Goal: Task Accomplishment & Management: Complete application form

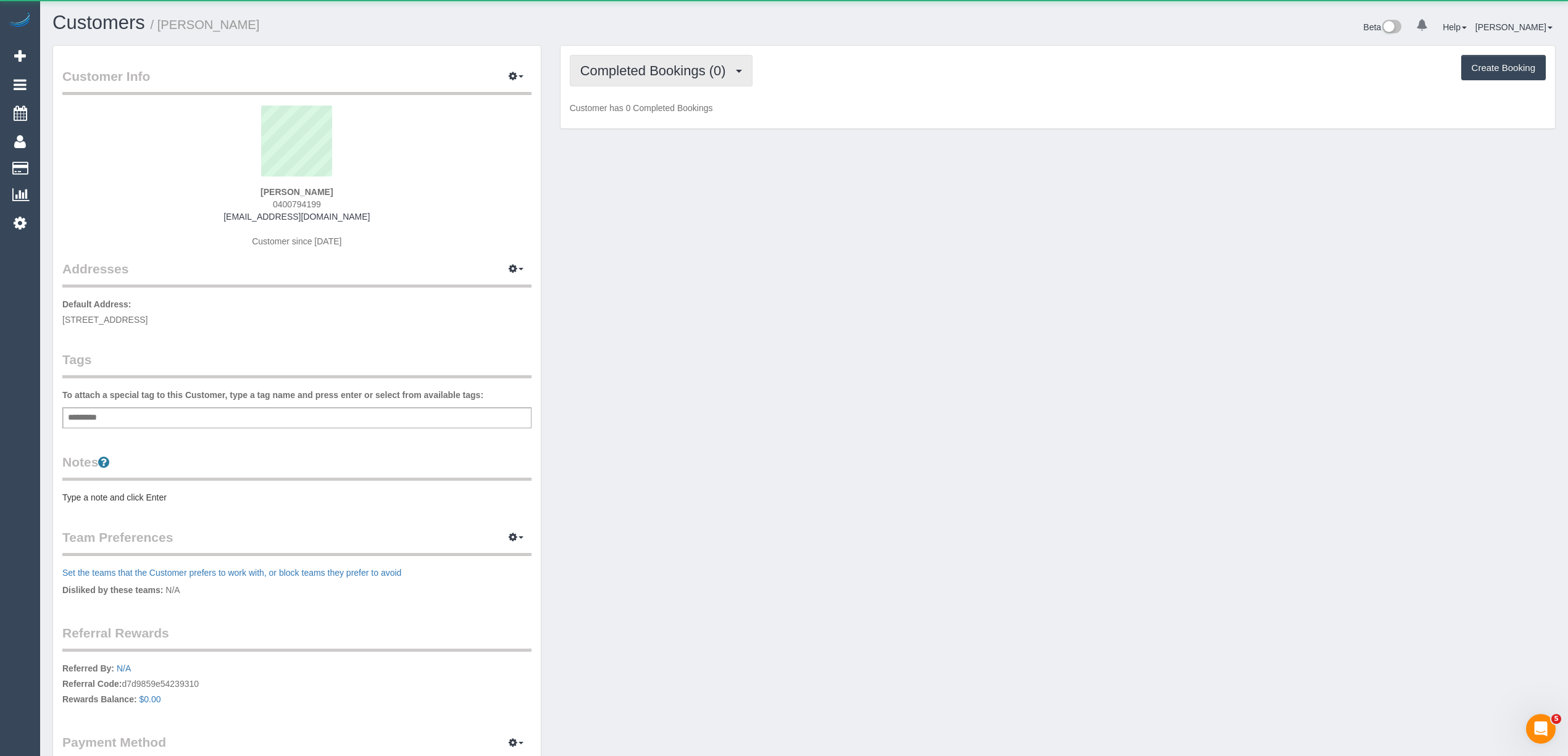
click at [601, 68] on span "Completed Bookings (0)" at bounding box center [656, 70] width 152 height 16
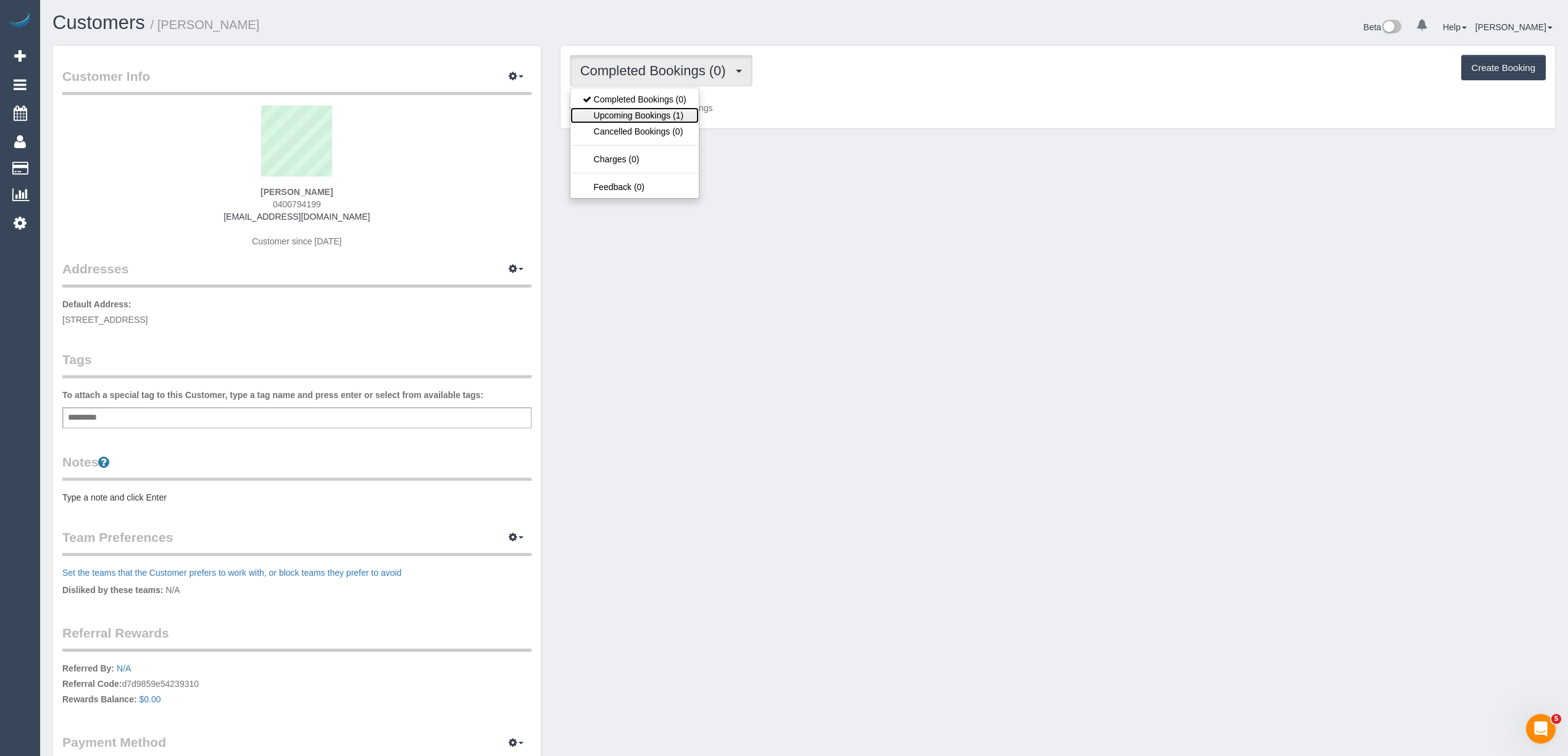
click at [656, 112] on link "Upcoming Bookings (1)" at bounding box center [634, 114] width 129 height 16
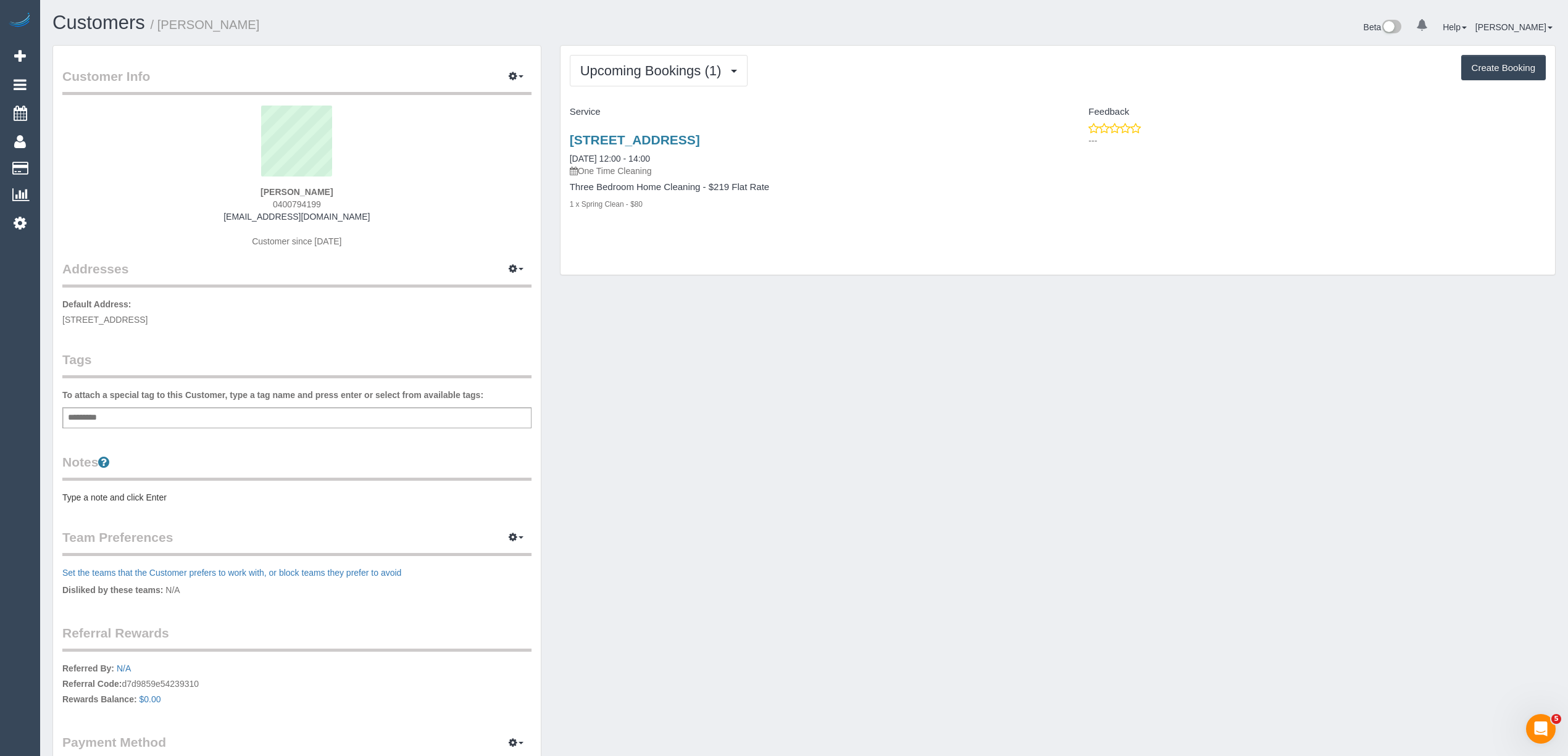
click at [915, 69] on div "Upcoming Bookings (1) Completed Bookings (0) Upcoming Bookings (1) Cancelled Bo…" at bounding box center [1057, 71] width 976 height 31
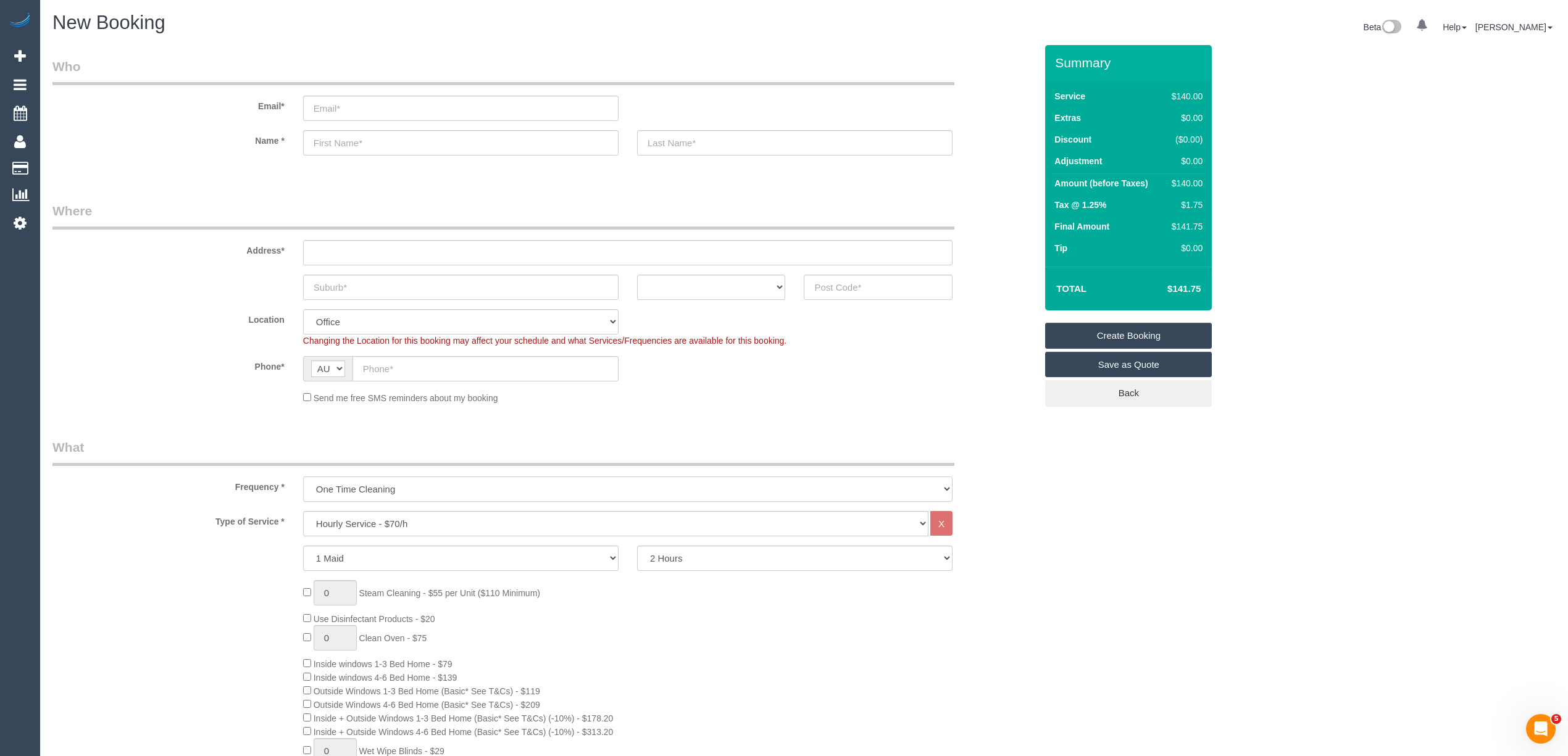
click at [370, 487] on select "One Time Cleaning Weekly - 10% Off - 10.00% (0% for the First Booking) Fortnigh…" at bounding box center [628, 488] width 649 height 26
select select "object:2118"
click at [303, 476] on select "One Time Cleaning Weekly - 10% Off - 10.00% (0% for the First Booking) Fortnigh…" at bounding box center [628, 488] width 649 height 26
click at [427, 282] on input "text" at bounding box center [461, 287] width 316 height 26
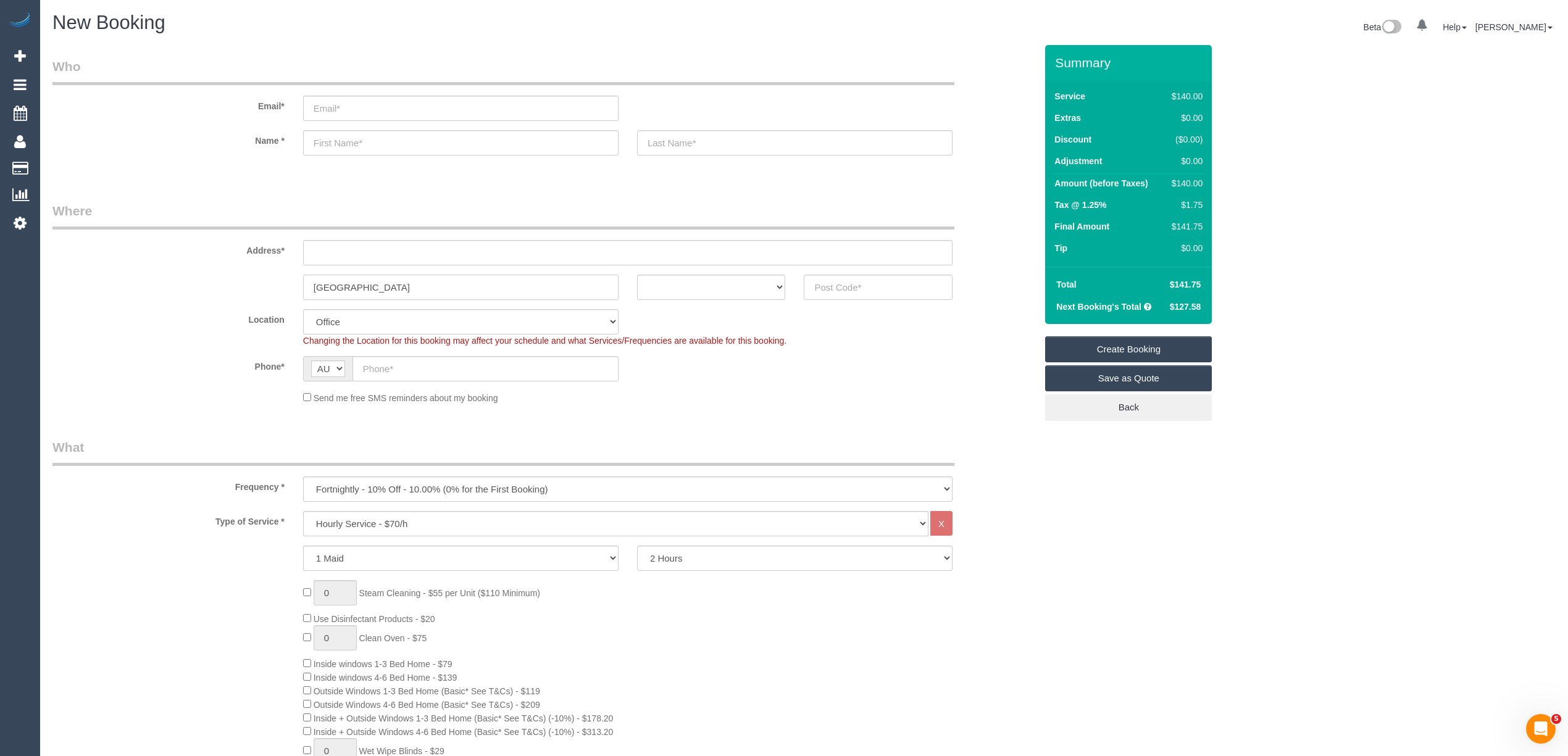
type input "Williamstown North"
drag, startPoint x: 827, startPoint y: 282, endPoint x: 817, endPoint y: 269, distance: 16.4
click at [812, 279] on input "text" at bounding box center [878, 287] width 149 height 26
type input "3016"
drag, startPoint x: 687, startPoint y: 277, endPoint x: 686, endPoint y: 287, distance: 10.0
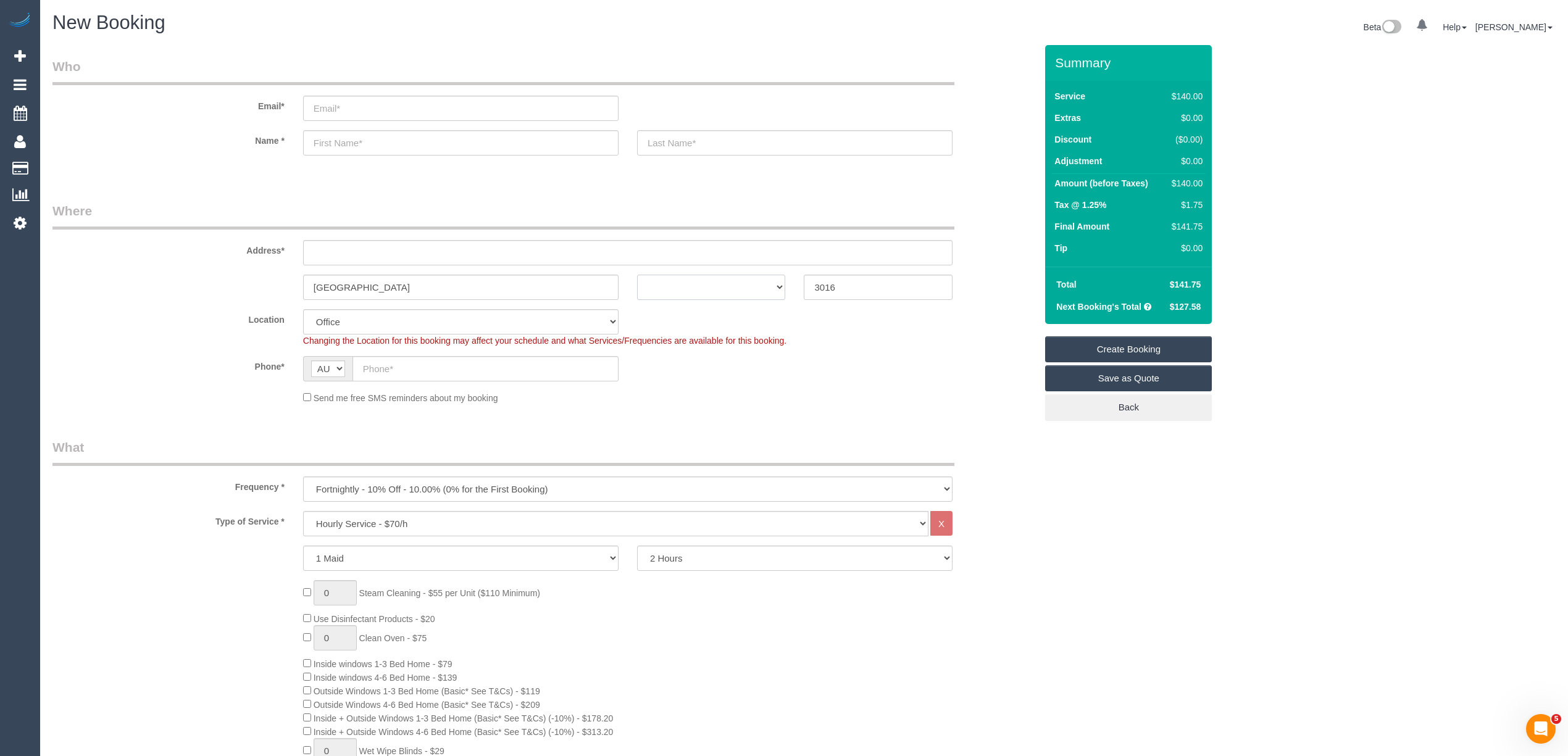
click at [687, 277] on select "ACT NSW NT QLD SA TAS VIC WA" at bounding box center [711, 287] width 149 height 26
select select "VIC"
click at [637, 274] on select "ACT NSW NT QLD SA TAS VIC WA" at bounding box center [711, 287] width 149 height 26
click at [419, 362] on input "text" at bounding box center [485, 368] width 266 height 26
paste input "+61 415 129 788"
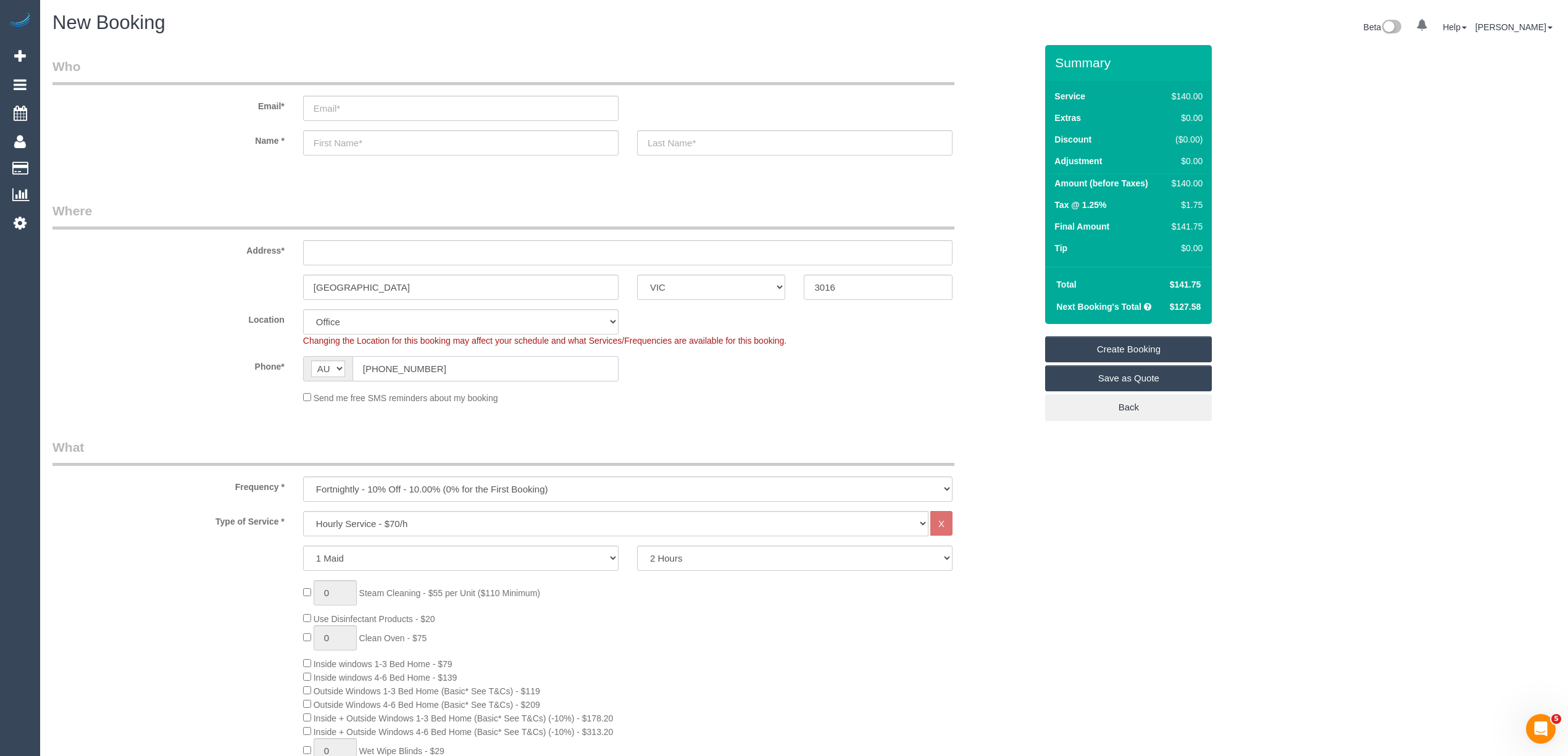
drag, startPoint x: 384, startPoint y: 366, endPoint x: 351, endPoint y: 365, distance: 33.0
click at [351, 363] on div "AF AL DZ AD AO AI AQ AG AR AM AW AU AT AZ BS BH BD BB BY BE BZ BJ BM BT BO BA B…" at bounding box center [461, 368] width 316 height 26
type input "0415 129 788"
click at [102, 289] on div "Williamstown North ACT NSW NT QLD SA TAS VIC WA 3016" at bounding box center [544, 287] width 1002 height 26
click at [342, 243] on input "text" at bounding box center [628, 252] width 649 height 26
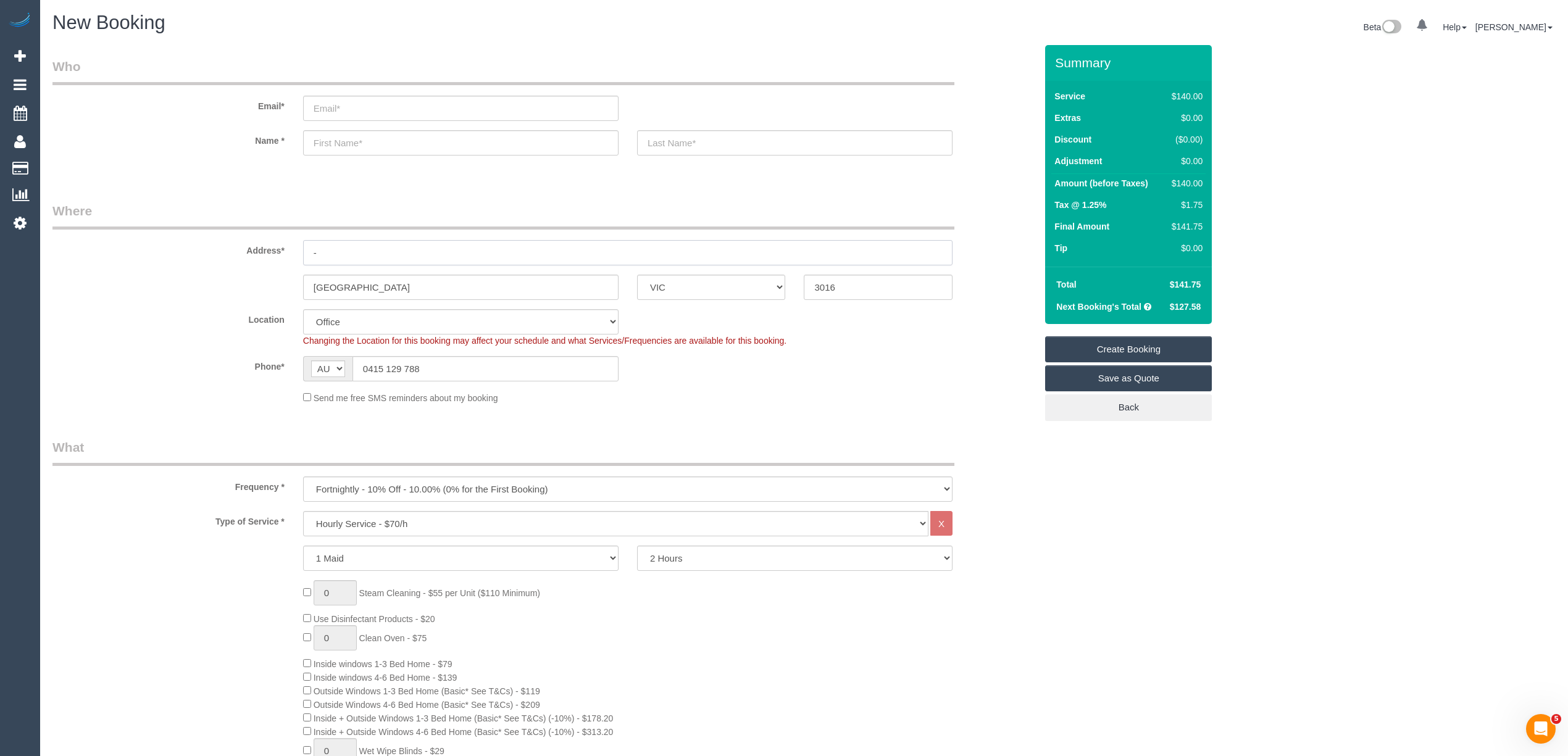
type input "-"
click at [80, 348] on sui-booking-location "Location Office City East (North) East (South) Inner East Inner North (East) In…" at bounding box center [544, 356] width 983 height 95
select select "65"
select select "object:2130"
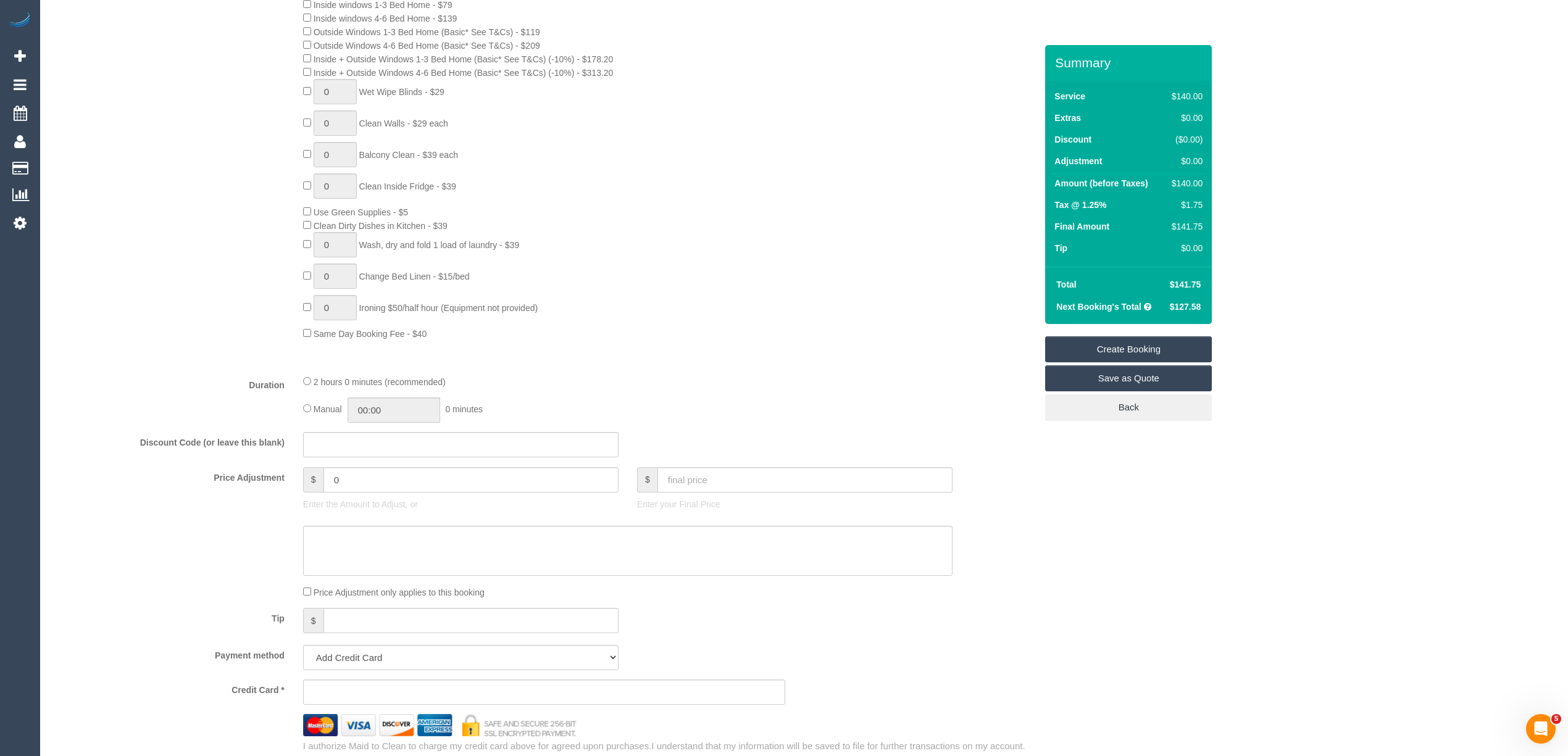
scroll to position [1234, 0]
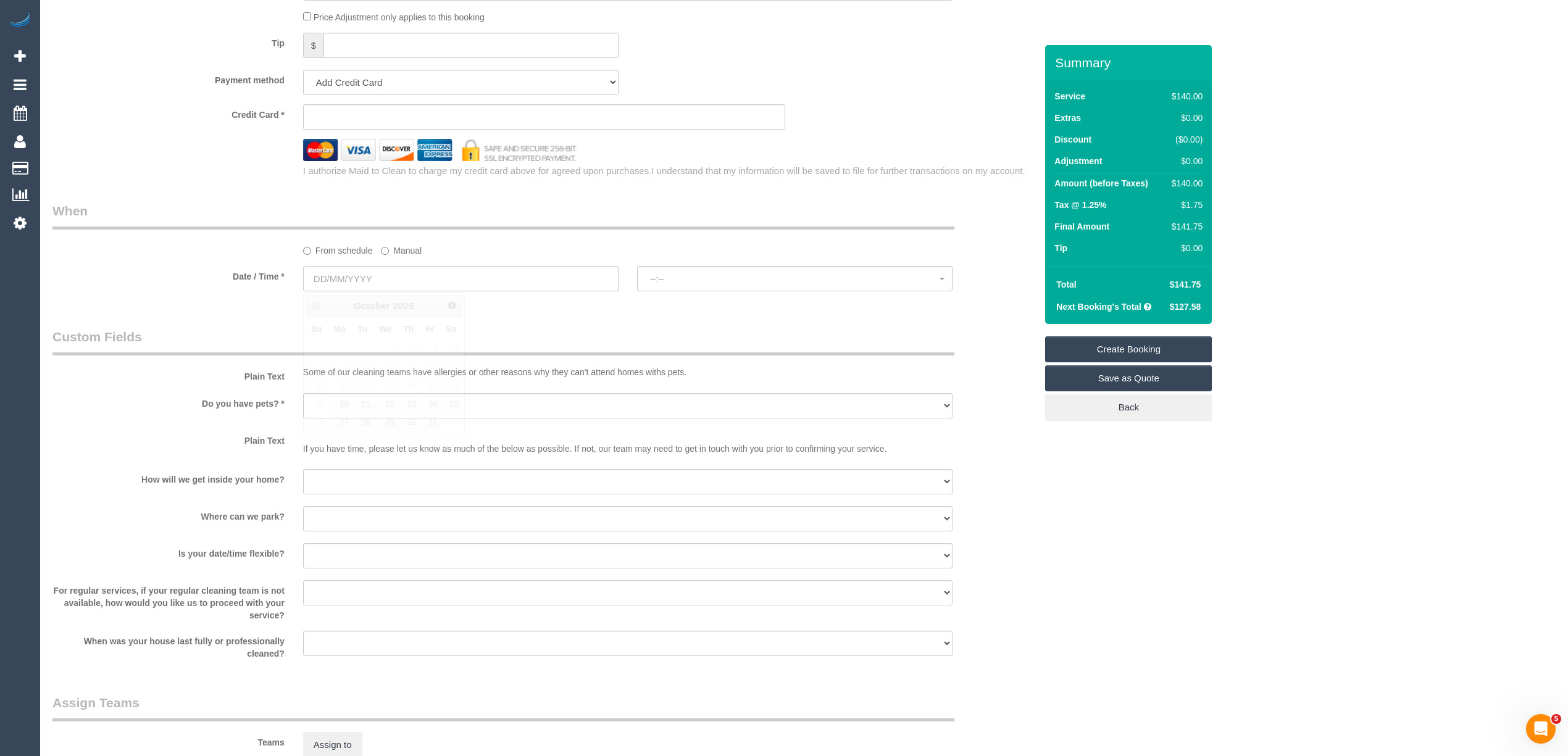
click at [319, 275] on input "text" at bounding box center [461, 278] width 316 height 26
click at [344, 399] on link "20" at bounding box center [340, 404] width 23 height 16
type input "20/10/2025"
click at [676, 272] on button "--:--" at bounding box center [794, 278] width 316 height 26
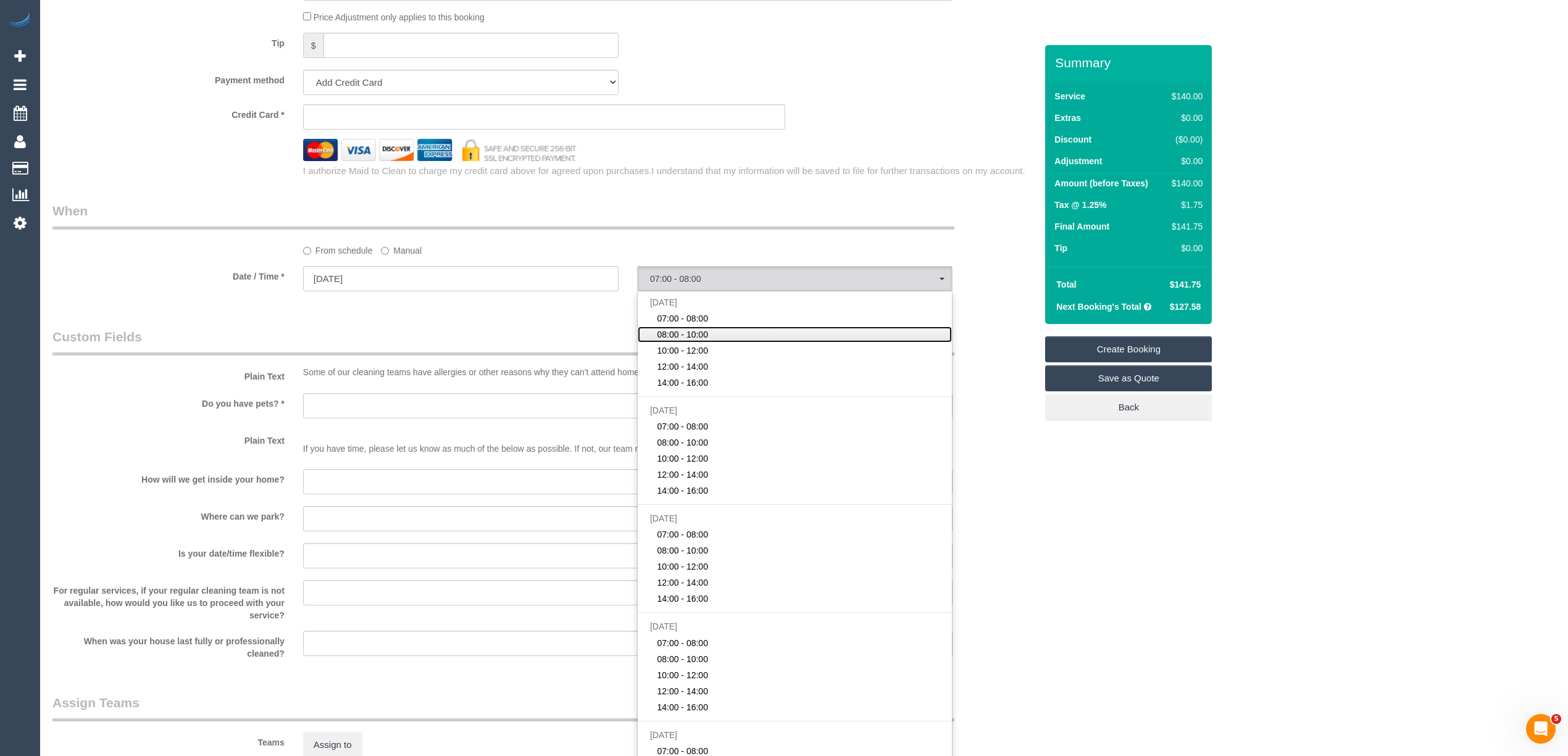
click at [732, 336] on link "08:00 - 10:00" at bounding box center [794, 334] width 314 height 16
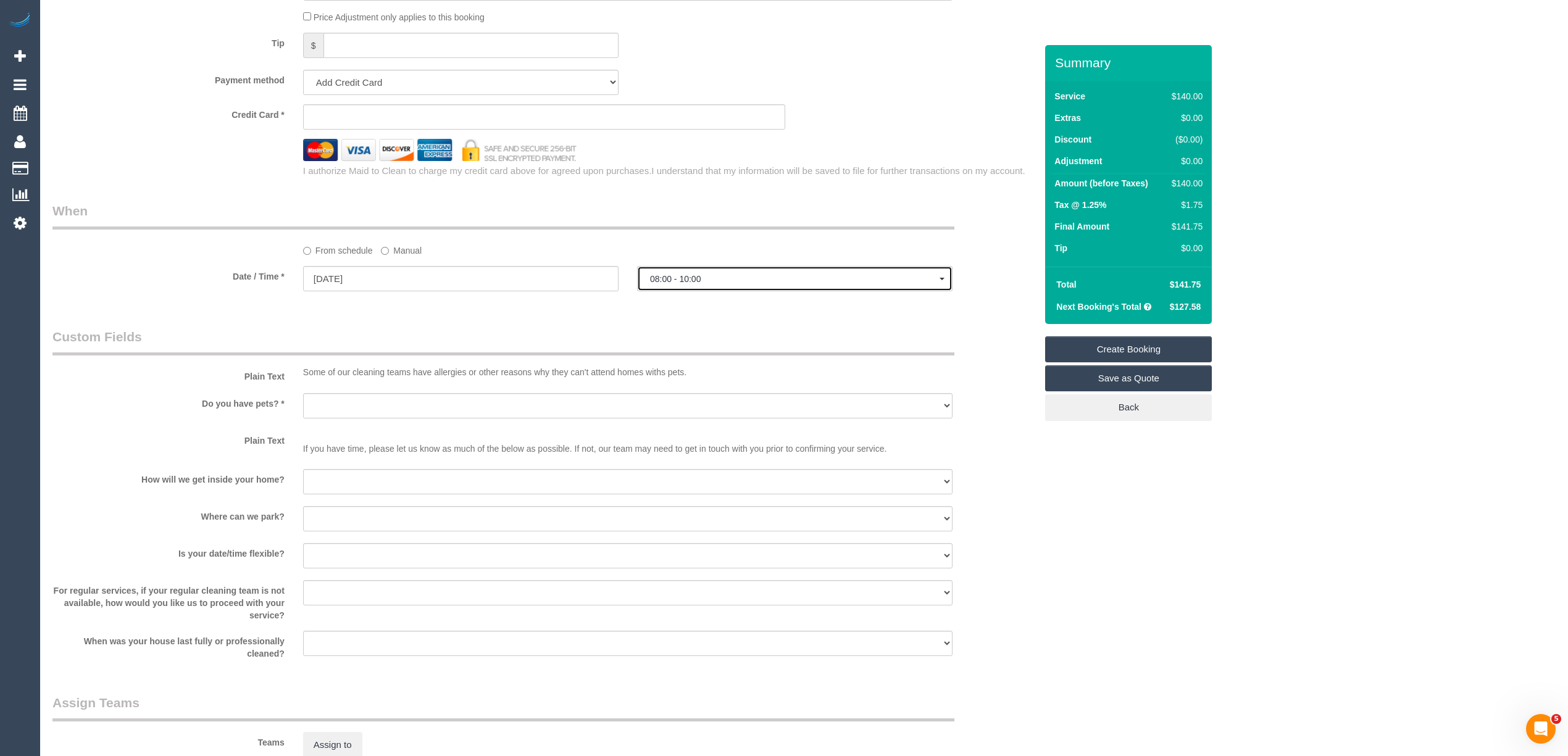
click at [692, 273] on button "08:00 - 10:00" at bounding box center [794, 278] width 316 height 26
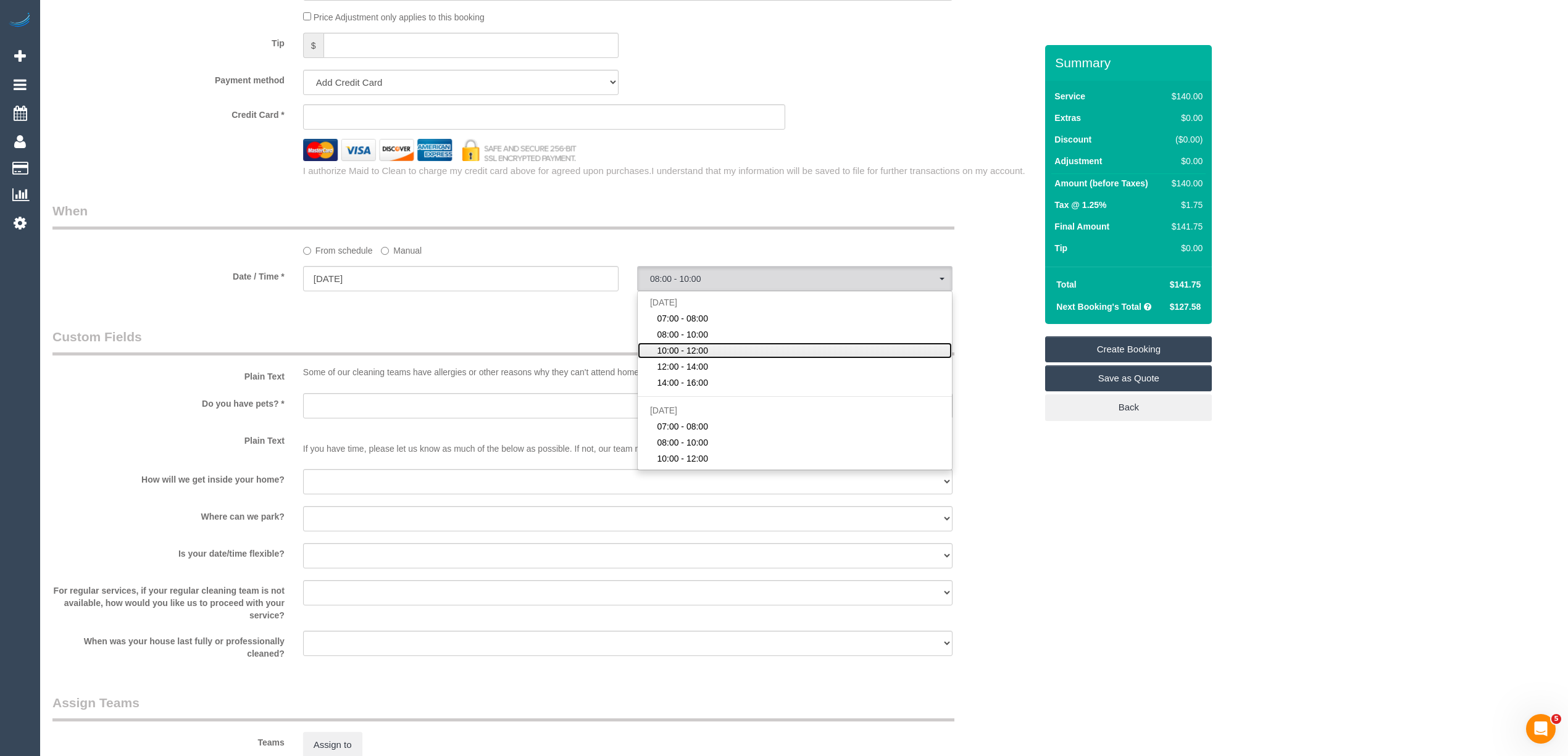
click at [700, 354] on span "10:00 - 12:00" at bounding box center [682, 350] width 51 height 12
select select "spot3"
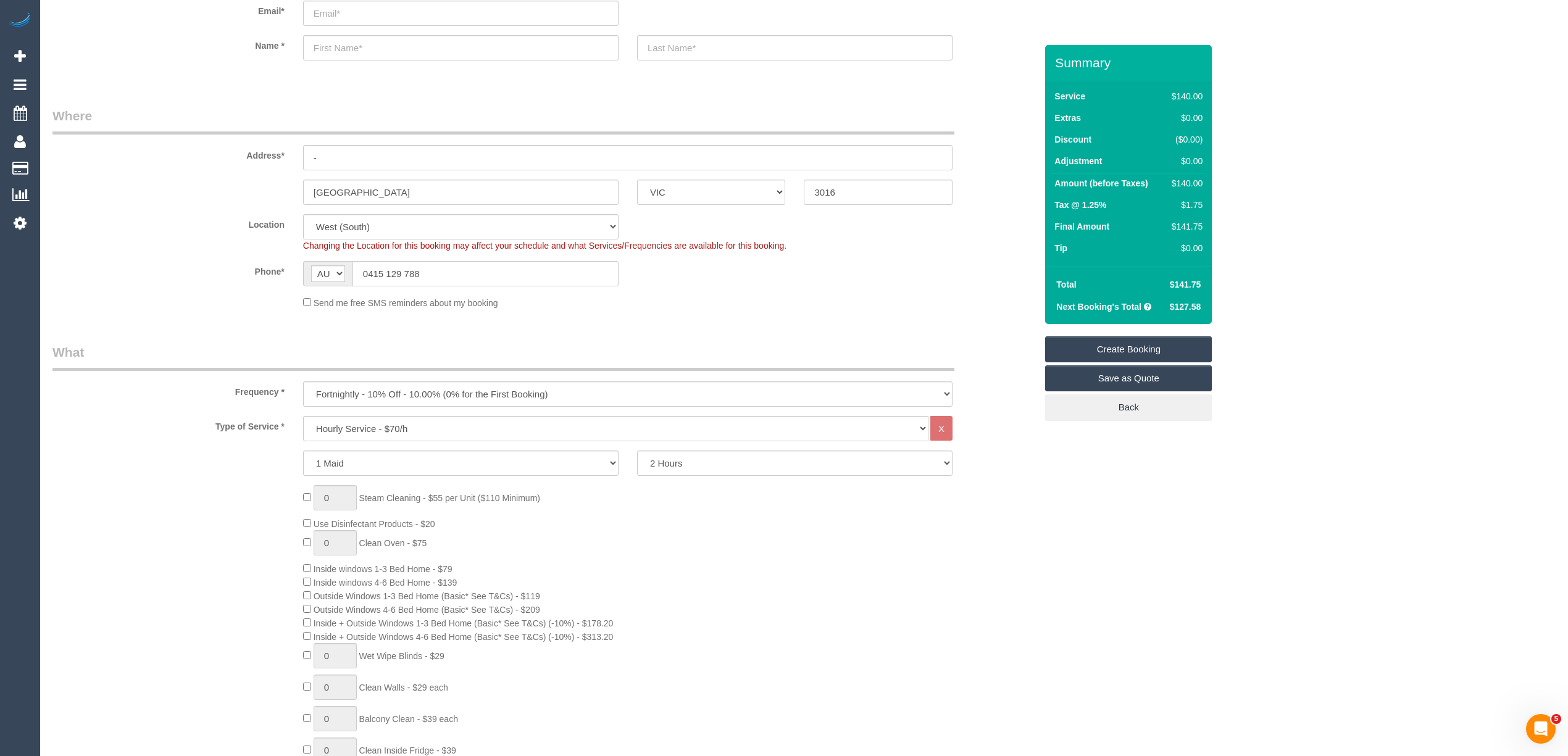
scroll to position [0, 0]
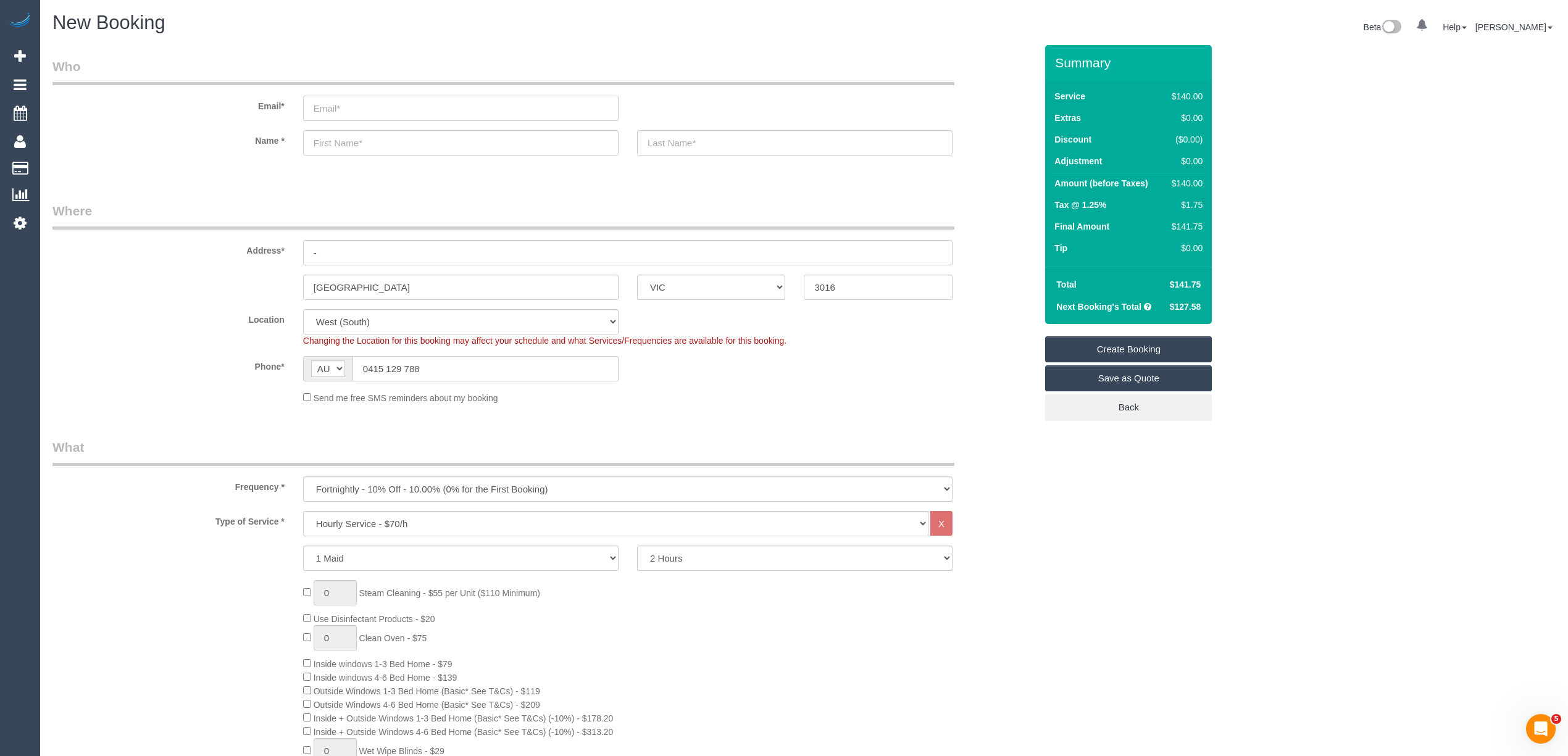
click at [334, 97] on input "email" at bounding box center [461, 108] width 316 height 26
click at [344, 104] on input "email" at bounding box center [461, 108] width 316 height 26
type input "wooley_19@hotmail.com"
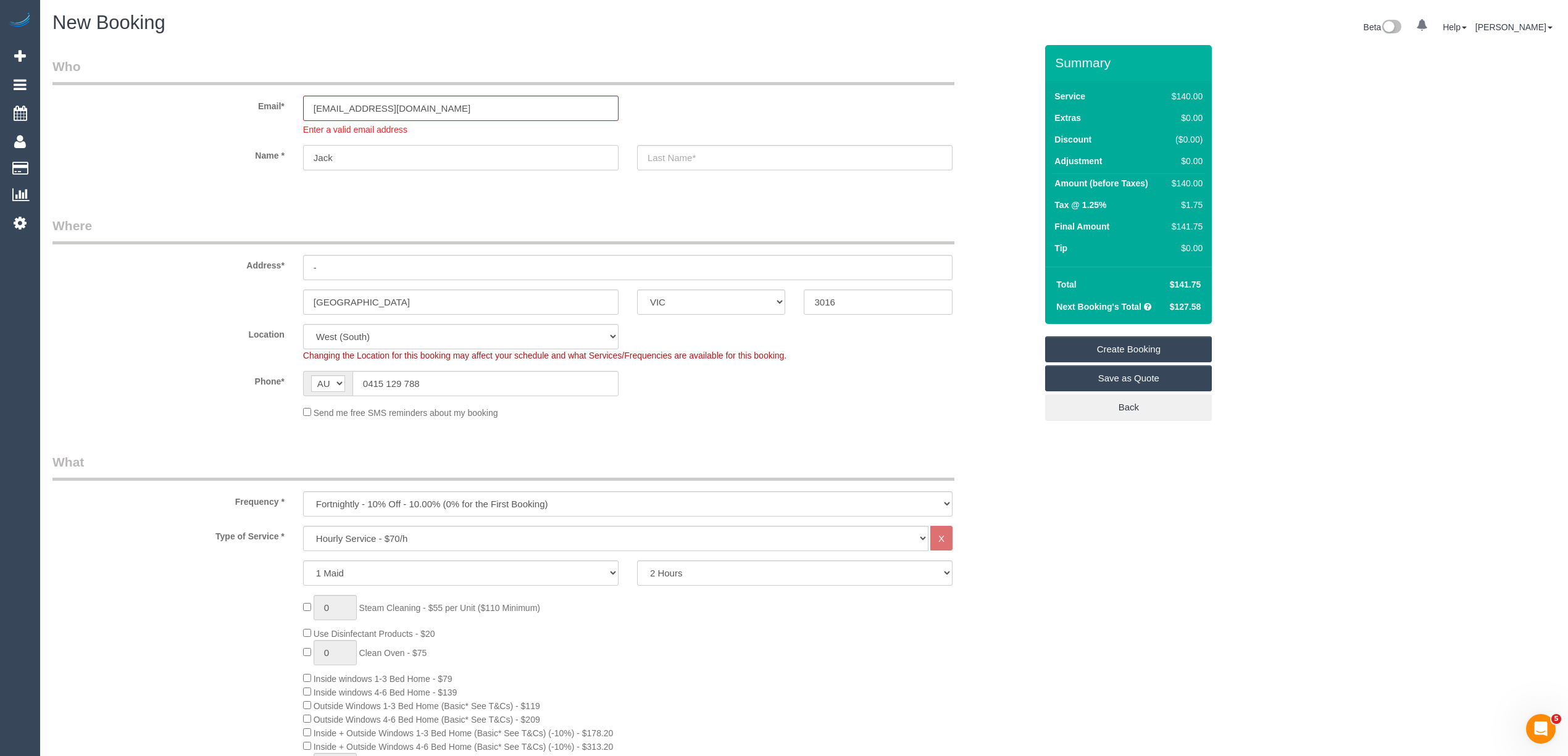
type input "Jack"
type input "Wooley"
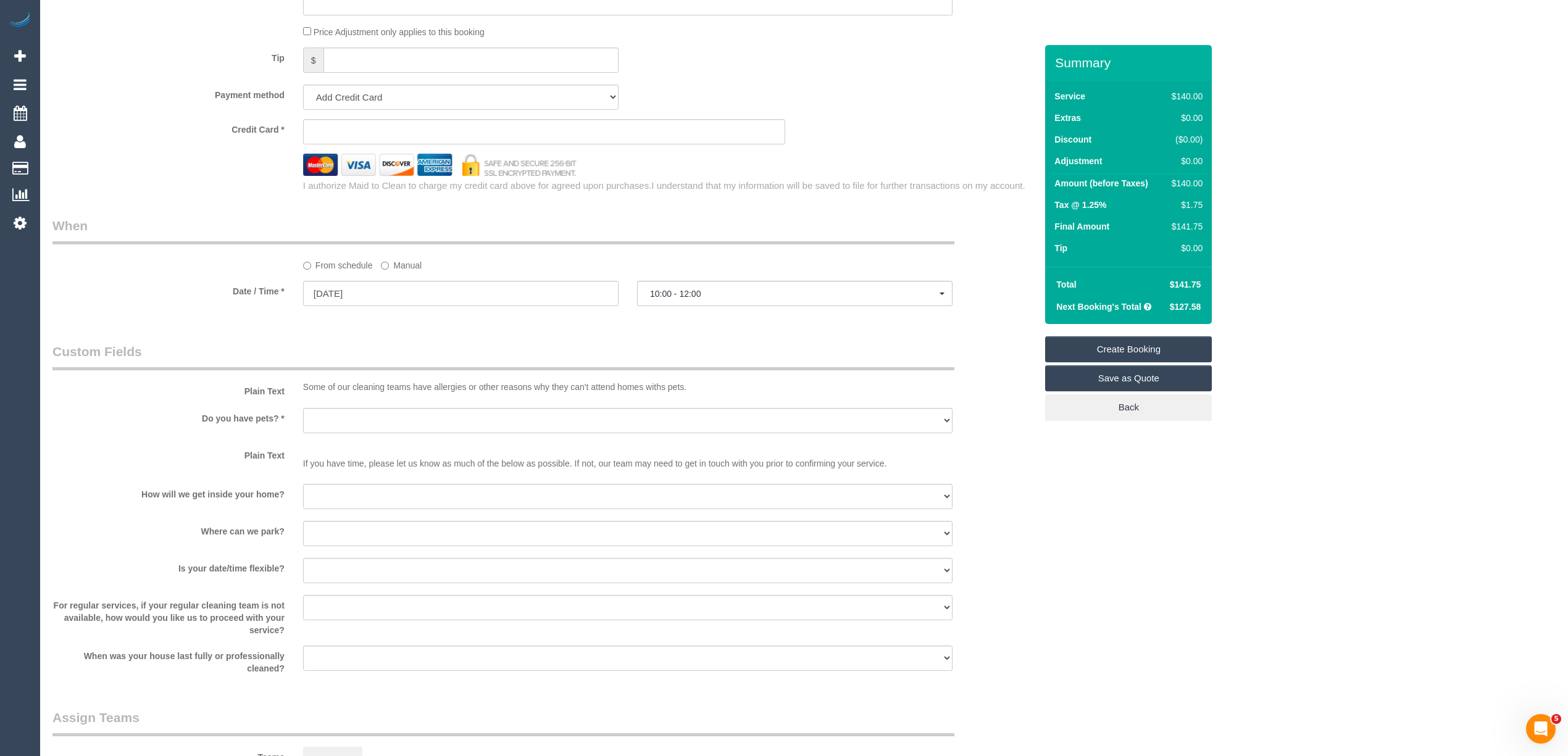
scroll to position [1508, 0]
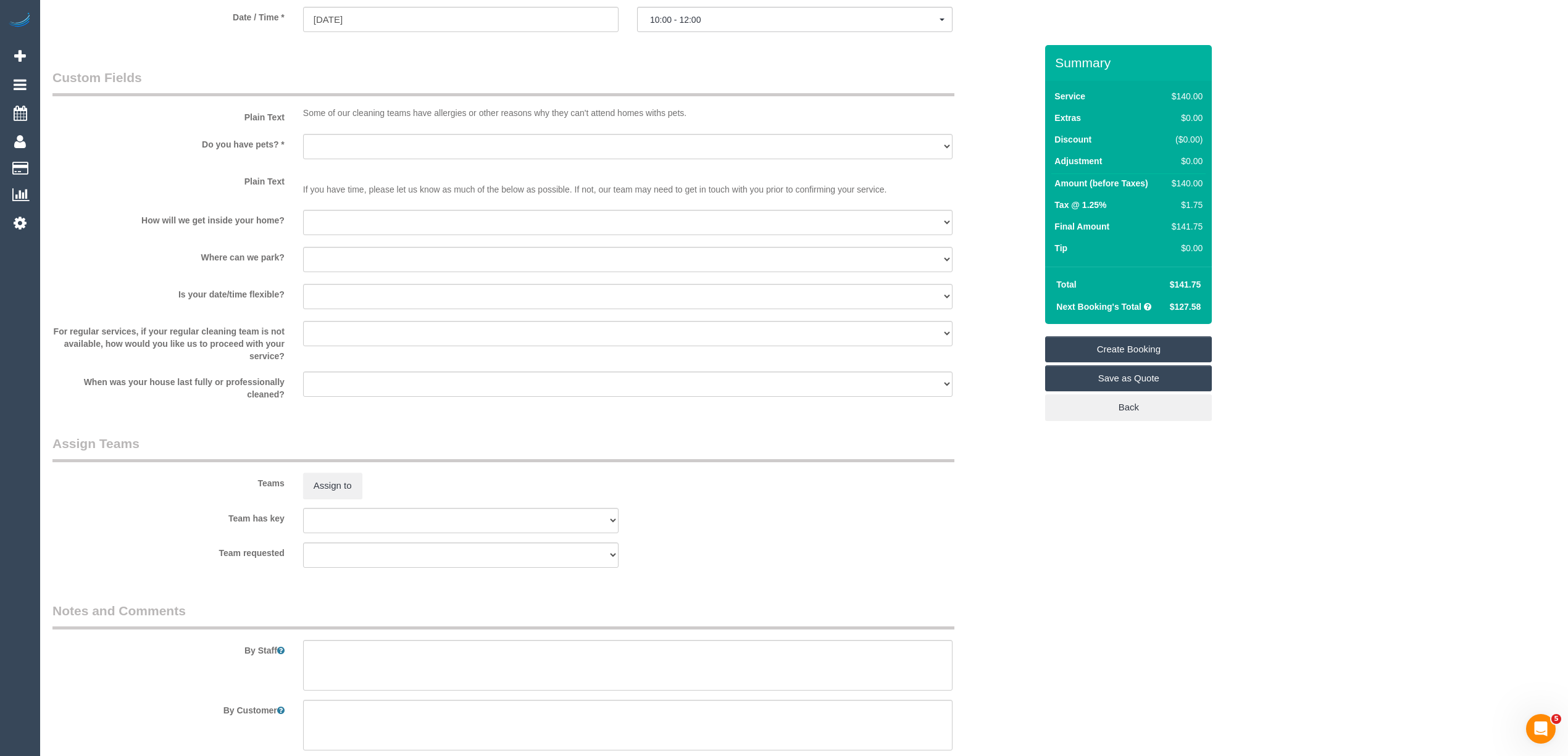
type input "27 Piccolo Circuit"
click at [311, 152] on select "Yes - Cats Yes - Dogs No pets Yes - Dogs and Cats Yes - Other" at bounding box center [628, 147] width 649 height 26
select select "number:27"
click at [303, 134] on select "Yes - Cats Yes - Dogs No pets Yes - Dogs and Cats Yes - Other" at bounding box center [628, 147] width 649 height 26
click at [339, 210] on select "I will be home Key will be left (please provide details below) Lock box/Access …" at bounding box center [628, 222] width 649 height 26
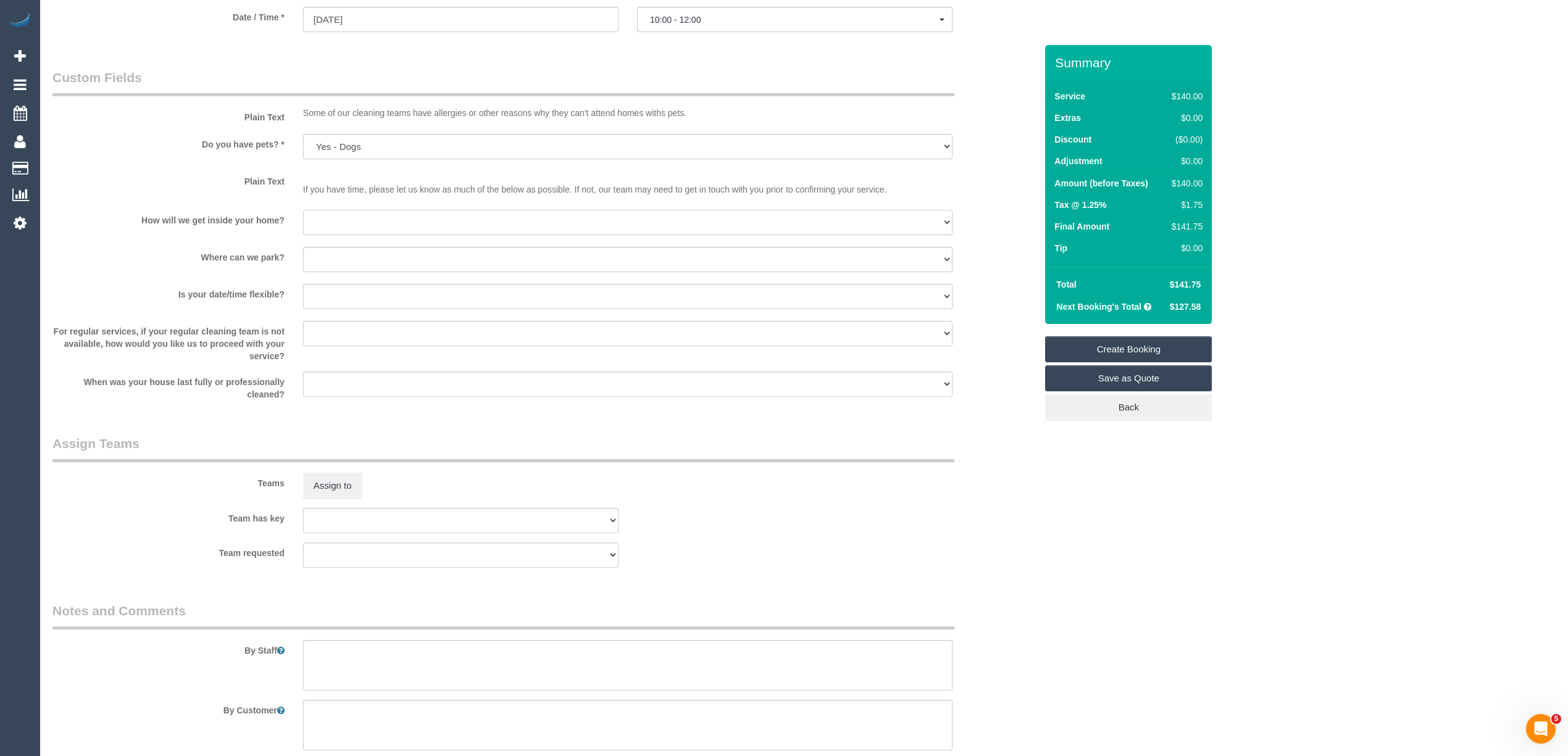
select select "number:14"
click at [303, 210] on select "I will be home Key will be left (please provide details below) Lock box/Access …" at bounding box center [628, 222] width 649 height 26
click at [330, 257] on select "I will provide parking on-site Free street parking Paid street parking (cost wi…" at bounding box center [628, 259] width 649 height 26
click at [303, 247] on select "I will provide parking on-site Free street parking Paid street parking (cost wi…" at bounding box center [628, 259] width 649 height 26
click at [352, 255] on select "I will provide parking on-site Free street parking Paid street parking (cost wi…" at bounding box center [628, 259] width 649 height 26
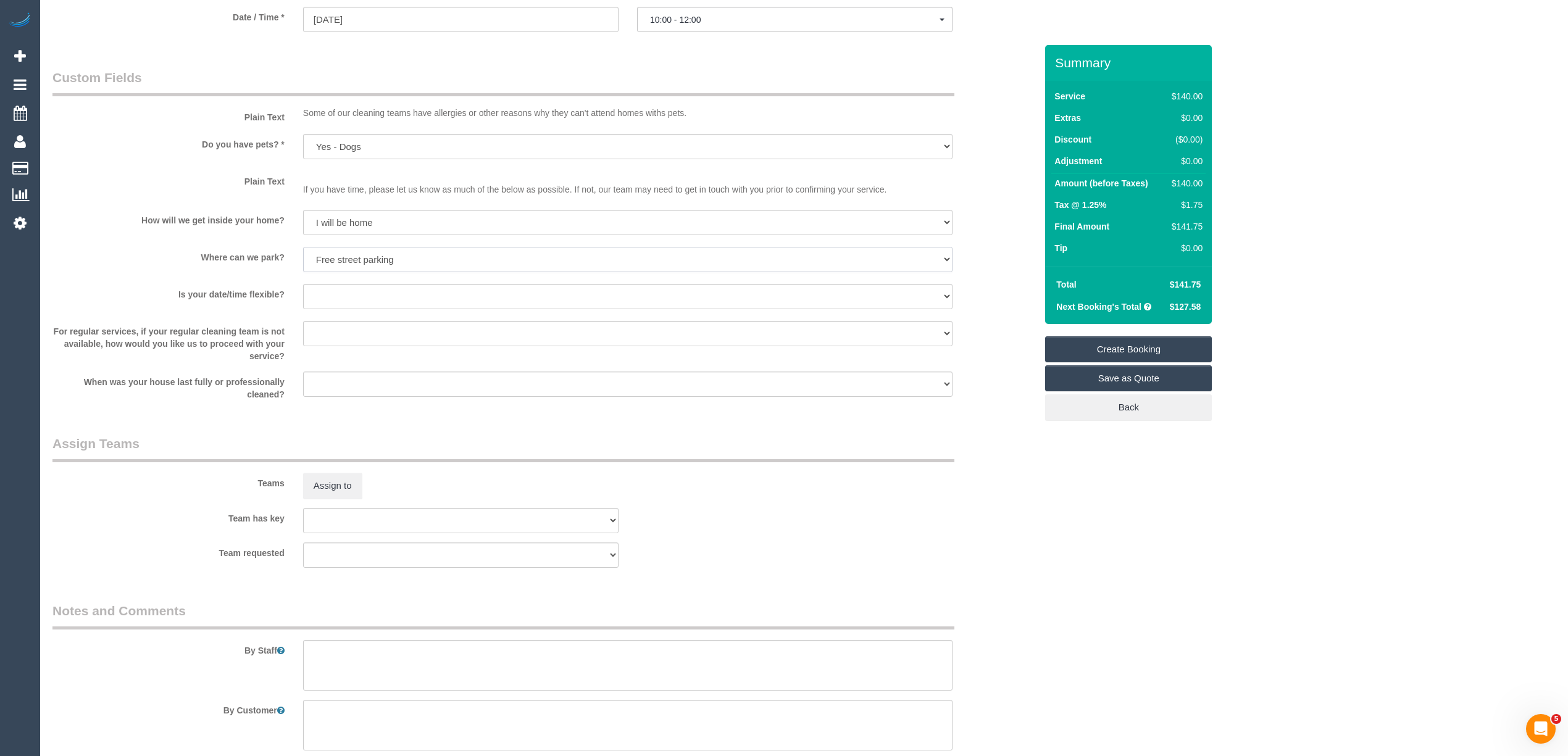
select select "number:18"
click at [303, 247] on select "I will provide parking on-site Free street parking Paid street parking (cost wi…" at bounding box center [628, 259] width 649 height 26
click at [335, 287] on select "Yes - date and time Yes - date but not time Yes - time but not date No - No fle…" at bounding box center [628, 296] width 649 height 26
click at [107, 148] on label "Do you have pets? *" at bounding box center [168, 142] width 250 height 16
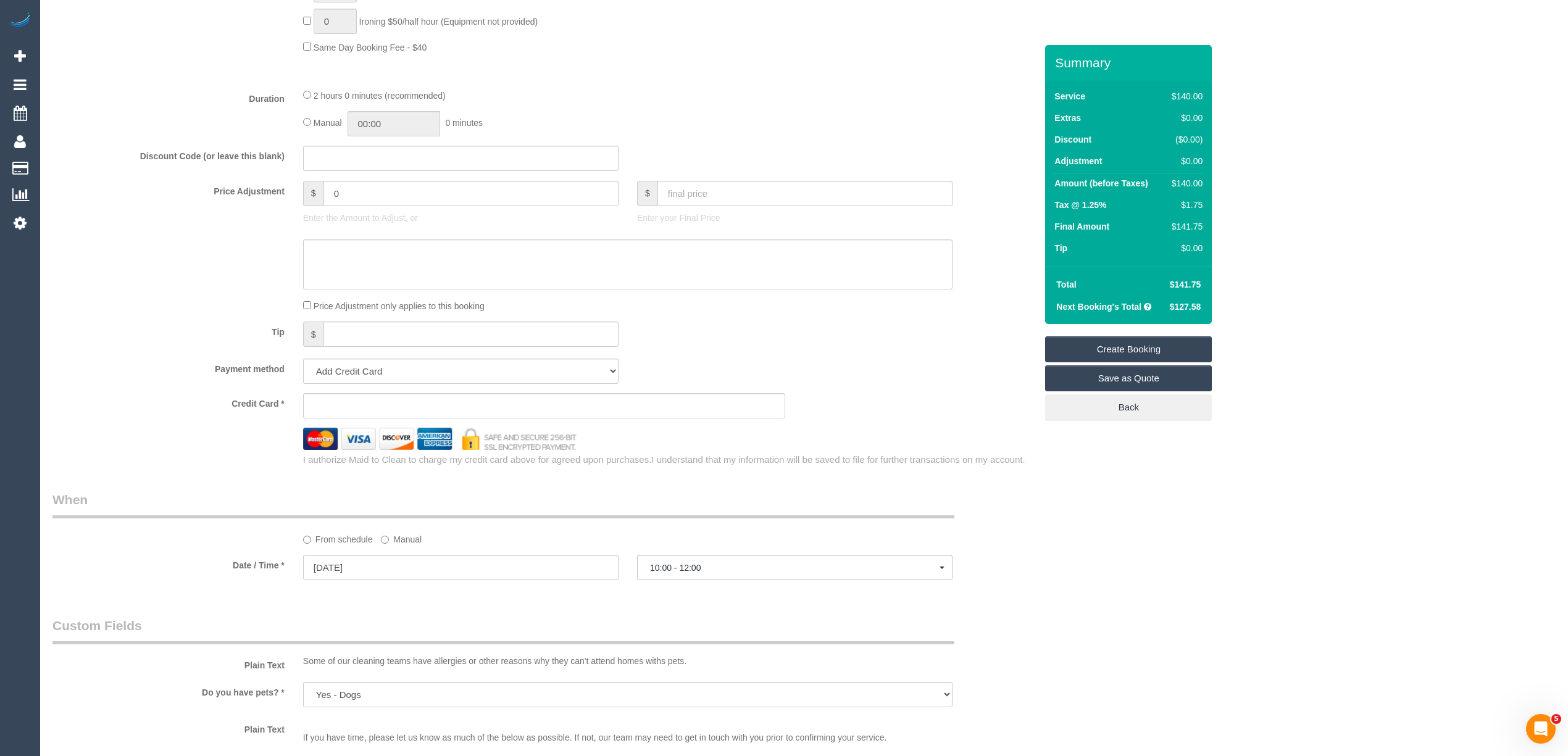
scroll to position [1234, 0]
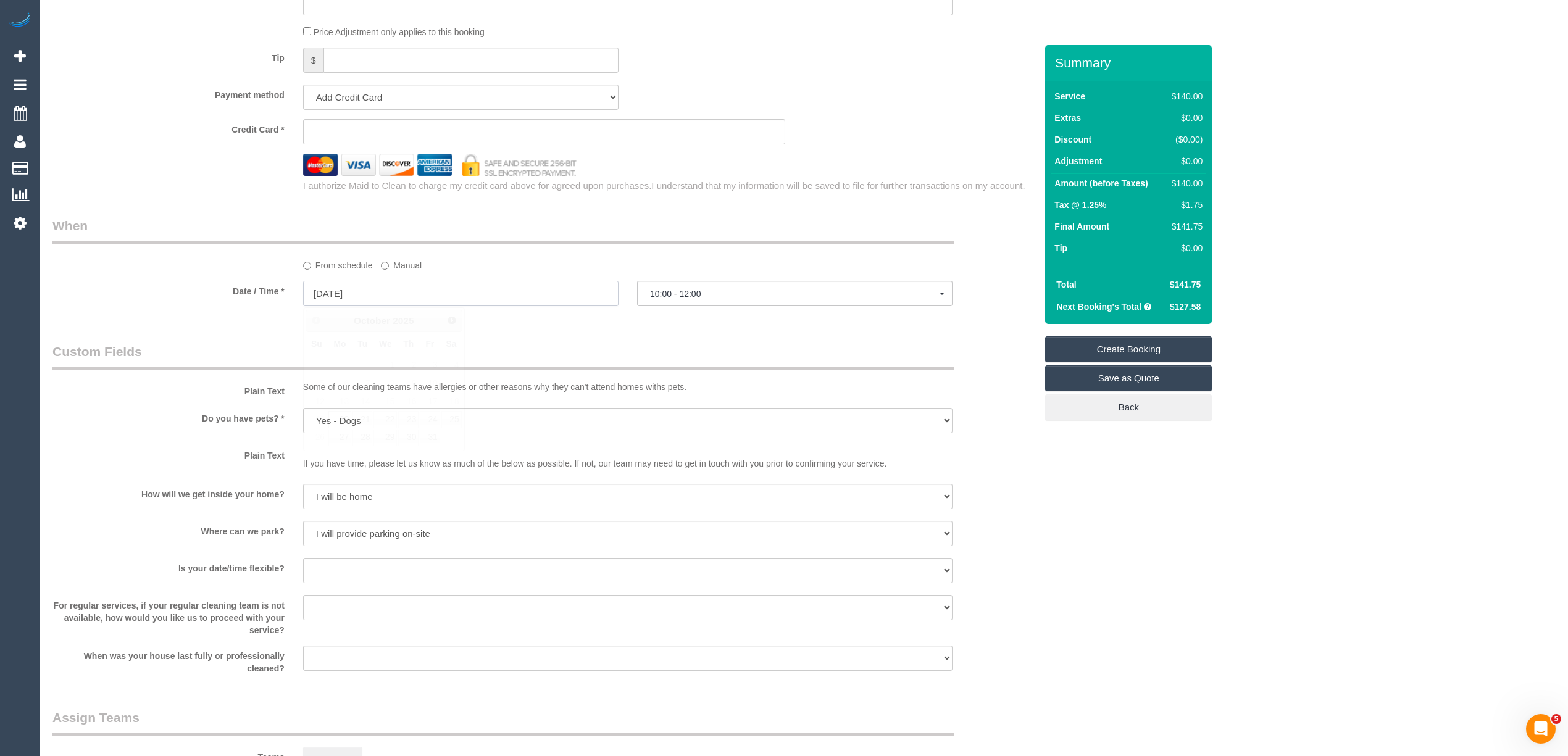
click at [337, 301] on input "20/10/2025" at bounding box center [461, 293] width 316 height 26
click at [358, 418] on link "21" at bounding box center [363, 419] width 20 height 16
type input "21/10/2025"
click at [698, 296] on span "07:00 - 08:00" at bounding box center [794, 294] width 289 height 10
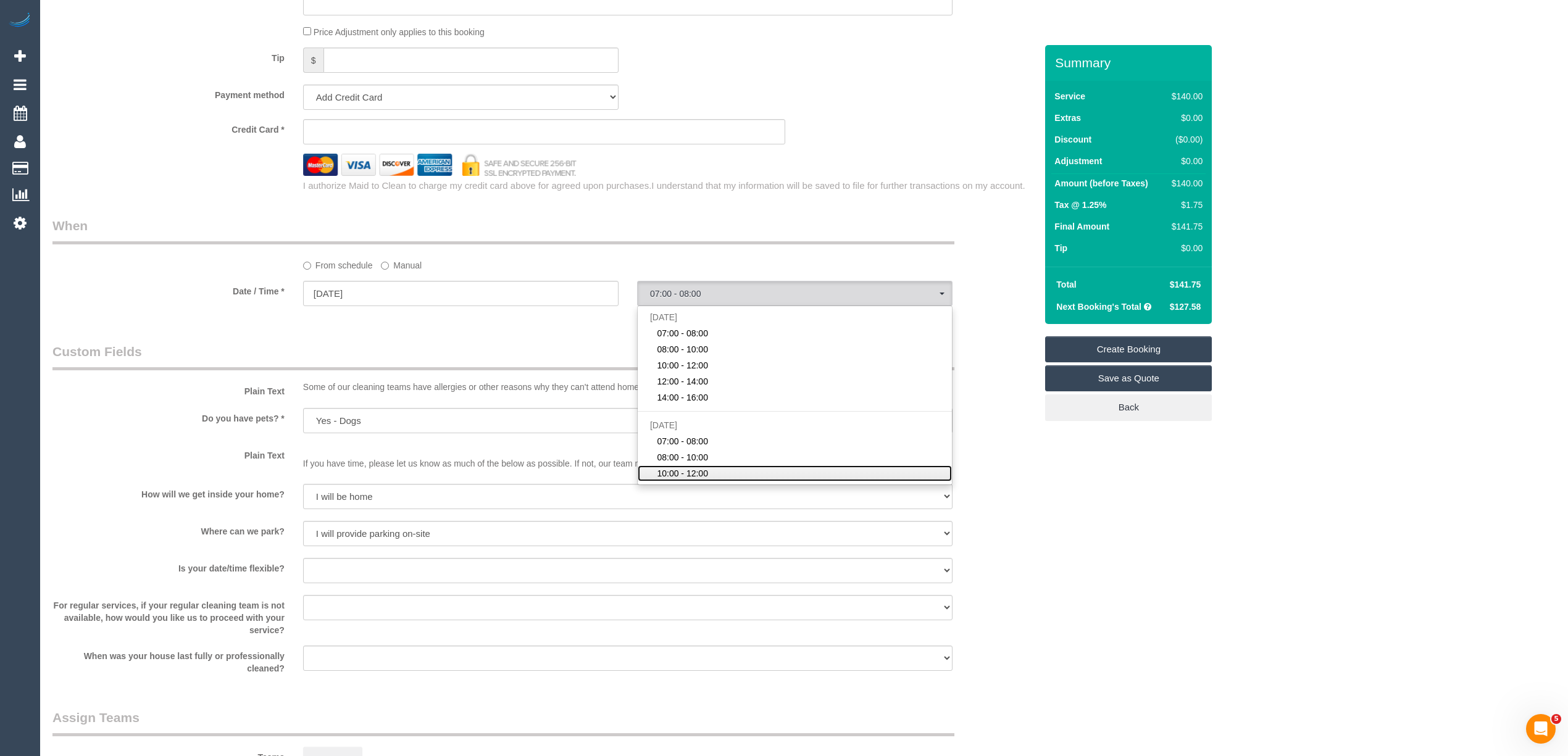
click at [704, 476] on span "10:00 - 12:00" at bounding box center [682, 473] width 51 height 12
select select "spot8"
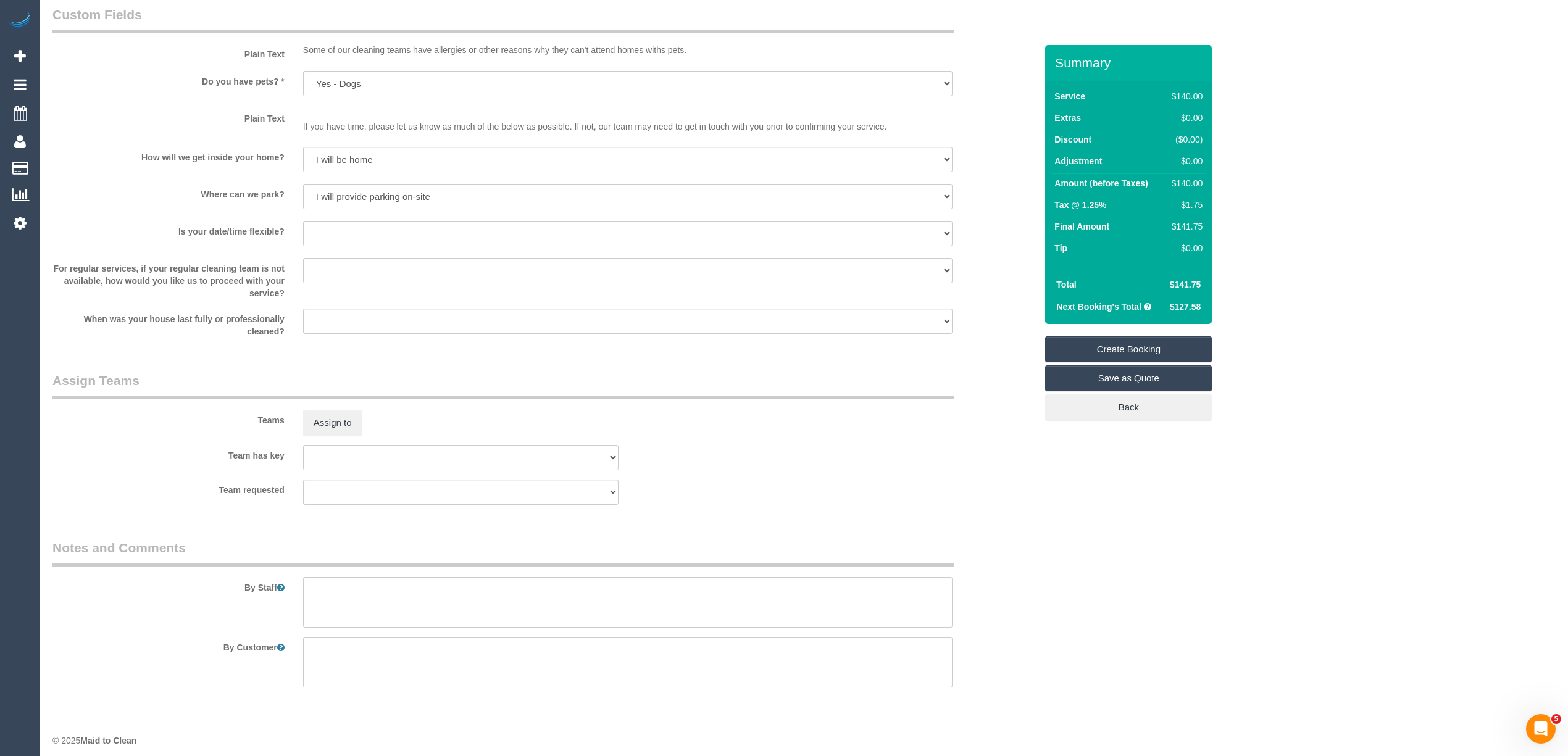
scroll to position [1580, 0]
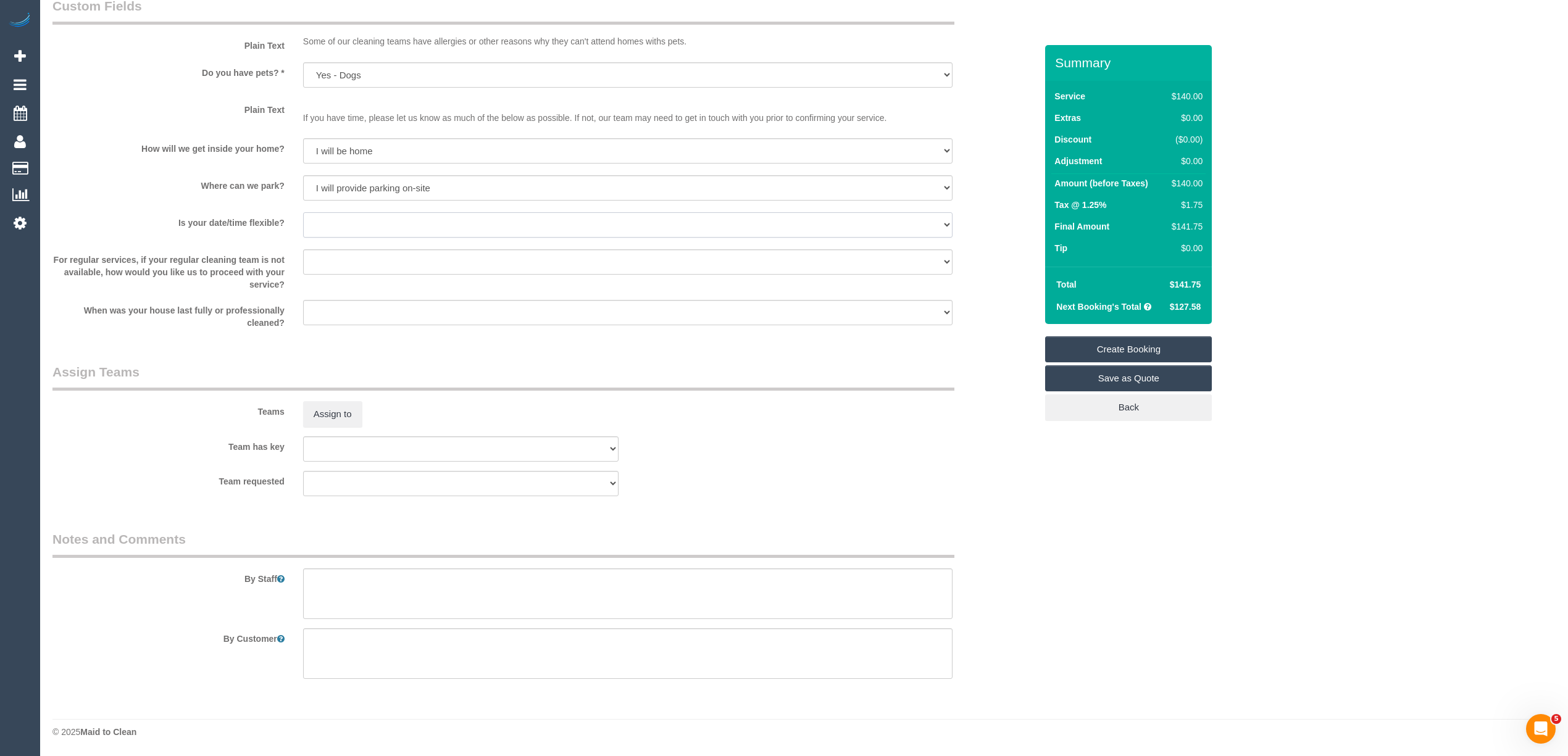
click at [339, 225] on select "Yes - date and time Yes - date but not time Yes - time but not date No - No fle…" at bounding box center [628, 225] width 649 height 26
click at [111, 58] on sui-booking-custom-fields "Plain Text Some of our cleaning teams have allergies or other reasons why they …" at bounding box center [544, 162] width 983 height 332
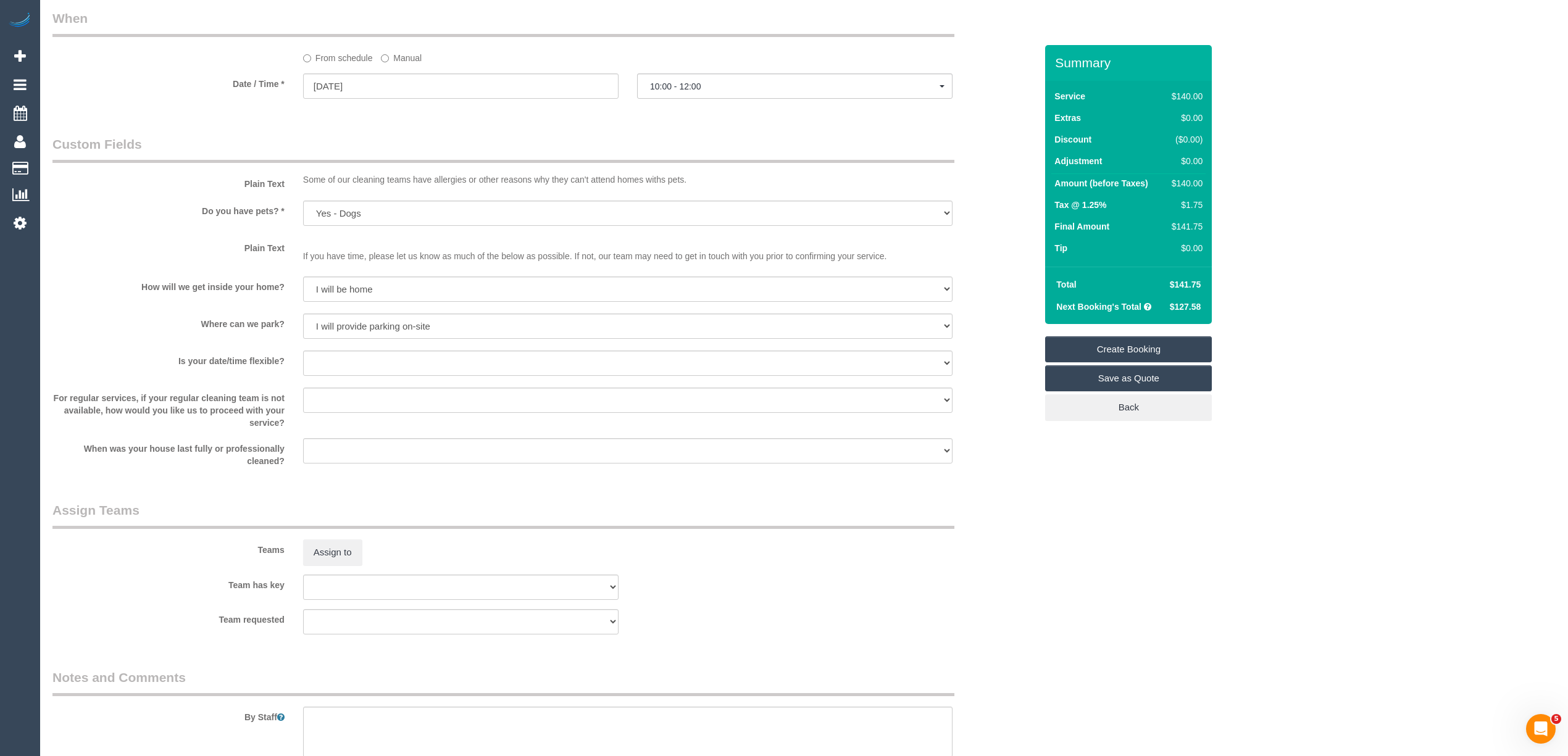
scroll to position [1442, 0]
click at [321, 90] on input "21/10/2025" at bounding box center [461, 85] width 316 height 26
click at [332, 215] on link "20" at bounding box center [340, 211] width 23 height 16
type input "20/10/2025"
click at [674, 89] on span "07:00 - 08:00" at bounding box center [794, 86] width 289 height 10
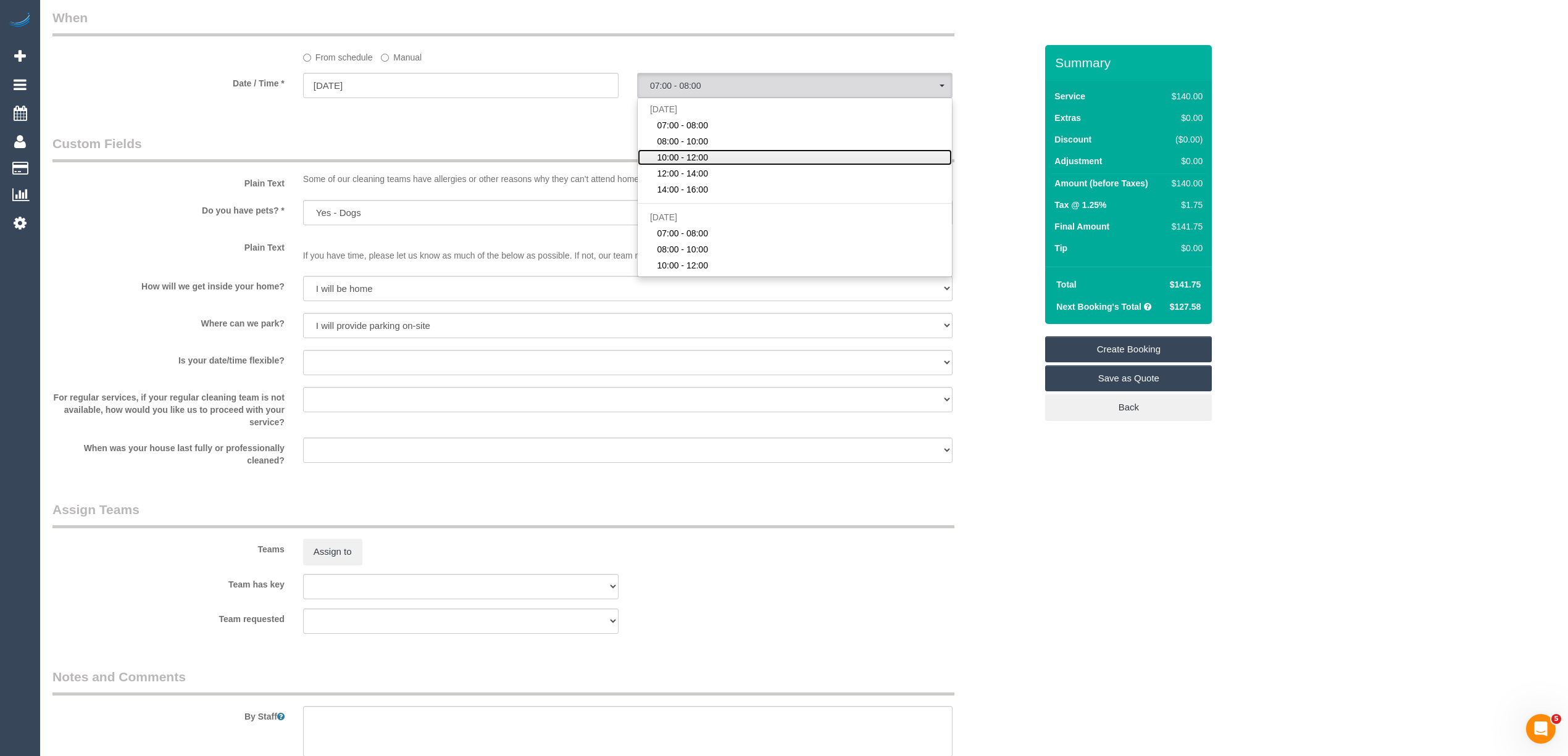
click at [692, 161] on span "10:00 - 12:00" at bounding box center [682, 157] width 51 height 12
select select "spot3"
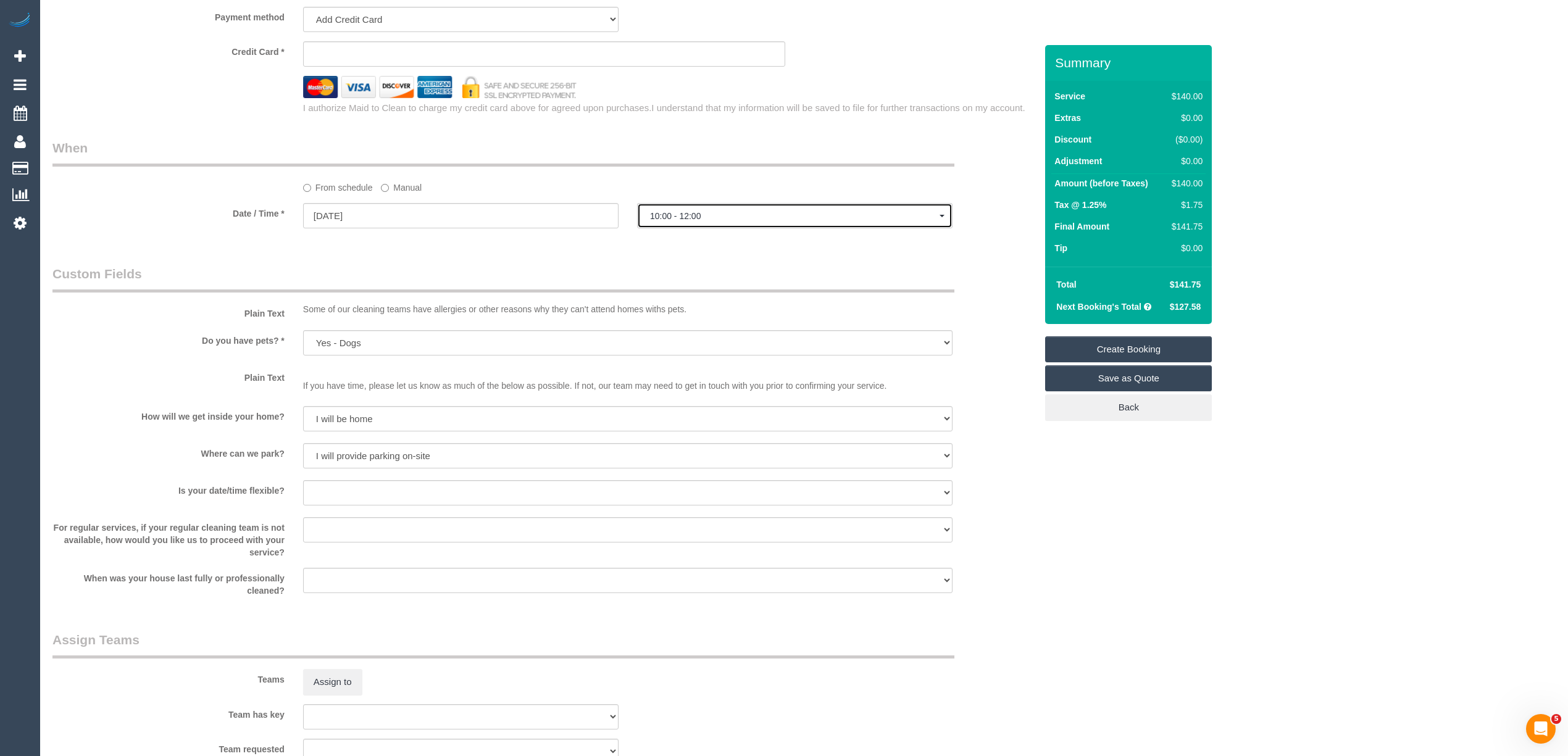
scroll to position [1305, 0]
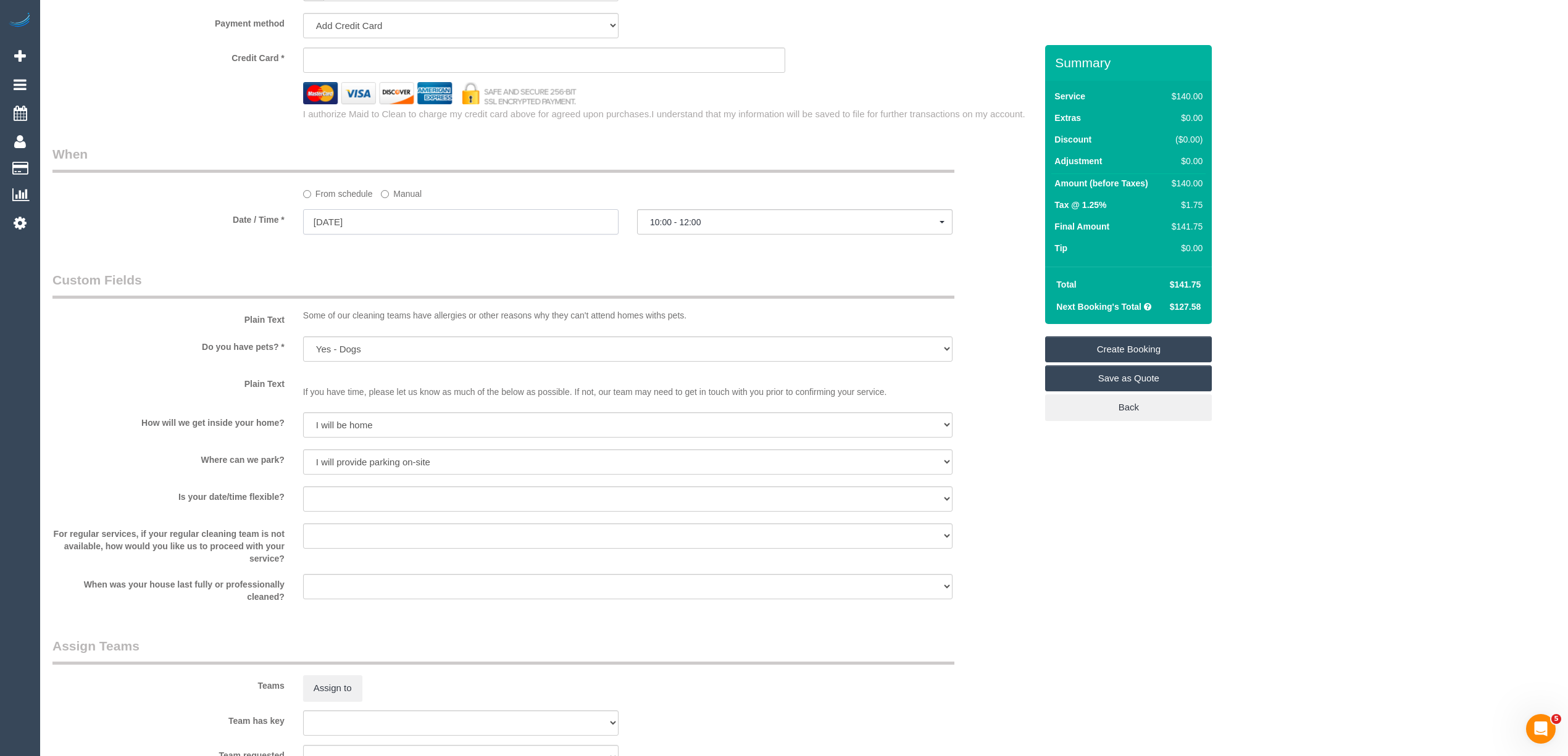
click at [336, 220] on input "20/10/2025" at bounding box center [461, 222] width 316 height 26
click at [365, 347] on link "21" at bounding box center [363, 348] width 20 height 16
type input "21/10/2025"
click at [656, 218] on span "07:00 - 08:00" at bounding box center [794, 222] width 289 height 10
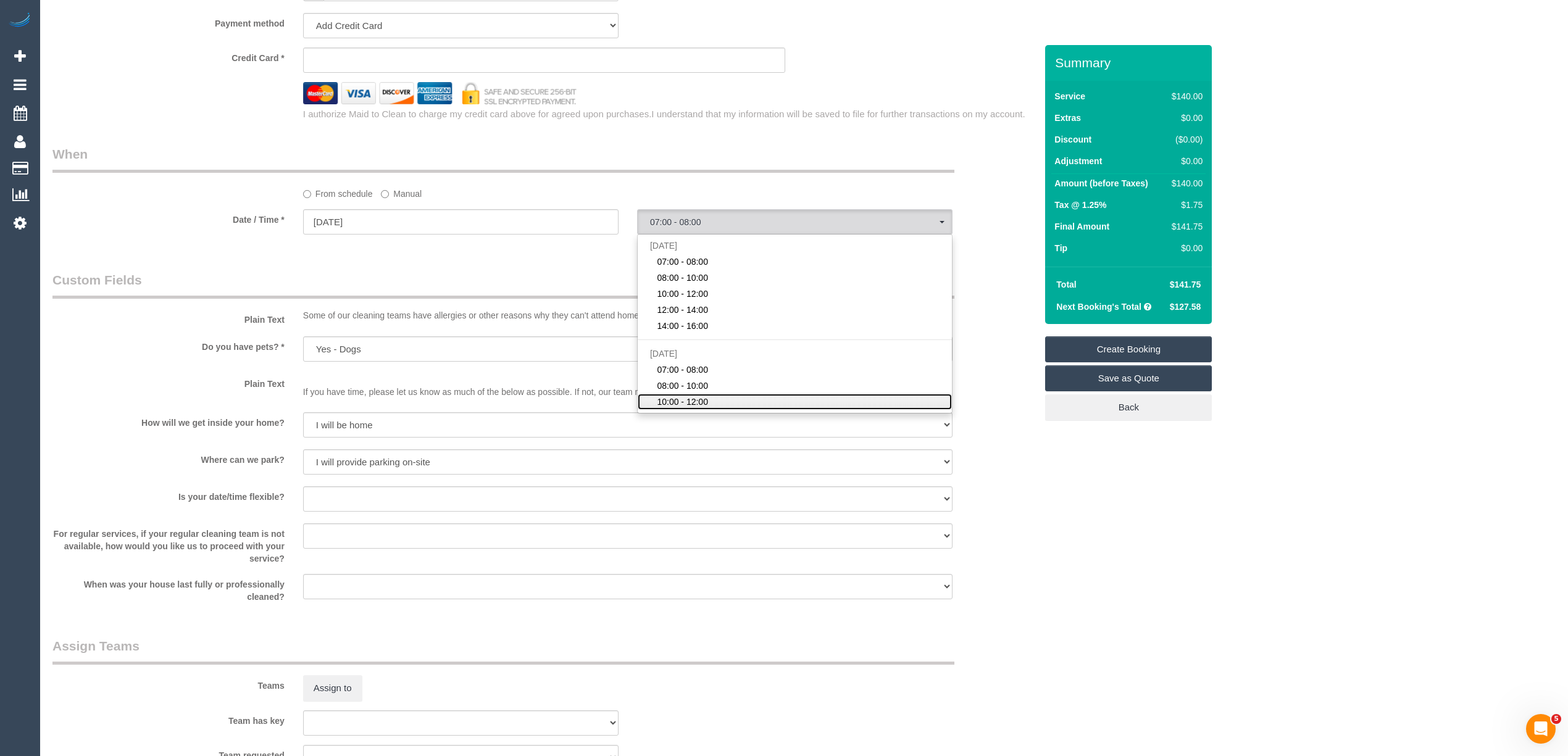
click at [714, 396] on link "10:00 - 12:00" at bounding box center [794, 401] width 314 height 16
select select "spot8"
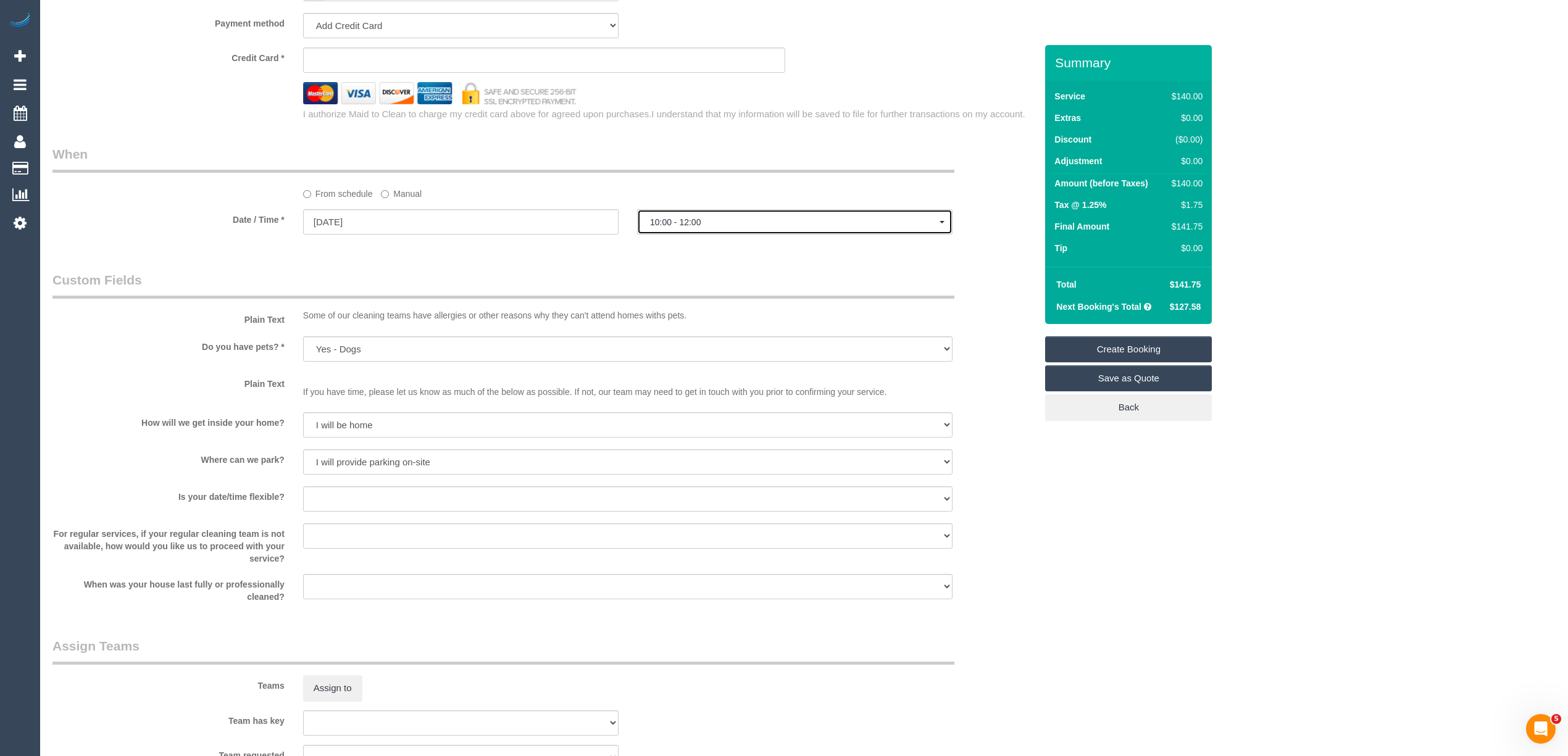
scroll to position [1442, 0]
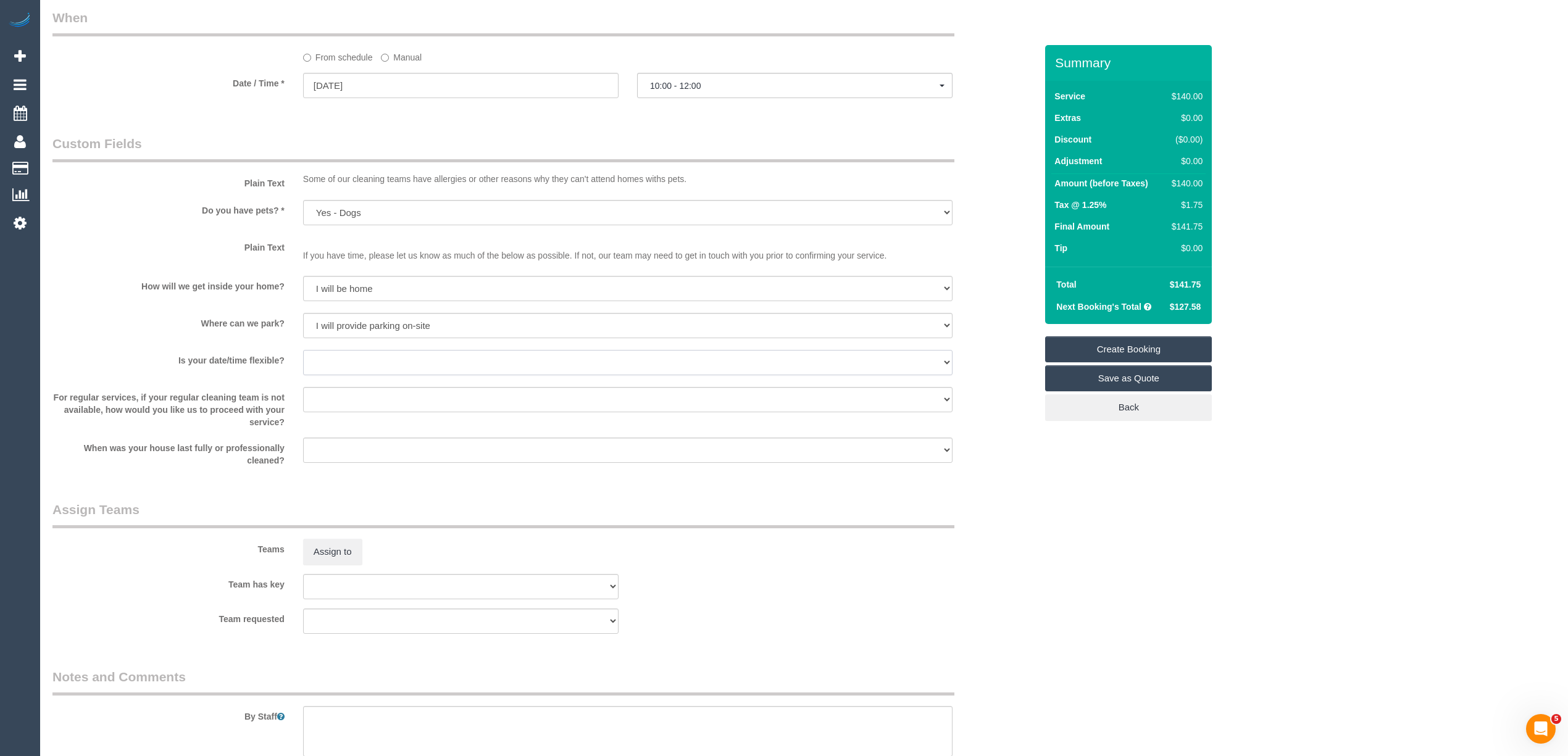
click at [322, 357] on select "Yes - date and time Yes - date but not time Yes - time but not date No - No fle…" at bounding box center [628, 362] width 649 height 26
click at [303, 350] on select "Yes - date and time Yes - date but not time Yes - time but not date No - No fle…" at bounding box center [628, 362] width 649 height 26
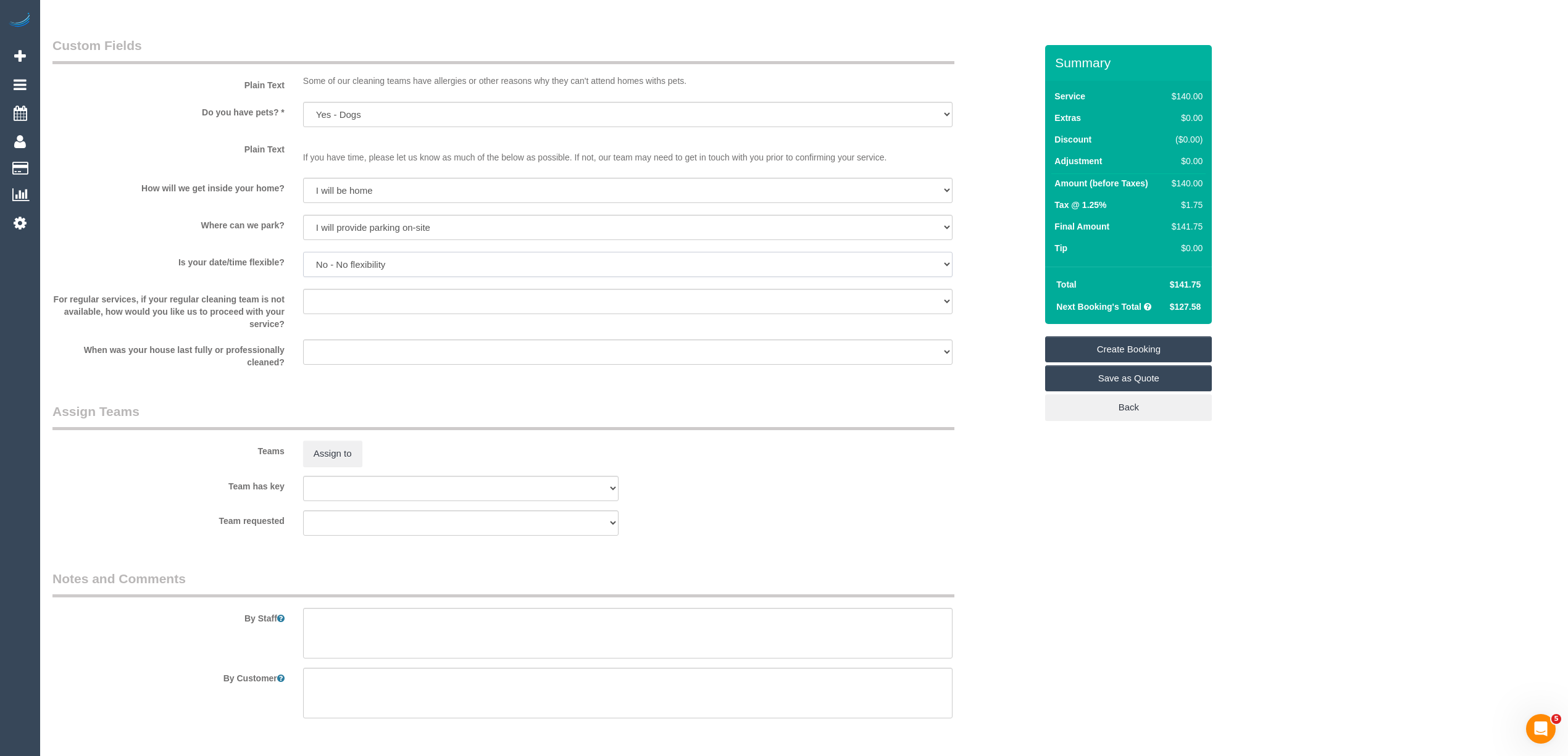
scroll to position [1580, 0]
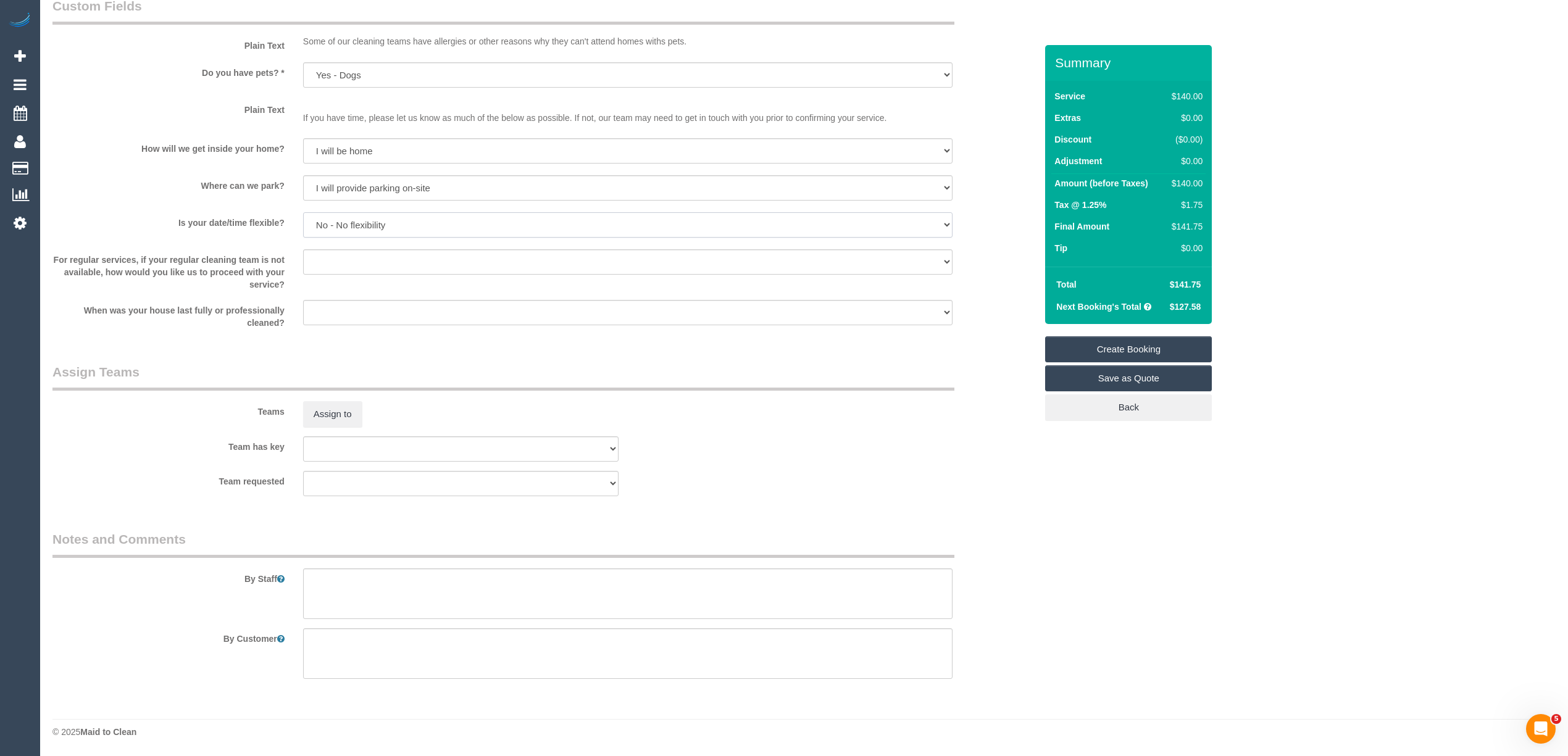
click at [370, 217] on select "Yes - date and time Yes - date but not time Yes - time but not date No - No fle…" at bounding box center [628, 225] width 649 height 26
select select "number:36"
click at [303, 212] on select "Yes - date and time Yes - date but not time Yes - time but not date No - No fle…" at bounding box center [628, 225] width 649 height 26
click at [433, 595] on textarea at bounding box center [628, 593] width 649 height 50
click at [441, 581] on textarea at bounding box center [628, 593] width 649 height 50
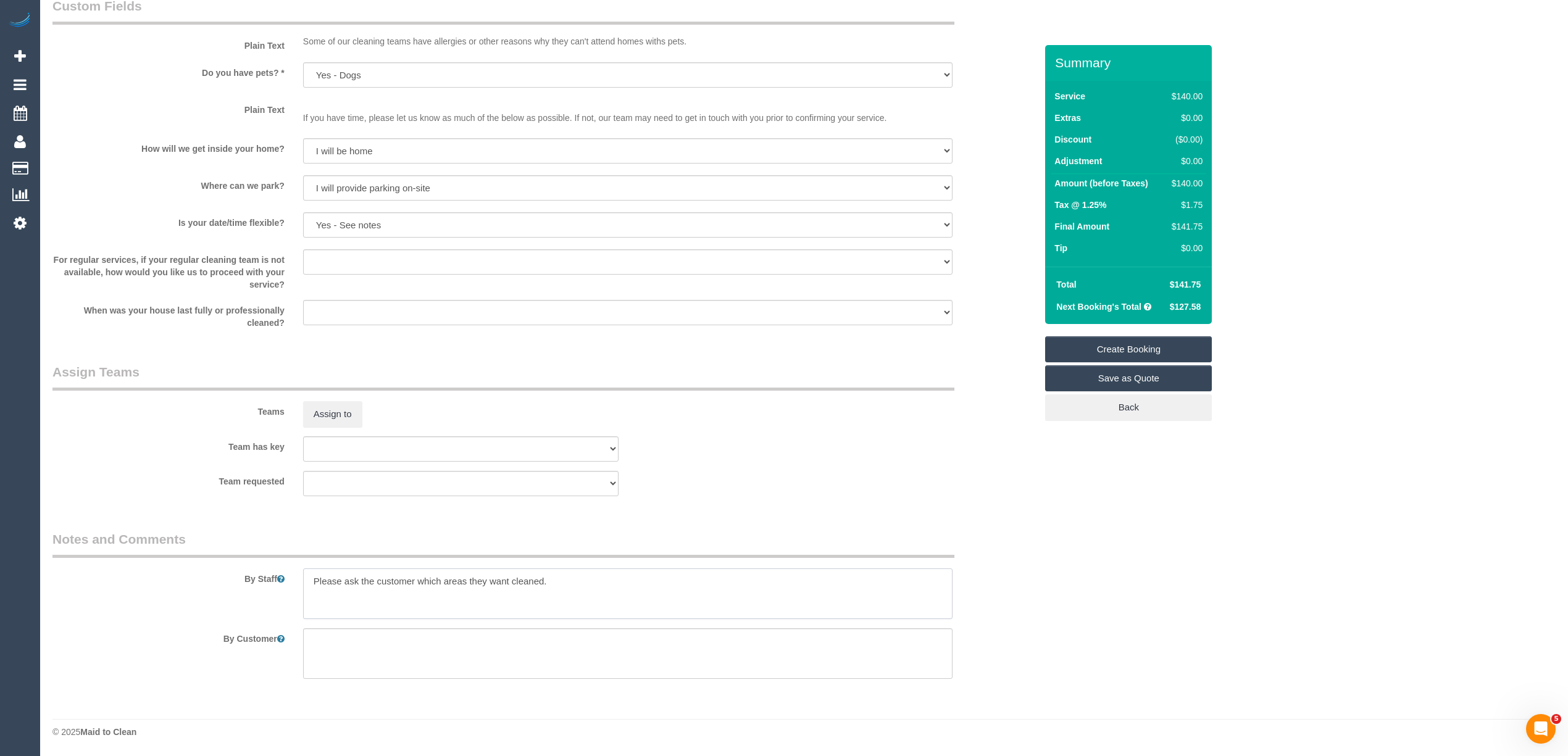
type textarea "Please ask the customer which areas they want cleaned."
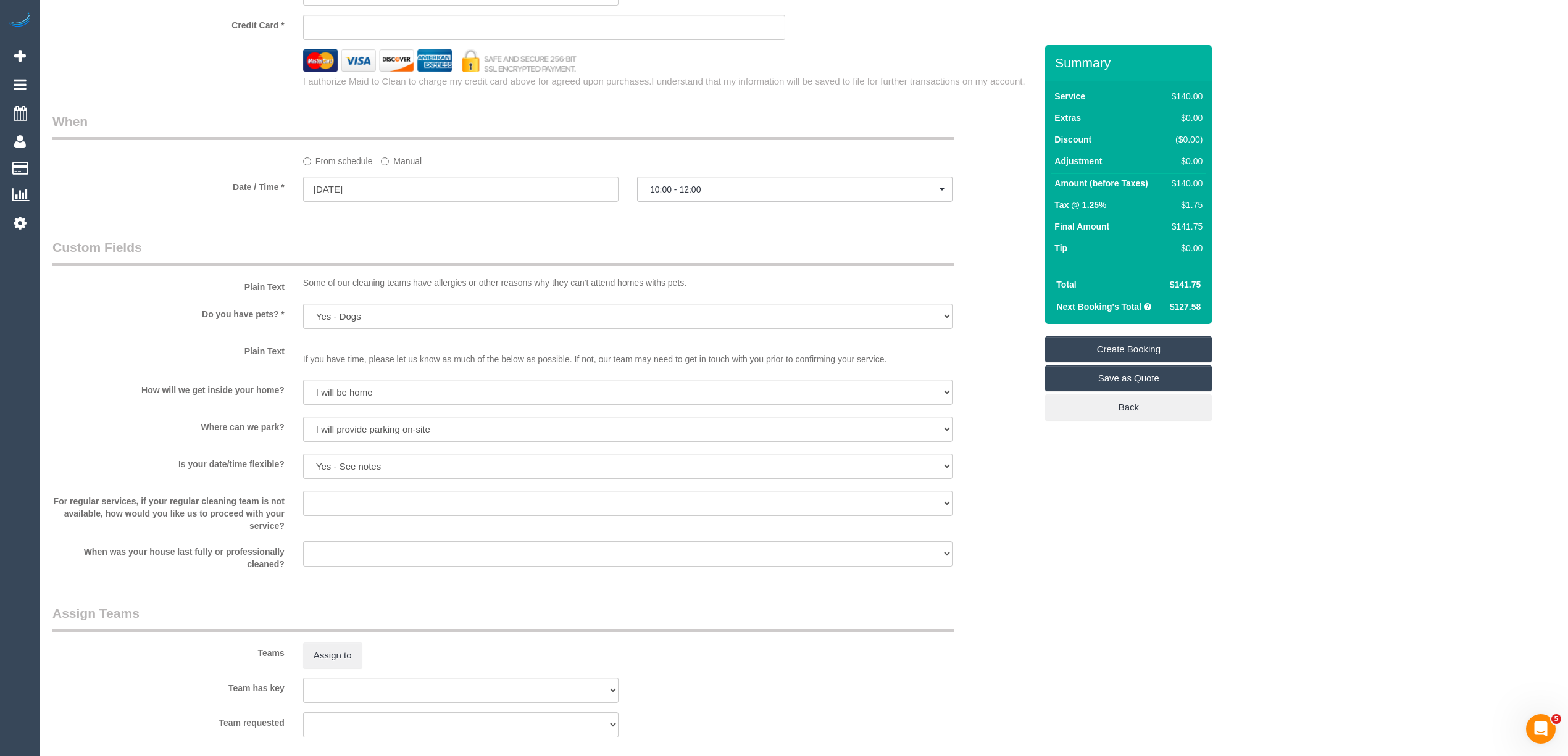
scroll to position [1168, 0]
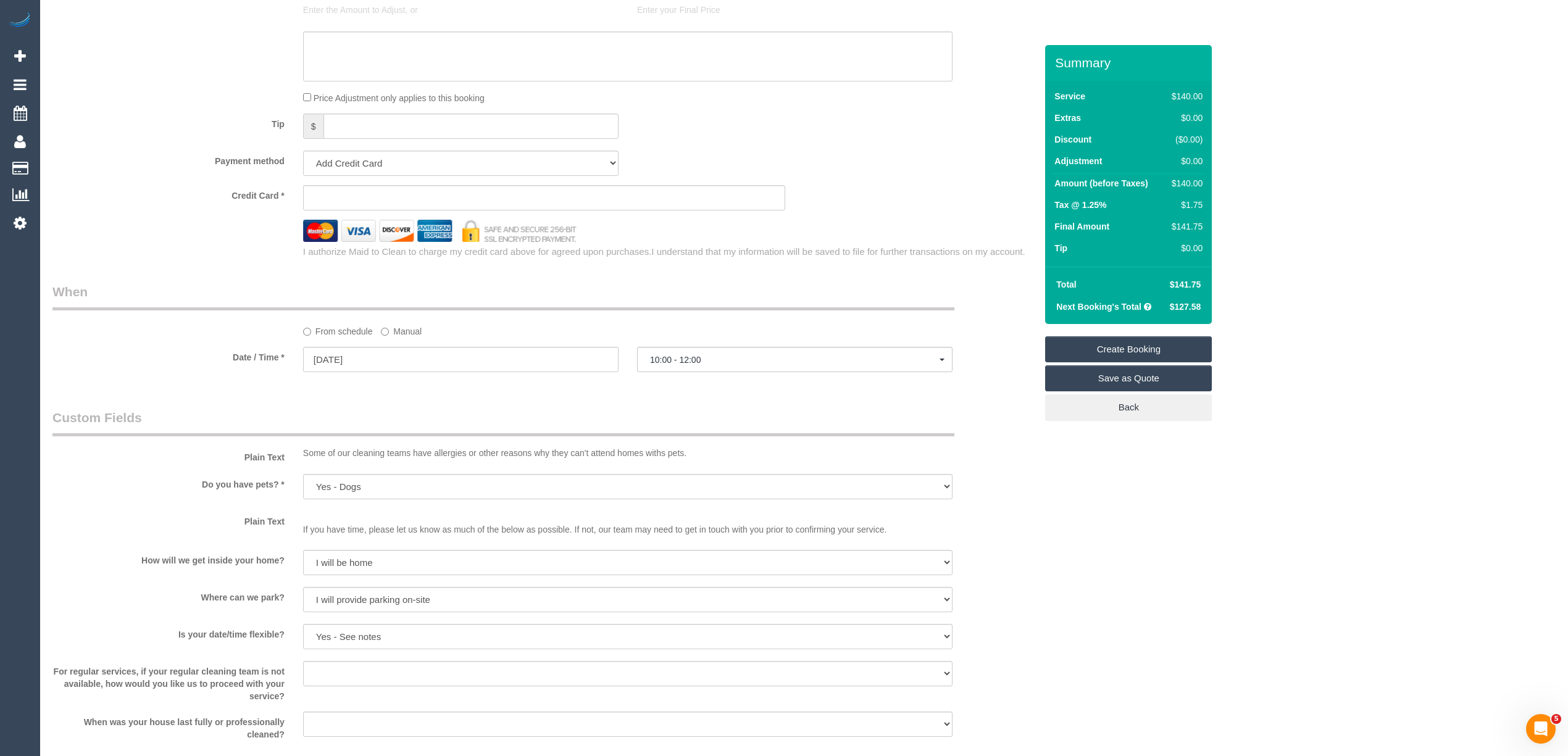
click at [1485, 273] on div "Who Email* wooley_19@hotmail.com Enter a valid email address Name * Jack Wooley…" at bounding box center [804, 1] width 1503 height 2247
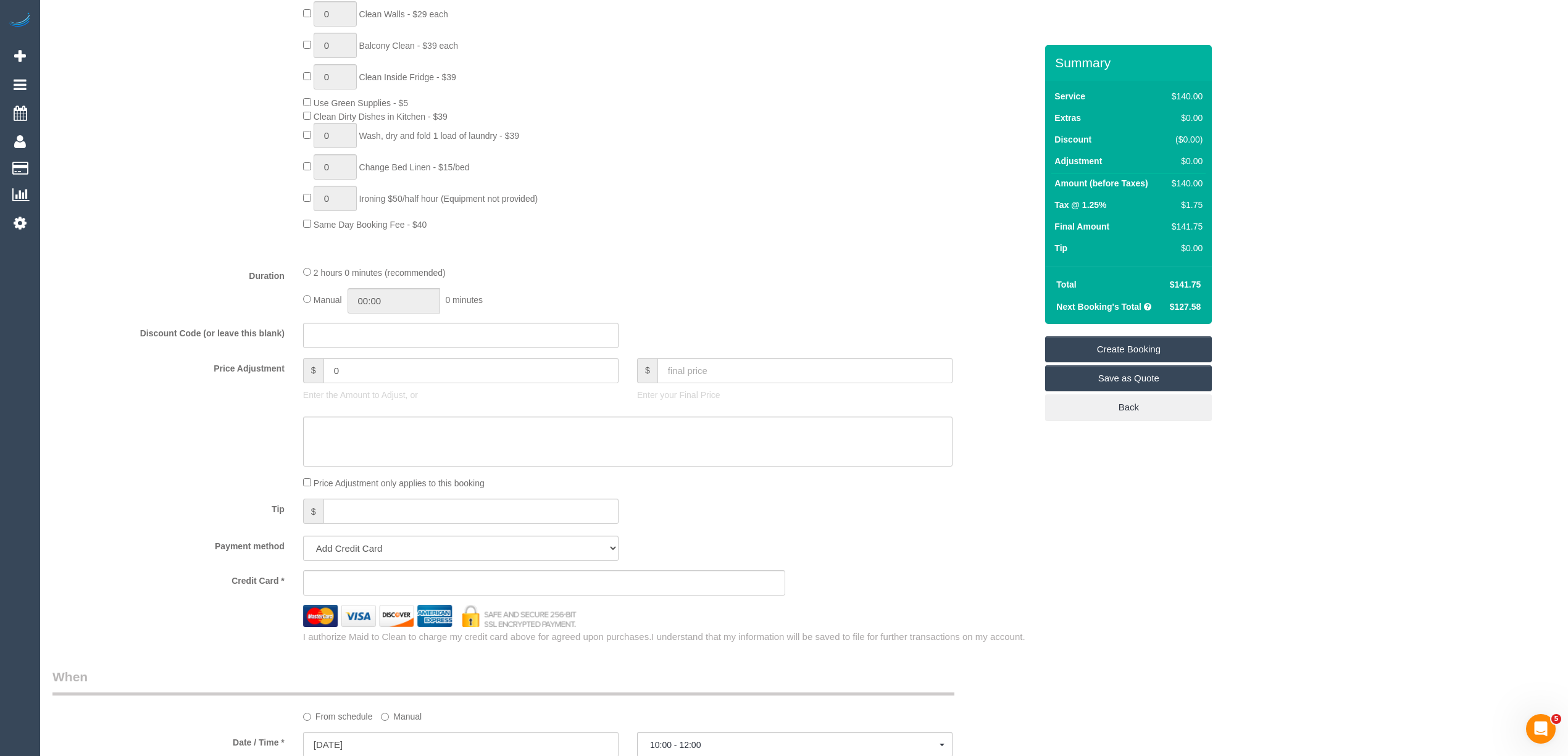
scroll to position [823, 0]
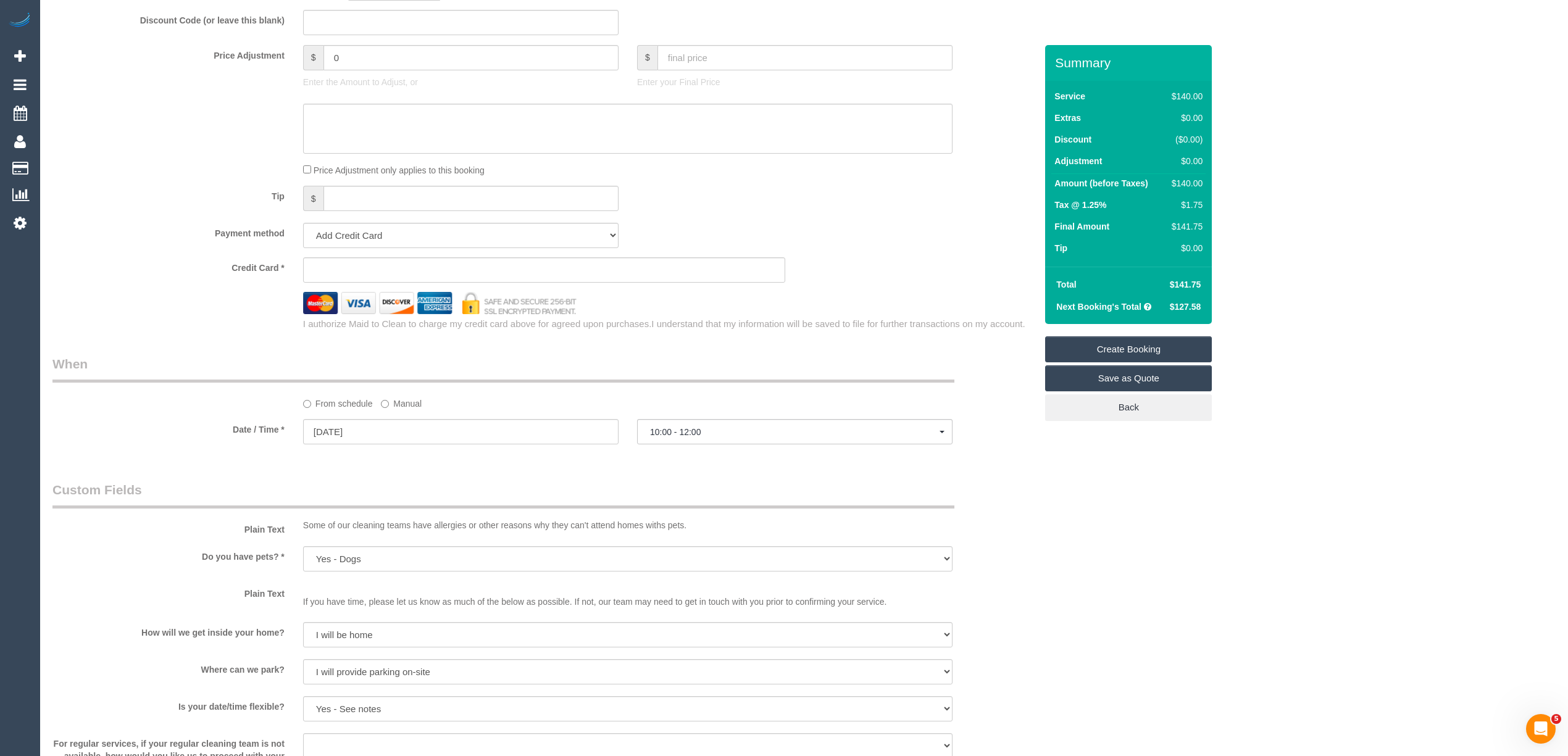
scroll to position [1096, 0]
click at [341, 263] on sui-stripe-card at bounding box center [545, 269] width 483 height 26
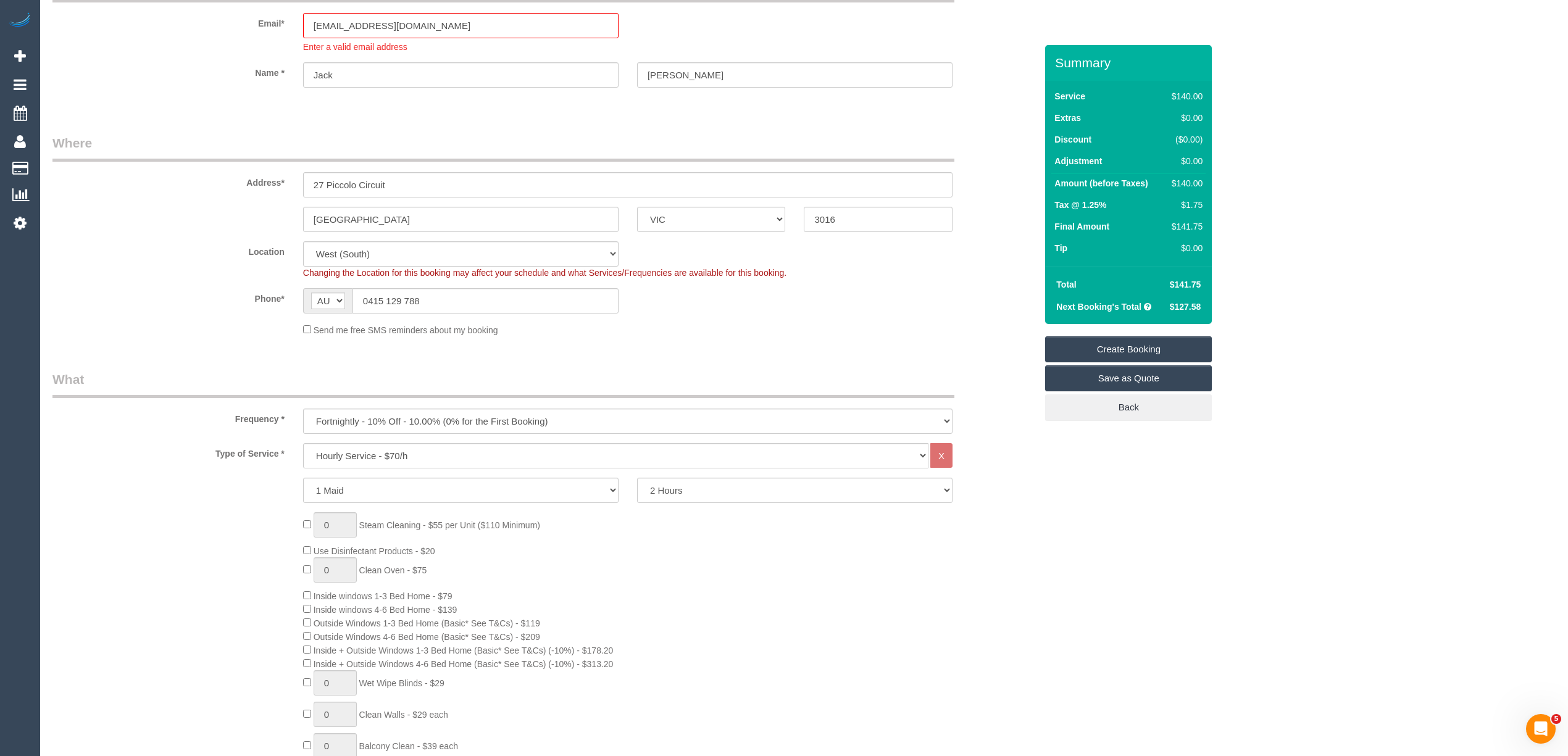
scroll to position [0, 0]
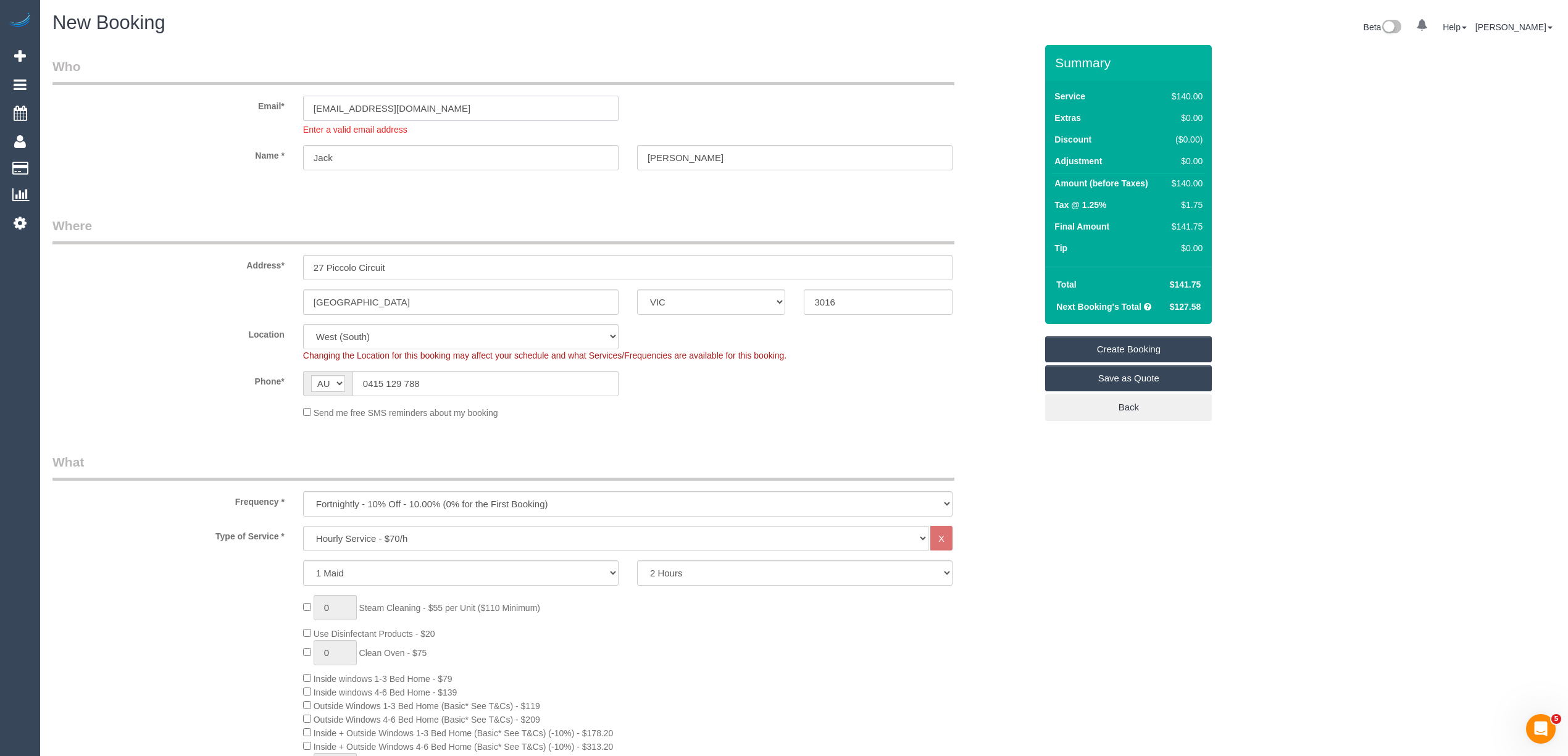
drag, startPoint x: 456, startPoint y: 106, endPoint x: 147, endPoint y: 111, distance: 309.0
click at [151, 110] on div "Email* wooley_19@hotmail.com Enter a valid email address" at bounding box center [544, 96] width 1002 height 78
click at [1119, 349] on link "Create Booking" at bounding box center [1128, 348] width 166 height 26
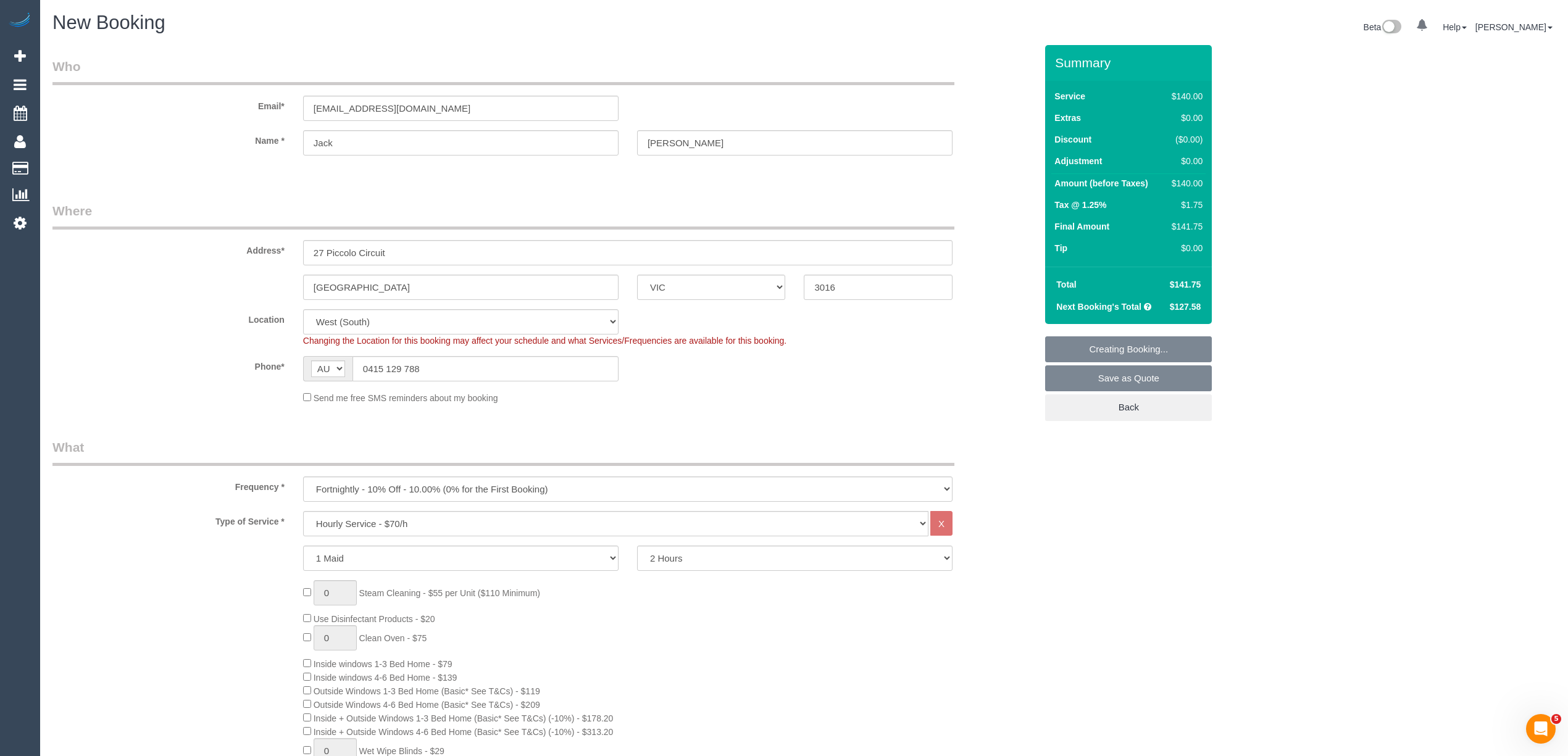
select select "spot28"
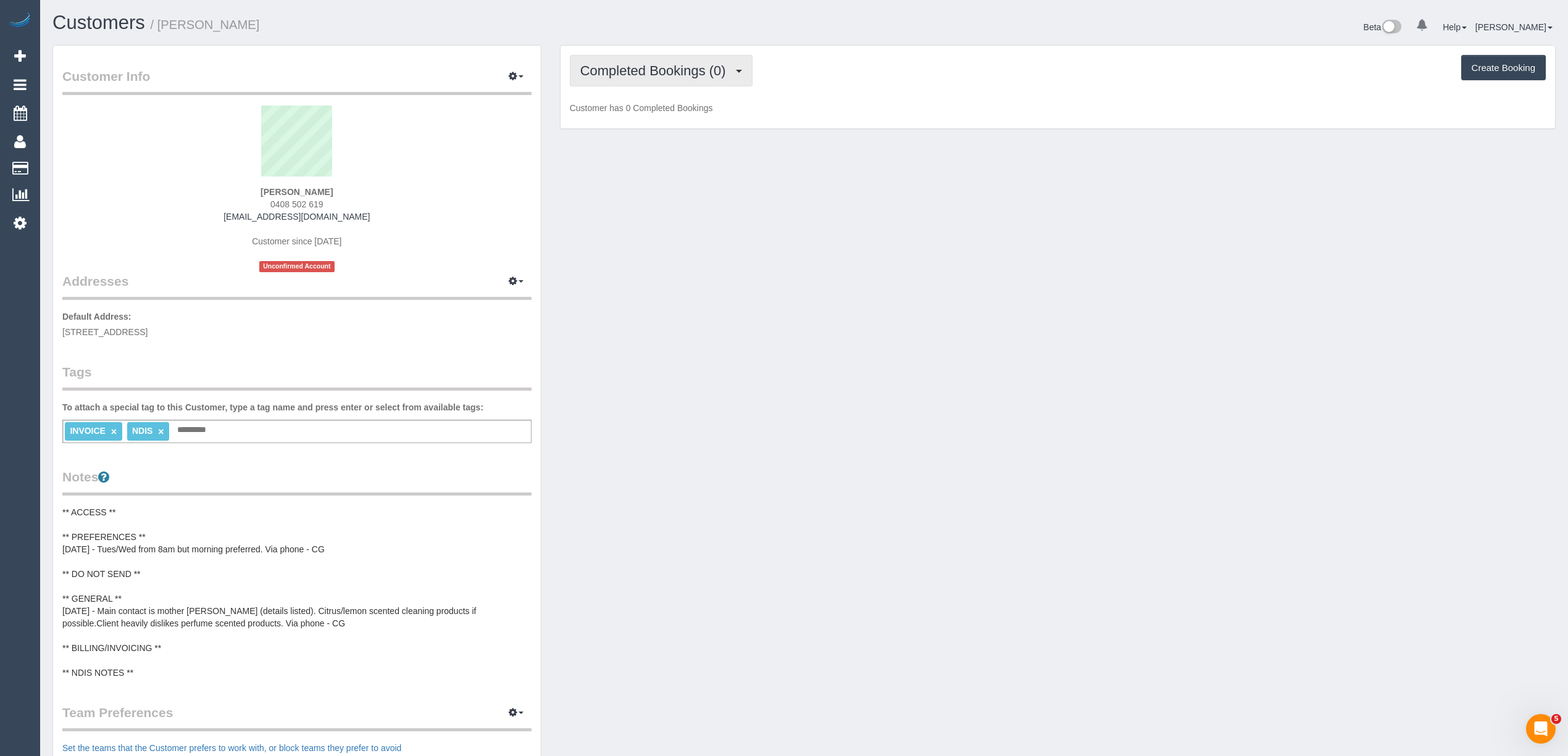
click at [612, 65] on span "Completed Bookings (0)" at bounding box center [656, 70] width 152 height 16
click at [635, 114] on link "Upcoming Bookings (11)" at bounding box center [635, 114] width 130 height 16
click at [887, 64] on div "Upcoming Bookings (11) Completed Bookings (0) Upcoming Bookings (11) Cancelled …" at bounding box center [1057, 71] width 976 height 31
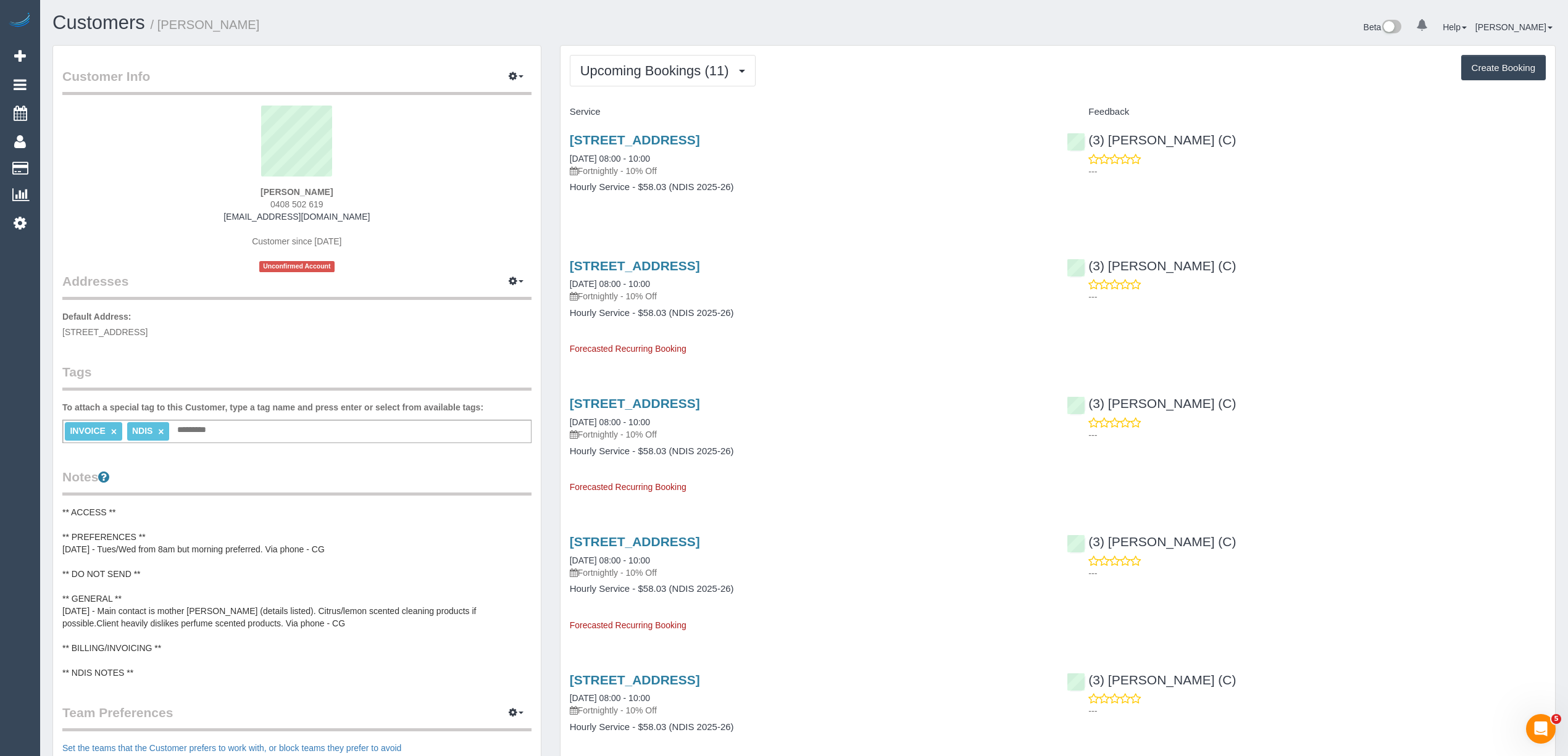
click at [948, 77] on div "Upcoming Bookings (11) Completed Bookings (0) Upcoming Bookings (11) Cancelled …" at bounding box center [1057, 71] width 976 height 31
click at [962, 80] on div "Upcoming Bookings (11) Completed Bookings (0) Upcoming Bookings (11) Cancelled …" at bounding box center [1057, 71] width 976 height 31
click at [949, 114] on h4 "Service" at bounding box center [808, 112] width 479 height 11
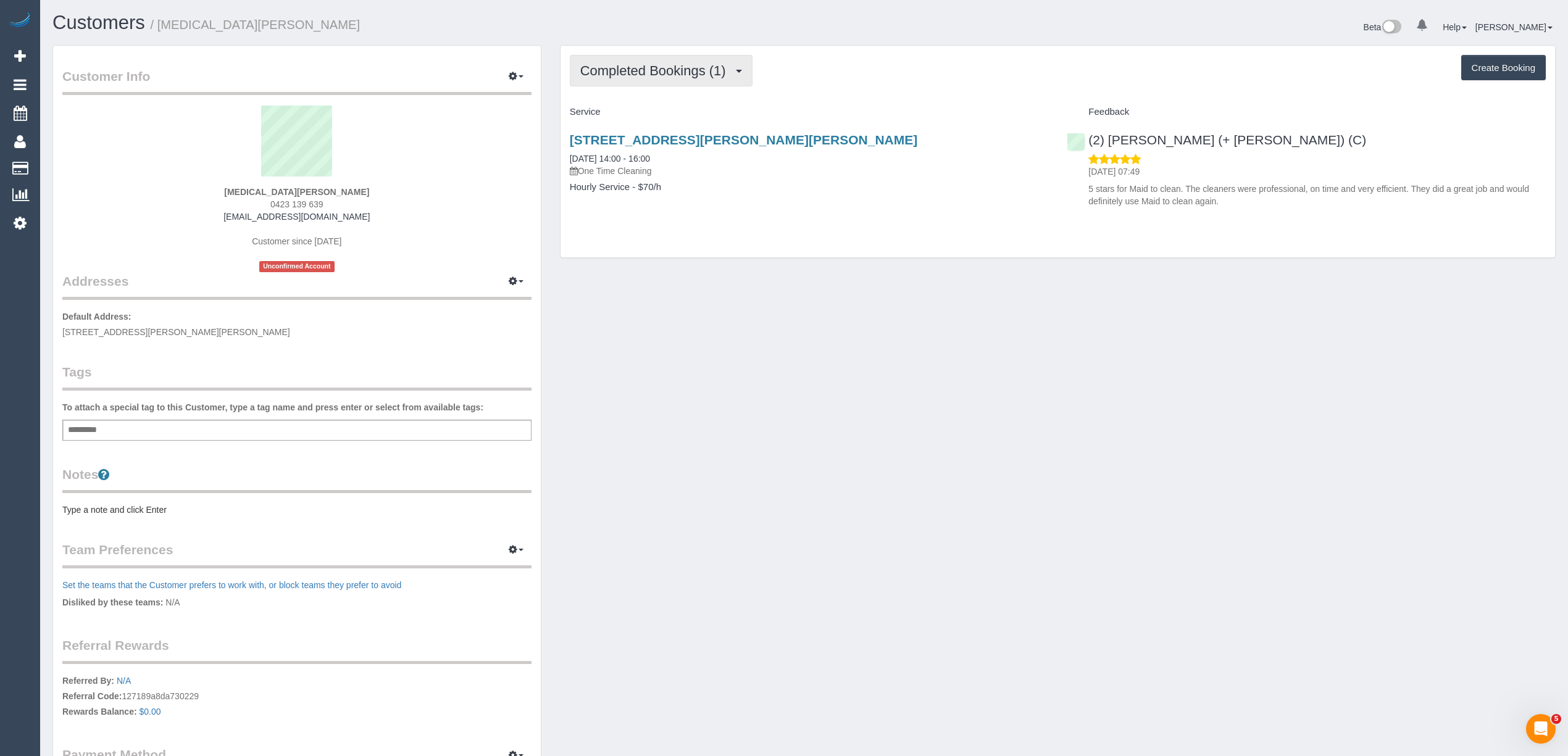
click at [634, 68] on span "Completed Bookings (1)" at bounding box center [656, 70] width 152 height 16
click at [882, 92] on div "Completed Bookings (1) Completed Bookings (1) Upcoming Bookings (0) Cancelled B…" at bounding box center [1057, 151] width 995 height 212
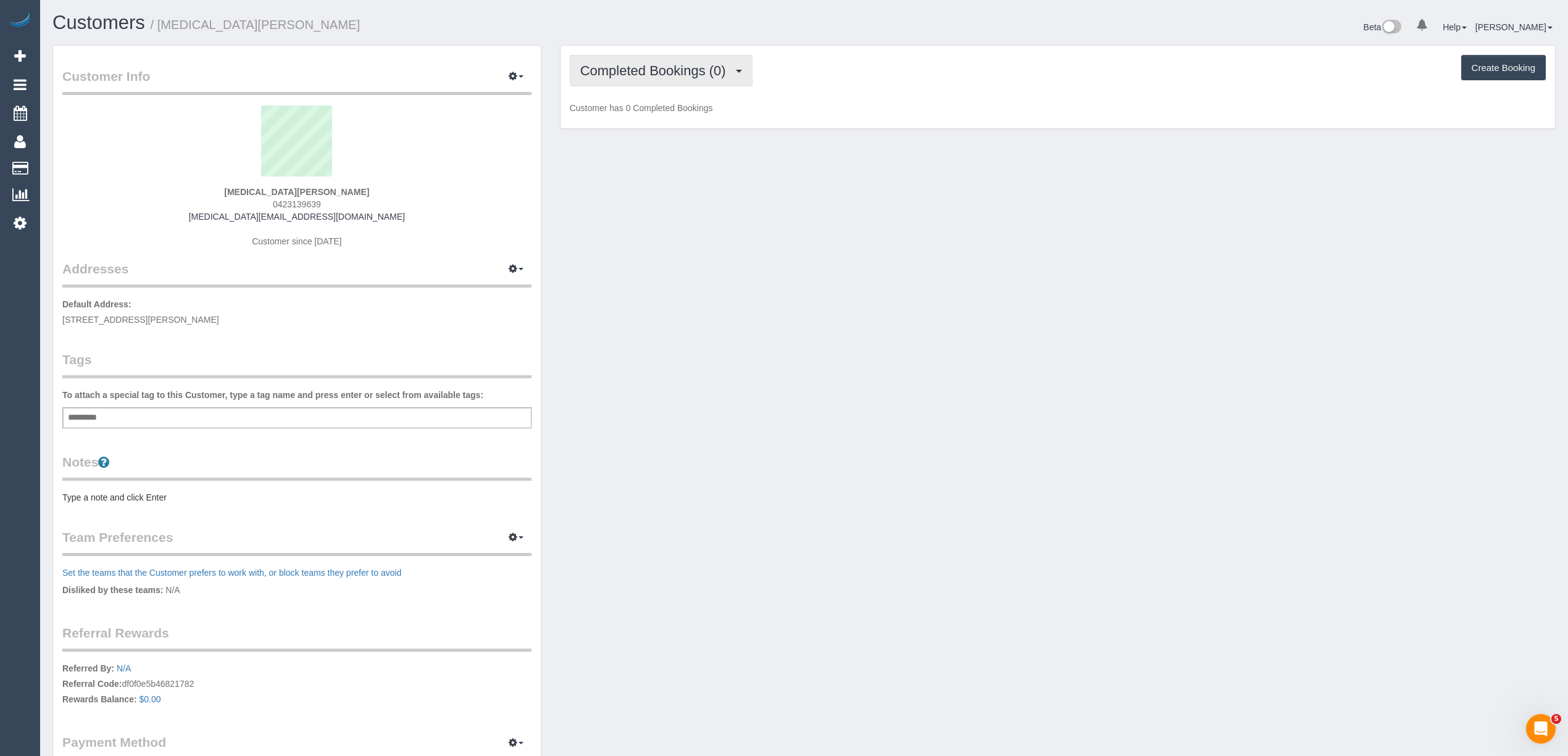
click at [617, 62] on button "Completed Bookings (0)" at bounding box center [661, 71] width 183 height 31
click at [656, 117] on link "Upcoming Bookings (1)" at bounding box center [634, 114] width 129 height 16
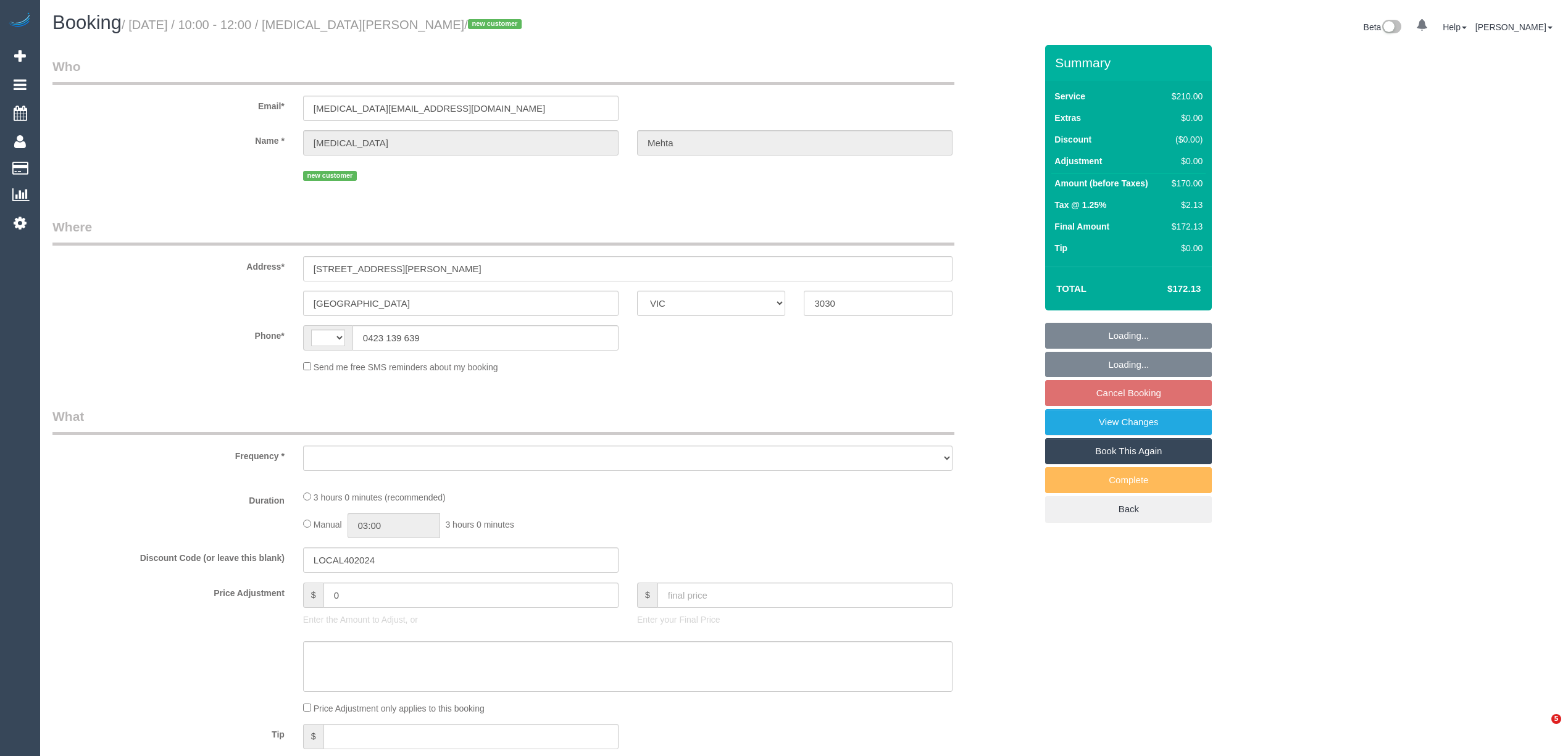
select select "VIC"
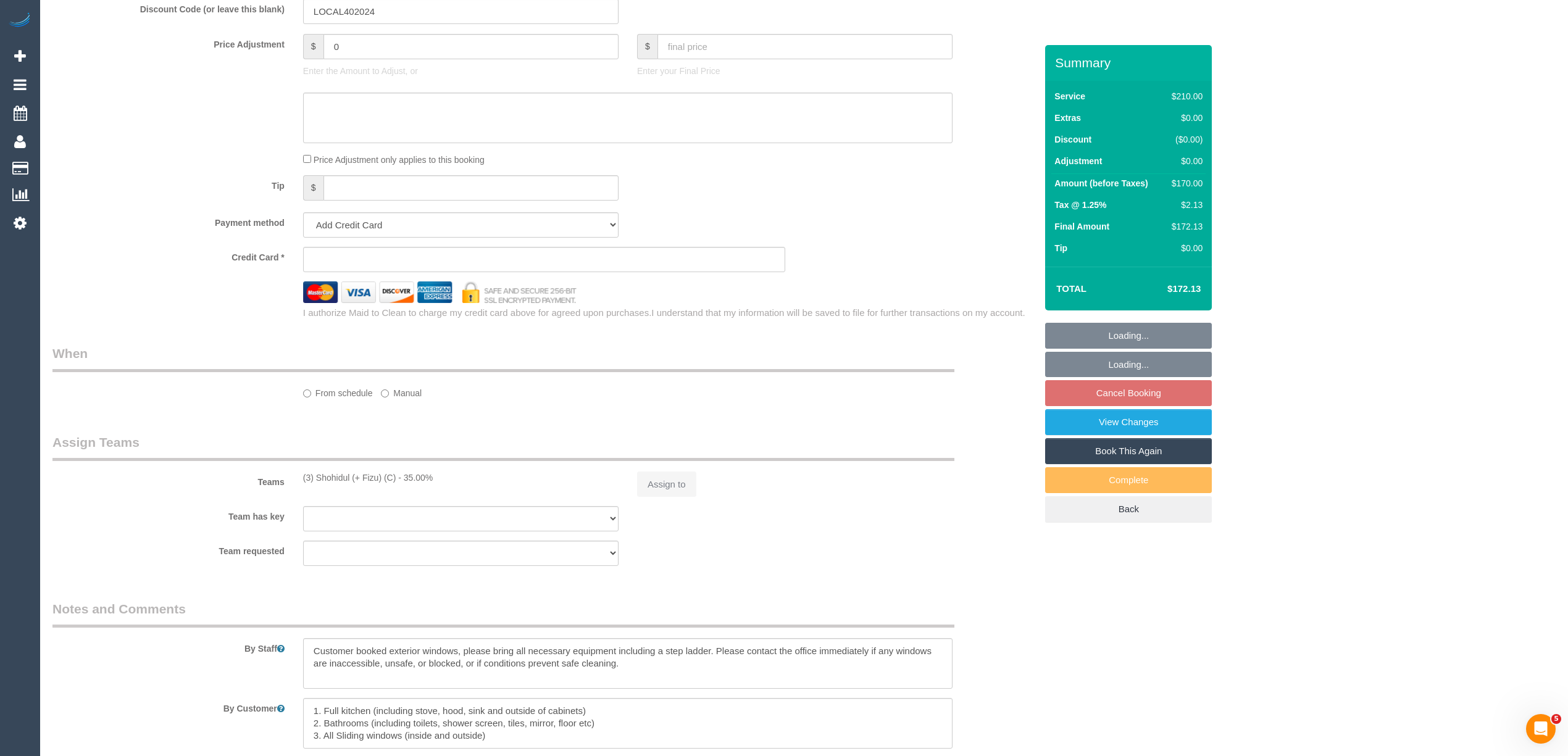
select select "string:stripe-pm_1SDaWQ2GScqysDRVXAWWwXL9"
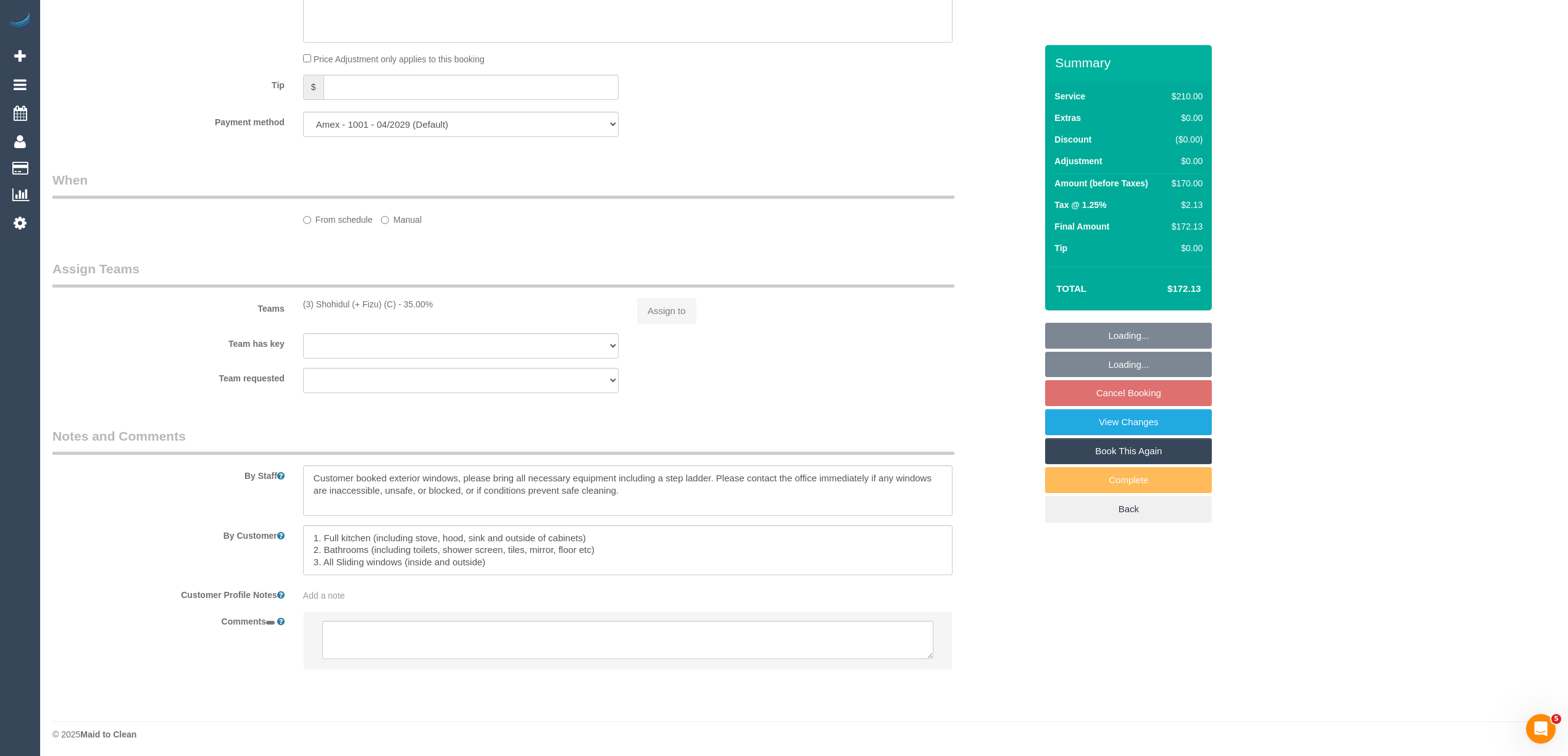
select select "string:AU"
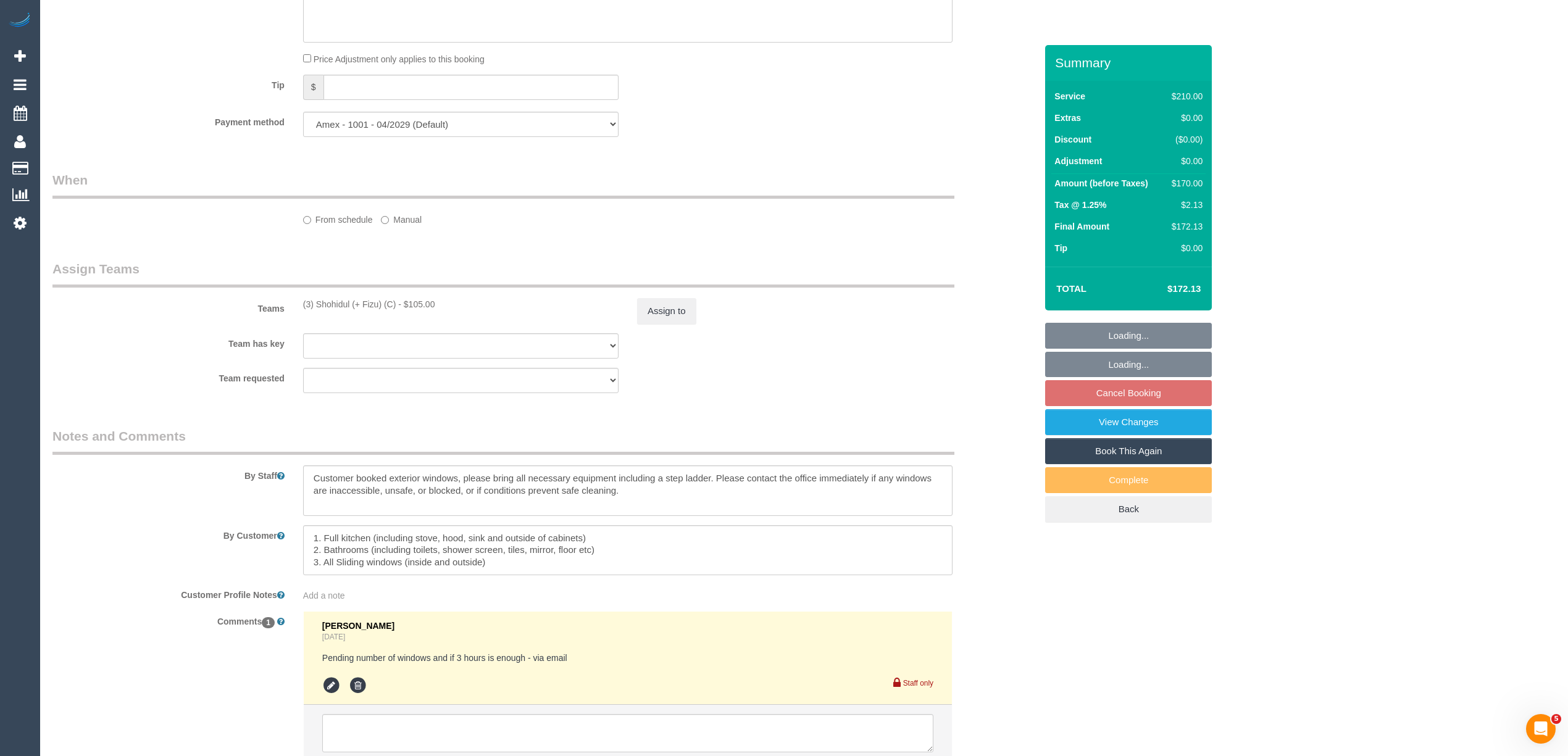
select select "object:946"
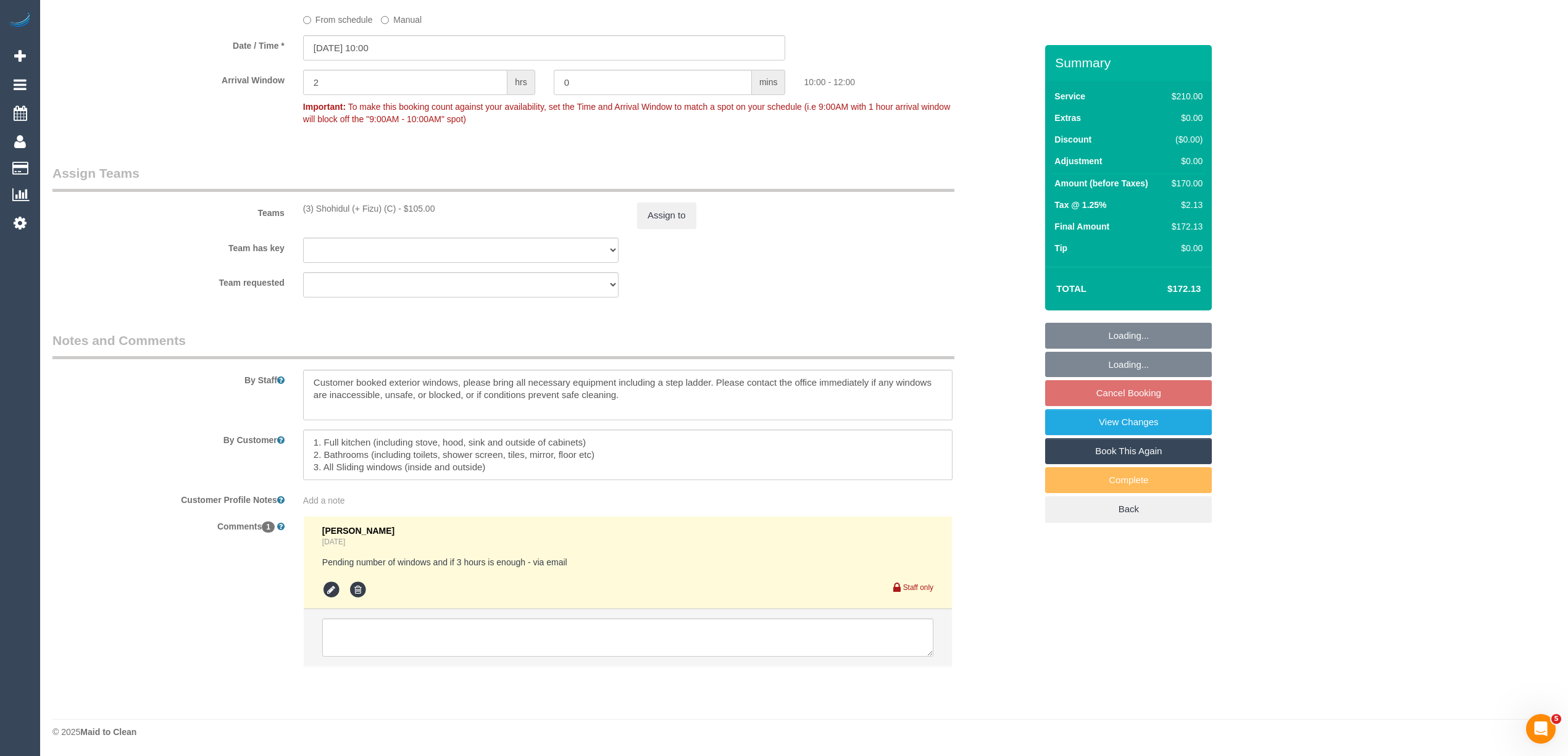
select select "180"
select select "number:28"
select select "number:14"
select select "number:18"
select select "number:24"
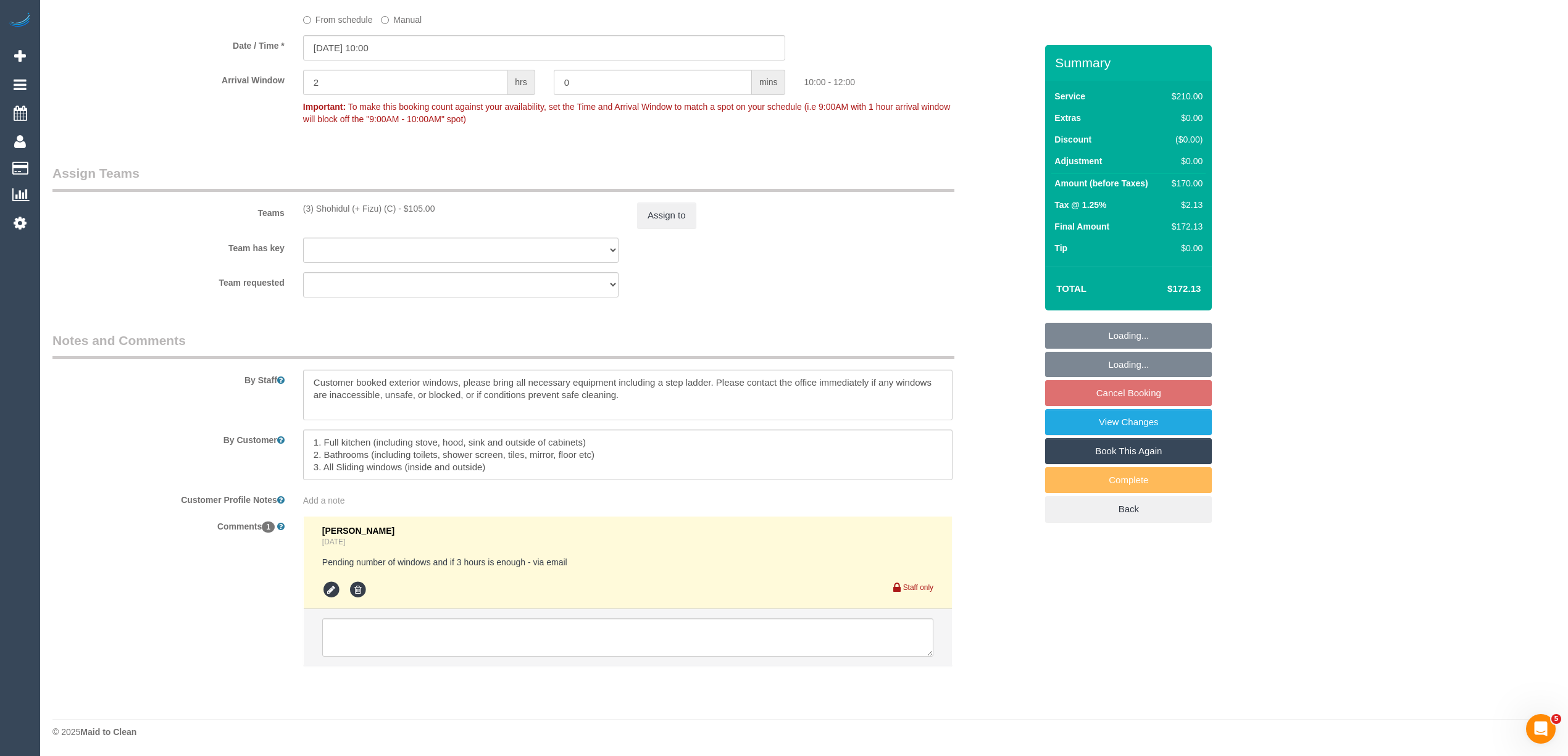
select select "number:33"
select select "number:26"
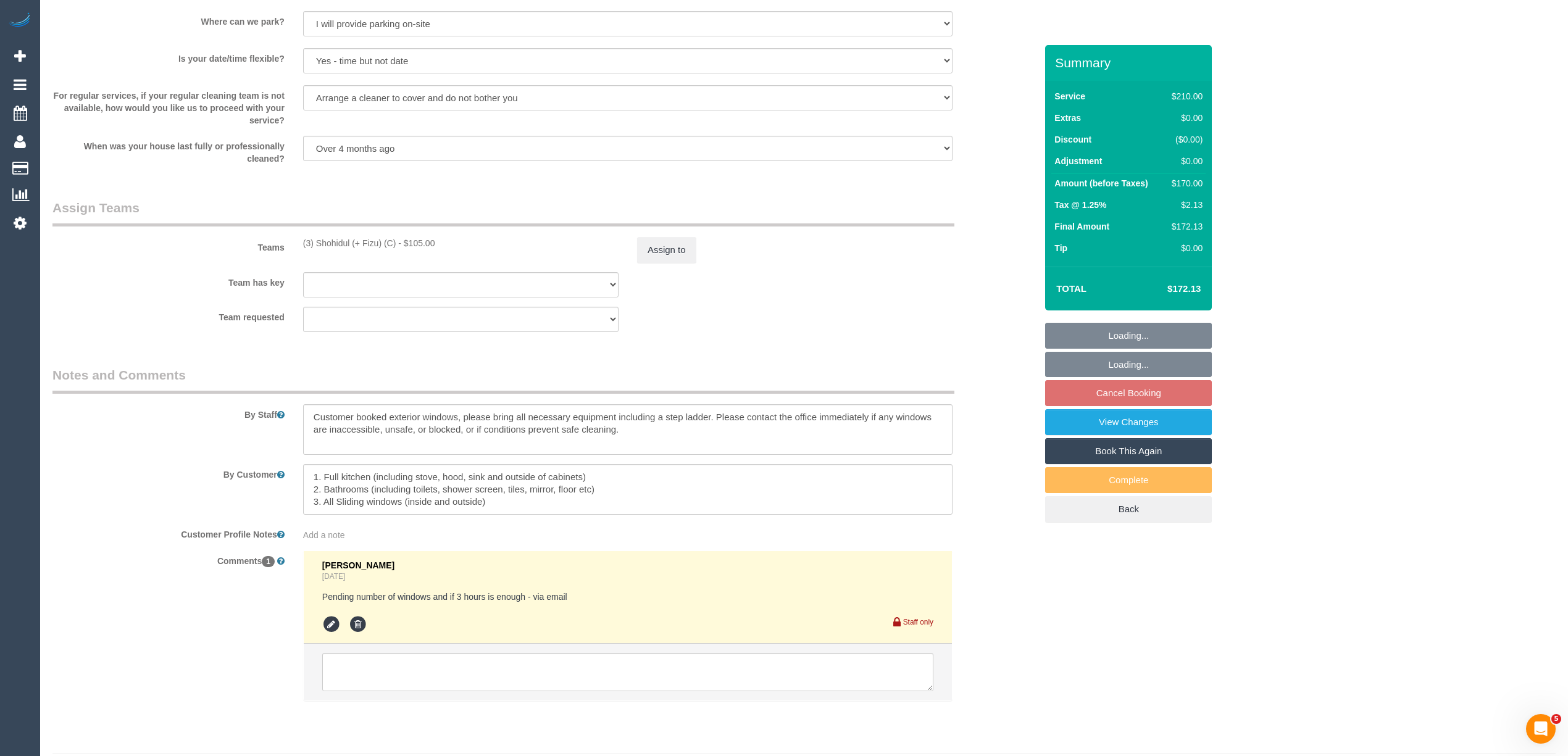
select select "object:1289"
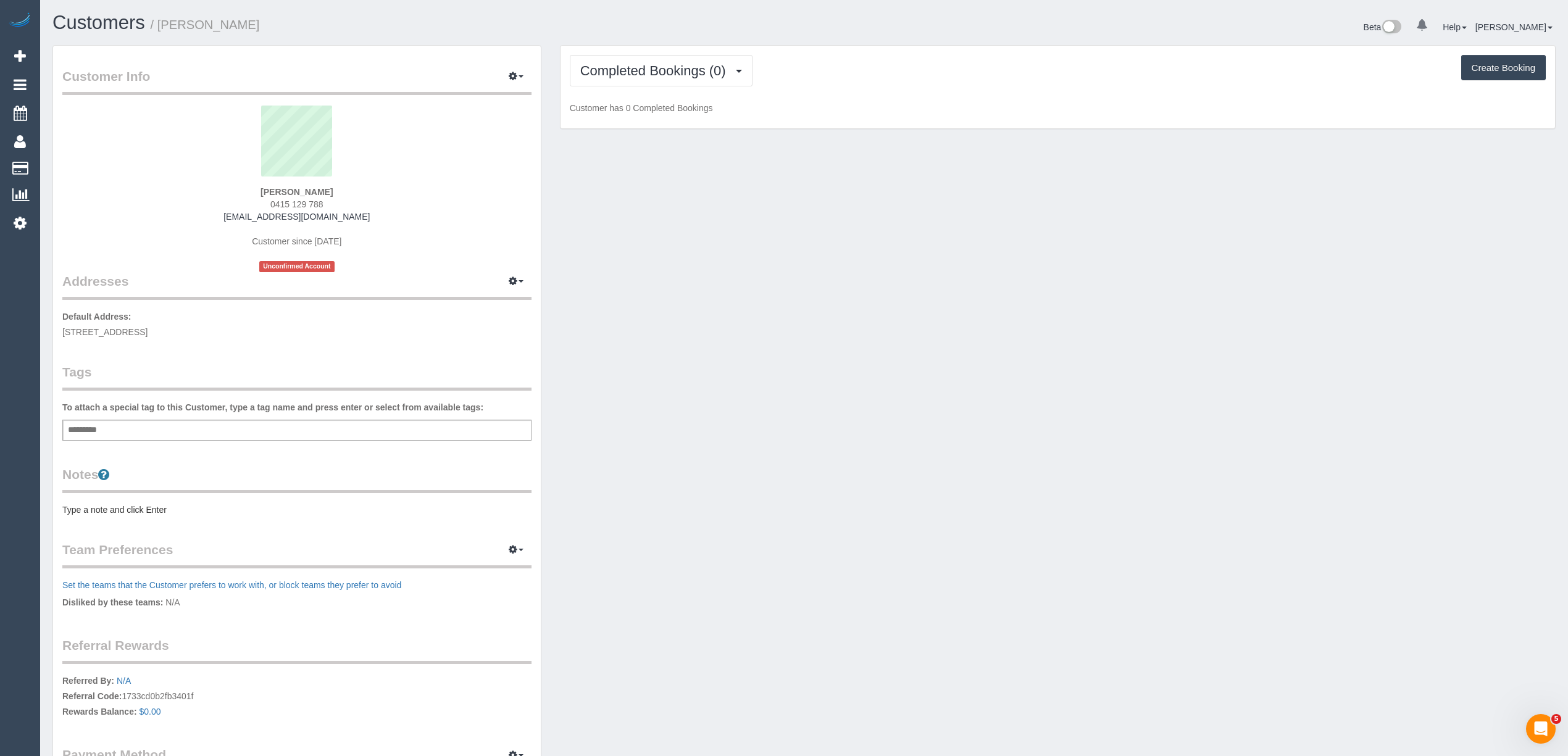
click at [110, 503] on pre "Type a note and click Enter" at bounding box center [297, 509] width 469 height 12
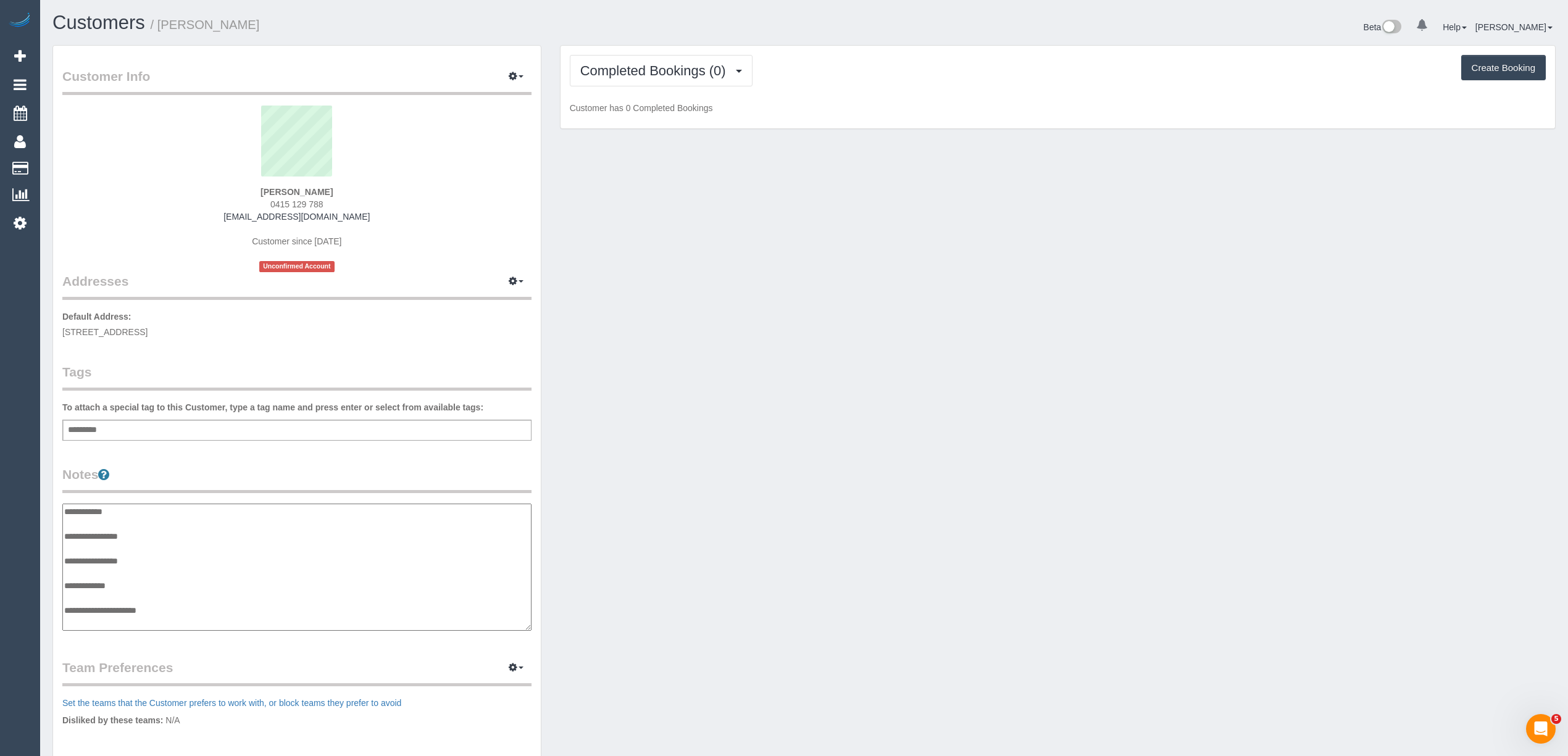
scroll to position [10, 0]
click at [168, 522] on textarea "**********" at bounding box center [297, 567] width 469 height 128
type textarea "**********"
click at [422, 461] on div "Customer Info Edit Contact Info Send Message Email Preferences Special Sales Ta…" at bounding box center [297, 498] width 488 height 907
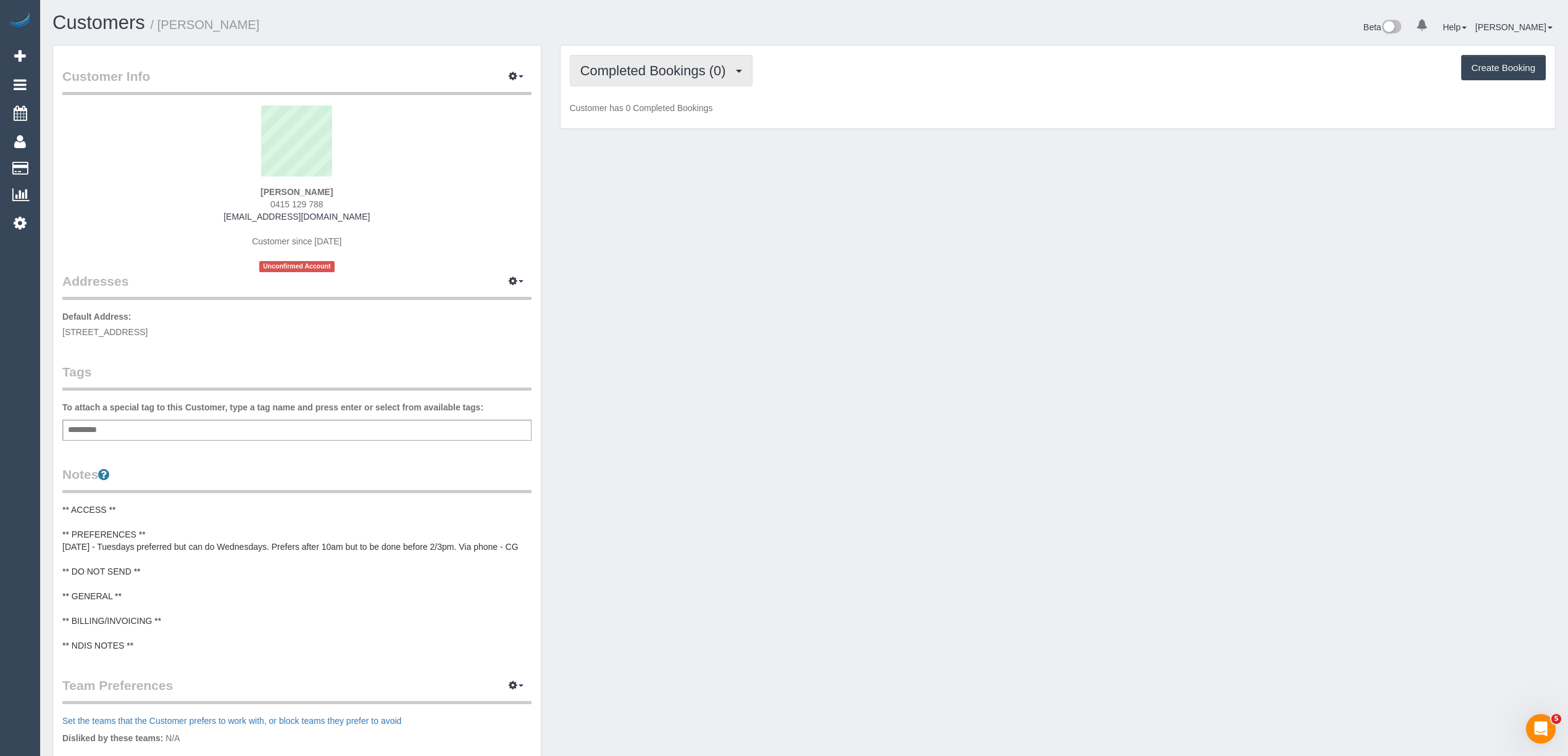
click at [608, 60] on button "Completed Bookings (0)" at bounding box center [661, 71] width 183 height 31
click at [626, 112] on link "Upcoming Bookings (11)" at bounding box center [635, 114] width 130 height 16
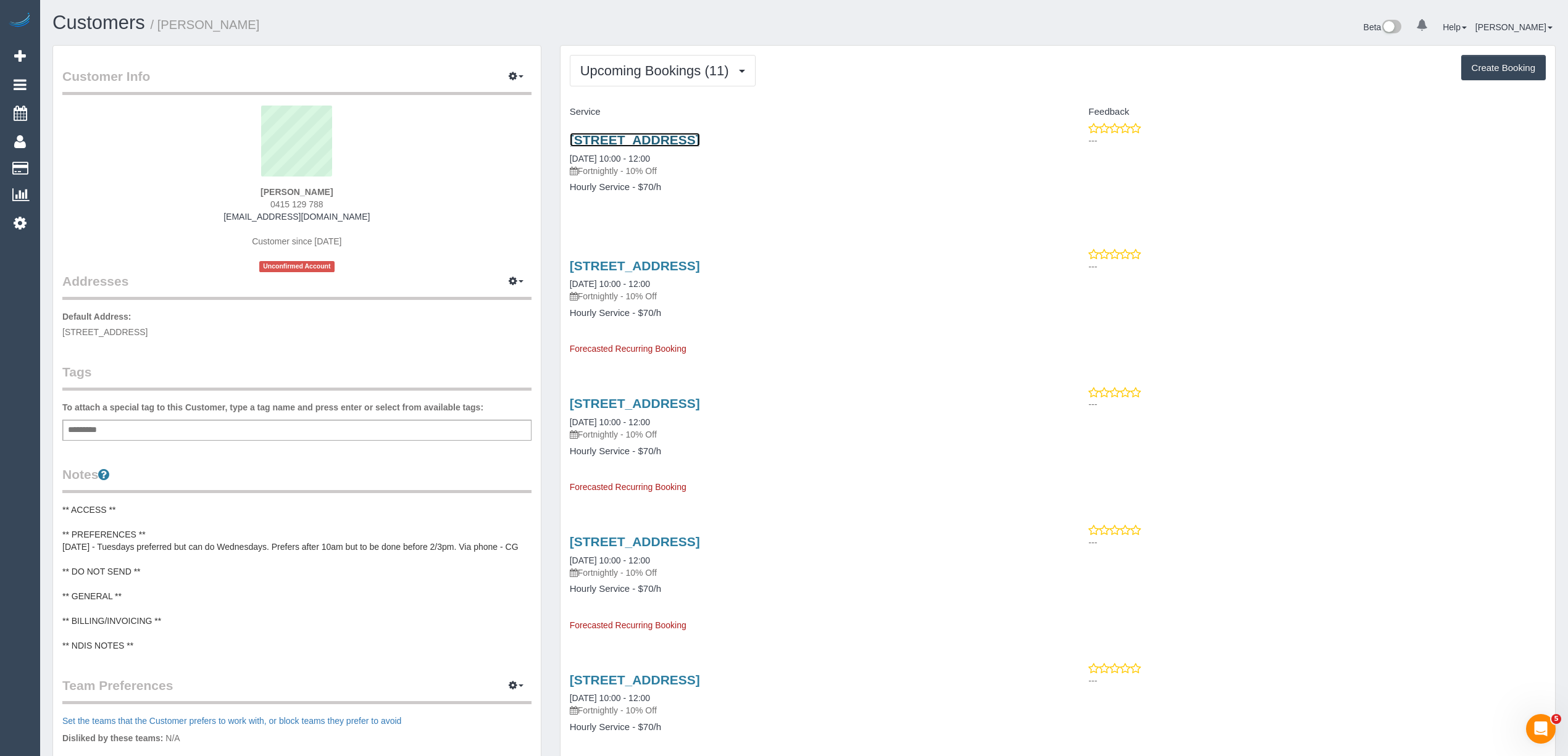
click at [654, 142] on link "27 Piccolo Circuit, Williamstown North, VIC 3016" at bounding box center [634, 139] width 130 height 14
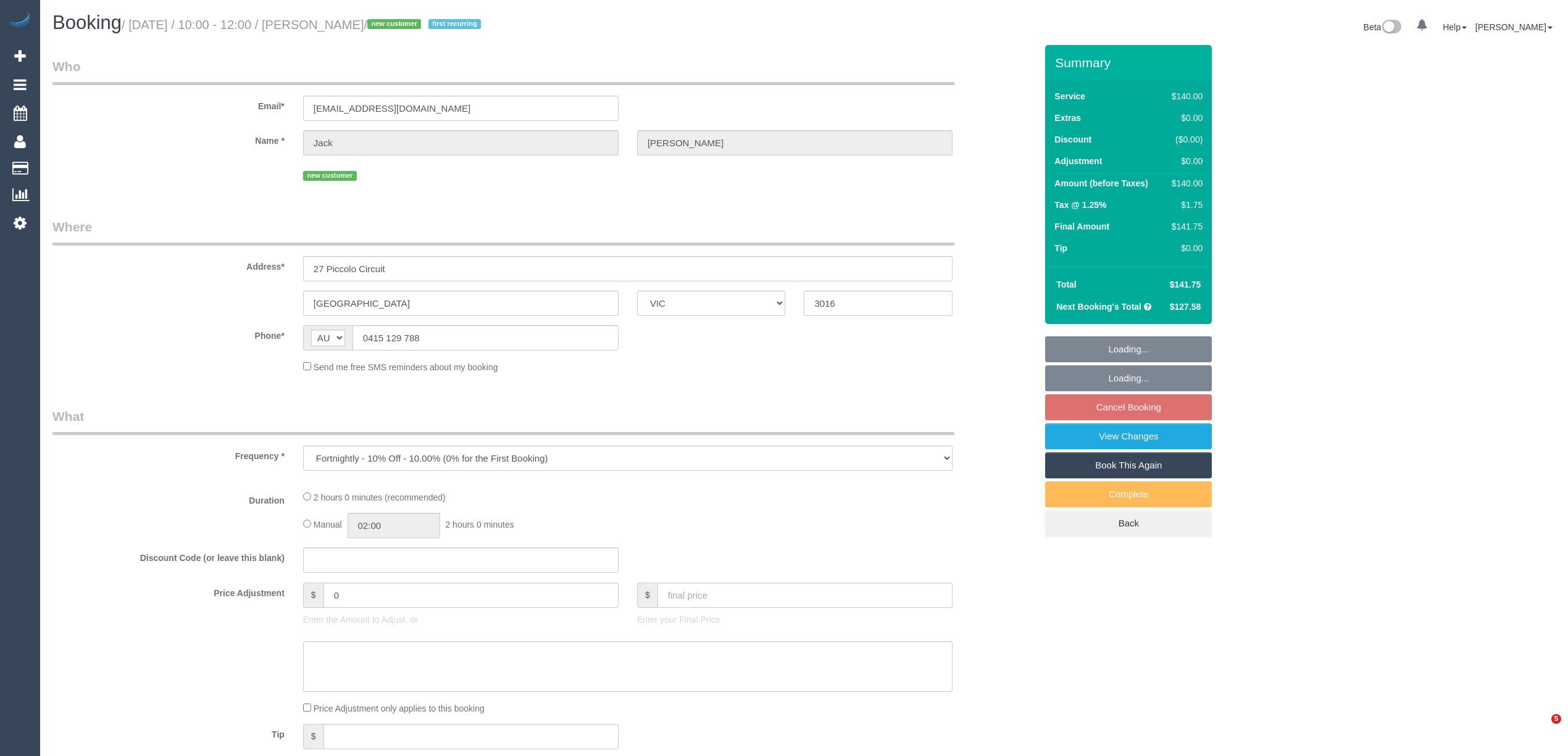
select select "VIC"
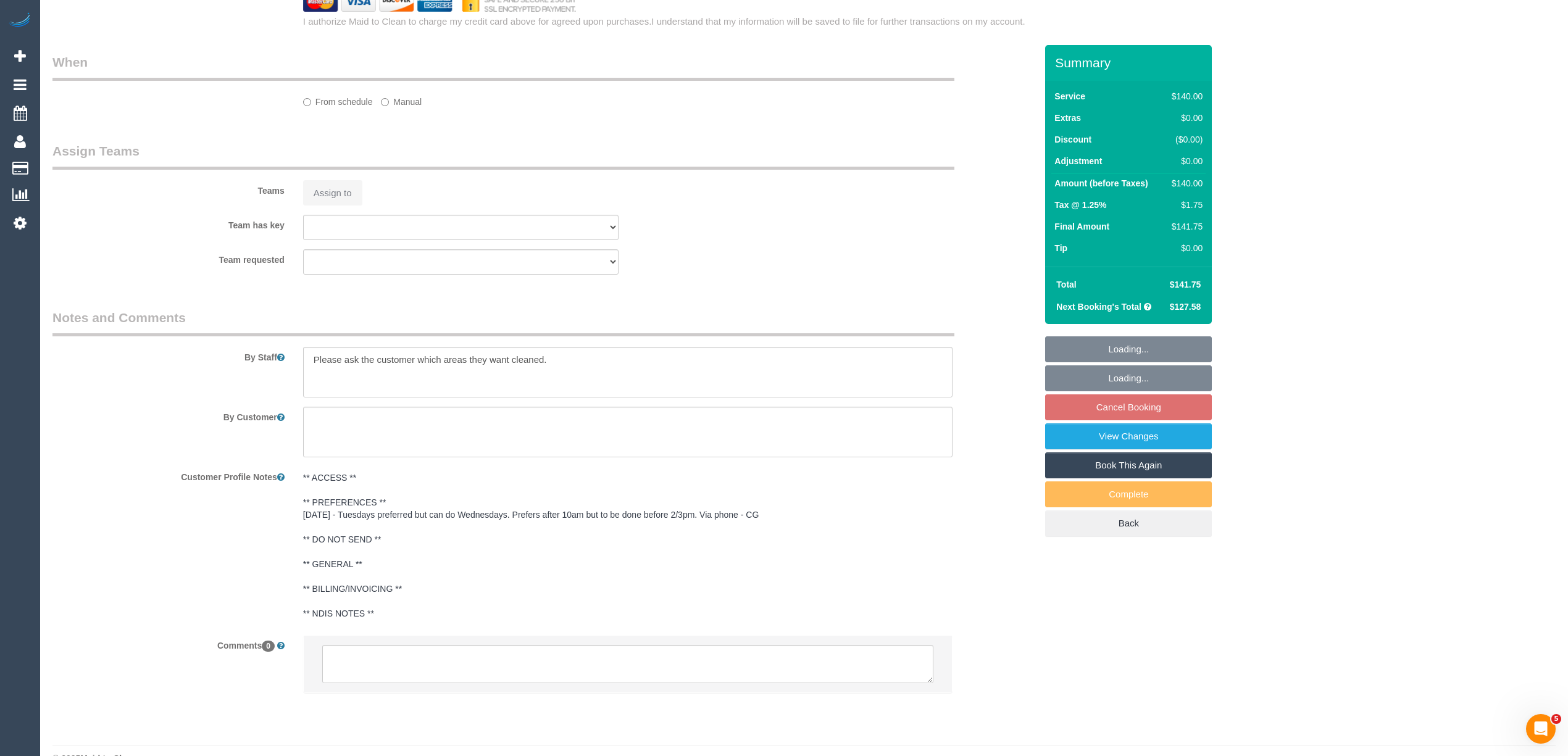
select select "string:stripe-pm_1SHczL2GScqysDRVENPW4GtZ"
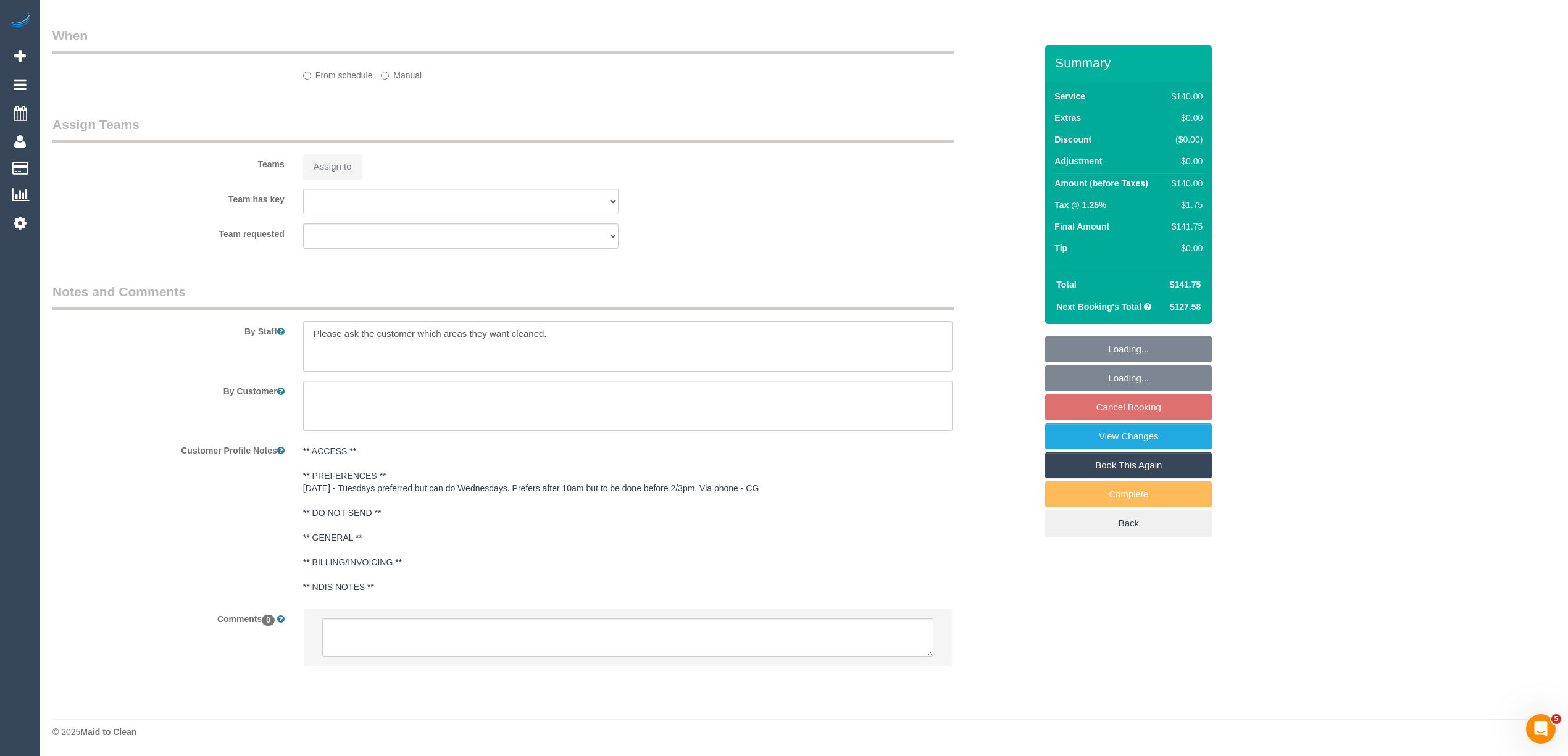
select select "number:27"
select select "number:14"
select select "number:18"
select select "number:36"
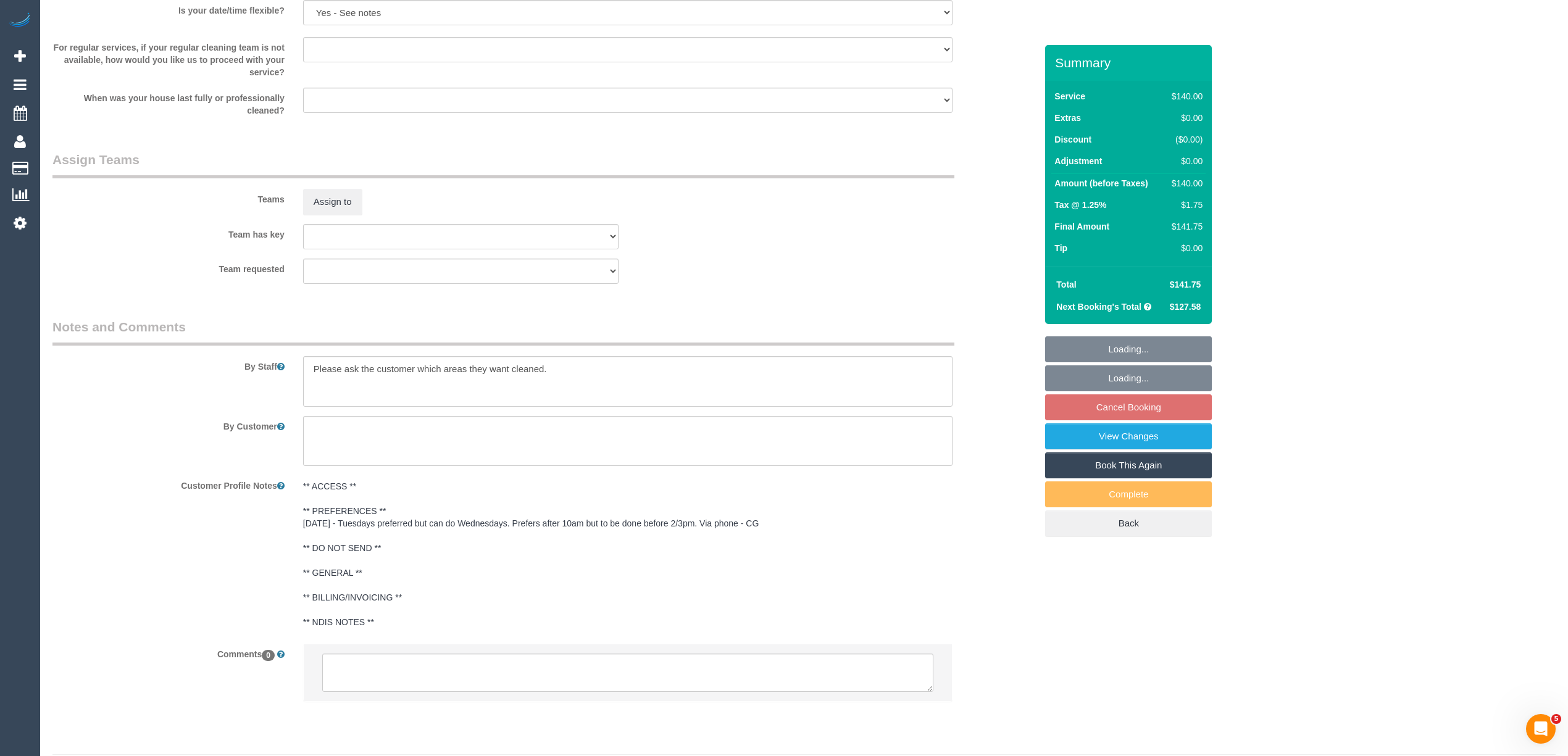
select select "object:1326"
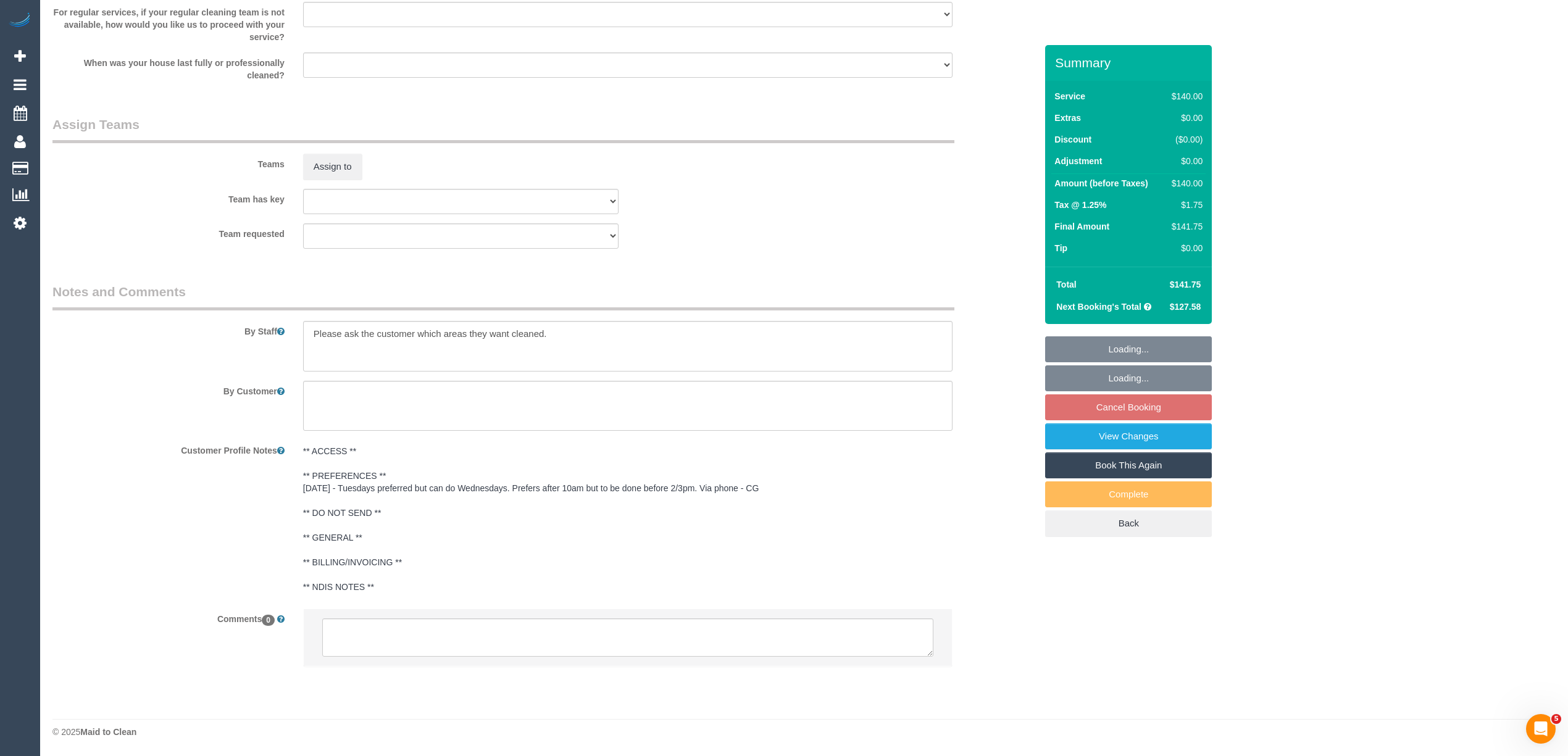
select select "spot3"
click at [385, 630] on textarea at bounding box center [628, 637] width 611 height 38
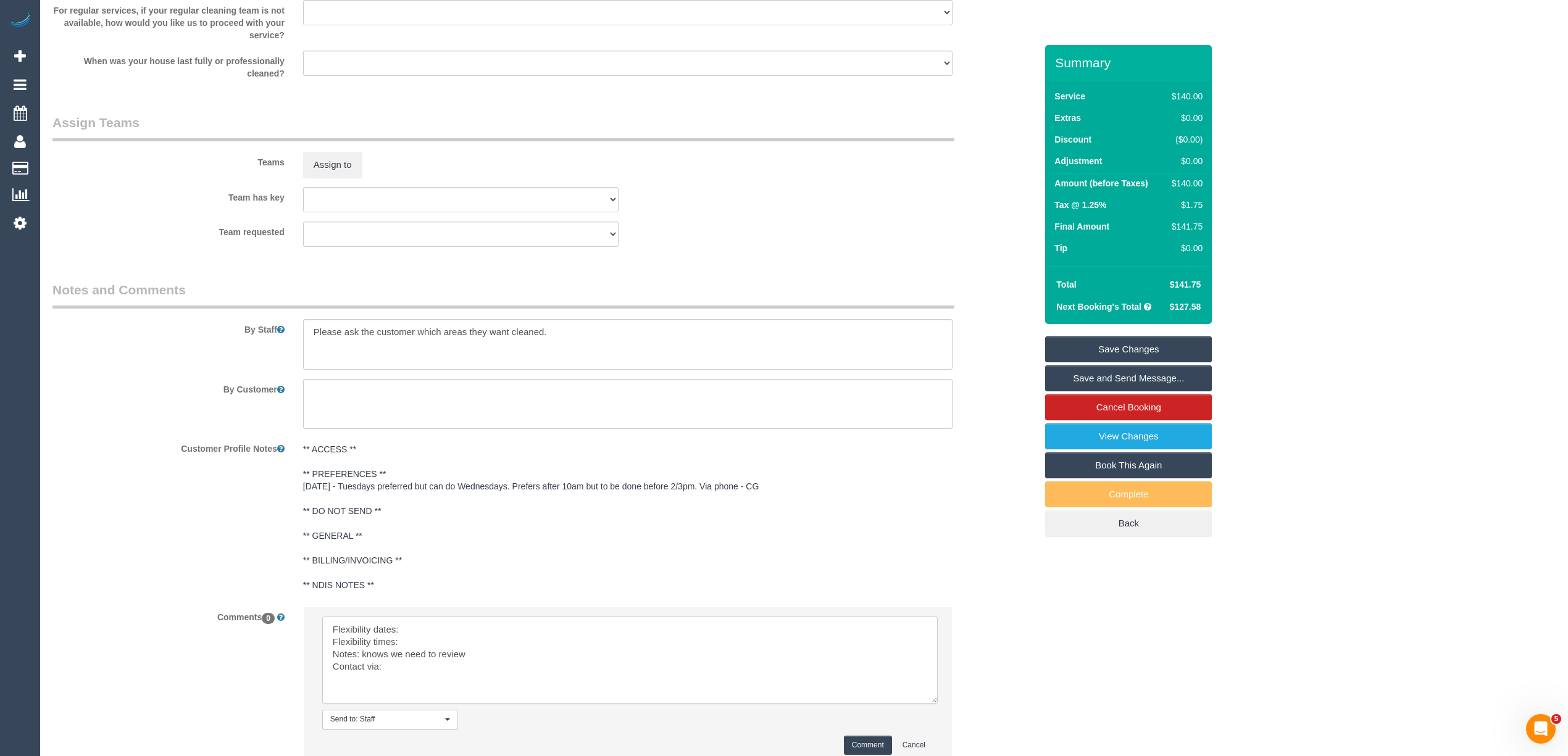
drag, startPoint x: 931, startPoint y: 648, endPoint x: 936, endPoint y: 702, distance: 54.2
click at [936, 702] on textarea at bounding box center [630, 660] width 615 height 87
click at [454, 630] on textarea at bounding box center [630, 662] width 616 height 92
click at [436, 629] on textarea at bounding box center [630, 662] width 616 height 92
click at [432, 639] on textarea at bounding box center [630, 662] width 616 height 92
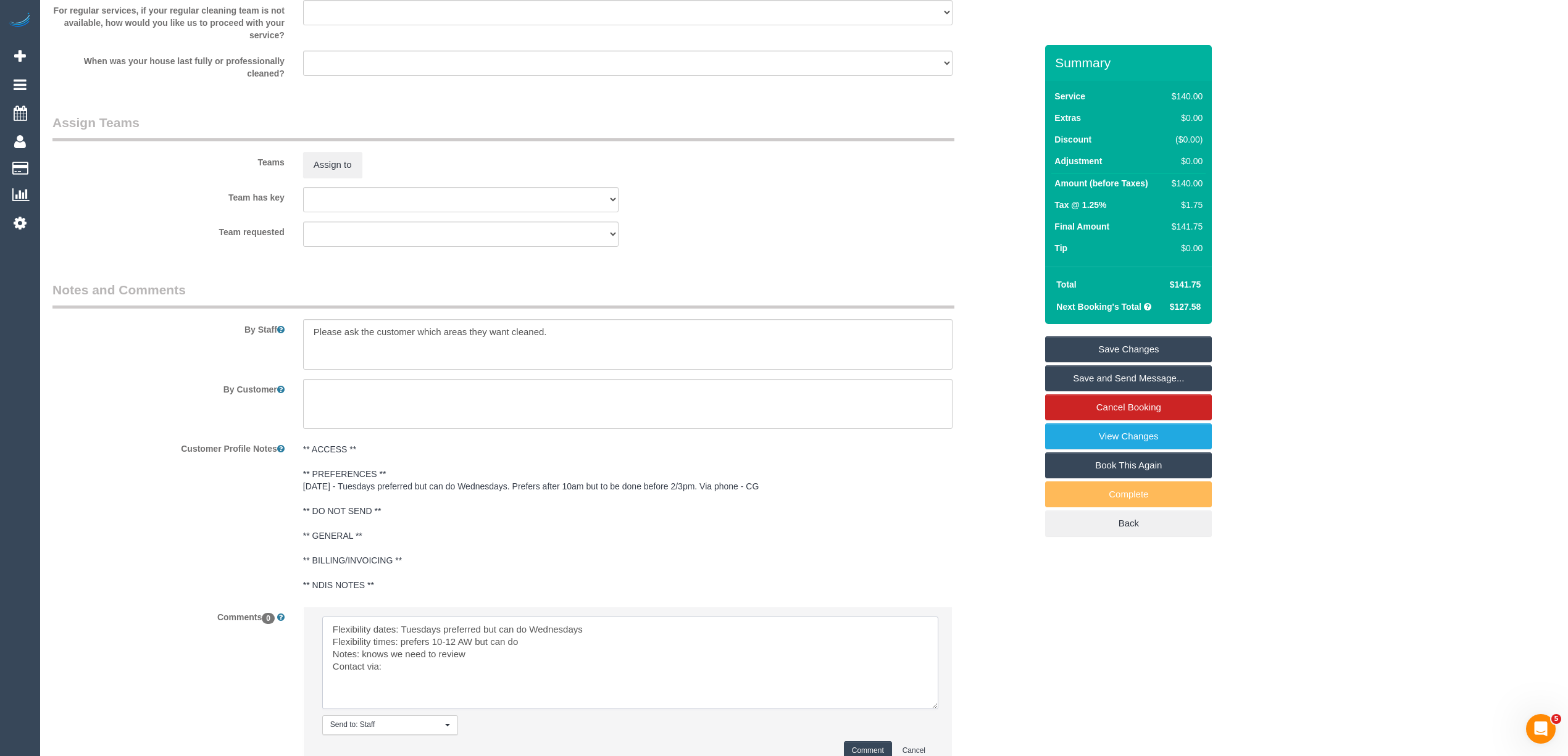
click at [533, 649] on textarea at bounding box center [630, 662] width 616 height 92
click at [536, 643] on textarea at bounding box center [630, 662] width 616 height 92
drag, startPoint x: 542, startPoint y: 642, endPoint x: 401, endPoint y: 643, distance: 141.0
click at [401, 643] on textarea at bounding box center [630, 662] width 616 height 92
click at [430, 674] on textarea at bounding box center [630, 662] width 616 height 92
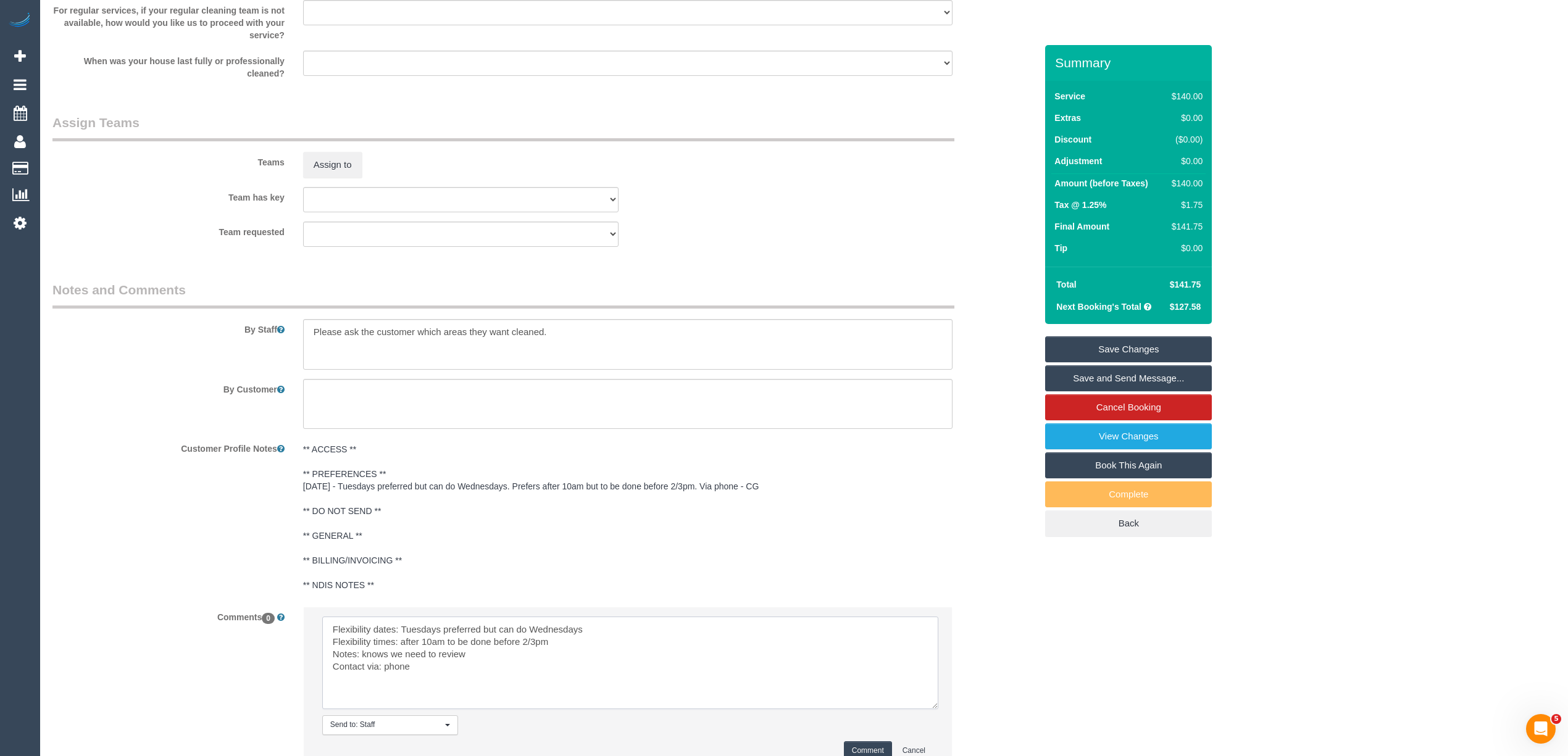
scroll to position [1863, 0]
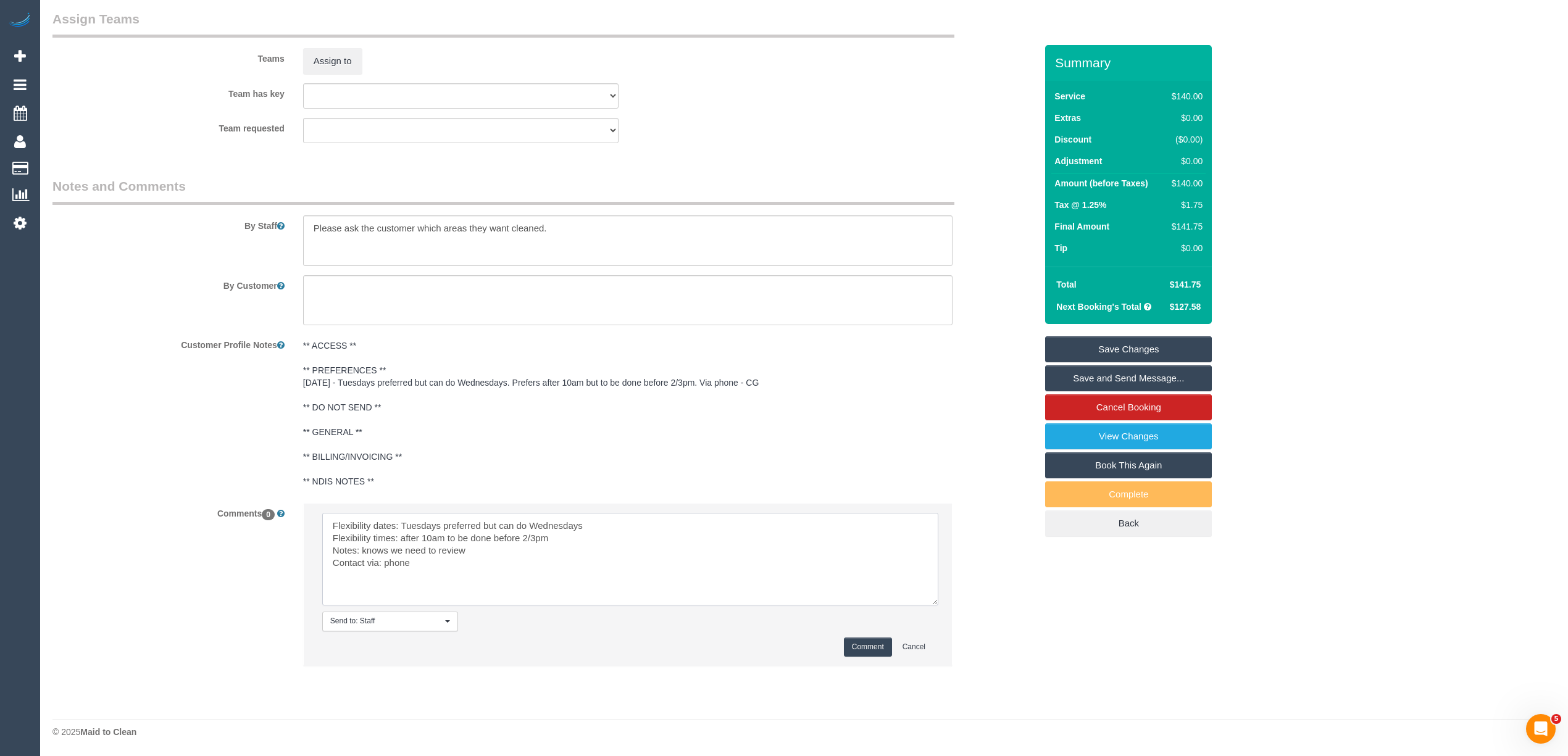
type textarea "Flexibility dates: Tuesdays preferred but can do Wednesdays Flexibility times: …"
click at [859, 643] on button "Comment" at bounding box center [868, 646] width 48 height 19
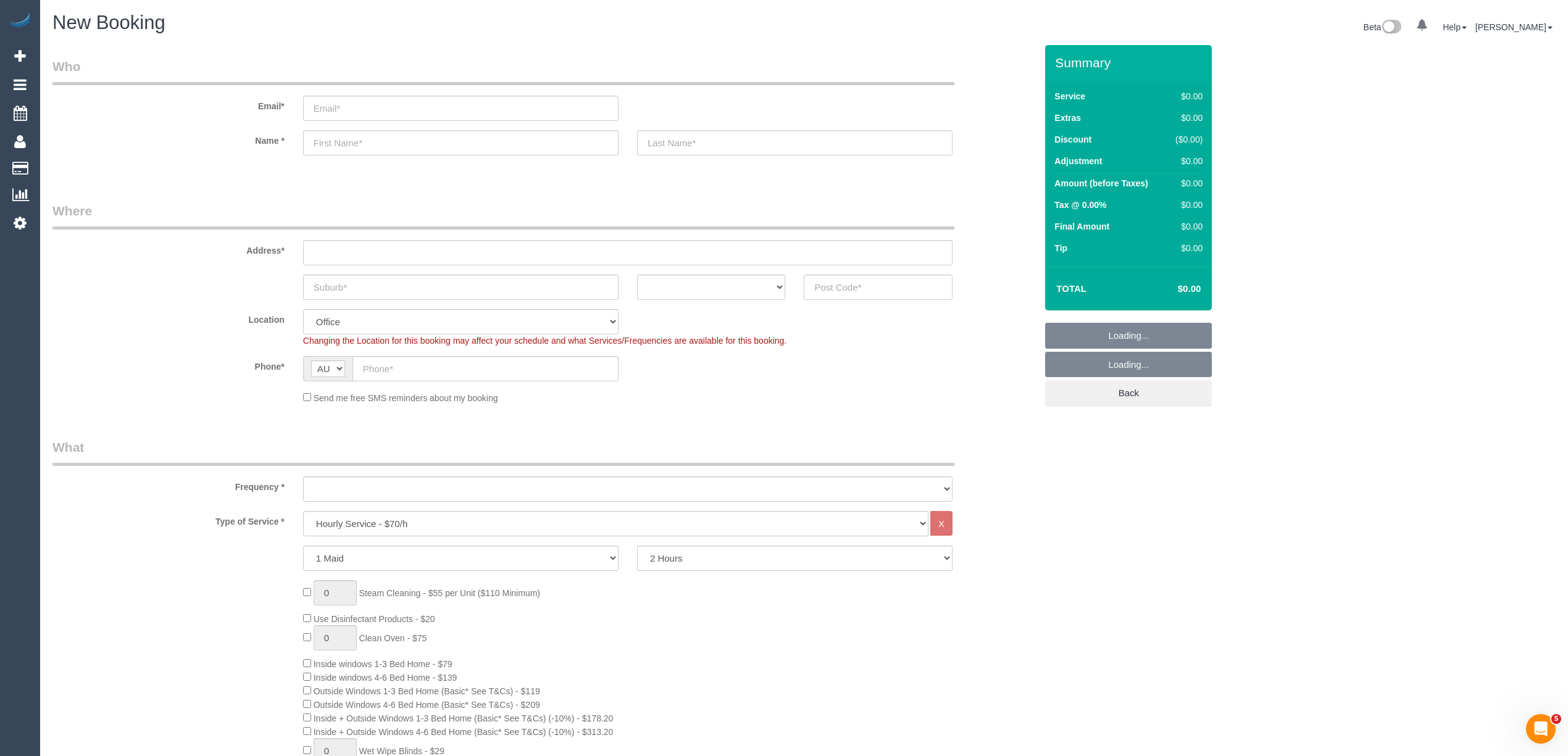
select select "string:AU"
select select "object:2116"
click at [369, 110] on input "email" at bounding box center [461, 108] width 316 height 26
paste input "Vanessaritchi@gmail.com"
type input "Vanessaritchi@gmail.com"
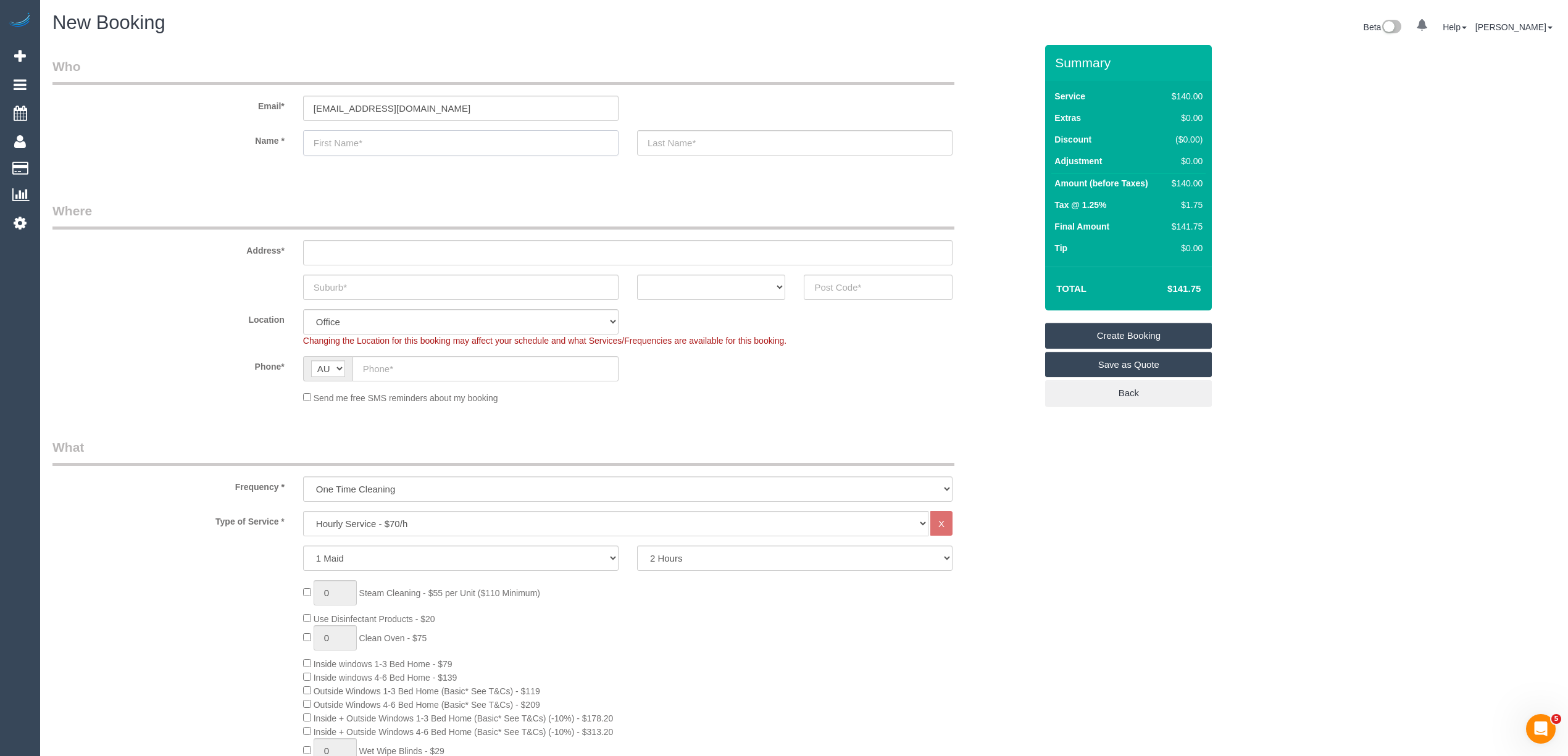
click at [392, 153] on input "text" at bounding box center [461, 142] width 316 height 26
paste input "Logan Fennell"
click at [357, 144] on input "Logan Fennell" at bounding box center [461, 142] width 316 height 26
type input "Logan"
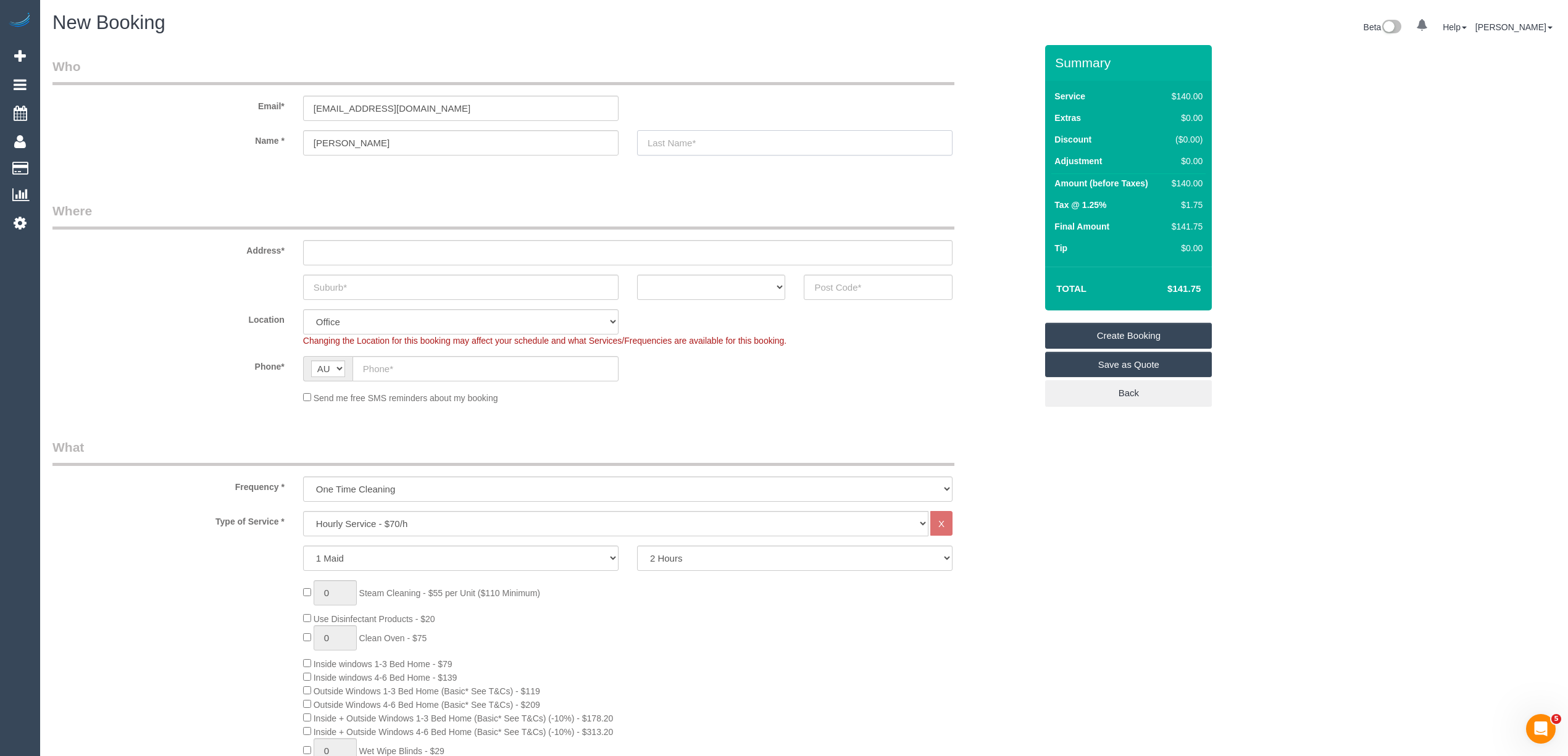
click at [707, 141] on input "text" at bounding box center [794, 142] width 316 height 26
paste input "Fennell"
type input "Fennell"
click at [425, 252] on input "text" at bounding box center [628, 252] width 649 height 26
paste input "3 Sackville Street"
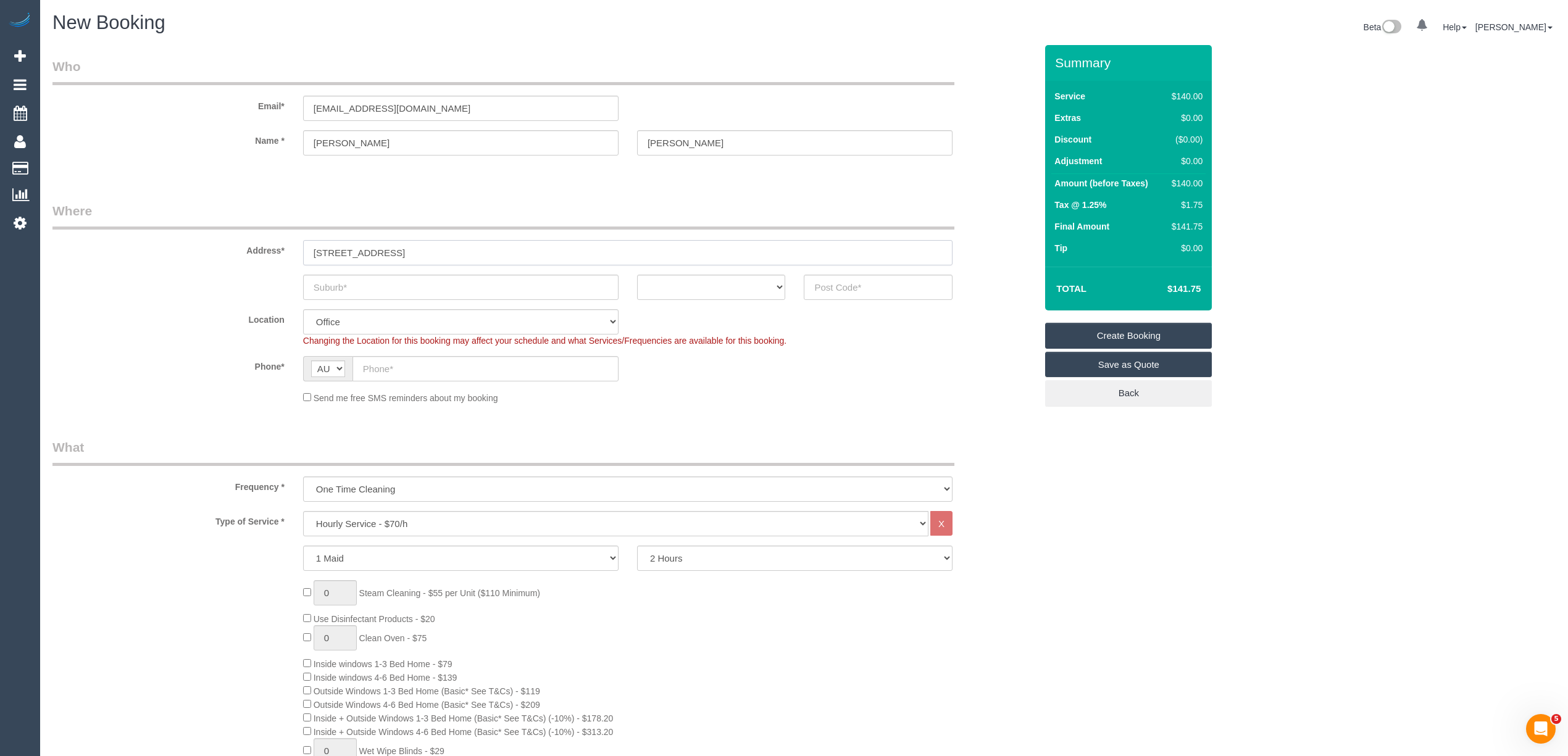
type input "3 Sackville Street"
click at [409, 279] on input "text" at bounding box center [461, 287] width 316 height 26
paste input "Mernda"
type input "Mernda"
click at [694, 284] on select "ACT NSW NT QLD SA TAS VIC WA" at bounding box center [711, 287] width 149 height 26
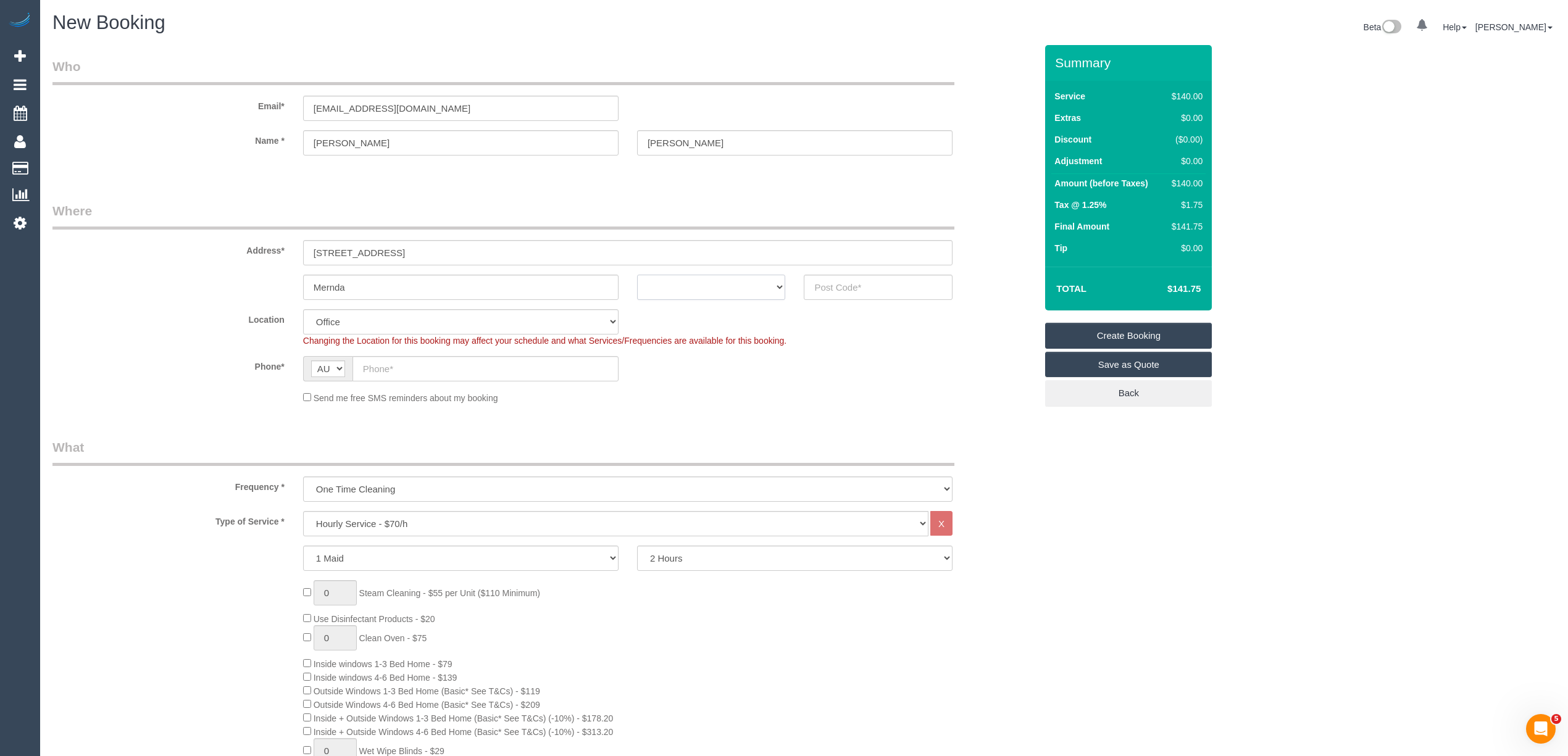
select select "VIC"
click at [637, 274] on select "ACT NSW NT QLD SA TAS VIC WA" at bounding box center [711, 287] width 149 height 26
click at [842, 282] on input "text" at bounding box center [878, 287] width 149 height 26
type input "3754"
click at [402, 365] on input "text" at bounding box center [485, 368] width 266 height 26
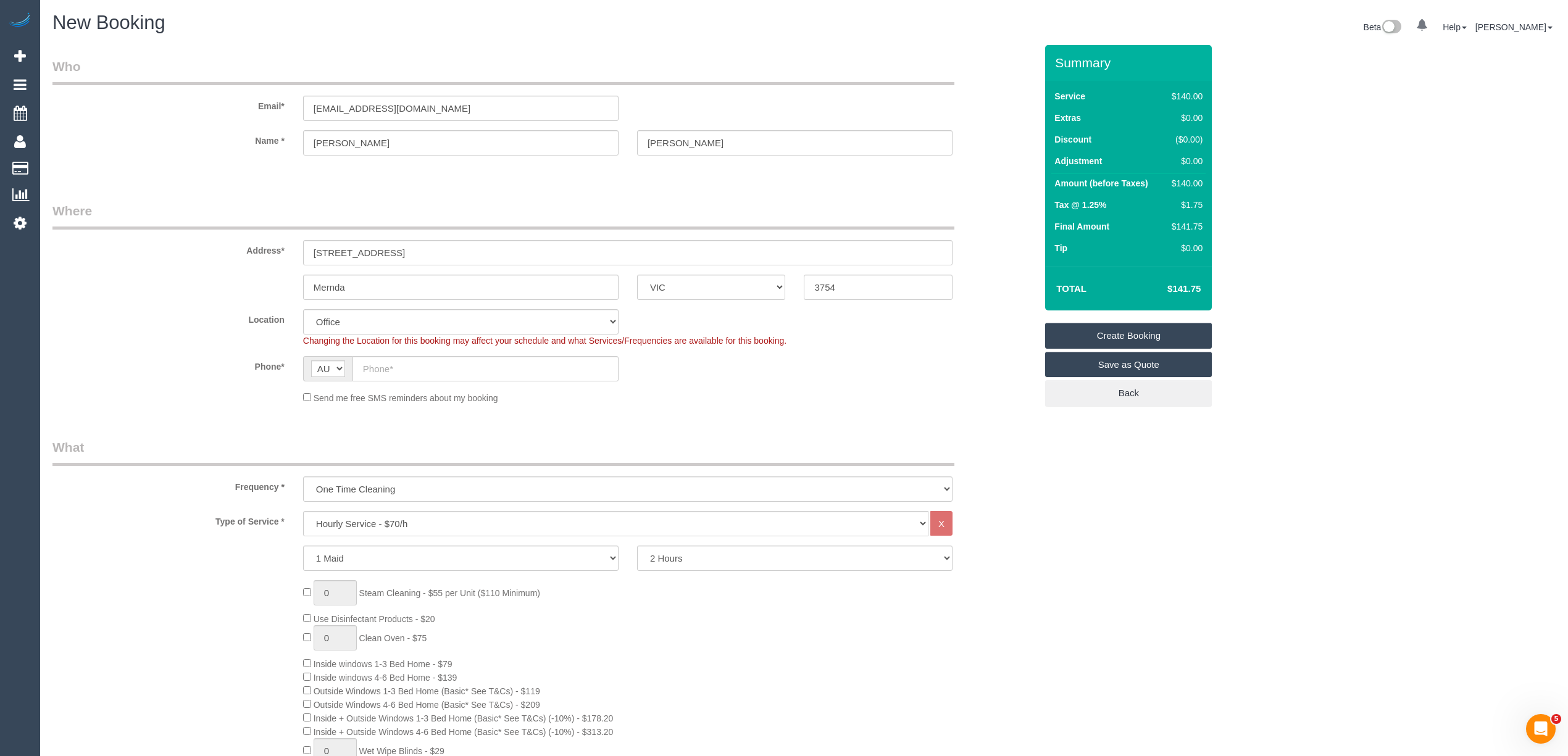
select select "51"
select select "object:2123"
click at [383, 358] on input "text" at bounding box center [485, 368] width 266 height 26
paste input "0400 134 539"
type input "0400 134 539"
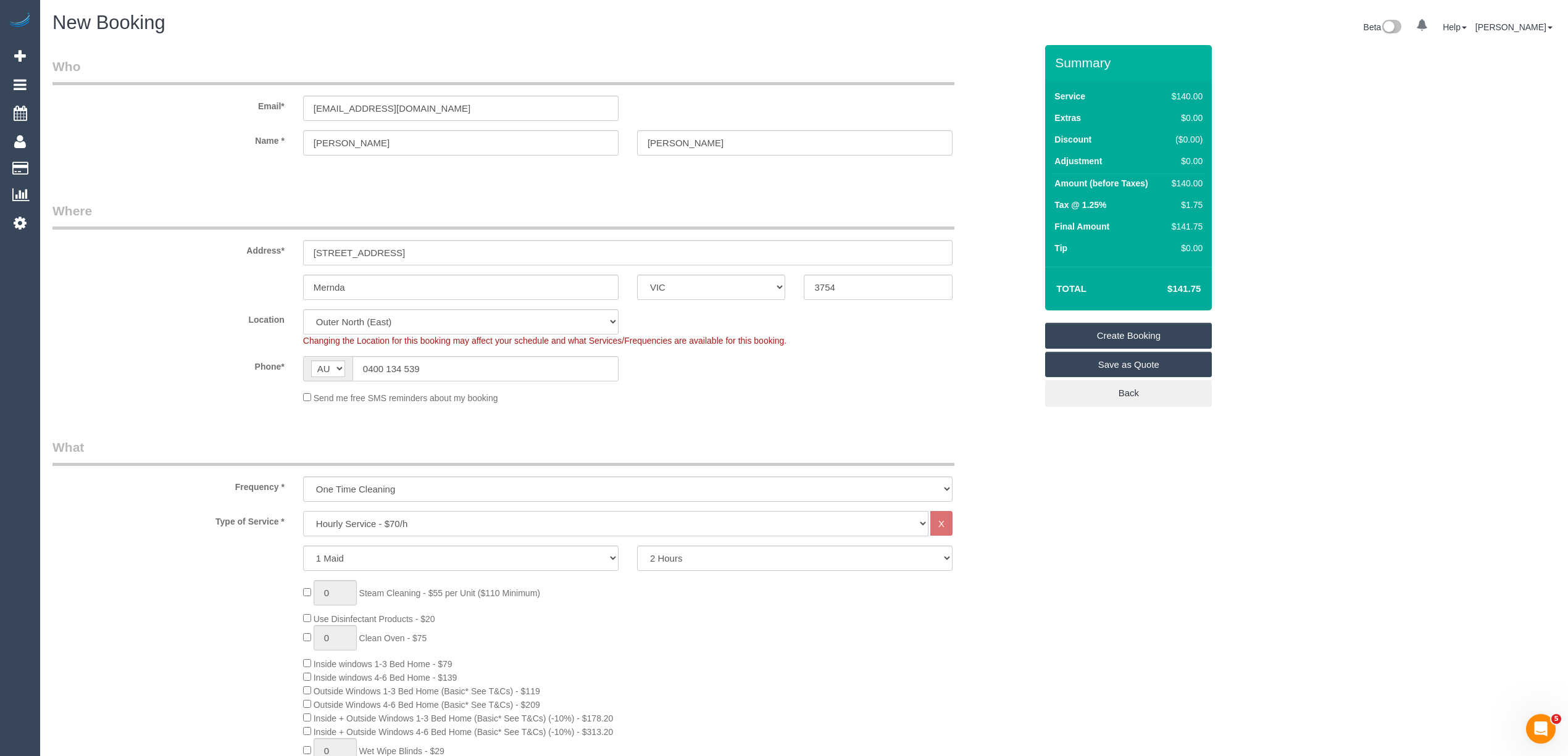
click at [410, 527] on select "Hourly Service - $70/h Hourly Service - $65/h Hourly Service - $60/h Hourly Ser…" at bounding box center [615, 523] width 625 height 26
select select "275"
click at [303, 511] on select "Hourly Service - $70/h Hourly Service - $65/h Hourly Service - $60/h Hourly Ser…" at bounding box center [615, 523] width 625 height 26
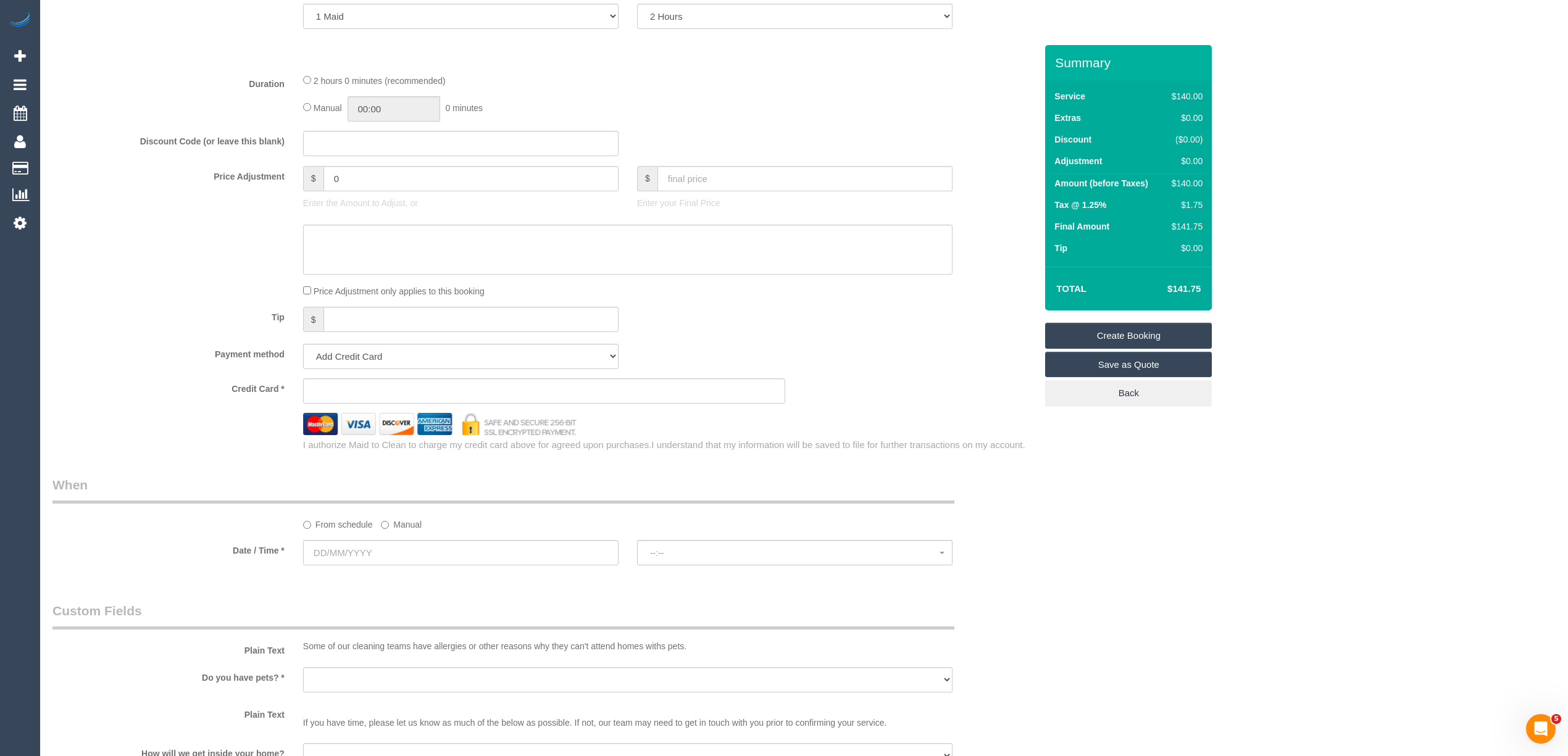
scroll to position [548, 0]
click at [320, 347] on select "Add Credit Card Cash Check Paypal" at bounding box center [461, 349] width 316 height 26
select select "string:check"
click at [303, 337] on select "Add Credit Card Cash Check Paypal" at bounding box center [461, 349] width 316 height 26
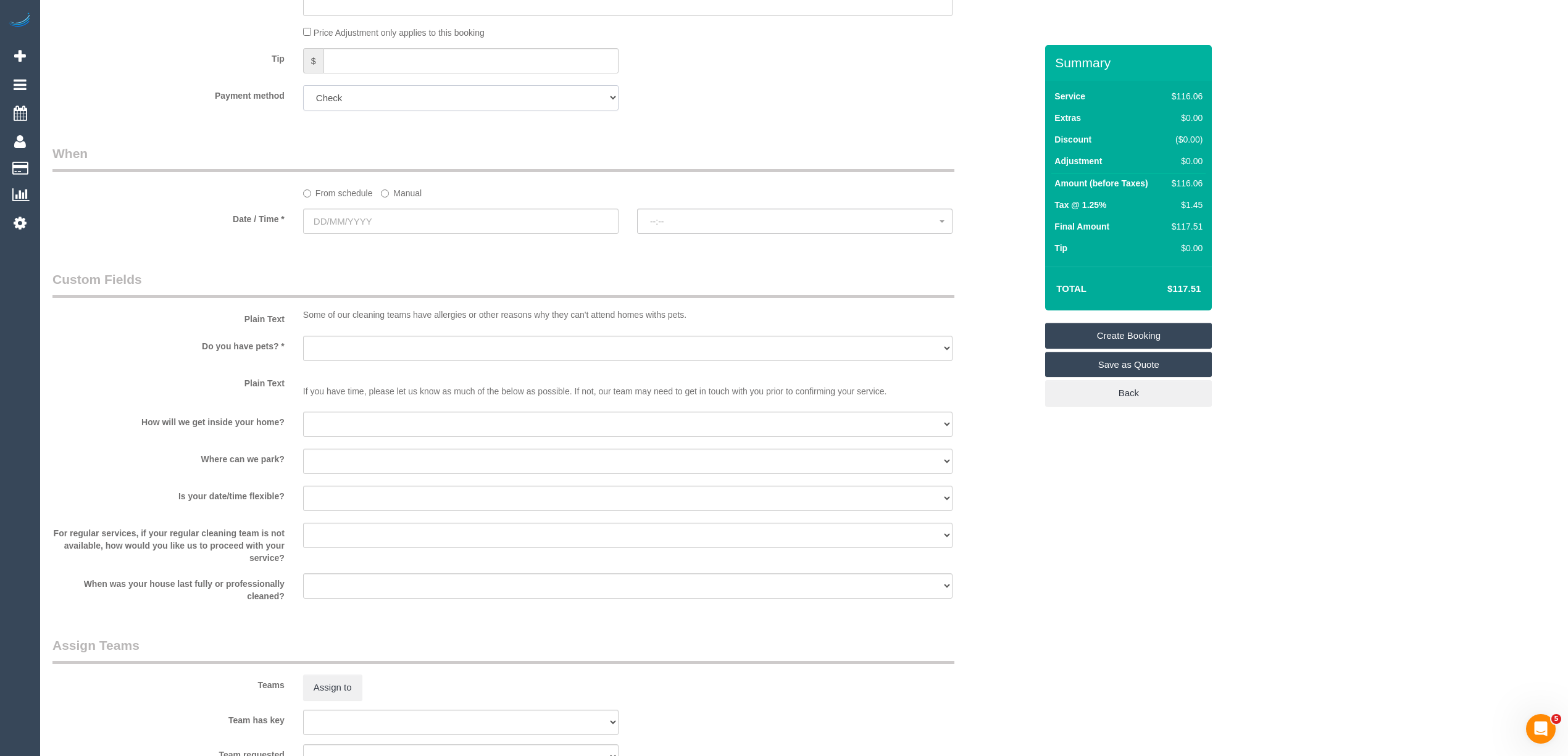
scroll to position [823, 0]
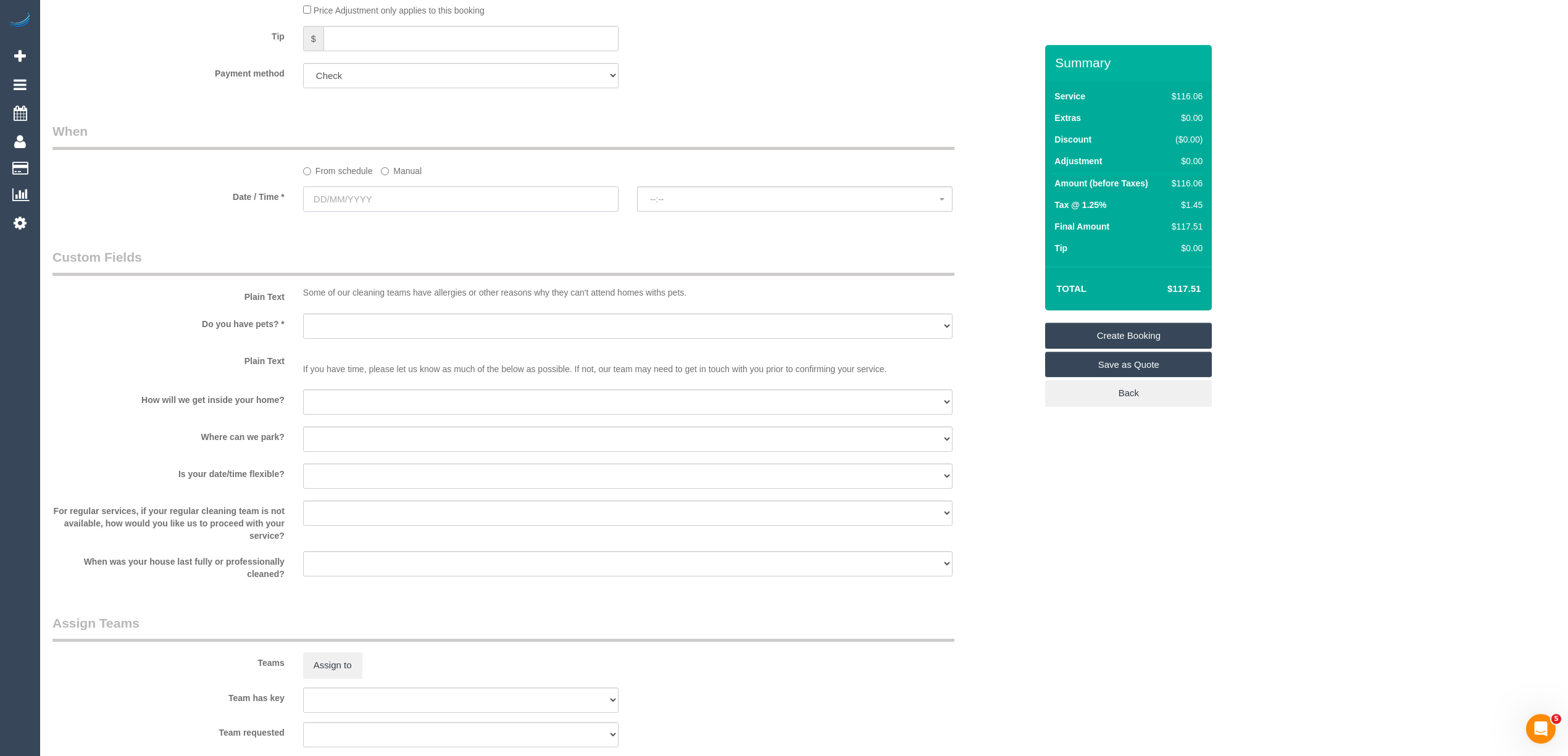
click at [331, 188] on input "text" at bounding box center [461, 198] width 316 height 26
click at [344, 327] on link "20" at bounding box center [340, 323] width 23 height 16
type input "20/10/2025"
click at [689, 196] on span "--:--" at bounding box center [794, 199] width 289 height 10
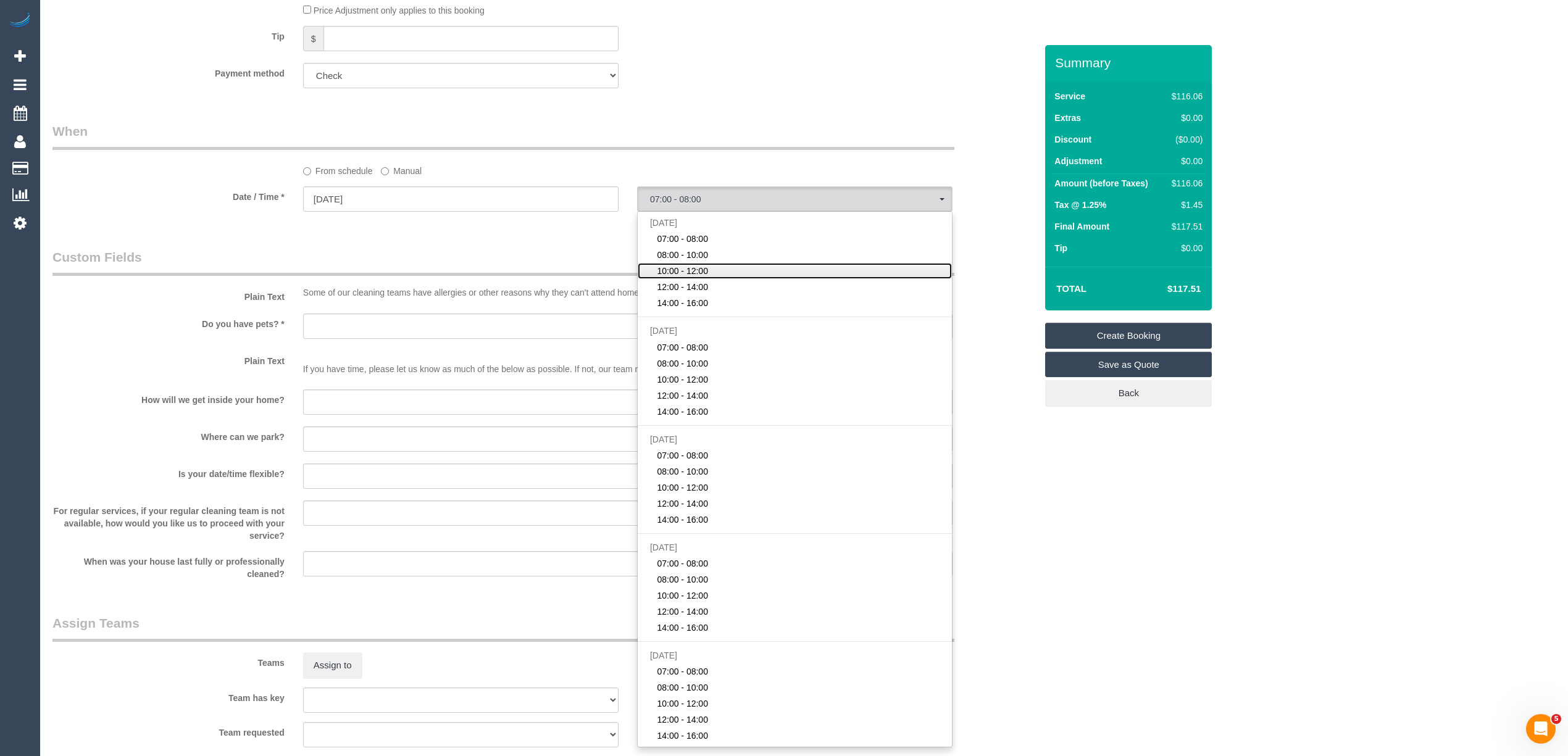
click at [692, 272] on span "10:00 - 12:00" at bounding box center [682, 270] width 51 height 12
select select "spot3"
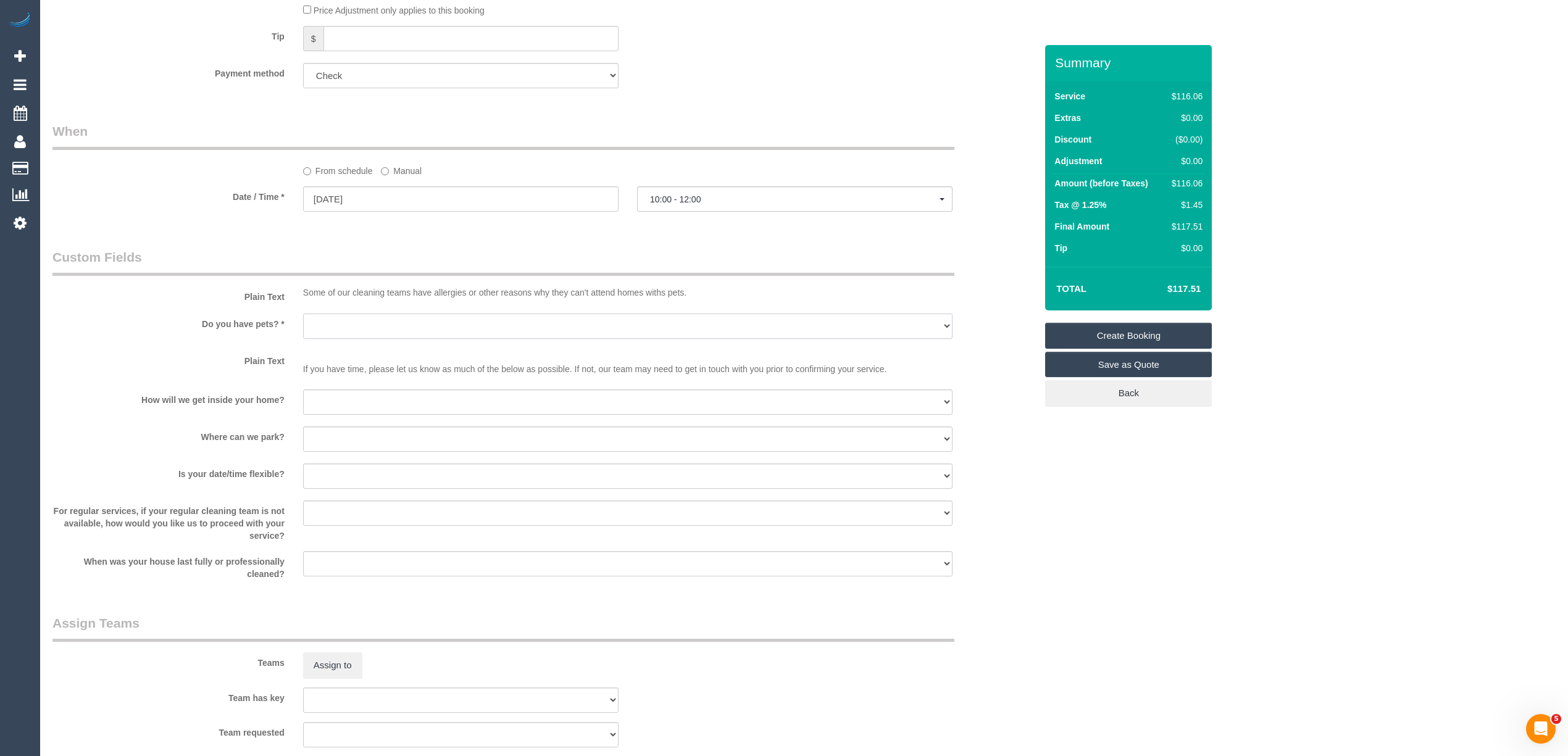
click at [325, 329] on select "Yes - Cats Yes - Dogs No pets Yes - Dogs and Cats Yes - Other" at bounding box center [628, 326] width 649 height 26
select select "number:29"
click at [303, 314] on select "Yes - Cats Yes - Dogs No pets Yes - Dogs and Cats Yes - Other" at bounding box center [628, 326] width 649 height 26
click at [341, 399] on select "I will be home Key will be left (please provide details below) Lock box/Access …" at bounding box center [628, 402] width 649 height 26
select select "number:14"
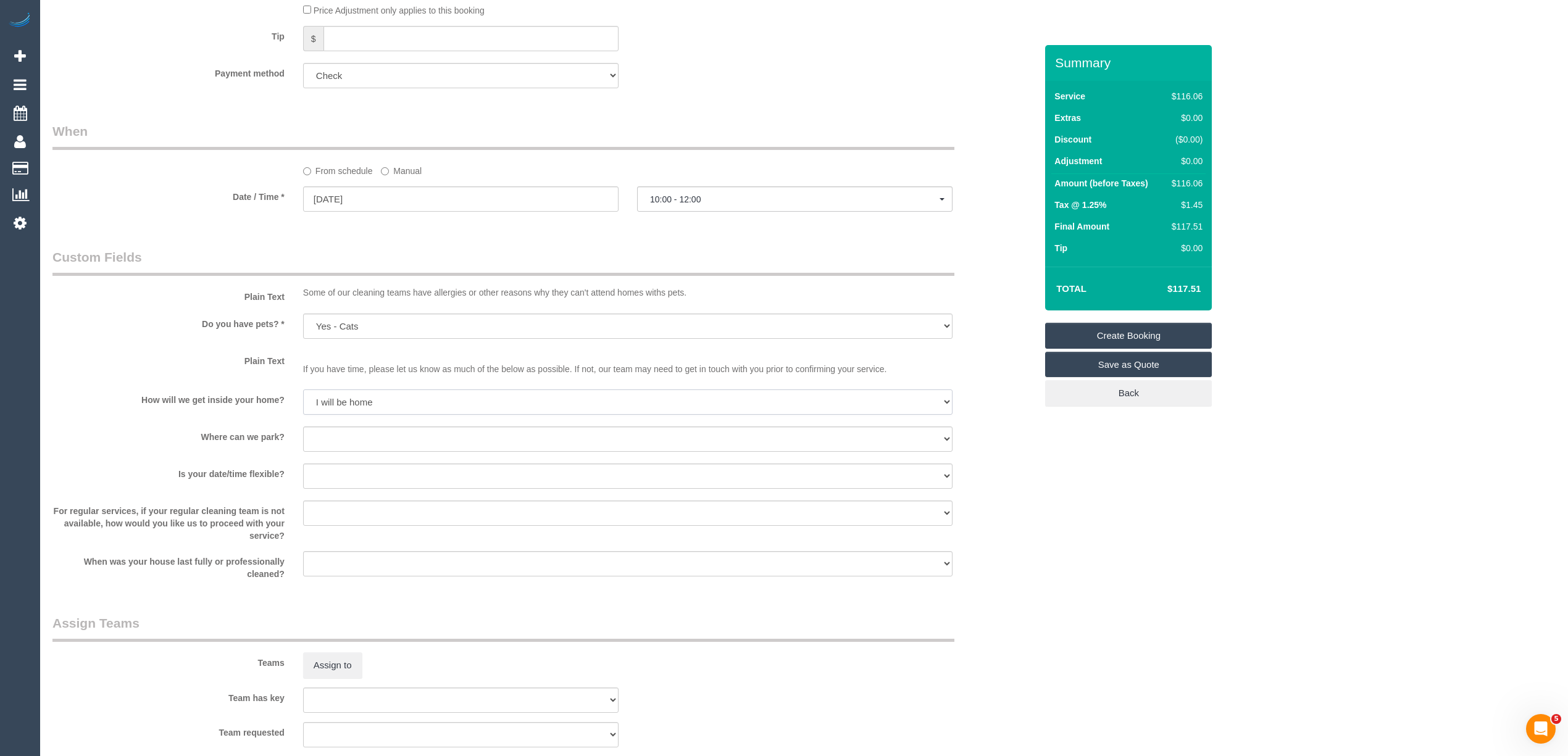
click at [303, 390] on select "I will be home Key will be left (please provide details below) Lock box/Access …" at bounding box center [628, 402] width 649 height 26
click at [339, 428] on select "I will provide parking on-site Free street parking Paid street parking (cost wi…" at bounding box center [628, 439] width 649 height 26
click at [339, 427] on select "I will provide parking on-site Free street parking Paid street parking (cost wi…" at bounding box center [628, 439] width 649 height 26
select select "number:19"
click at [303, 427] on select "I will provide parking on-site Free street parking Paid street parking (cost wi…" at bounding box center [628, 439] width 649 height 26
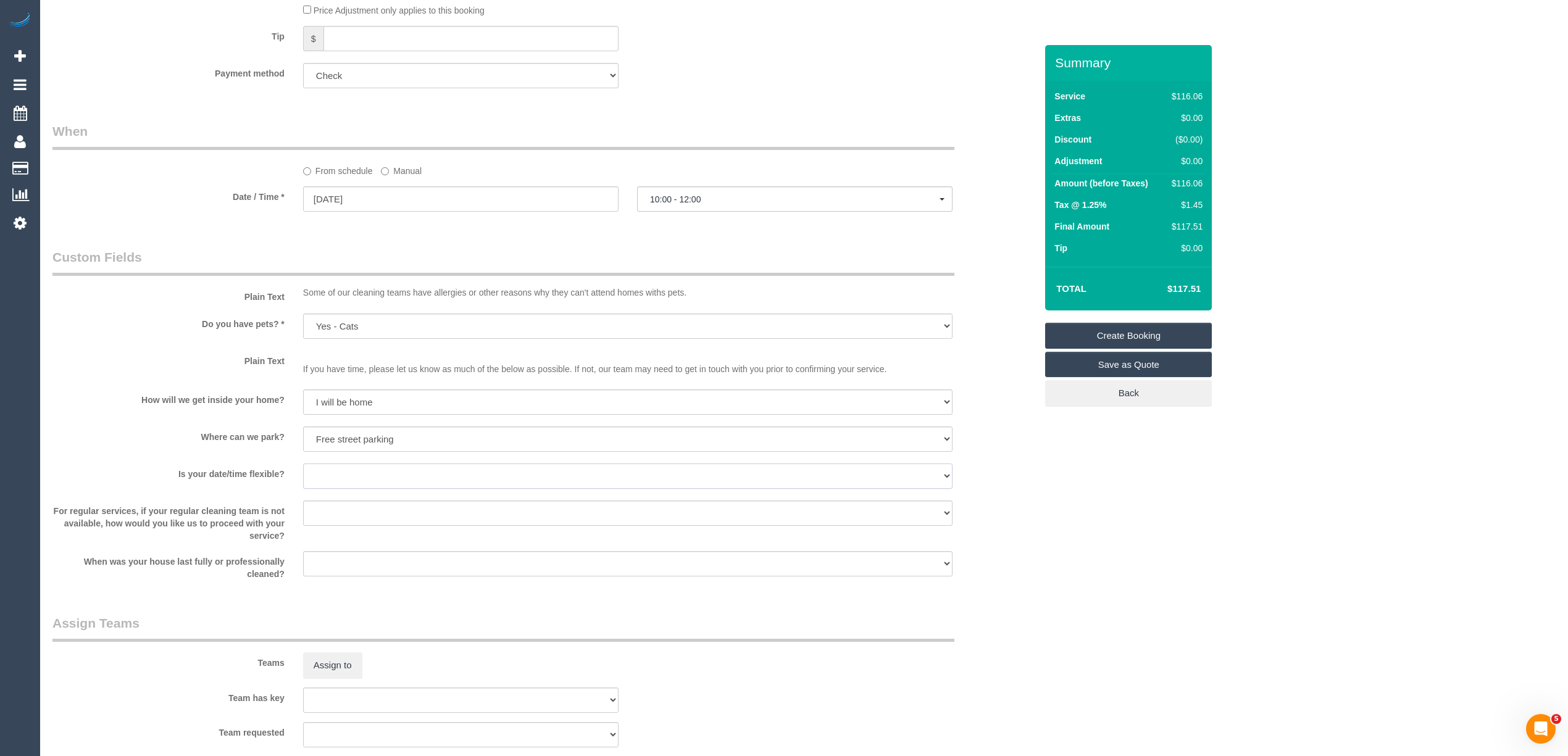
click at [329, 469] on select "Yes - date and time Yes - date but not time Yes - time but not date No - No fle…" at bounding box center [628, 476] width 649 height 26
select select "number:36"
click at [303, 464] on select "Yes - date and time Yes - date but not time Yes - time but not date No - No fle…" at bounding box center [628, 476] width 649 height 26
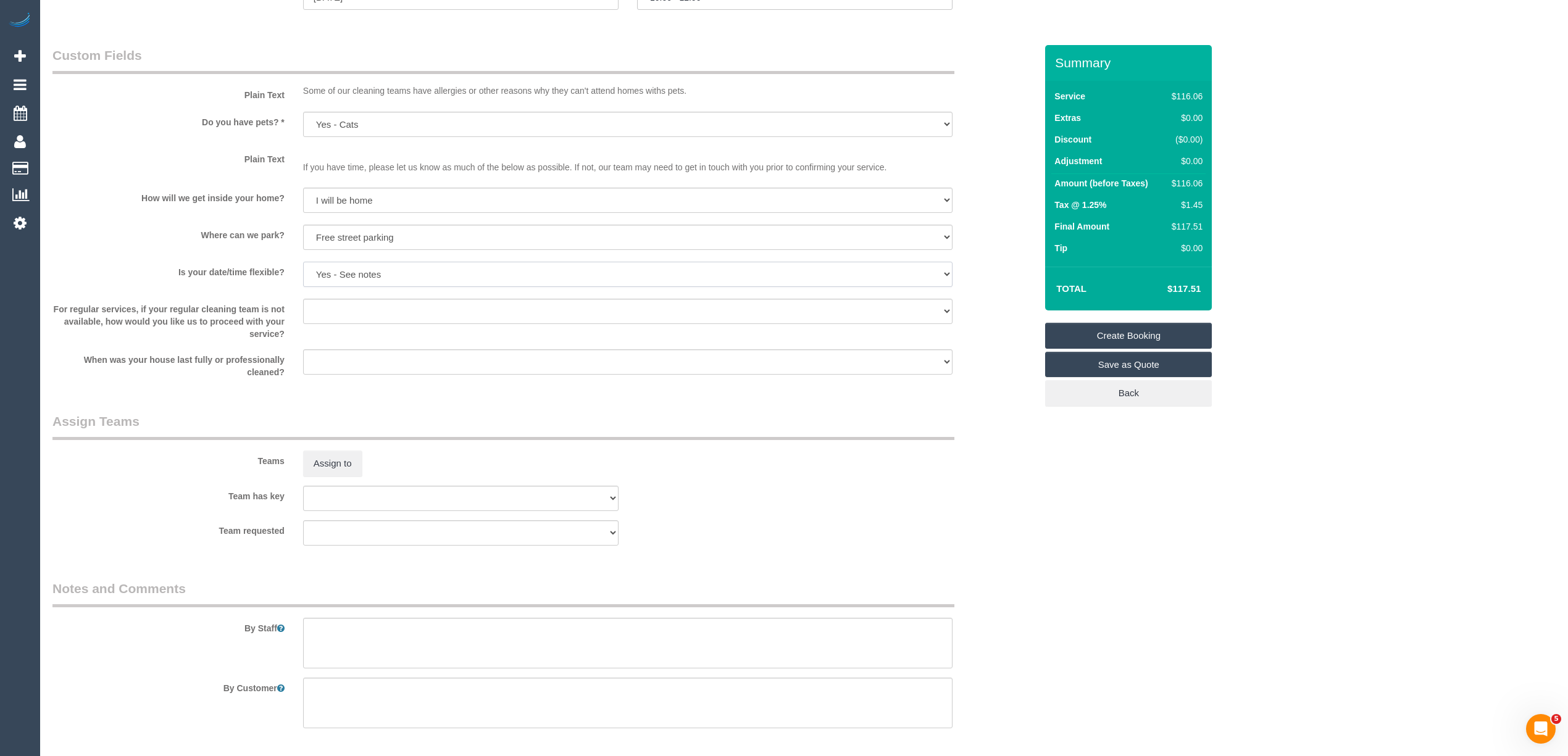
scroll to position [1071, 0]
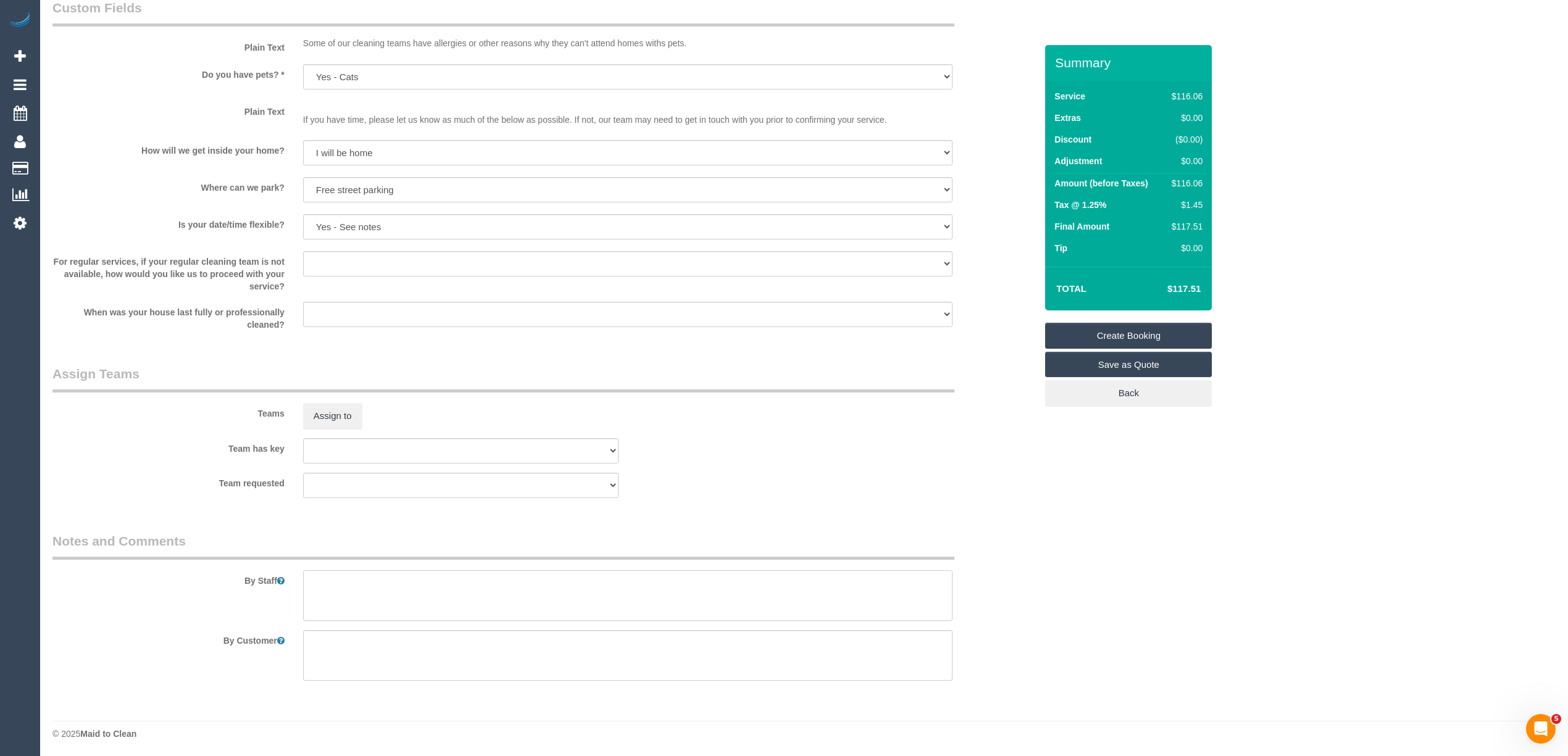
click at [400, 594] on textarea at bounding box center [628, 595] width 649 height 50
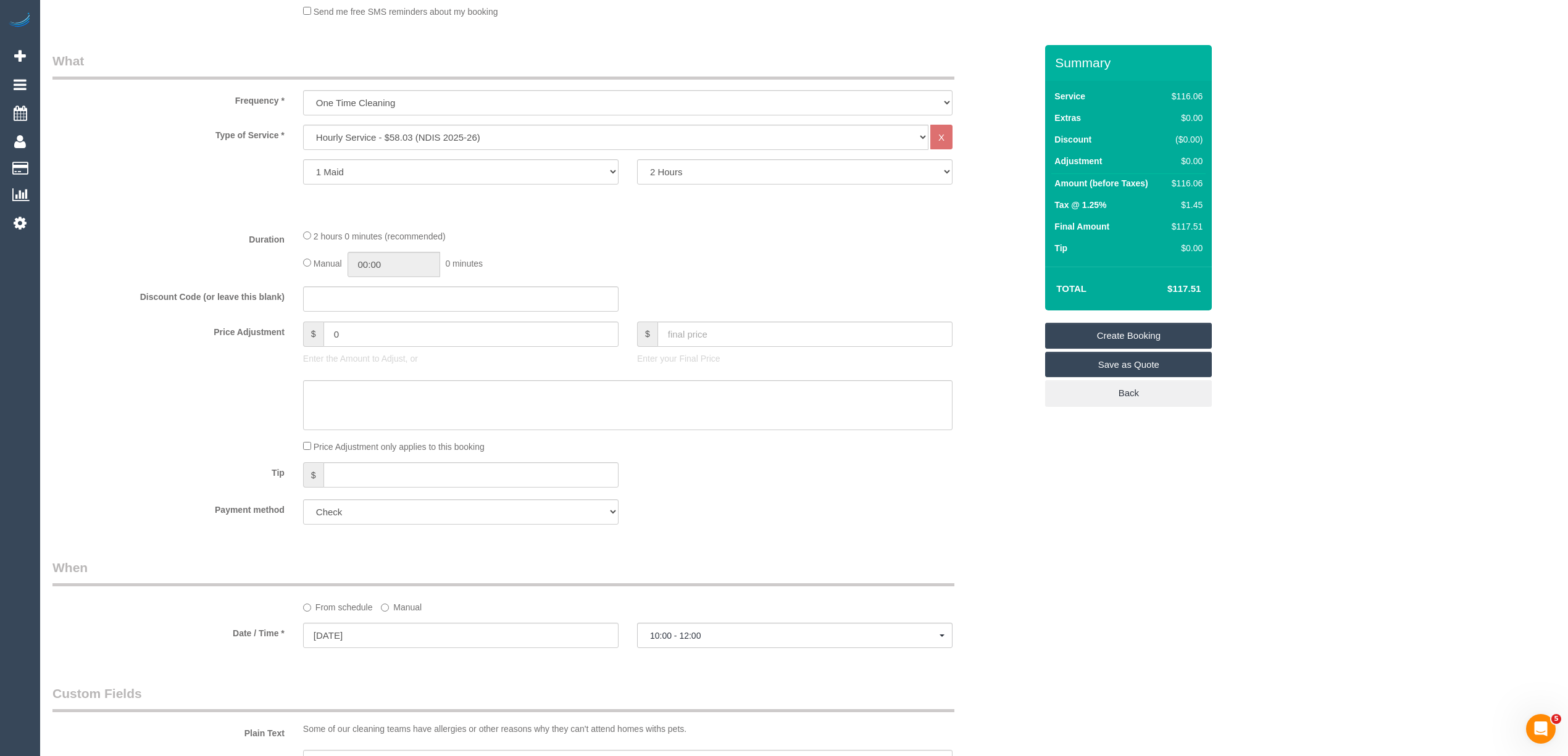
scroll to position [0, 0]
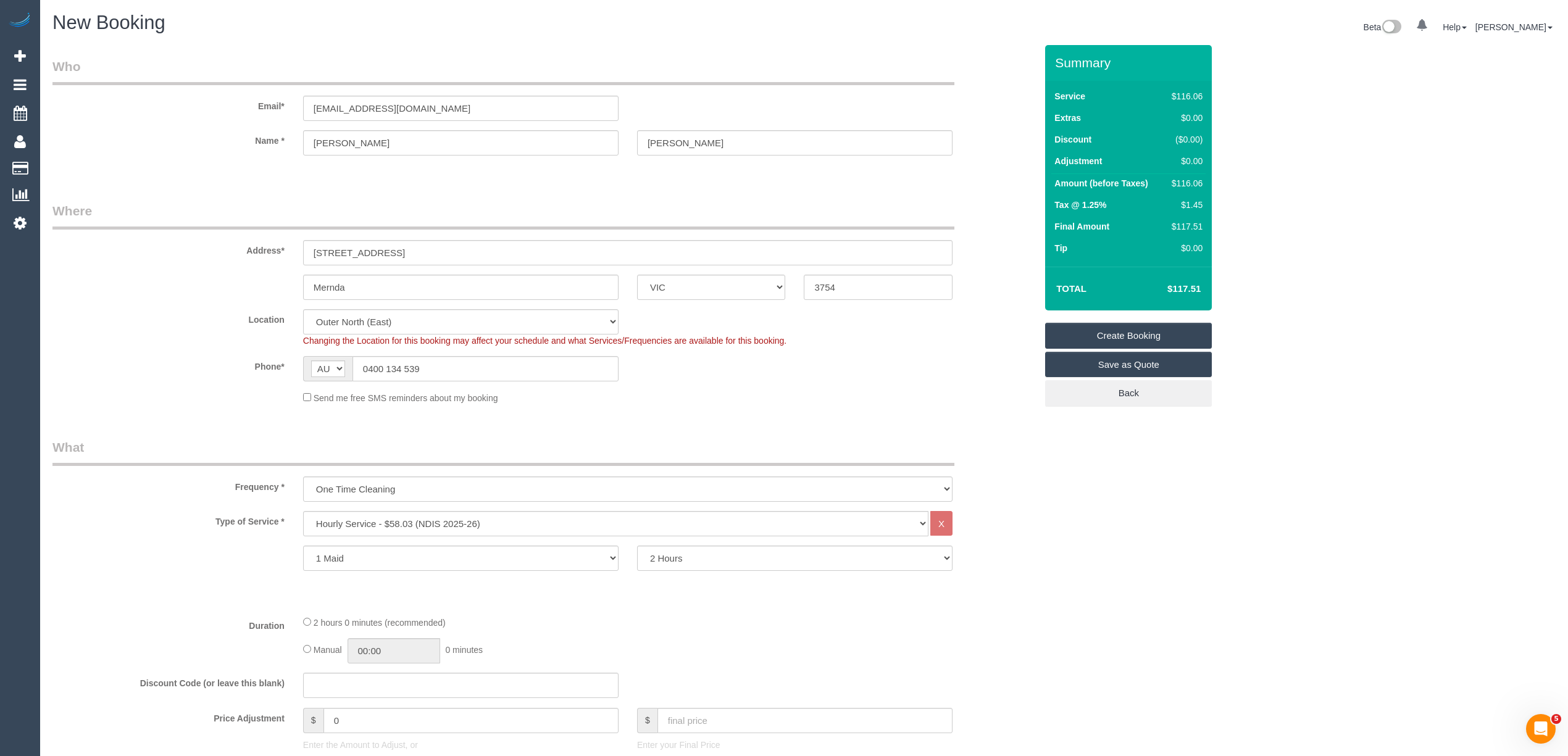
type textarea "Please ask the customer which areas they want cleaned, thank you."
drag, startPoint x: 476, startPoint y: 109, endPoint x: 248, endPoint y: 107, distance: 228.0
click at [248, 107] on div "Email* Vanessaritchi@gmail.com" at bounding box center [544, 89] width 1002 height 63
click at [1139, 331] on link "Create Booking" at bounding box center [1128, 335] width 166 height 26
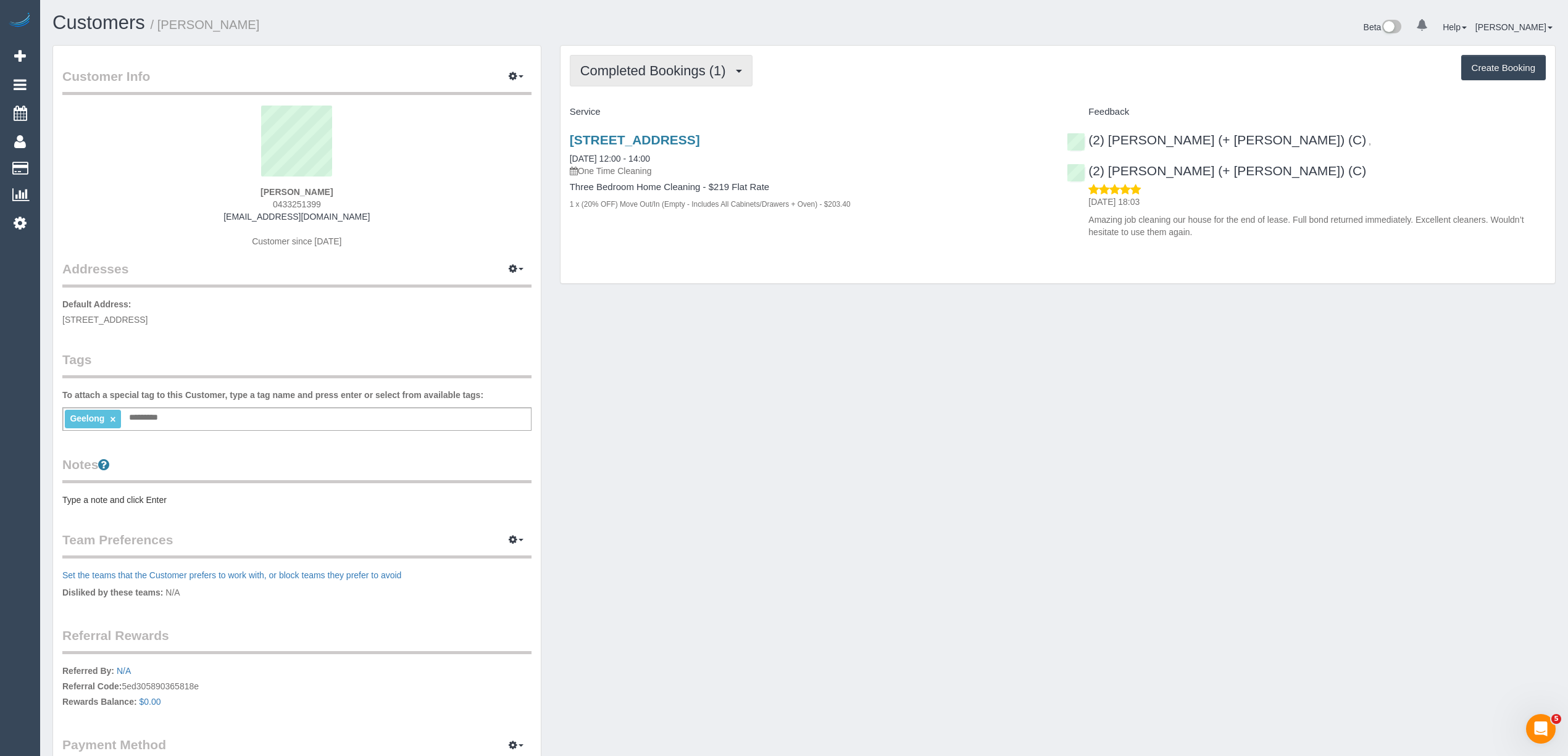
click at [614, 63] on span "Completed Bookings (1)" at bounding box center [656, 70] width 152 height 16
click at [302, 199] on span "0433251399" at bounding box center [297, 204] width 48 height 10
copy span "0433251399"
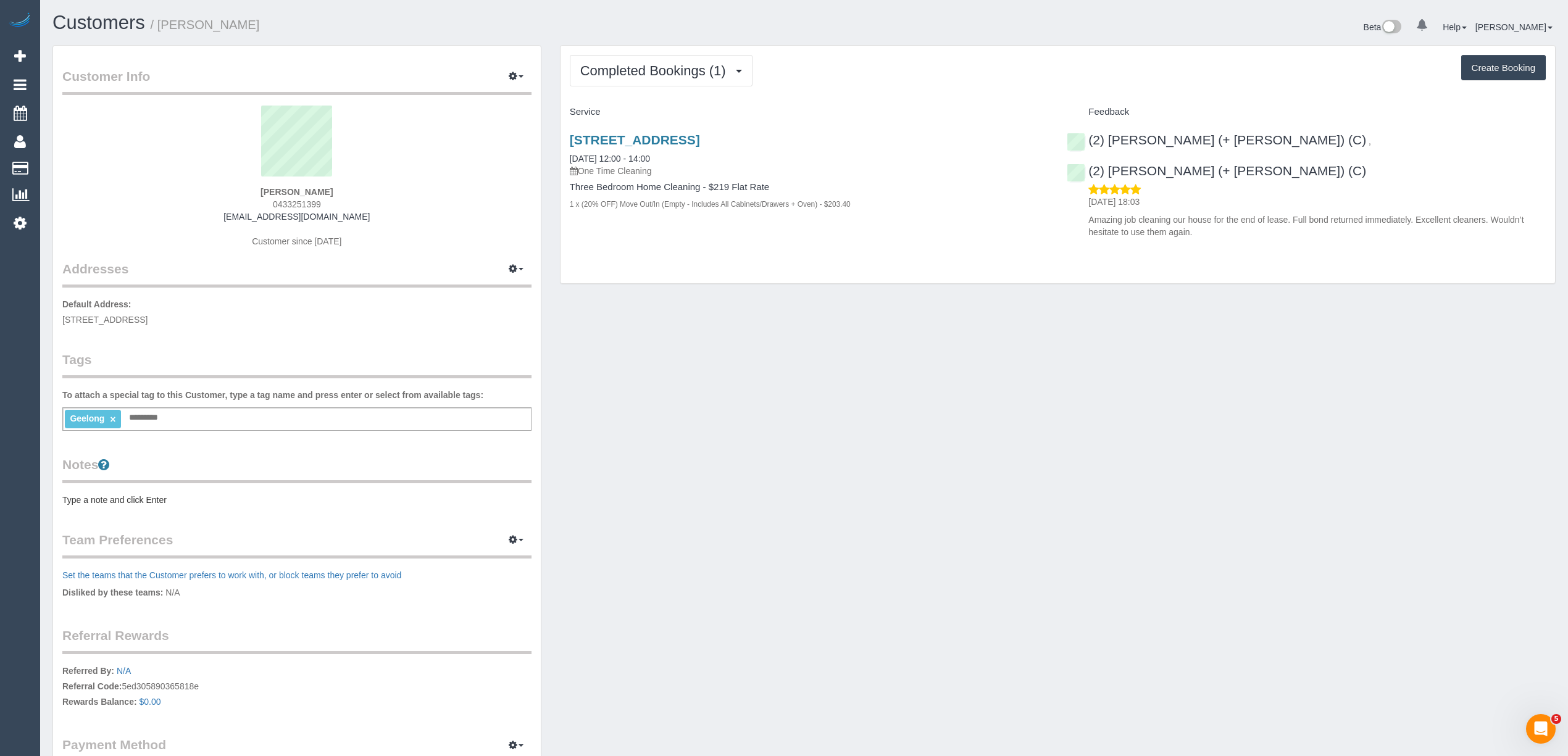
drag, startPoint x: 357, startPoint y: 213, endPoint x: 250, endPoint y: 217, distance: 107.1
click at [250, 217] on div "[PERSON_NAME] 0433251399 [EMAIL_ADDRESS][DOMAIN_NAME] Customer since [DATE]" at bounding box center [297, 182] width 469 height 154
copy link "[EMAIL_ADDRESS][DOMAIN_NAME]"
click at [889, 74] on div "Completed Bookings (1) Completed Bookings (1) Upcoming Bookings (0) Cancelled B…" at bounding box center [1057, 71] width 976 height 31
click at [892, 95] on div "Completed Bookings (1) Completed Bookings (1) Upcoming Bookings (0) Cancelled B…" at bounding box center [1057, 164] width 995 height 238
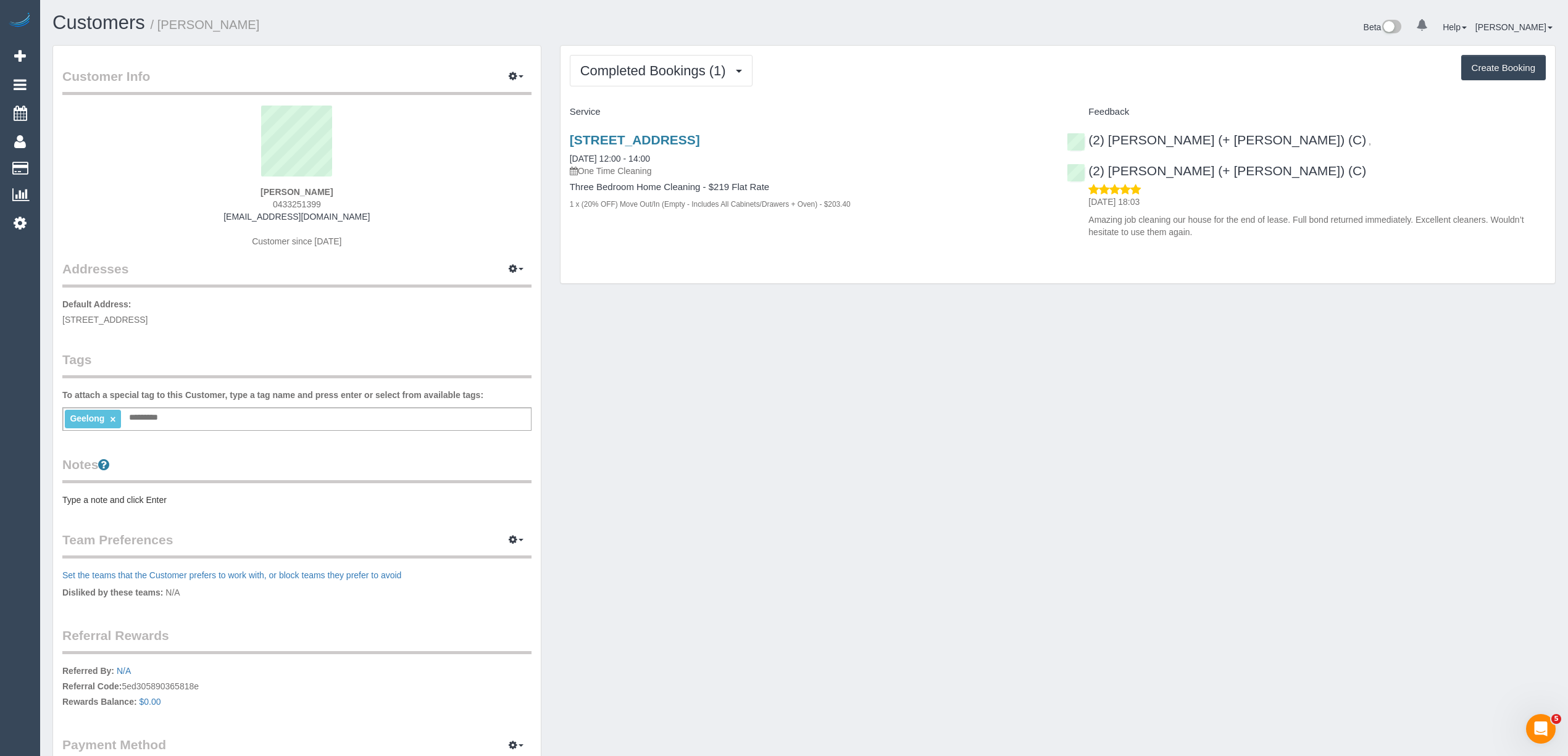
click at [892, 95] on div "Completed Bookings (1) Completed Bookings (1) Upcoming Bookings (0) Cancelled B…" at bounding box center [1057, 164] width 995 height 238
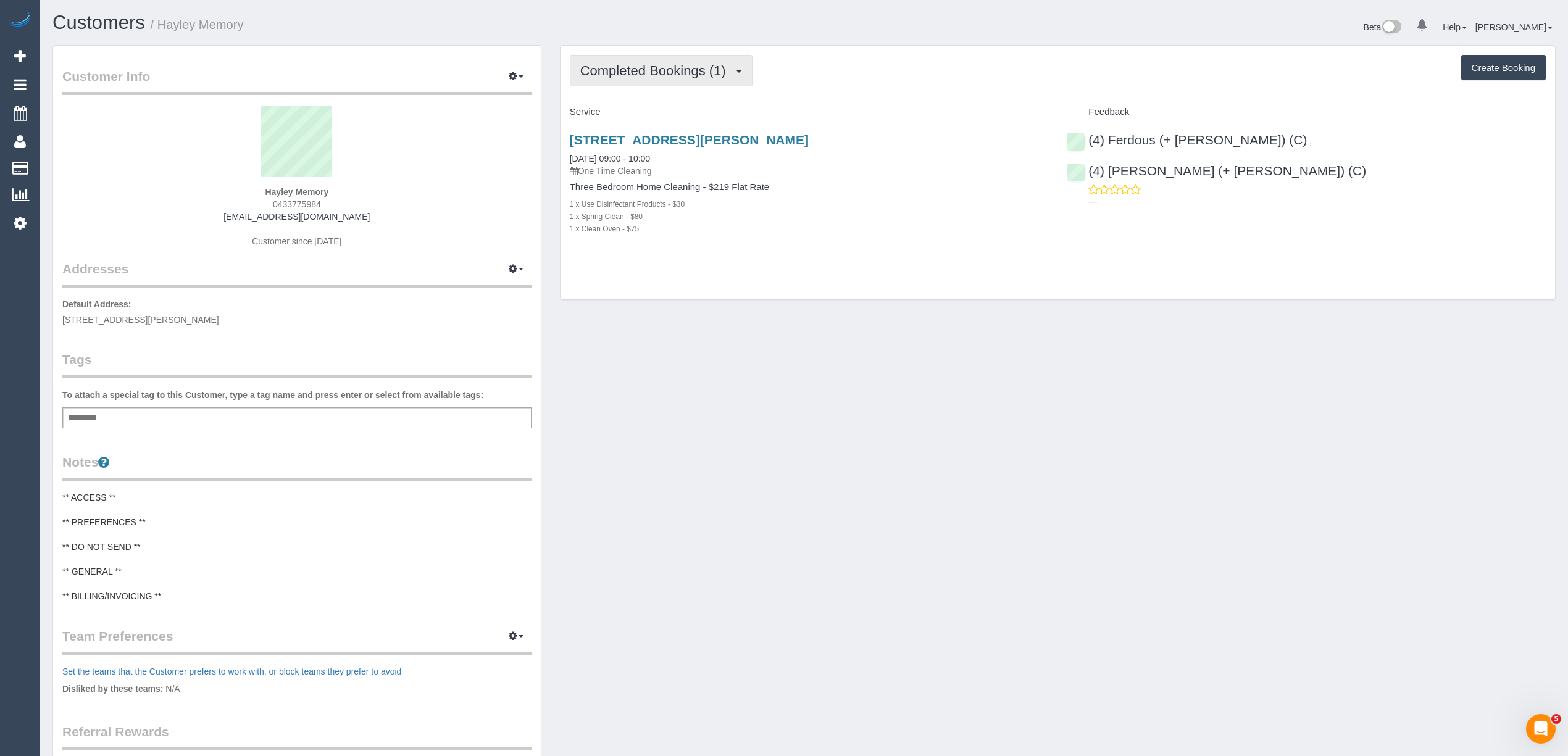
click at [638, 68] on span "Completed Bookings (1)" at bounding box center [656, 70] width 152 height 16
click at [620, 57] on button "Completed Bookings (1)" at bounding box center [661, 71] width 183 height 31
click at [907, 63] on div "Completed Bookings (1) Completed Bookings (1) Upcoming Bookings (0) Cancelled B…" at bounding box center [1057, 71] width 976 height 31
click at [292, 203] on span "0433775984" at bounding box center [297, 204] width 48 height 10
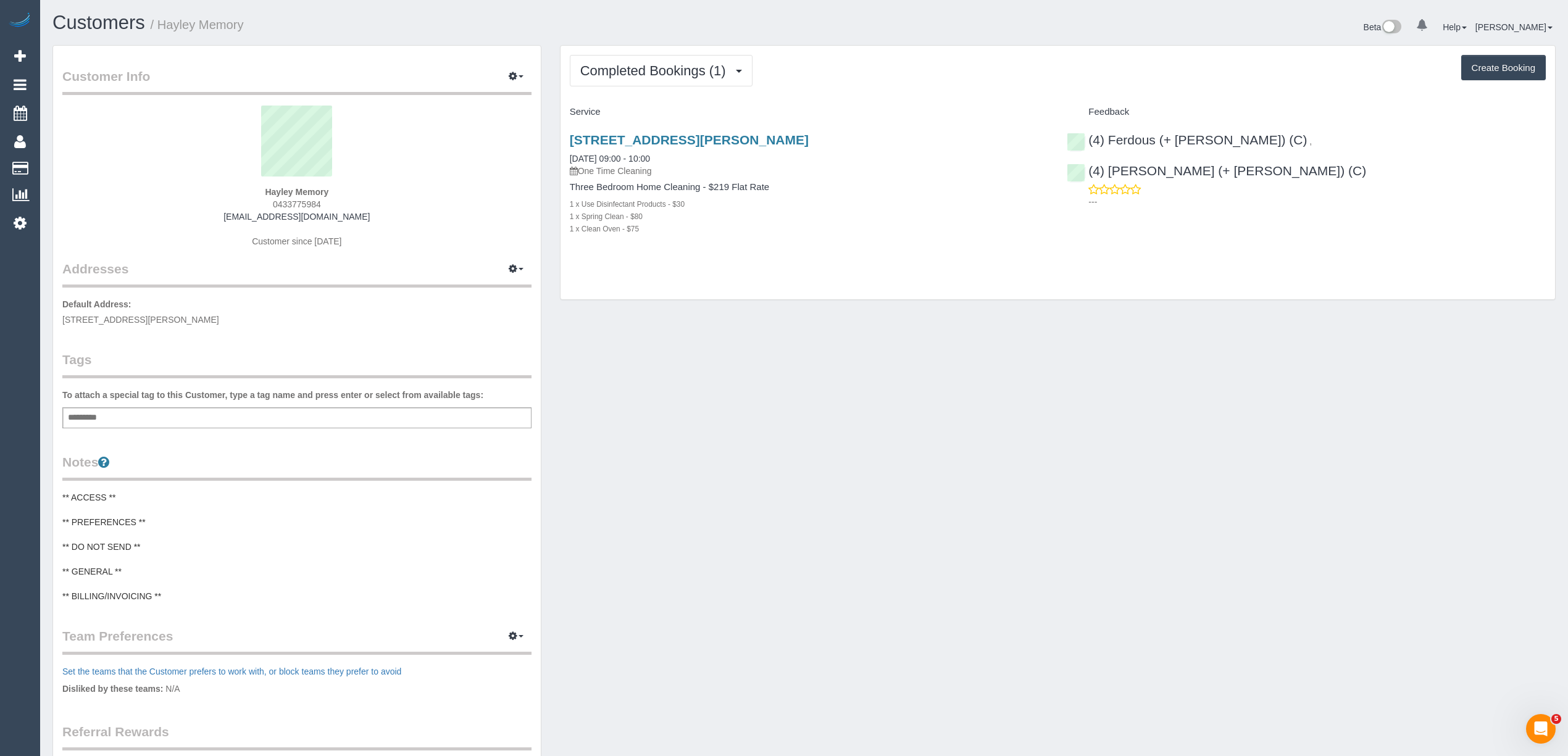
click at [292, 203] on span "0433775984" at bounding box center [297, 204] width 48 height 10
copy span "0433775984"
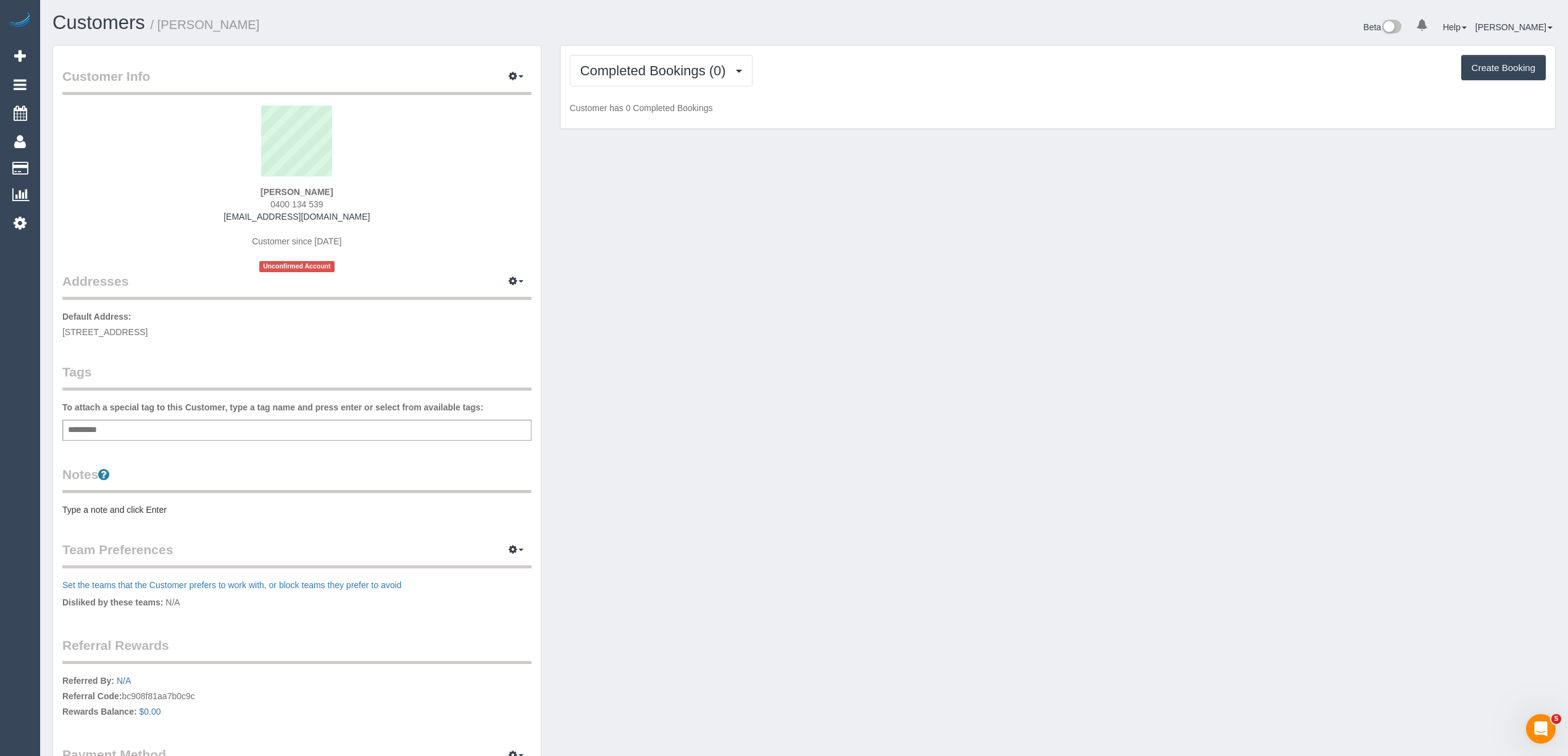
click at [272, 430] on div "Add a tag" at bounding box center [297, 429] width 469 height 21
type input "****"
type input "*******"
click at [95, 510] on pre "Type a note and click Enter" at bounding box center [297, 511] width 469 height 12
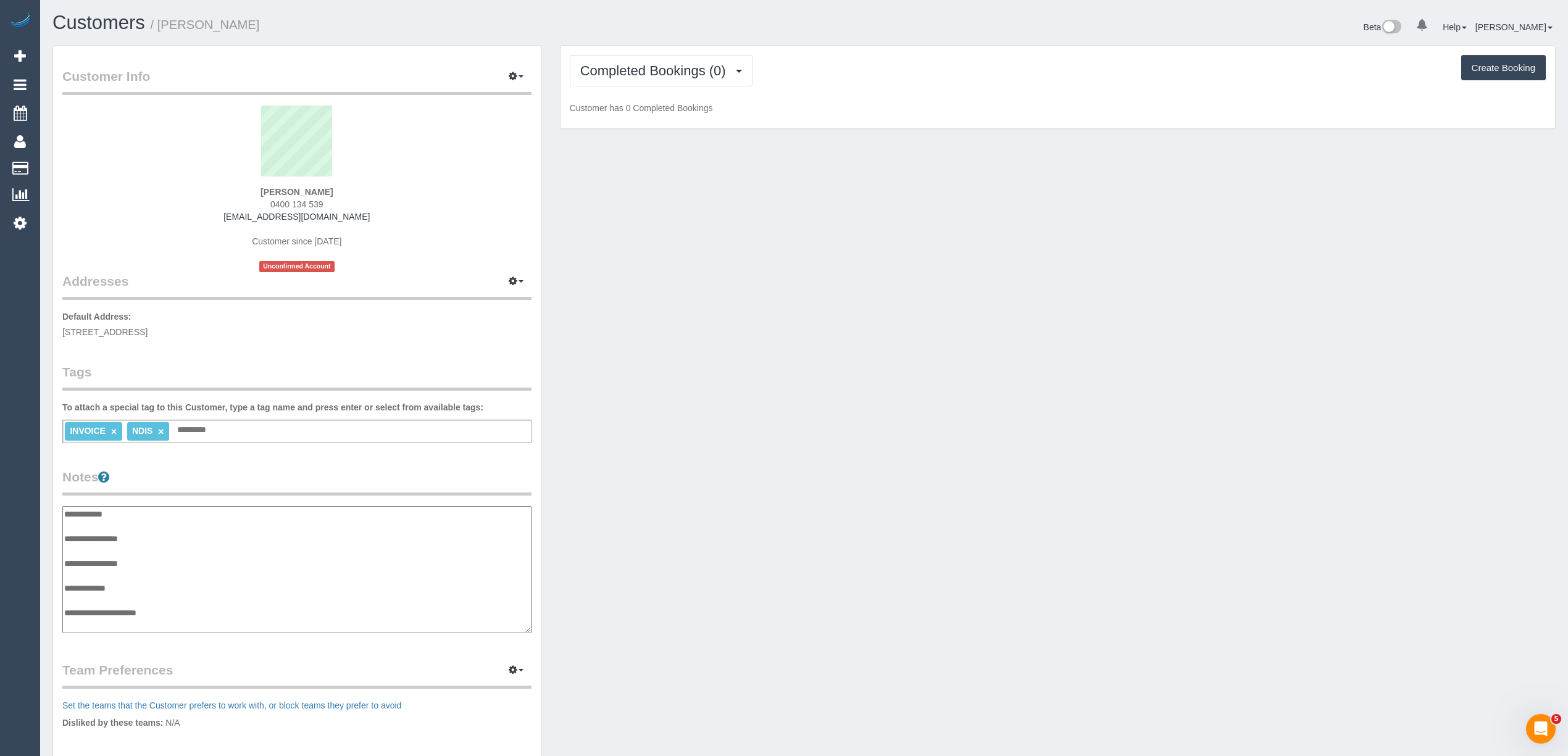
scroll to position [10, 0]
click at [166, 521] on textarea "**********" at bounding box center [297, 569] width 469 height 128
paste textarea "**********"
click at [166, 587] on textarea "**********" at bounding box center [297, 569] width 469 height 128
paste textarea "**********"
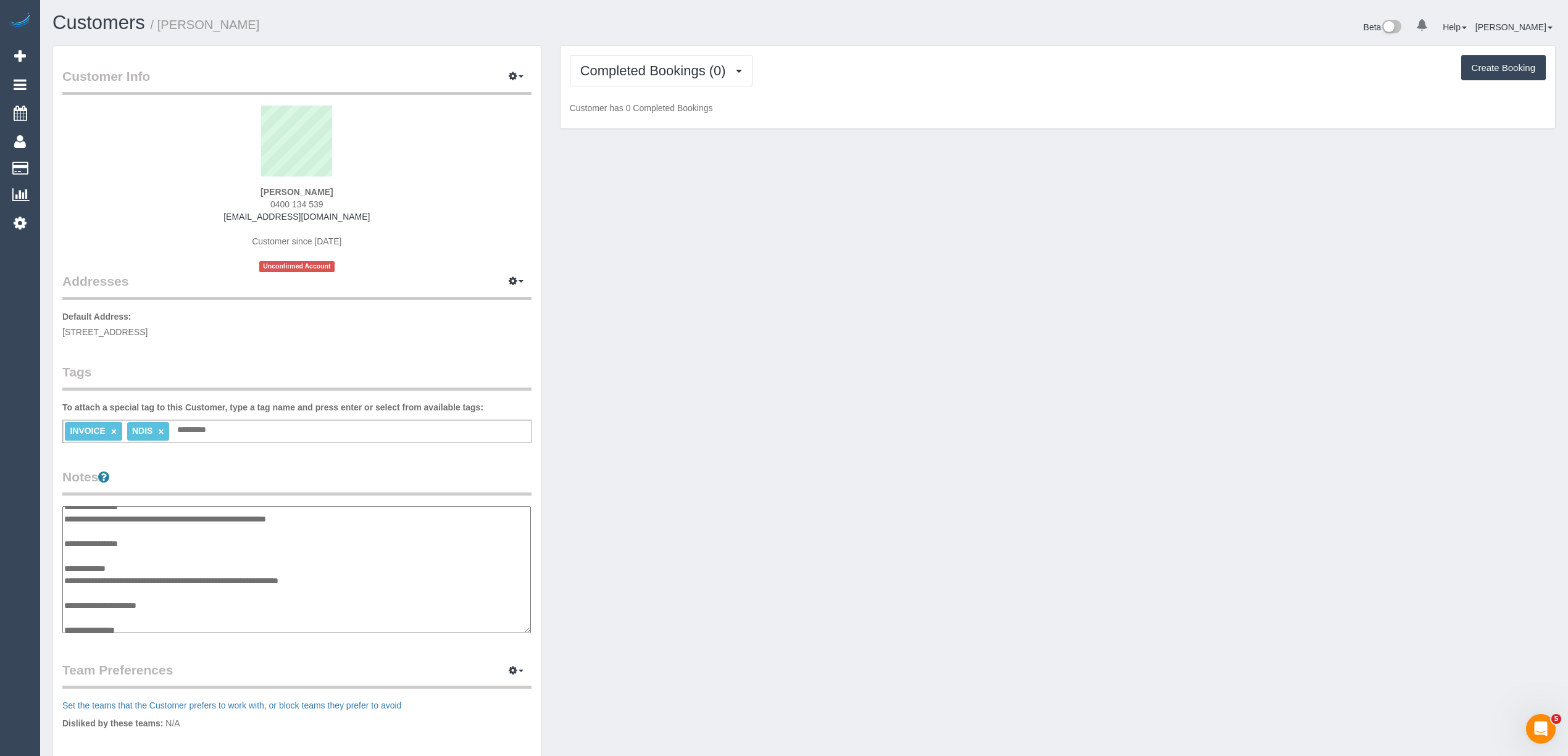
scroll to position [37, 0]
click at [199, 600] on textarea "**********" at bounding box center [297, 569] width 469 height 128
paste textarea "**********"
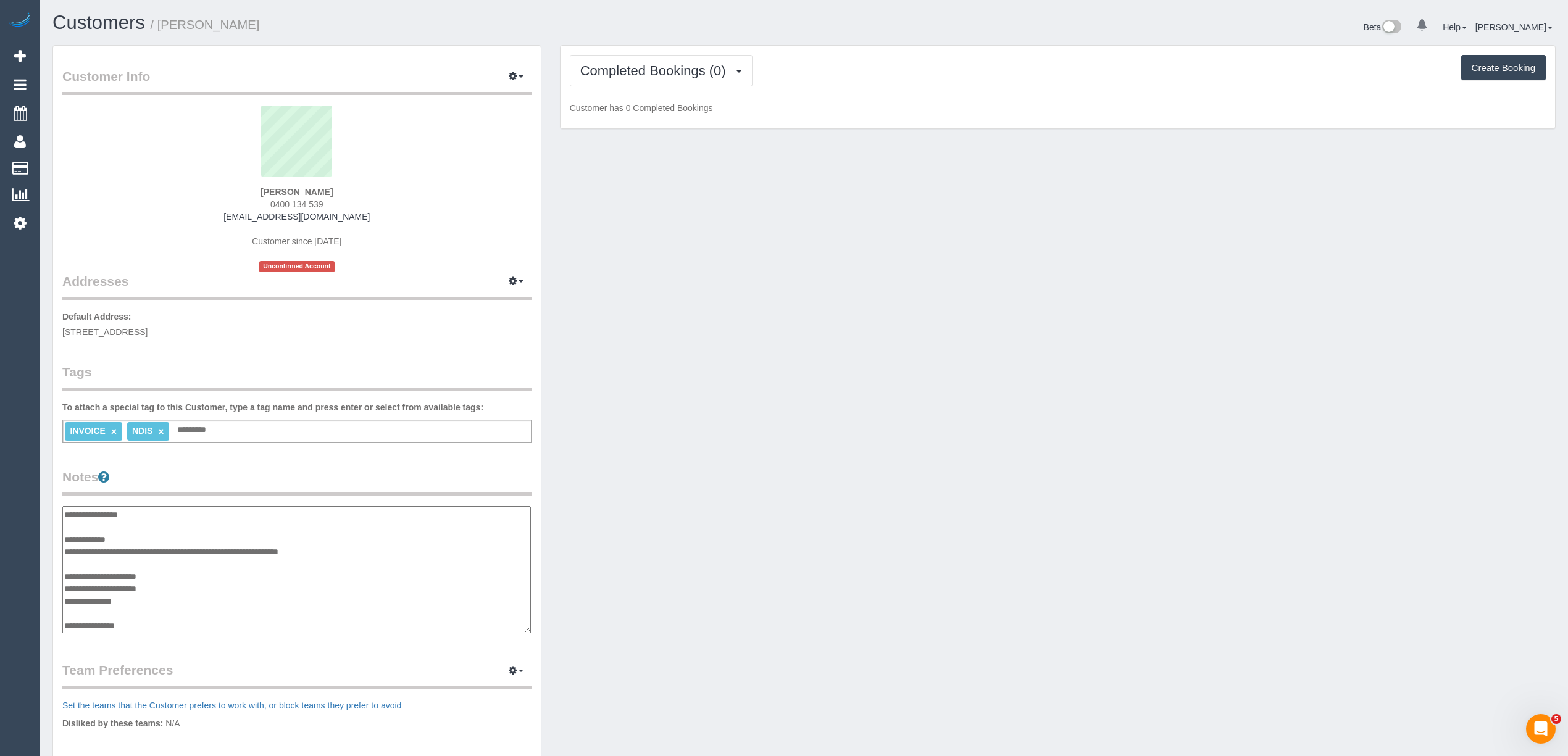
click at [164, 614] on textarea "**********" at bounding box center [297, 569] width 469 height 128
click at [157, 620] on textarea "**********" at bounding box center [297, 569] width 469 height 128
paste textarea "**********"
type textarea "**********"
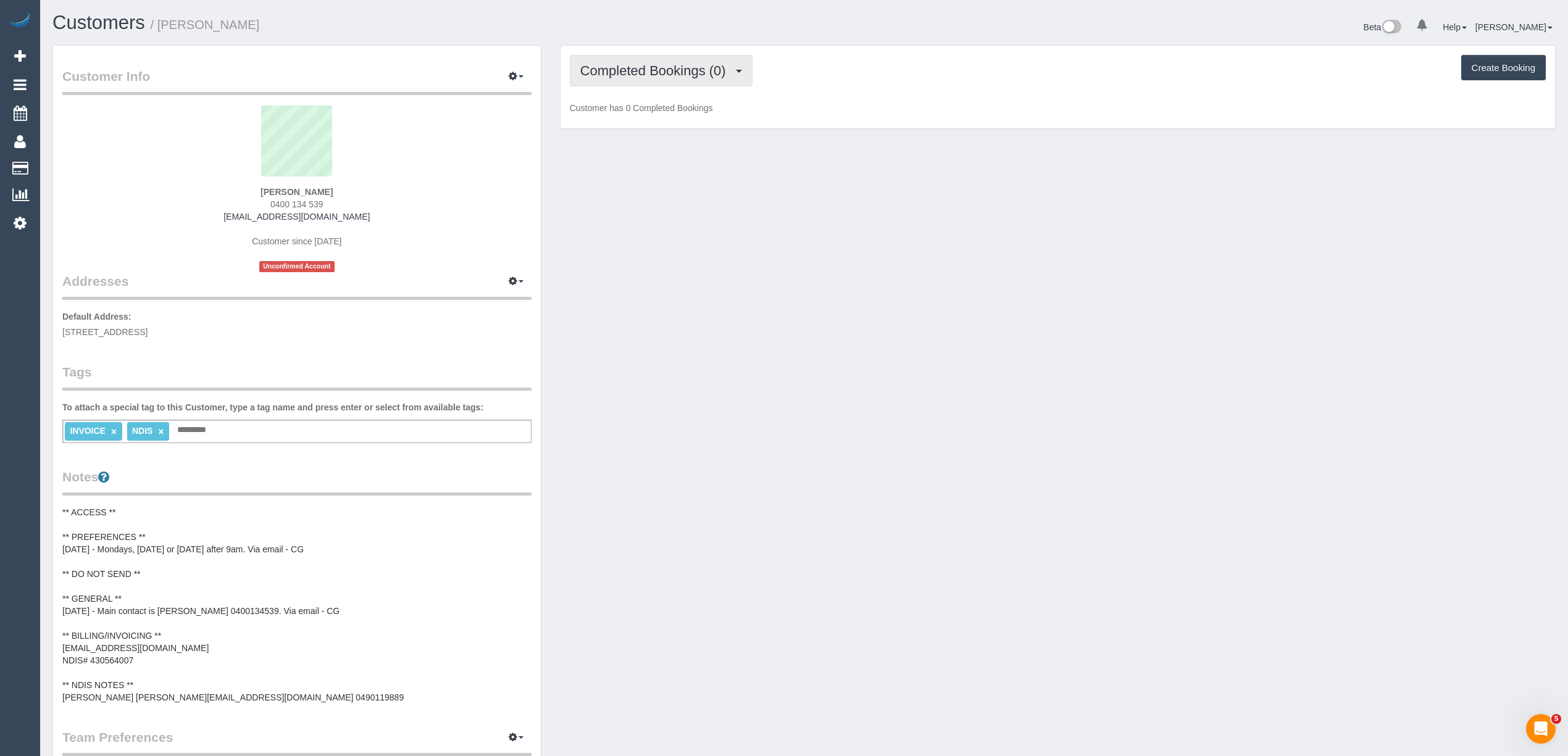
click at [610, 72] on span "Completed Bookings (0)" at bounding box center [656, 70] width 152 height 16
click at [632, 110] on link "Upcoming Bookings (1)" at bounding box center [634, 114] width 129 height 16
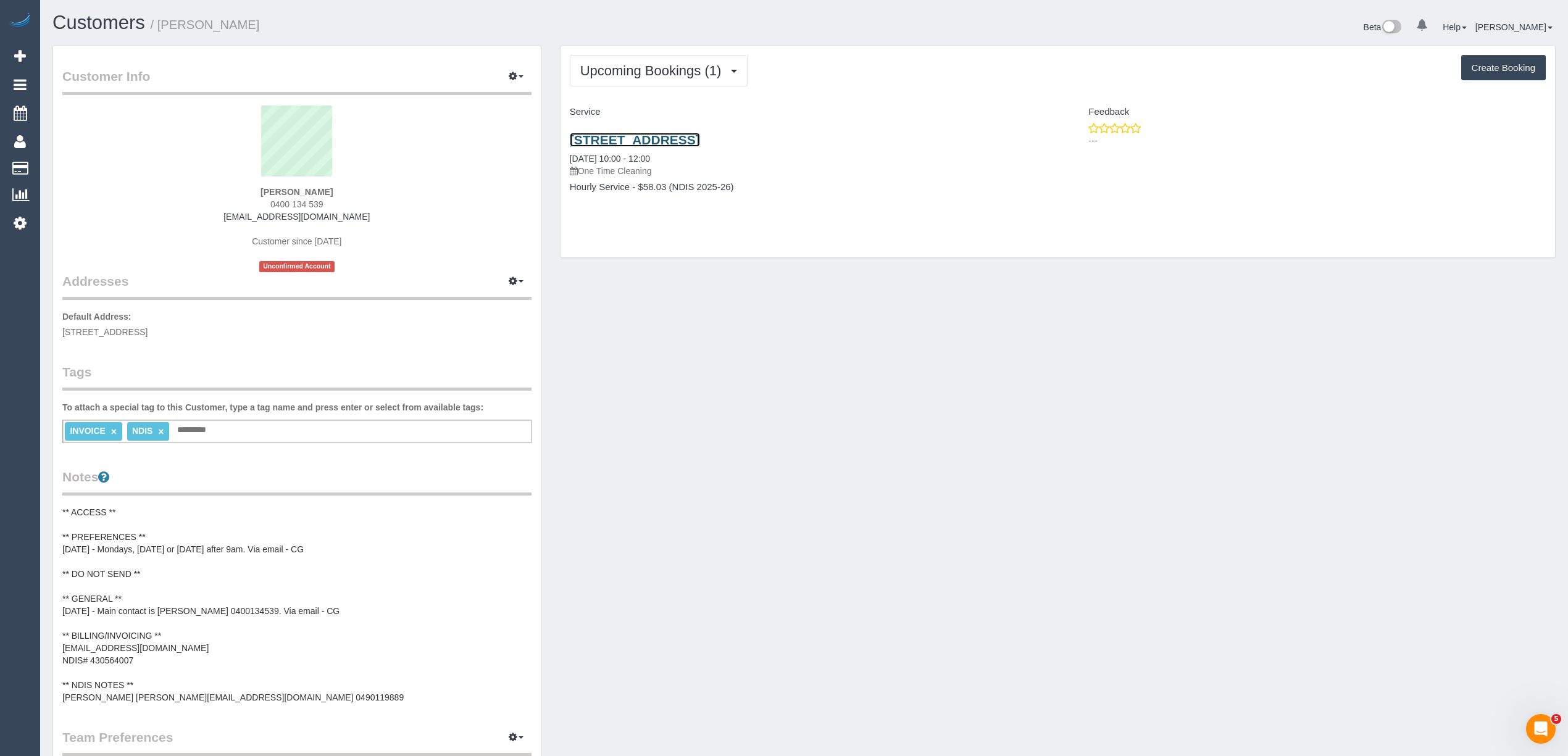
click at [700, 144] on link "3 Sackville Street, Mernda, VIC 3754" at bounding box center [634, 139] width 130 height 14
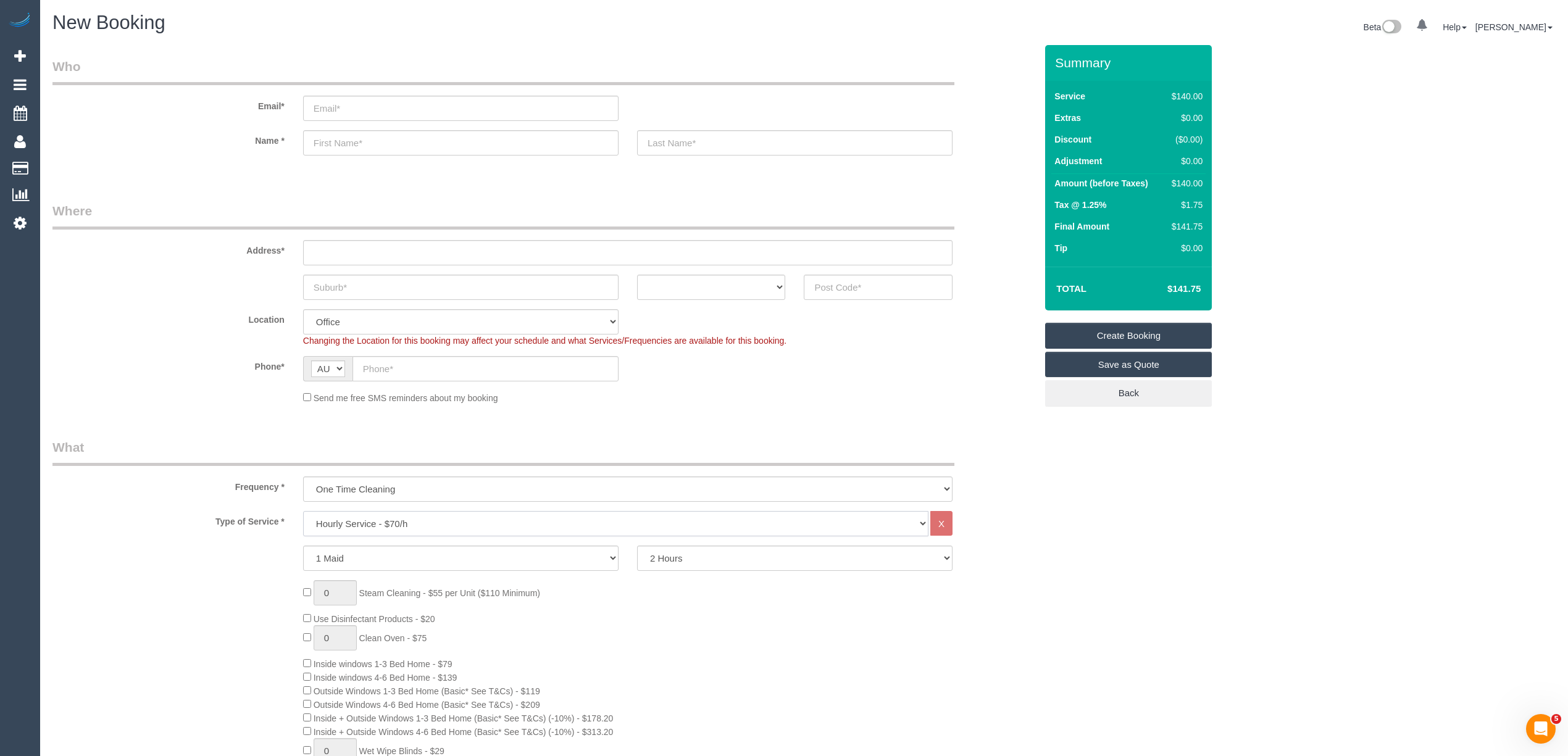
click at [389, 521] on select "Hourly Service - $70/h Hourly Service - $65/h Hourly Service - $60/h Hourly Ser…" at bounding box center [615, 523] width 625 height 26
select select "212"
click at [303, 511] on select "Hourly Service - $70/h Hourly Service - $65/h Hourly Service - $60/h Hourly Ser…" at bounding box center [615, 523] width 625 height 26
click at [319, 252] on input "text" at bounding box center [628, 252] width 649 height 26
type input "-"
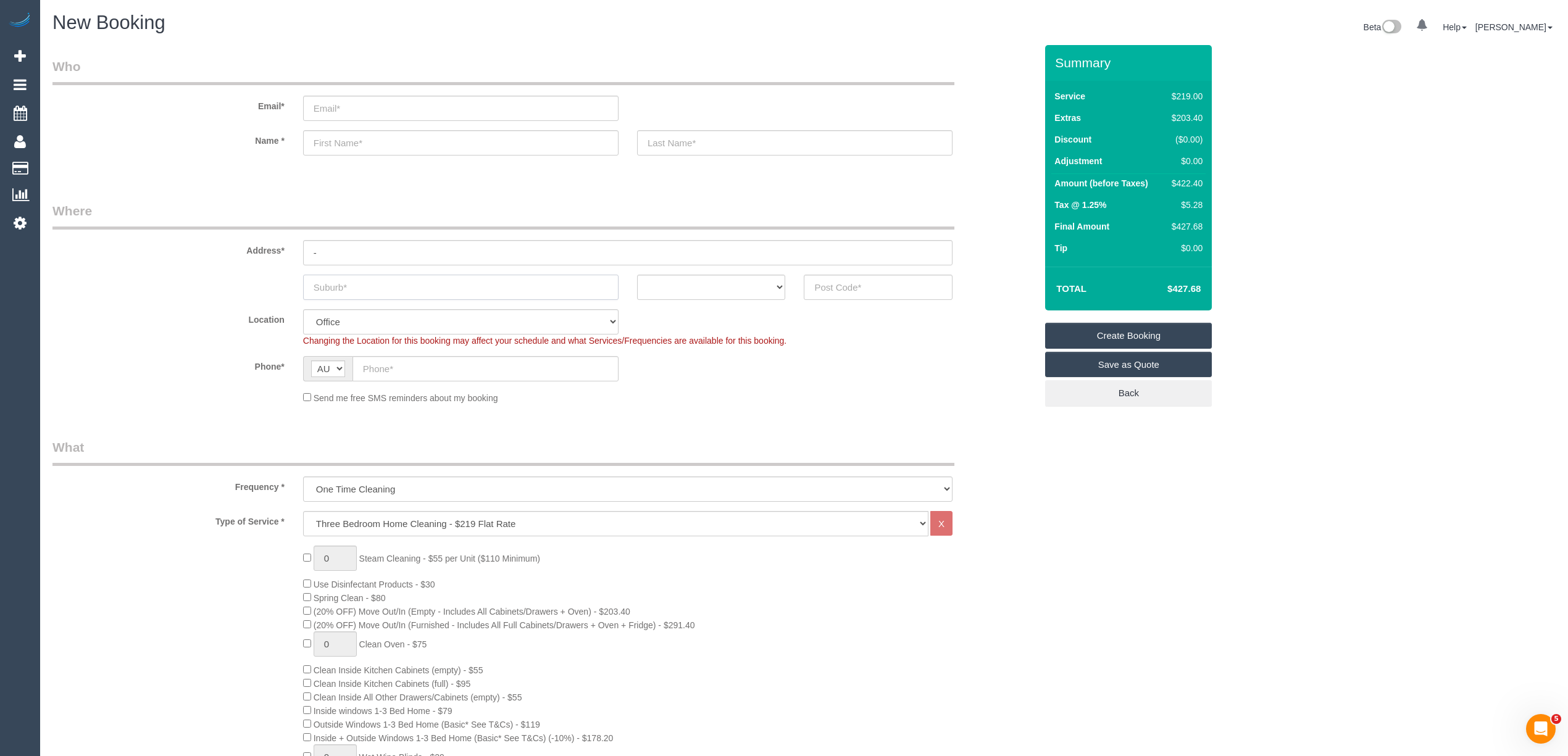
click at [388, 284] on input "text" at bounding box center [461, 287] width 316 height 26
drag, startPoint x: 380, startPoint y: 284, endPoint x: 213, endPoint y: 284, distance: 167.0
click at [213, 284] on div "Thornbury ACT NSW NT QLD SA TAS VIC WA" at bounding box center [544, 287] width 1002 height 26
type input "Thornbury"
click at [833, 277] on input "text" at bounding box center [878, 287] width 149 height 26
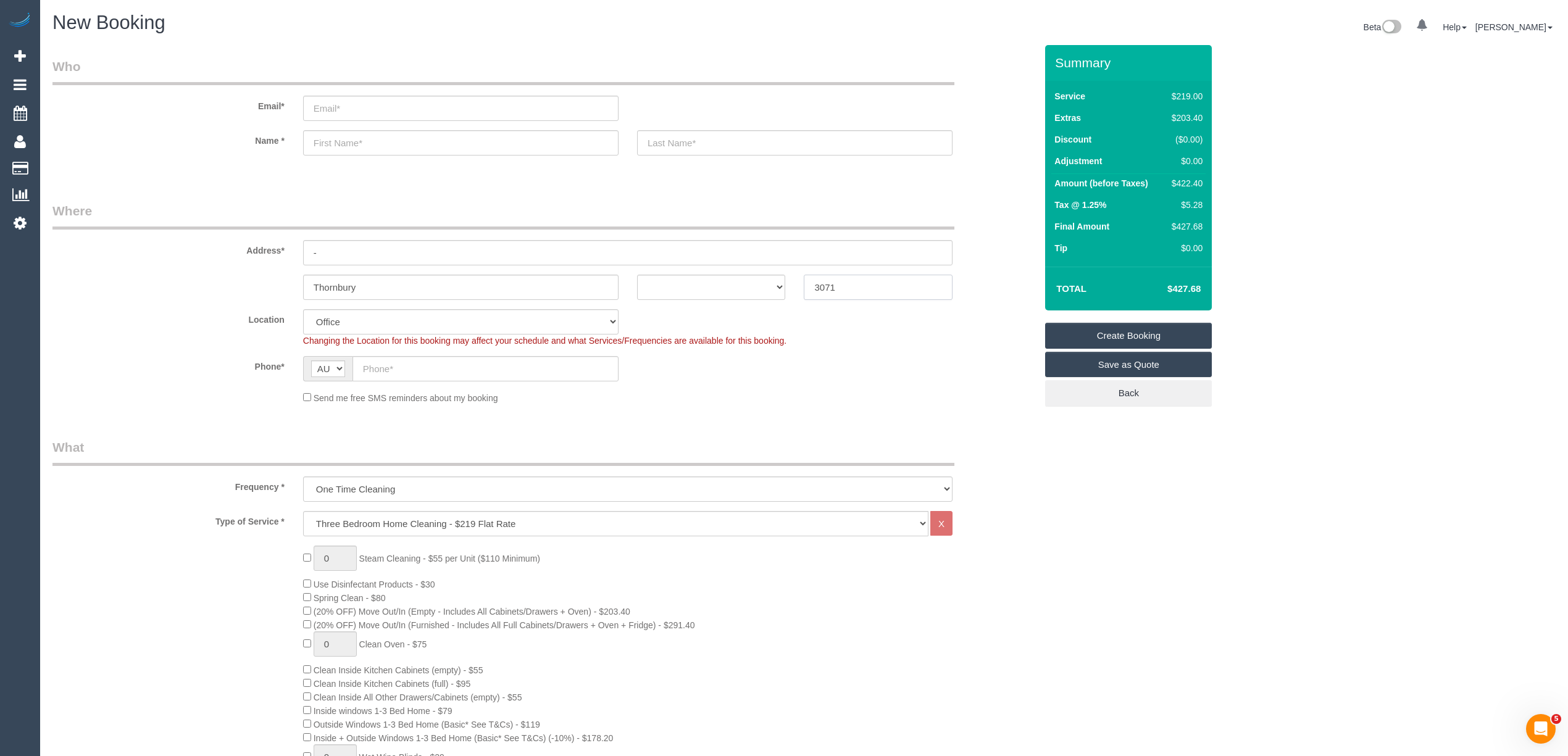
type input "3071"
click at [655, 279] on select "ACT NSW NT QLD SA TAS VIC WA" at bounding box center [711, 287] width 149 height 26
select select "VIC"
click at [637, 274] on select "ACT NSW NT QLD SA TAS VIC WA" at bounding box center [711, 287] width 149 height 26
select select "47"
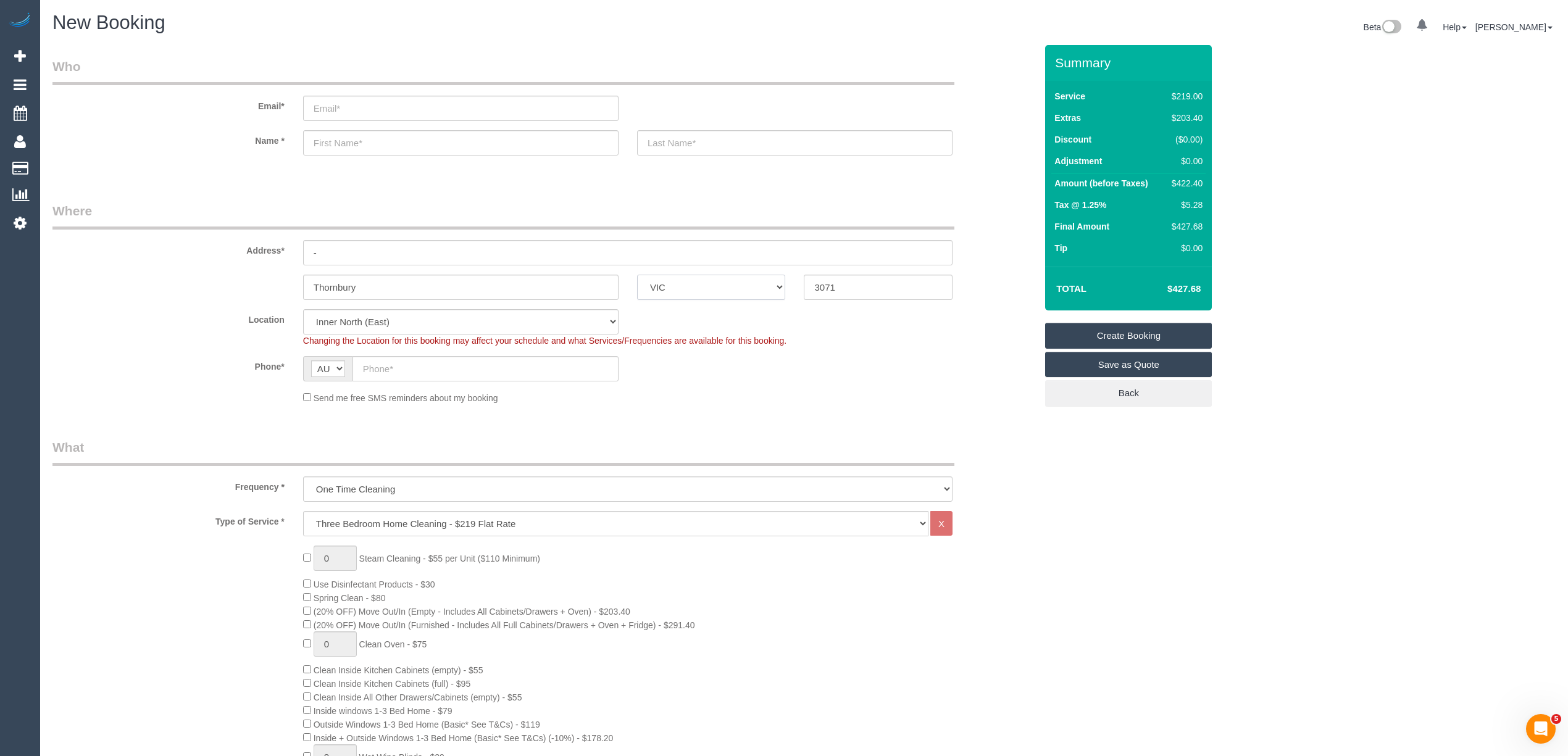
select select "object:2206"
drag, startPoint x: 342, startPoint y: 552, endPoint x: 300, endPoint y: 551, distance: 42.0
type input "3"
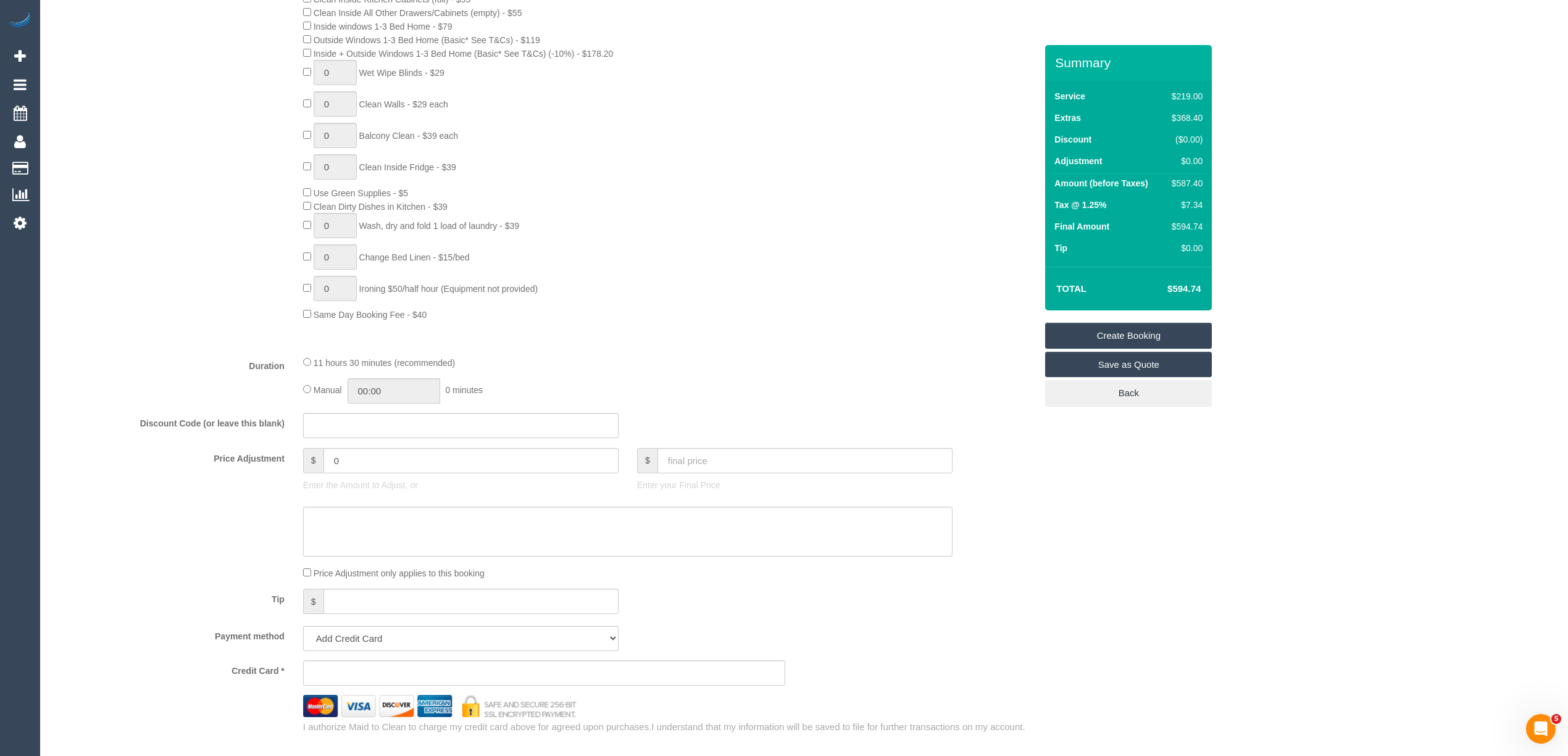
scroll to position [1572, 0]
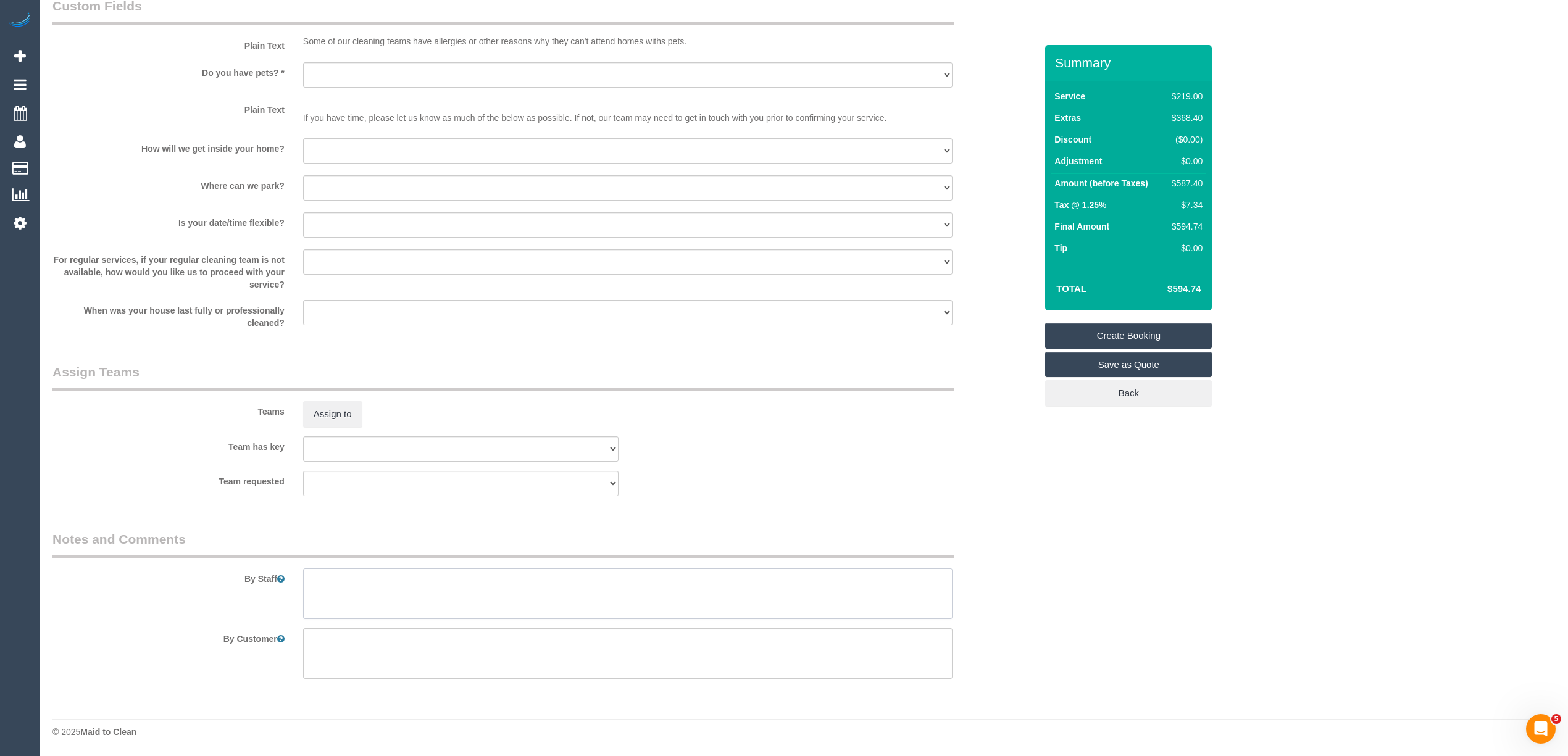
click at [395, 581] on textarea at bounding box center [628, 593] width 649 height 50
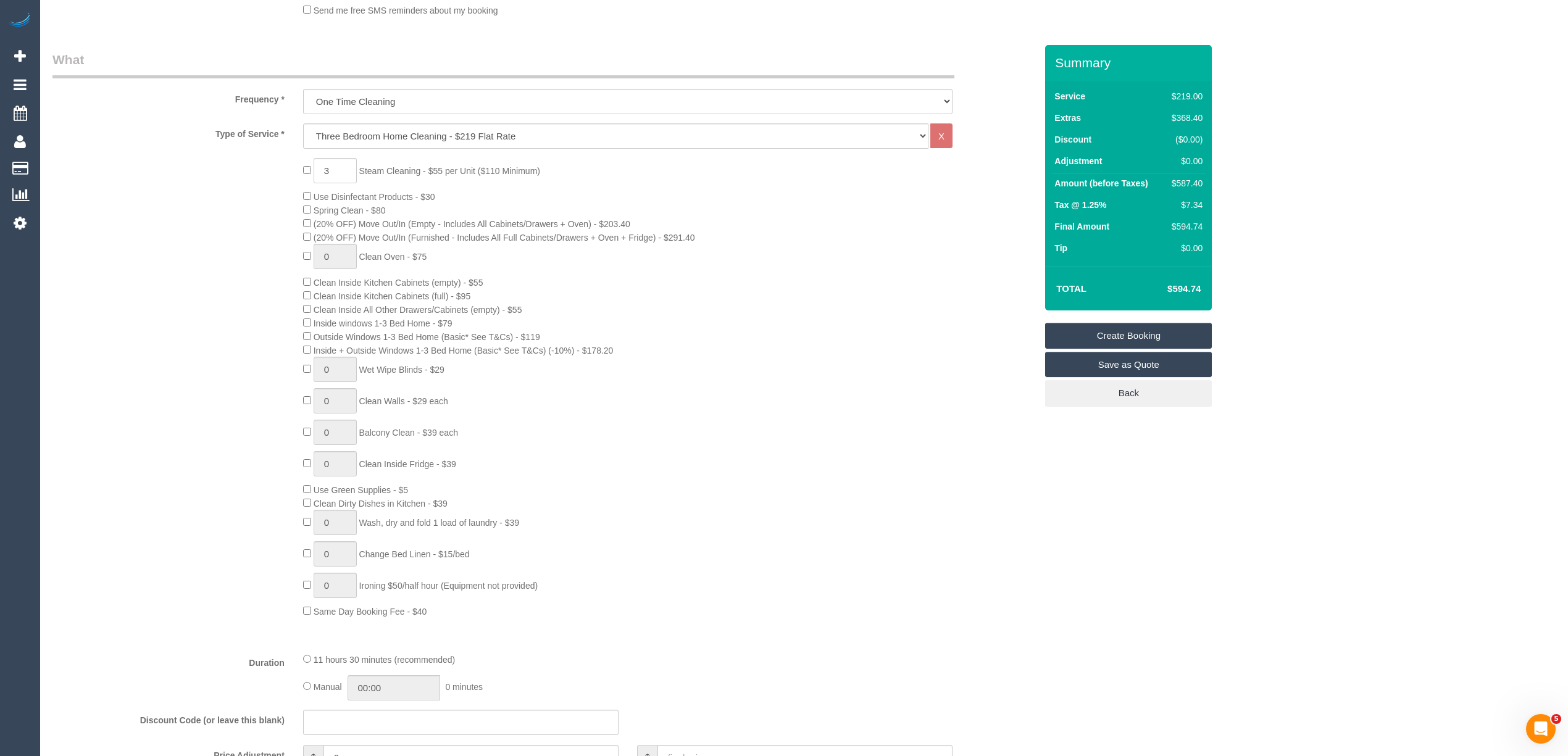
scroll to position [200, 0]
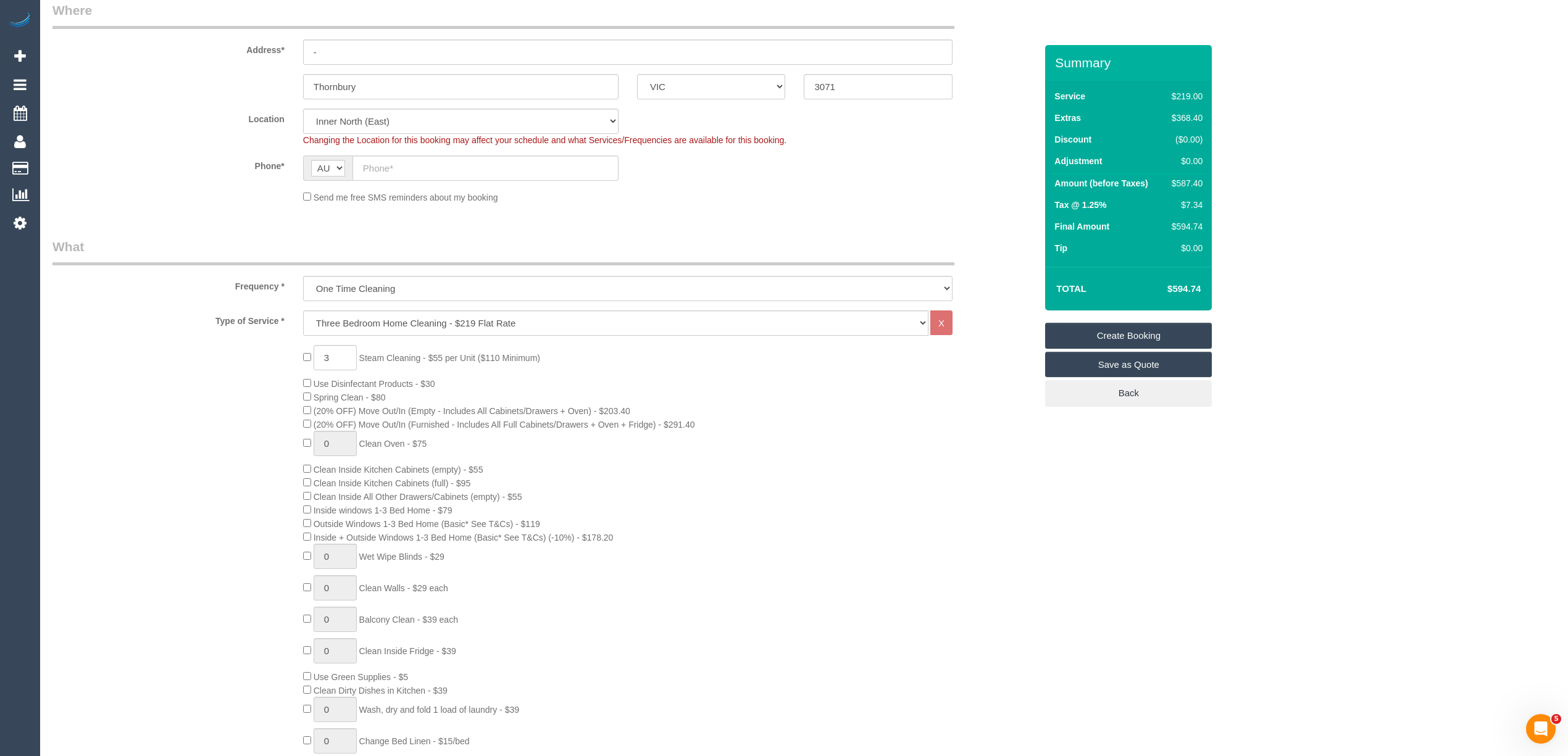
type textarea "Steam cleaning of 3 bedrooms"
click at [215, 535] on div "3 Steam Cleaning - $55 per Unit ($110 Minimum) Use Disinfectant Products - $30 …" at bounding box center [544, 575] width 1002 height 460
click at [226, 510] on div "3 Steam Cleaning - $55 per Unit ($110 Minimum) Use Disinfectant Products - $30 …" at bounding box center [544, 575] width 1002 height 460
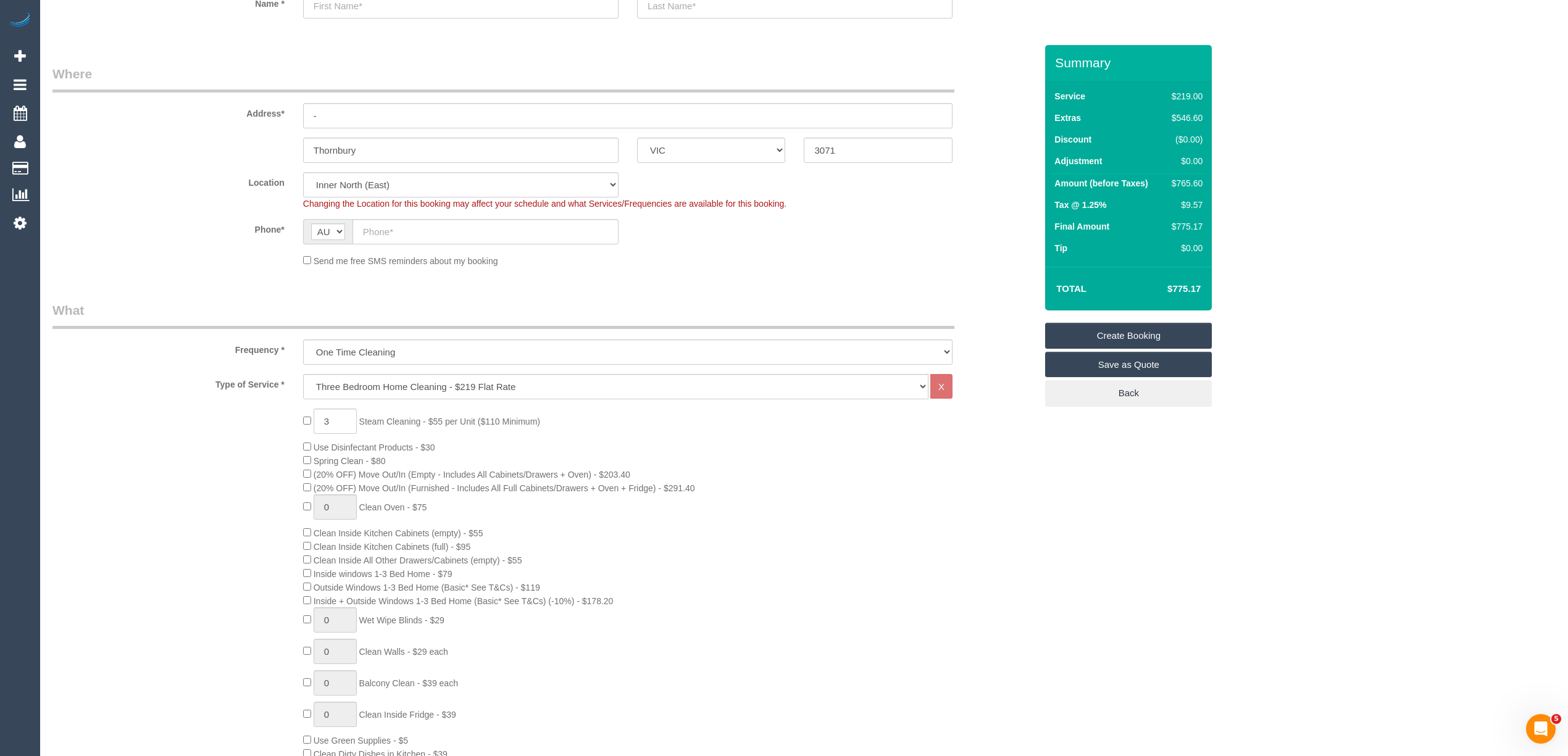
scroll to position [0, 0]
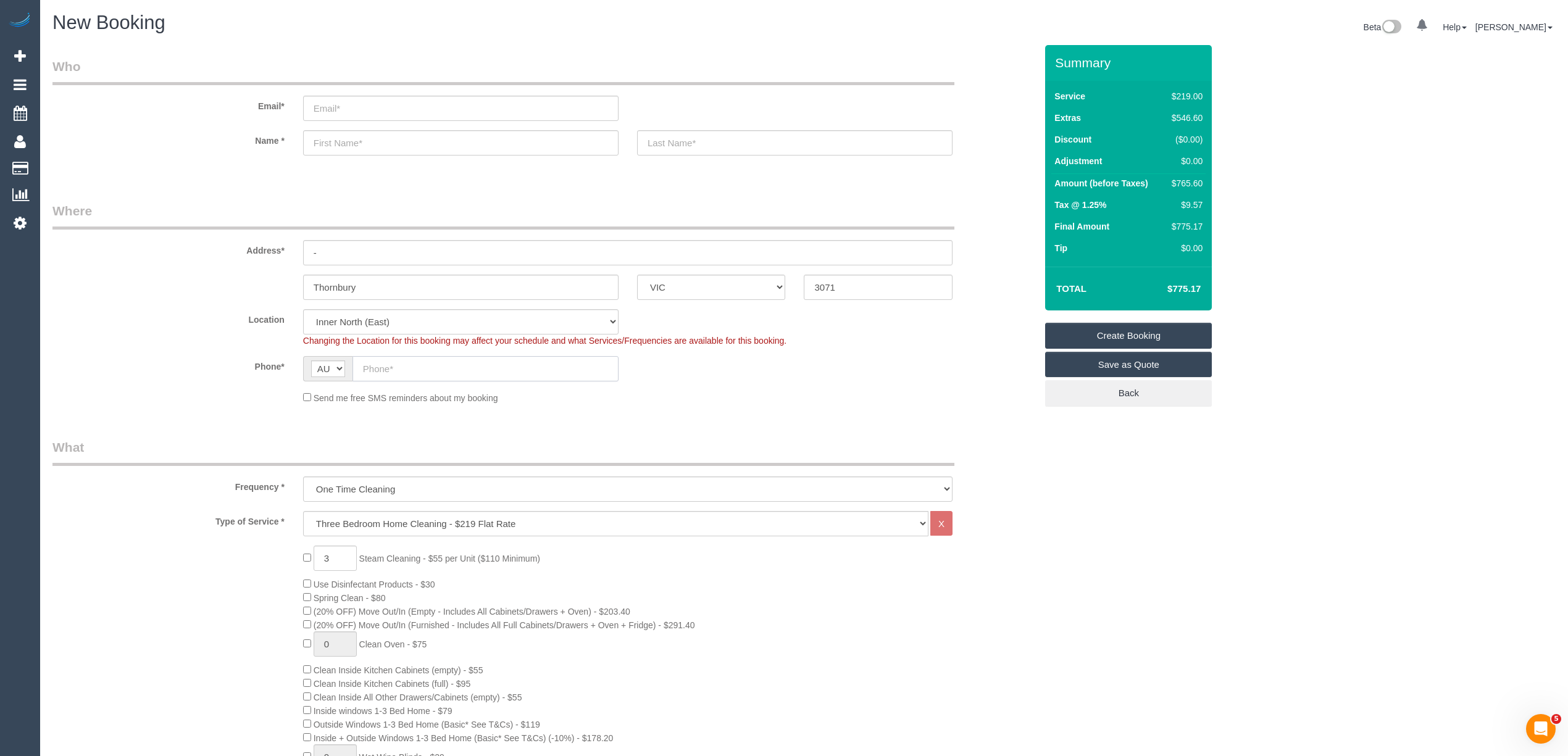
click at [419, 356] on input "text" at bounding box center [485, 368] width 266 height 26
paste input "61 434 294 662"
drag, startPoint x: 374, startPoint y: 369, endPoint x: 346, endPoint y: 362, distance: 28.9
click at [346, 362] on div "AF AL DZ AD AO AI AQ AG AR AM AW AU AT AZ BS BH BD BB BY BE BZ BJ BM BT BO BA B…" at bounding box center [461, 368] width 316 height 26
type input "0434 294 662"
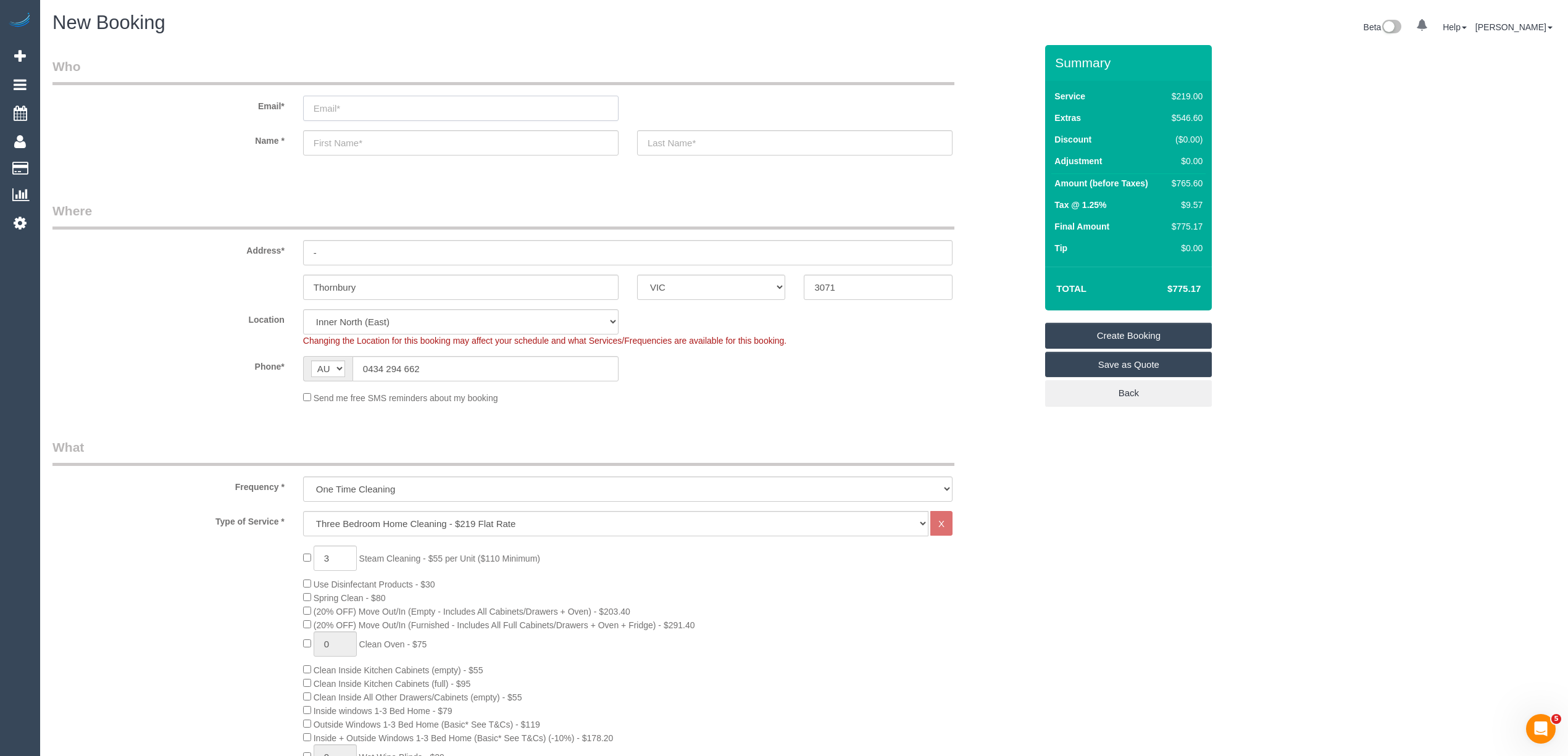
click at [353, 104] on input "email" at bounding box center [461, 108] width 316 height 26
click at [334, 110] on input "email" at bounding box center [461, 108] width 316 height 26
click at [346, 114] on input "email" at bounding box center [461, 108] width 316 height 26
click at [390, 106] on input "email" at bounding box center [461, 108] width 316 height 26
type input "[EMAIL_ADDRESS][DOMAIN_NAME]"
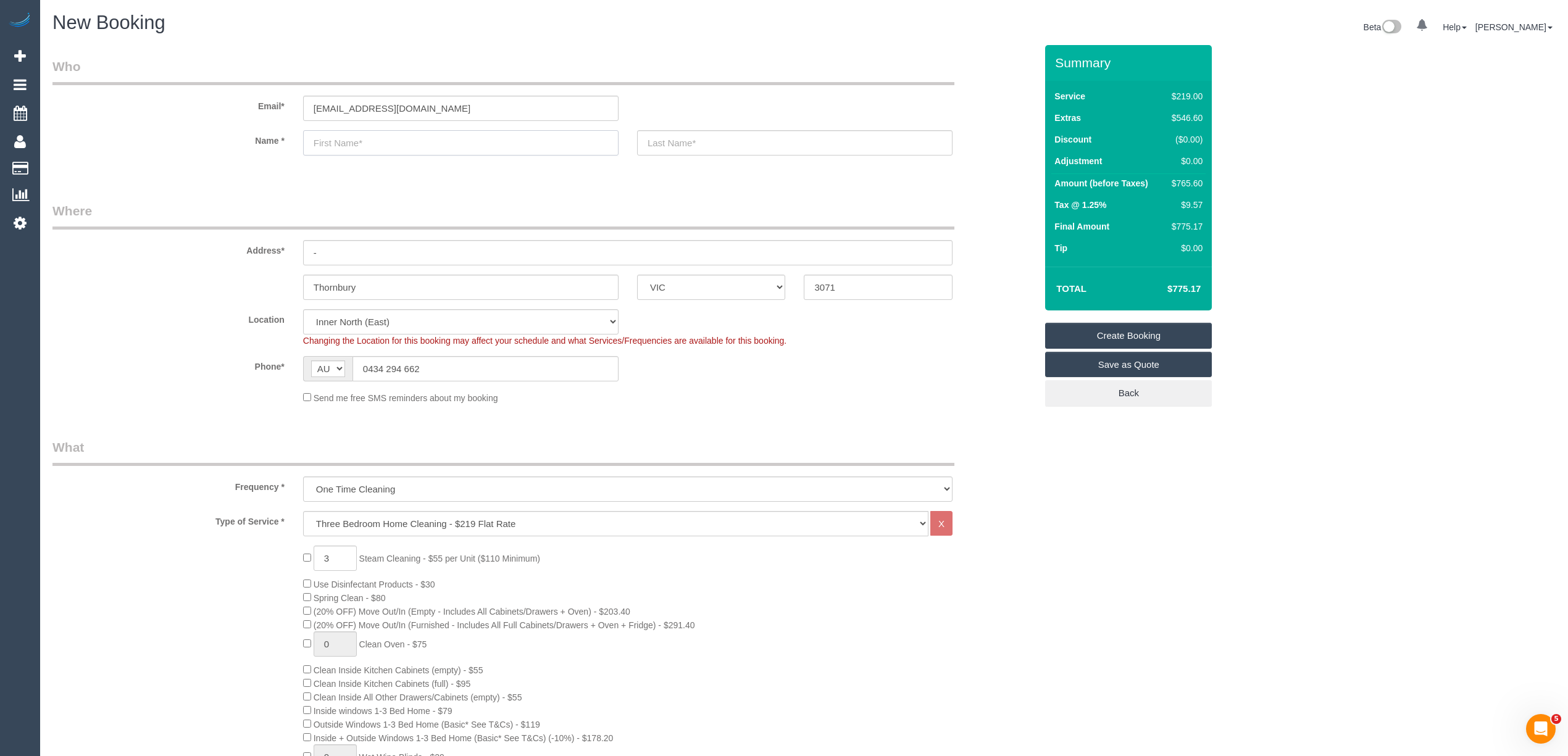
click at [346, 143] on input "text" at bounding box center [461, 142] width 316 height 26
type input "Dumindri"
click at [690, 139] on input "text" at bounding box center [794, 142] width 316 height 26
type input "M"
type input "Amerasinghe"
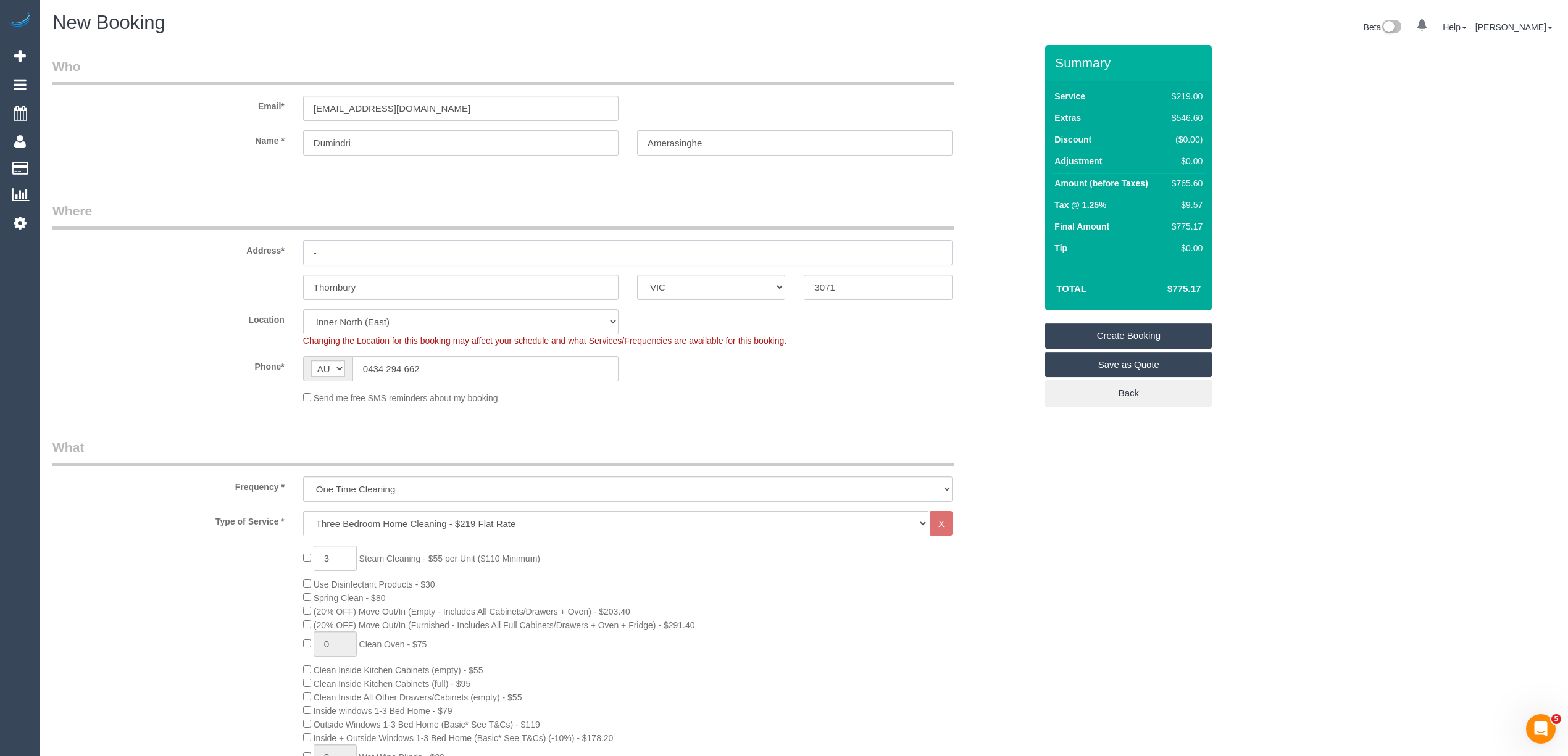
drag, startPoint x: 339, startPoint y: 254, endPoint x: 277, endPoint y: 240, distance: 63.6
click at [277, 240] on div "Address* -" at bounding box center [544, 233] width 1002 height 63
drag, startPoint x: 401, startPoint y: 252, endPoint x: 268, endPoint y: 242, distance: 133.4
click at [268, 242] on div "Address* 105C St David Street" at bounding box center [544, 233] width 1002 height 63
type input "[STREET_ADDRESS][PERSON_NAME]"
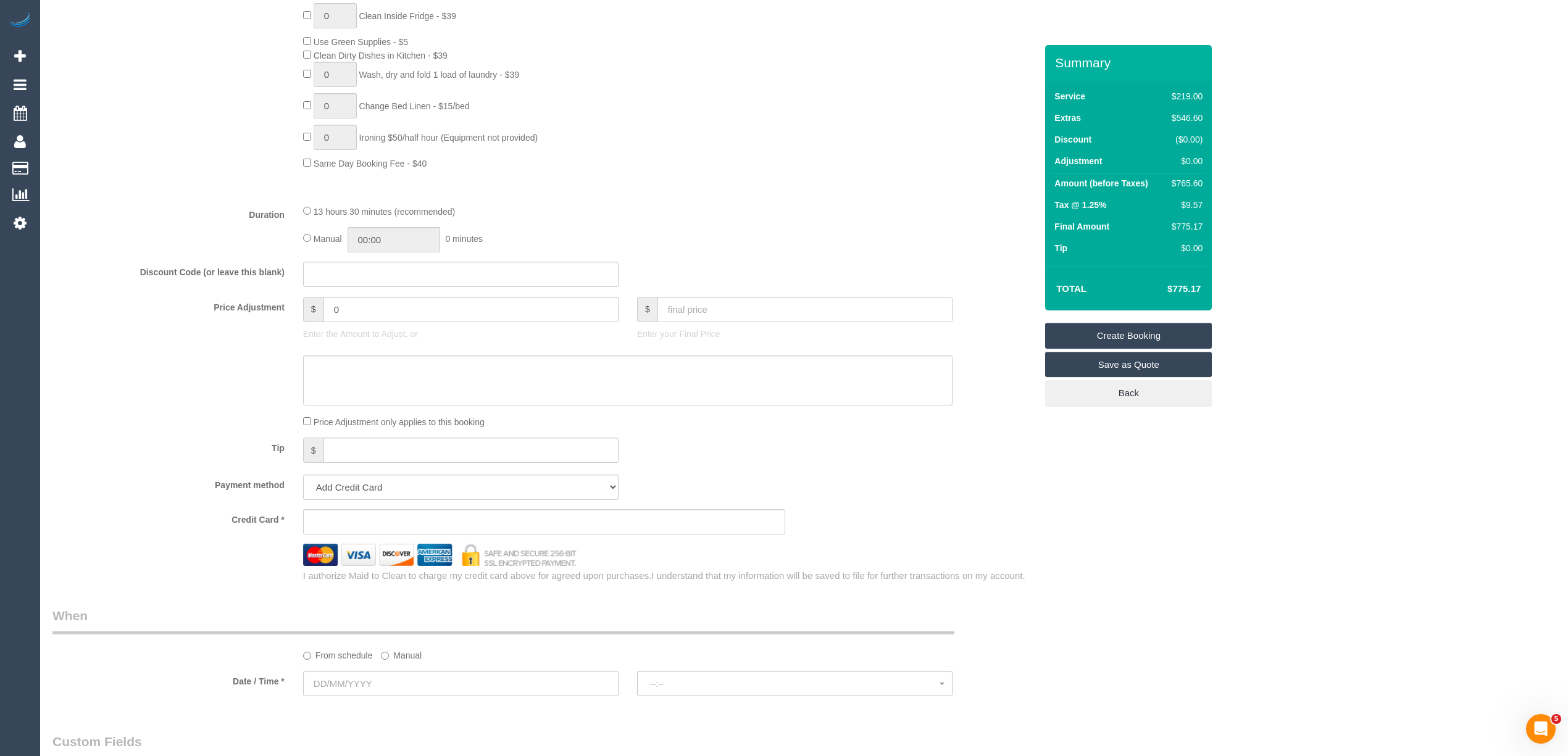
scroll to position [960, 0]
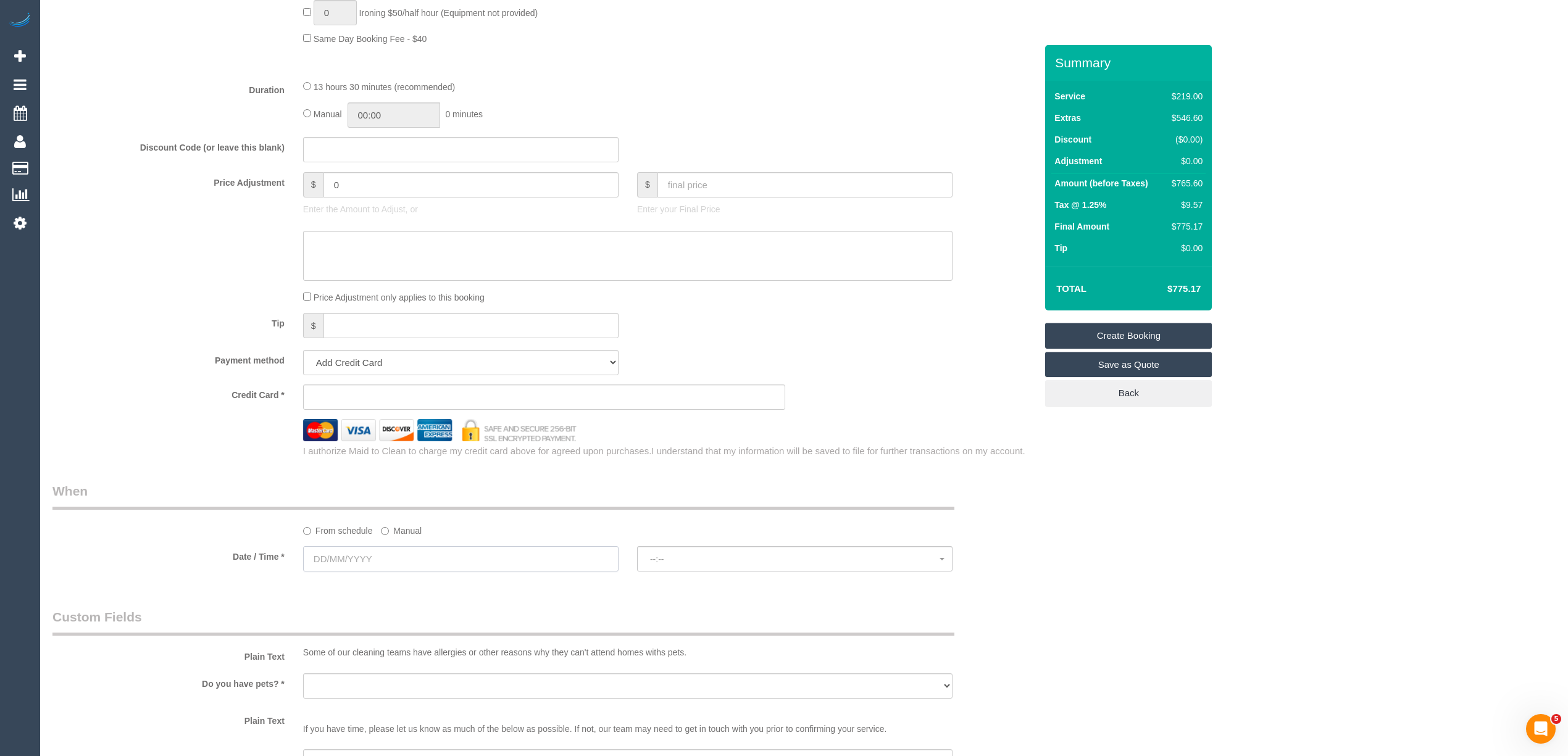
click at [334, 556] on input "text" at bounding box center [461, 558] width 316 height 26
click at [450, 582] on span "Next" at bounding box center [452, 586] width 10 height 10
click at [413, 684] on link "20" at bounding box center [408, 685] width 21 height 16
type input "20/11/2025"
click at [670, 559] on span "--:--" at bounding box center [794, 559] width 289 height 10
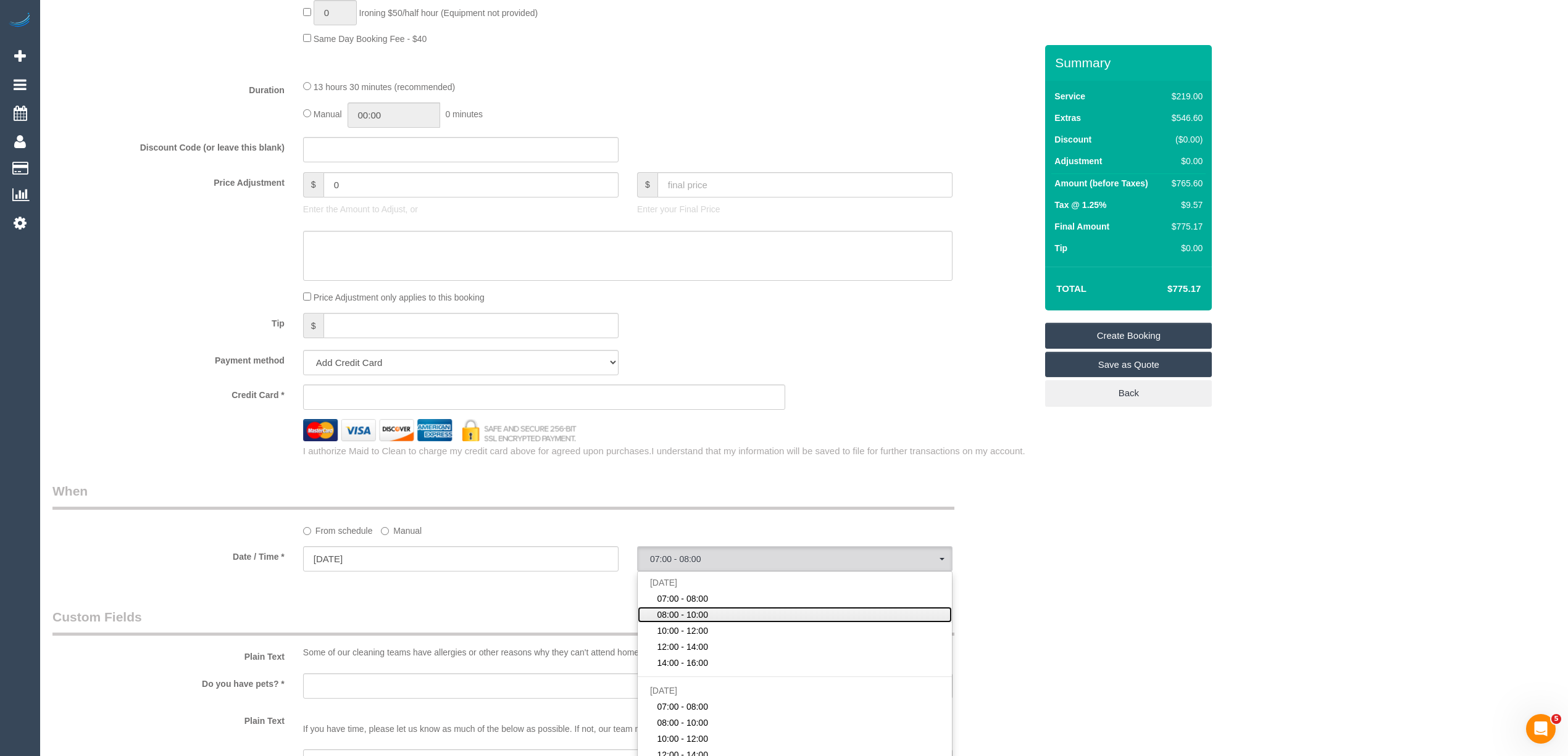
click at [696, 614] on span "08:00 - 10:00" at bounding box center [682, 614] width 51 height 12
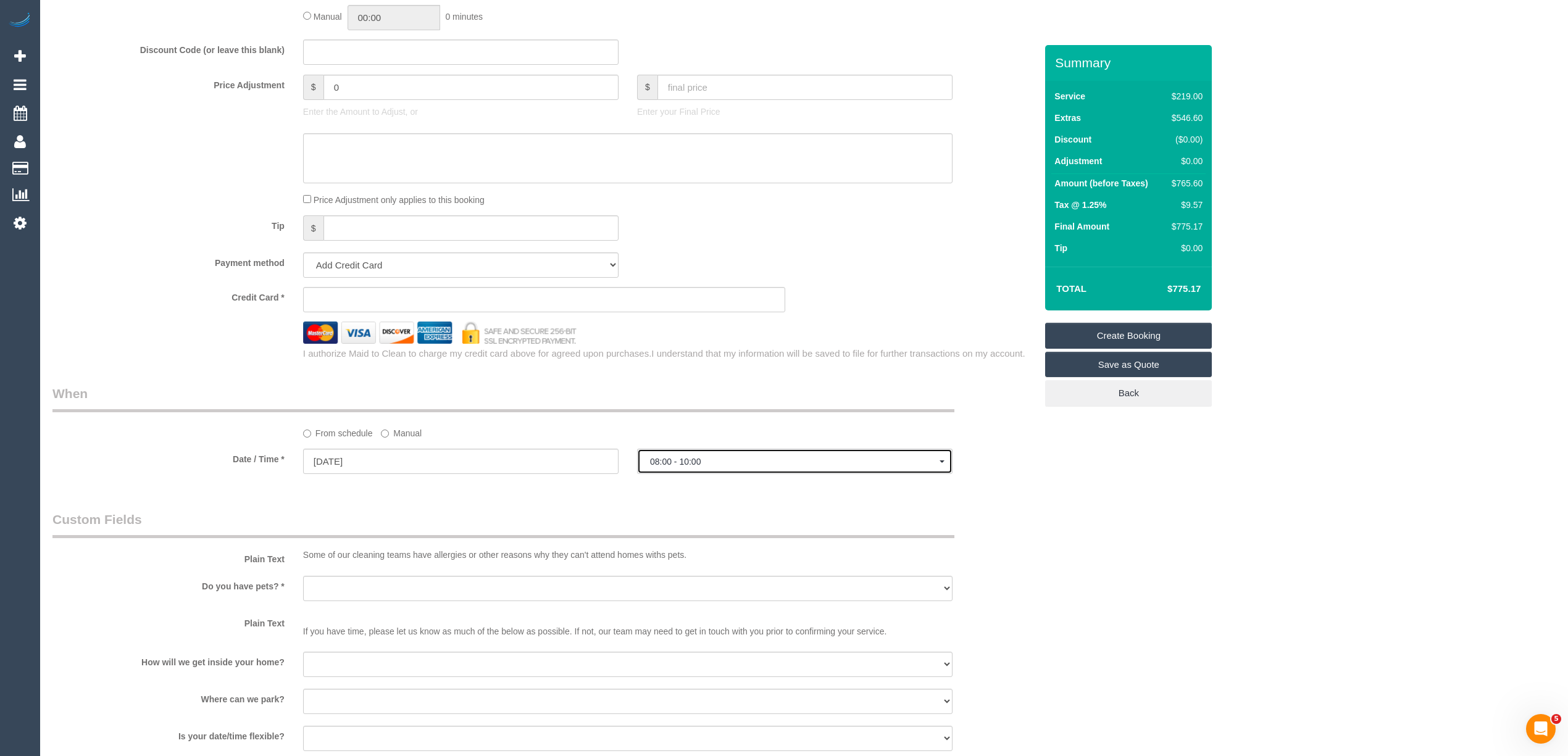
scroll to position [1096, 0]
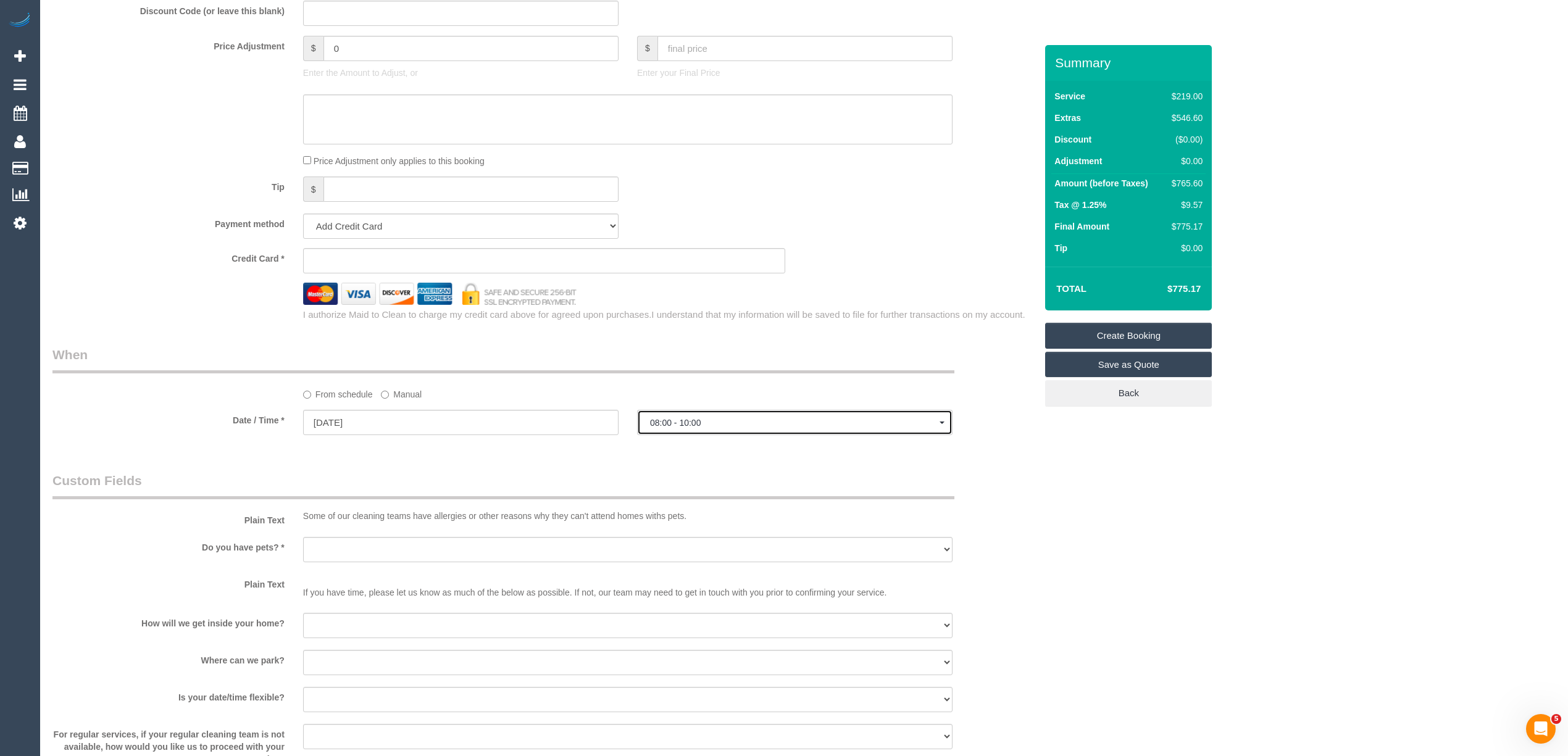
click at [693, 419] on span "08:00 - 10:00" at bounding box center [794, 422] width 289 height 10
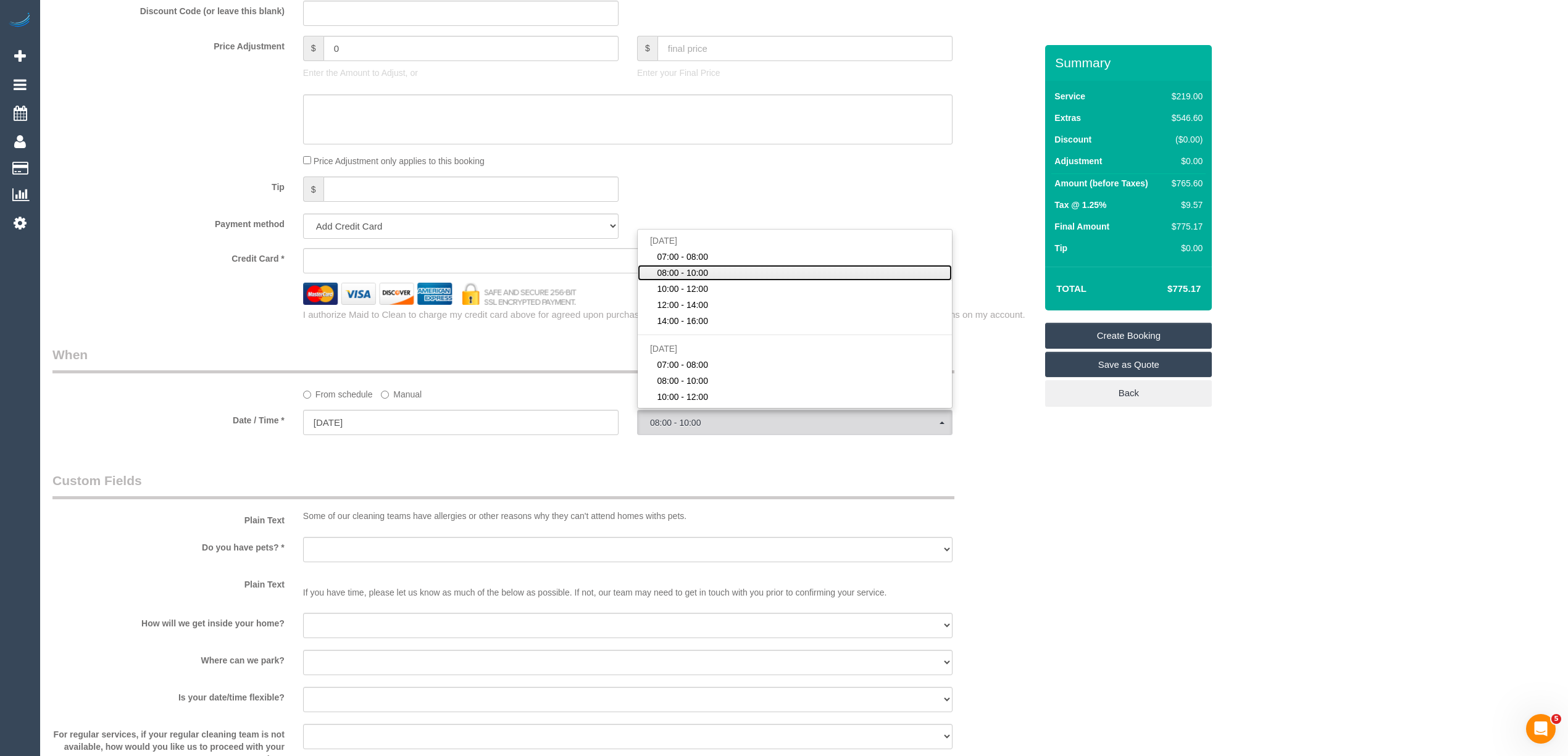
click at [704, 272] on span "08:00 - 10:00" at bounding box center [682, 273] width 51 height 12
select select "spot2"
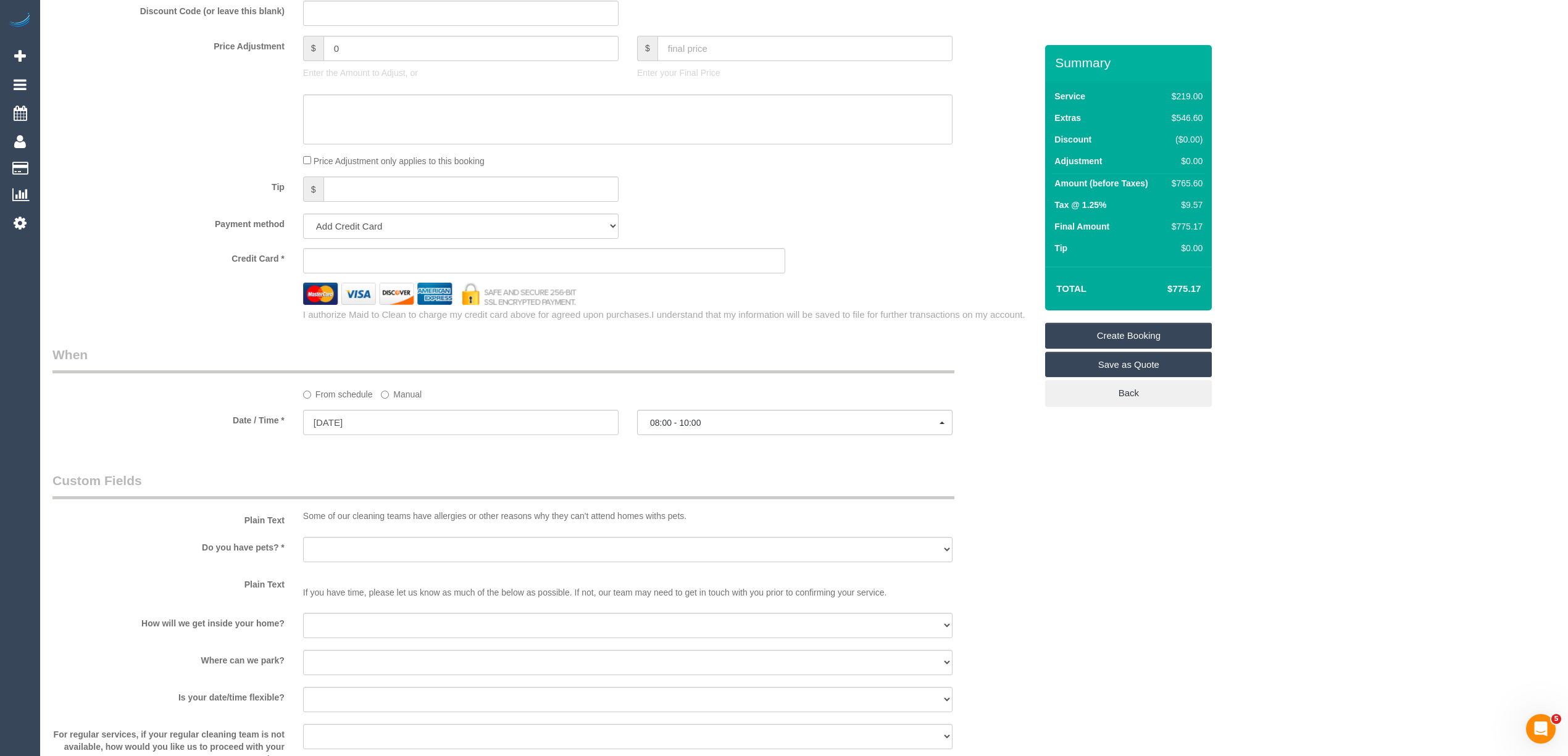
click at [1183, 495] on div "Who Email* dumindri@gmail.com Name * Dumindri Amerasinghe Where Address* 105C S…" at bounding box center [804, 68] width 1503 height 2238
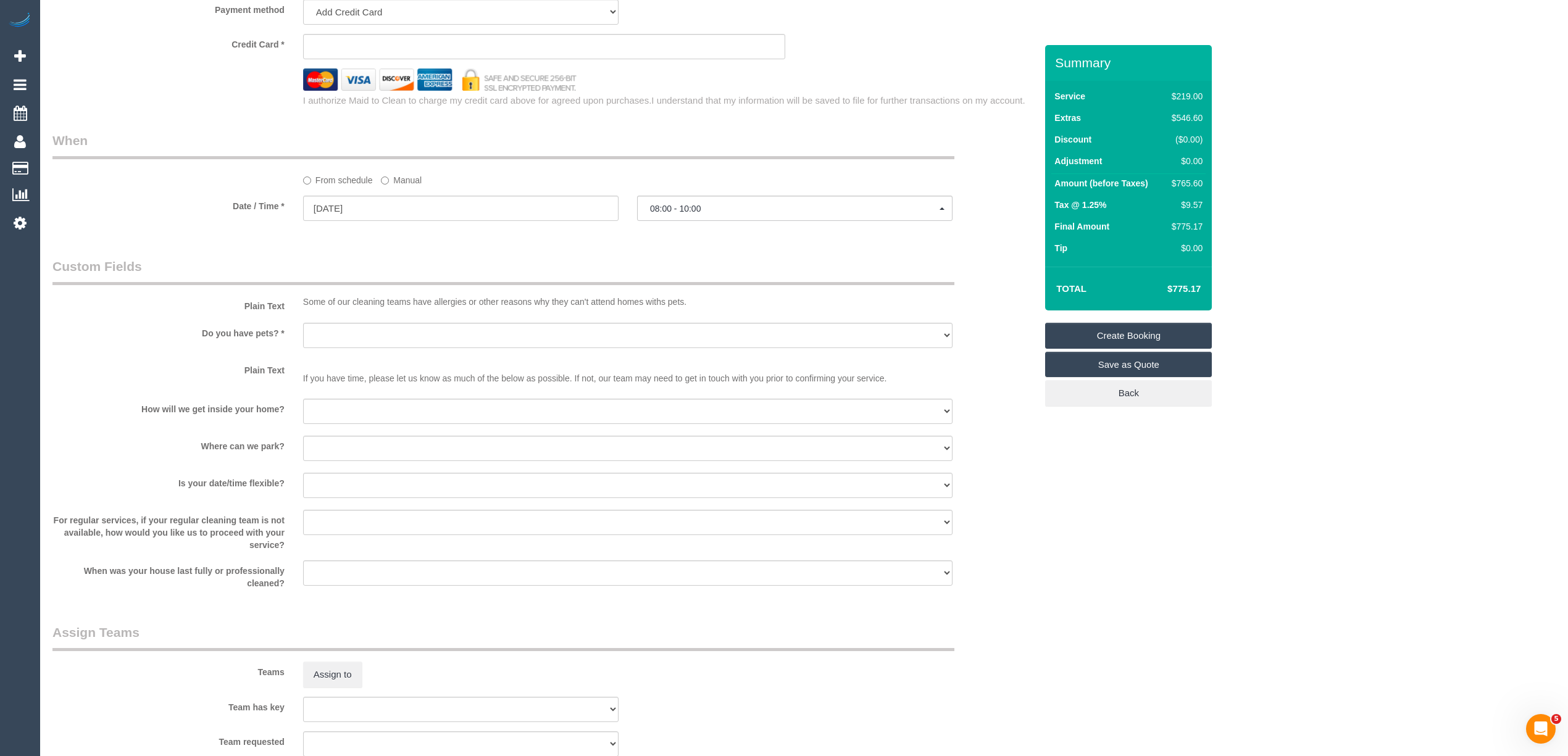
scroll to position [1371, 0]
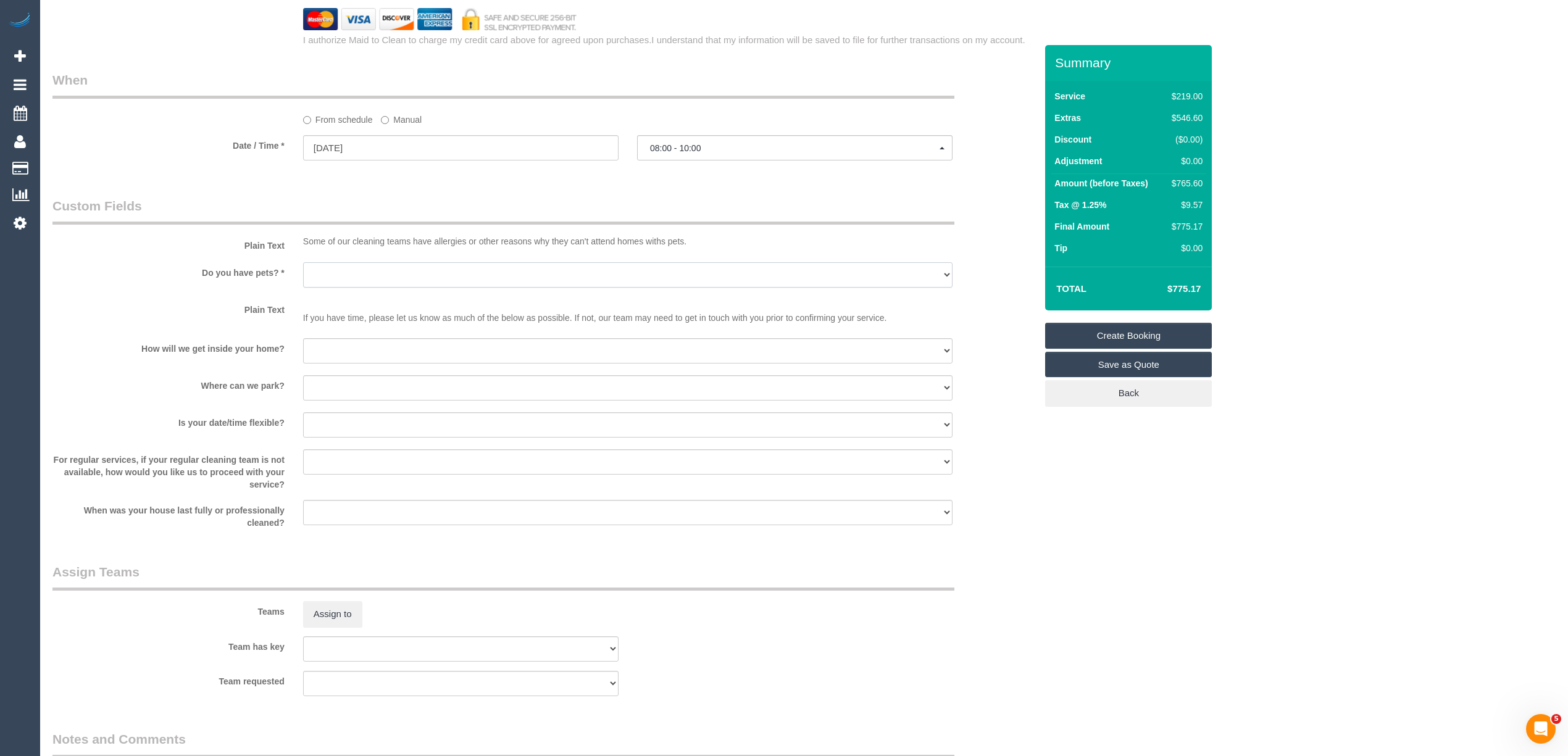
click at [311, 263] on select "Yes - Cats Yes - Dogs No pets Yes - Dogs and Cats Yes - Other" at bounding box center [628, 274] width 649 height 26
select select "number:28"
click at [303, 263] on select "Yes - Cats Yes - Dogs No pets Yes - Dogs and Cats Yes - Other" at bounding box center [628, 274] width 649 height 26
click at [707, 153] on span "08:00 - 10:00" at bounding box center [794, 148] width 289 height 10
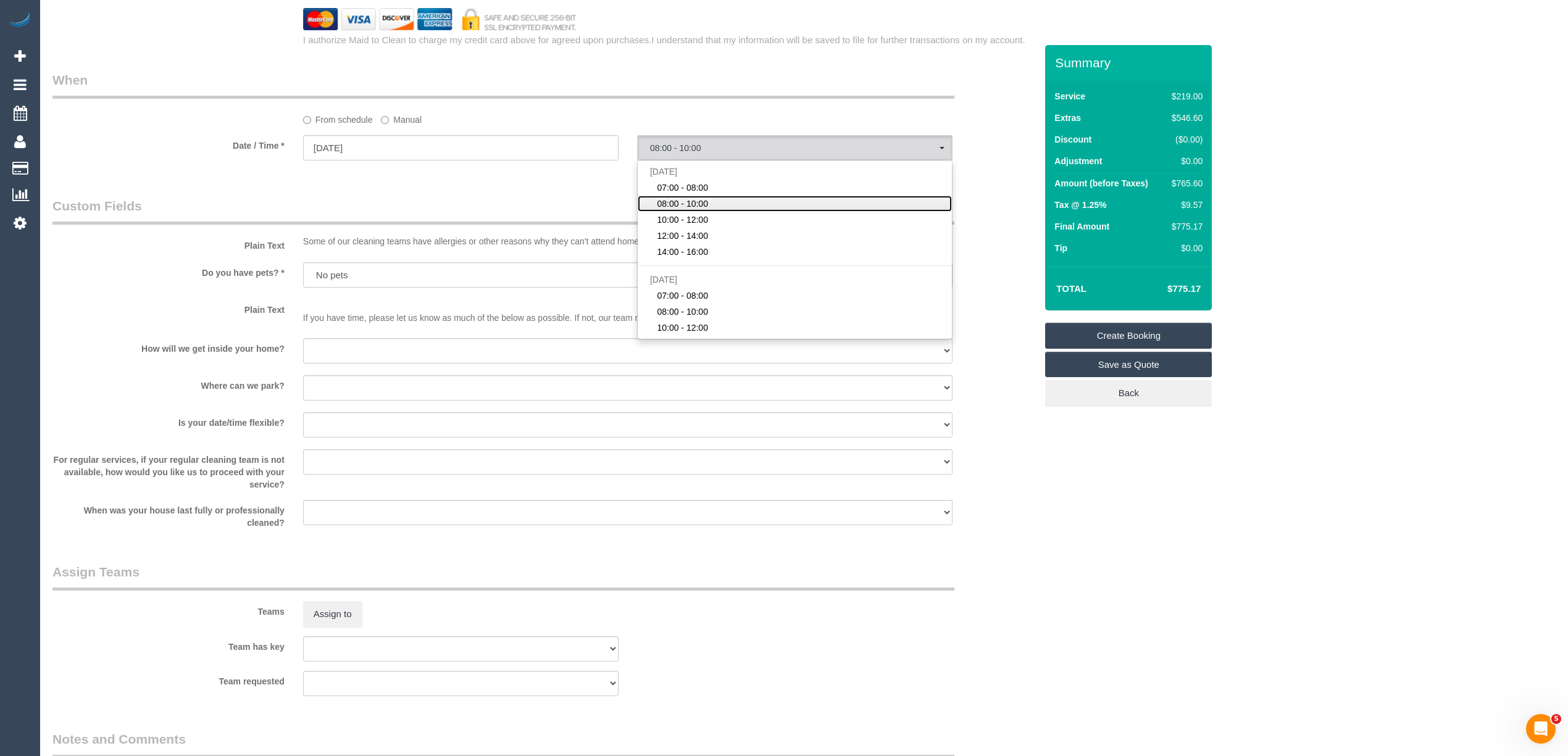
click at [695, 205] on span "08:00 - 10:00" at bounding box center [682, 203] width 51 height 12
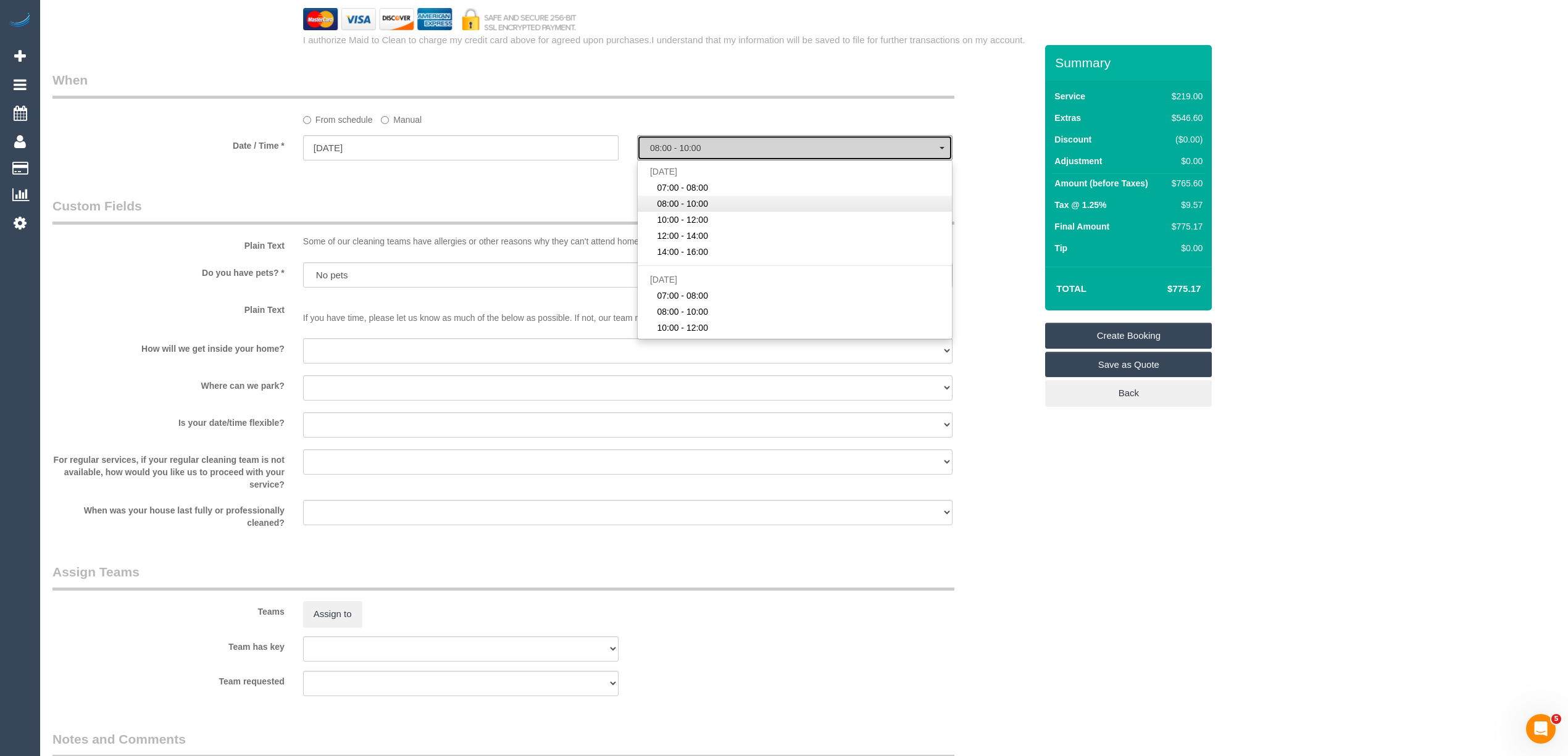
select select "spot2"
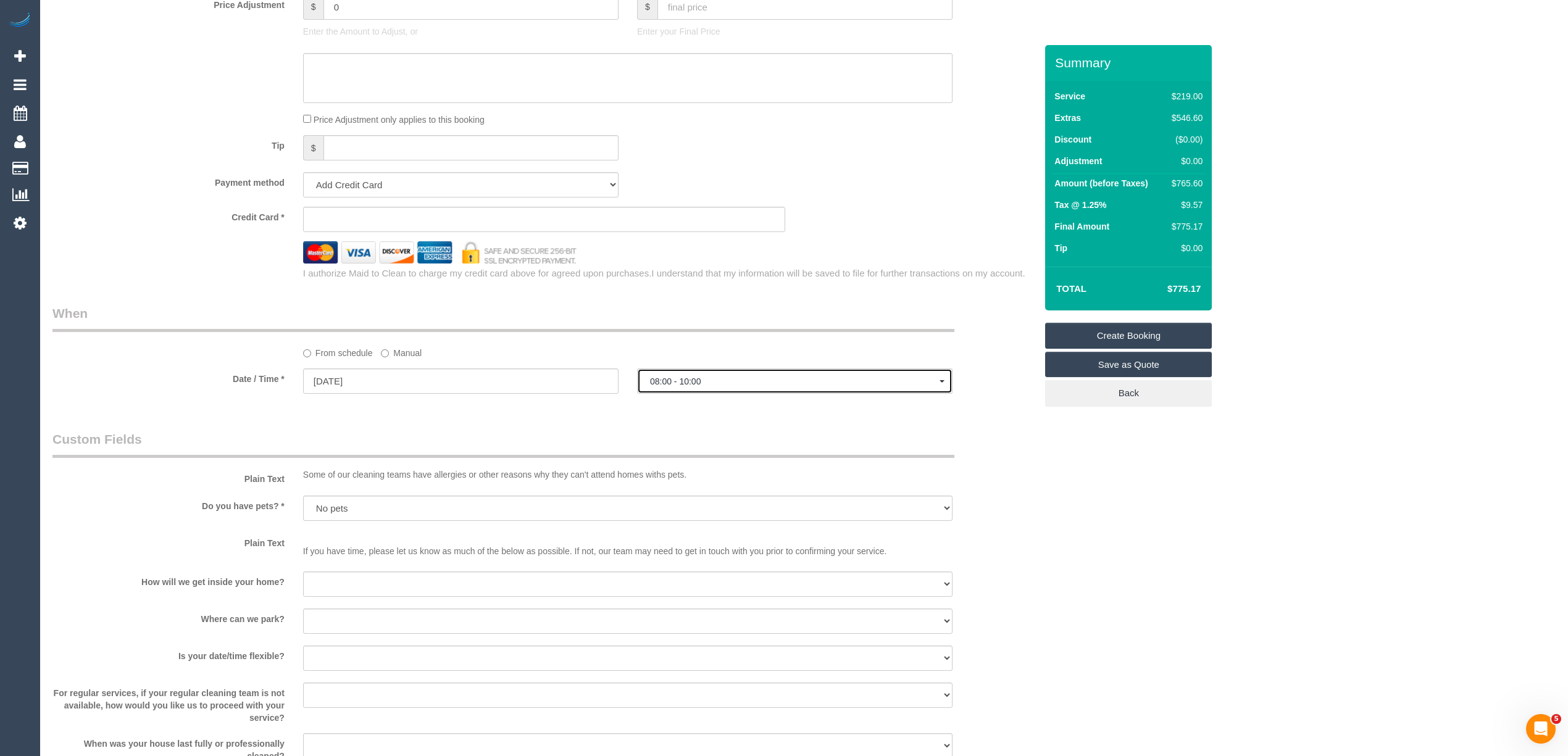
scroll to position [1298, 0]
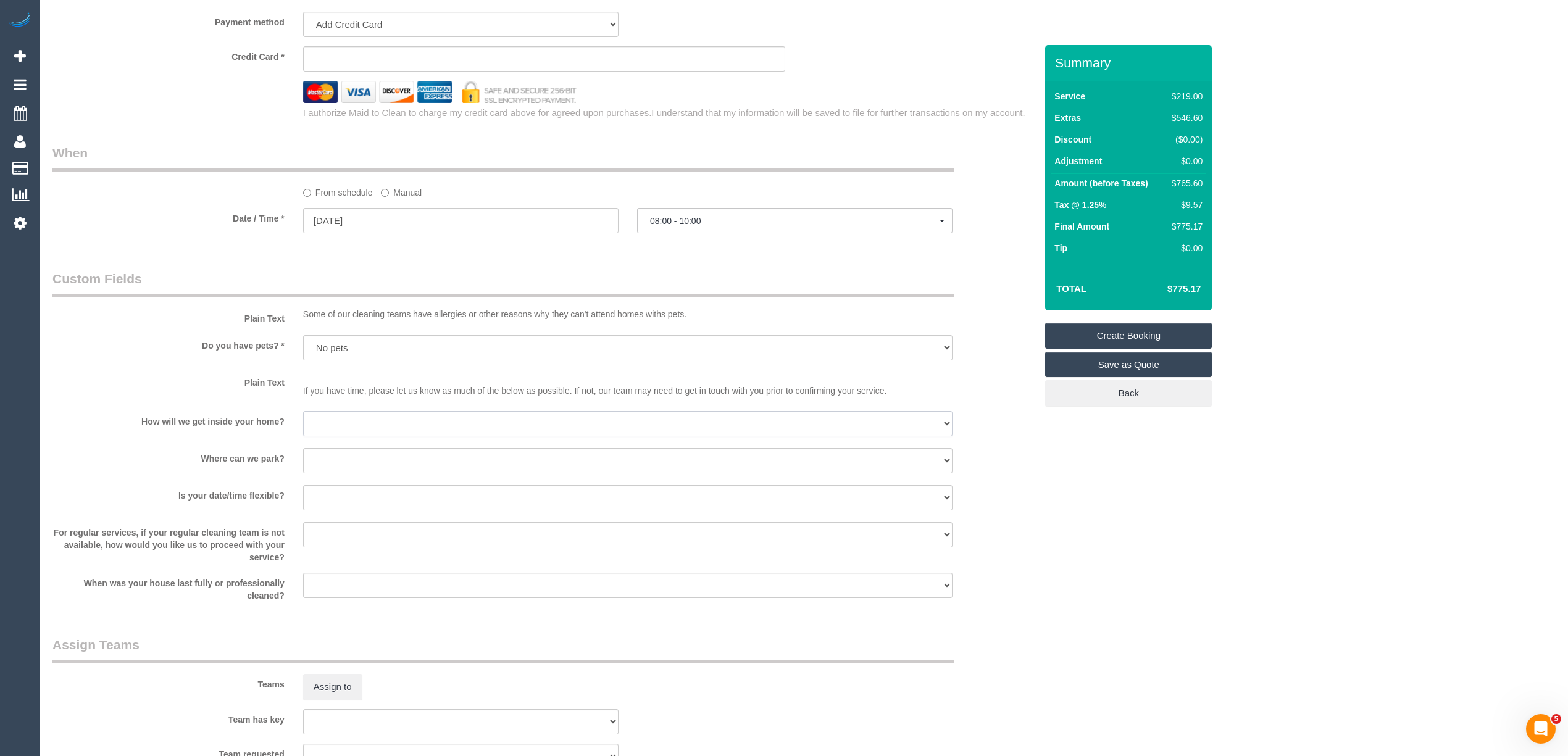
click at [324, 427] on select "I will be home Key will be left (please provide details below) Lock box/Access …" at bounding box center [628, 423] width 649 height 26
select select "number:14"
click at [303, 412] on select "I will be home Key will be left (please provide details below) Lock box/Access …" at bounding box center [628, 423] width 649 height 26
click at [346, 460] on select "I will provide parking on-site Free street parking Paid street parking (cost wi…" at bounding box center [628, 460] width 649 height 26
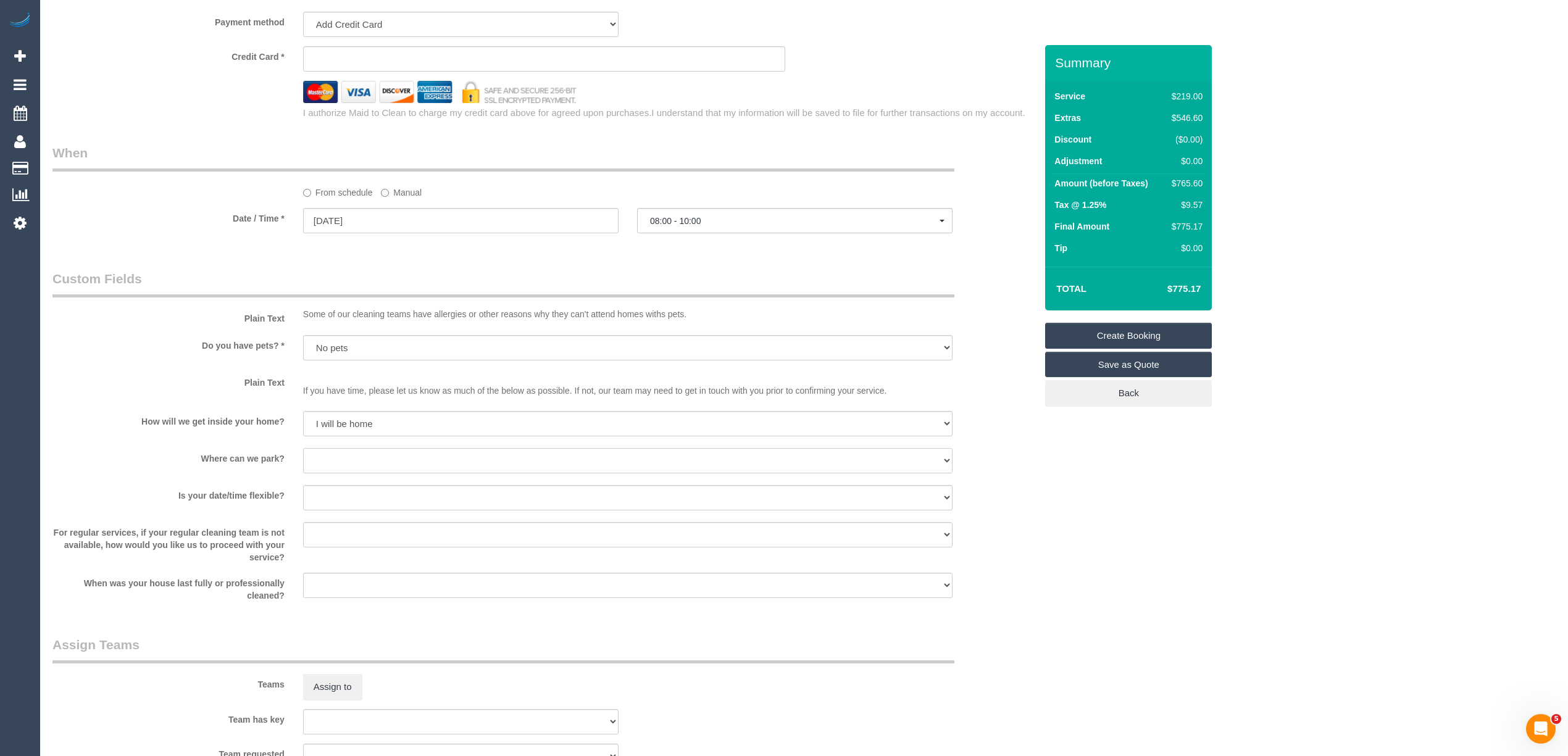
click at [336, 457] on select "I will provide parking on-site Free street parking Paid street parking (cost wi…" at bounding box center [628, 460] width 649 height 26
select select "number:19"
click at [303, 449] on select "I will provide parking on-site Free street parking Paid street parking (cost wi…" at bounding box center [628, 460] width 649 height 26
click at [367, 492] on select "Yes - date and time Yes - date but not time Yes - time but not date No - No fle…" at bounding box center [628, 497] width 649 height 26
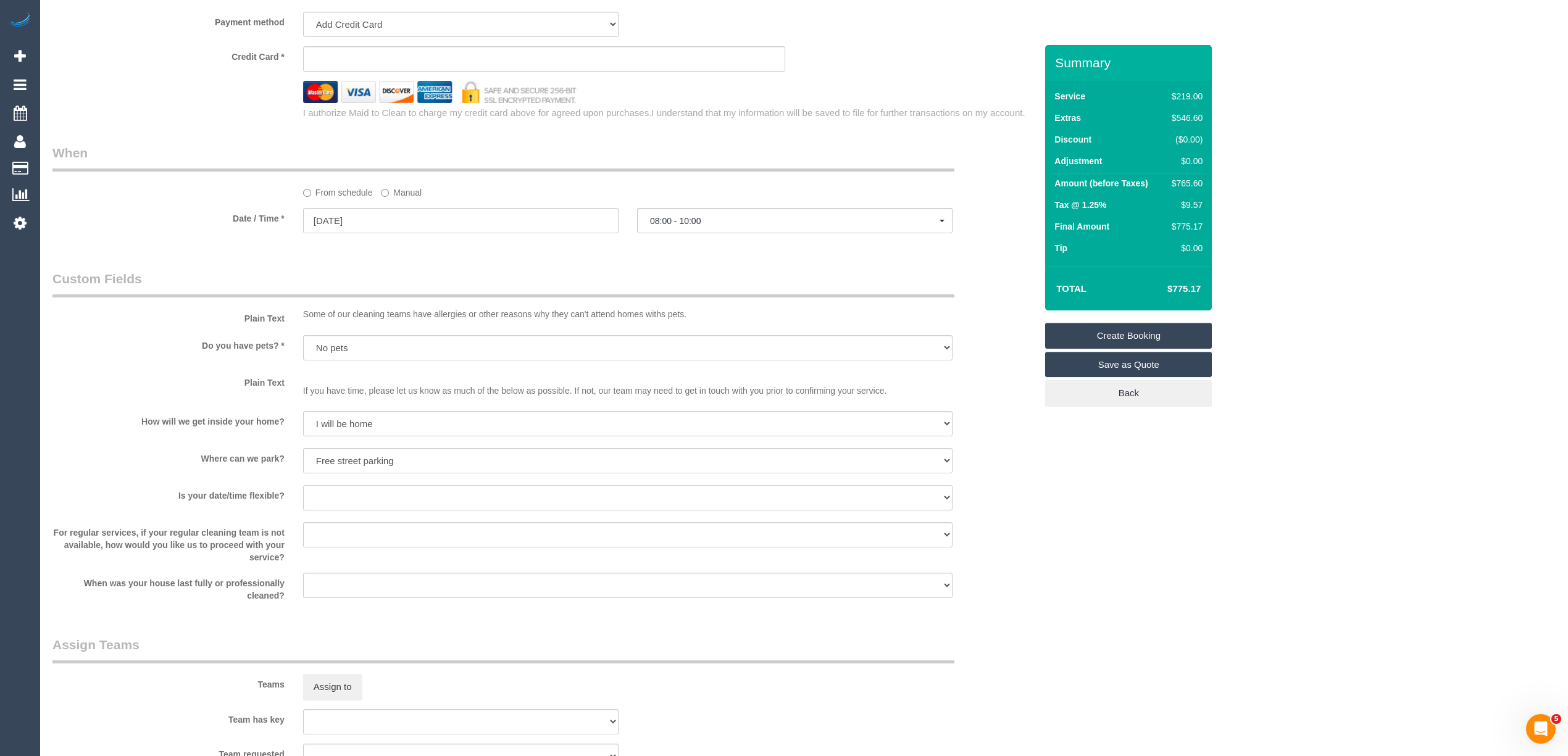
select select "number:24"
click at [303, 486] on select "Yes - date and time Yes - date but not time Yes - time but not date No - No fle…" at bounding box center [628, 497] width 649 height 26
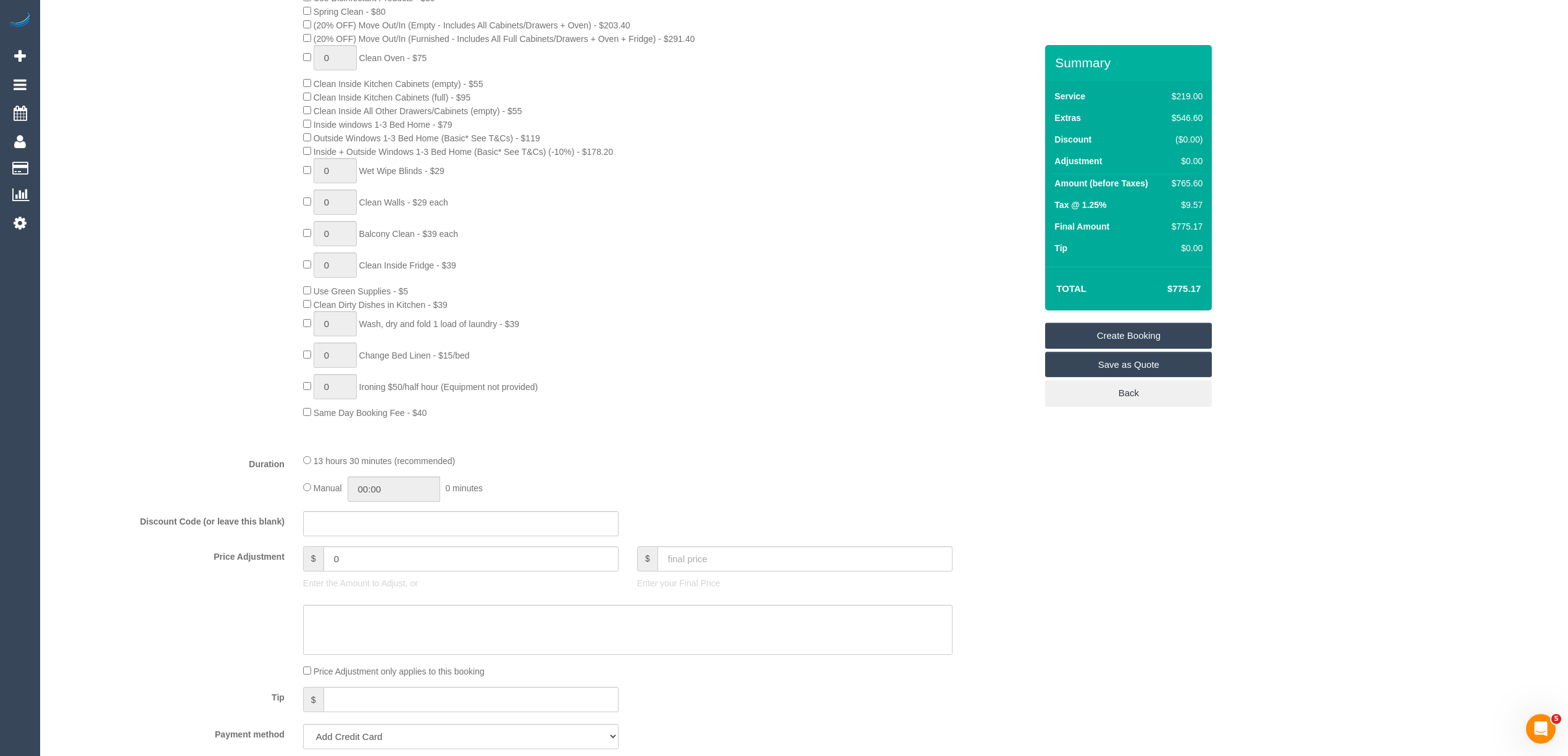
scroll to position [1572, 0]
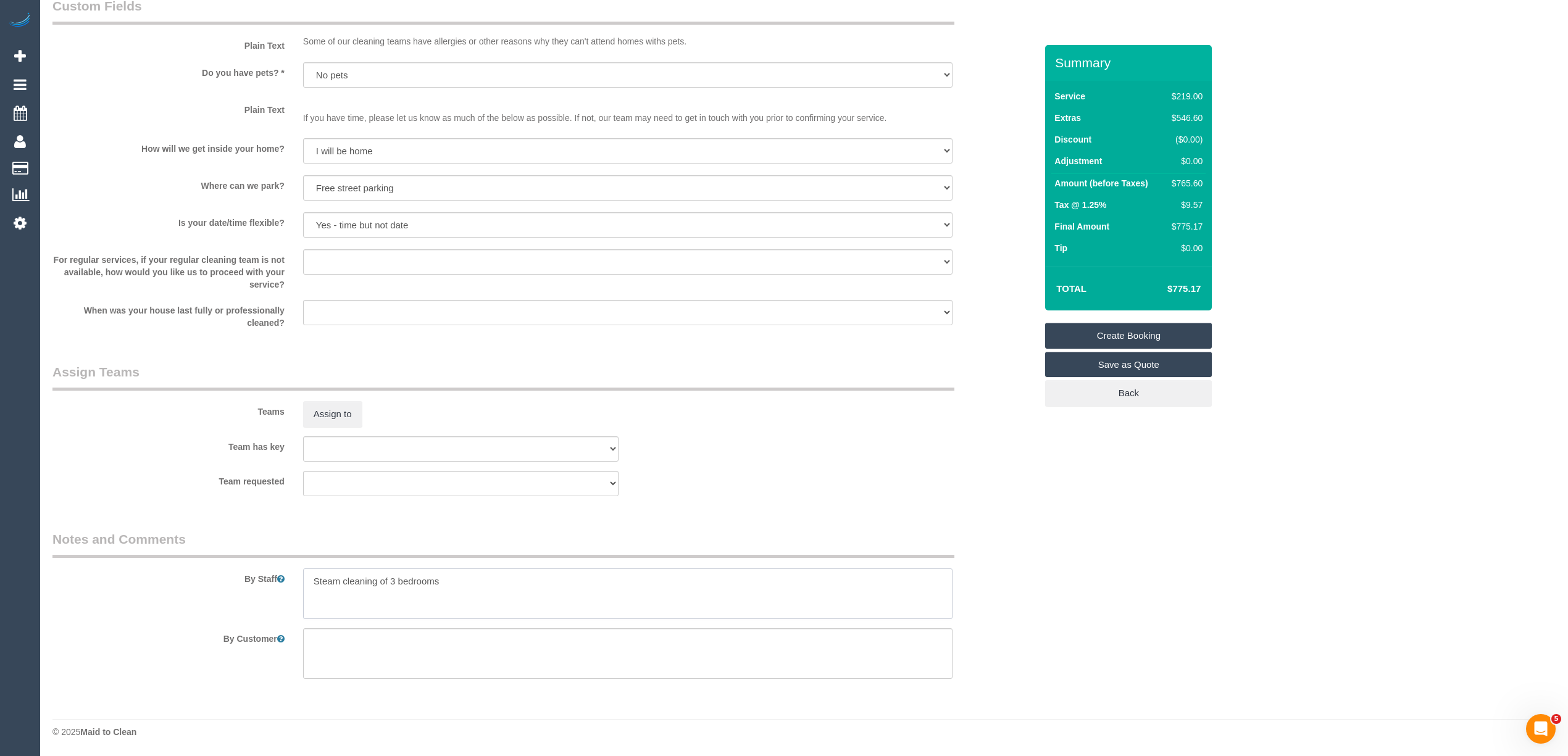
click at [480, 583] on textarea at bounding box center [628, 593] width 649 height 50
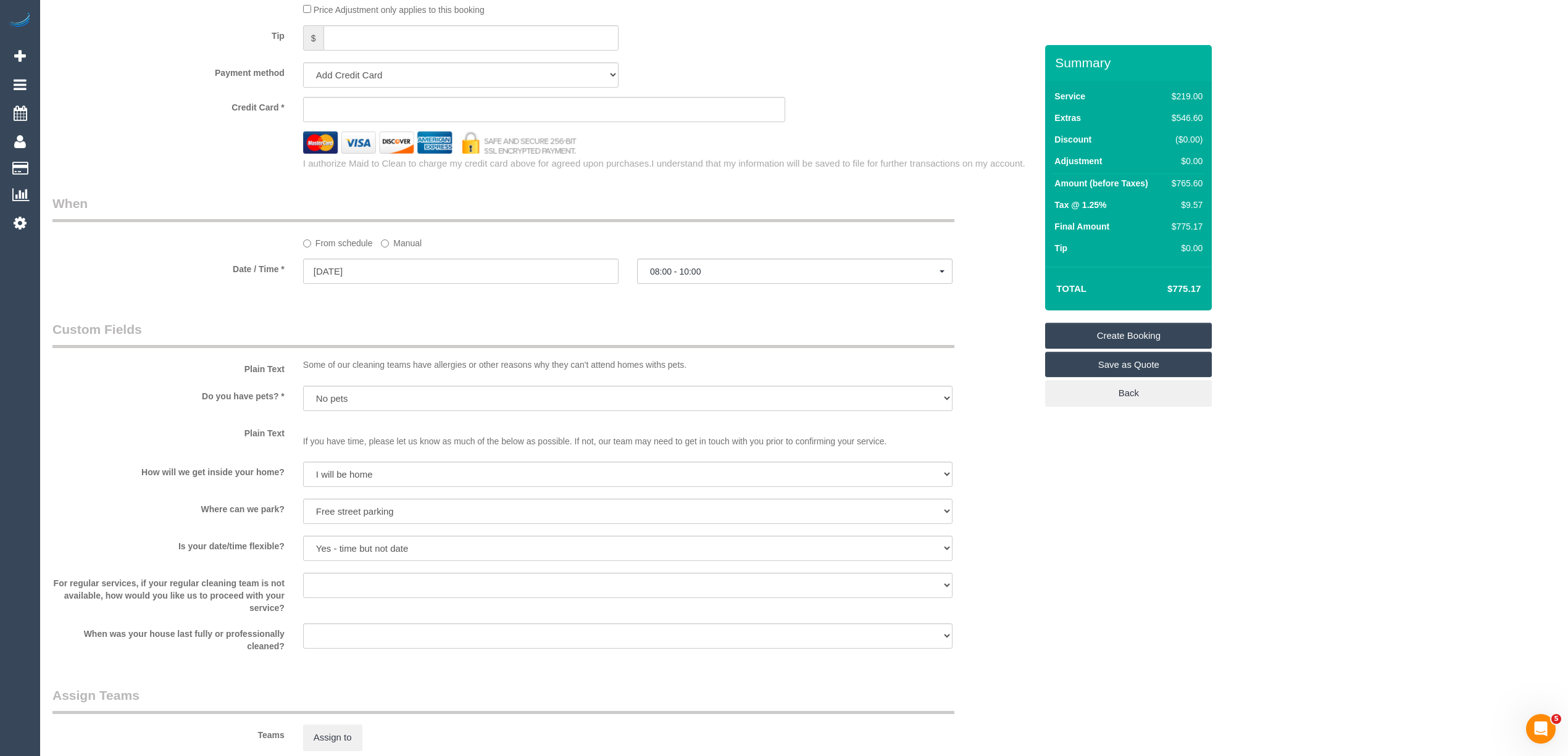
scroll to position [1160, 0]
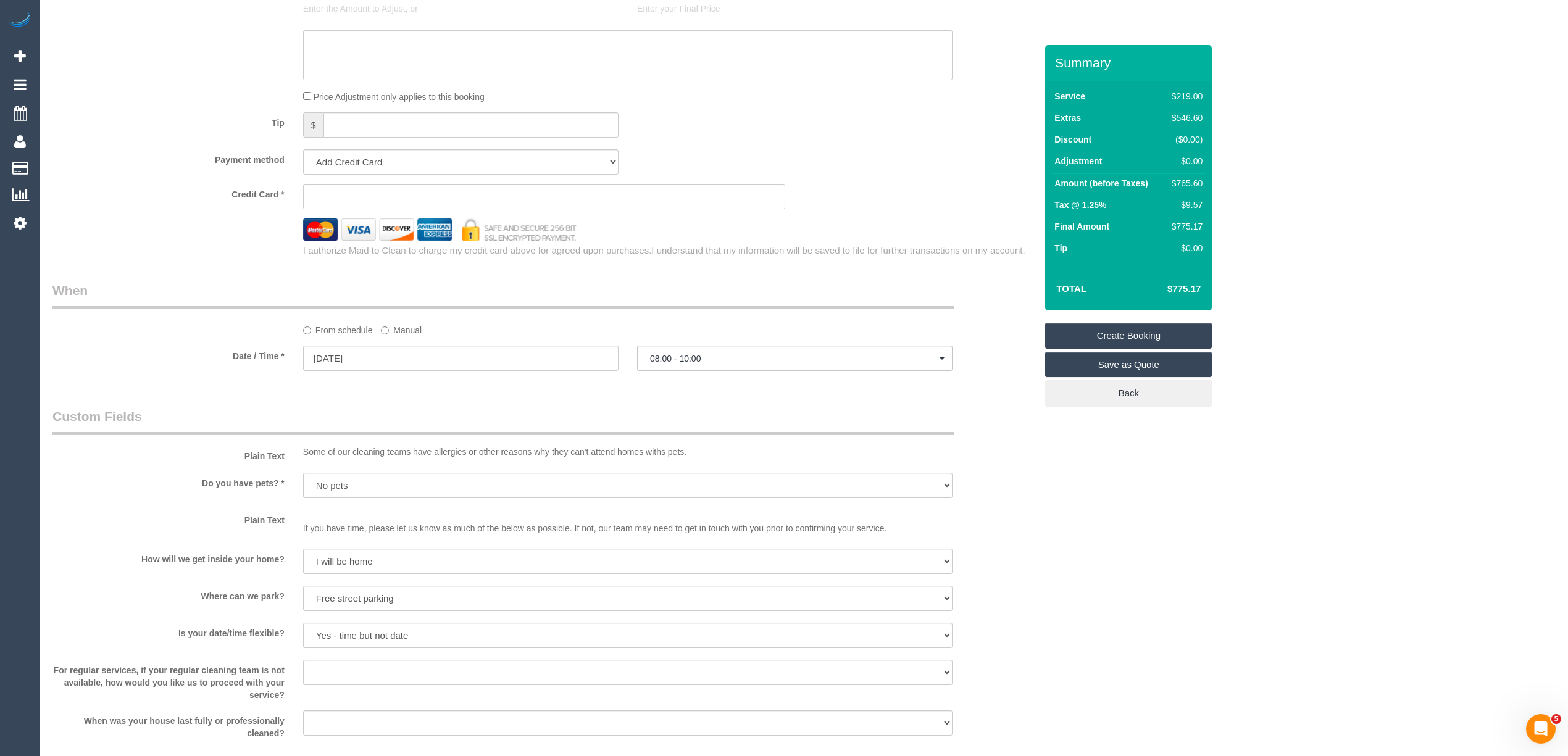
type textarea "Steam cleaning of 3 bedrooms You can park in the driveway"
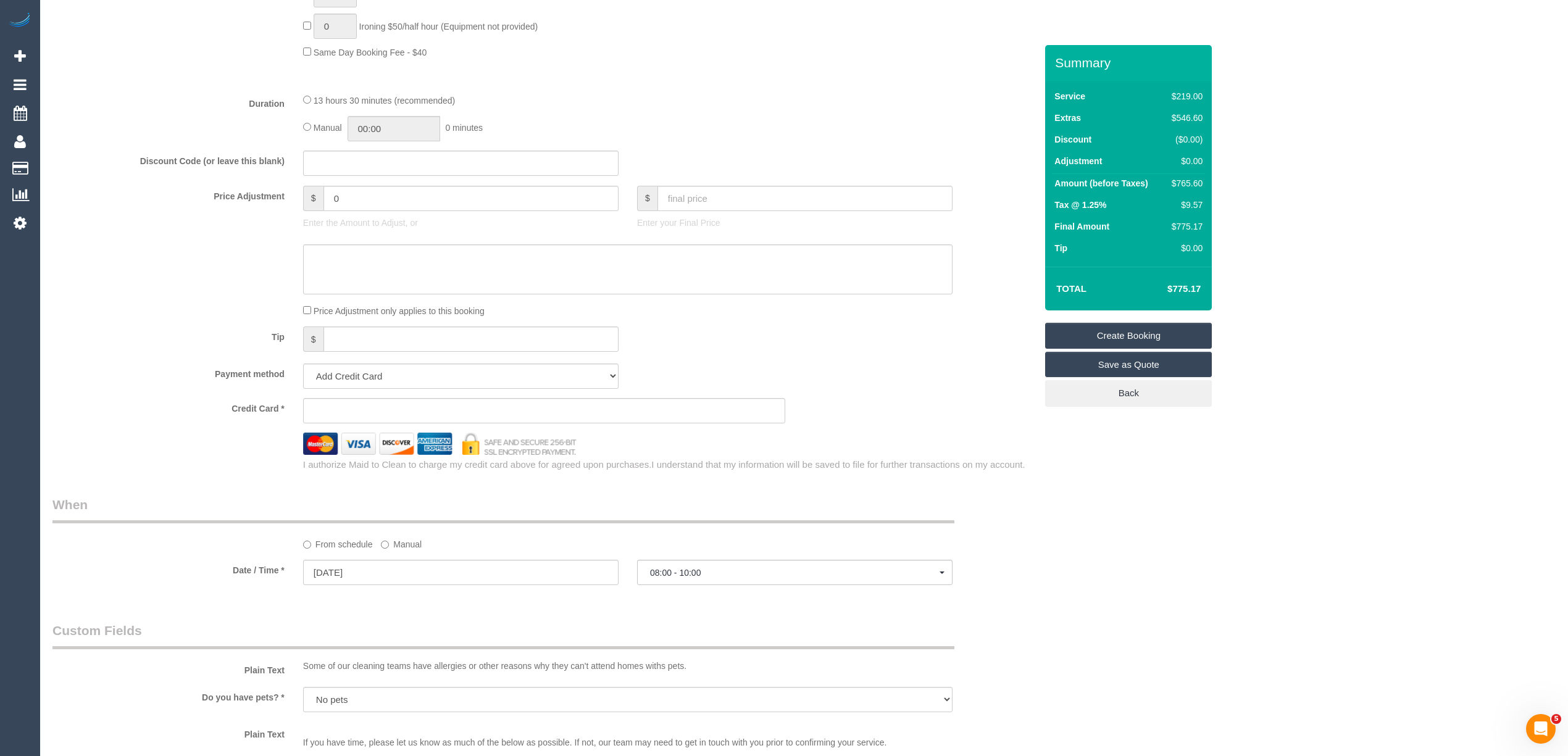
scroll to position [960, 0]
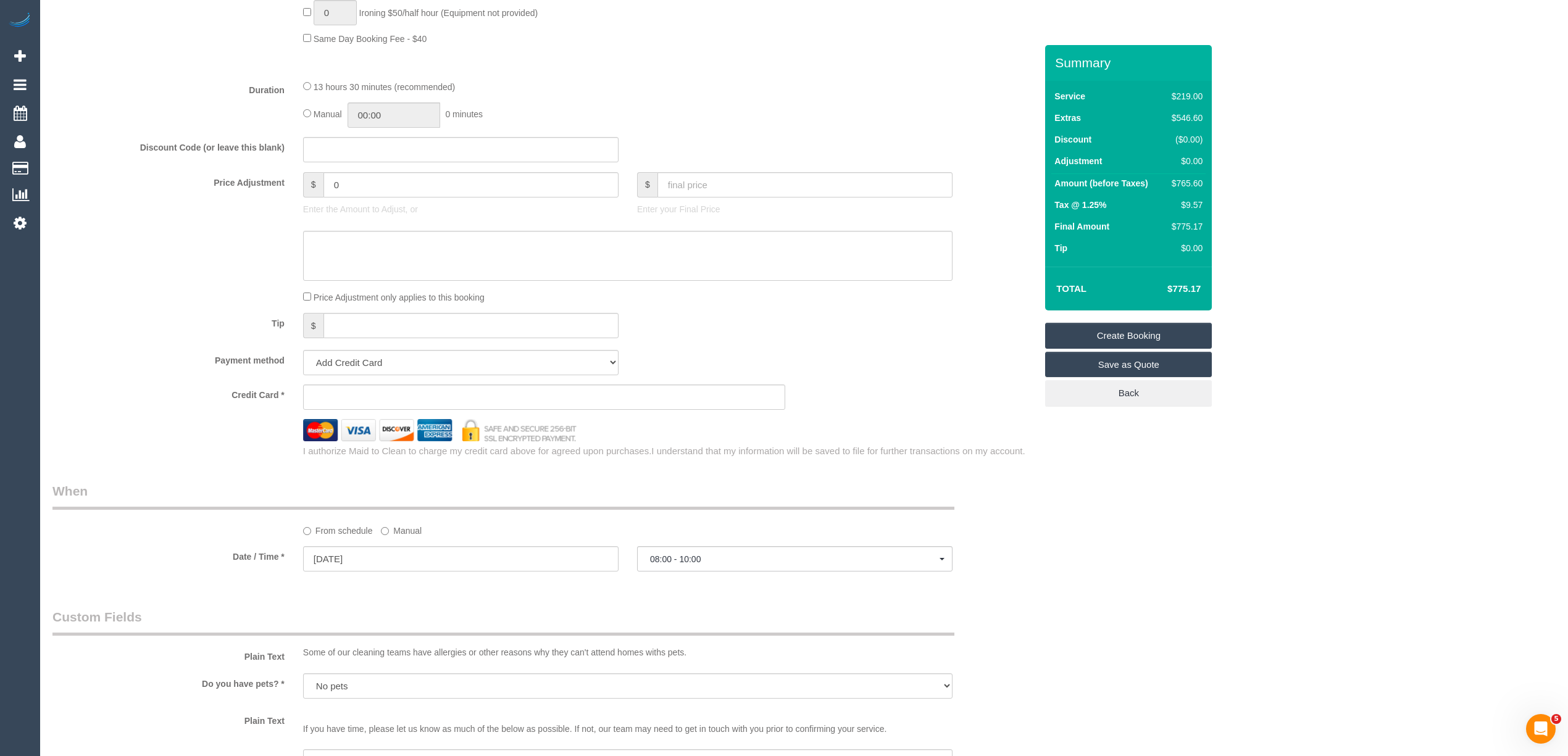
drag, startPoint x: 354, startPoint y: 393, endPoint x: 367, endPoint y: 394, distance: 13.0
click at [354, 393] on sui-stripe-card at bounding box center [545, 397] width 483 height 26
click at [351, 390] on sui-stripe-card at bounding box center [545, 397] width 483 height 26
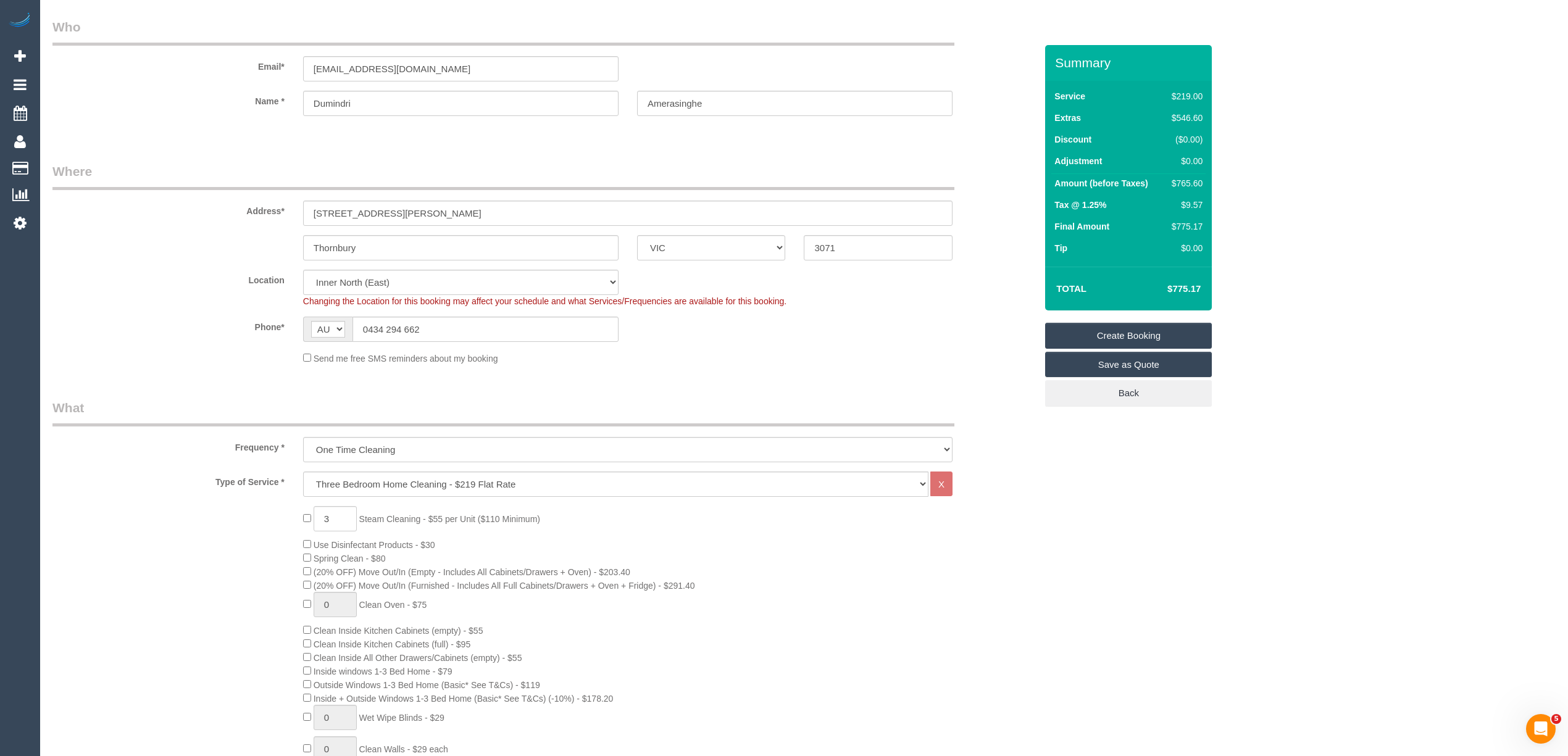
scroll to position [0, 0]
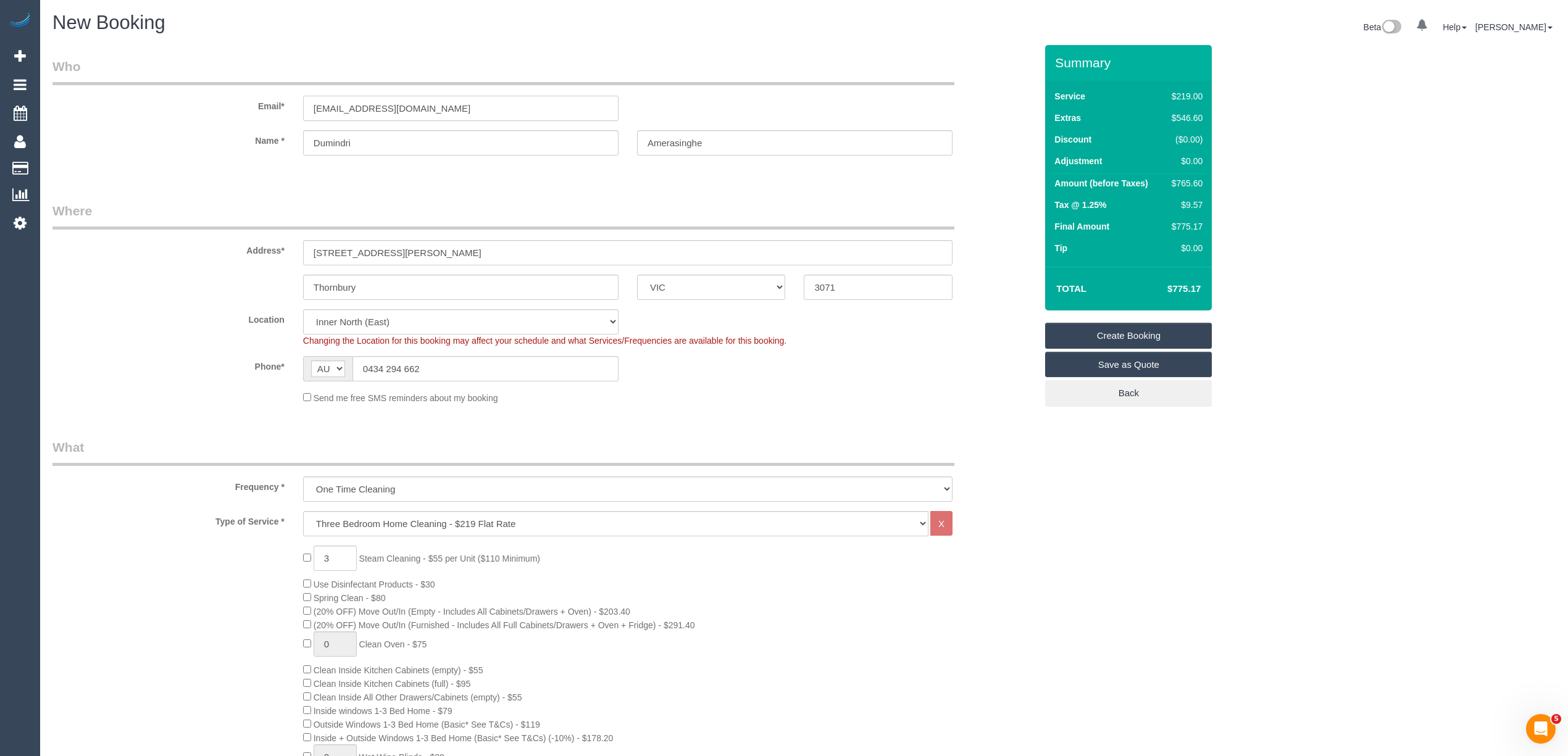
drag, startPoint x: 427, startPoint y: 107, endPoint x: 174, endPoint y: 91, distance: 253.5
click at [174, 91] on div "Email* dumindri@gmail.com" at bounding box center [544, 89] width 1002 height 63
click at [1148, 338] on link "Create Booking" at bounding box center [1128, 335] width 166 height 26
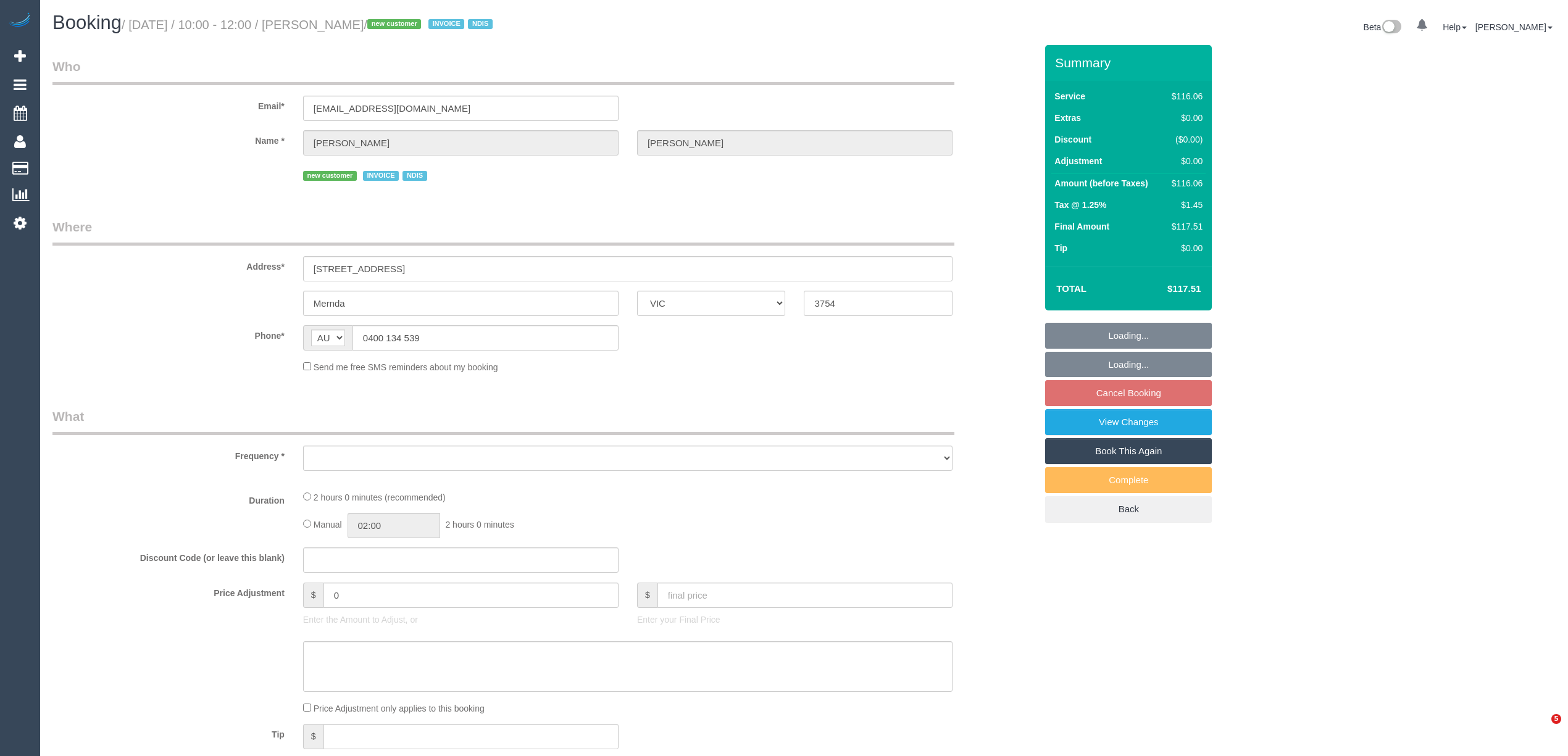
select select "VIC"
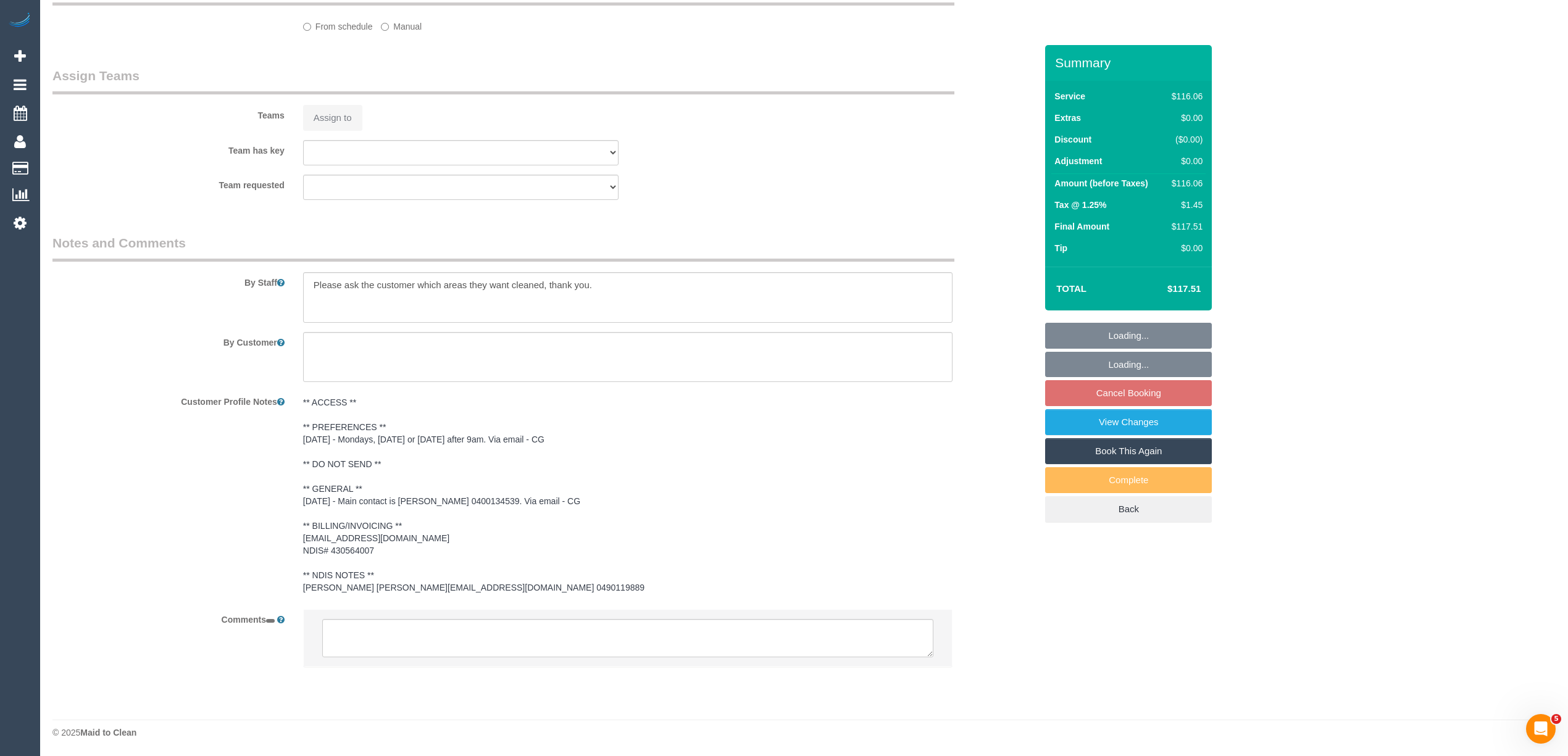
select select "object:676"
select select "number:29"
select select "number:14"
select select "number:19"
select select "number:36"
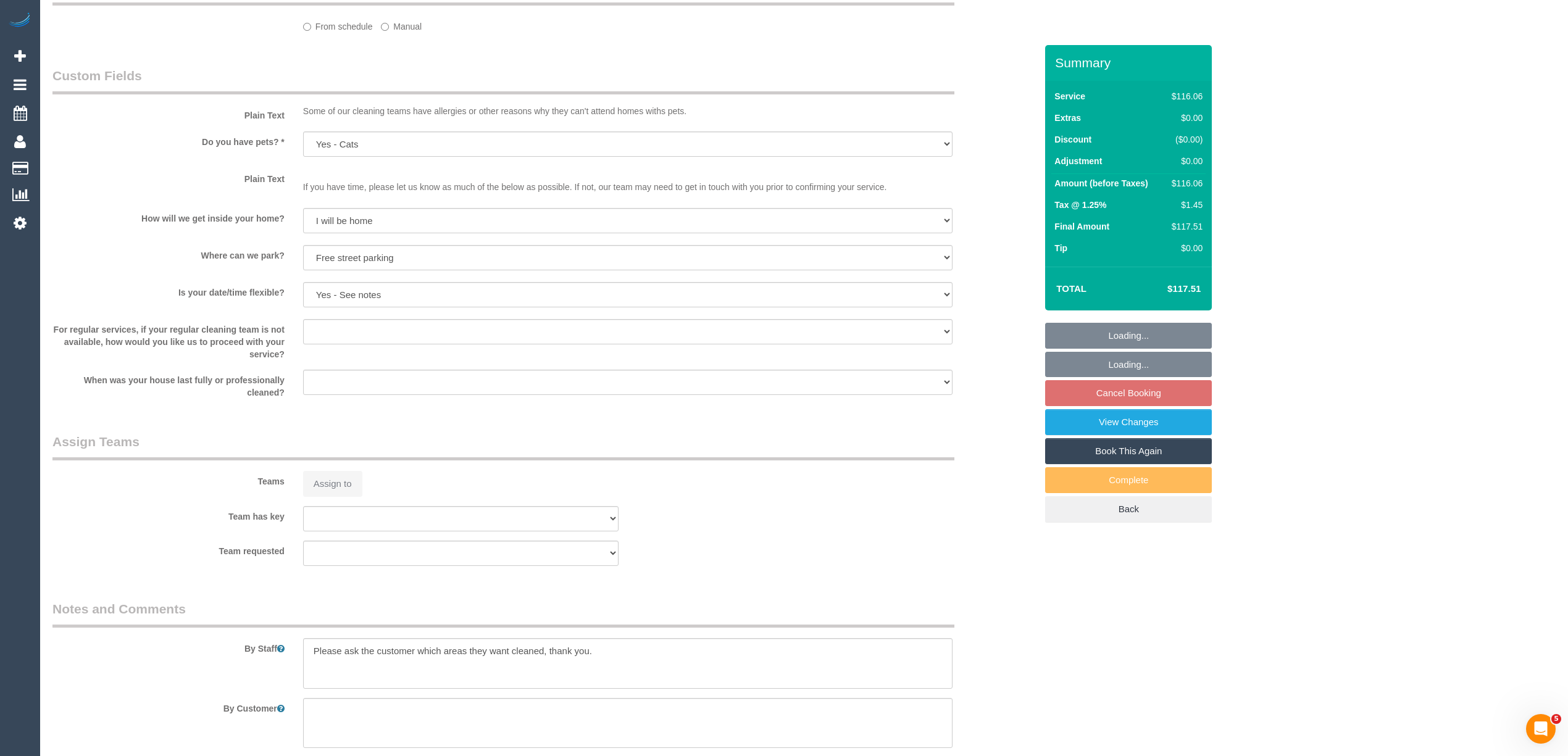
select select "spot3"
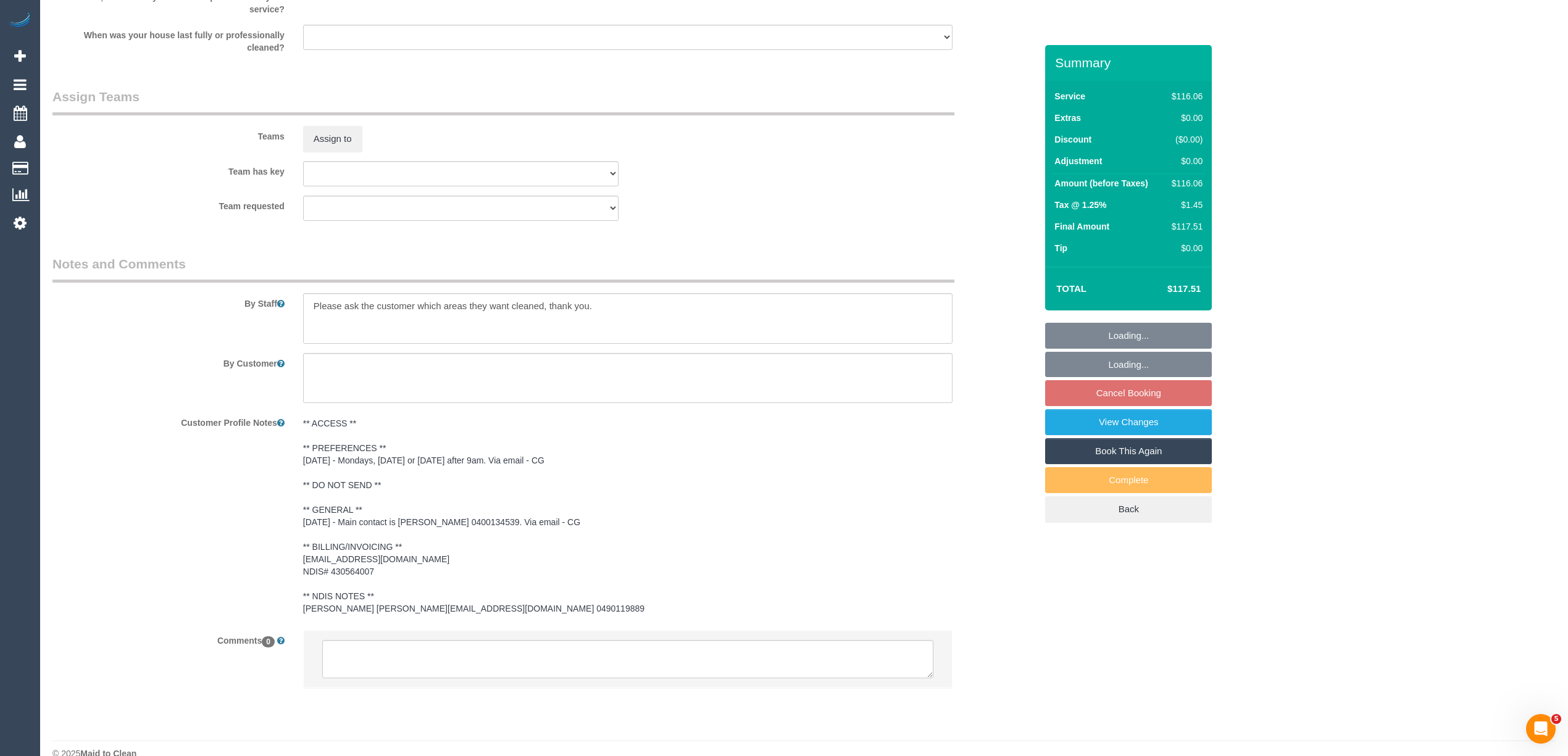
scroll to position [1387, 0]
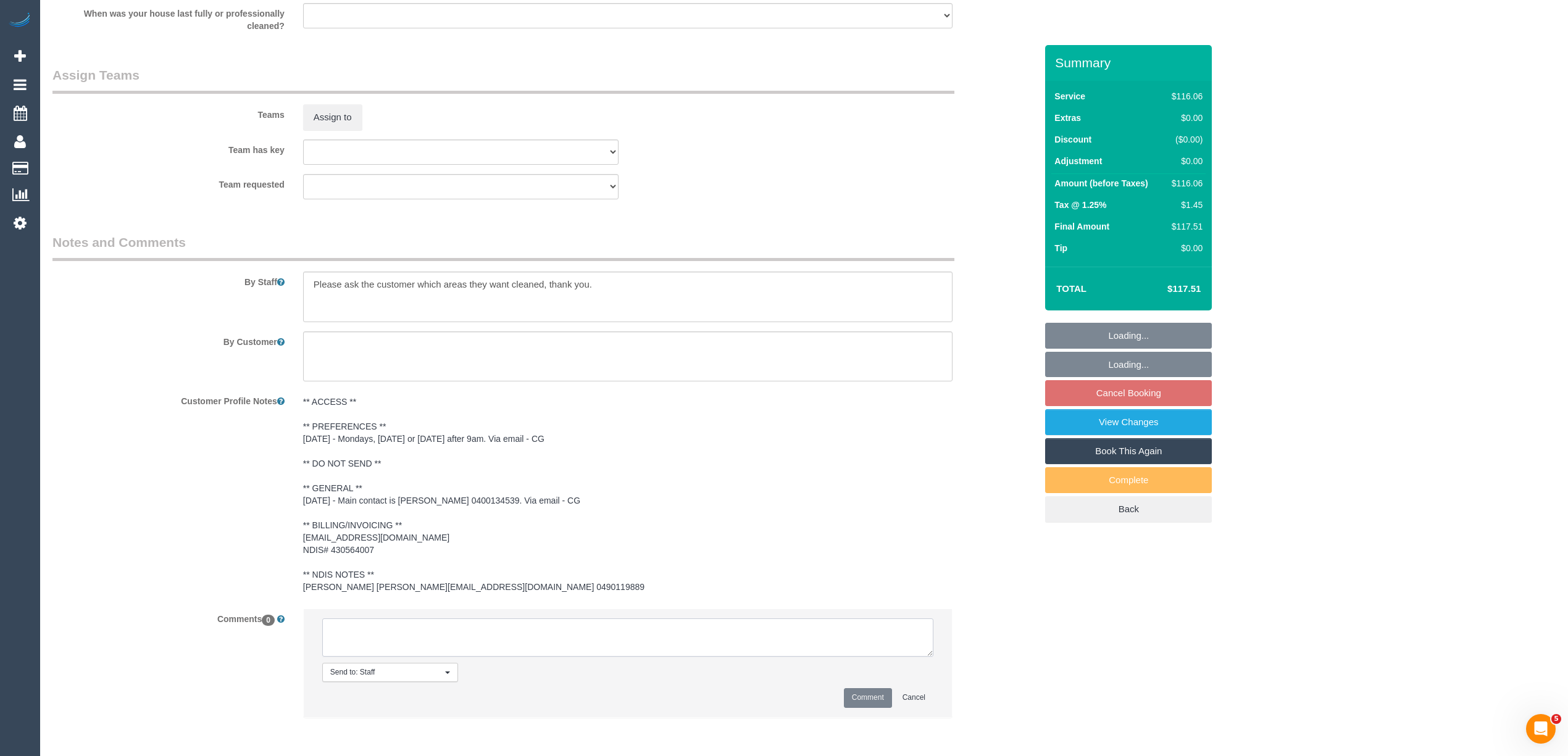
click at [401, 634] on textarea at bounding box center [628, 637] width 611 height 38
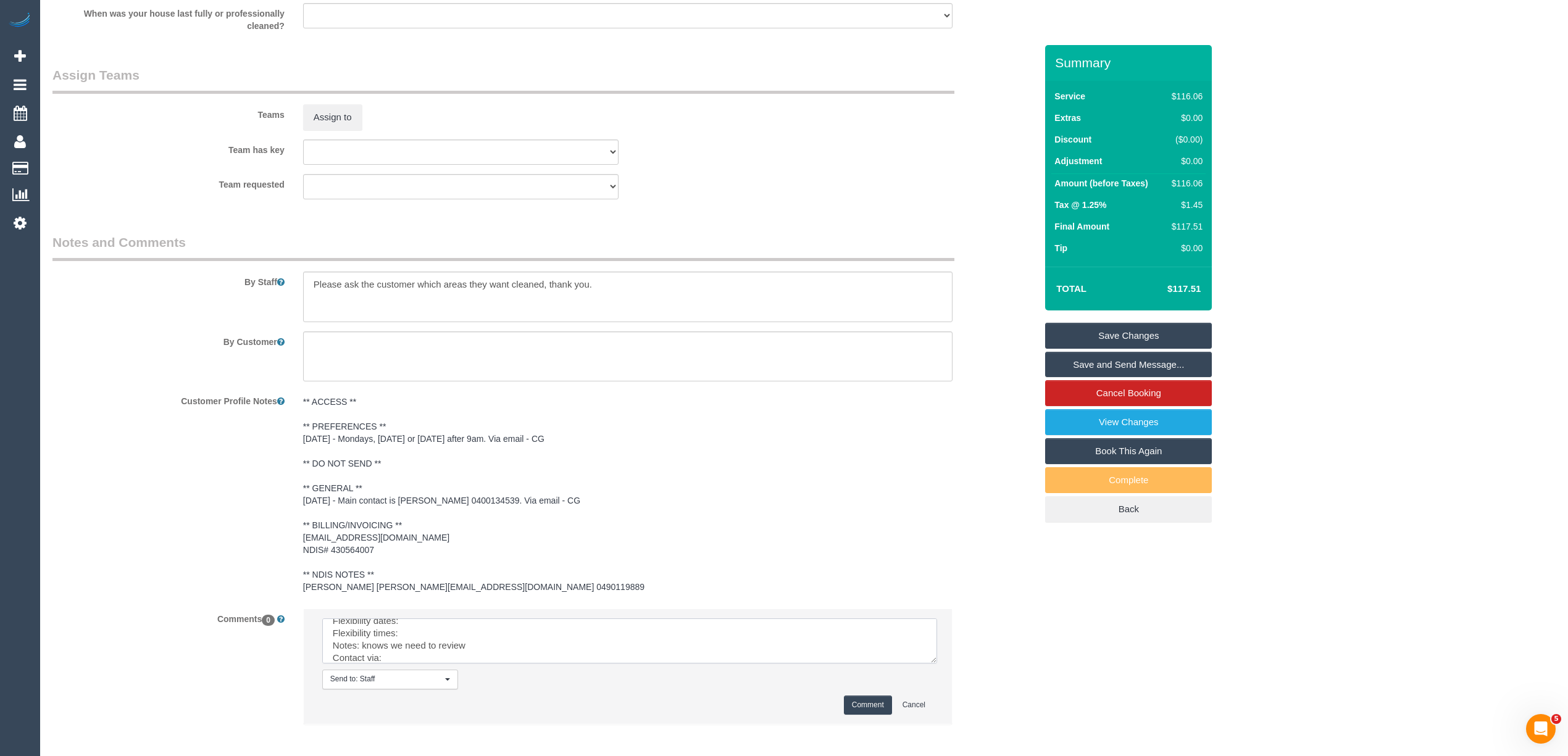
scroll to position [0, 0]
drag, startPoint x: 931, startPoint y: 656, endPoint x: 931, endPoint y: 688, distance: 32.0
click at [934, 663] on textarea at bounding box center [630, 641] width 615 height 45
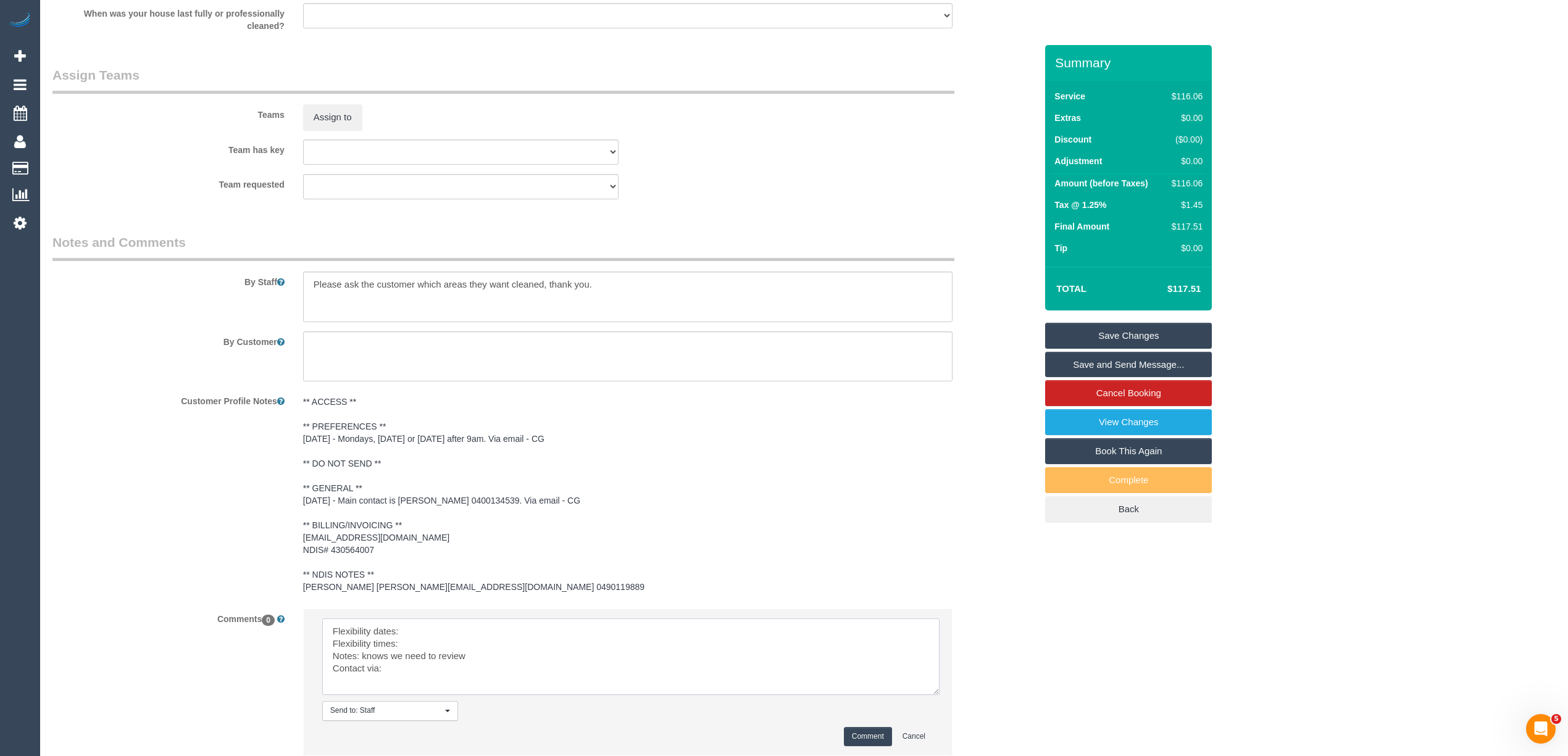
click at [446, 624] on textarea at bounding box center [630, 656] width 617 height 77
click at [426, 641] on textarea at bounding box center [630, 656] width 617 height 77
click at [419, 669] on textarea at bounding box center [630, 656] width 617 height 77
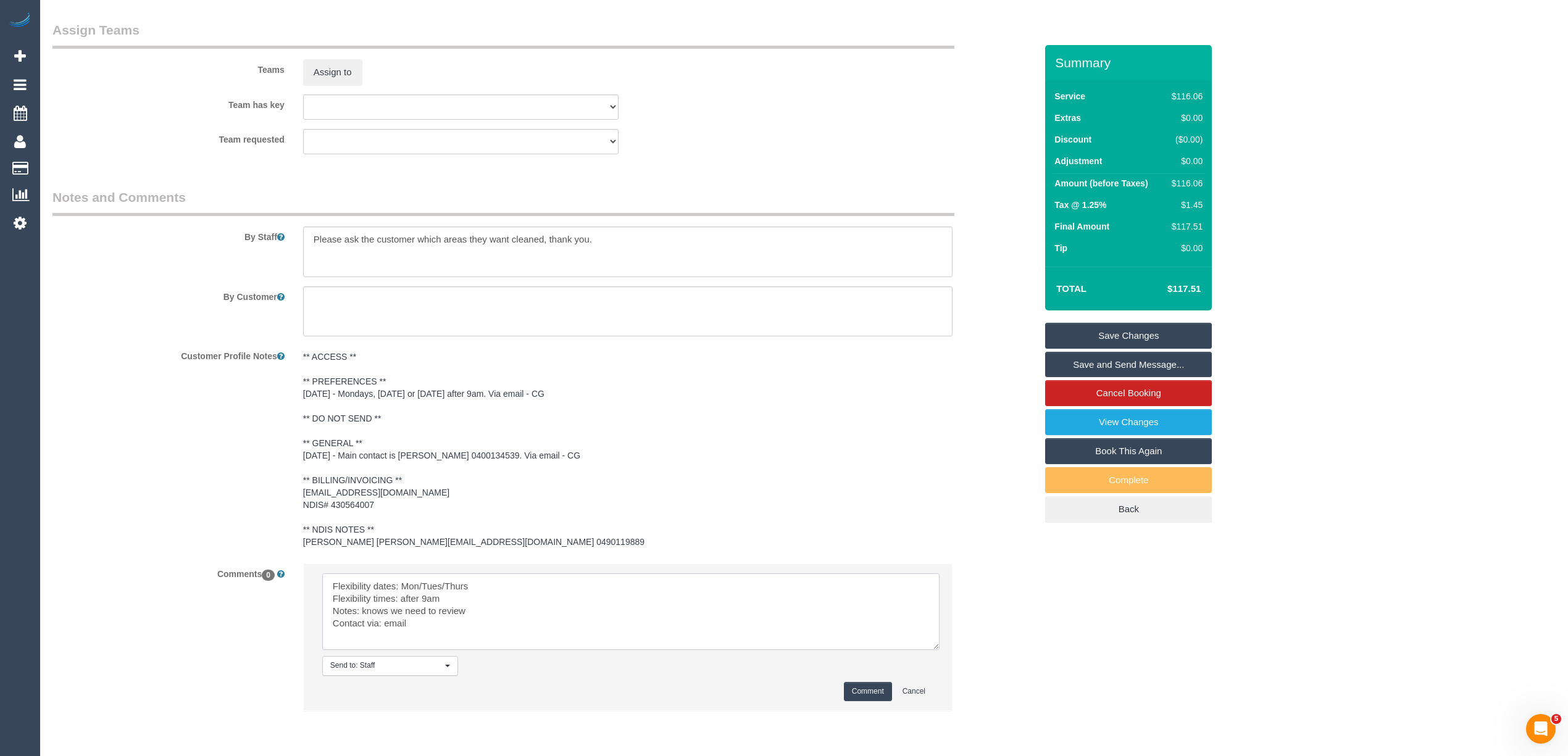
scroll to position [1476, 0]
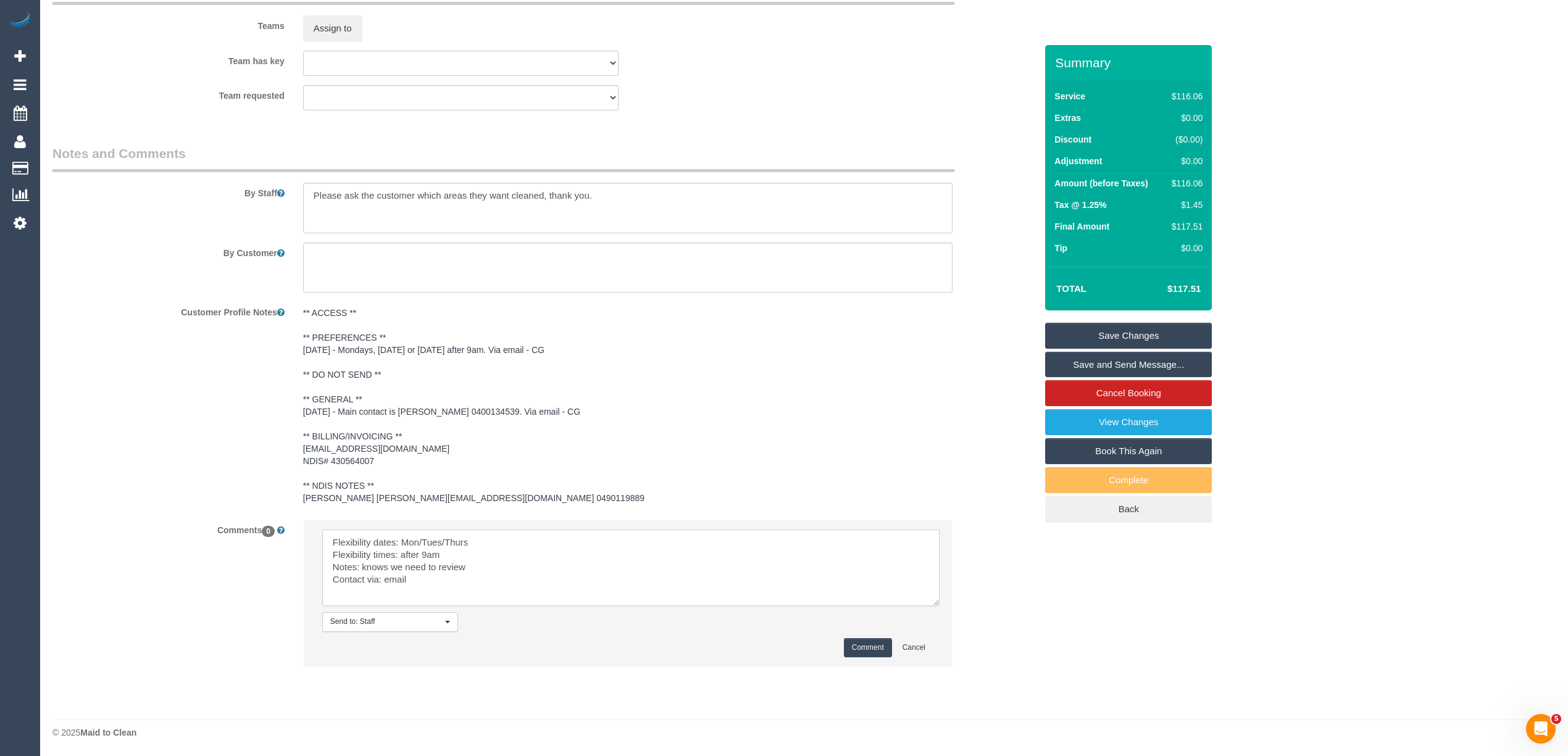
type textarea "Flexibility dates: Mon/Tues/Thurs Flexibility times: after 9am Notes: knows we …"
click at [889, 647] on button "Comment" at bounding box center [868, 647] width 48 height 19
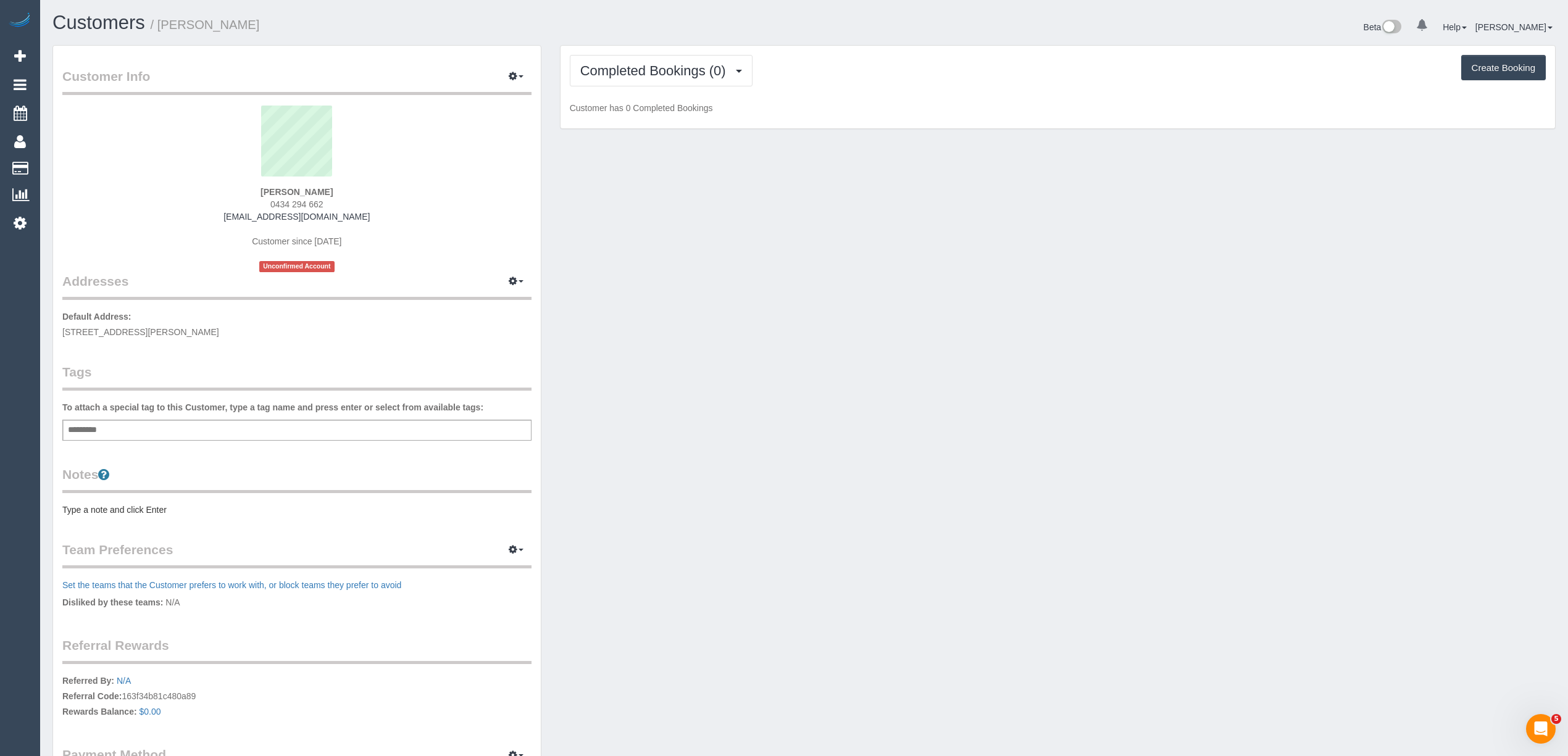
click at [1505, 68] on button "Create Booking" at bounding box center [1503, 68] width 85 height 26
select select "VIC"
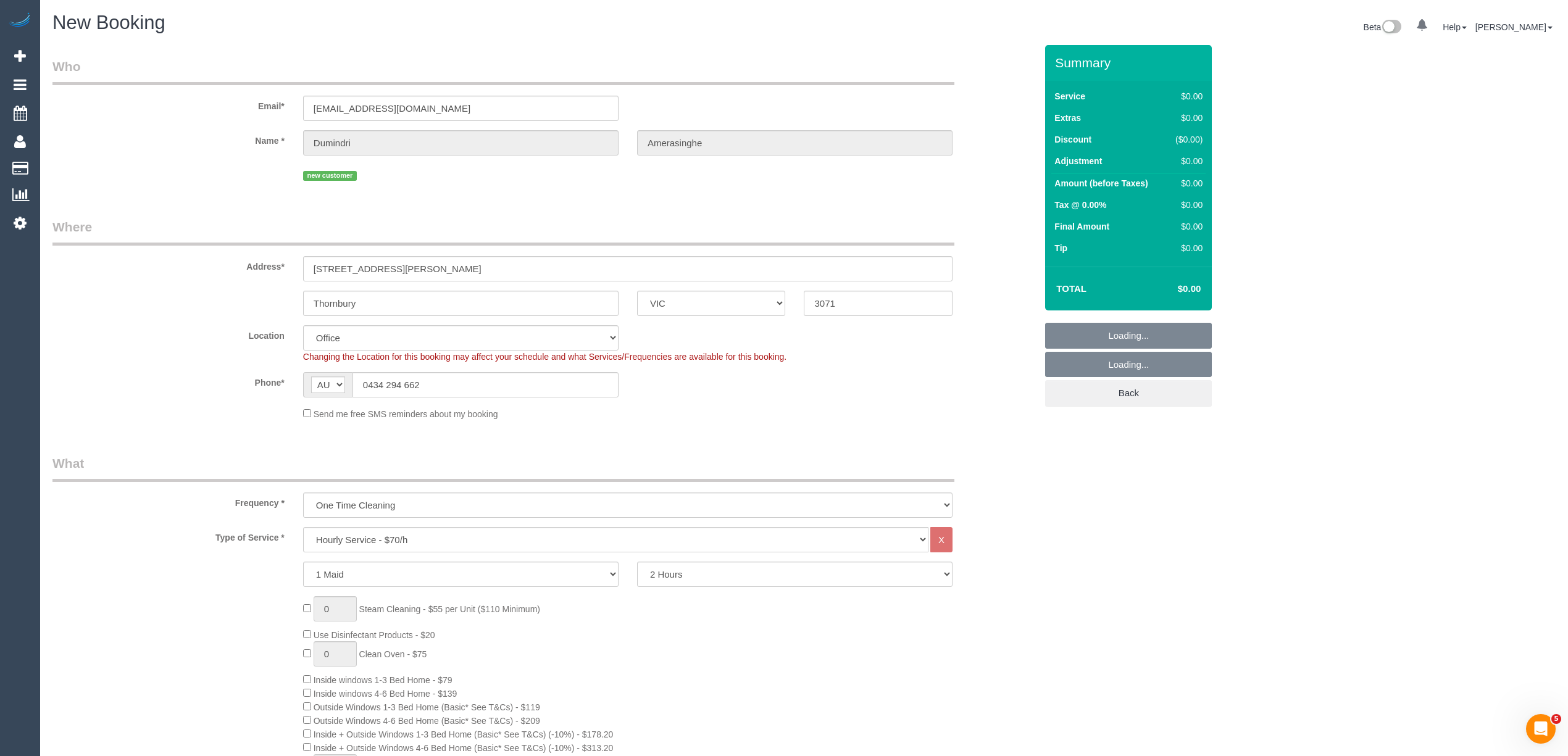
select select "string:AU"
select select "object:2264"
select select "string:stripe-pm_1SHe152GScqysDRVoHAH4dXJ"
select select "object:2269"
select select "47"
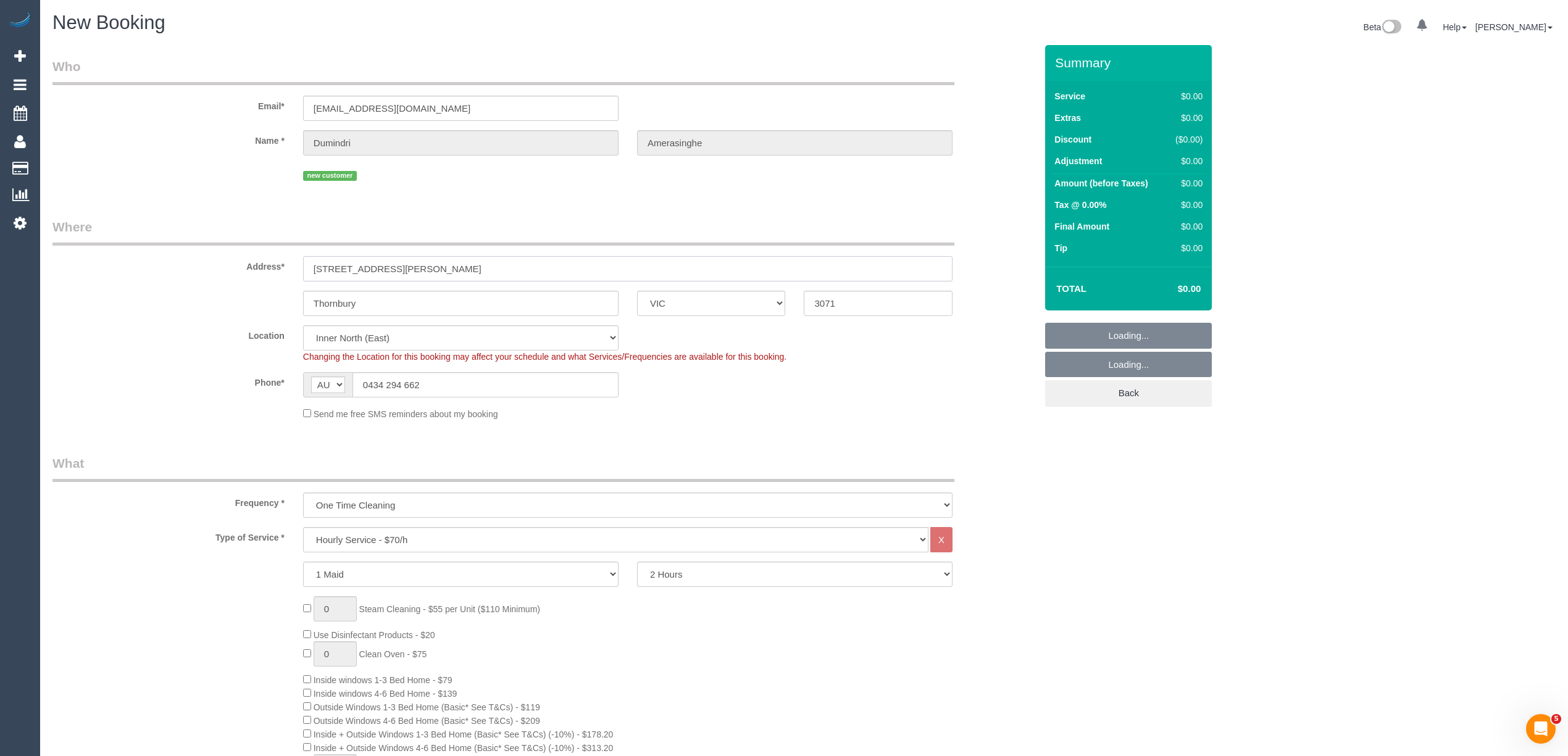
click at [204, 262] on div "Address* 105C St David Street" at bounding box center [544, 249] width 1002 height 63
select select "object:2274"
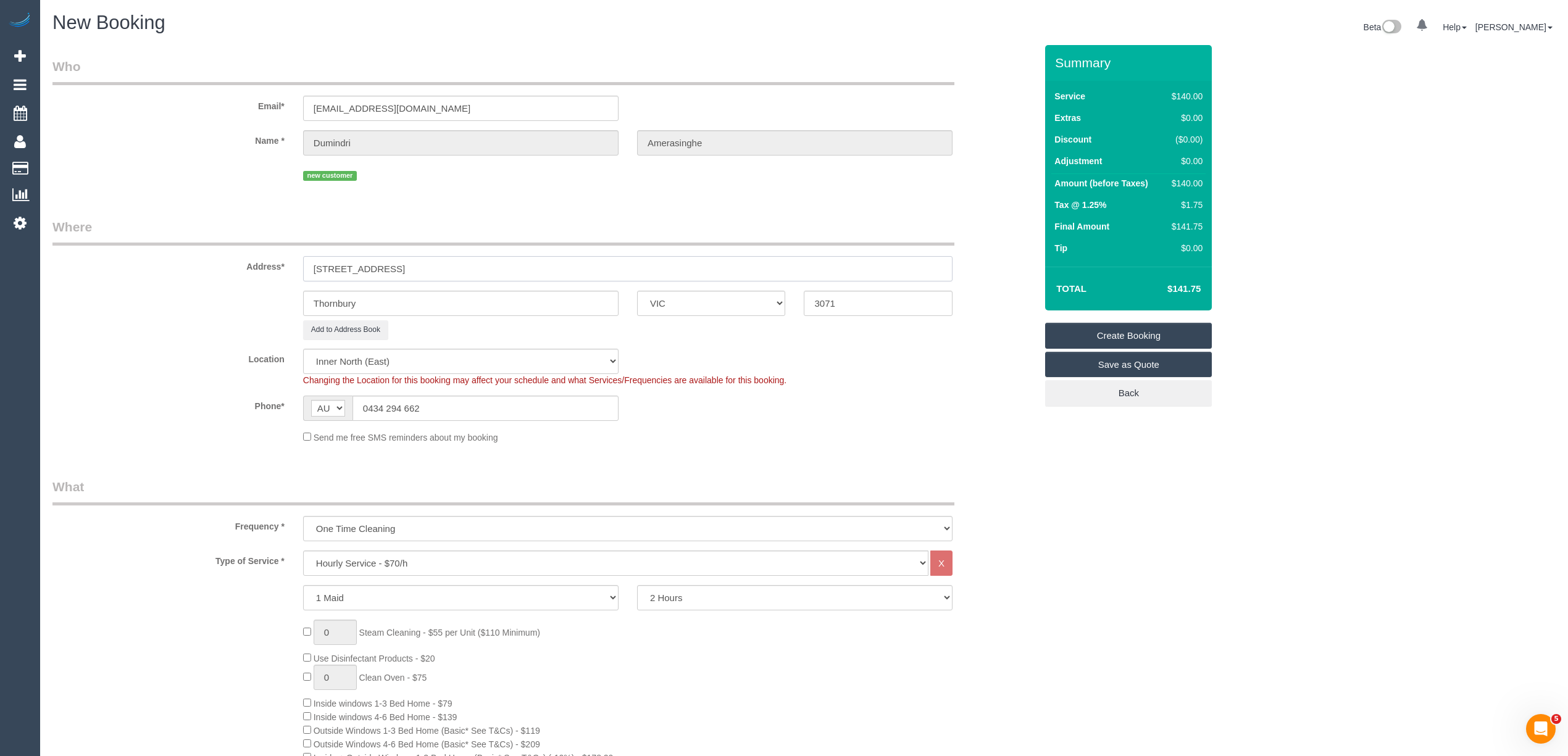
type input "607/68 Cambridge Street"
drag, startPoint x: 342, startPoint y: 304, endPoint x: 75, endPoint y: 282, distance: 267.9
click at [75, 282] on sui-booking-address "Address* 607/68 Cambridge Street Thornbury ACT NSW NT QLD SA TAS VIC WA 3071 Ad…" at bounding box center [544, 278] width 983 height 122
drag, startPoint x: 424, startPoint y: 299, endPoint x: 117, endPoint y: 304, distance: 307.0
click at [117, 304] on div "Collingwood ACT NSW NT QLD SA TAS VIC WA 3071" at bounding box center [544, 303] width 1002 height 26
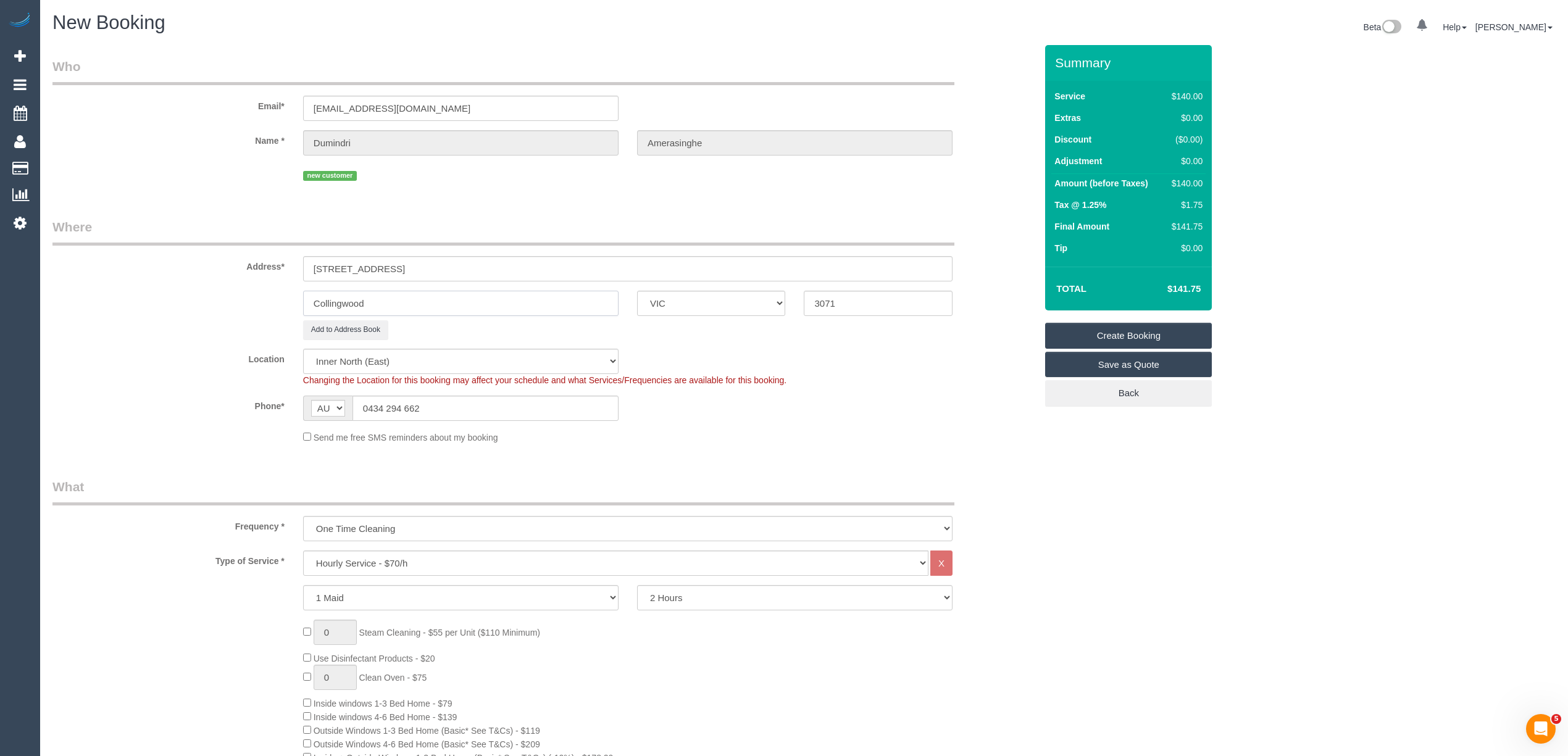
type input "Collingwood"
drag, startPoint x: 850, startPoint y: 295, endPoint x: 741, endPoint y: 290, distance: 109.1
click at [741, 291] on div "Collingwood ACT NSW NT QLD SA TAS VIC WA 3071" at bounding box center [544, 303] width 1002 height 26
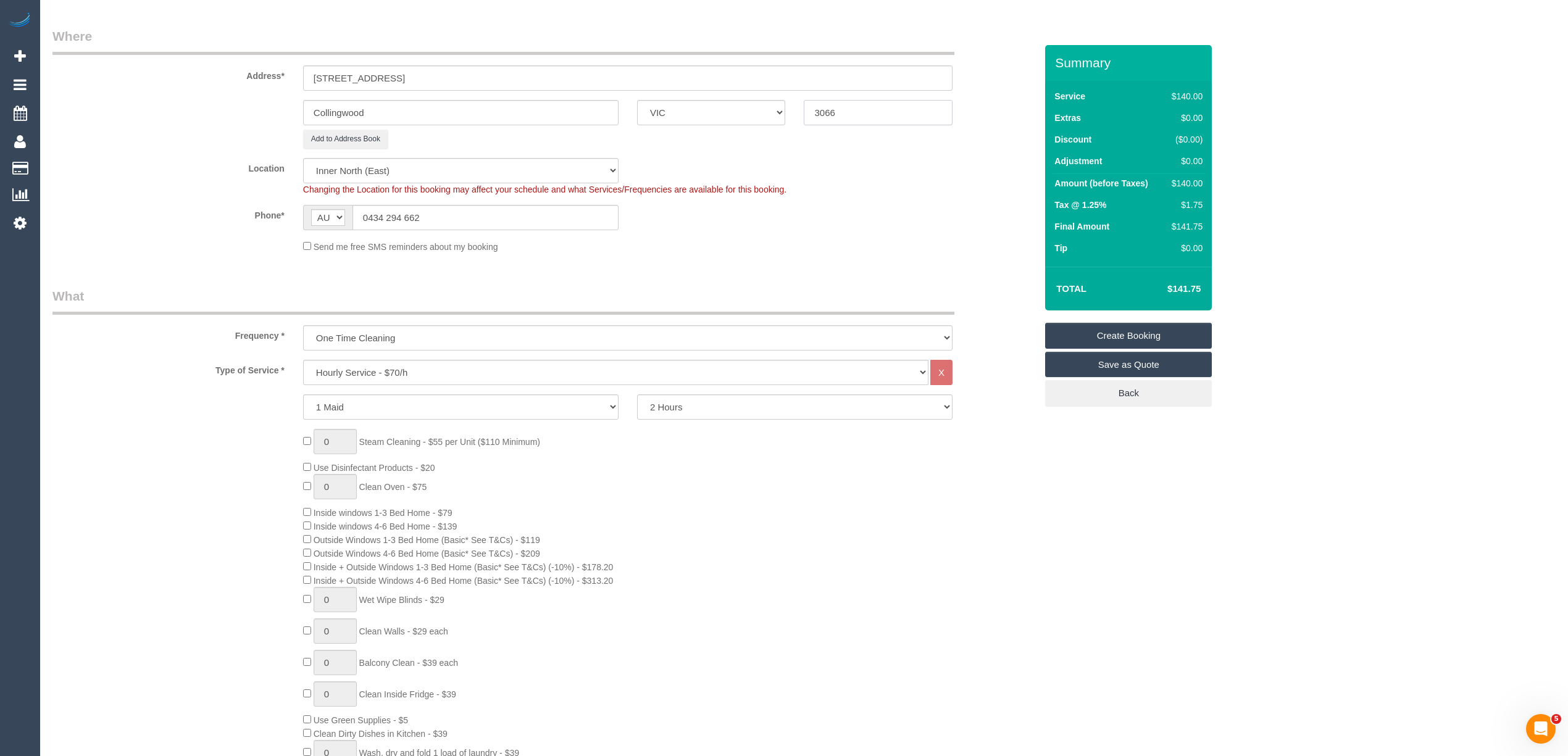
scroll to position [274, 0]
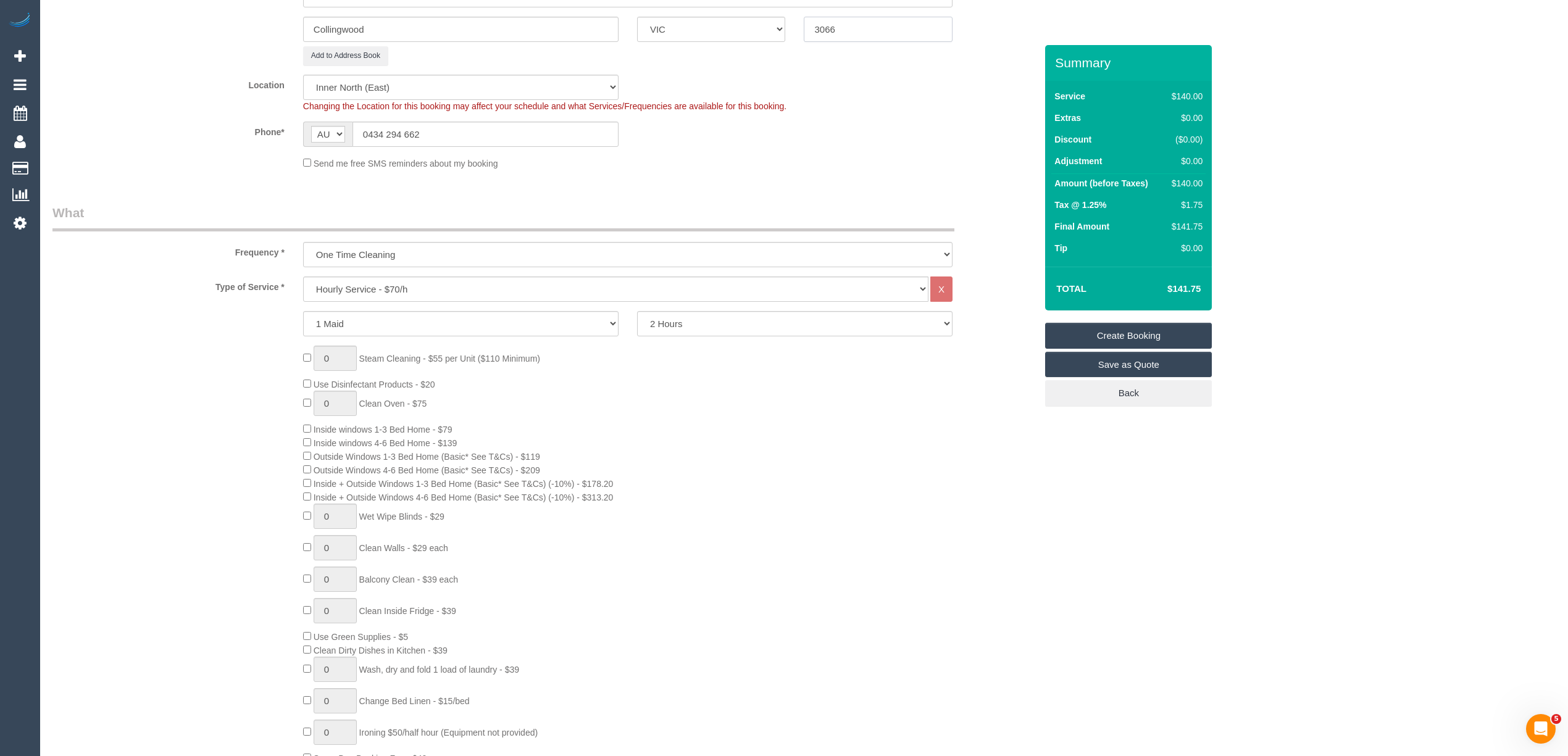
type input "3066"
click at [359, 282] on select "Hourly Service - $70/h Hourly Service - $65/h Hourly Service - $60/h Hourly Ser…" at bounding box center [615, 289] width 625 height 26
select select "211"
click at [303, 277] on select "Hourly Service - $70/h Hourly Service - $65/h Hourly Service - $60/h Hourly Ser…" at bounding box center [615, 289] width 625 height 26
click at [311, 376] on span "(20% OFF) Move Out/In (Empty - Includes All Cabinets/Drawers + Oven) - $177.40" at bounding box center [466, 377] width 327 height 10
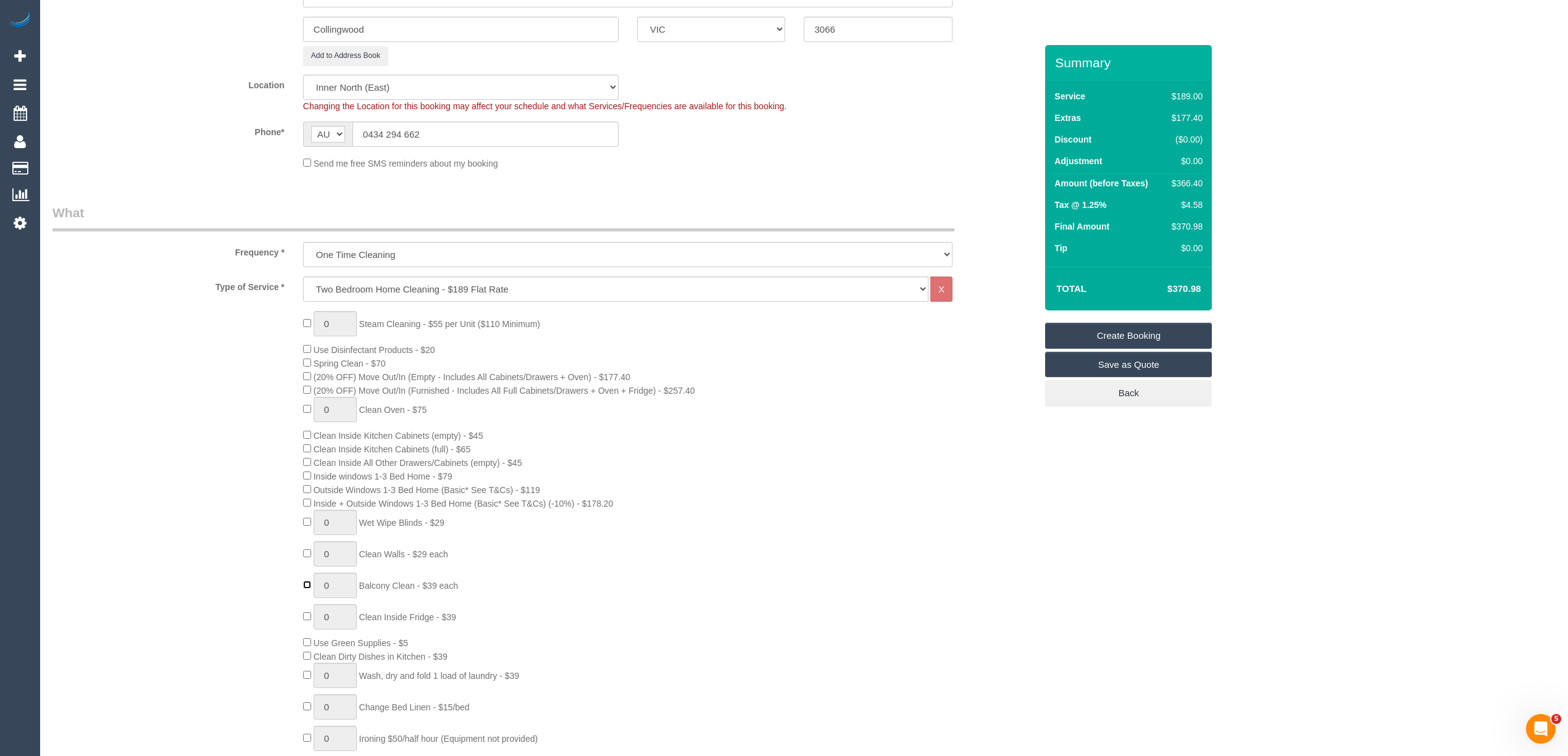
type input "1"
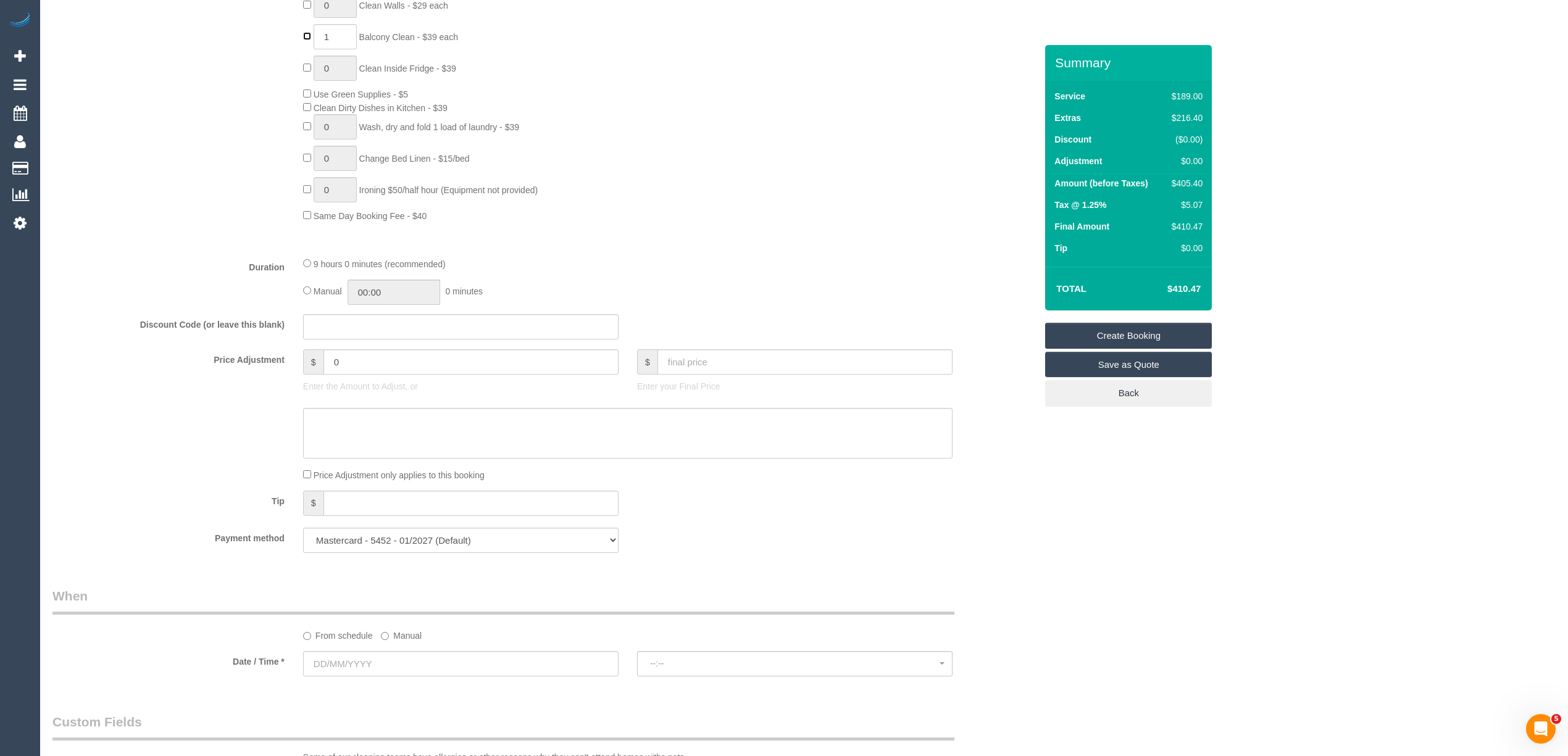
scroll to position [960, 0]
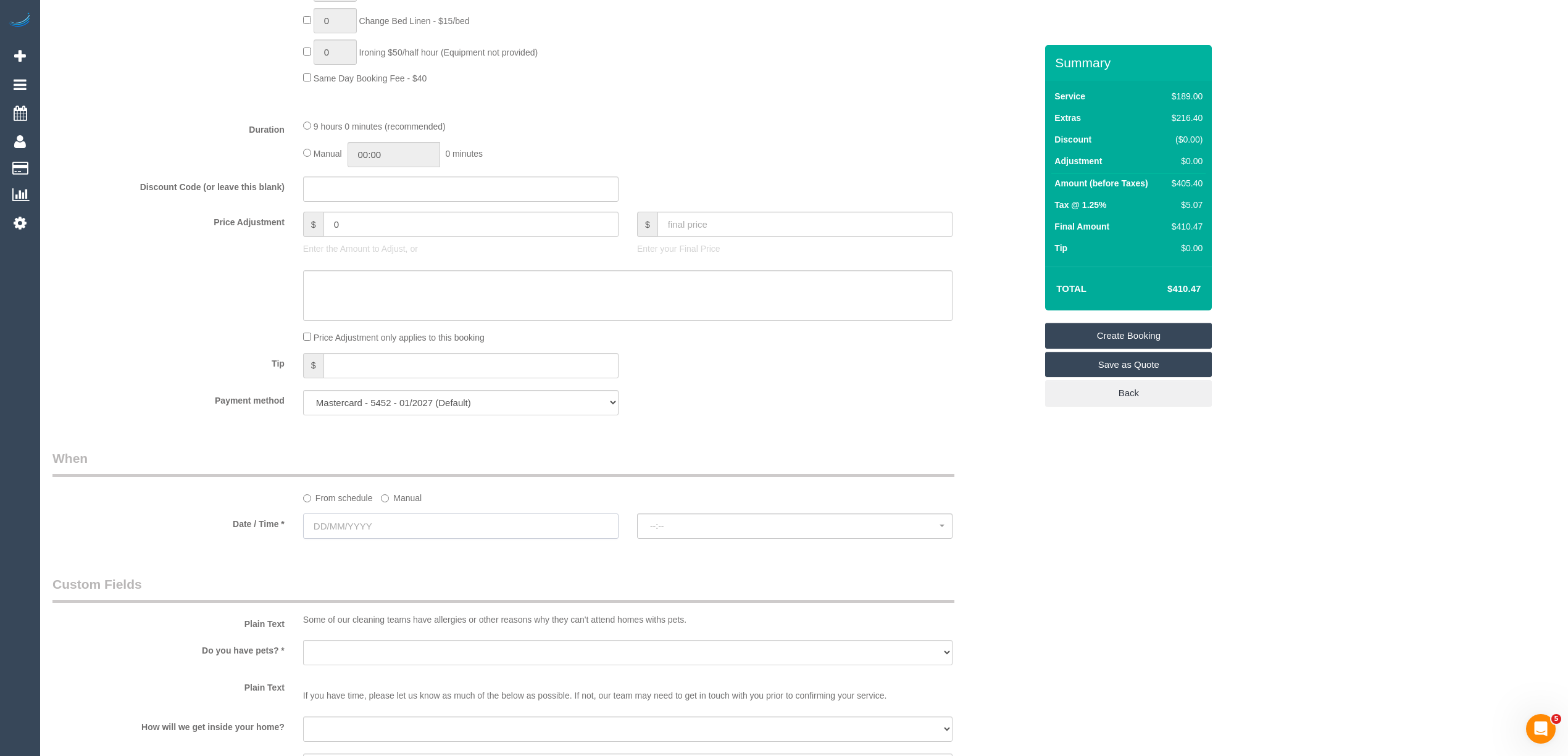
click at [339, 528] on input "text" at bounding box center [461, 525] width 316 height 26
click at [448, 553] on span "Next" at bounding box center [452, 553] width 10 height 10
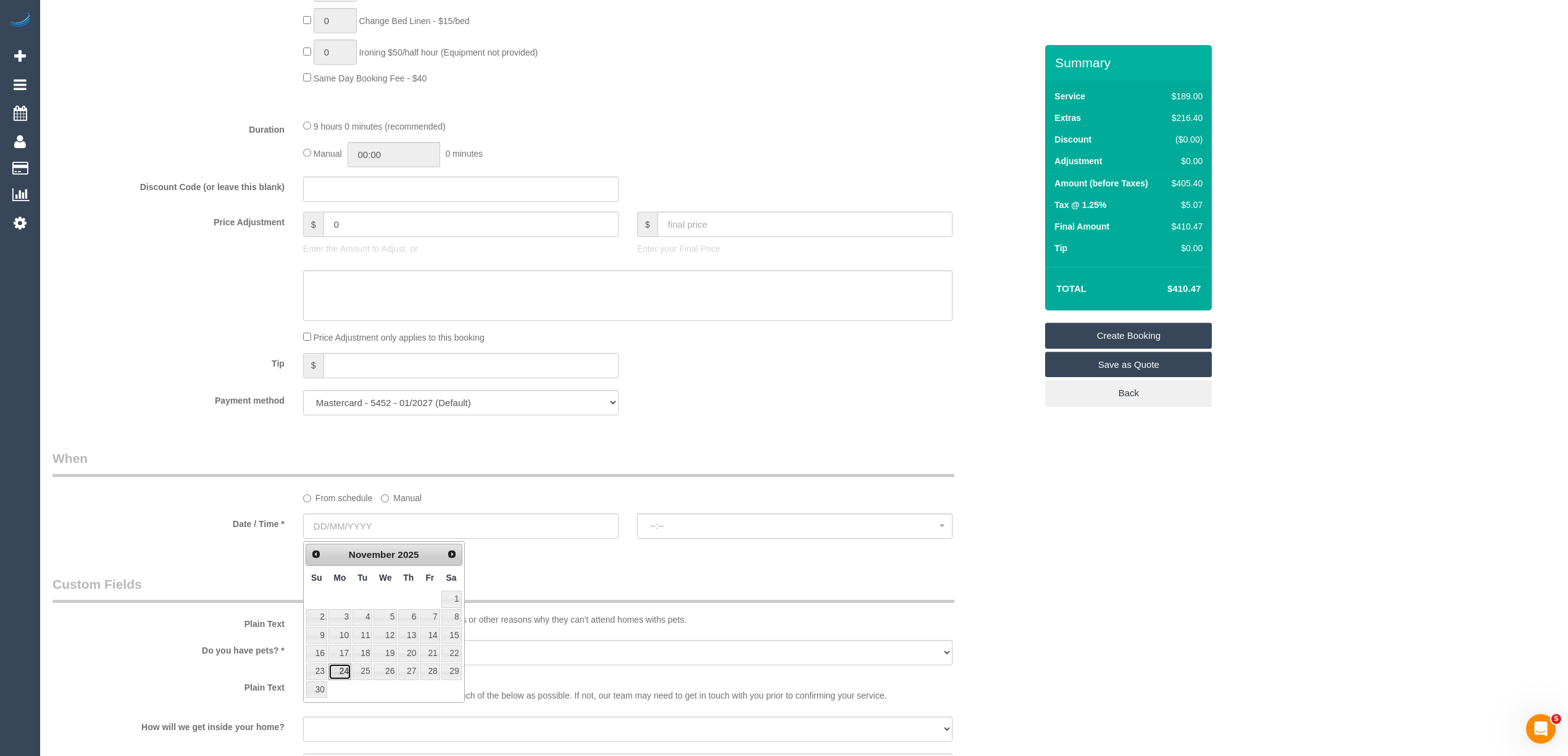
click at [341, 675] on link "24" at bounding box center [340, 671] width 23 height 16
type input "[DATE]"
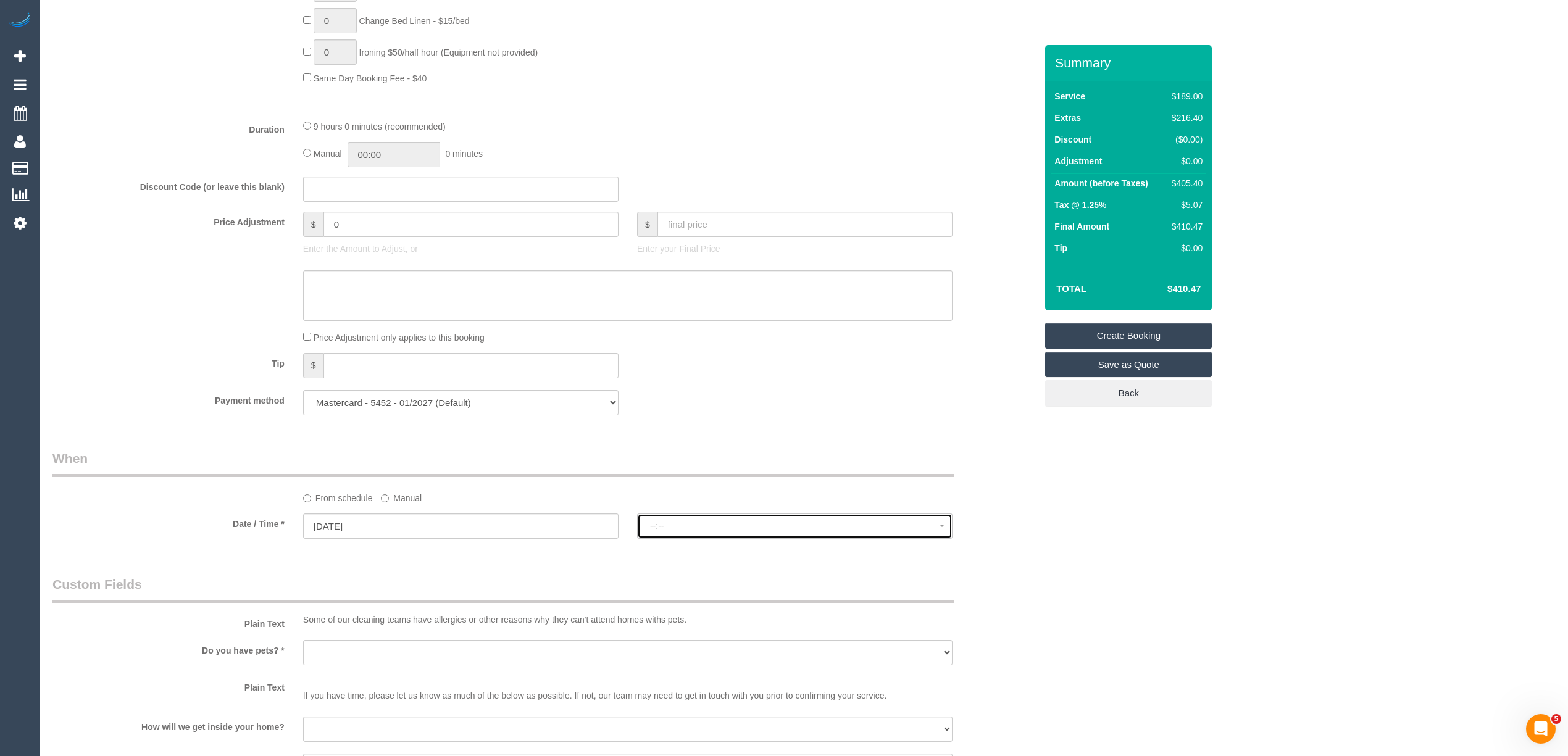
click at [700, 520] on button "--:--" at bounding box center [794, 525] width 316 height 26
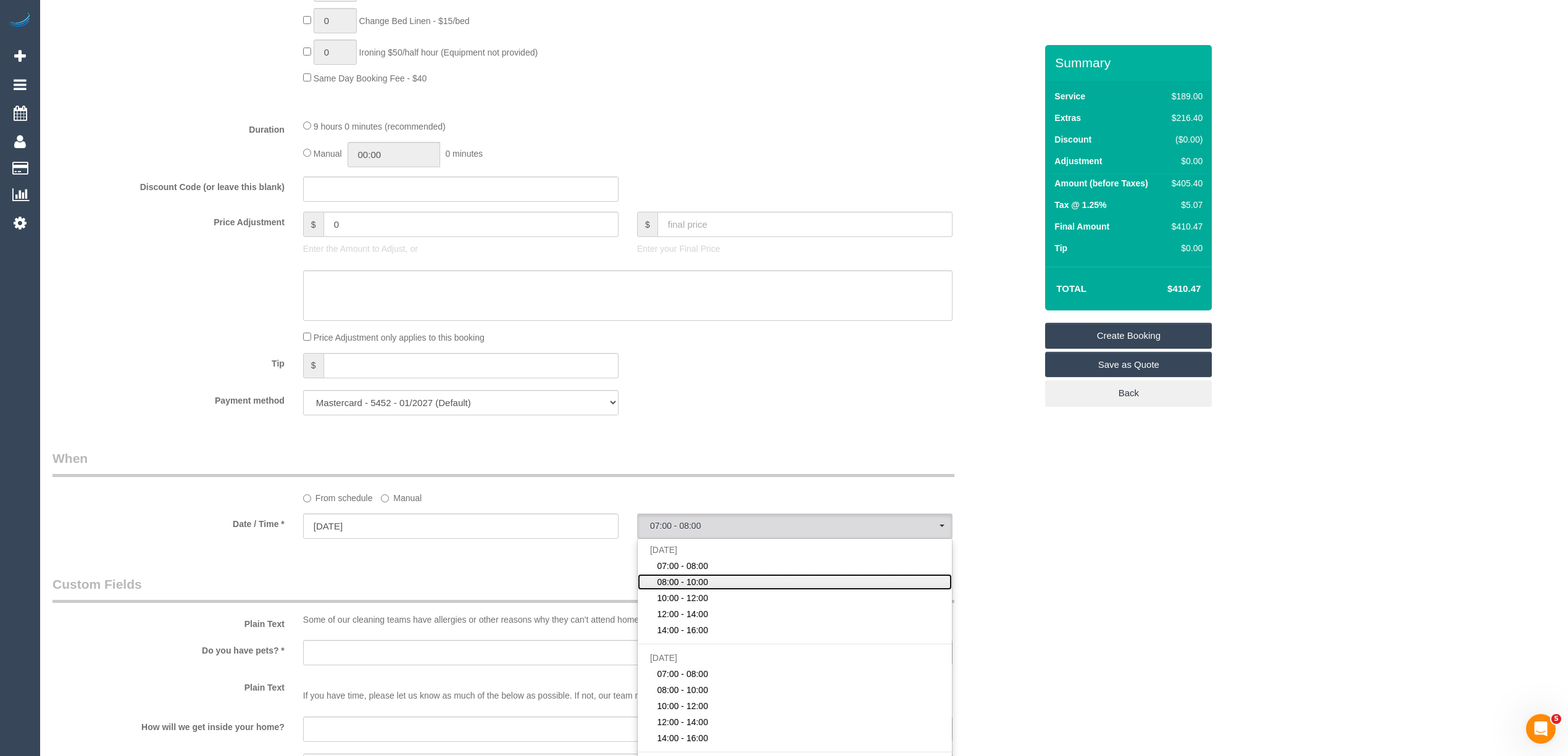
click at [699, 585] on span "08:00 - 10:00" at bounding box center [682, 581] width 51 height 12
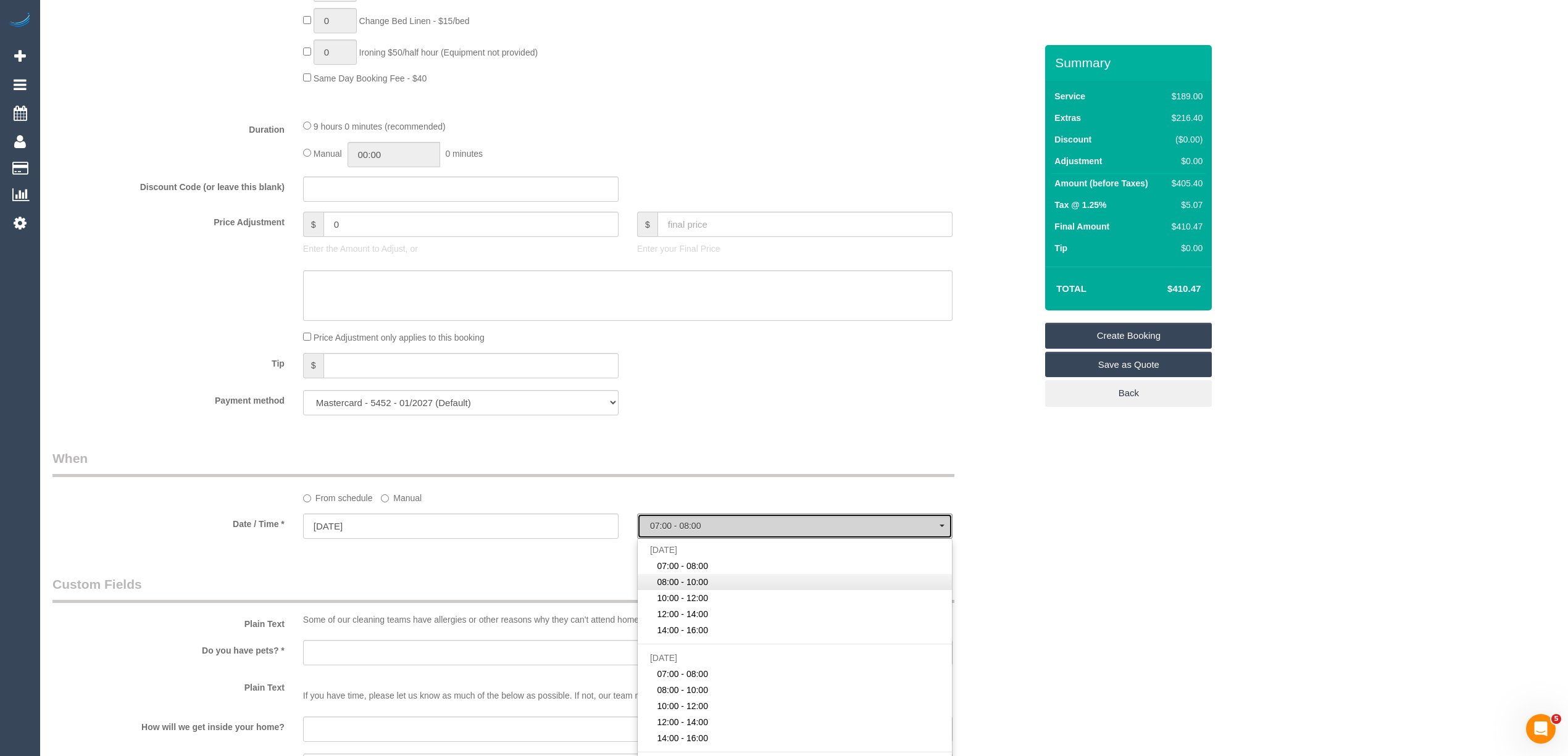
select select "spot2"
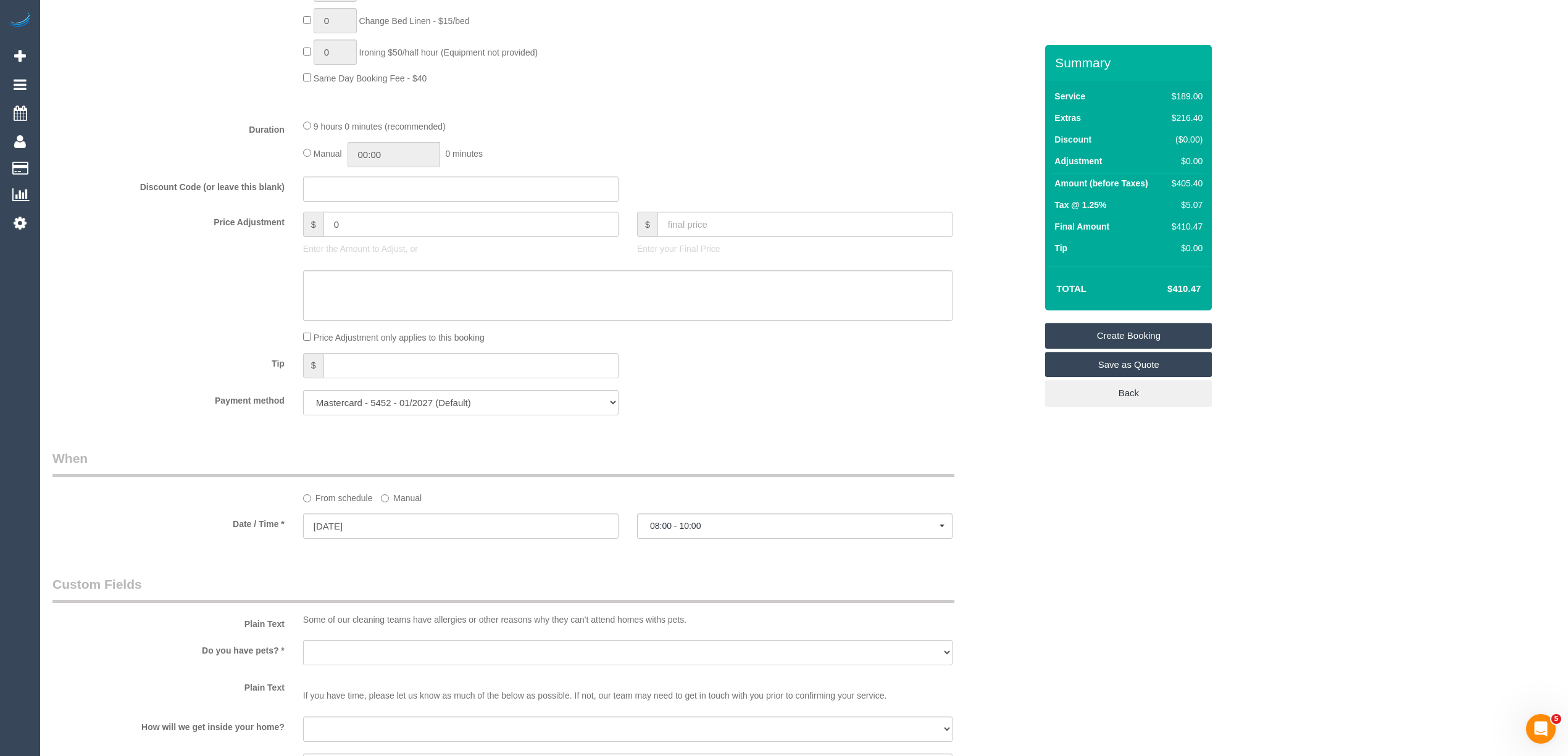
click at [1130, 530] on div "Who Email* dumindri@gmail.com Name * Dumindri Amerasinghe new customer Where Ad…" at bounding box center [804, 201] width 1503 height 2232
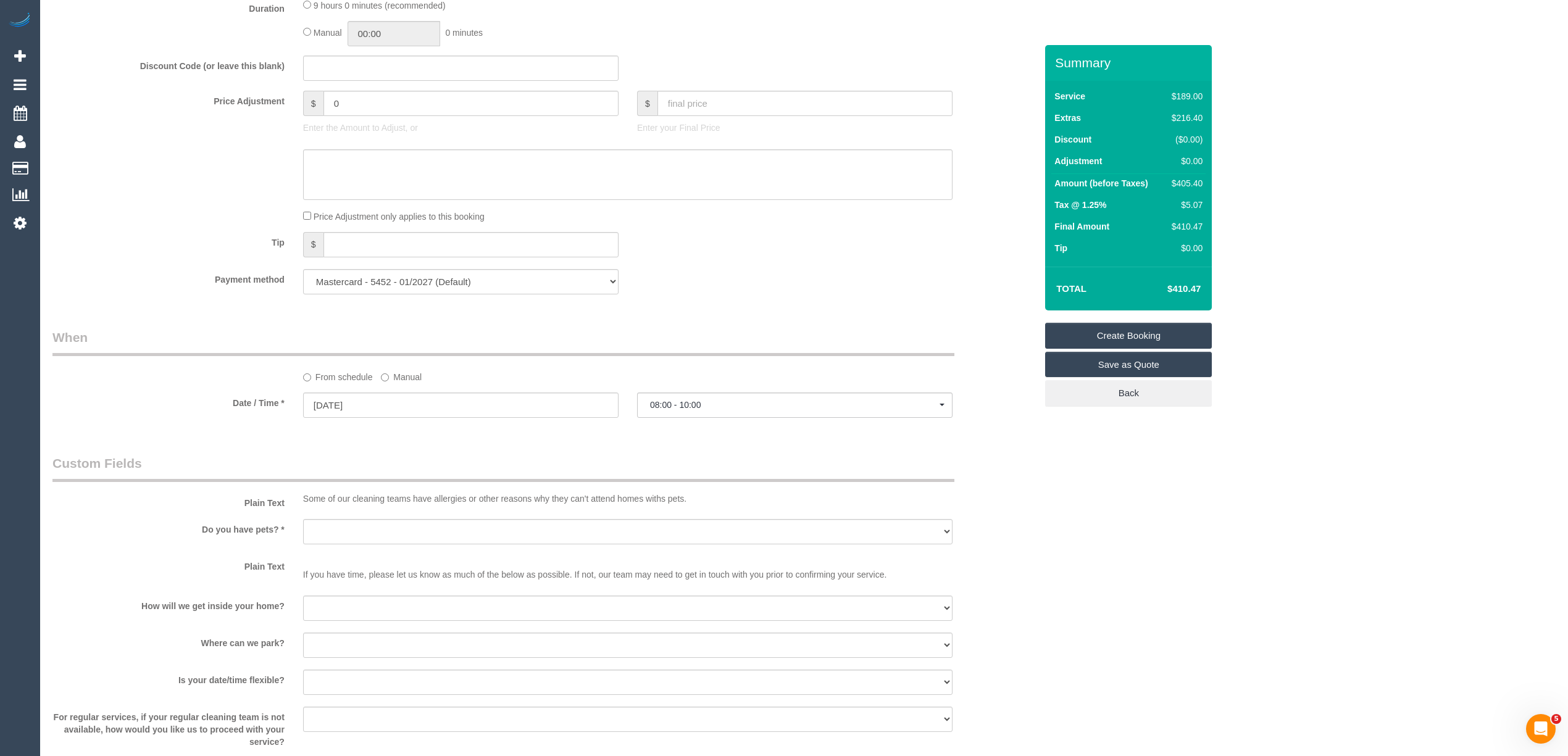
scroll to position [1234, 0]
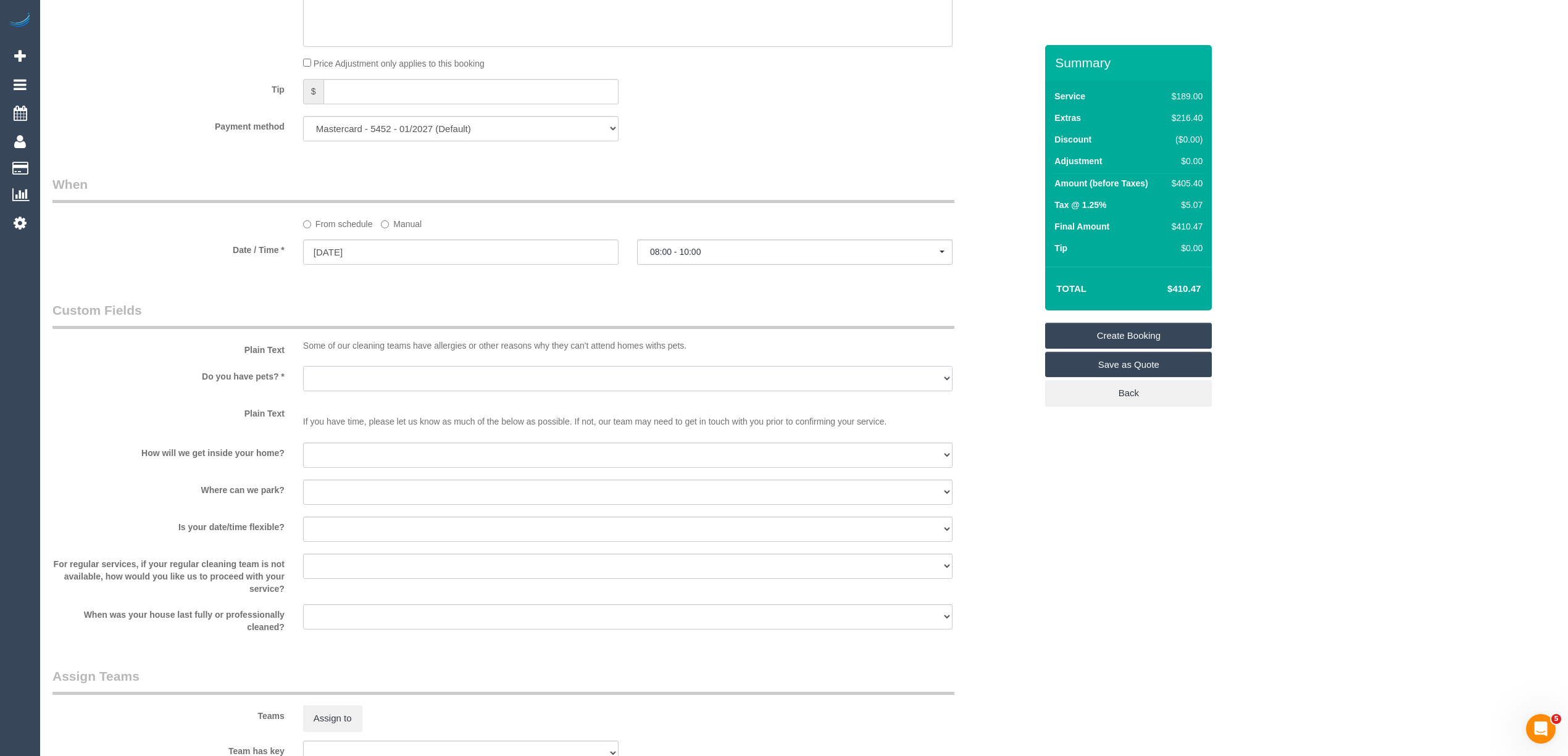
drag, startPoint x: 319, startPoint y: 376, endPoint x: 322, endPoint y: 382, distance: 6.7
click at [319, 376] on select "Yes - Cats Yes - Dogs No pets Yes - Dogs and Cats Yes - Other" at bounding box center [628, 378] width 649 height 26
select select "number:28"
click at [303, 367] on select "Yes - Cats Yes - Dogs No pets Yes - Dogs and Cats Yes - Other" at bounding box center [628, 378] width 649 height 26
click at [357, 460] on select "I will be home Key will be left (please provide details below) Lock box/Access …" at bounding box center [628, 455] width 649 height 26
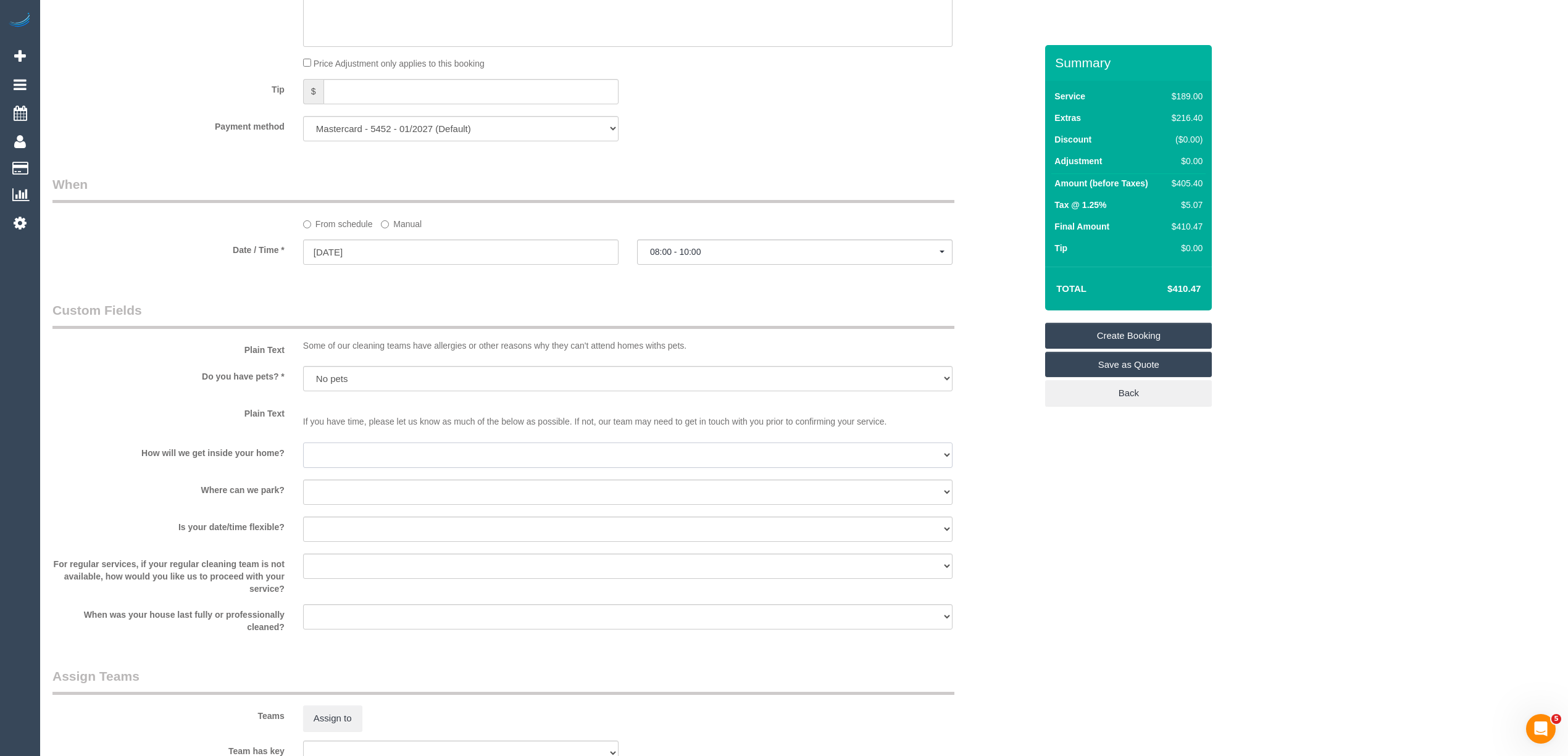
select select "number:14"
click at [303, 444] on select "I will be home Key will be left (please provide details below) Lock box/Access …" at bounding box center [628, 455] width 649 height 26
click at [686, 250] on span "08:00 - 10:00" at bounding box center [794, 252] width 289 height 10
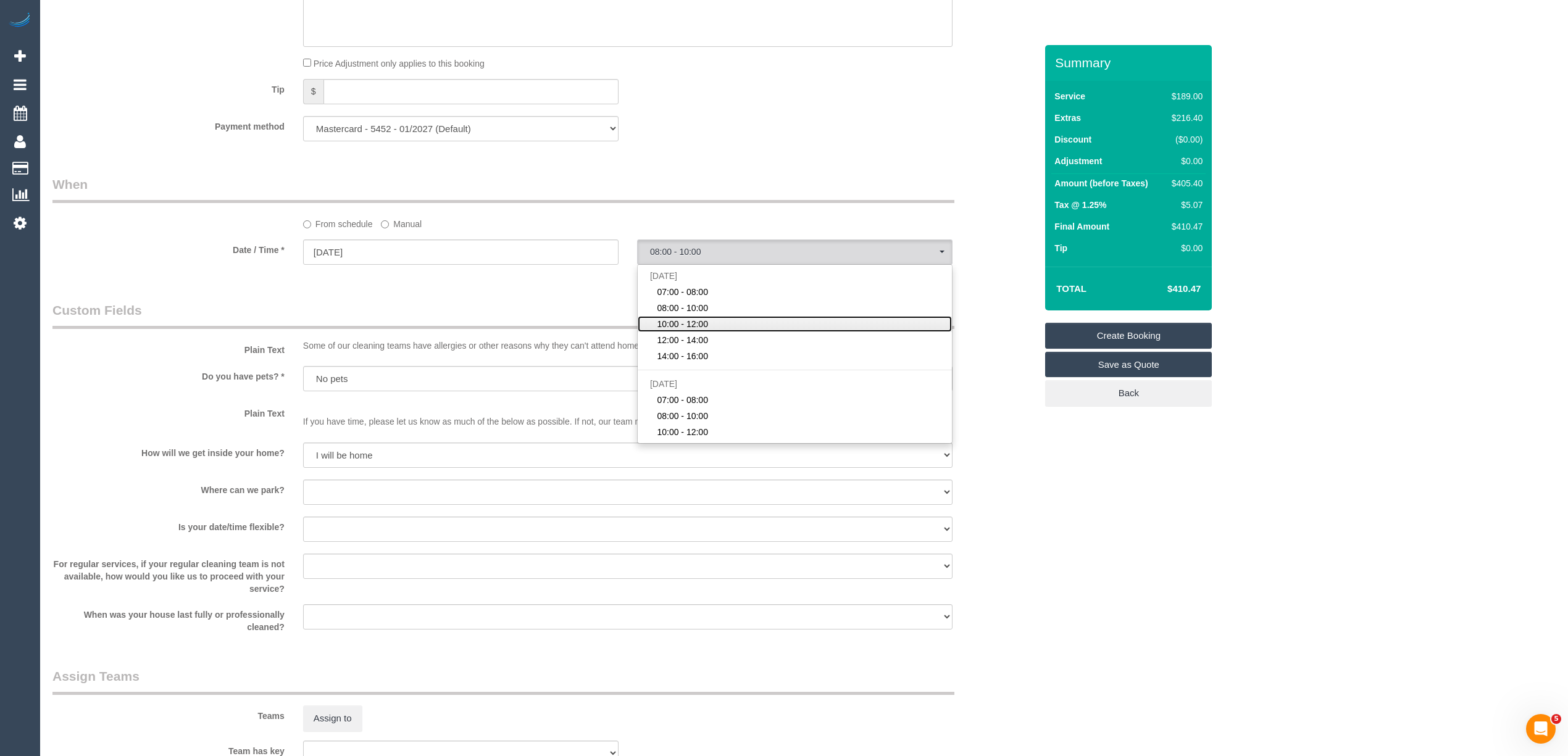
click at [707, 326] on span "10:00 - 12:00" at bounding box center [682, 324] width 51 height 12
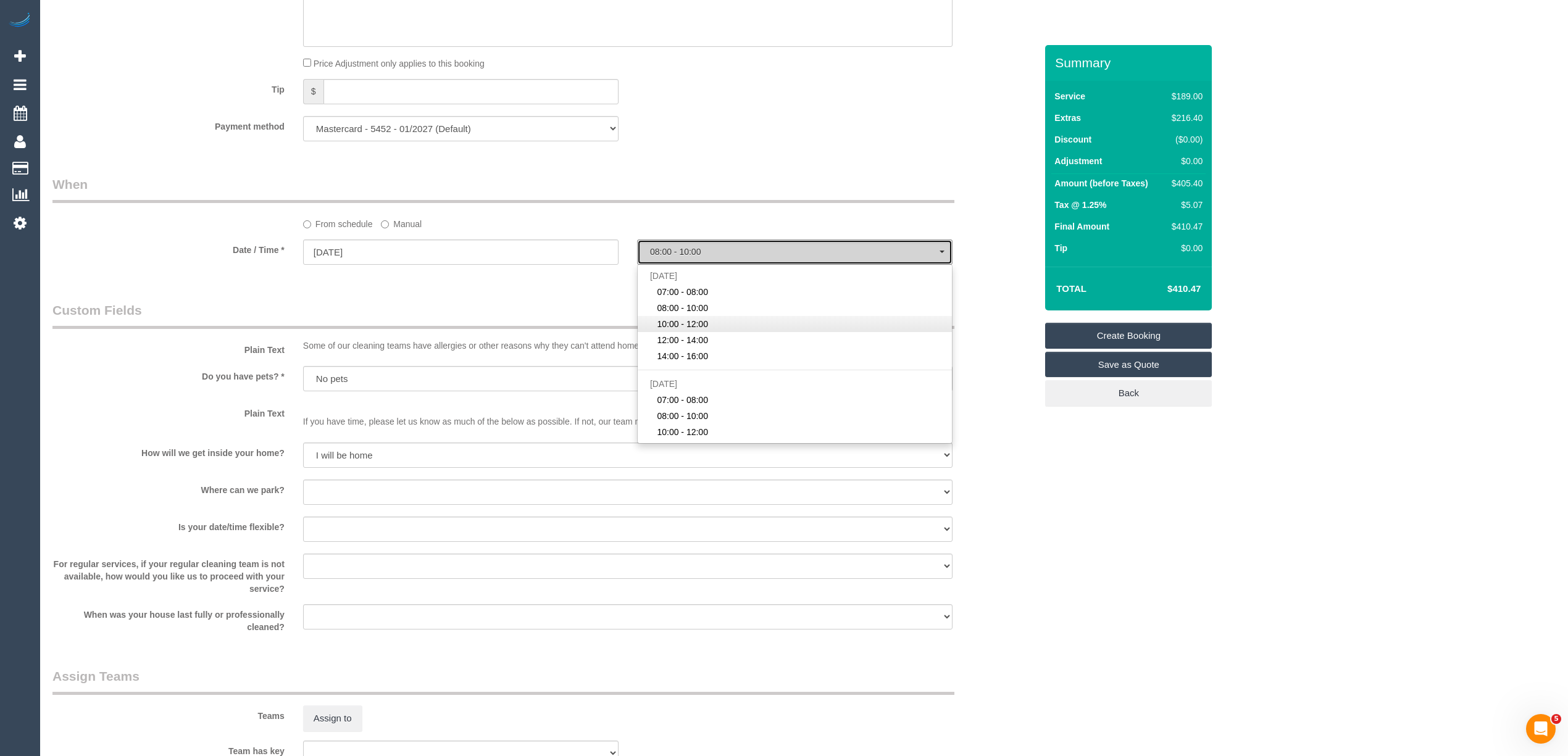
select select "spot3"
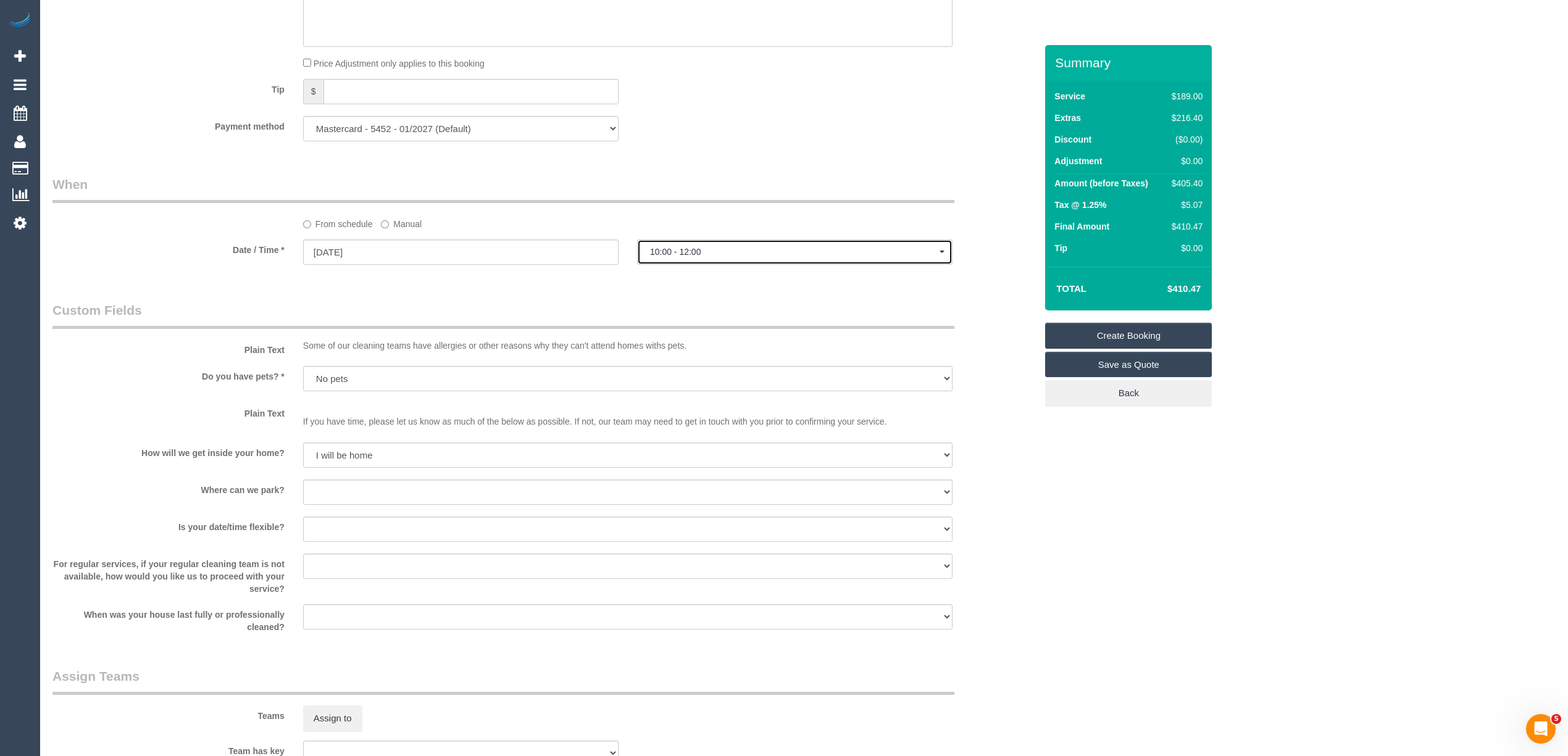
click at [701, 257] on span "10:00 - 12:00" at bounding box center [794, 252] width 289 height 10
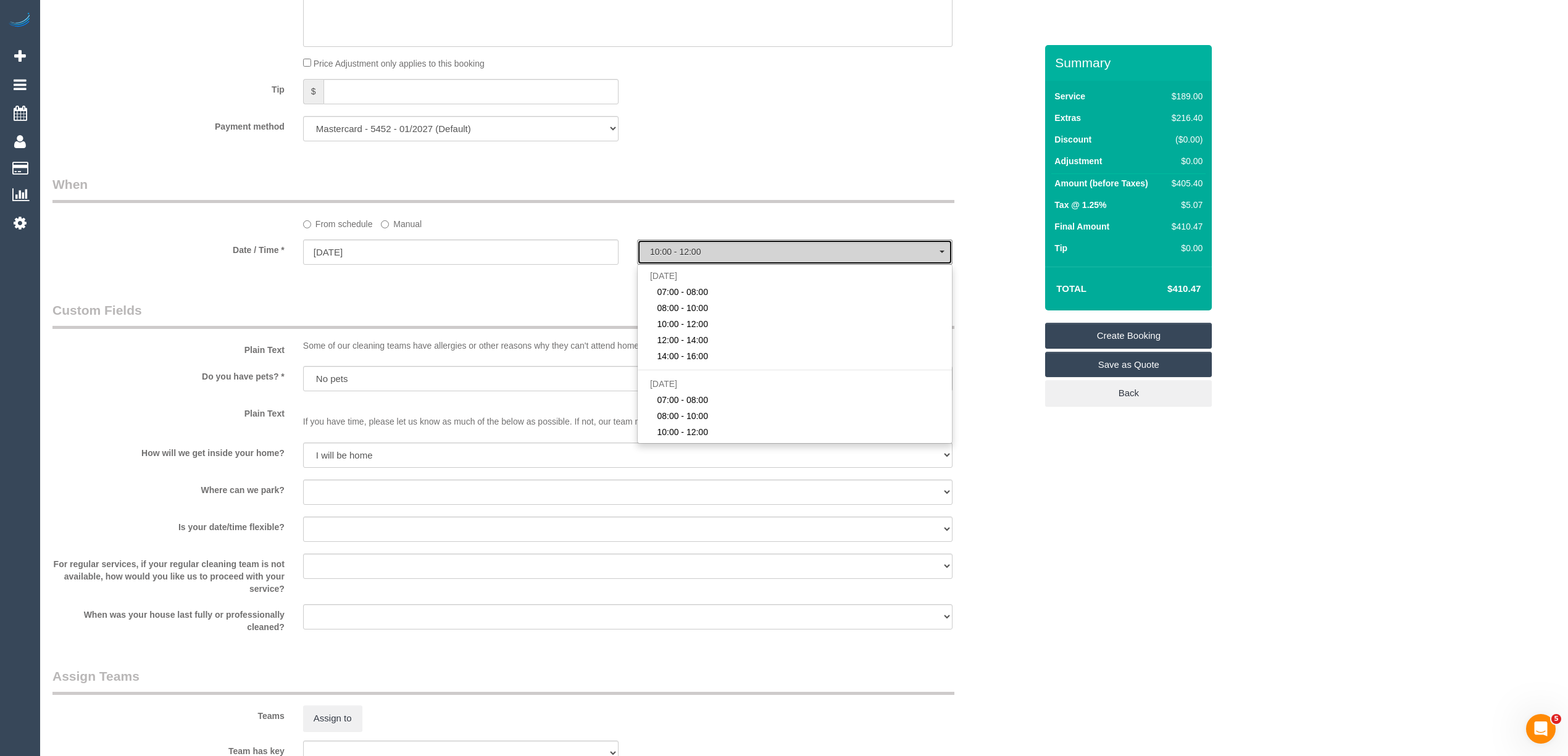
click at [701, 257] on span "10:00 - 12:00" at bounding box center [794, 252] width 289 height 10
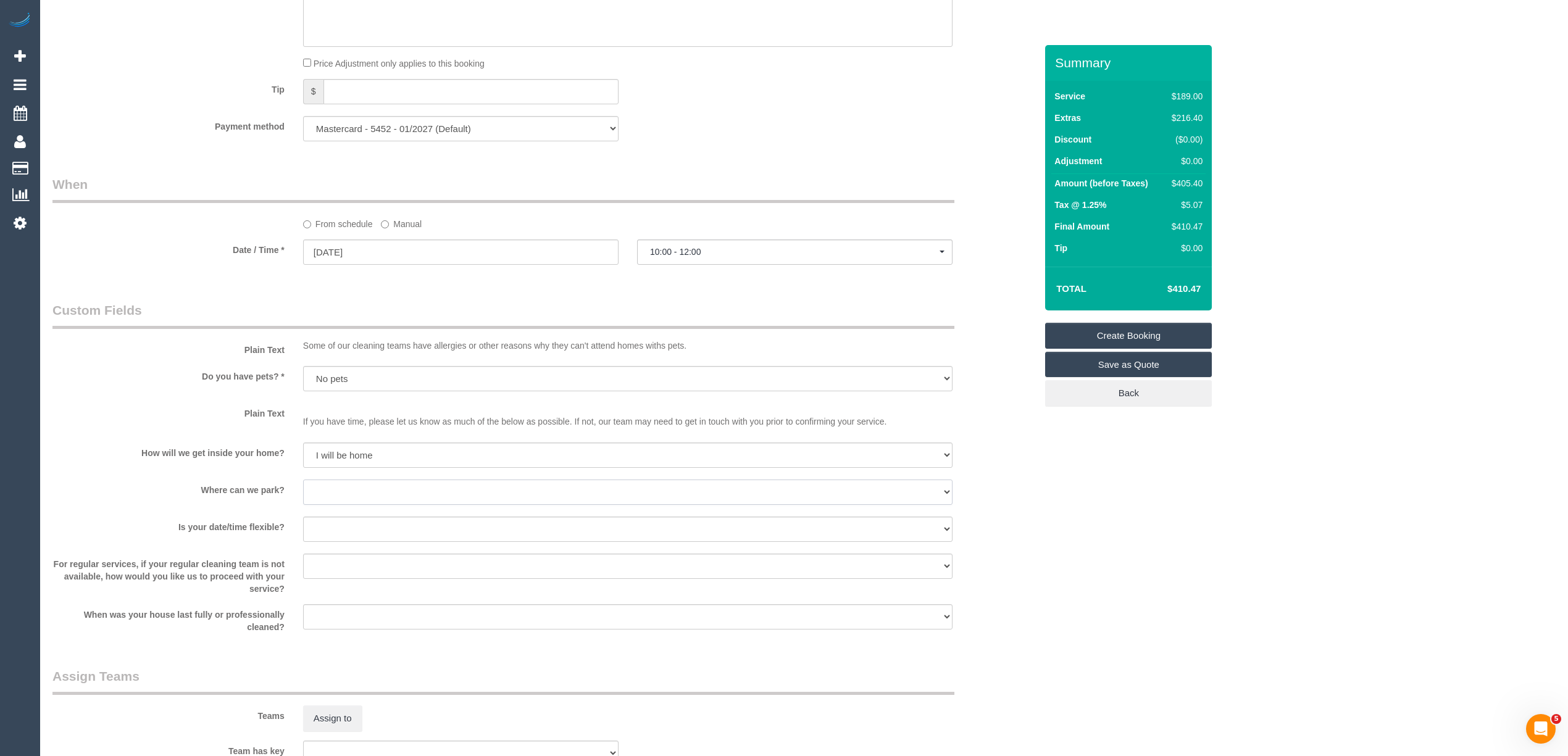
click at [324, 493] on select "I will provide parking on-site Free street parking Paid street parking (cost wi…" at bounding box center [628, 492] width 649 height 26
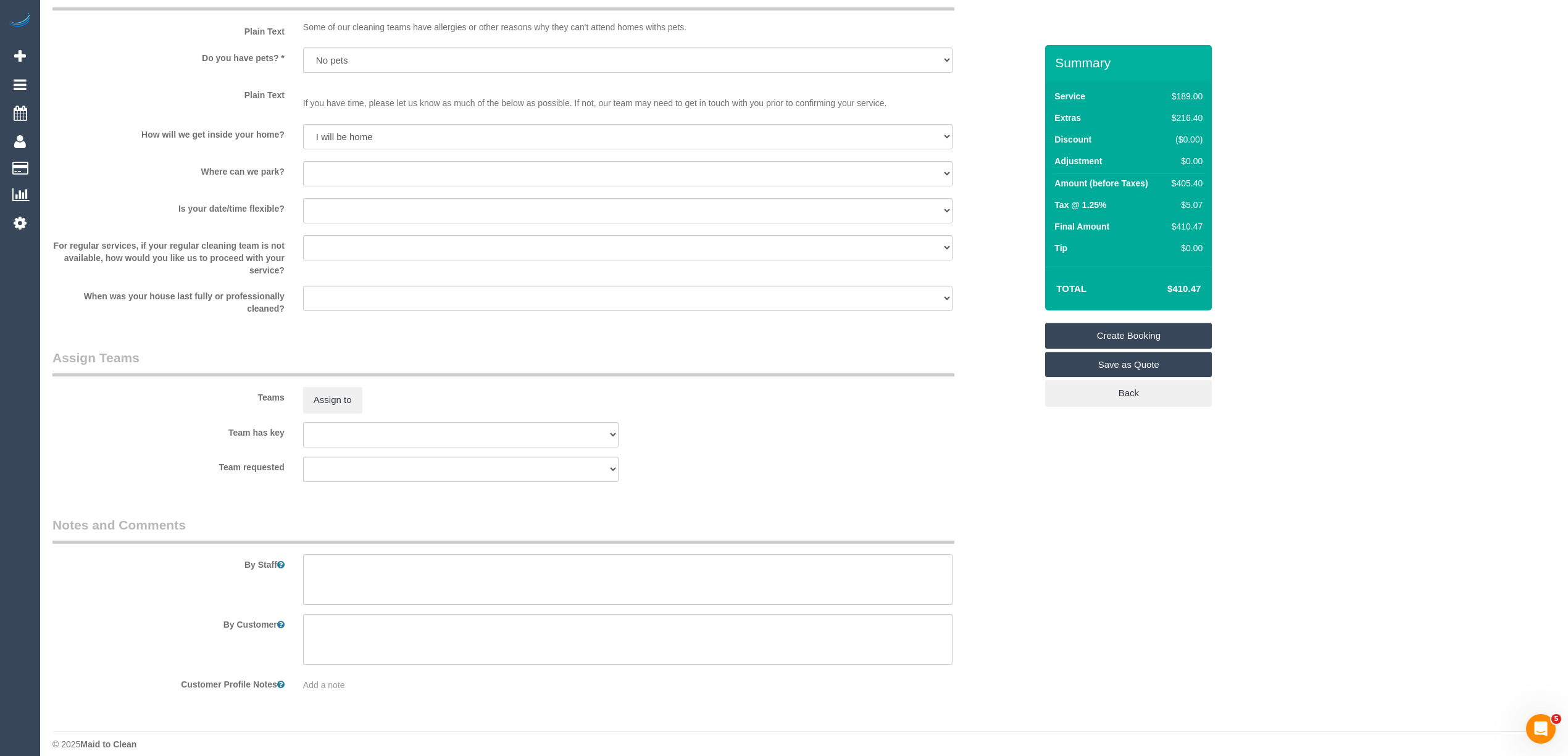
scroll to position [1566, 0]
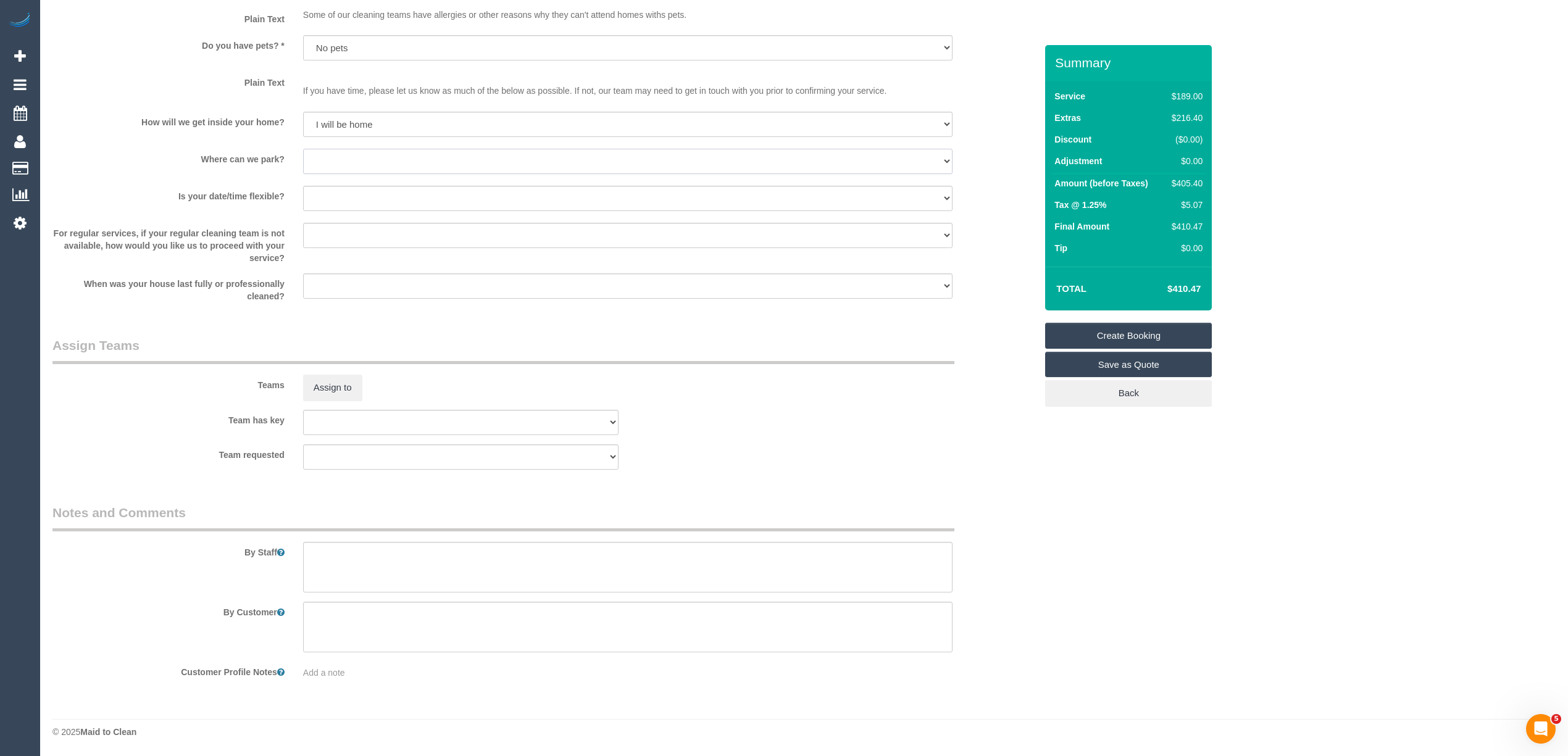
click at [341, 159] on select "I will provide parking on-site Free street parking Paid street parking (cost wi…" at bounding box center [628, 161] width 649 height 26
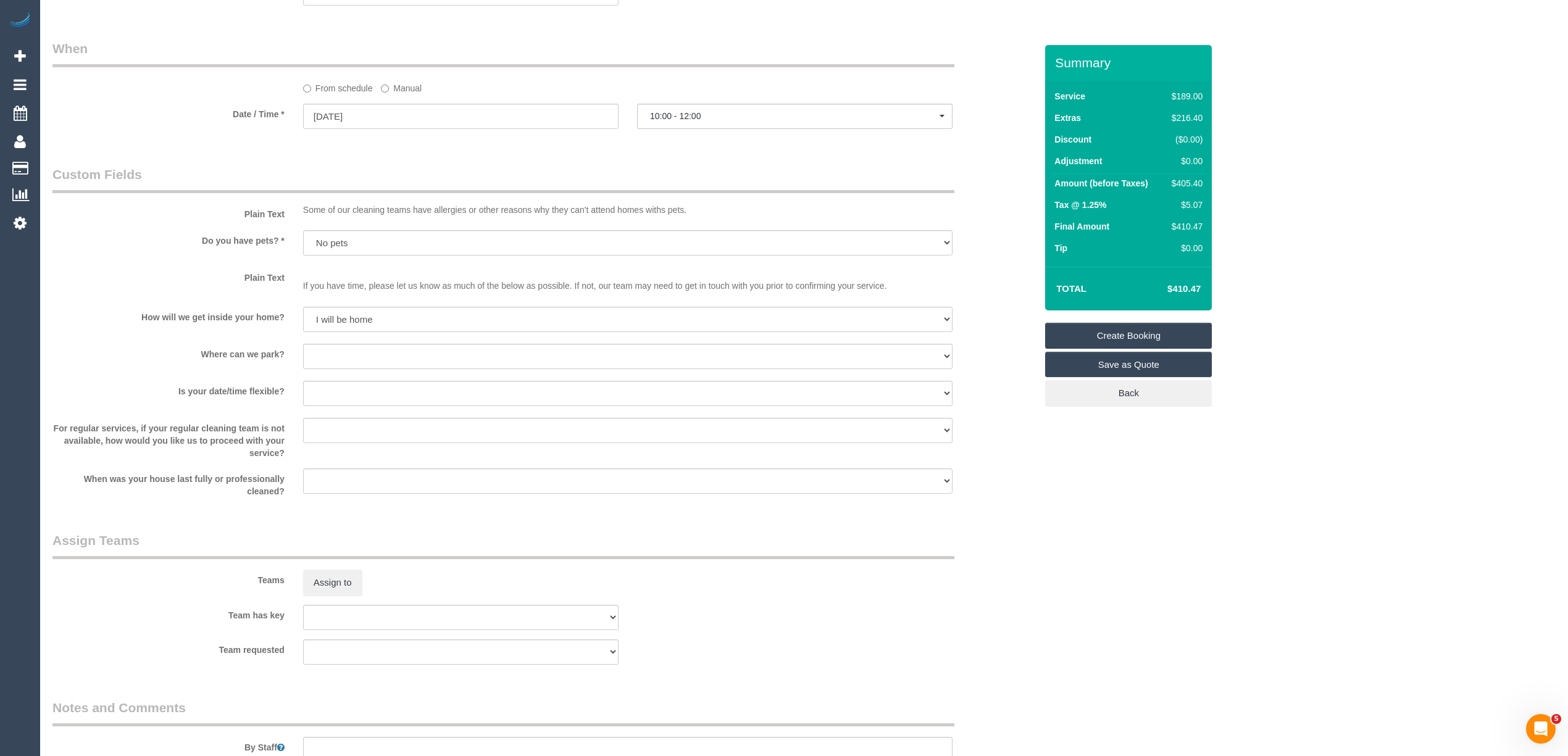
scroll to position [1371, 0]
click at [331, 346] on select "I will provide parking on-site Free street parking Paid street parking (cost wi…" at bounding box center [628, 355] width 649 height 26
select select "number:18"
click at [303, 343] on select "I will provide parking on-site Free street parking Paid street parking (cost wi…" at bounding box center [628, 355] width 649 height 26
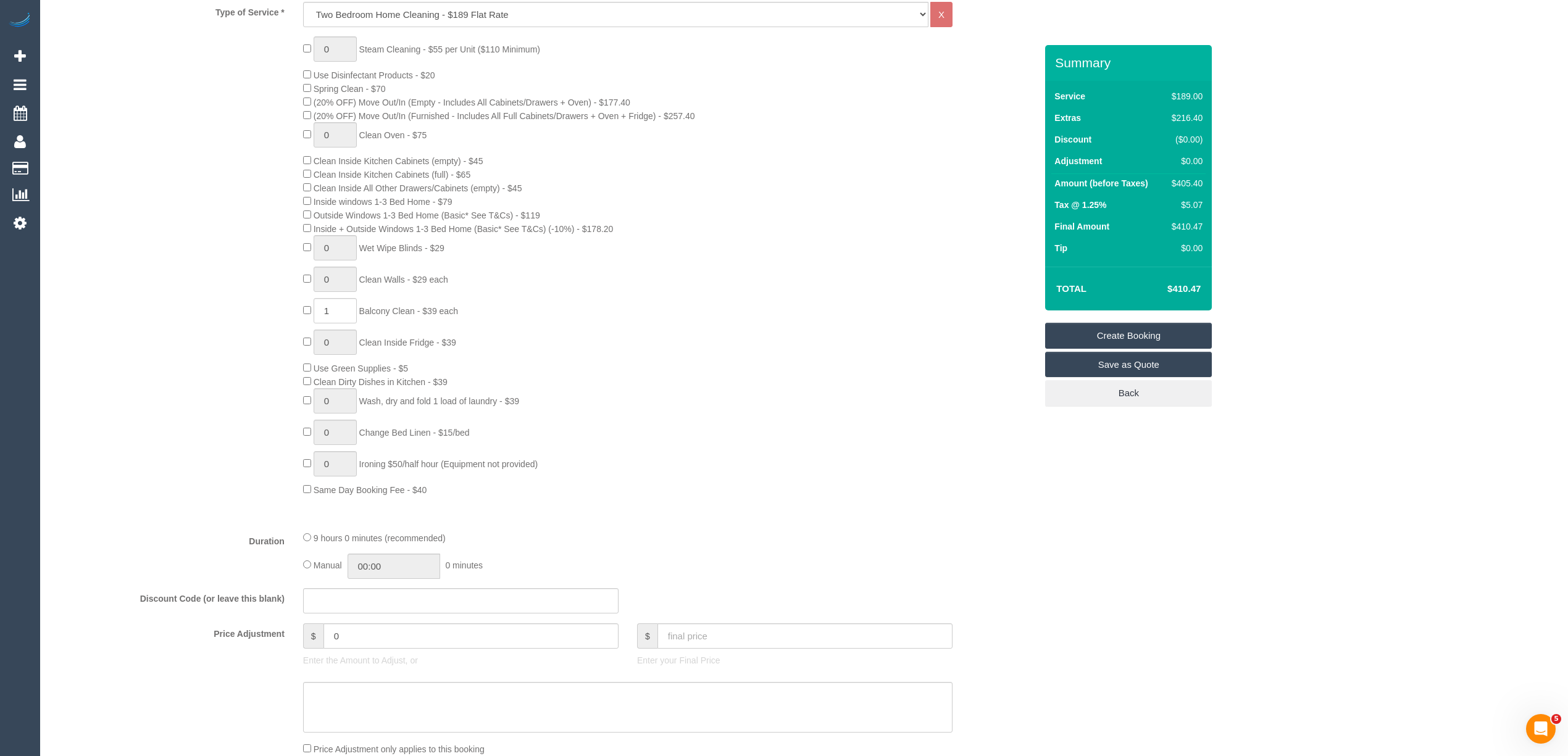
scroll to position [0, 0]
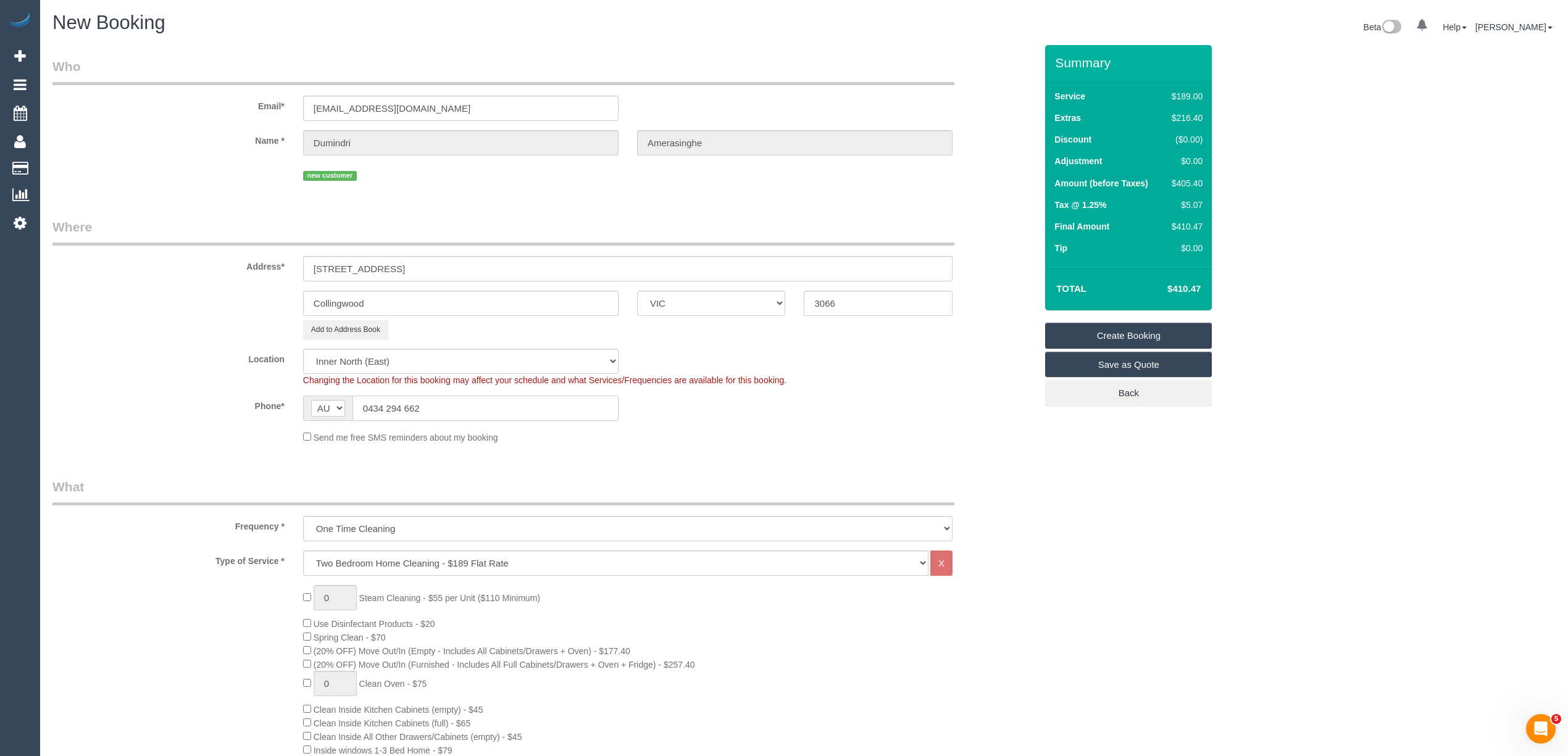
drag, startPoint x: 443, startPoint y: 402, endPoint x: 305, endPoint y: 399, distance: 138.0
click at [305, 399] on div "AF AL DZ AD AO AI AQ AG AR AM AW AU AT AZ BS BH BD BB BY BE BZ BJ BM BT BO BA B…" at bounding box center [461, 408] width 316 height 26
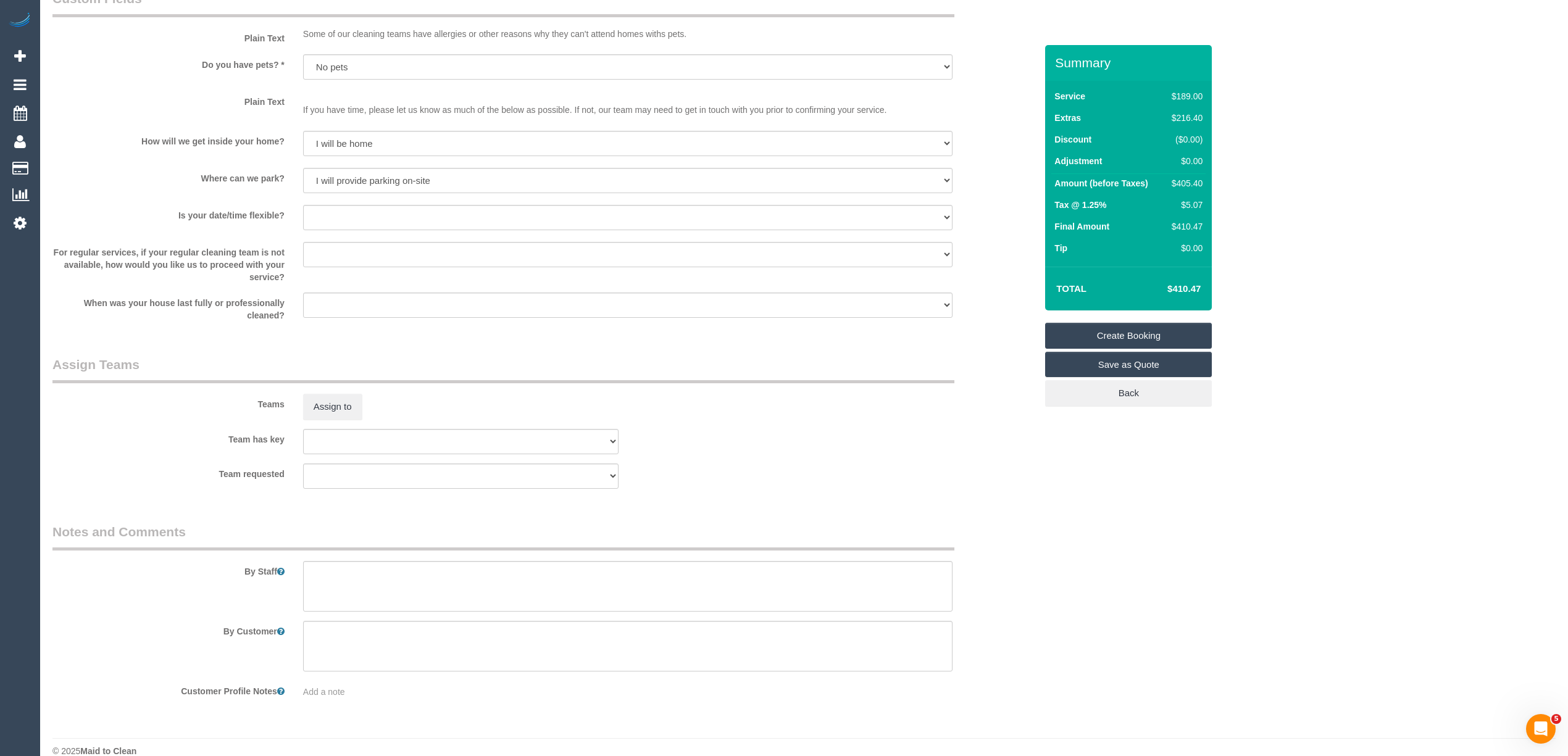
scroll to position [1566, 0]
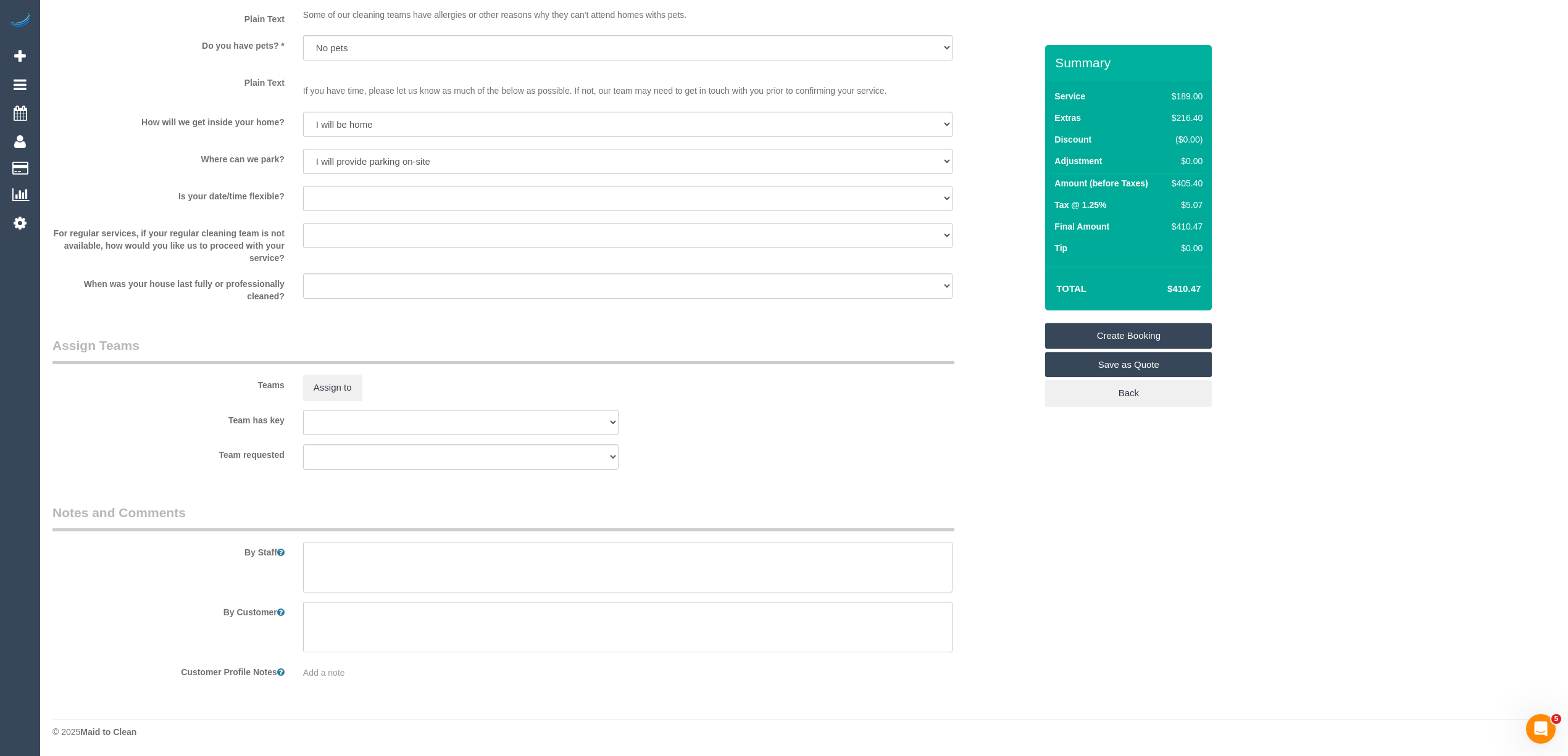
click at [406, 562] on textarea at bounding box center [628, 567] width 649 height 50
paste textarea "0434 294 662"
type textarea "Please call when you arrive to arrange parking - 0434294662"
click at [326, 198] on select "Yes - date and time Yes - date but not time Yes - time but not date No - No fle…" at bounding box center [628, 198] width 649 height 26
select select "number:24"
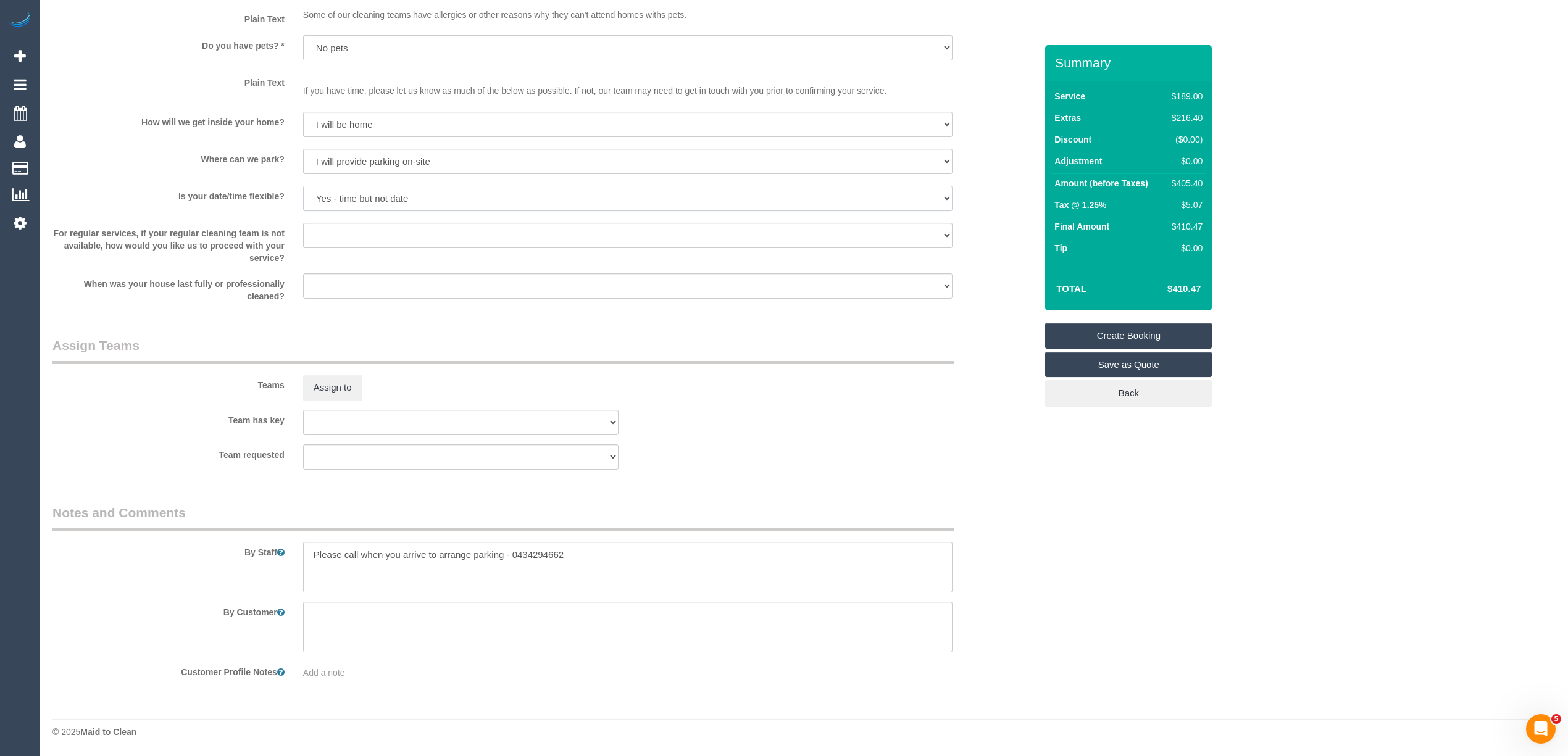
click at [303, 185] on select "Yes - date and time Yes - date but not time Yes - time but not date No - No fle…" at bounding box center [628, 198] width 649 height 26
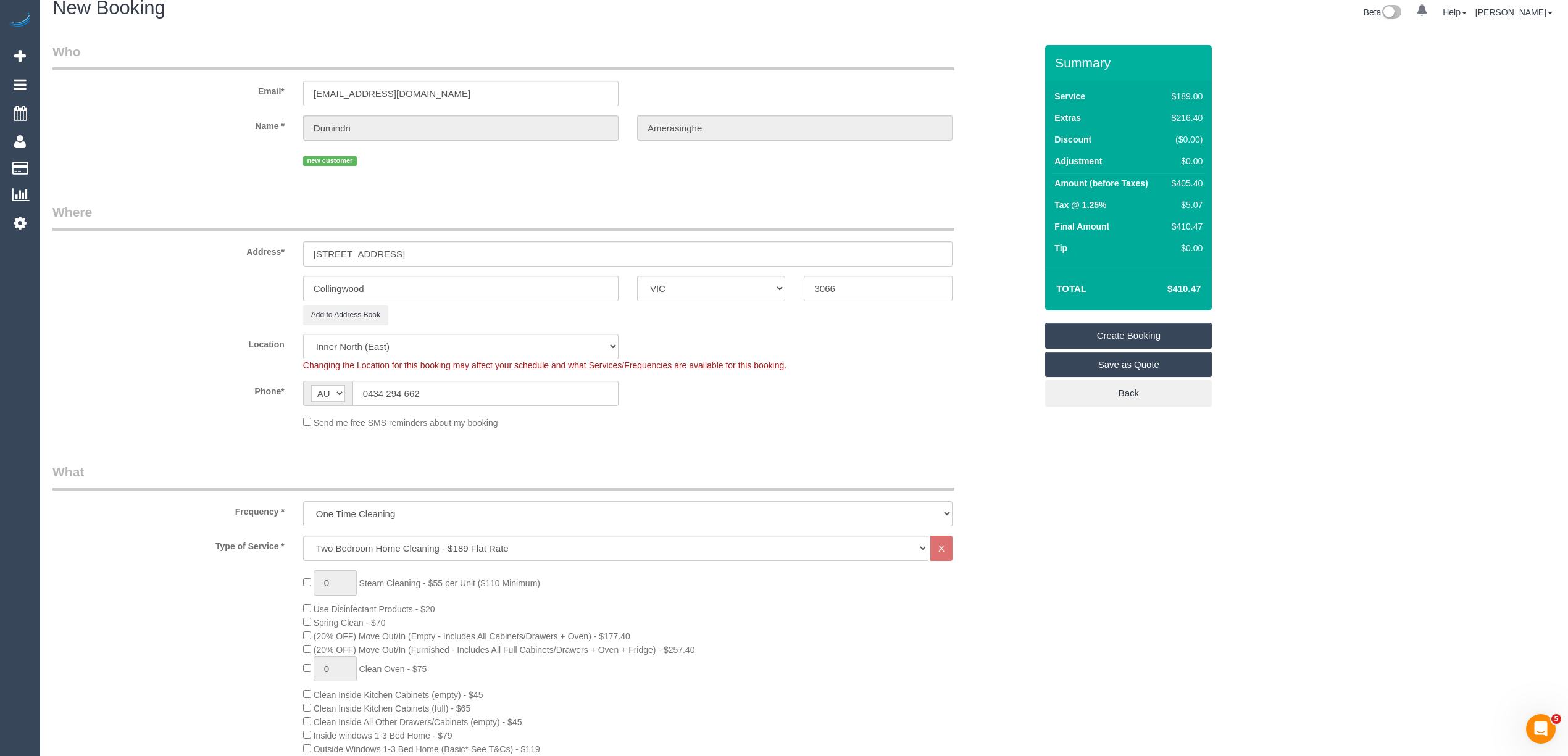
scroll to position [0, 0]
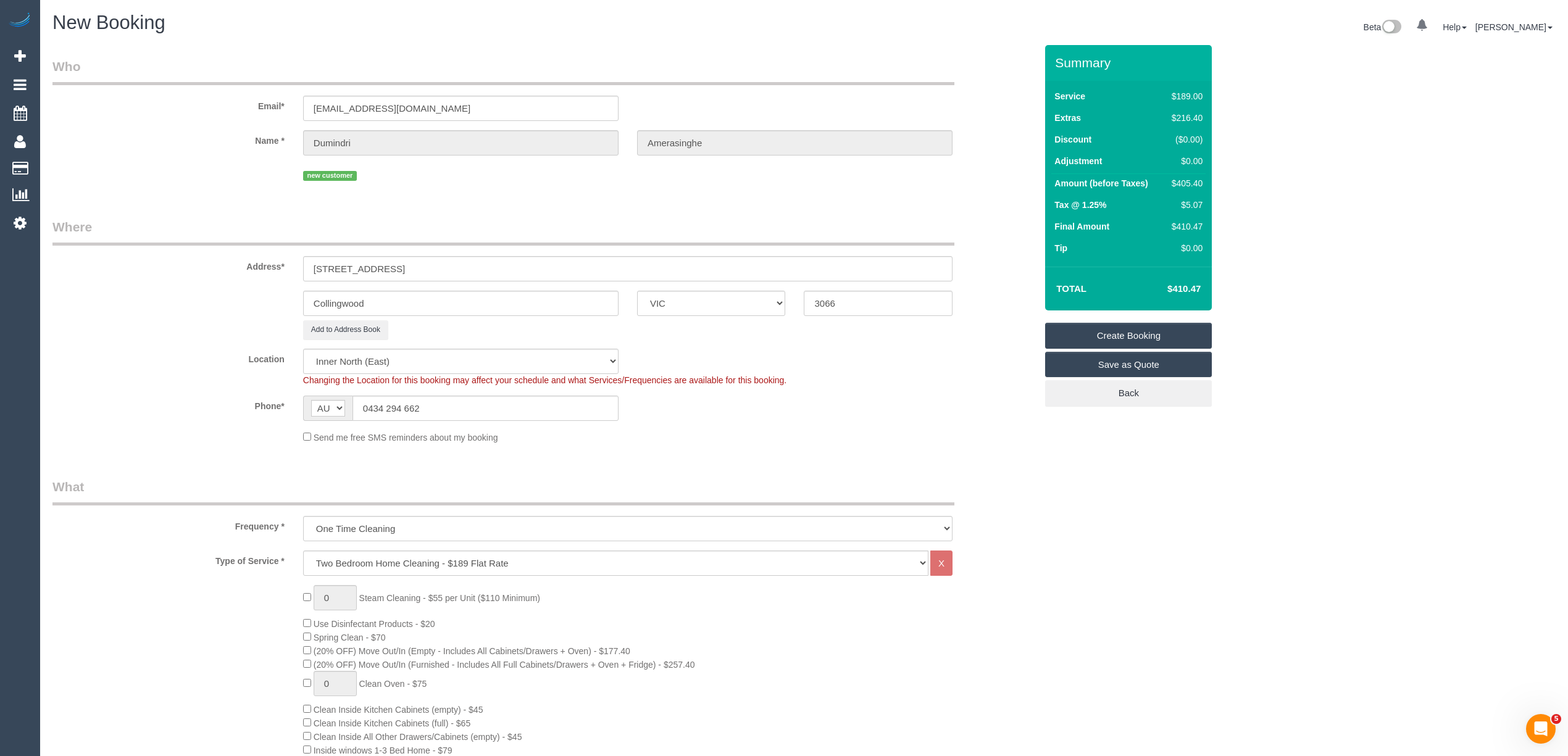
click at [1135, 331] on link "Create Booking" at bounding box center [1128, 335] width 166 height 26
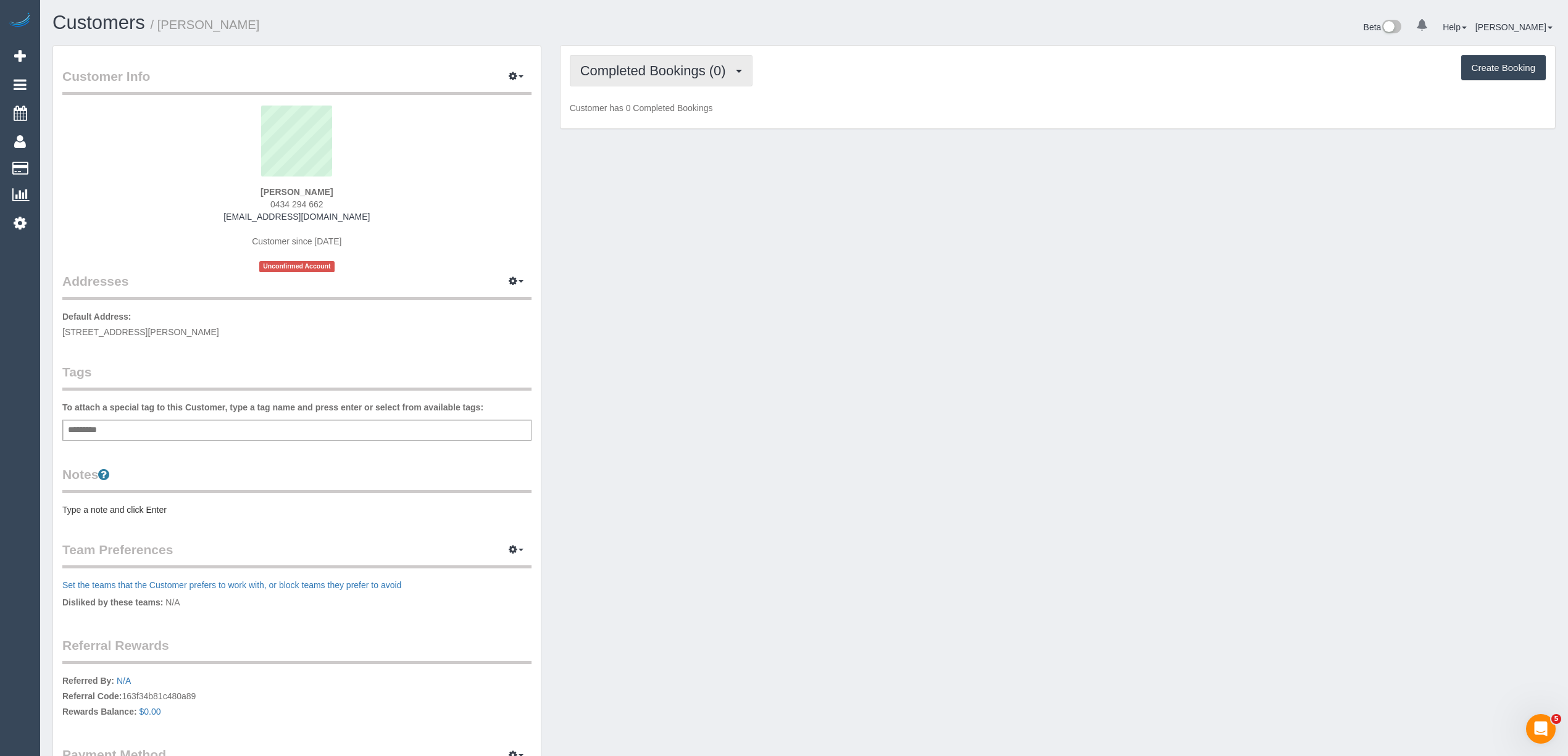
click at [612, 63] on span "Completed Bookings (0)" at bounding box center [656, 70] width 152 height 16
click at [643, 112] on link "Upcoming Bookings (2)" at bounding box center [634, 114] width 129 height 16
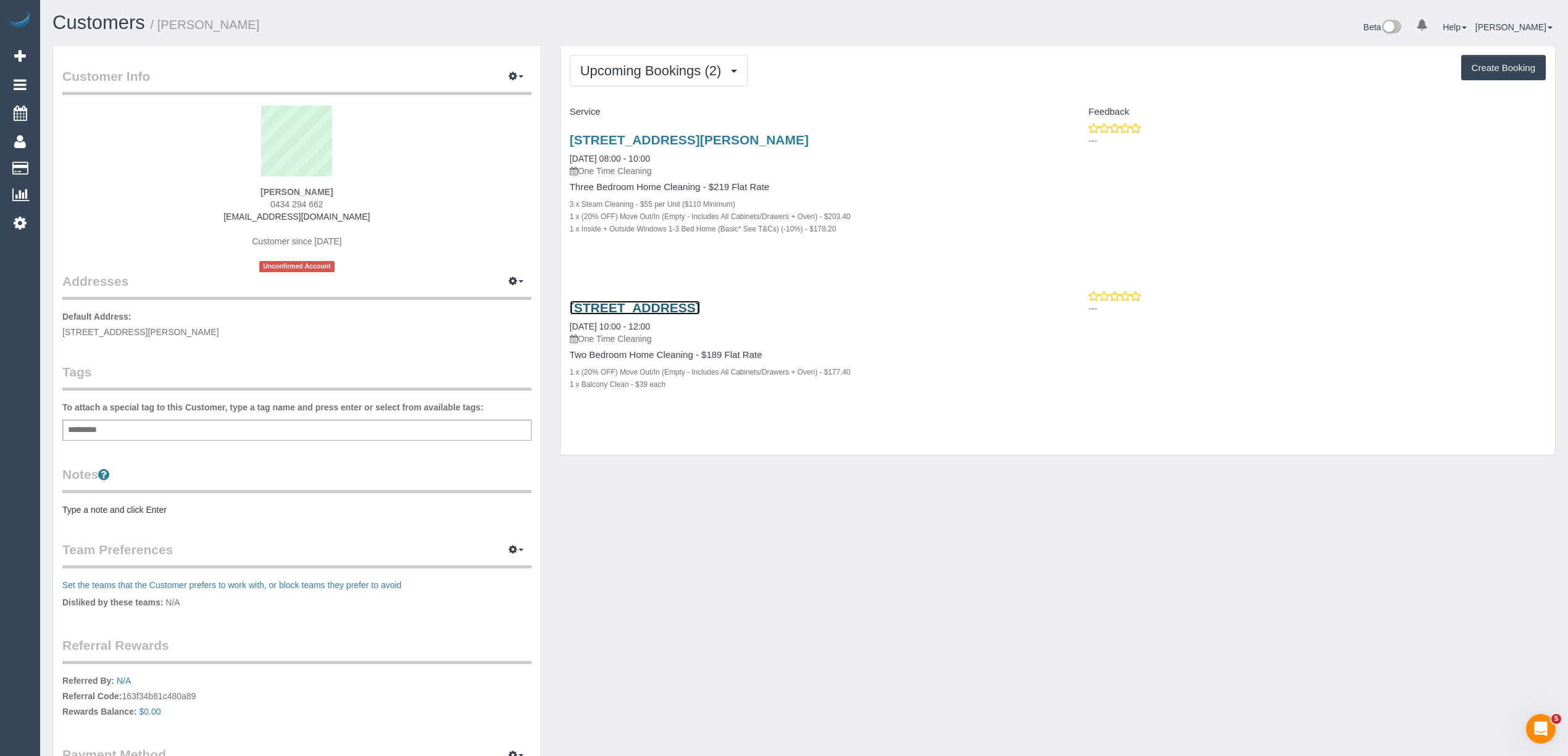
click at [681, 304] on link "607/68 Cambridge Street, Collingwood, VIC 3066" at bounding box center [634, 307] width 130 height 14
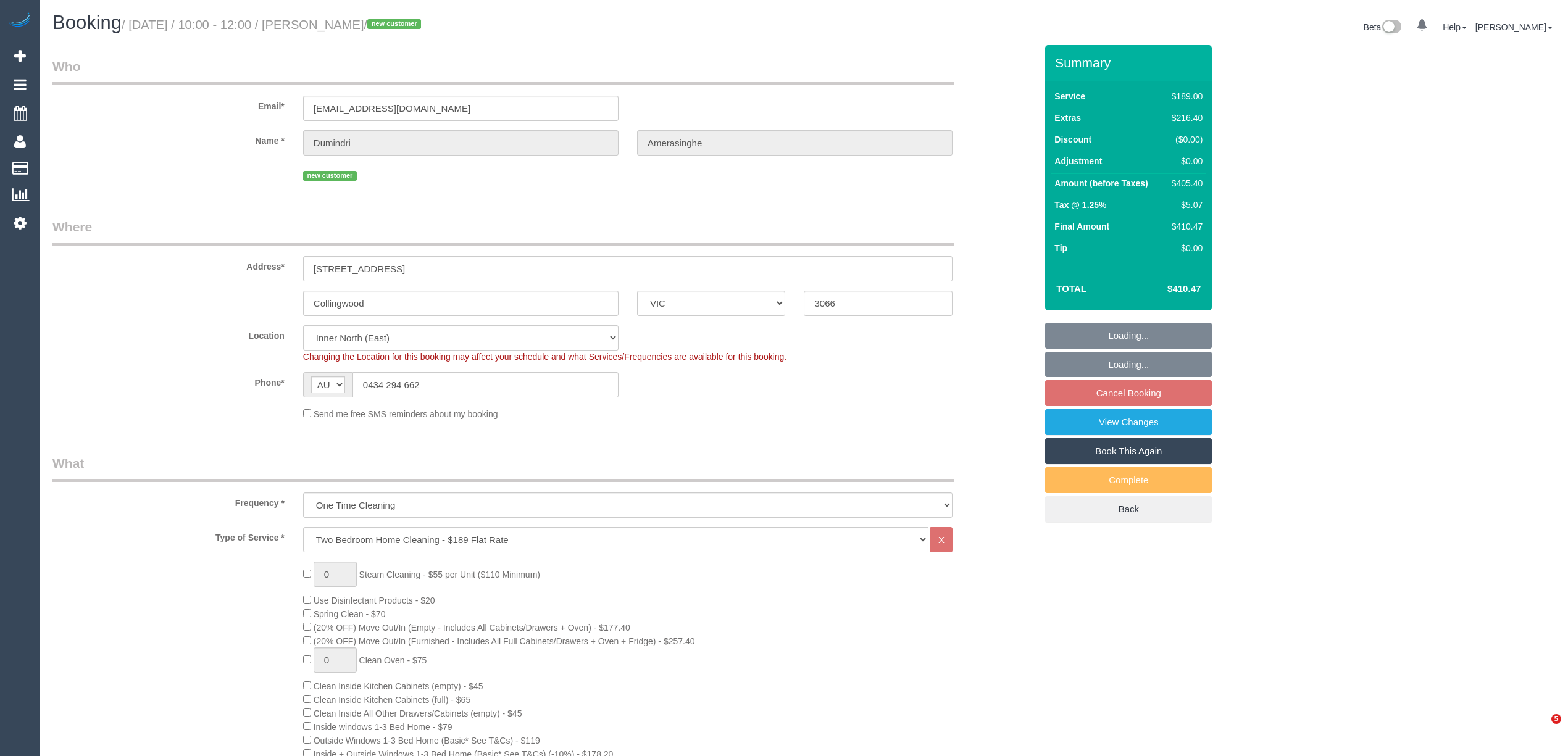
select select "VIC"
select select "number:28"
select select "number:14"
select select "number:18"
select select "number:24"
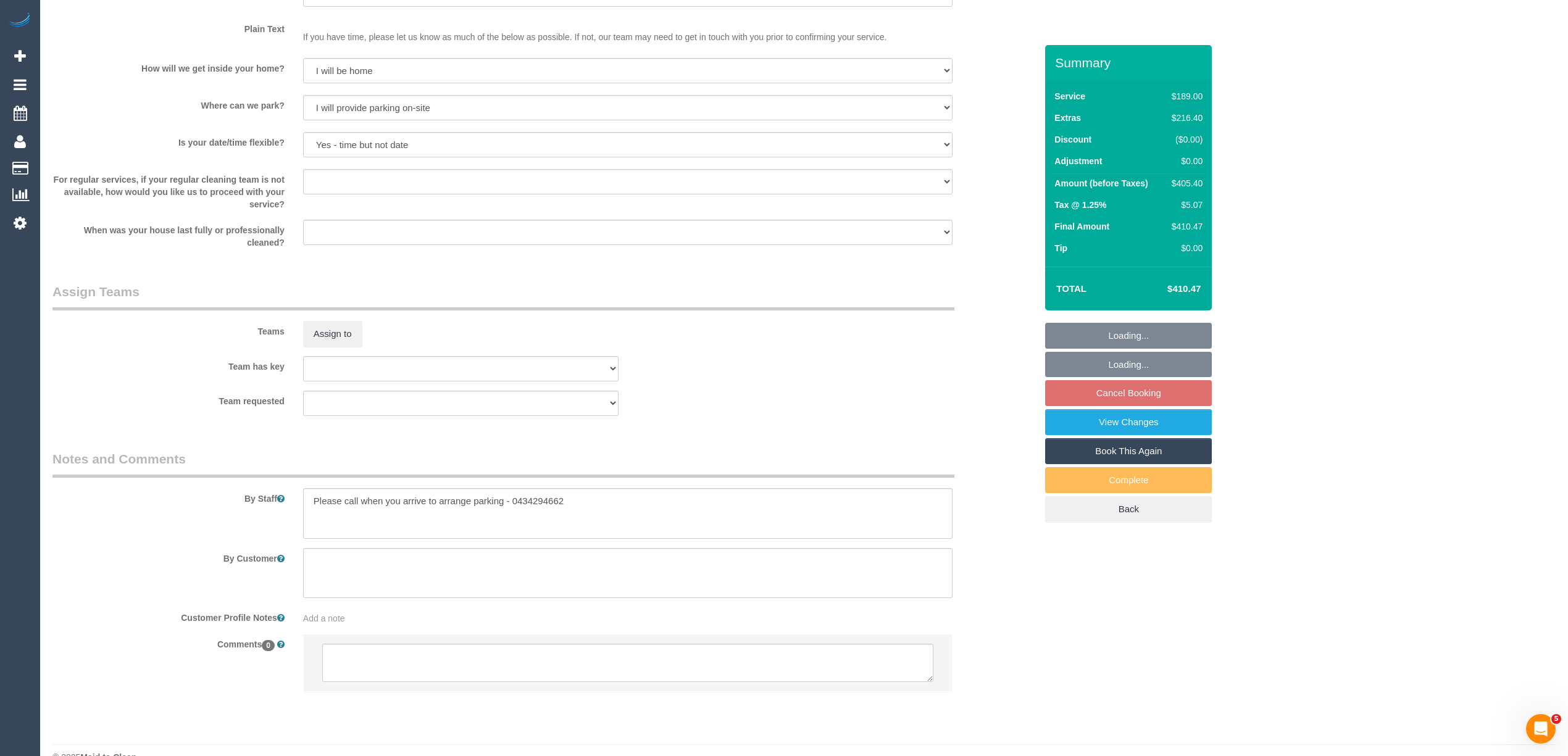
select select "spot3"
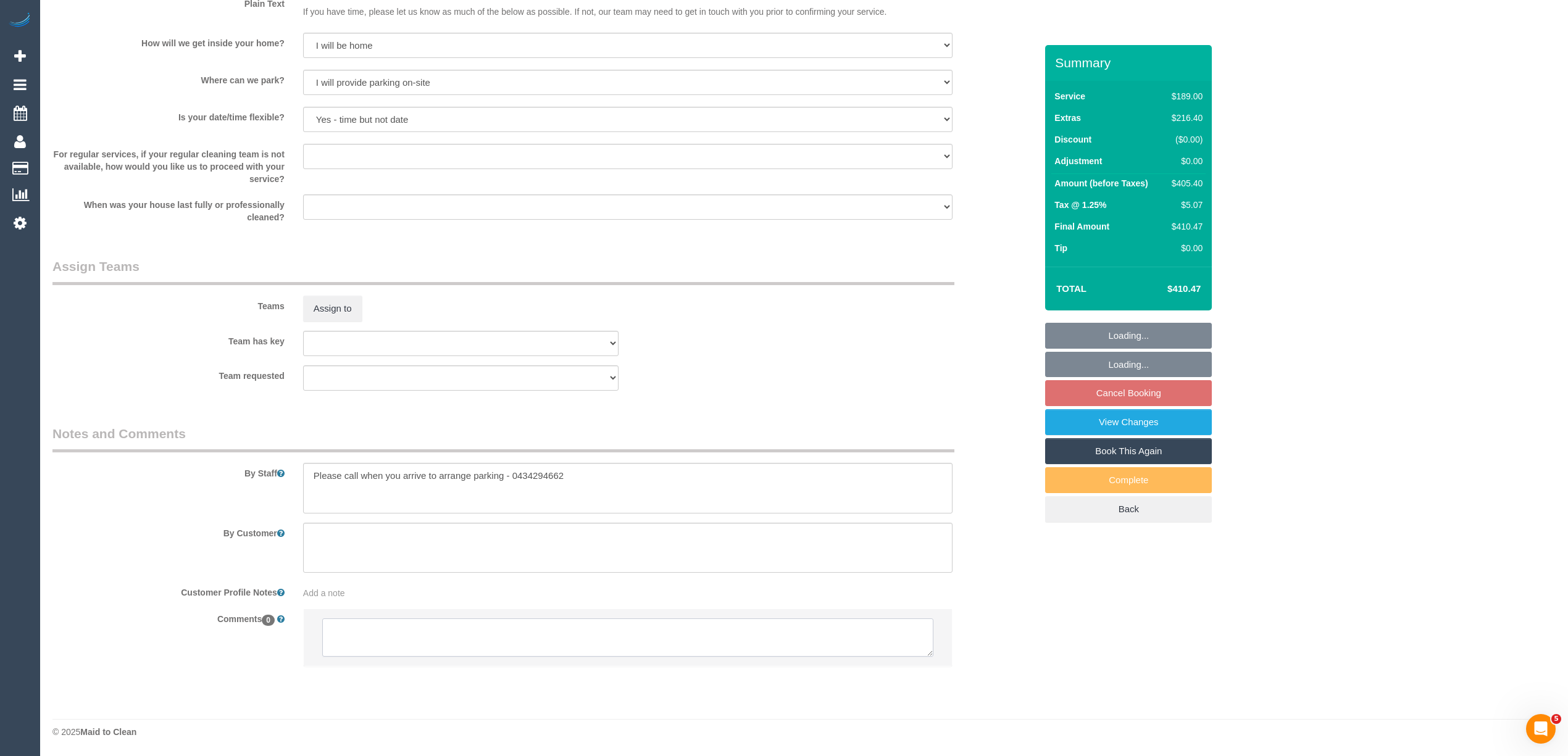
click at [449, 643] on textarea at bounding box center [628, 637] width 611 height 38
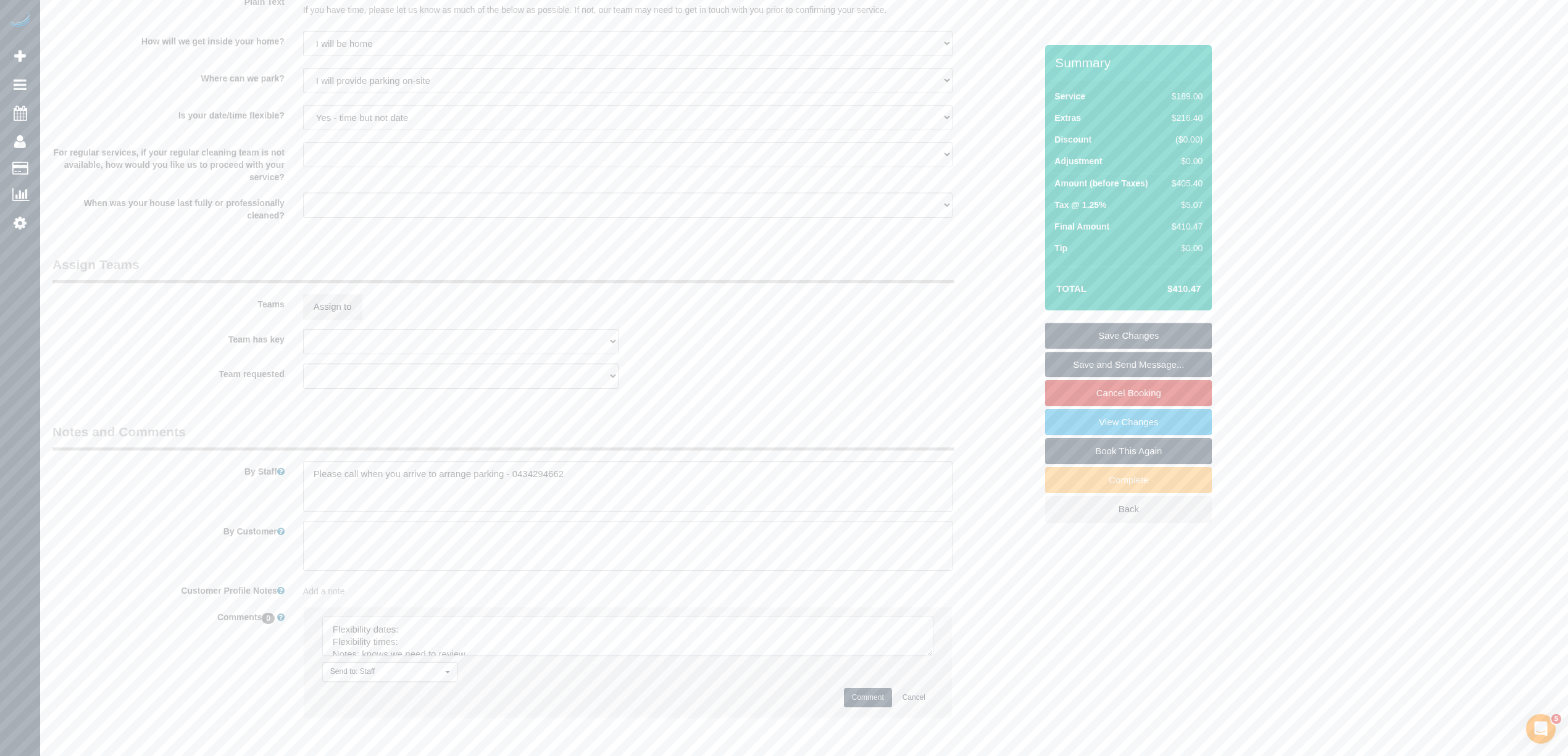
drag, startPoint x: 924, startPoint y: 648, endPoint x: 877, endPoint y: 701, distance: 70.8
click at [934, 656] on textarea at bounding box center [628, 636] width 611 height 40
click at [466, 628] on textarea at bounding box center [635, 666] width 626 height 101
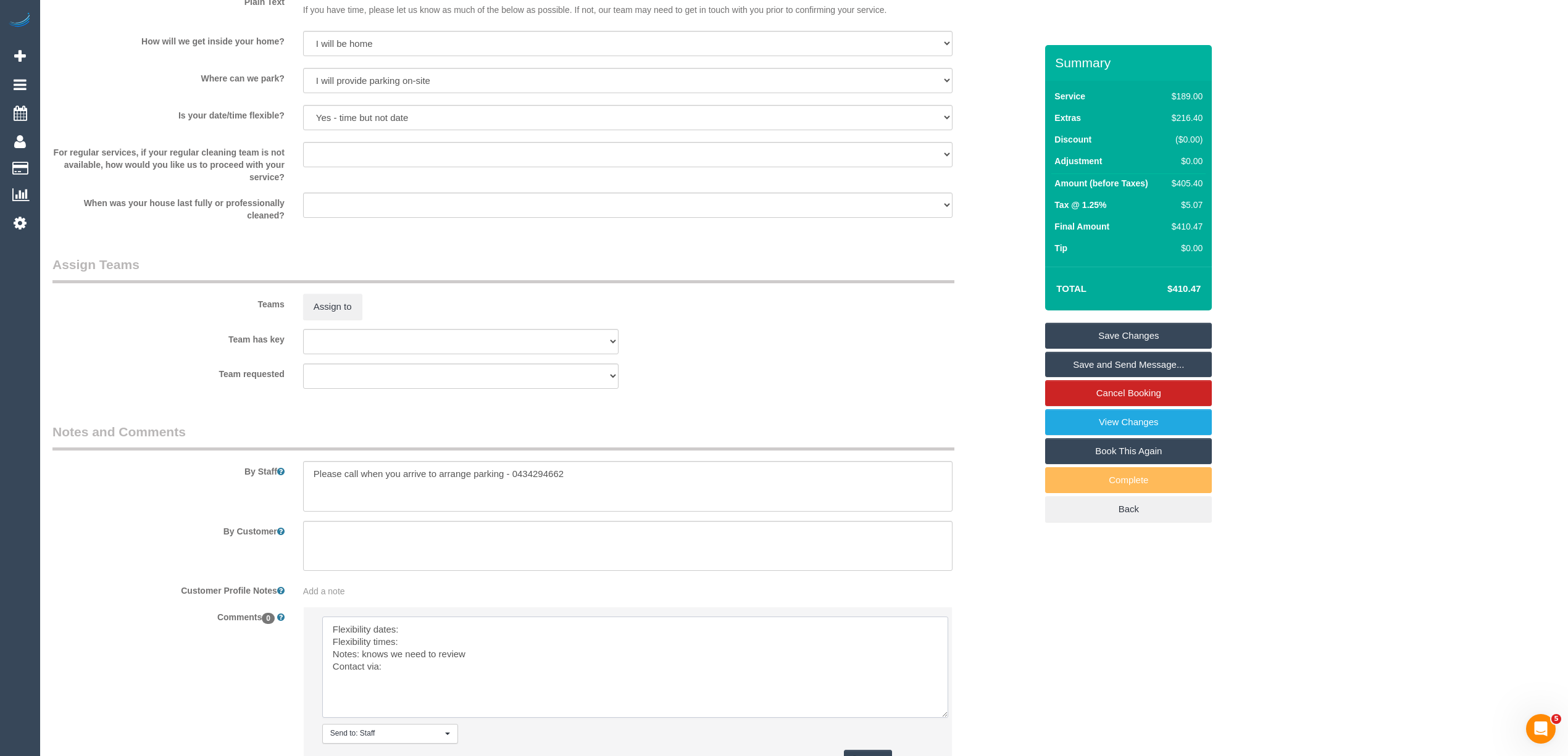
click at [435, 626] on textarea at bounding box center [635, 666] width 626 height 101
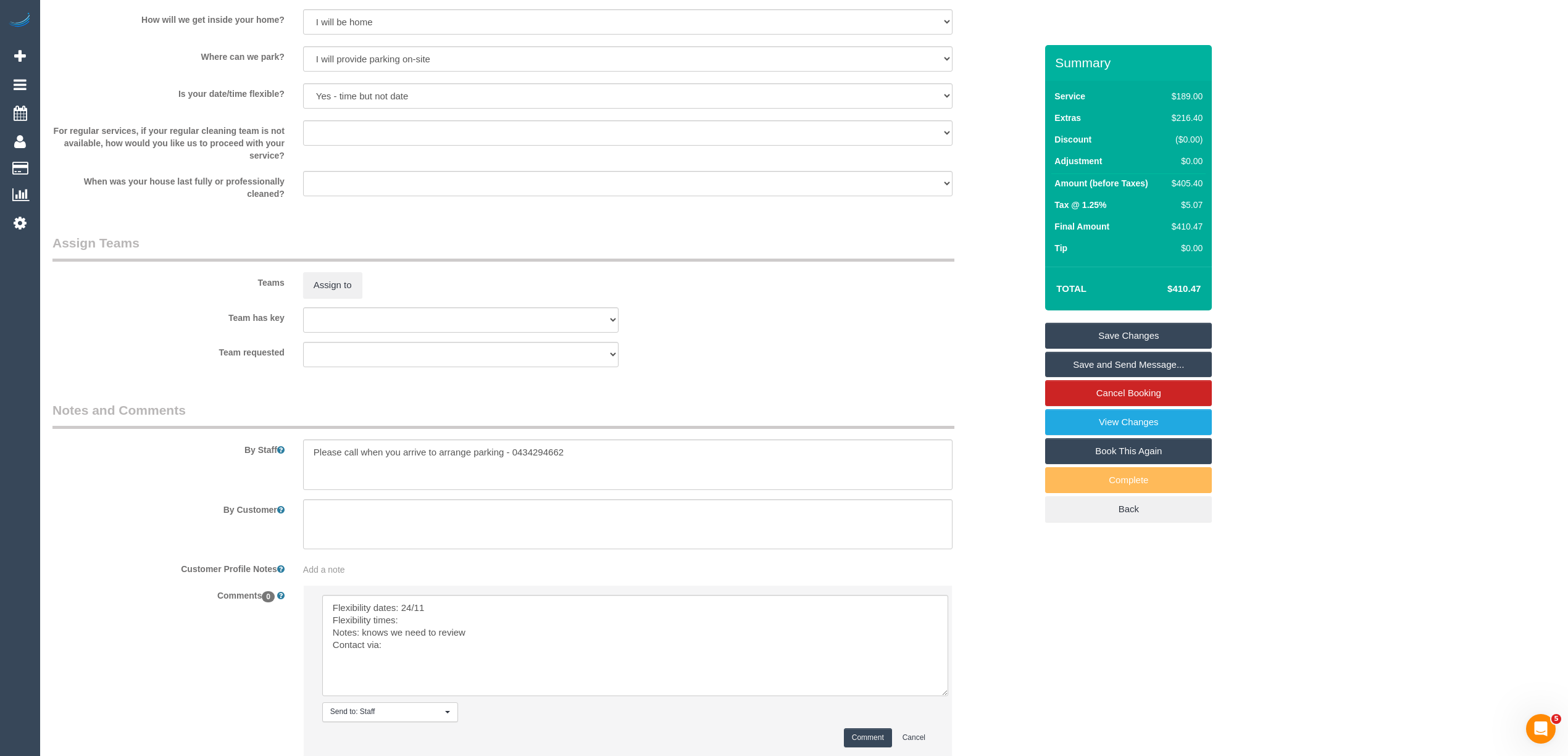
scroll to position [1736, 0]
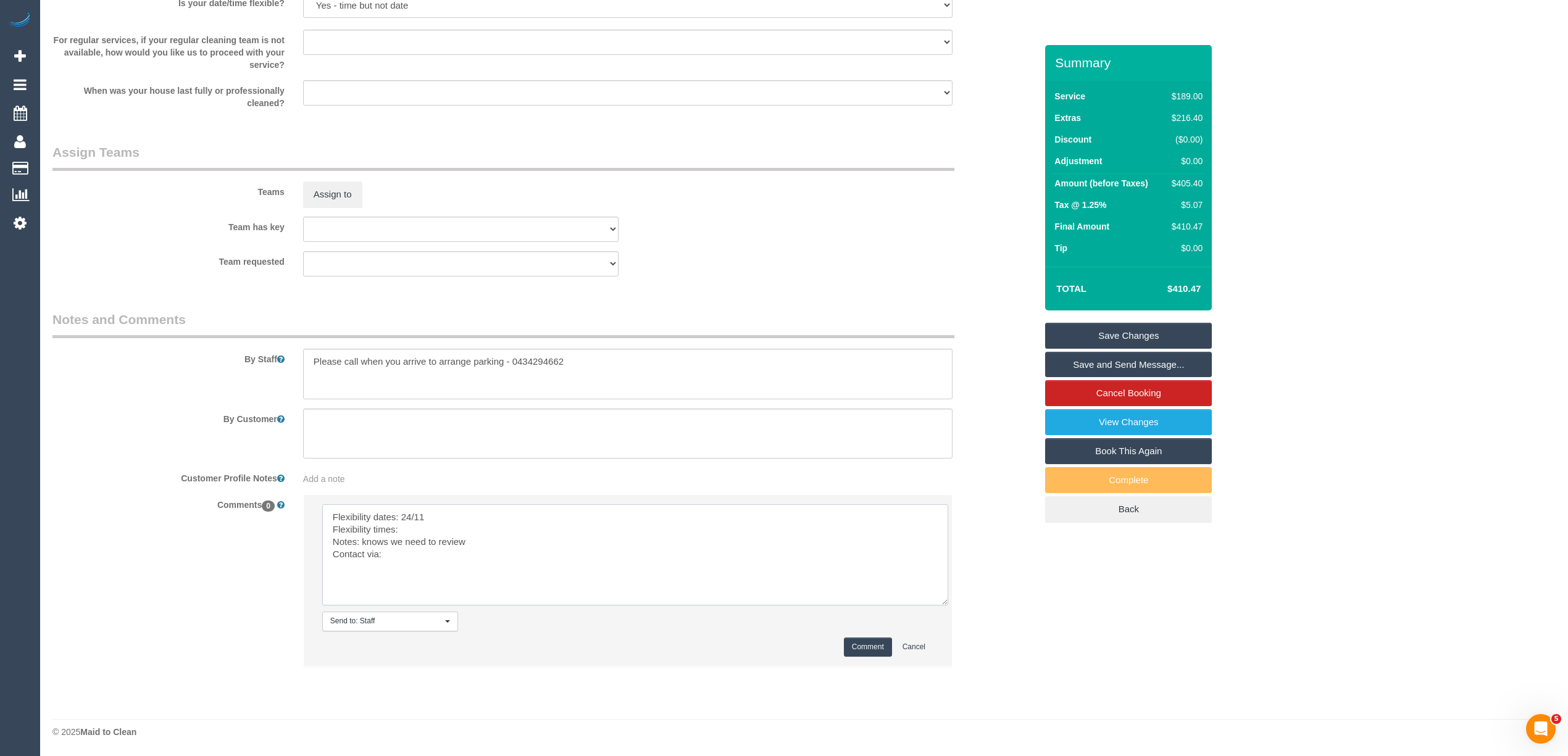
click at [422, 531] on textarea at bounding box center [635, 554] width 626 height 101
click at [414, 562] on textarea at bounding box center [635, 554] width 626 height 101
type textarea "Flexibility dates: 24/11 Flexibility times: flex from 9am Notes: knows we need …"
click at [862, 640] on button "Comment" at bounding box center [868, 646] width 48 height 19
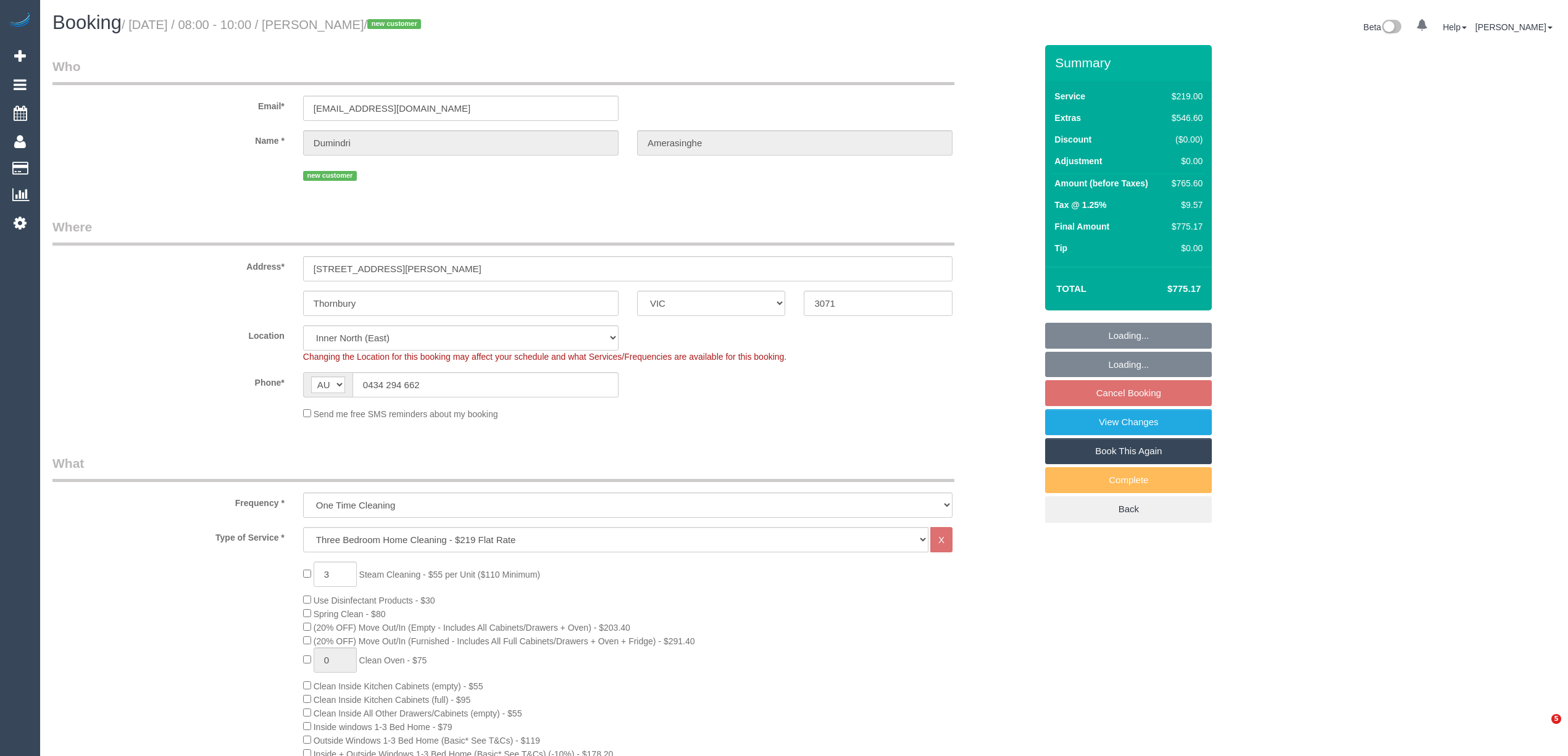
select select "VIC"
select select "number:28"
select select "number:14"
select select "number:19"
select select "number:24"
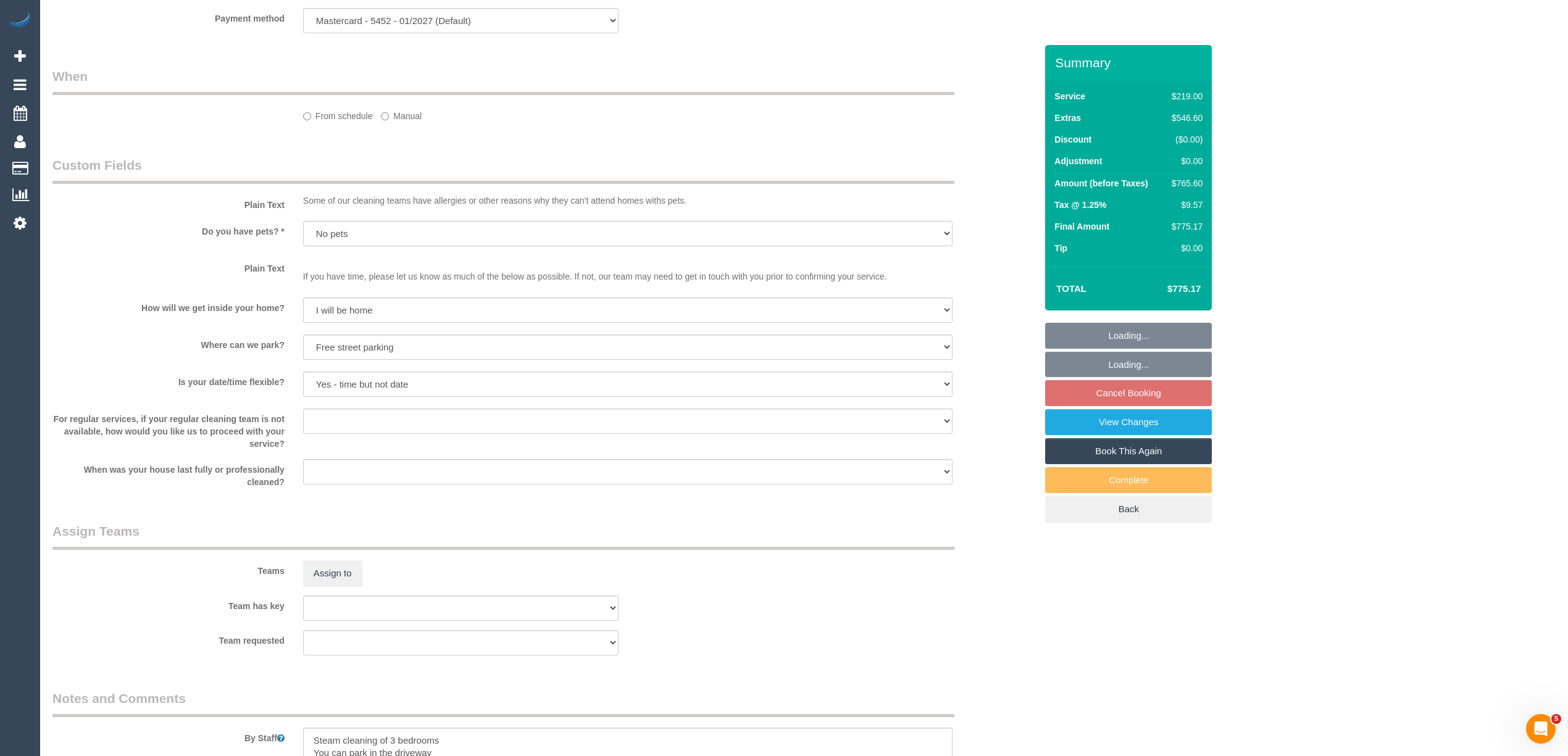
select select "spot2"
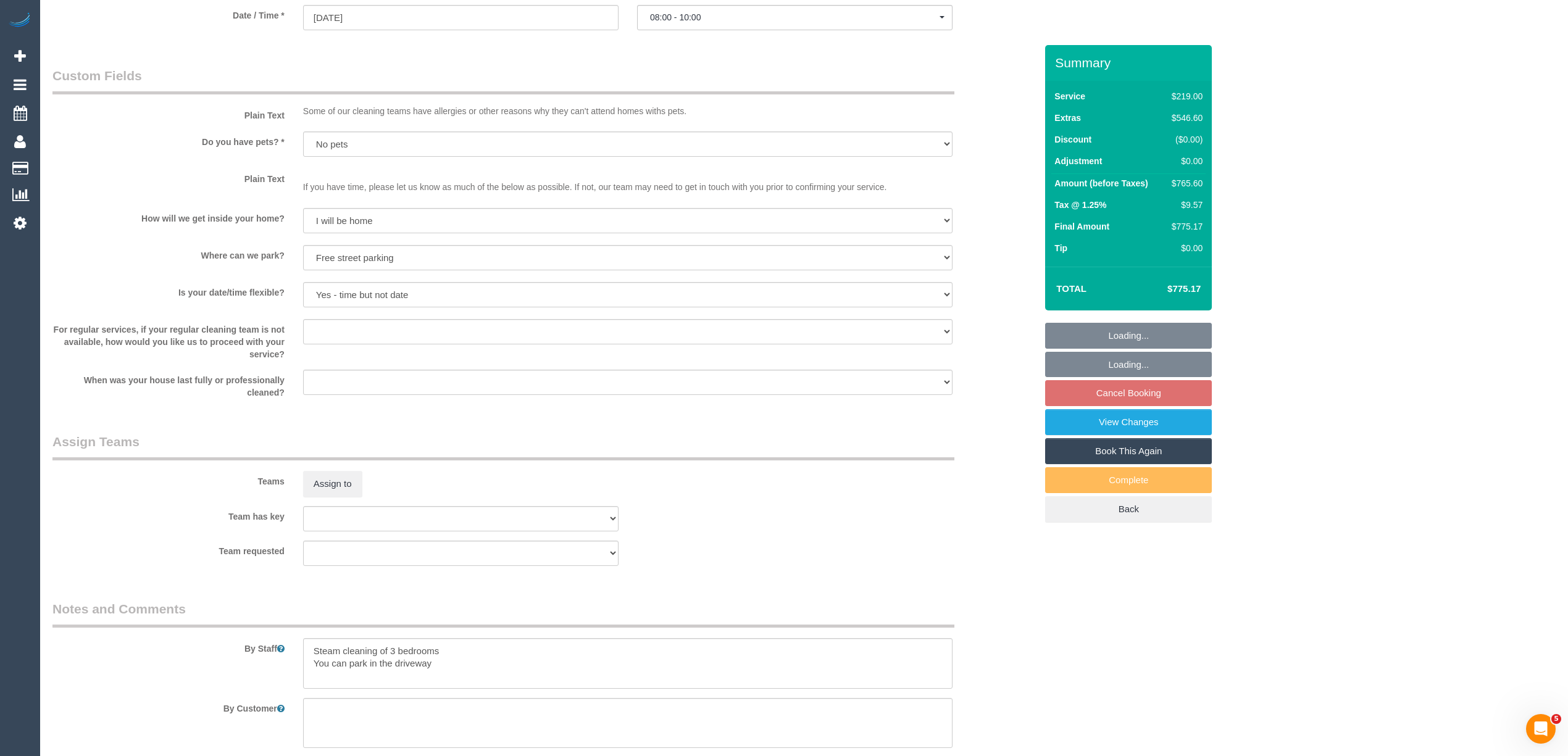
scroll to position [1622, 0]
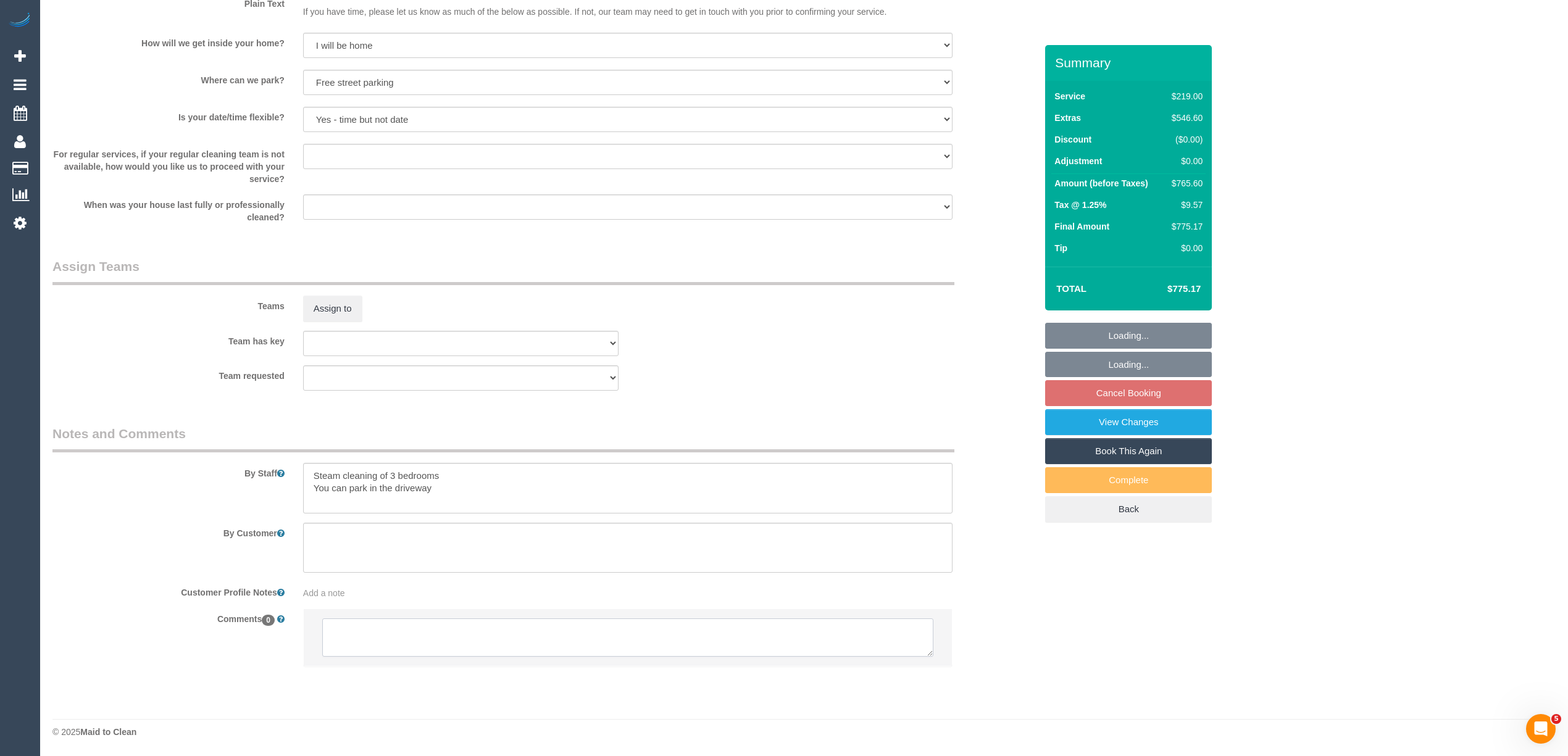
click at [431, 628] on textarea at bounding box center [628, 637] width 611 height 38
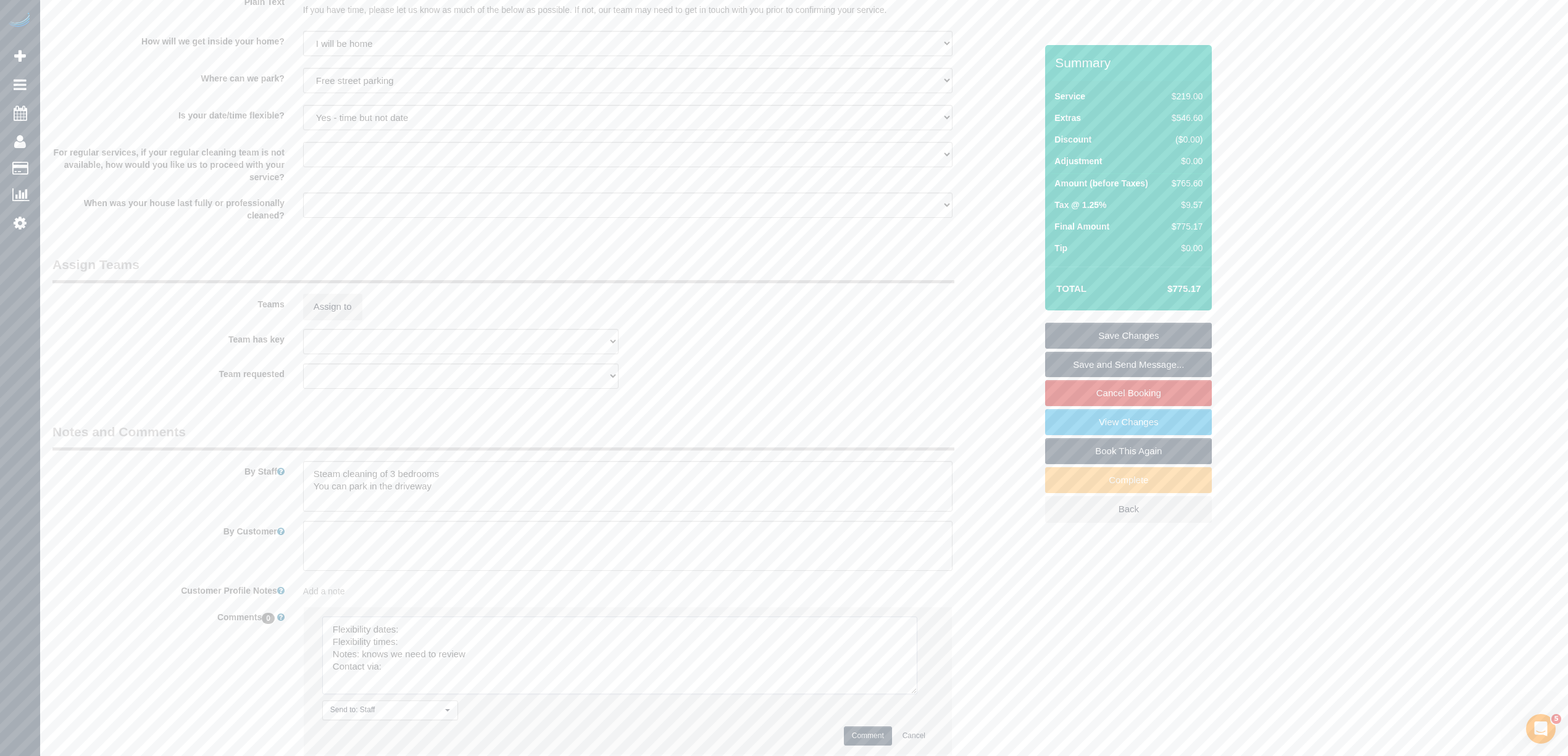
drag, startPoint x: 927, startPoint y: 646, endPoint x: 884, endPoint y: 693, distance: 63.7
click at [905, 692] on textarea at bounding box center [620, 655] width 595 height 77
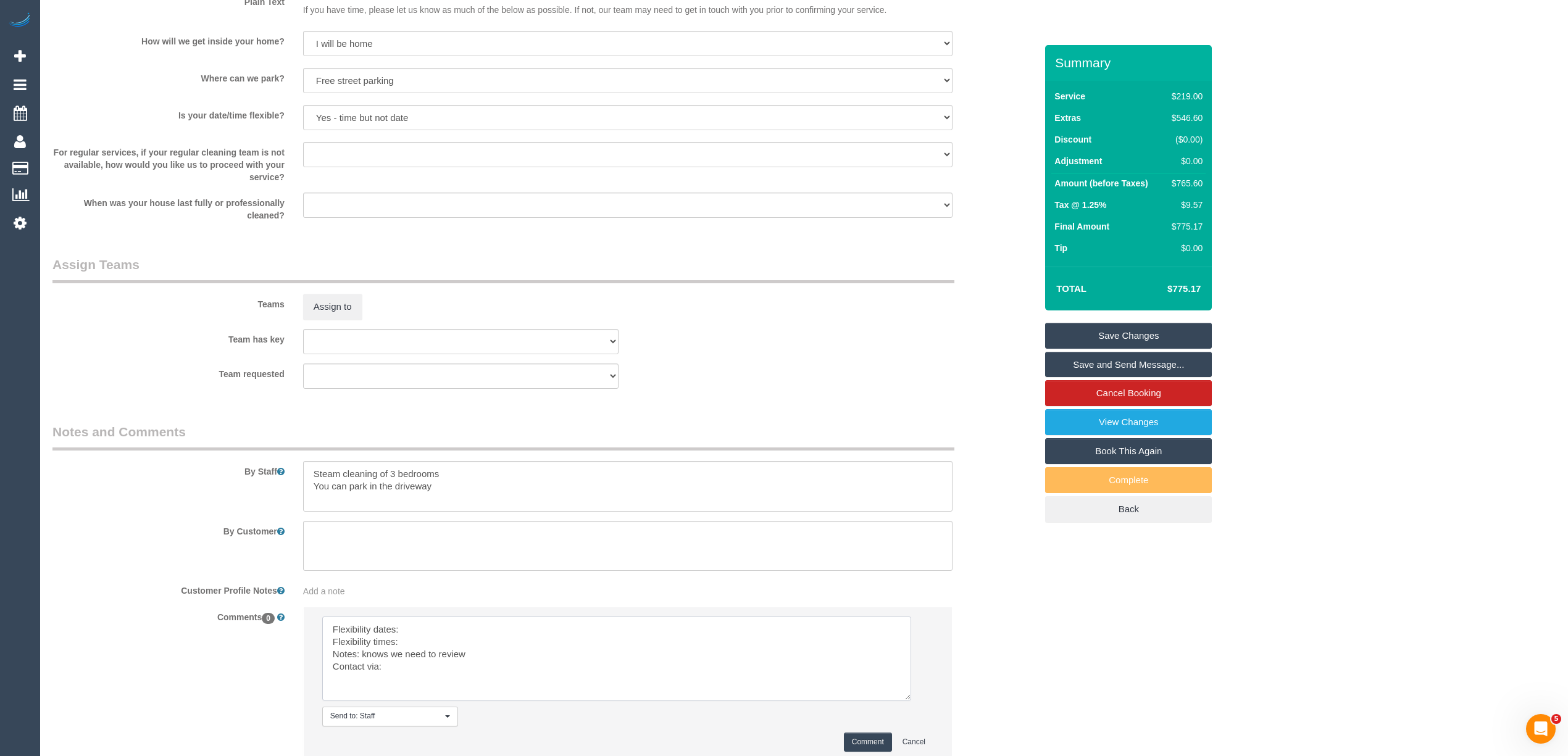
drag, startPoint x: 408, startPoint y: 628, endPoint x: 420, endPoint y: 640, distance: 17.0
click at [409, 628] on textarea at bounding box center [616, 658] width 589 height 84
click at [442, 628] on textarea at bounding box center [616, 658] width 589 height 84
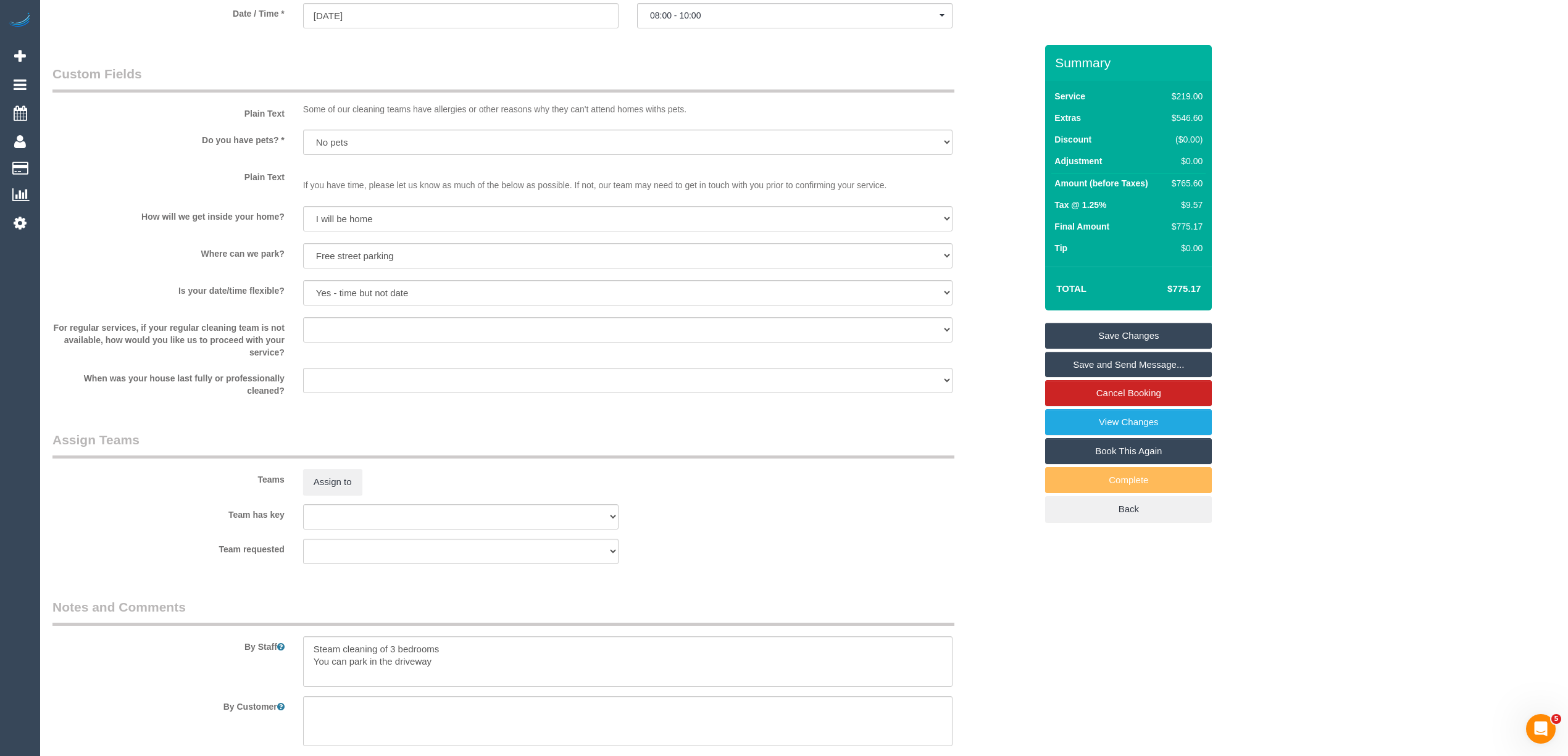
scroll to position [1719, 0]
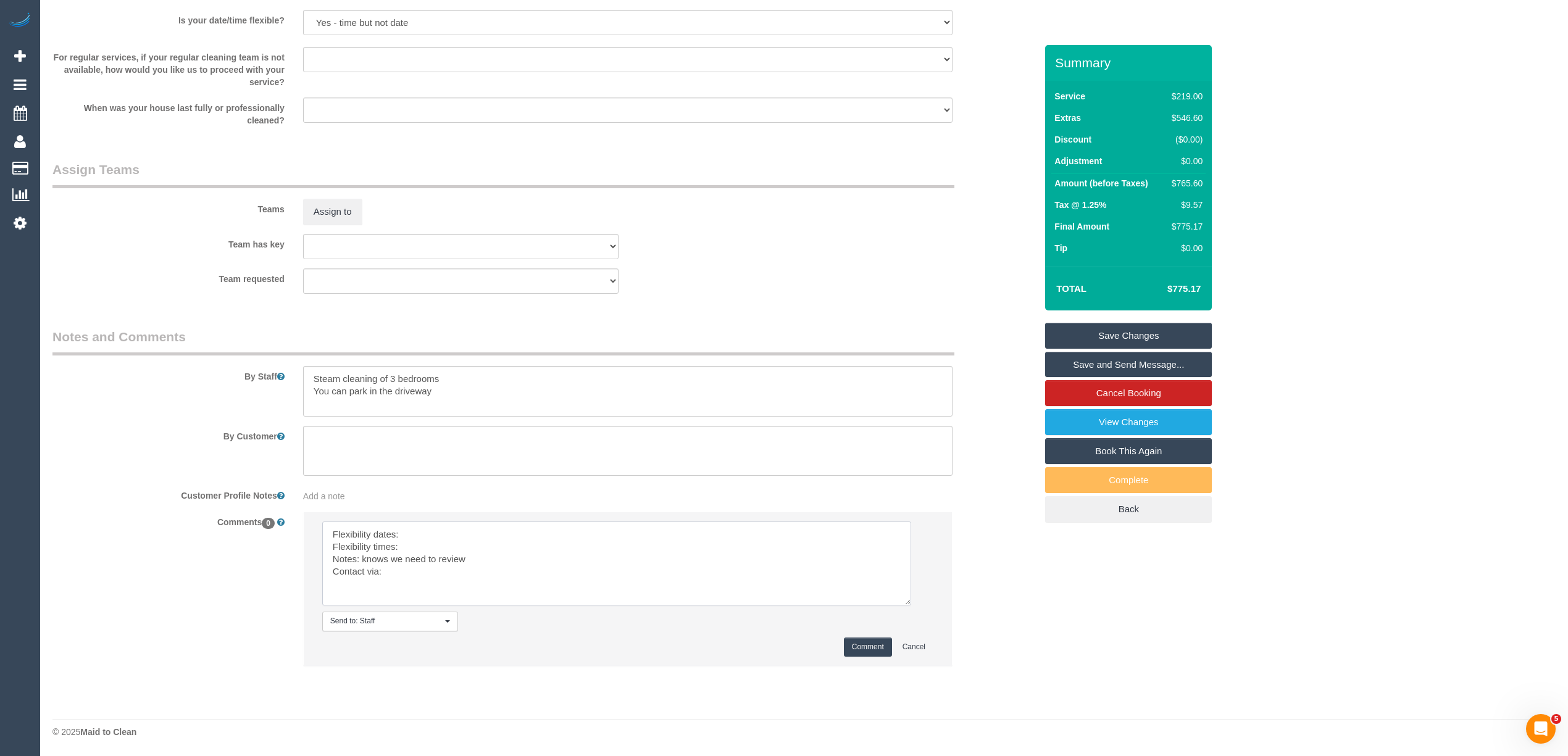
click at [426, 527] on textarea at bounding box center [616, 563] width 589 height 84
click at [419, 542] on textarea at bounding box center [616, 563] width 589 height 84
click at [414, 570] on textarea at bounding box center [616, 563] width 589 height 84
type textarea "Flexibility dates: 20/11 Flexibility times: flex from 8am Notes: knows we need …"
click at [873, 643] on button "Comment" at bounding box center [868, 646] width 48 height 19
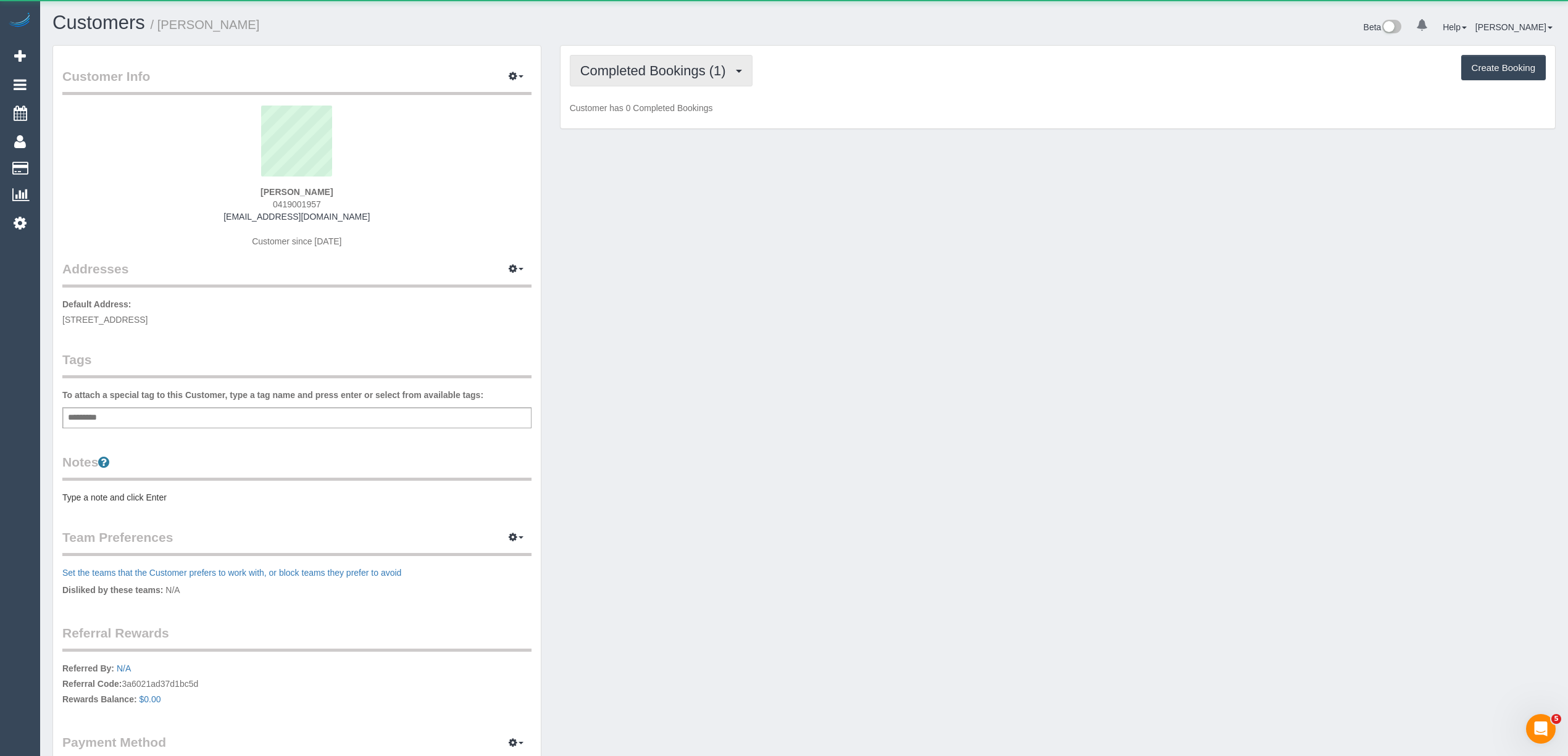
click at [615, 58] on button "Completed Bookings (1)" at bounding box center [661, 71] width 183 height 31
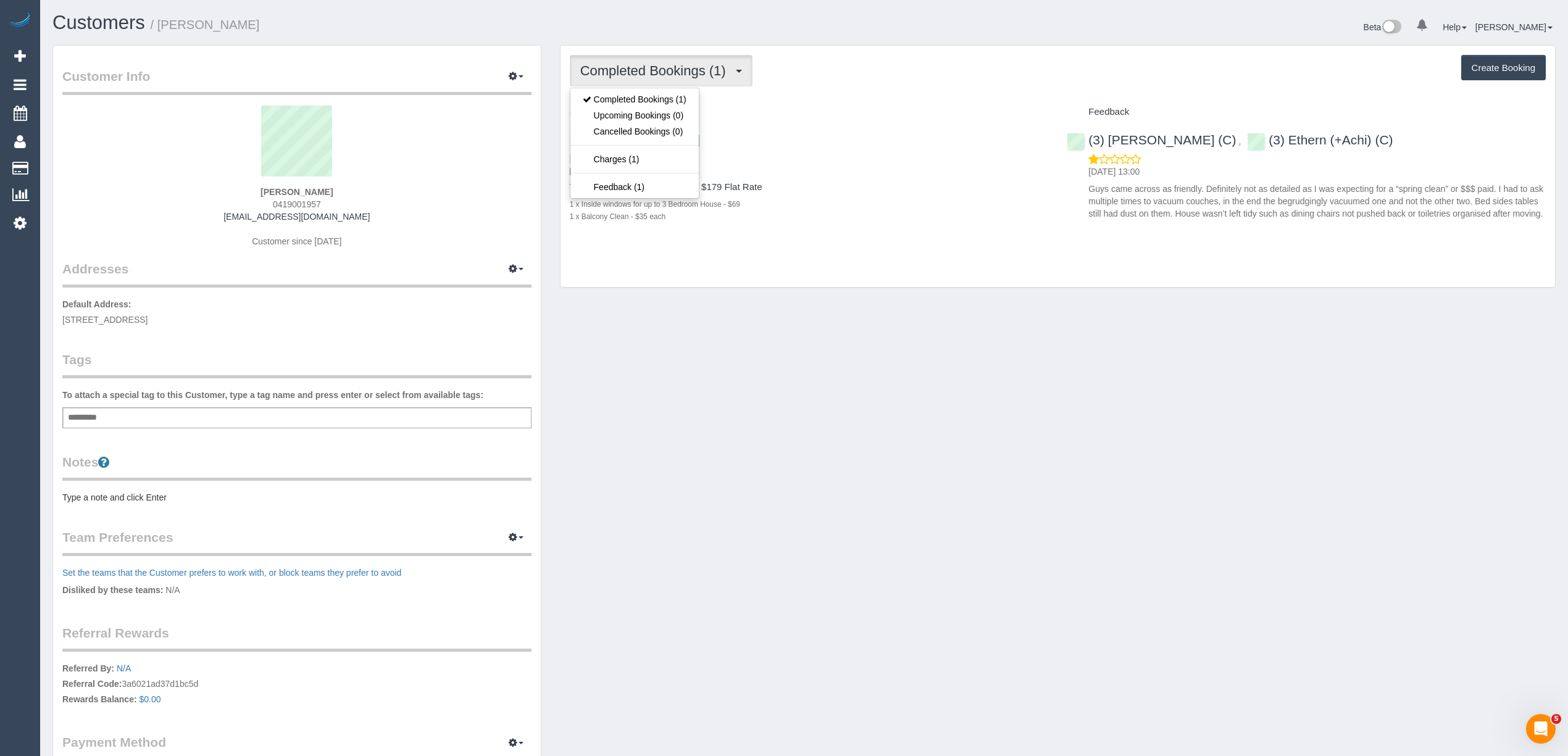
click at [873, 65] on div "Completed Bookings (1) Completed Bookings (1) Upcoming Bookings (0) Cancelled B…" at bounding box center [1057, 71] width 976 height 31
drag, startPoint x: 952, startPoint y: 114, endPoint x: 958, endPoint y: 143, distance: 29.6
click at [958, 143] on div "Service Feedback 800 Chapel Street, 708, South Yarra, VIC 3141 26/10/2023 08:00…" at bounding box center [1057, 175] width 976 height 146
click at [958, 144] on h3 "800 Chapel Street, 708, South Yarra, VIC 3141" at bounding box center [808, 139] width 479 height 14
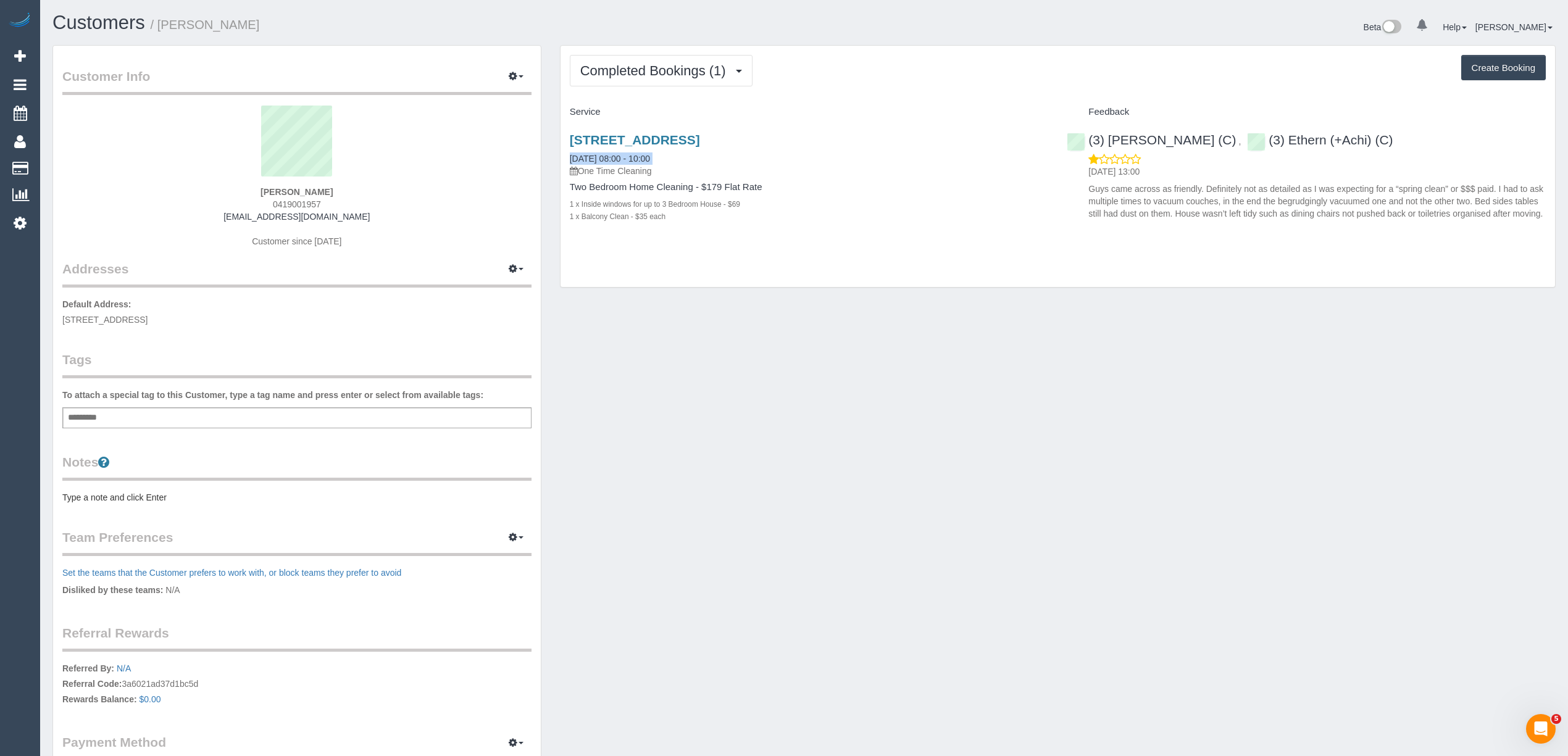
click at [957, 148] on div "800 Chapel Street, 708, South Yarra, VIC 3141 26/10/2023 08:00 - 10:00 One Time…" at bounding box center [808, 155] width 479 height 44
click at [956, 105] on div "Service" at bounding box center [809, 112] width 498 height 21
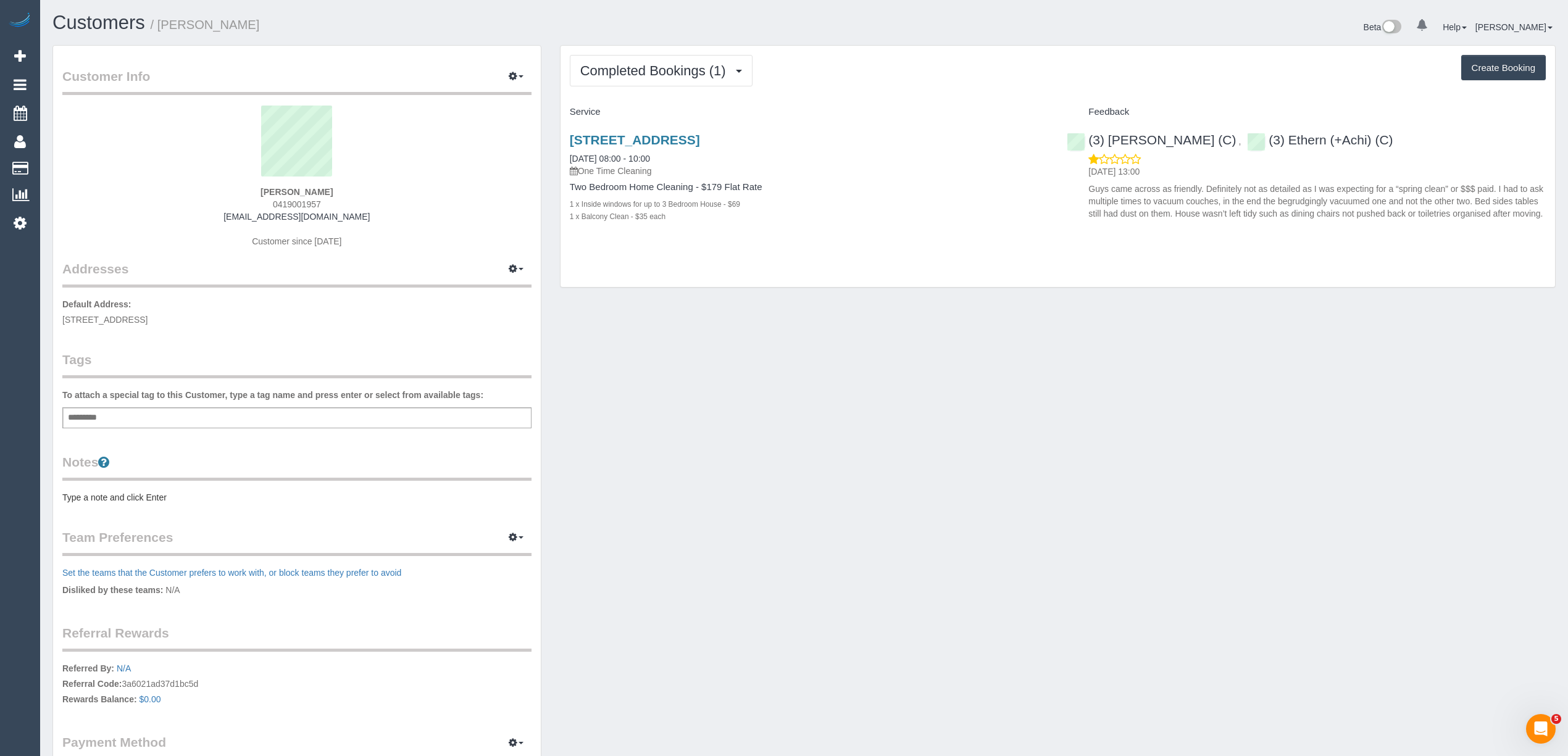
click at [956, 109] on h4 "Service" at bounding box center [808, 112] width 479 height 11
click at [958, 102] on div "Service" at bounding box center [809, 112] width 498 height 21
click at [901, 129] on div "800 Chapel Street, 708, South Yarra, VIC 3141 26/10/2023 08:00 - 10:00 One Time…" at bounding box center [809, 184] width 498 height 124
click at [272, 194] on strong "James Skilbeck" at bounding box center [297, 192] width 73 height 10
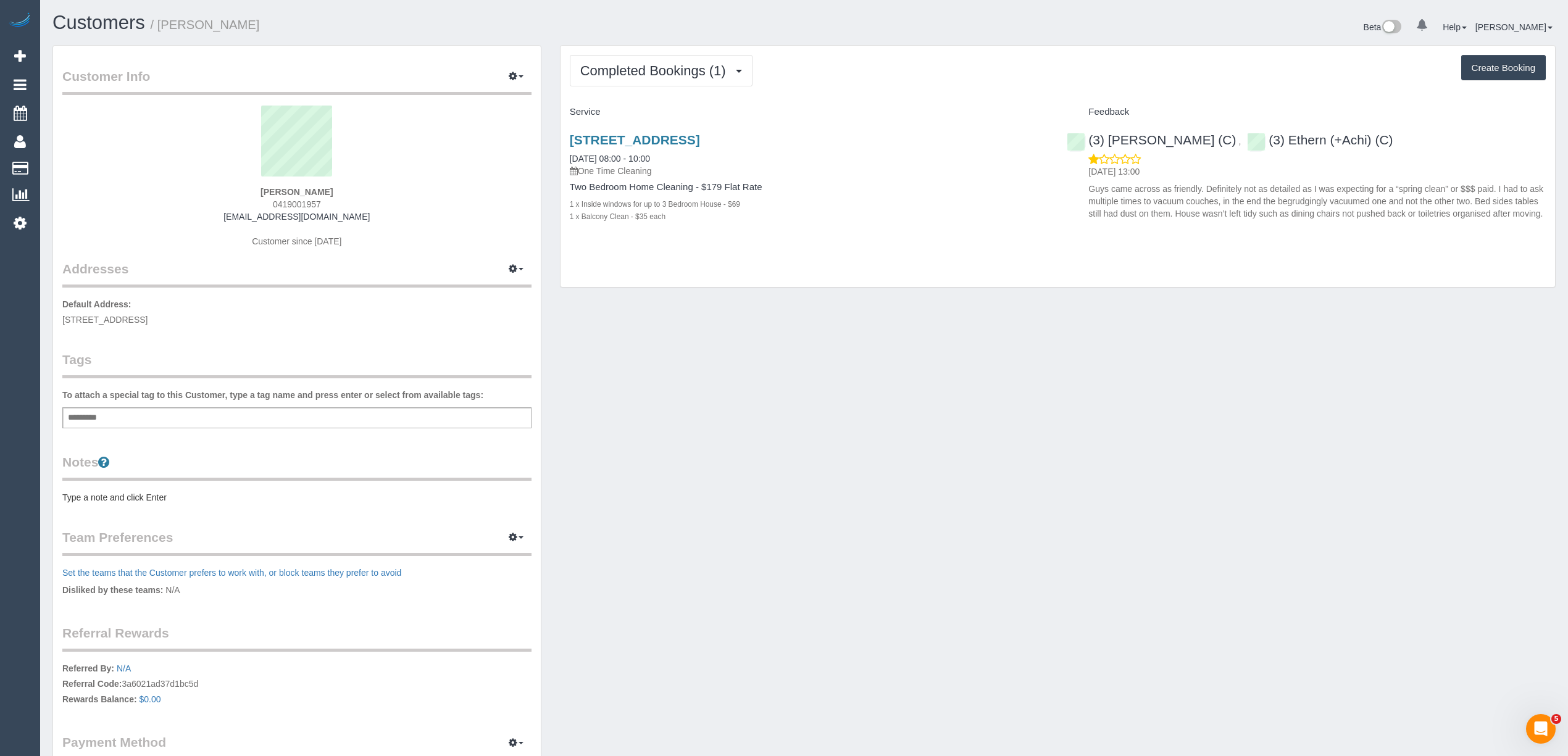
click at [269, 193] on strong "James Skilbeck" at bounding box center [297, 192] width 73 height 10
click at [310, 190] on strong "James Skilbeck" at bounding box center [297, 192] width 73 height 10
copy strong "James Skilbeck"
click at [297, 200] on span "0419001957" at bounding box center [297, 204] width 48 height 10
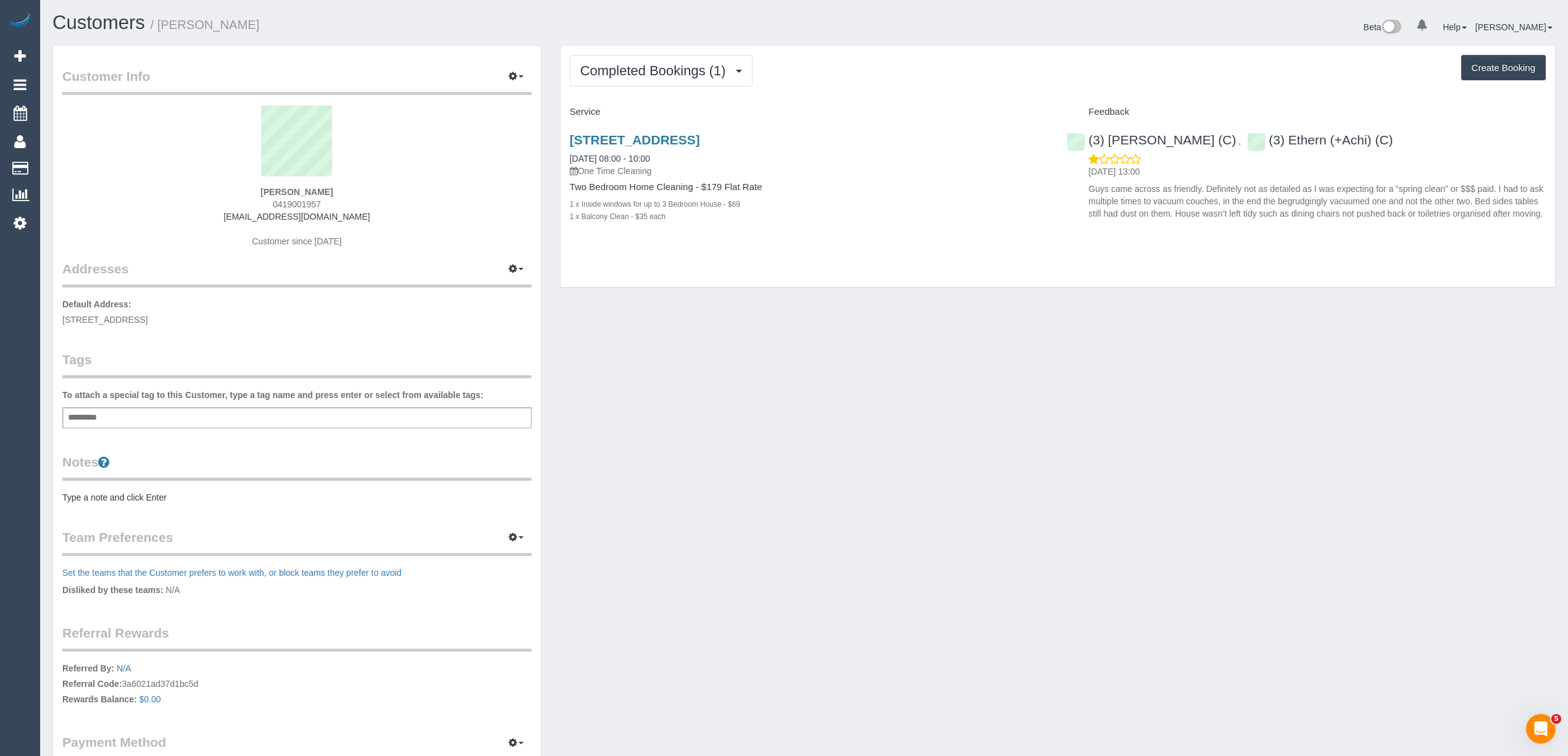
copy span "0419001957"
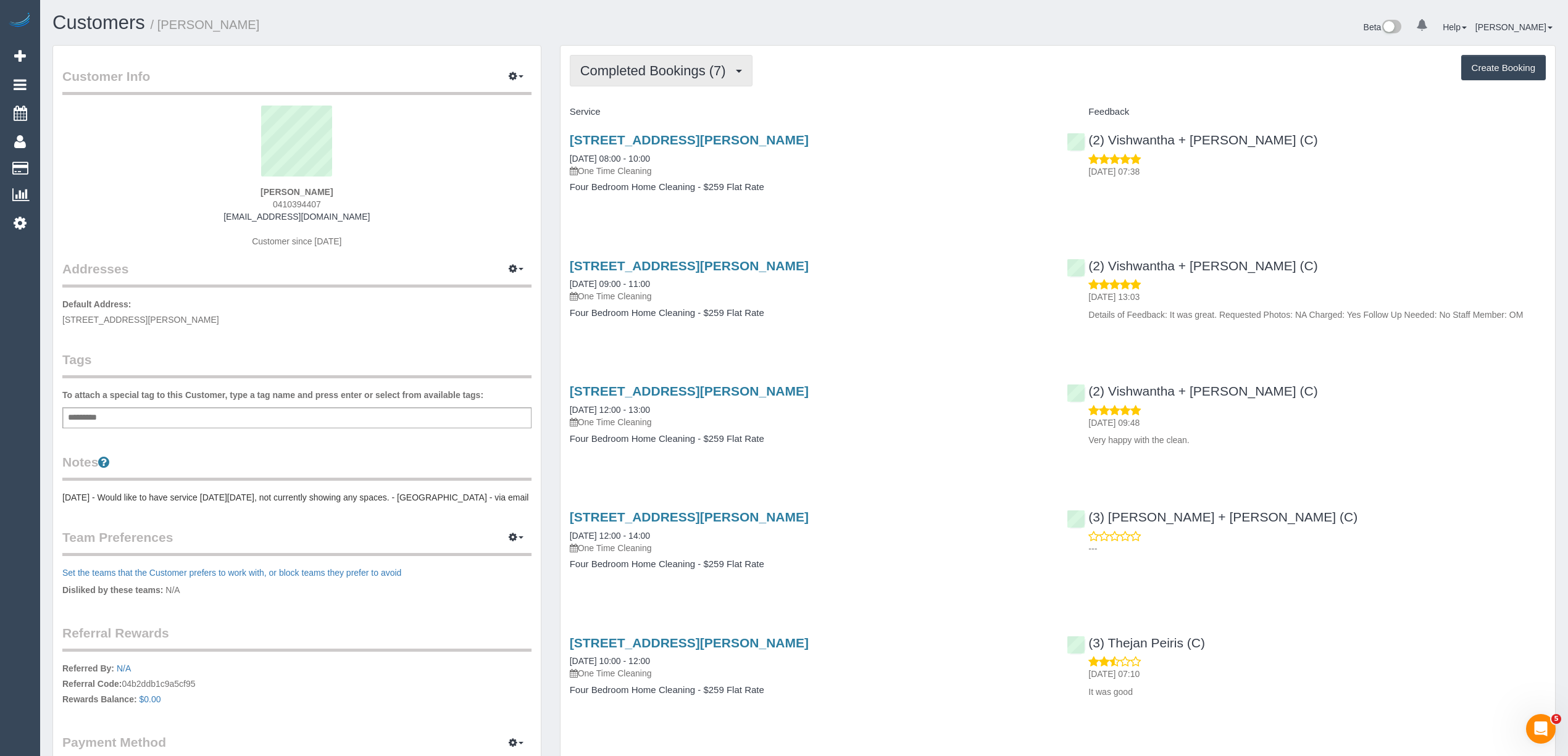
drag, startPoint x: 0, startPoint y: 0, endPoint x: 634, endPoint y: 72, distance: 638.1
click at [634, 72] on span "Completed Bookings (7)" at bounding box center [656, 70] width 152 height 16
click at [632, 116] on link "Upcoming Bookings (1)" at bounding box center [634, 114] width 129 height 16
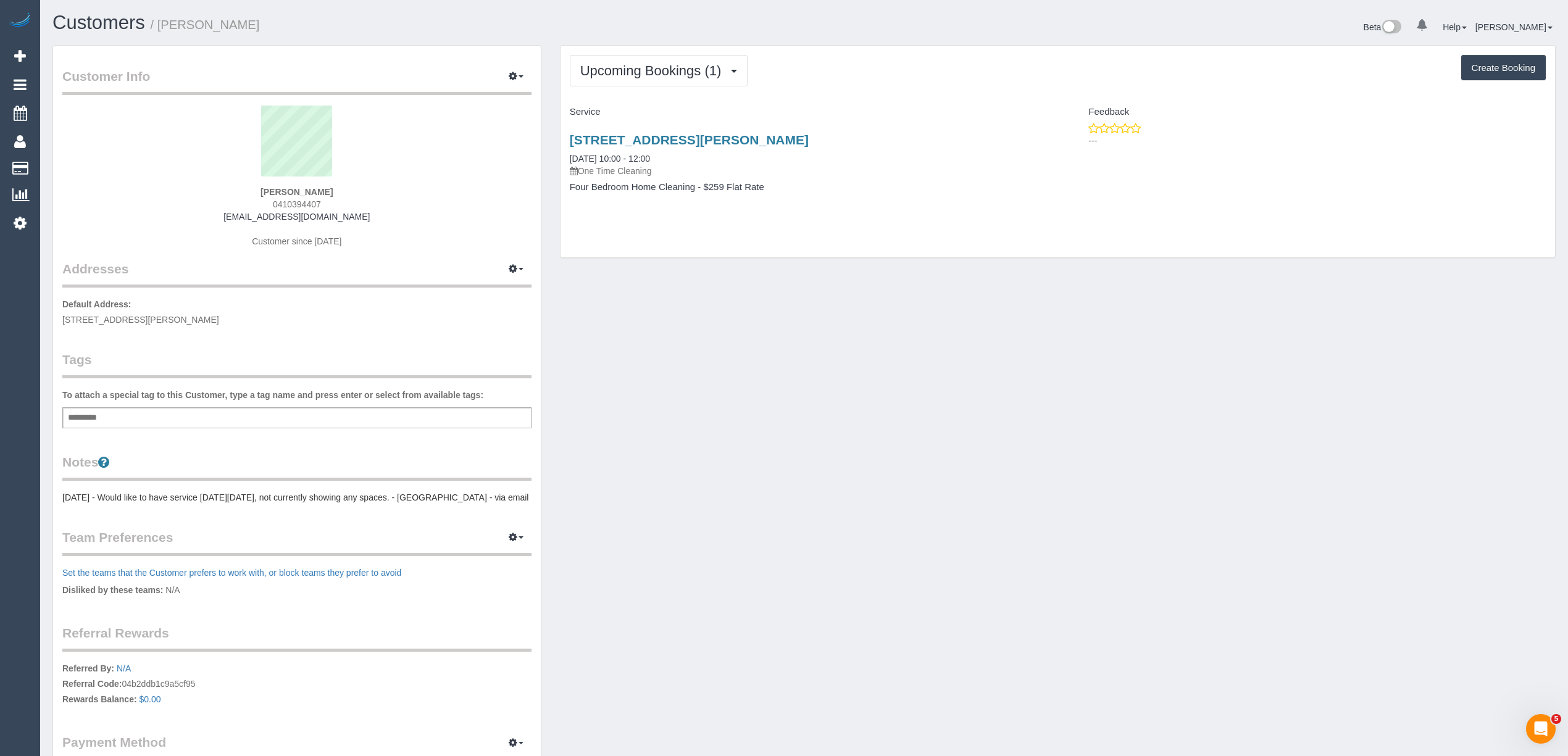
click at [896, 72] on div "Upcoming Bookings (1) Completed Bookings (7) Upcoming Bookings (1) Cancelled Bo…" at bounding box center [1057, 71] width 976 height 31
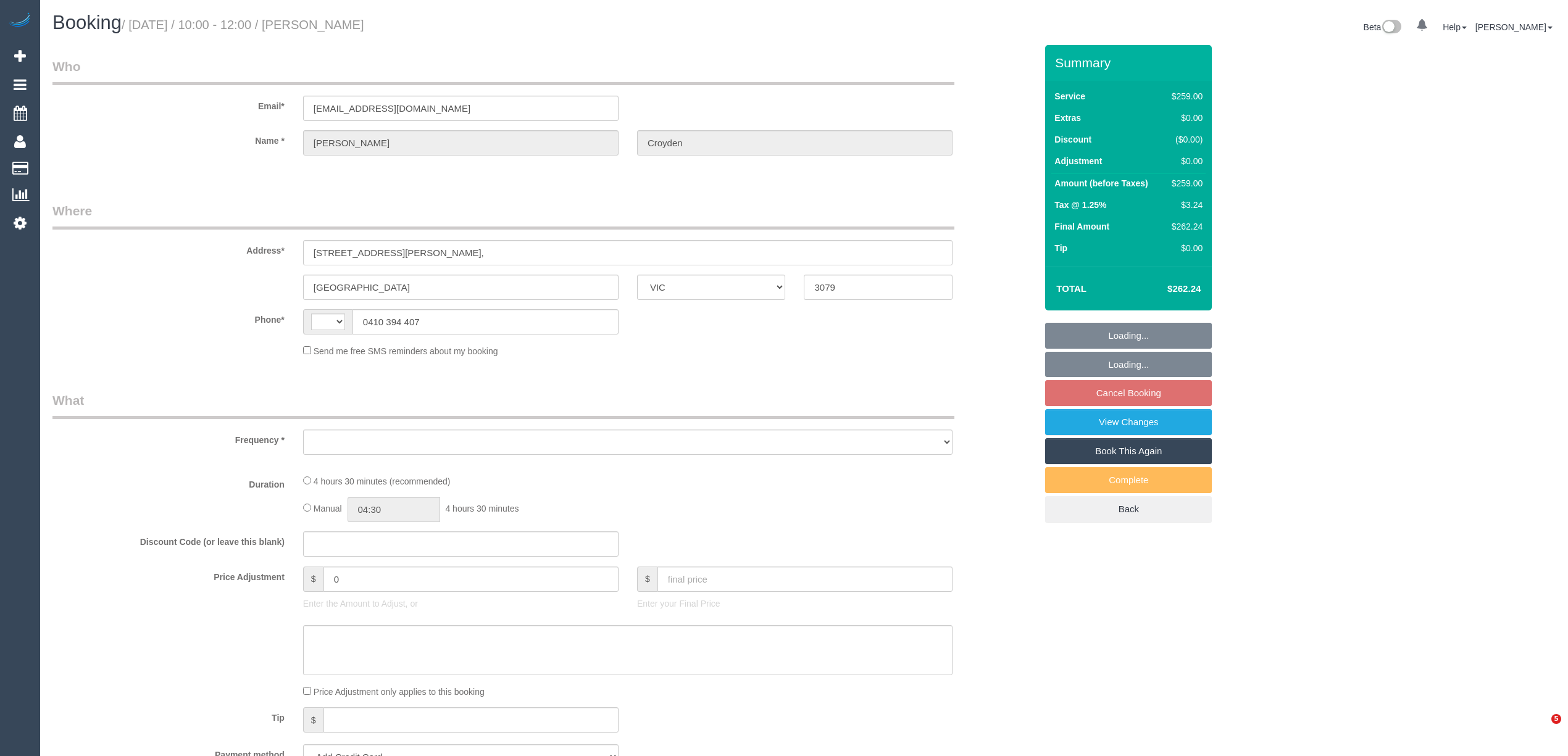
select select "VIC"
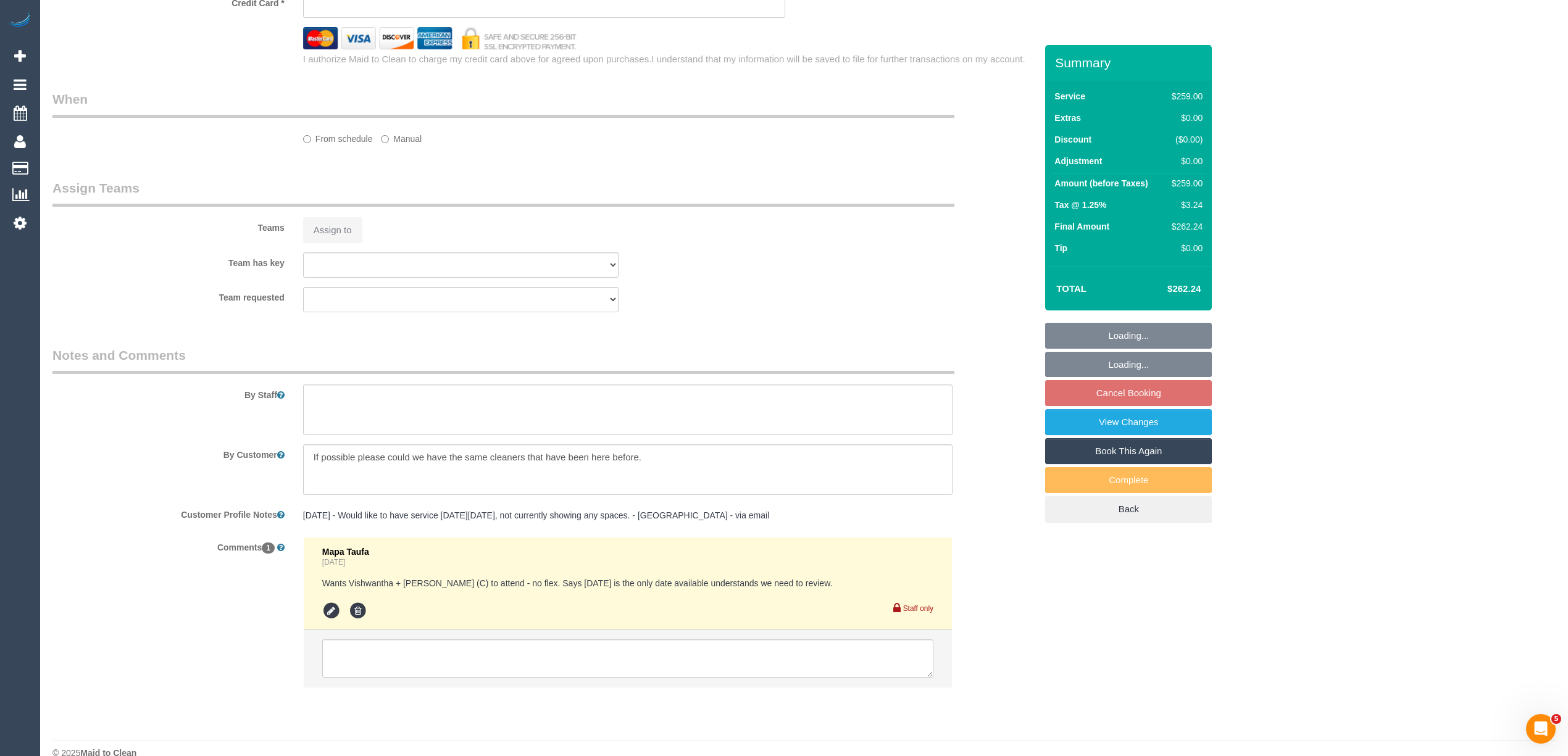
select select "string:AU"
select select "number:30"
select select "number:14"
select select "number:19"
select select "number:25"
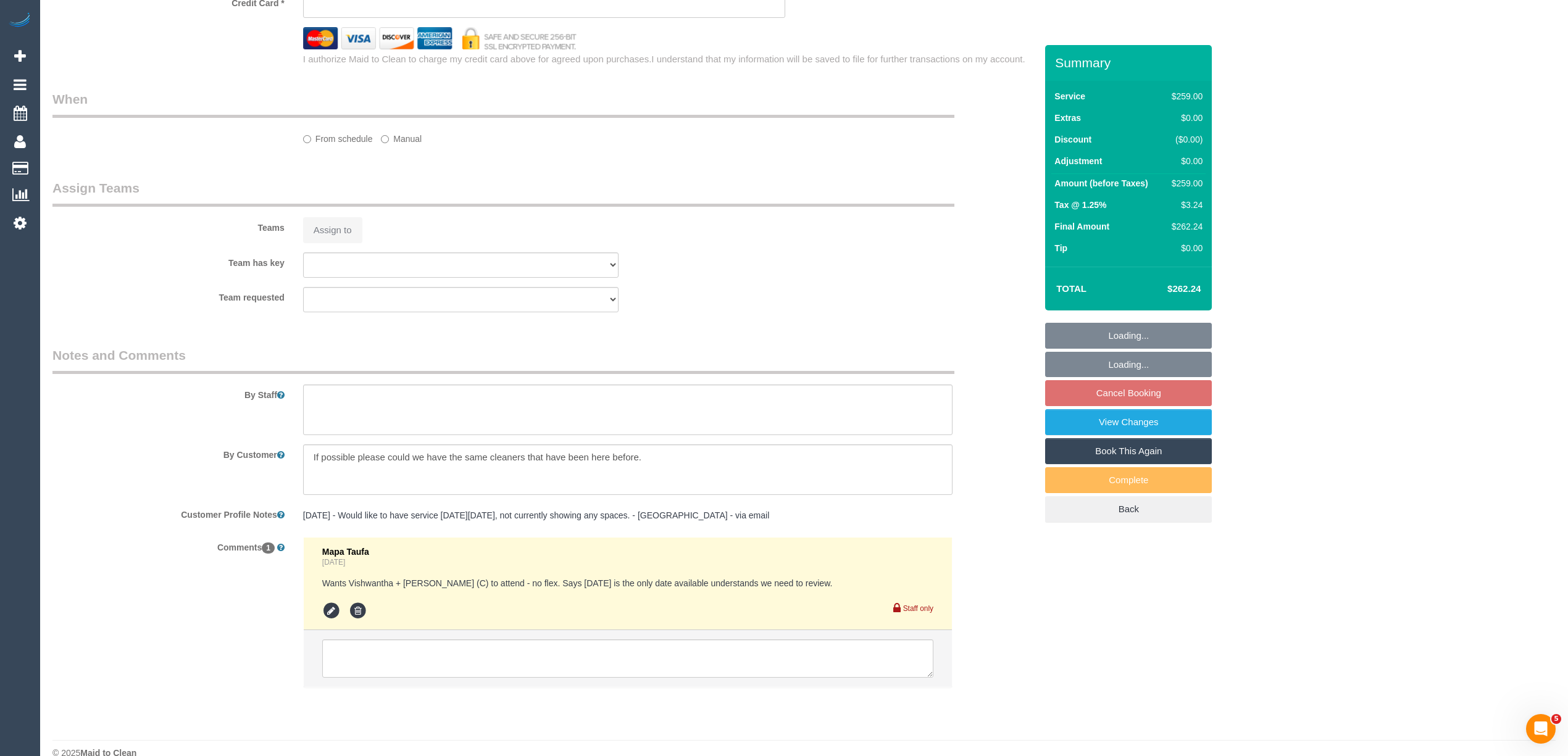
select select "number:34"
select select "number:13"
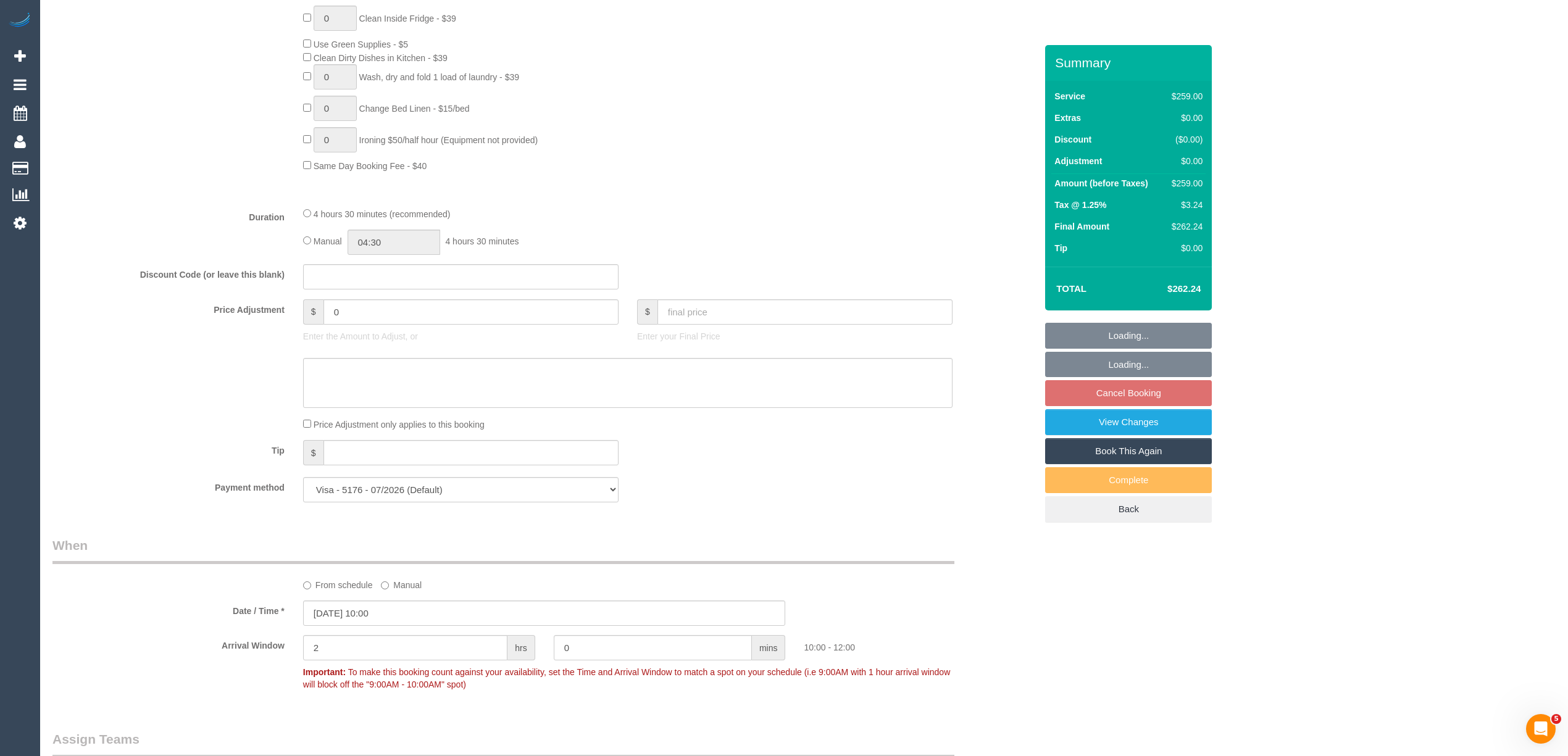
select select "object:1563"
select select "string:stripe-pm_1SDLat2GScqysDRVWbX3oO1W"
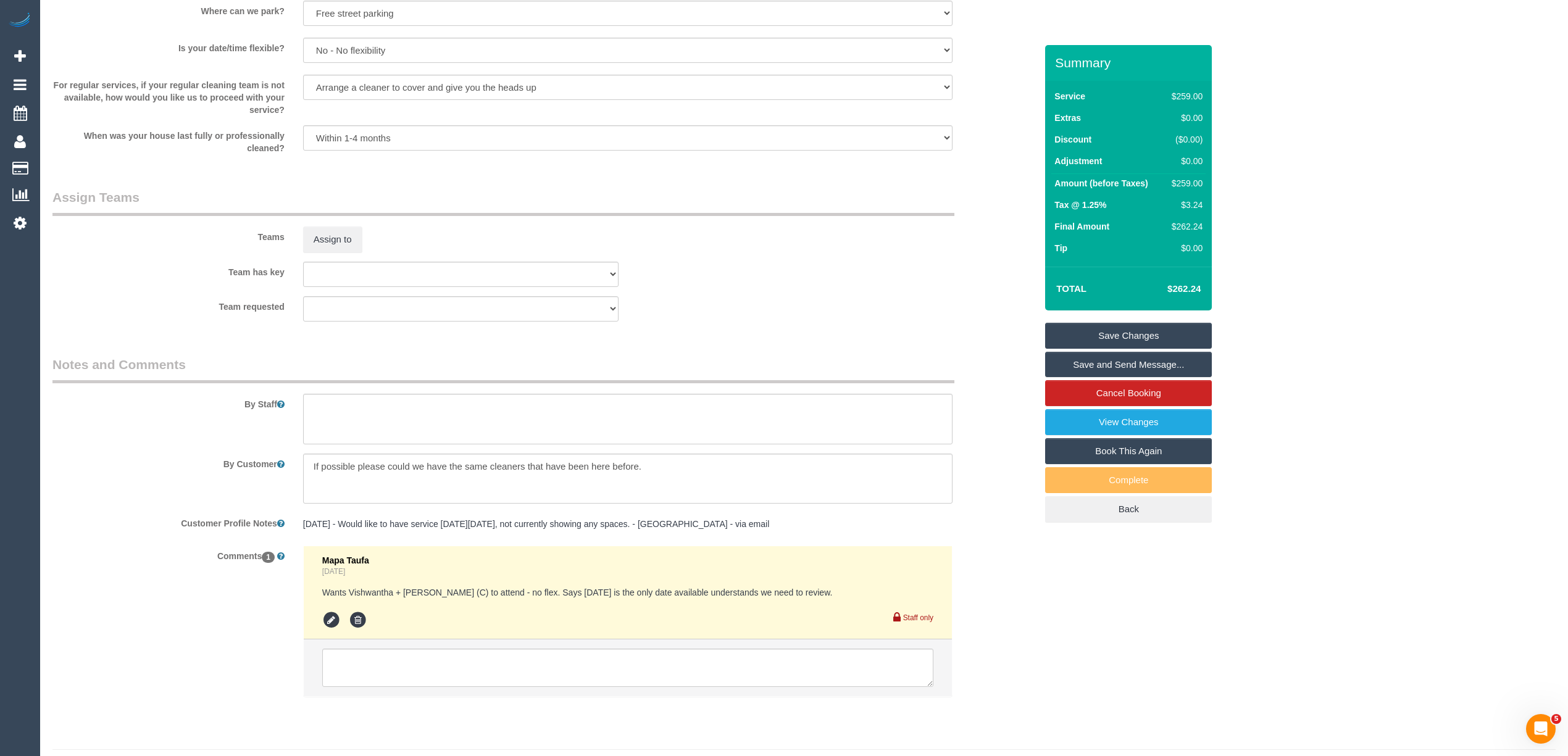
scroll to position [1772, 0]
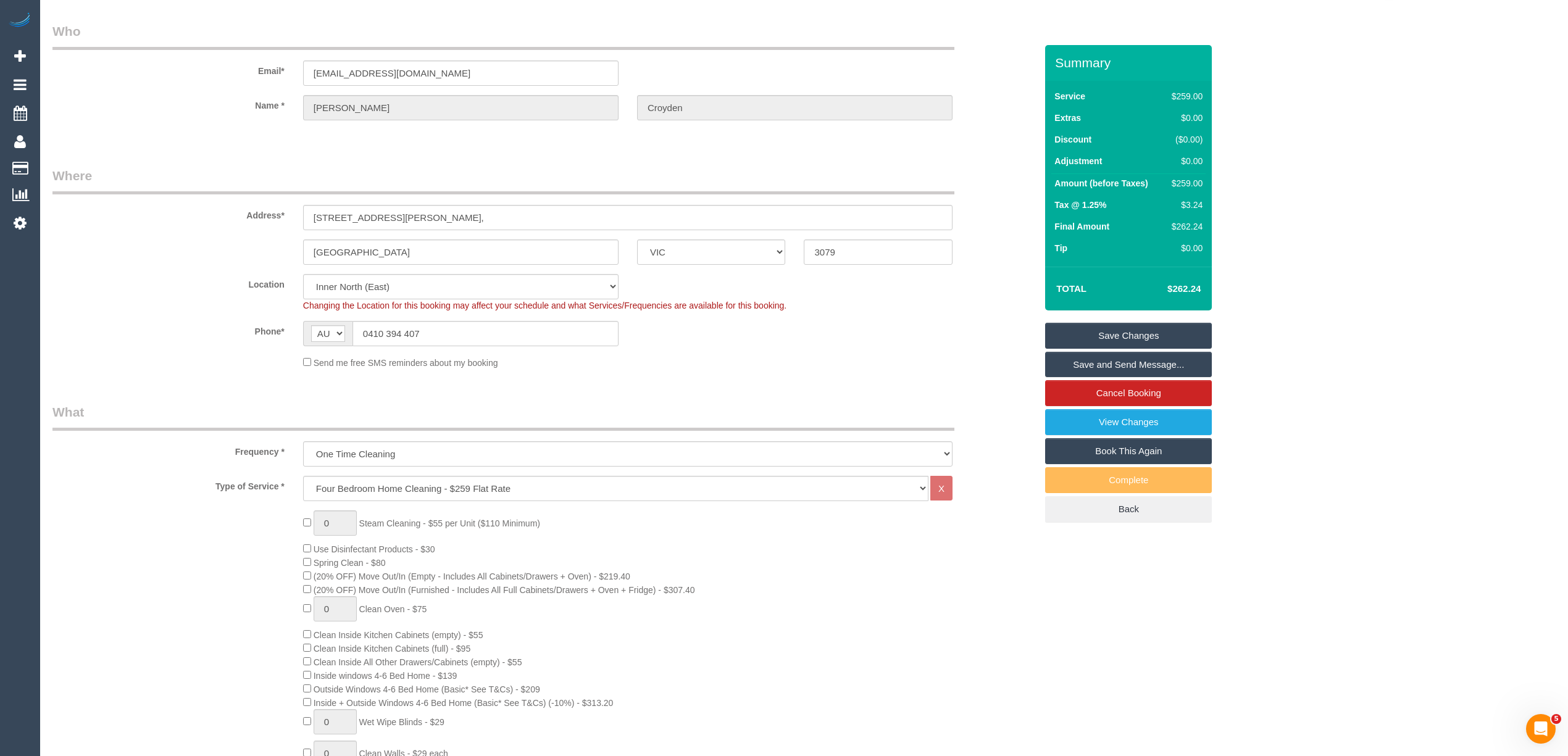
scroll to position [0, 0]
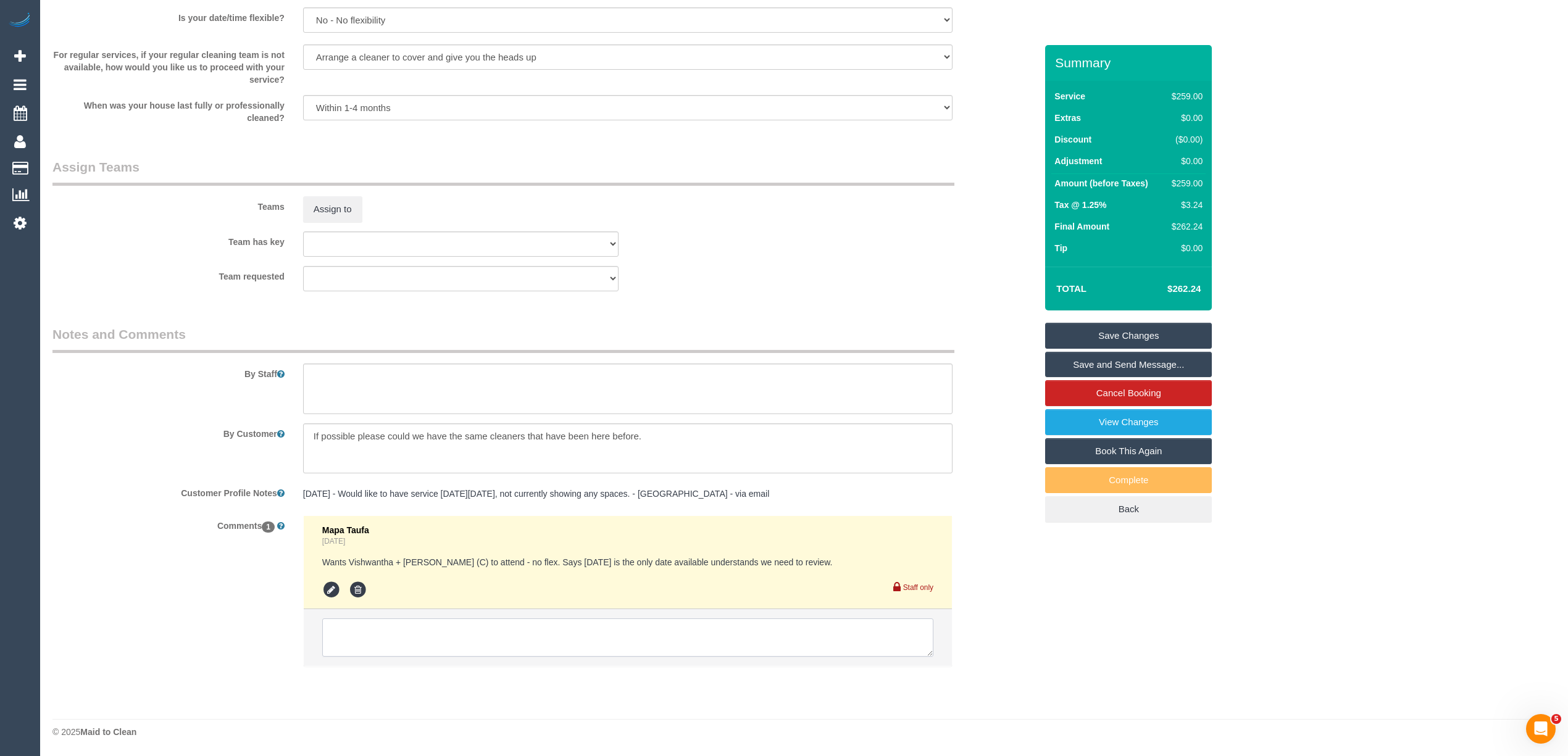
click at [439, 621] on textarea at bounding box center [628, 637] width 611 height 38
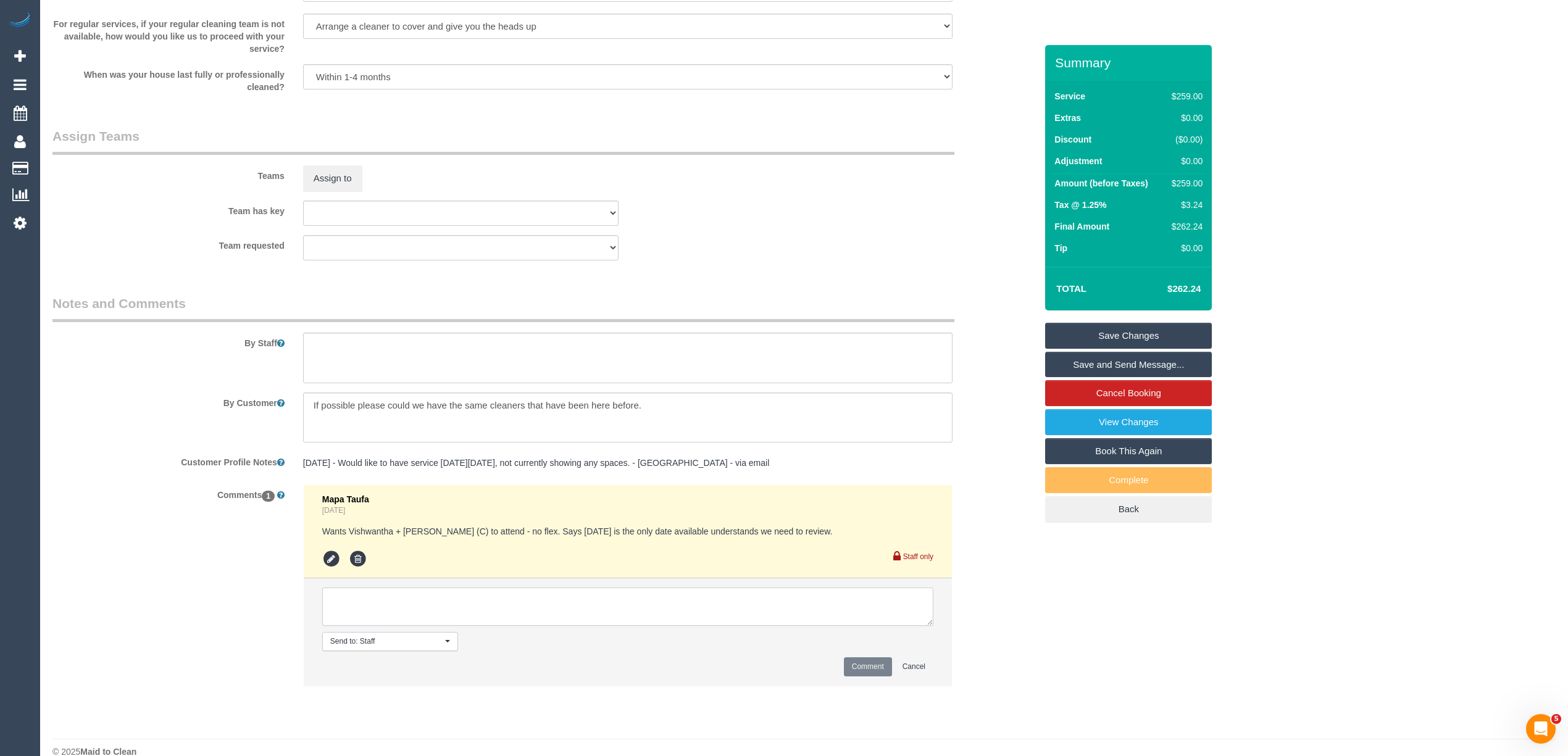
scroll to position [1824, 0]
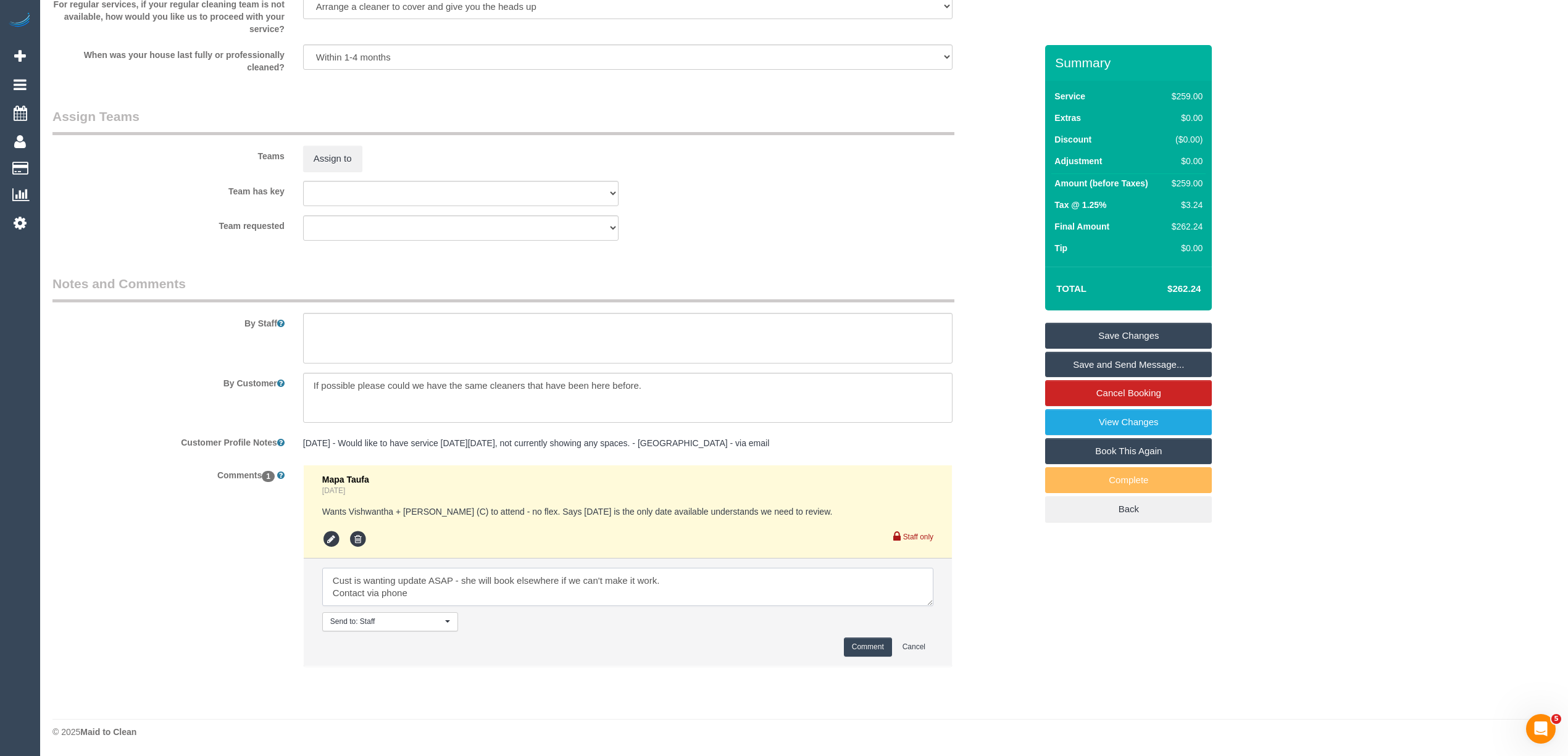
type textarea "Cust is wanting update ASAP - she will book elsewhere if we can't make it work.…"
click at [860, 651] on button "Comment" at bounding box center [868, 646] width 48 height 19
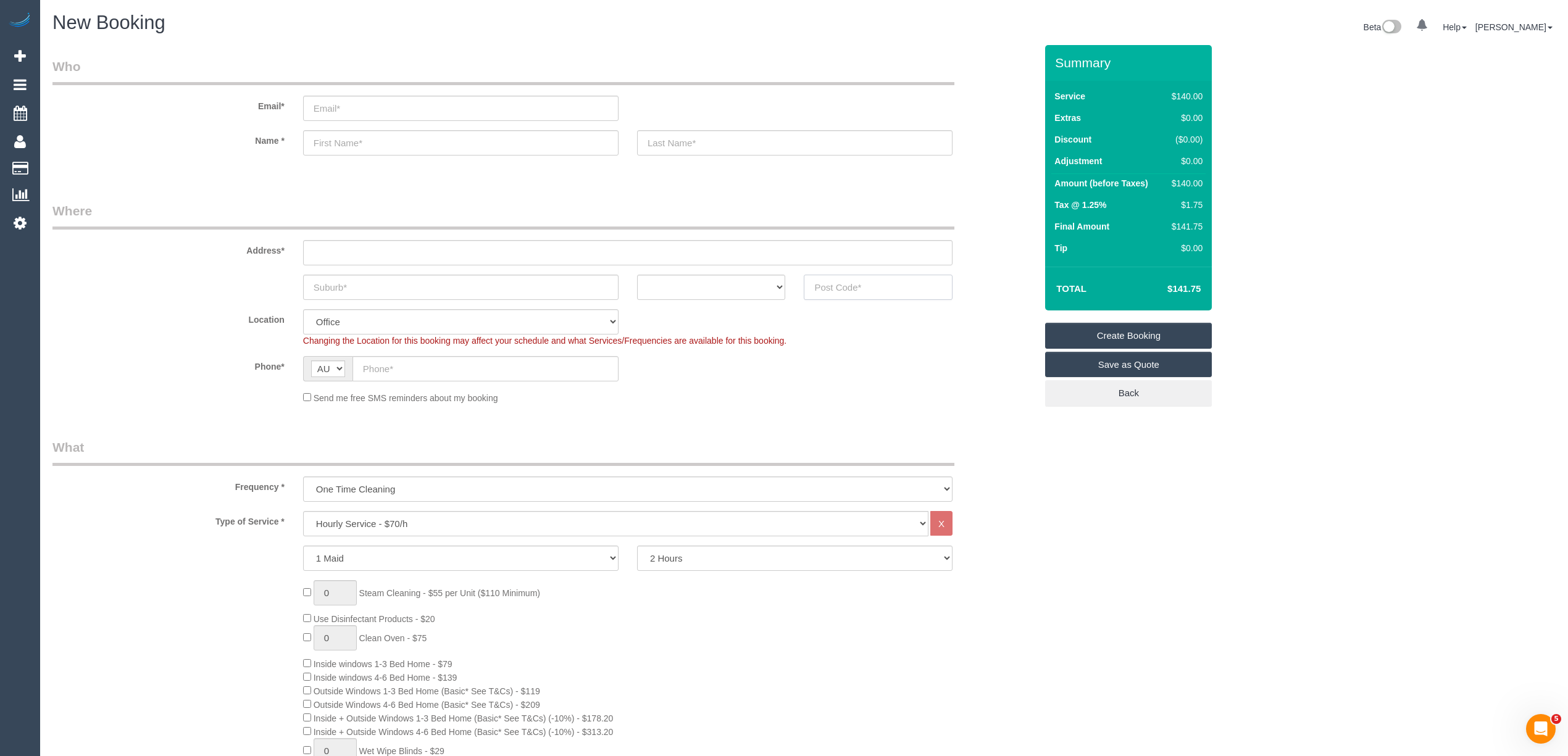
click at [833, 274] on input "text" at bounding box center [878, 287] width 149 height 26
type input "3108"
click at [377, 245] on input "text" at bounding box center [628, 252] width 649 height 26
type input "-"
click at [377, 517] on select "Hourly Service - $70/h Hourly Service - $65/h Hourly Service - $60/h Hourly Ser…" at bounding box center [615, 523] width 625 height 26
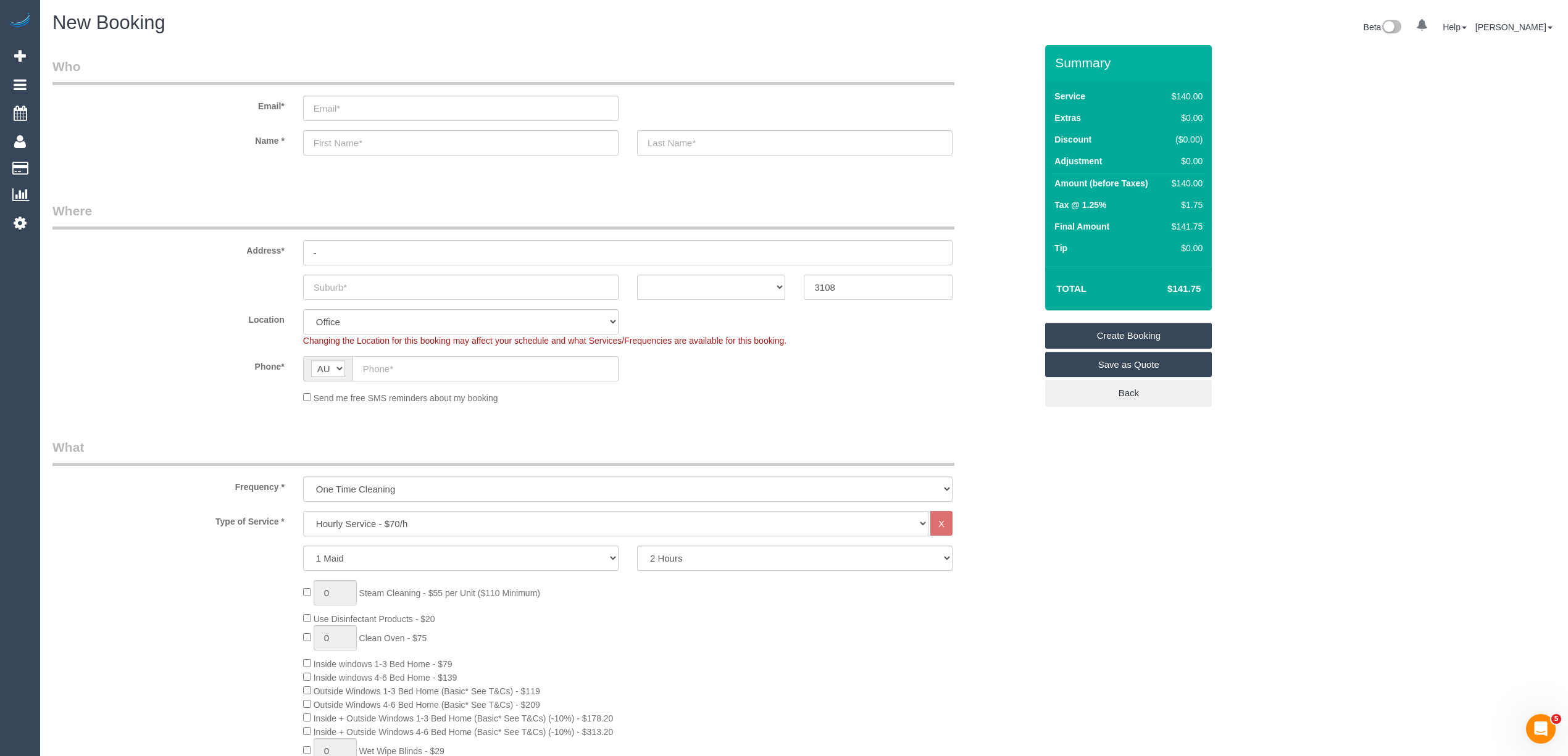
select select "56"
select select "213"
click at [303, 511] on select "Hourly Service - $70/h Hourly Service - $65/h Hourly Service - $60/h Hourly Ser…" at bounding box center [615, 523] width 625 height 26
select select "object:2205"
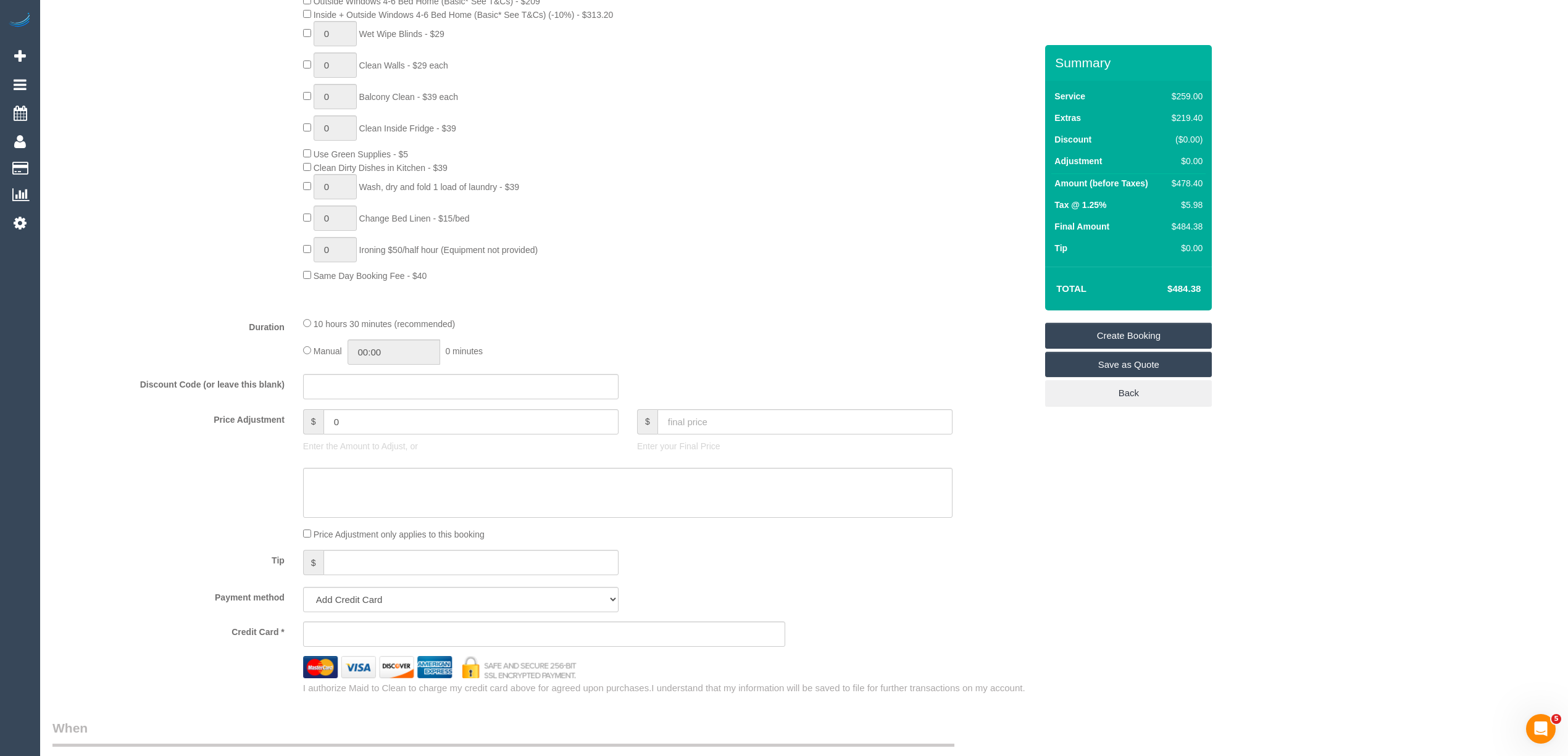
scroll to position [823, 0]
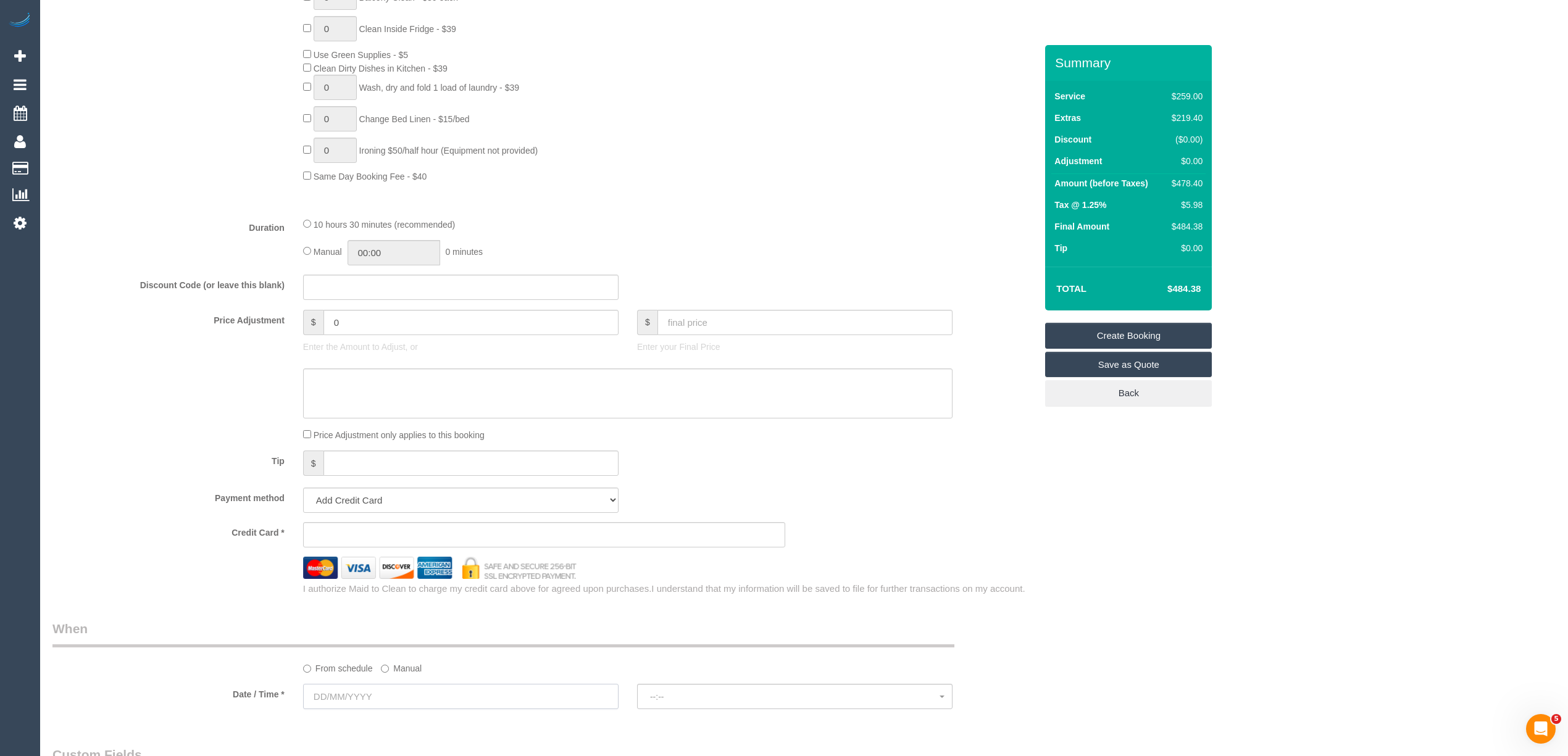
click at [339, 688] on input "text" at bounding box center [461, 696] width 316 height 26
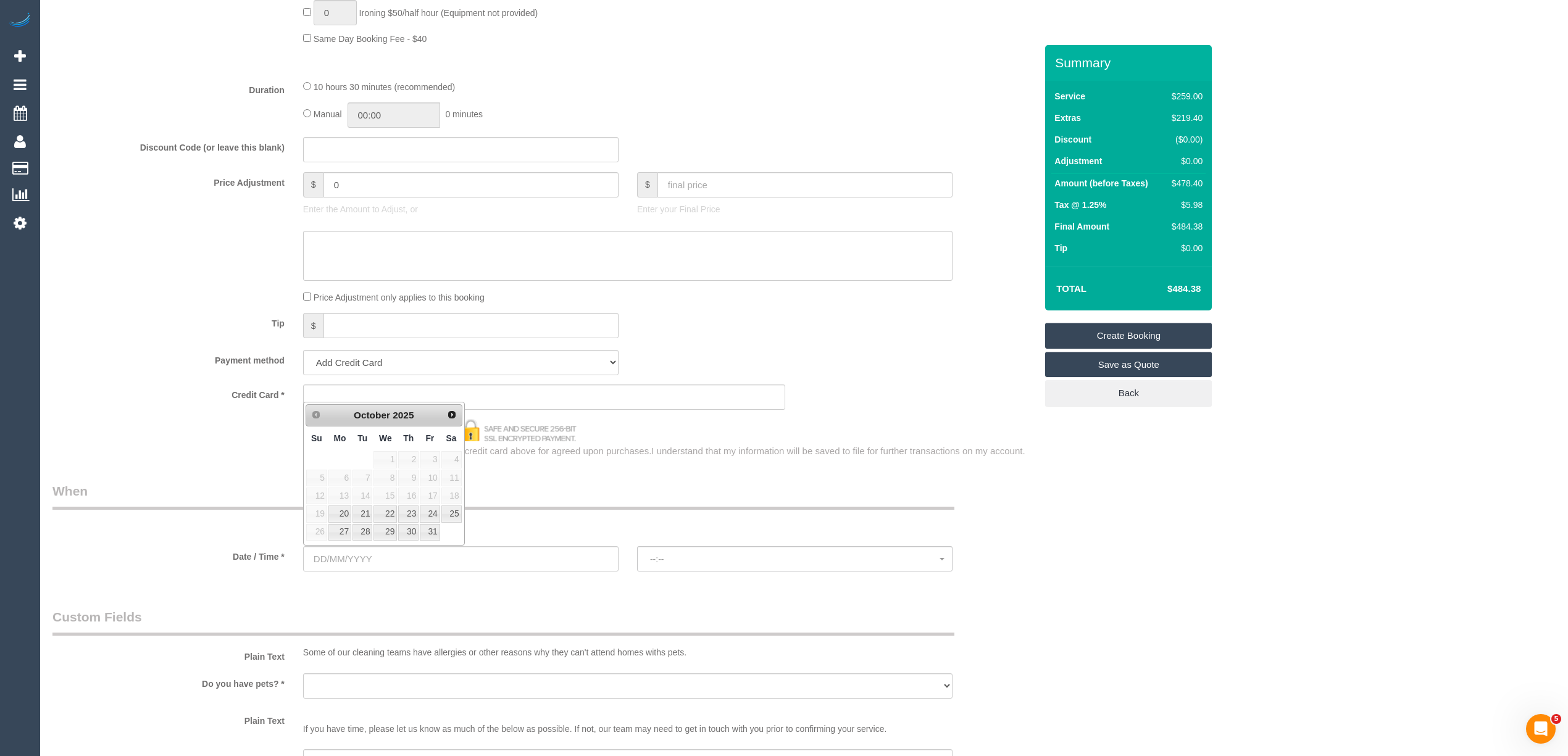
click at [1158, 525] on div "Who Email* Name * Where Address* - ACT NSW NT QLD SA TAS VIC WA 3108 Location O…" at bounding box center [804, 204] width 1503 height 2238
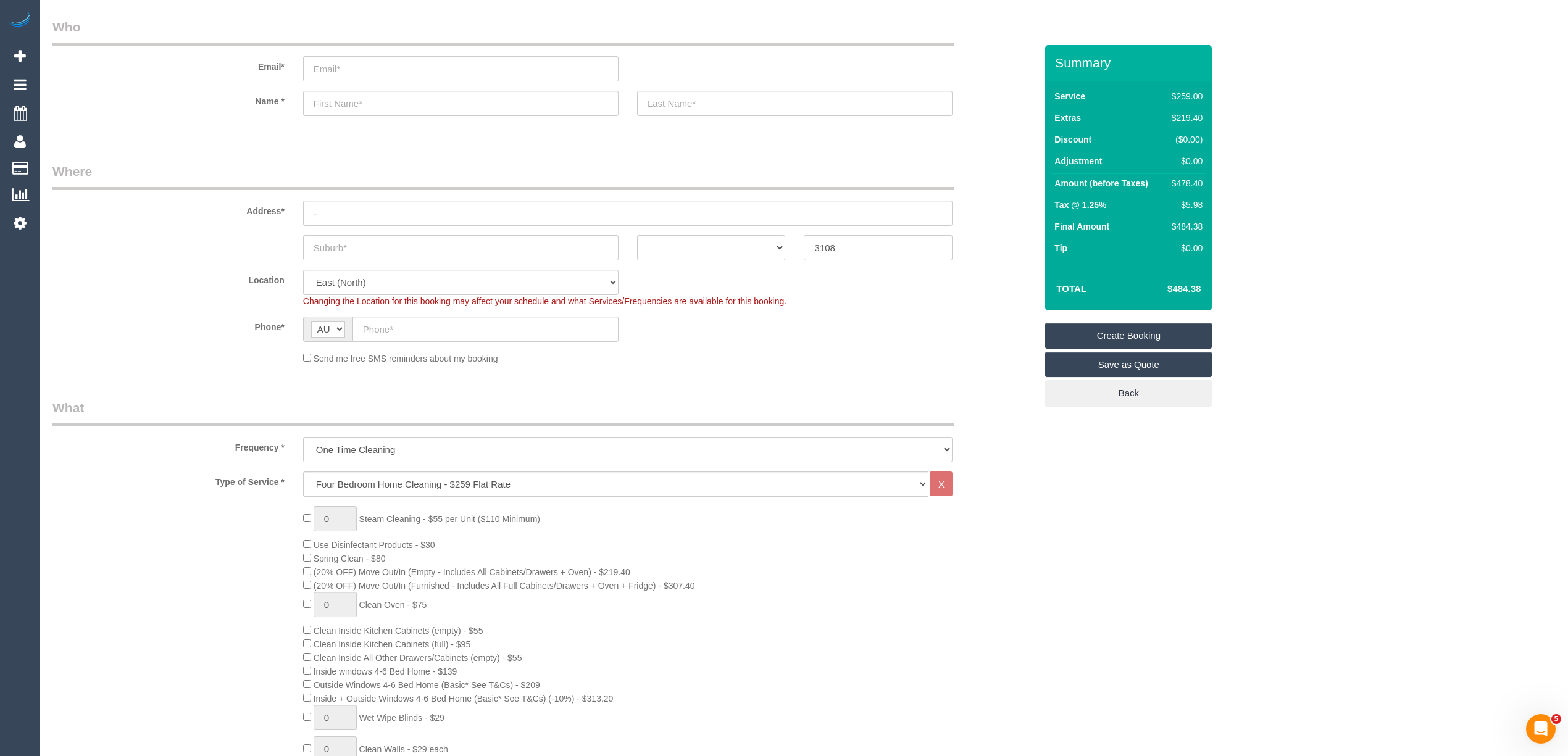
scroll to position [0, 0]
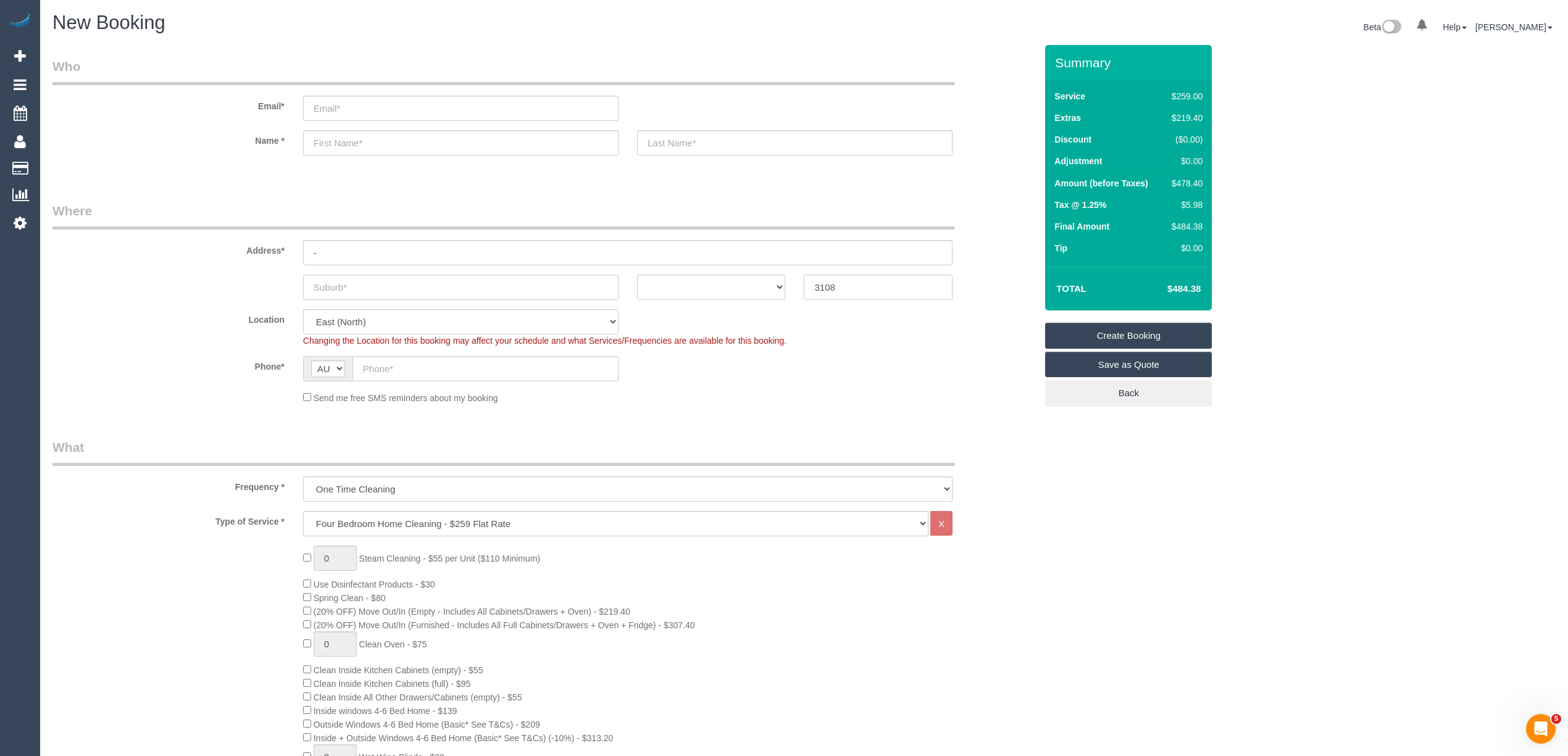
click at [386, 287] on input "text" at bounding box center [461, 287] width 316 height 26
type input "Doncaster"
click at [670, 282] on select "ACT NSW NT QLD SA TAS VIC WA" at bounding box center [711, 287] width 149 height 26
select select "VIC"
click at [637, 274] on select "ACT NSW NT QLD SA TAS VIC WA" at bounding box center [711, 287] width 149 height 26
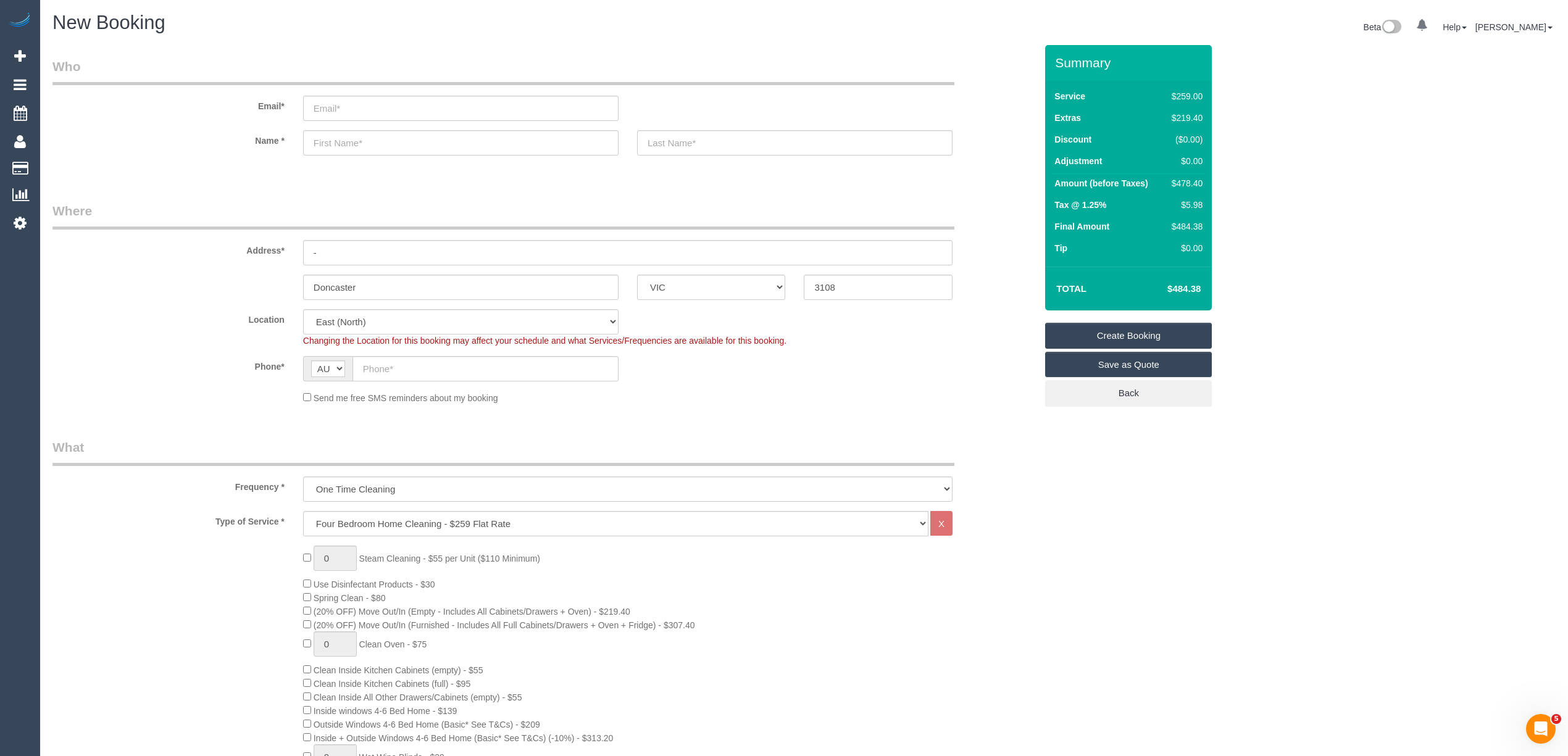
click at [386, 364] on input "text" at bounding box center [485, 368] width 266 height 26
paste input "61 438 163 103"
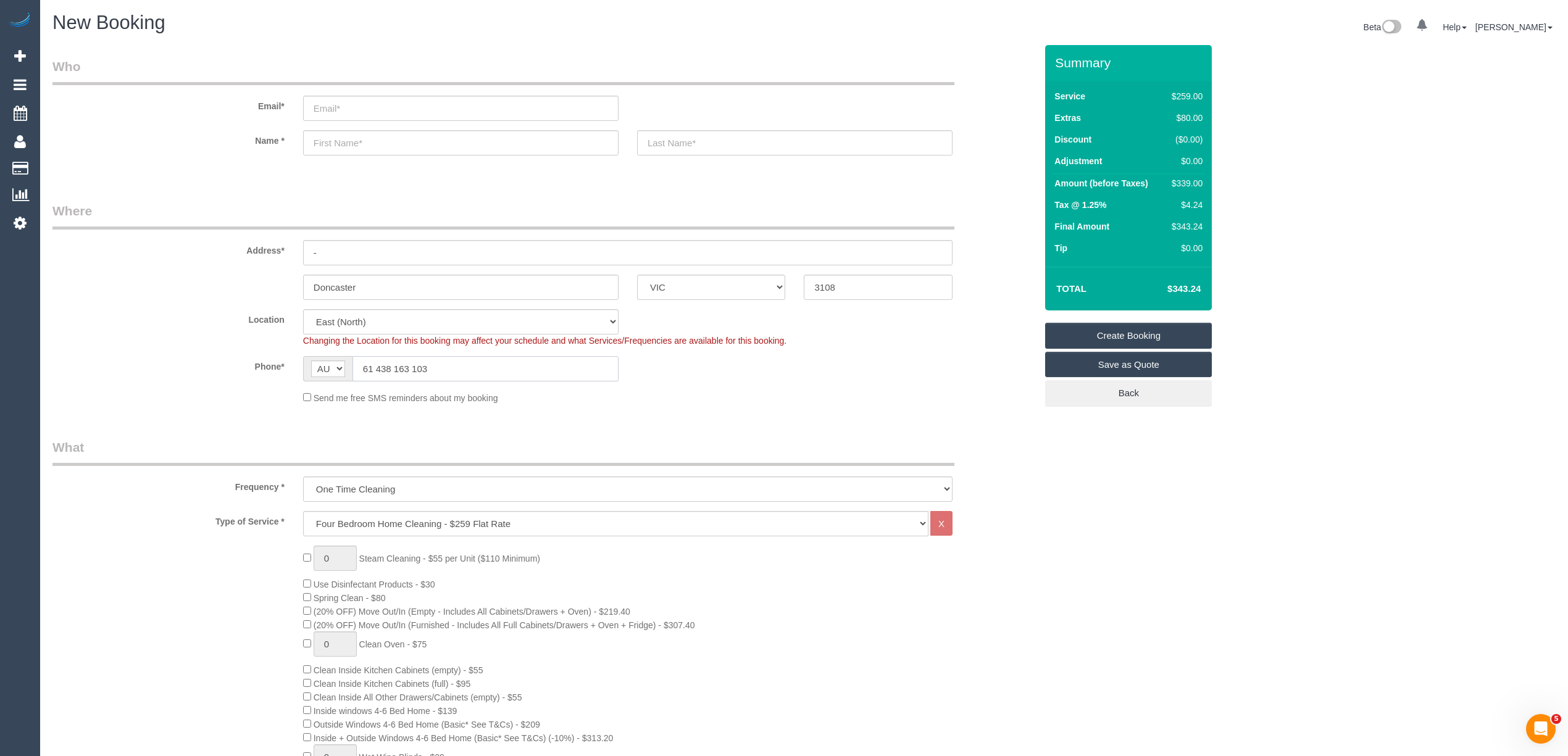
drag, startPoint x: 377, startPoint y: 366, endPoint x: 353, endPoint y: 367, distance: 24.0
click at [353, 367] on input "61 438 163 103" at bounding box center [485, 368] width 266 height 26
type input "0438 163 103"
click at [183, 357] on label "Phone*" at bounding box center [168, 364] width 250 height 16
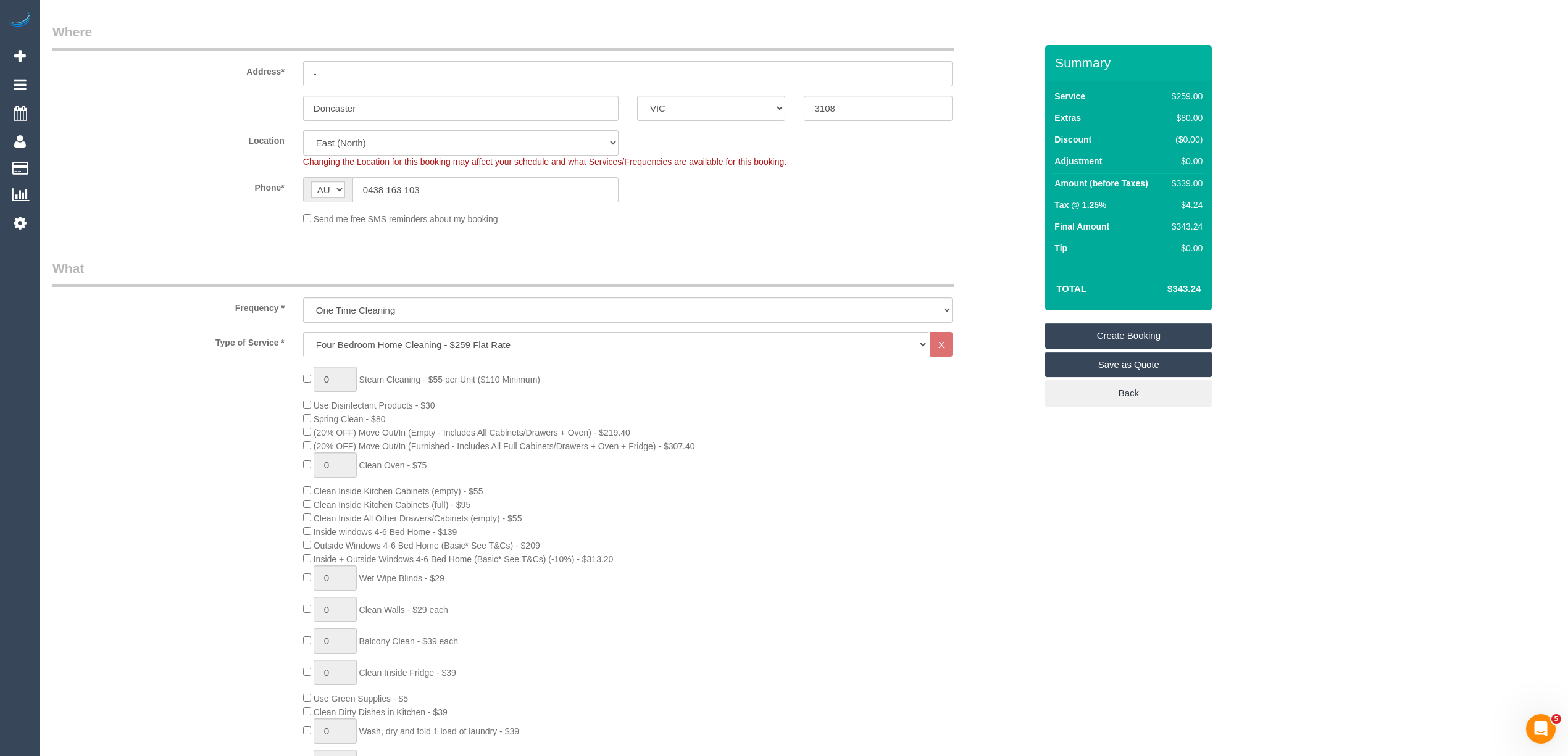
scroll to position [274, 0]
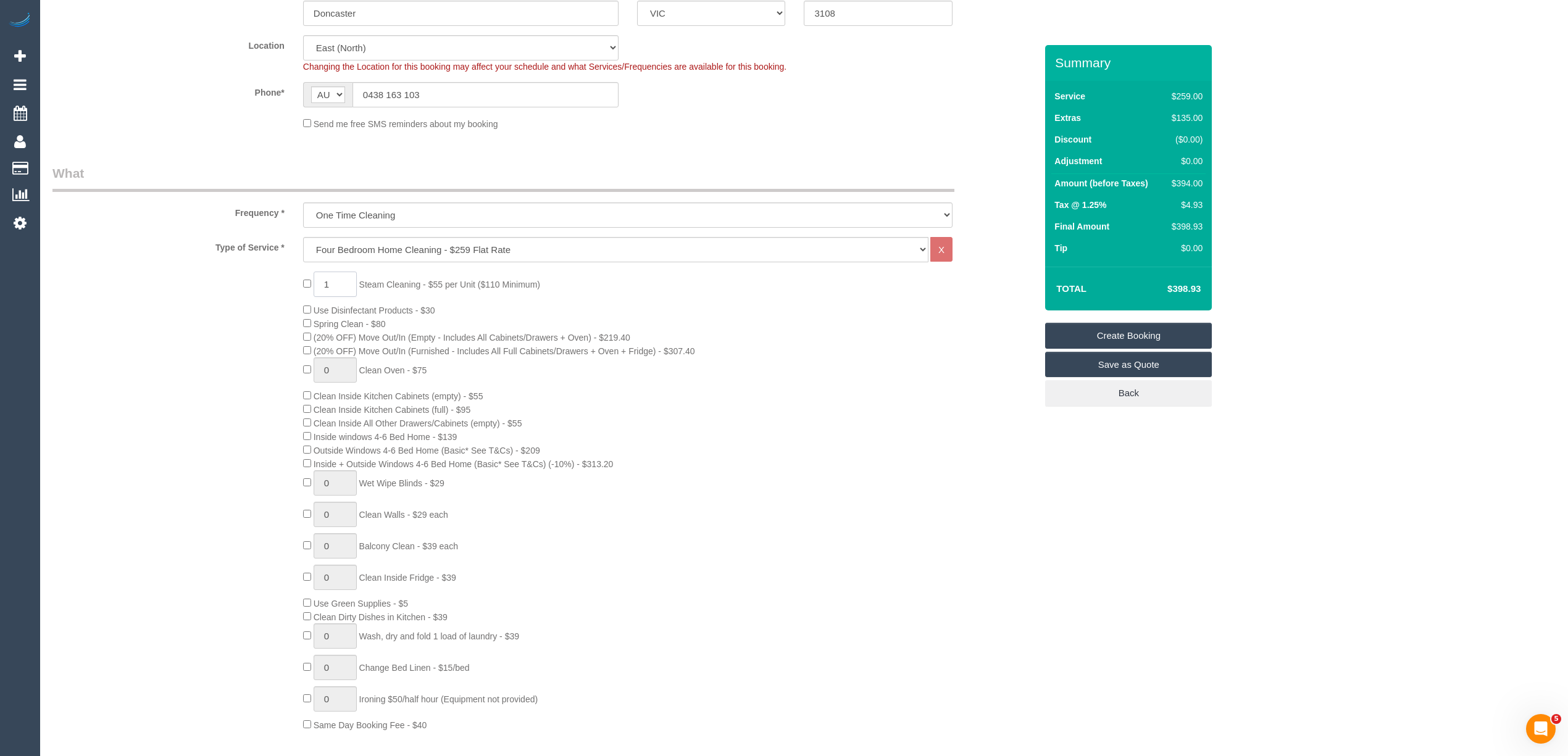
drag, startPoint x: 331, startPoint y: 279, endPoint x: 311, endPoint y: 279, distance: 20.0
click at [311, 279] on span "1 Steam Cleaning - $55 per Unit ($110 Minimum)" at bounding box center [422, 284] width 237 height 10
click at [174, 252] on label "Type of Service *" at bounding box center [168, 245] width 250 height 16
drag, startPoint x: 344, startPoint y: 282, endPoint x: 302, endPoint y: 287, distance: 42.3
click at [304, 287] on span "4 Steam Cleaning - $55 per Unit ($110 Minimum)" at bounding box center [422, 284] width 237 height 10
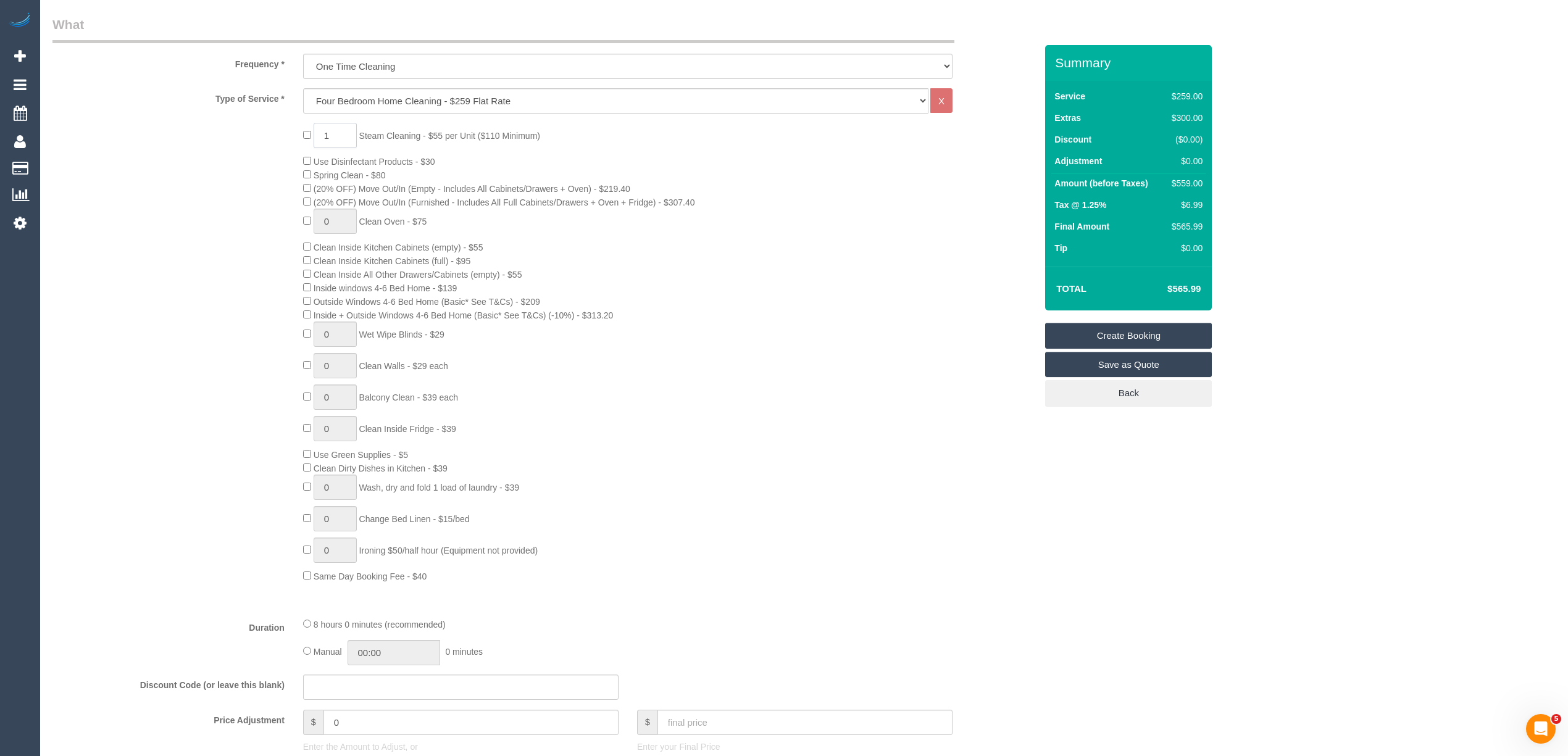
scroll to position [548, 0]
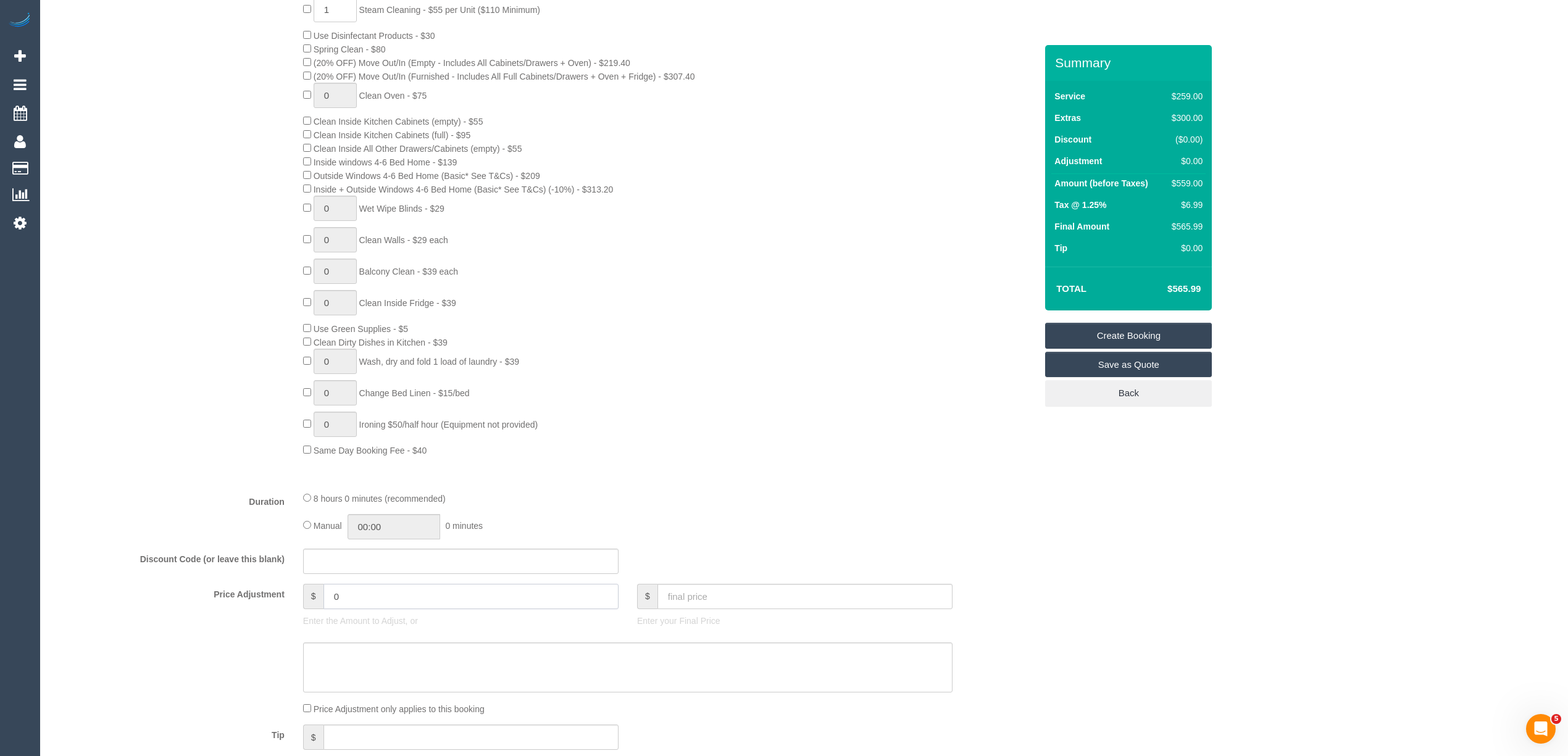
drag, startPoint x: 377, startPoint y: 597, endPoint x: 267, endPoint y: 589, distance: 110.3
click at [267, 589] on div "Price Adjustment $ 0 Enter the Amount to Adjust, or $ Enter your Final Price" at bounding box center [544, 609] width 1002 height 49
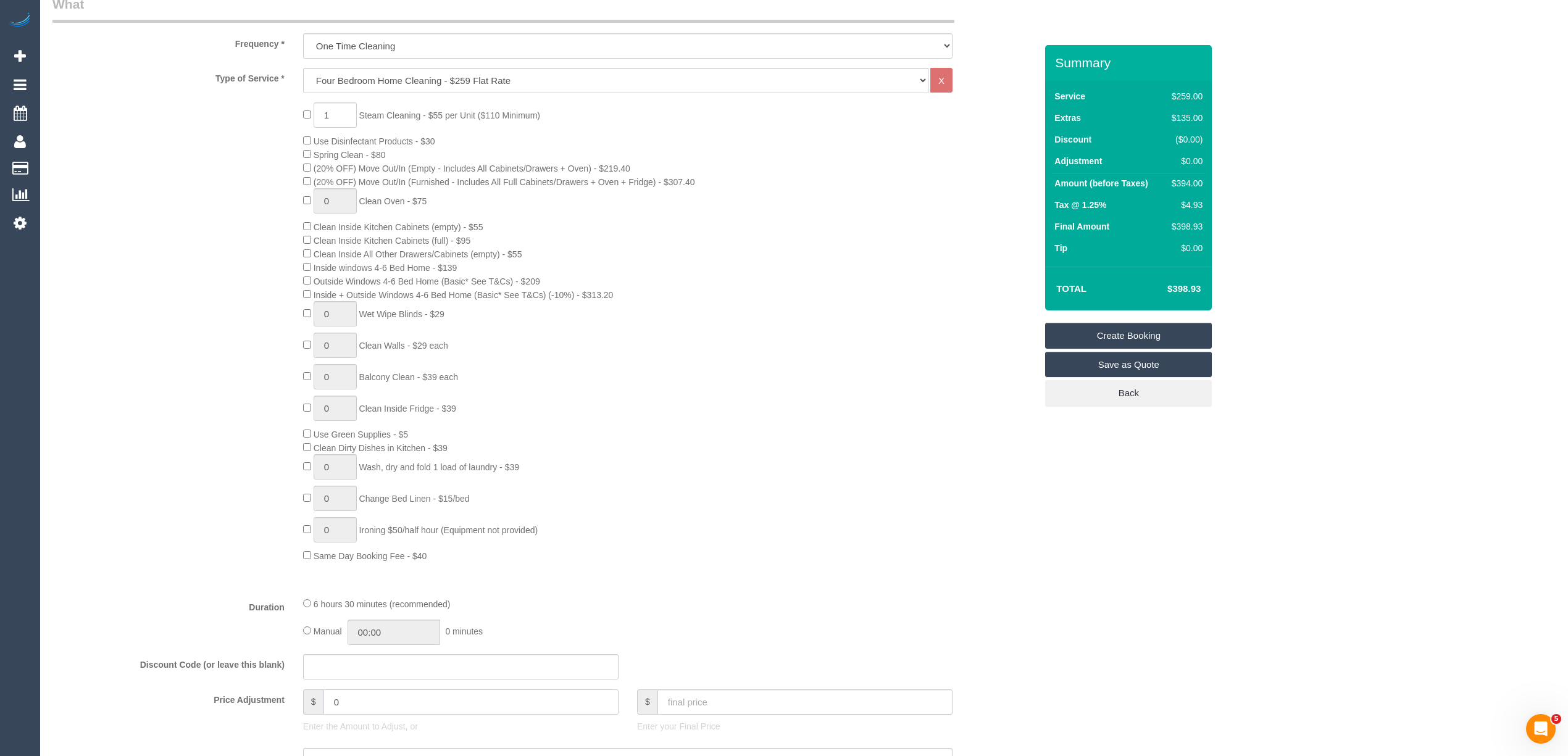
scroll to position [411, 0]
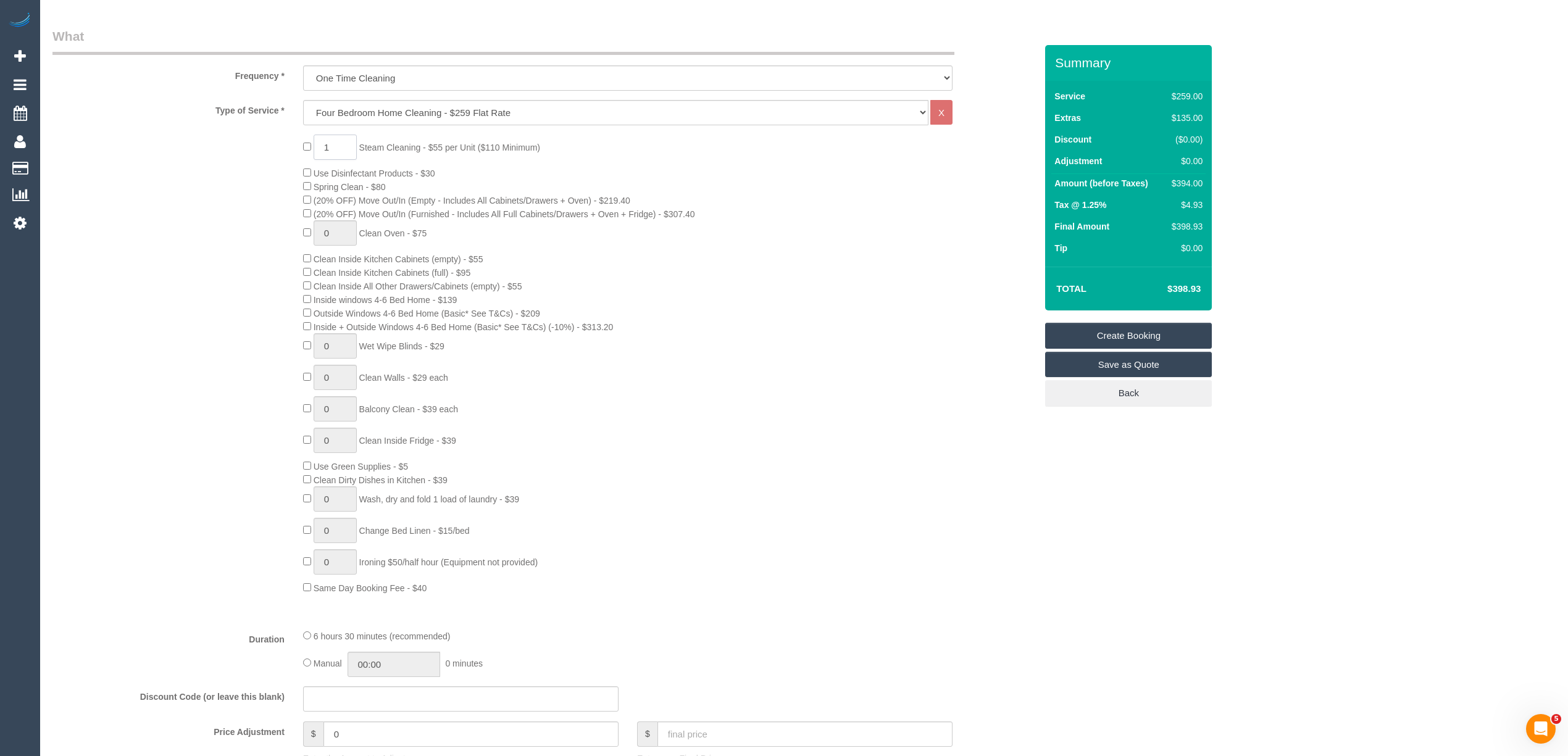
drag, startPoint x: 344, startPoint y: 143, endPoint x: 274, endPoint y: 139, distance: 70.1
click at [274, 139] on div "1 Steam Cleaning - $55 per Unit ($110 Minimum) Use Disinfectant Products - $30 …" at bounding box center [544, 364] width 1002 height 460
type input "6"
click at [240, 161] on div "6 Steam Cleaning - $55 per Unit ($110 Minimum) Use Disinfectant Products - $30 …" at bounding box center [544, 364] width 1002 height 460
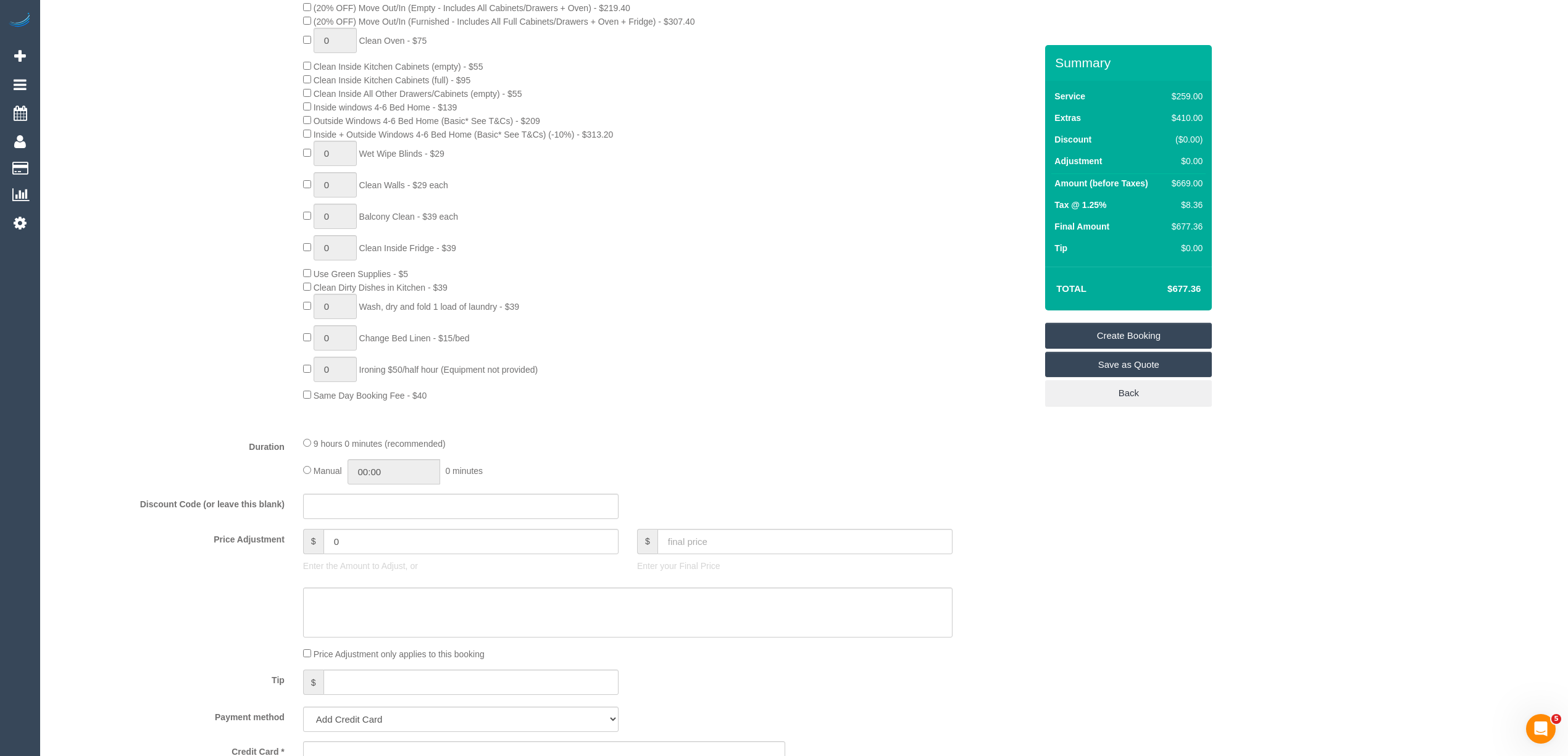
scroll to position [685, 0]
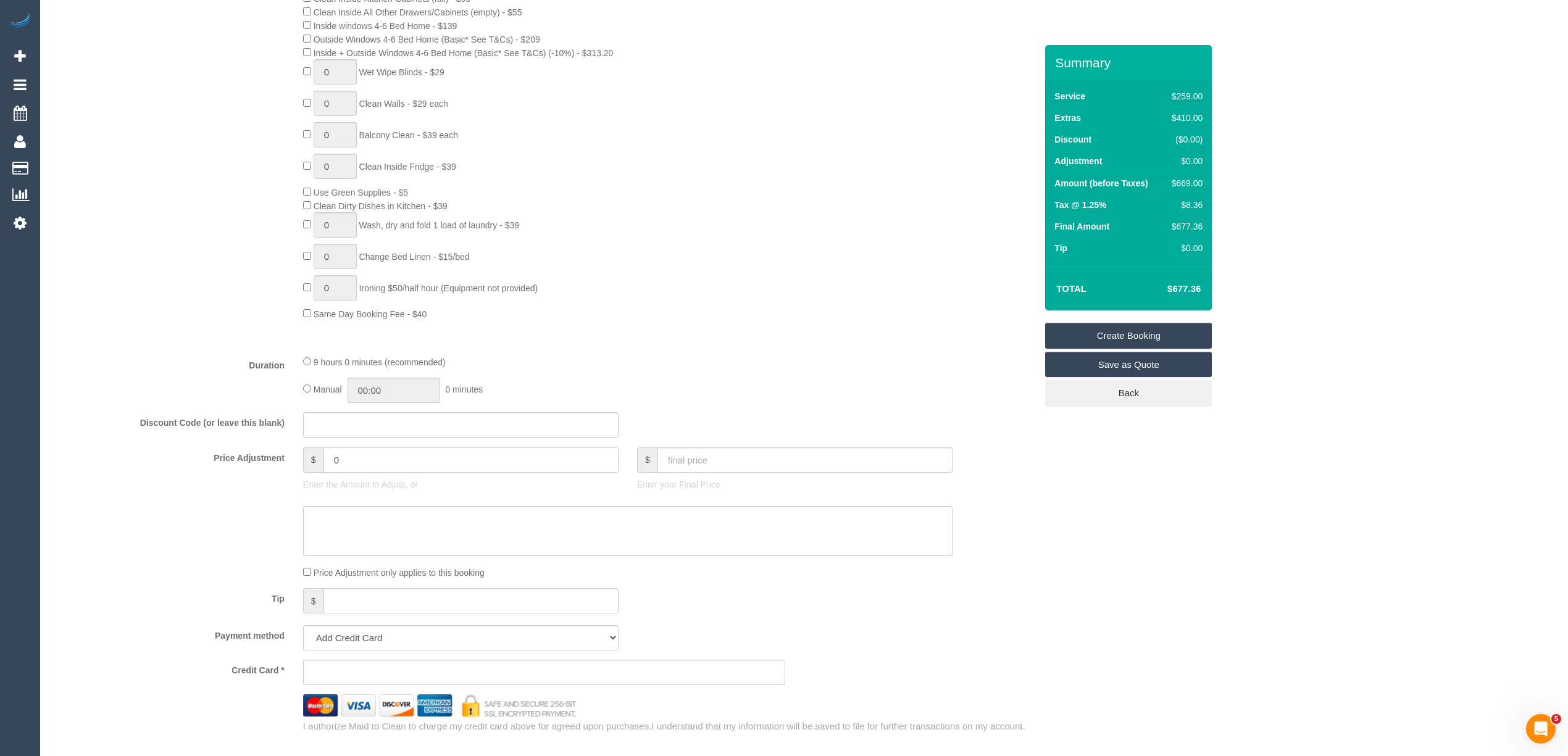
drag, startPoint x: 358, startPoint y: 464, endPoint x: 279, endPoint y: 461, distance: 79.1
click at [279, 461] on div "Price Adjustment $ 0 Enter the Amount to Adjust, or $ Enter your Final Price" at bounding box center [544, 472] width 1002 height 49
type input "27.5"
click at [206, 304] on div "6 Steam Cleaning - $55 per Unit ($110 Minimum) Use Disinfectant Products - $30 …" at bounding box center [544, 91] width 1002 height 460
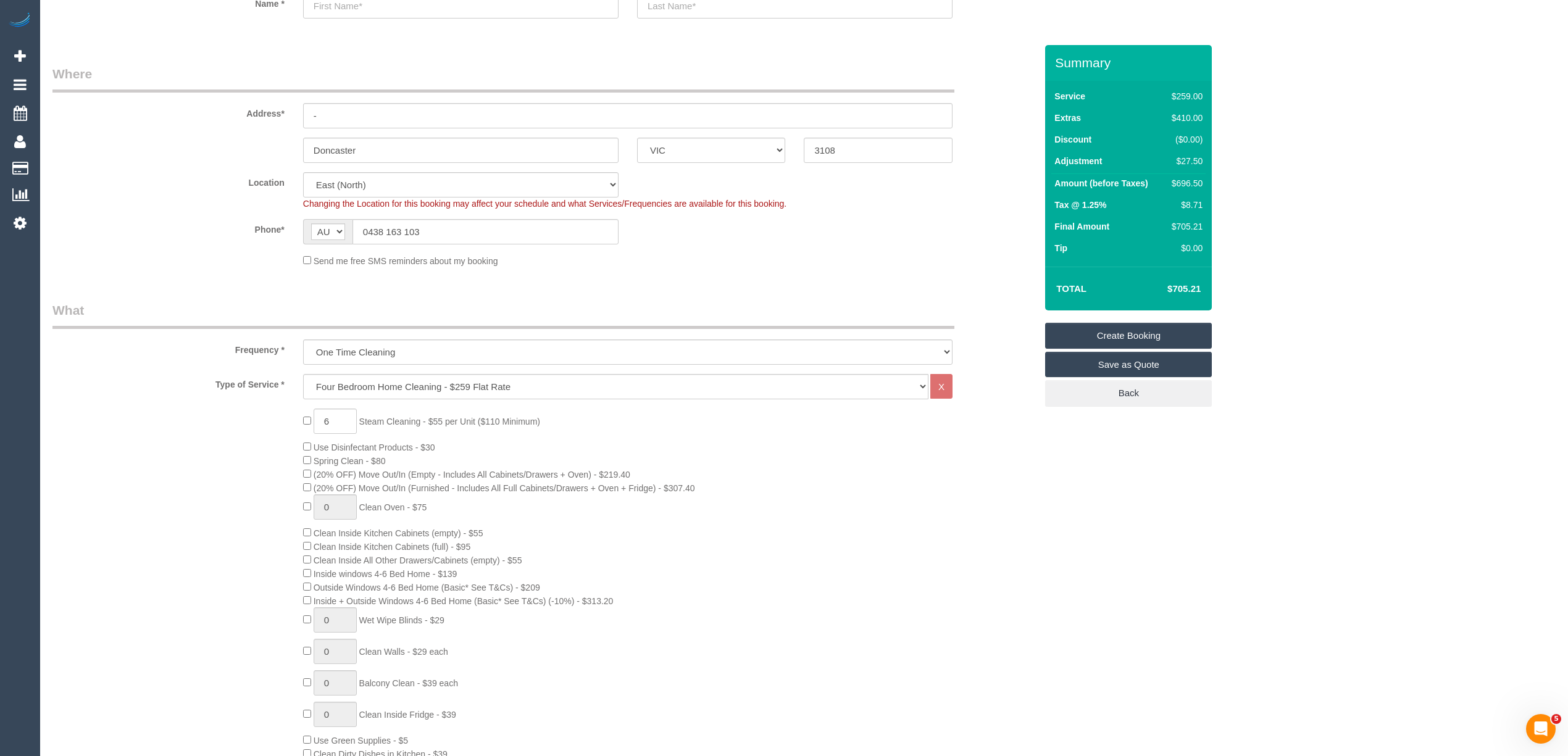
click at [141, 427] on div "6 Steam Cleaning - $55 per Unit ($110 Minimum) Use Disinfectant Products - $30 …" at bounding box center [544, 638] width 1002 height 460
click at [148, 347] on label "Frequency *" at bounding box center [168, 348] width 250 height 16
click at [152, 374] on label "Type of Service *" at bounding box center [168, 382] width 250 height 16
click at [240, 451] on div "6 Steam Cleaning - $55 per Unit ($110 Minimum) Use Disinfectant Products - $30 …" at bounding box center [544, 638] width 1002 height 460
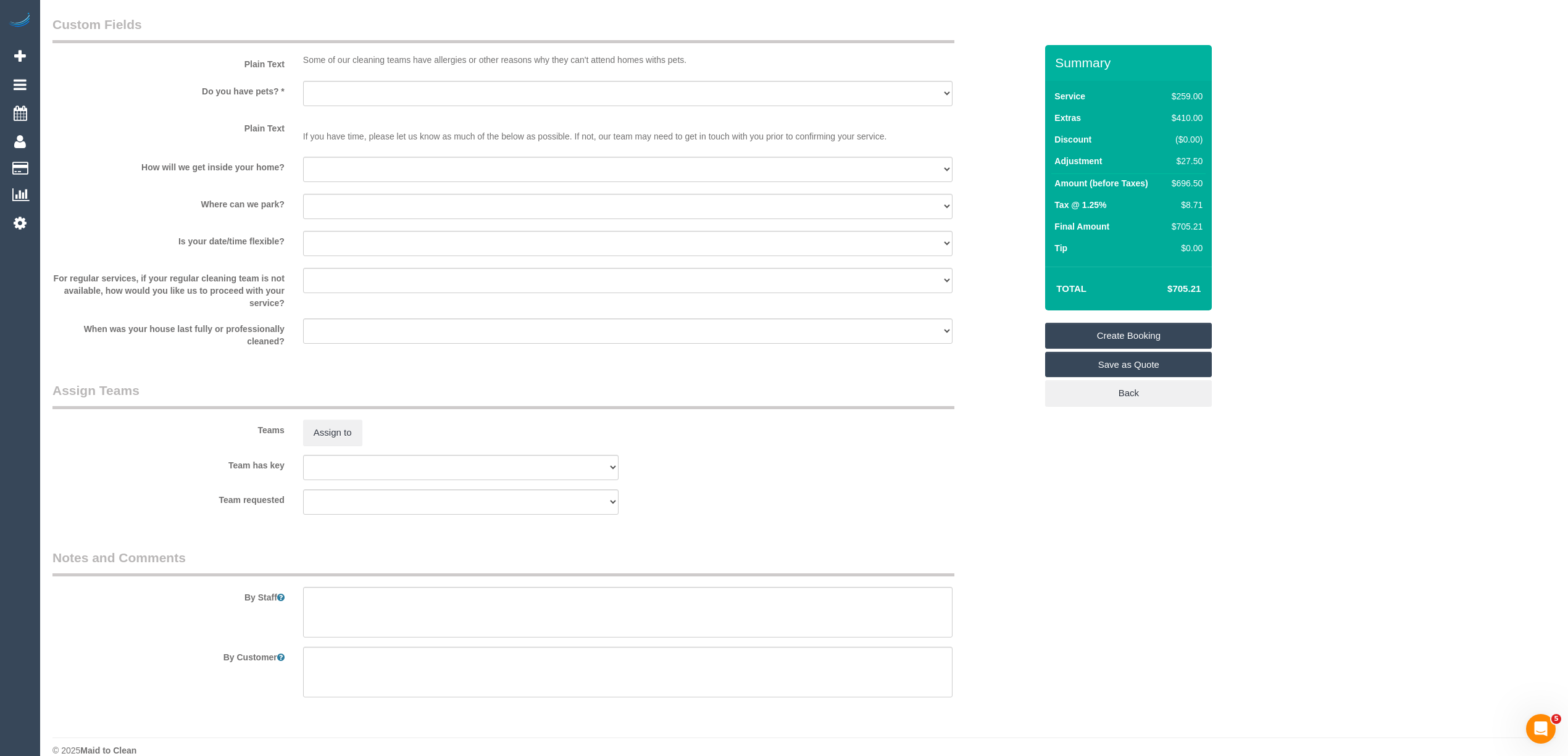
scroll to position [1572, 0]
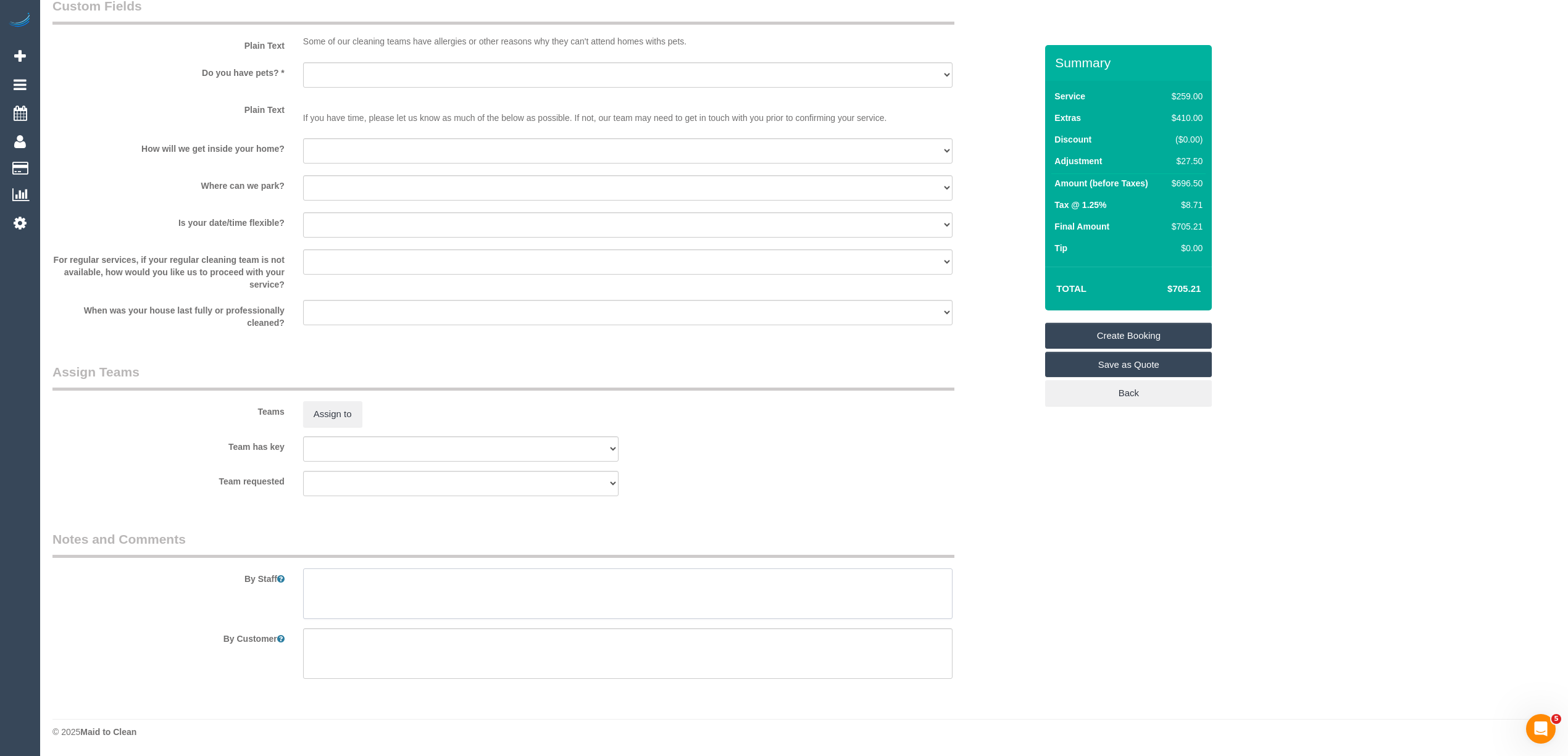
click at [389, 599] on textarea at bounding box center [628, 593] width 649 height 50
click at [527, 580] on textarea at bounding box center [628, 593] width 649 height 50
click at [532, 578] on textarea at bounding box center [628, 593] width 649 height 50
click at [525, 581] on textarea at bounding box center [628, 593] width 649 height 50
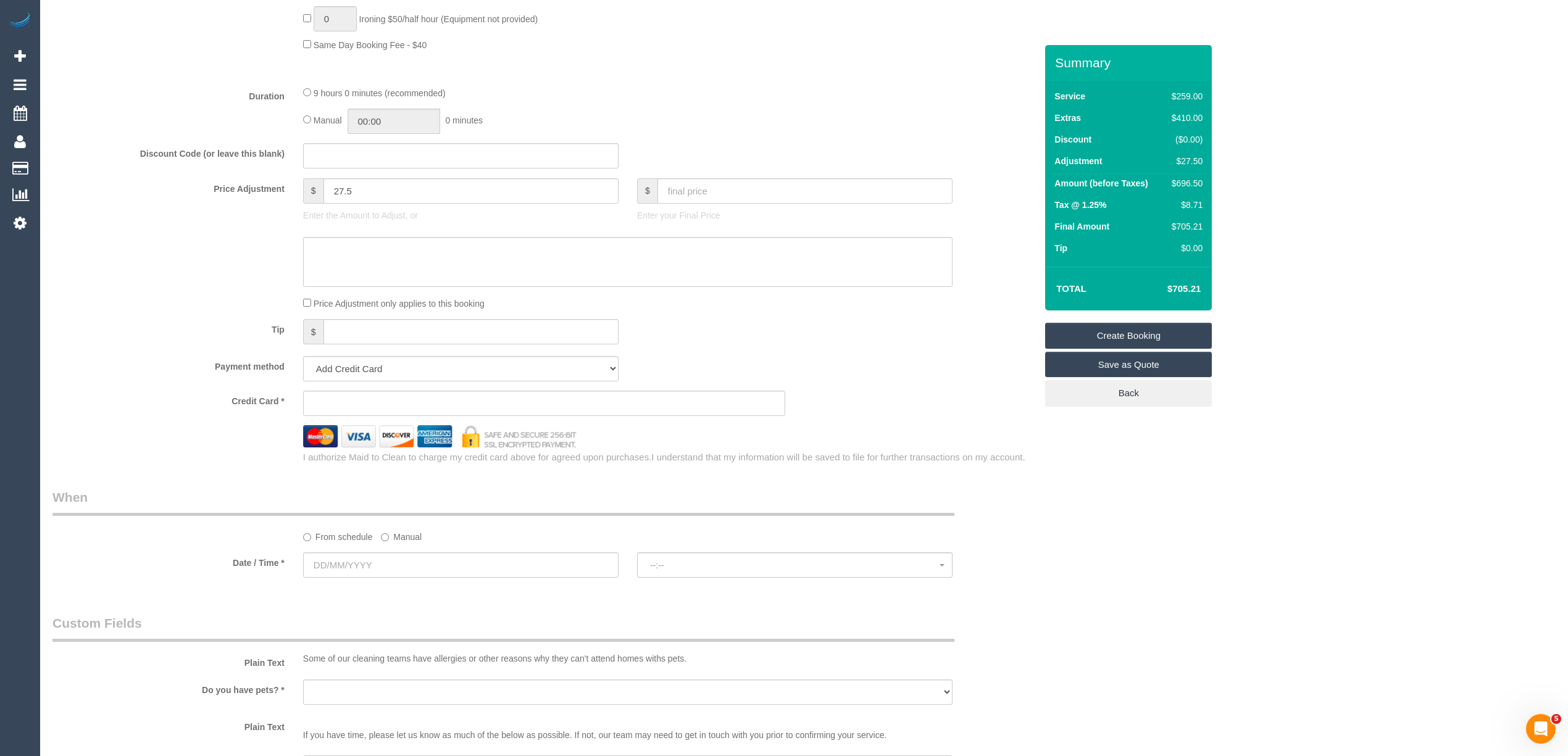
scroll to position [960, 0]
type textarea "Please use minimal water on the wood floors."
click at [337, 147] on input "text" at bounding box center [461, 149] width 316 height 26
type input "LOCAL402024"
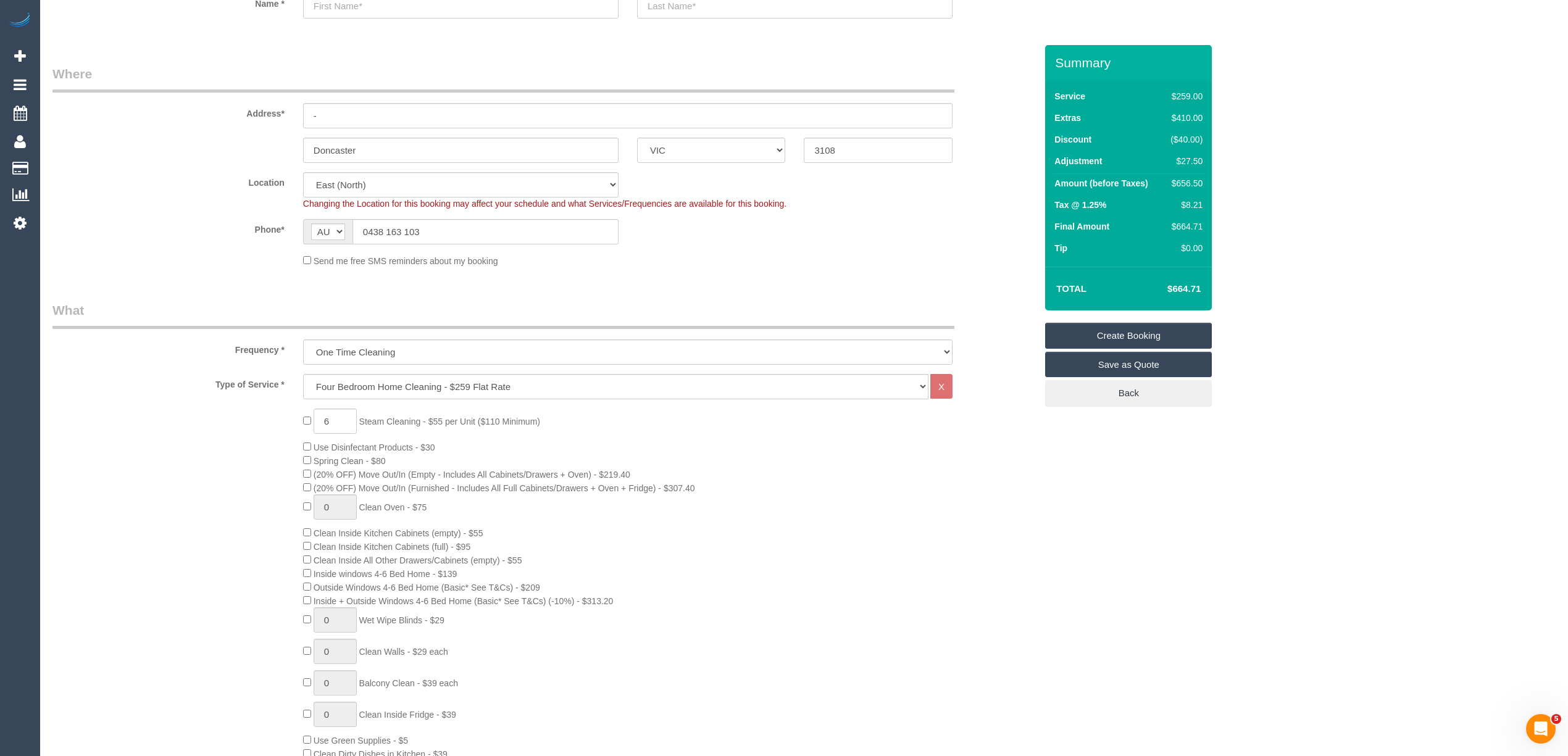
scroll to position [0, 0]
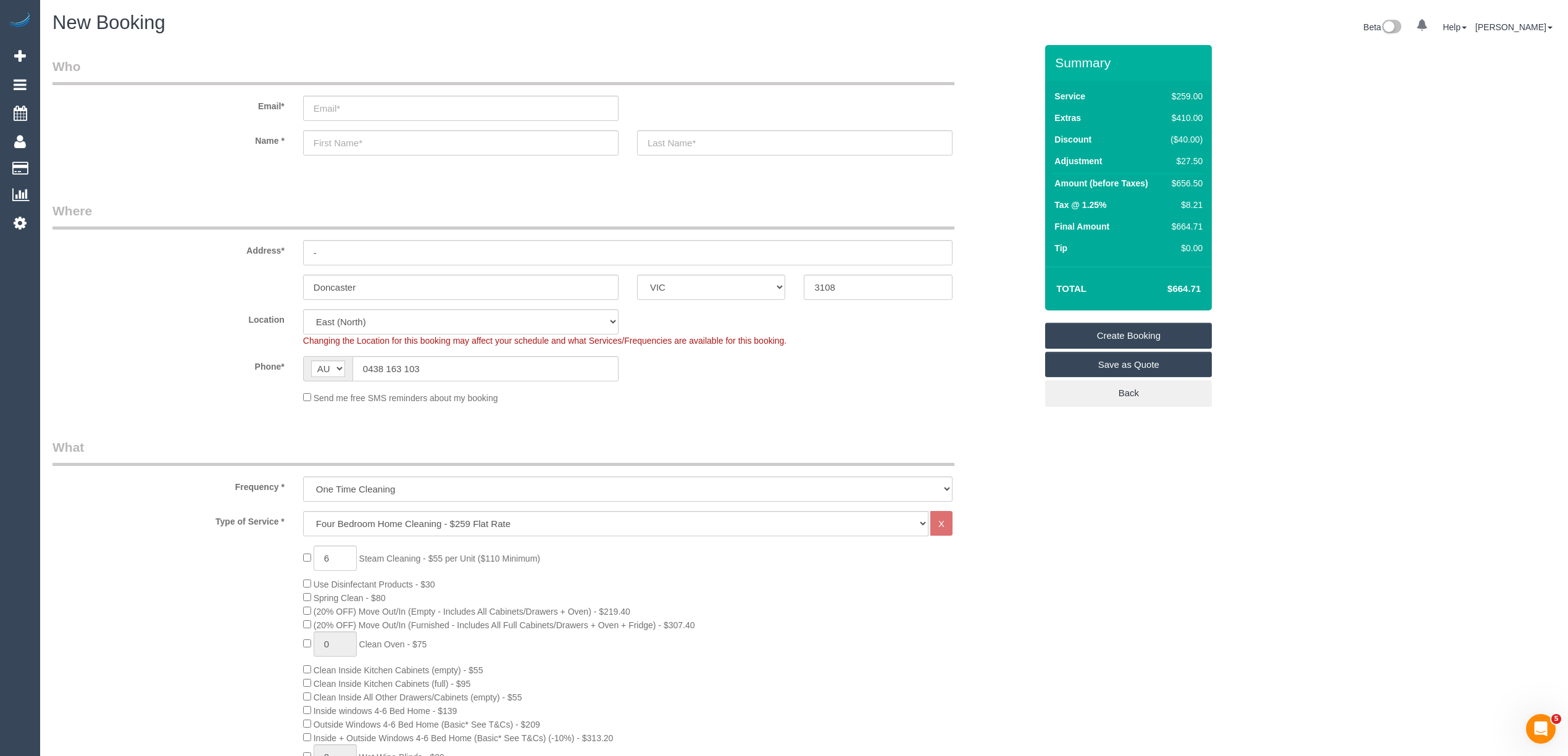
click at [171, 319] on label "Location" at bounding box center [168, 317] width 250 height 16
click at [149, 309] on label "Location" at bounding box center [168, 317] width 250 height 16
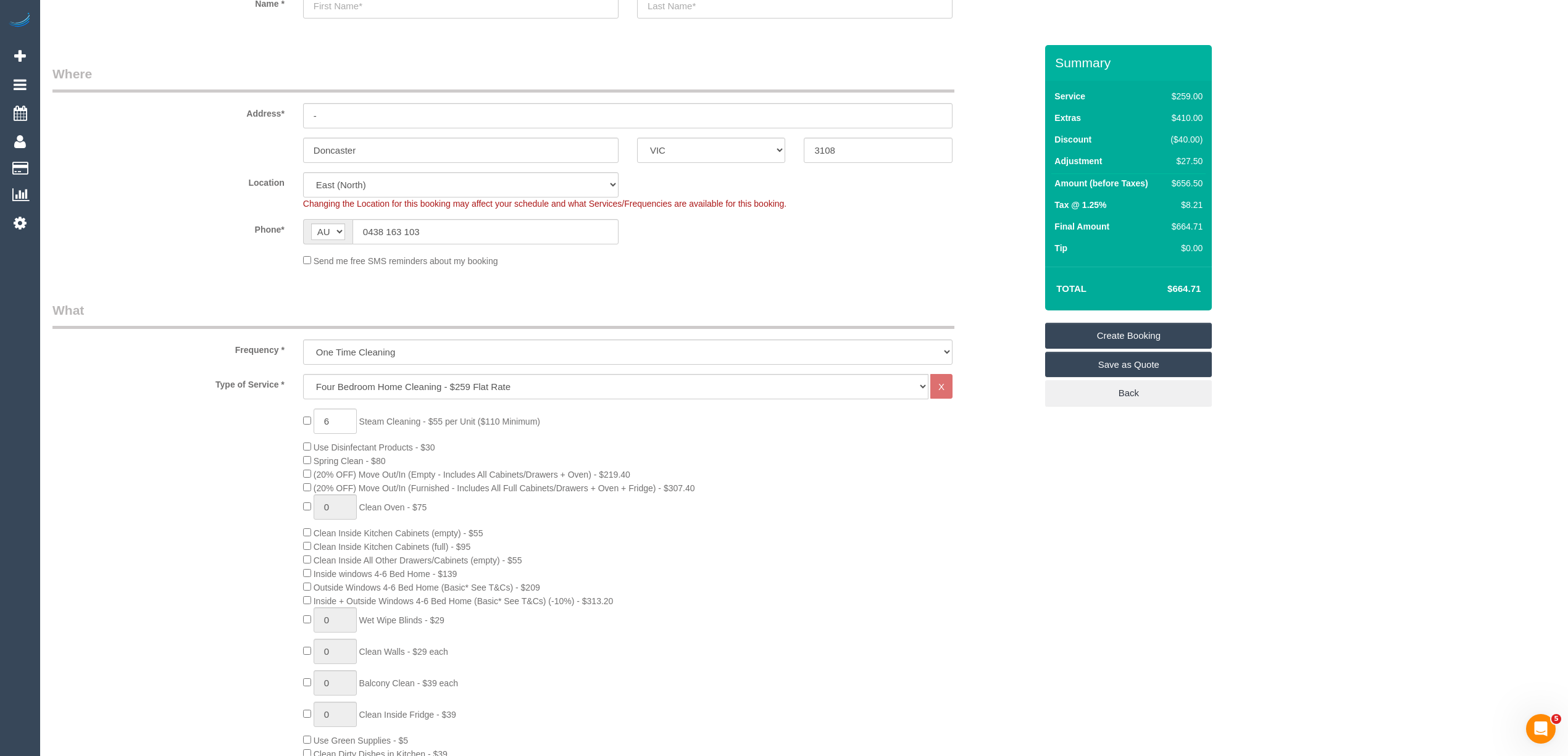
scroll to position [274, 0]
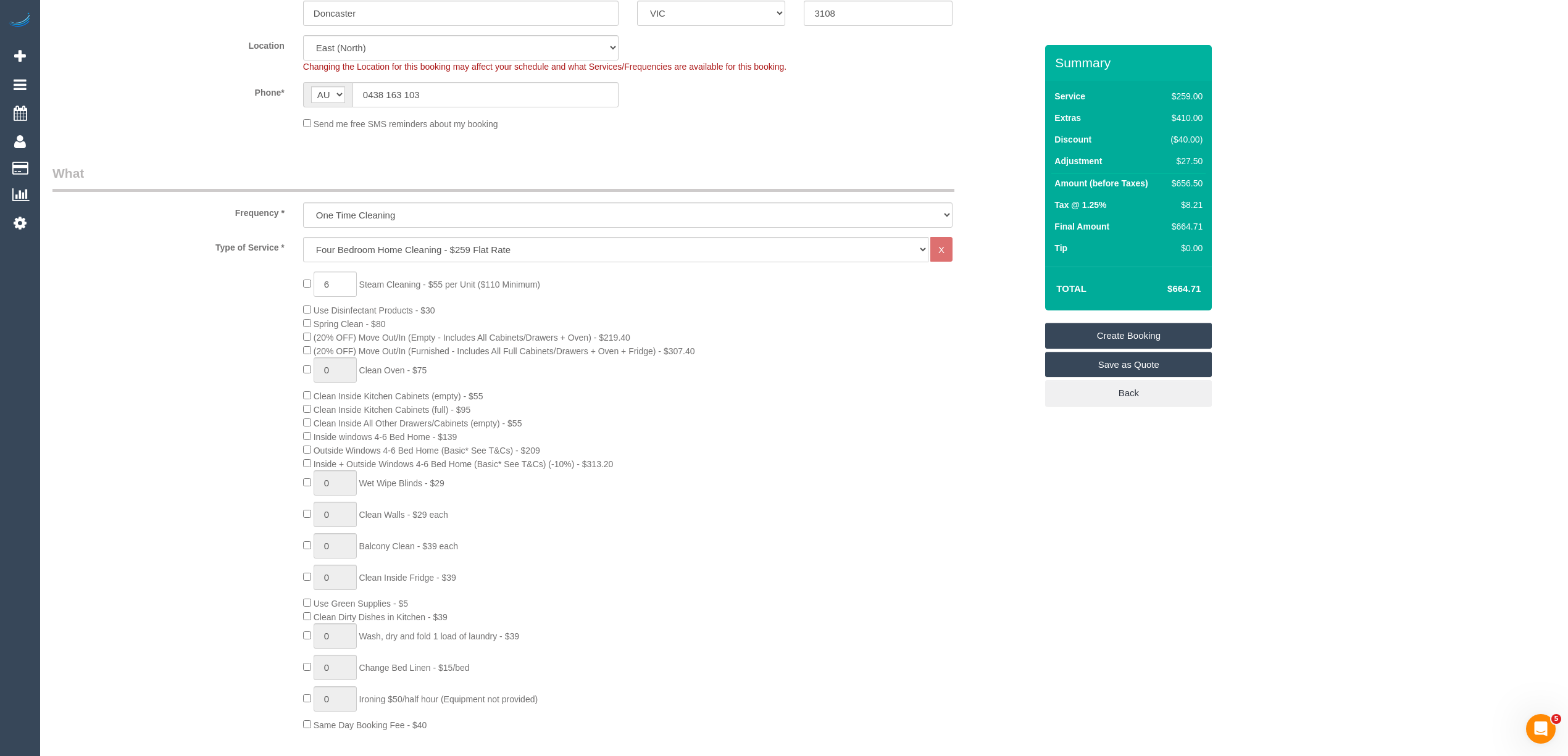
click at [168, 348] on div "6 Steam Cleaning - $55 per Unit ($110 Minimum) Use Disinfectant Products - $30 …" at bounding box center [544, 502] width 1002 height 460
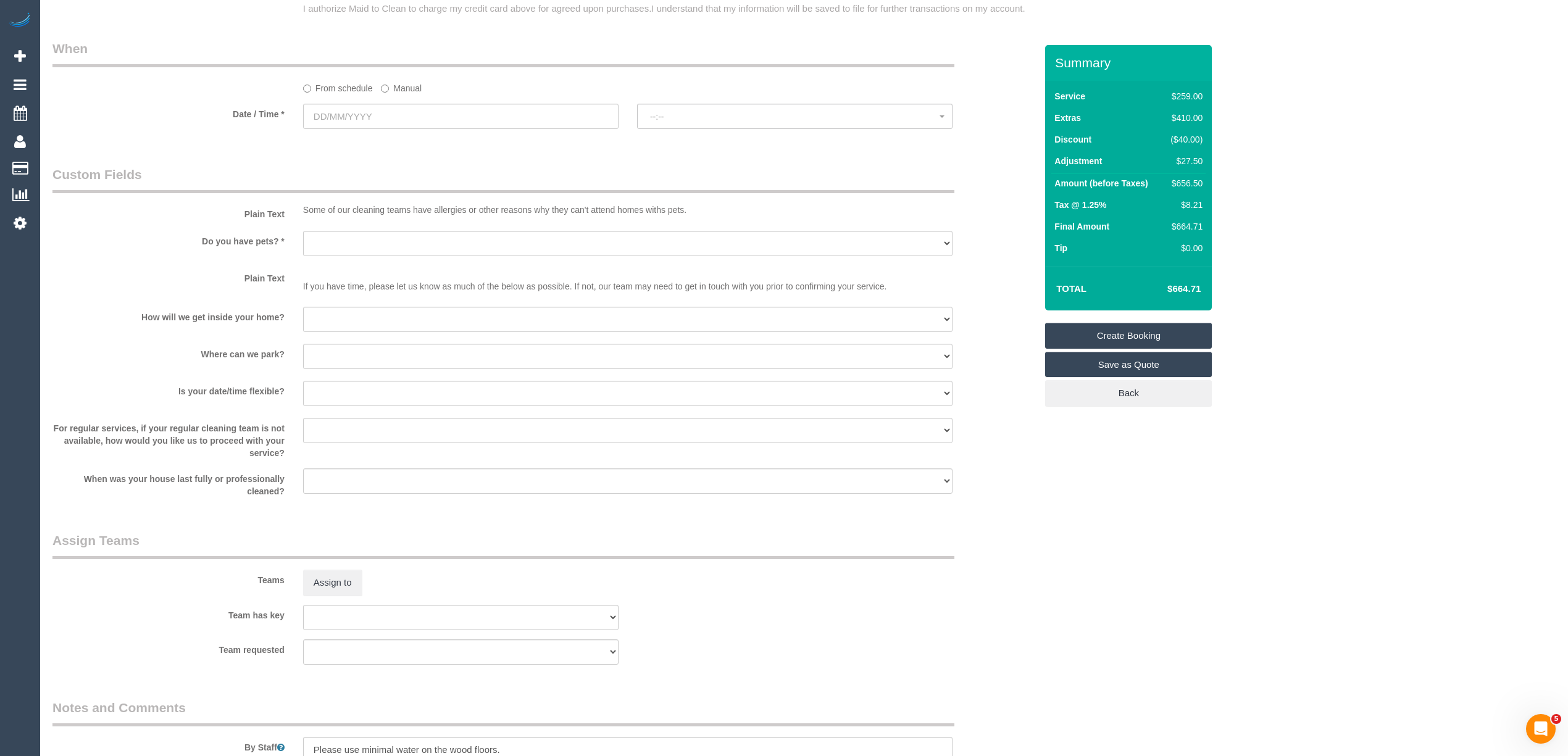
scroll to position [1572, 0]
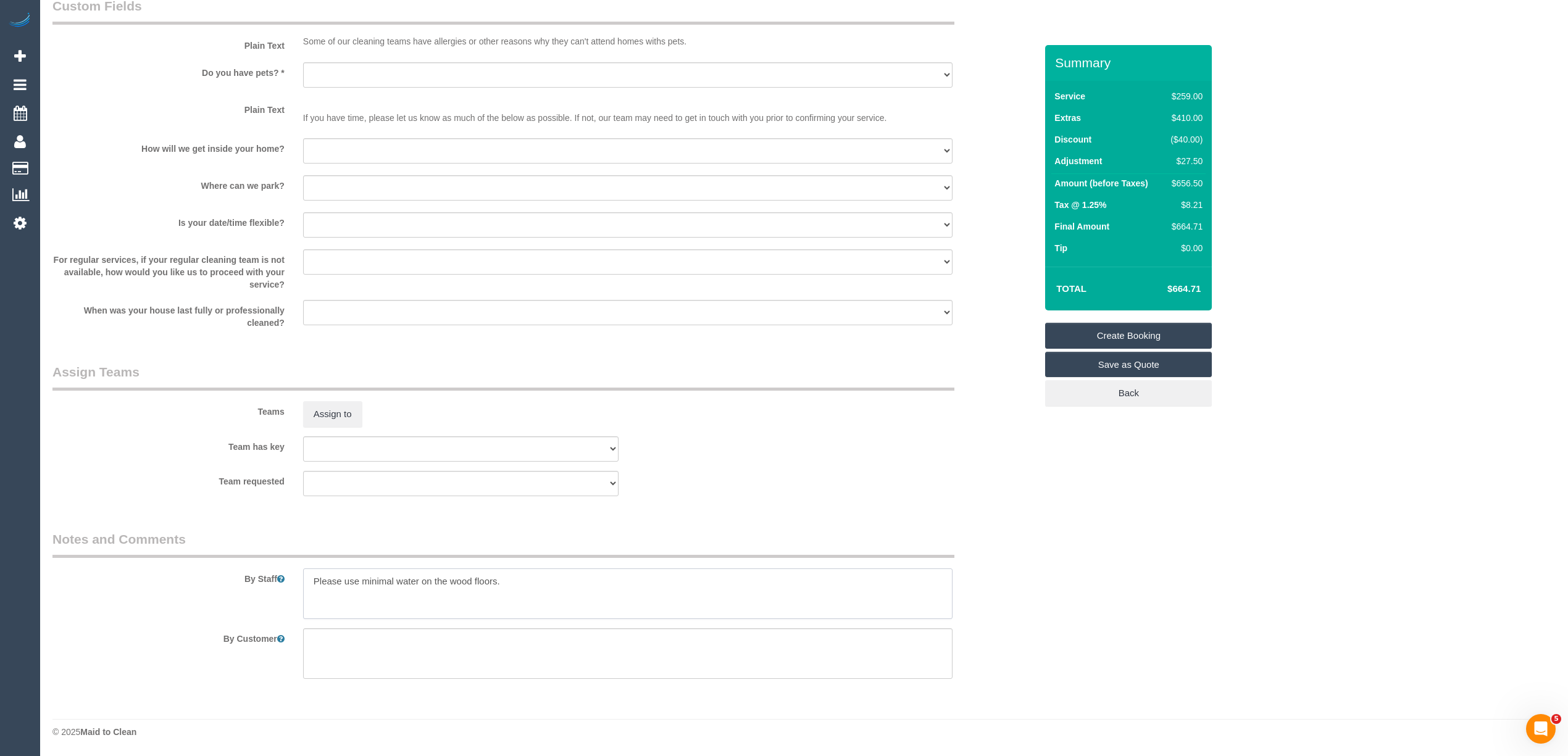
click at [560, 577] on textarea at bounding box center [628, 593] width 649 height 50
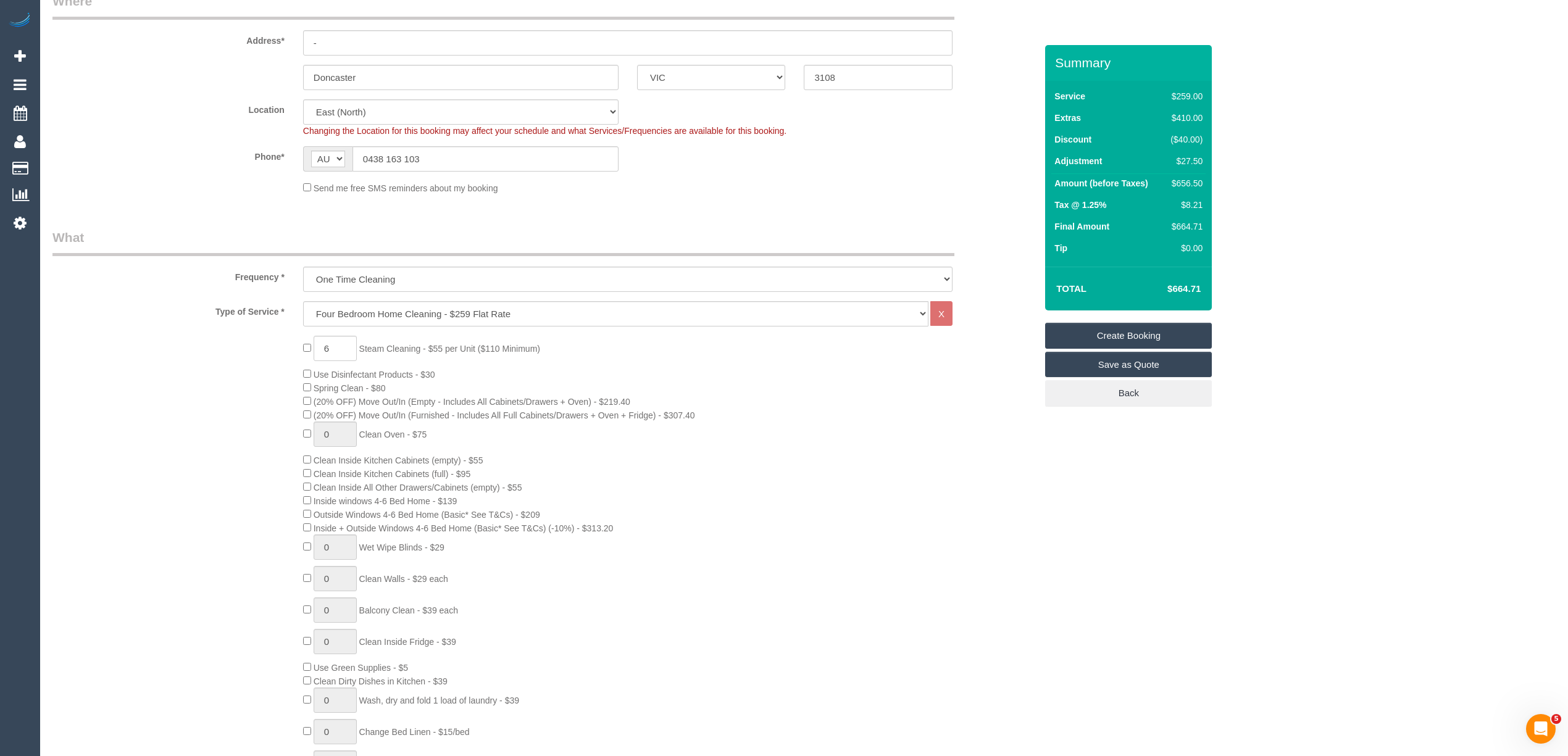
scroll to position [0, 0]
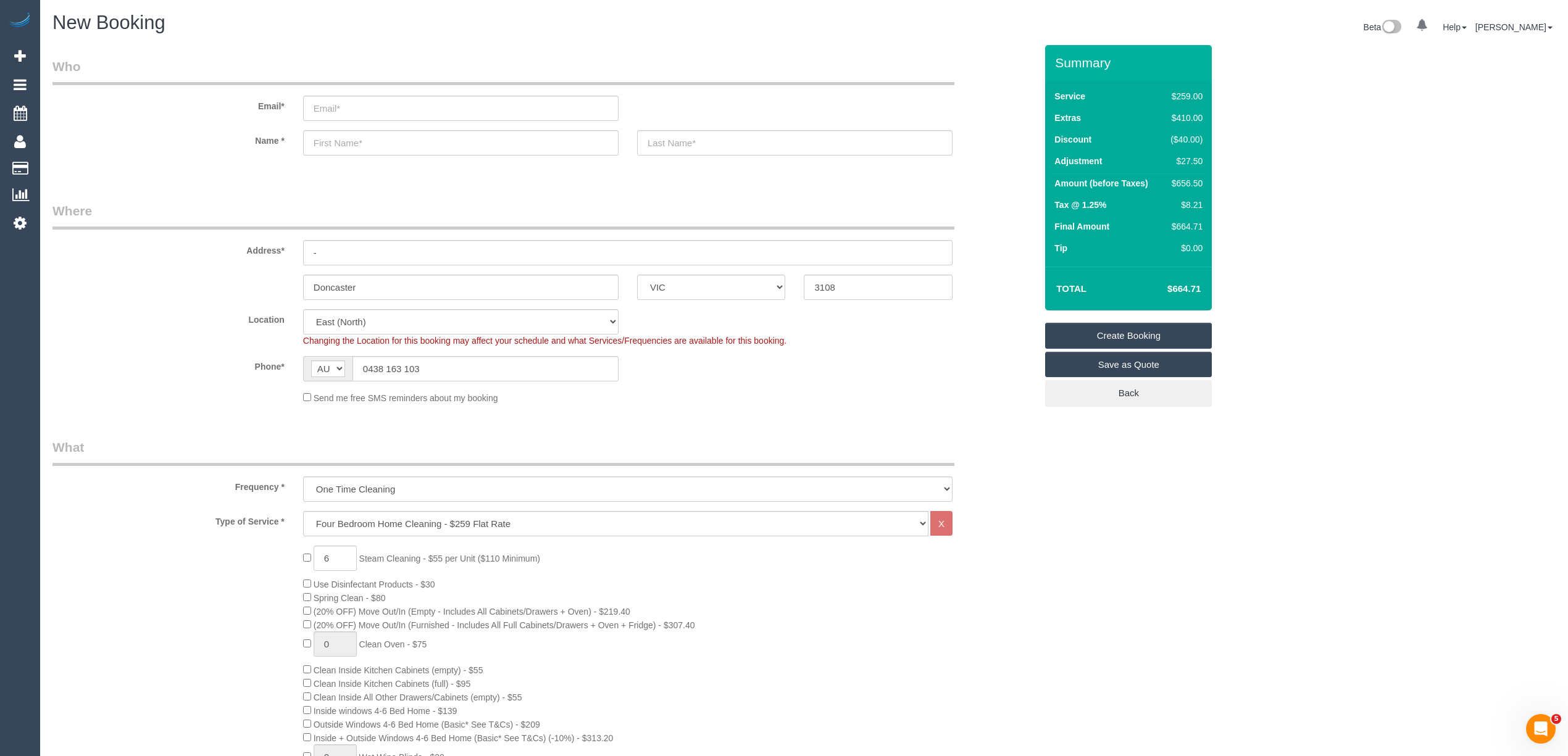
type textarea "Please use minimal water on the wood floors. Steam cleaning of 4 bedrooms, WIR …"
click at [138, 159] on sui-booking-customer "Email* Name *" at bounding box center [544, 113] width 983 height 110
click at [87, 30] on span "New Booking" at bounding box center [109, 22] width 113 height 21
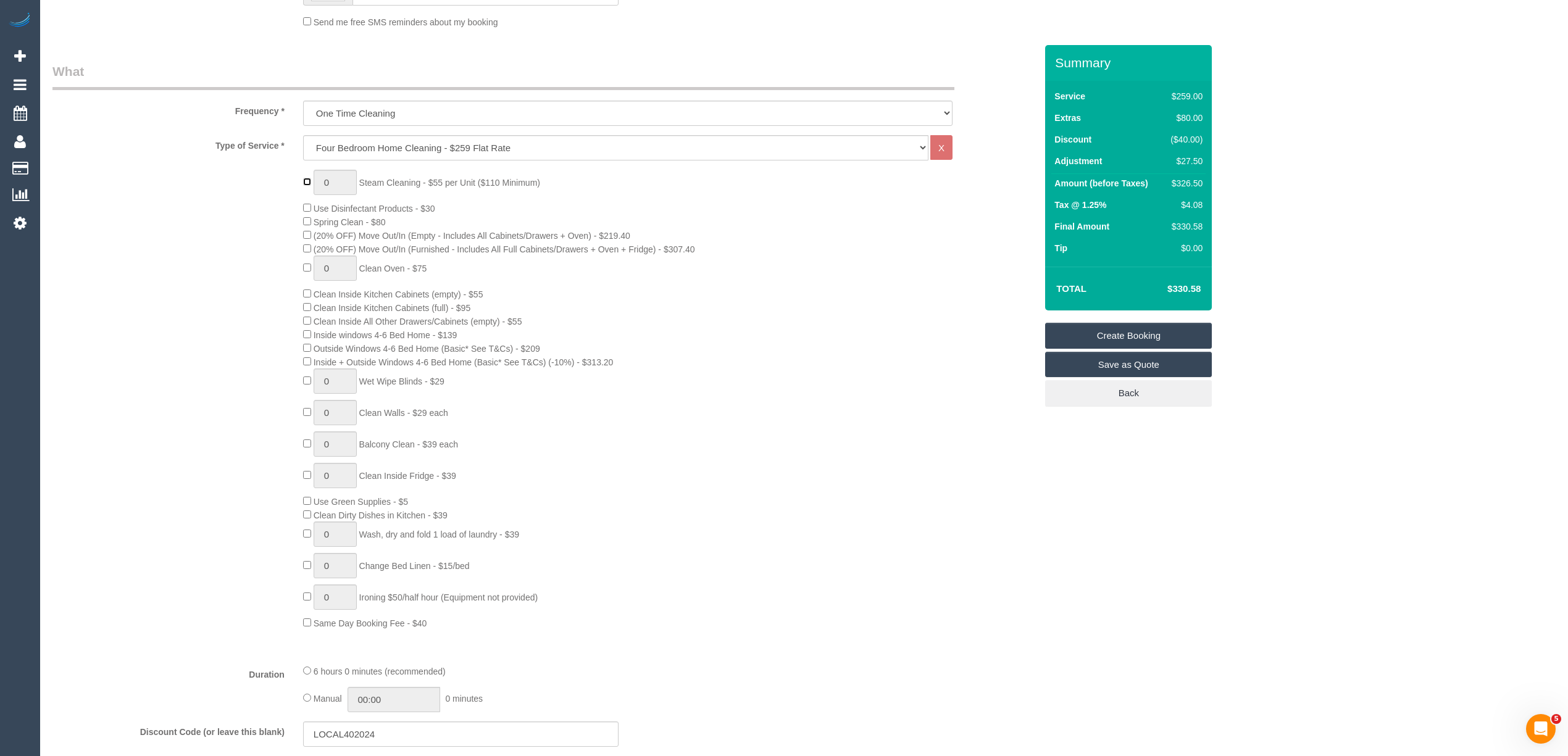
scroll to position [274, 0]
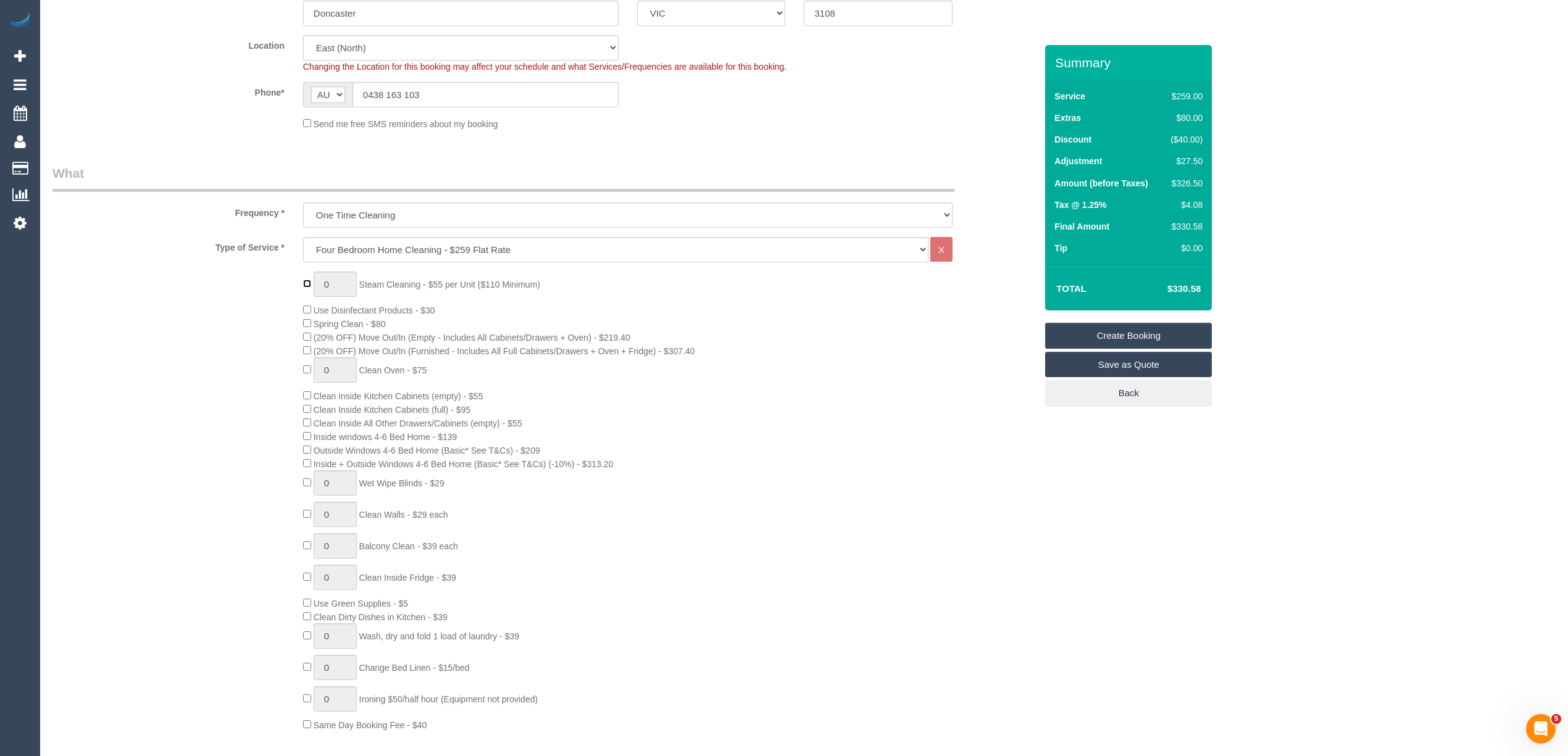
type input "1"
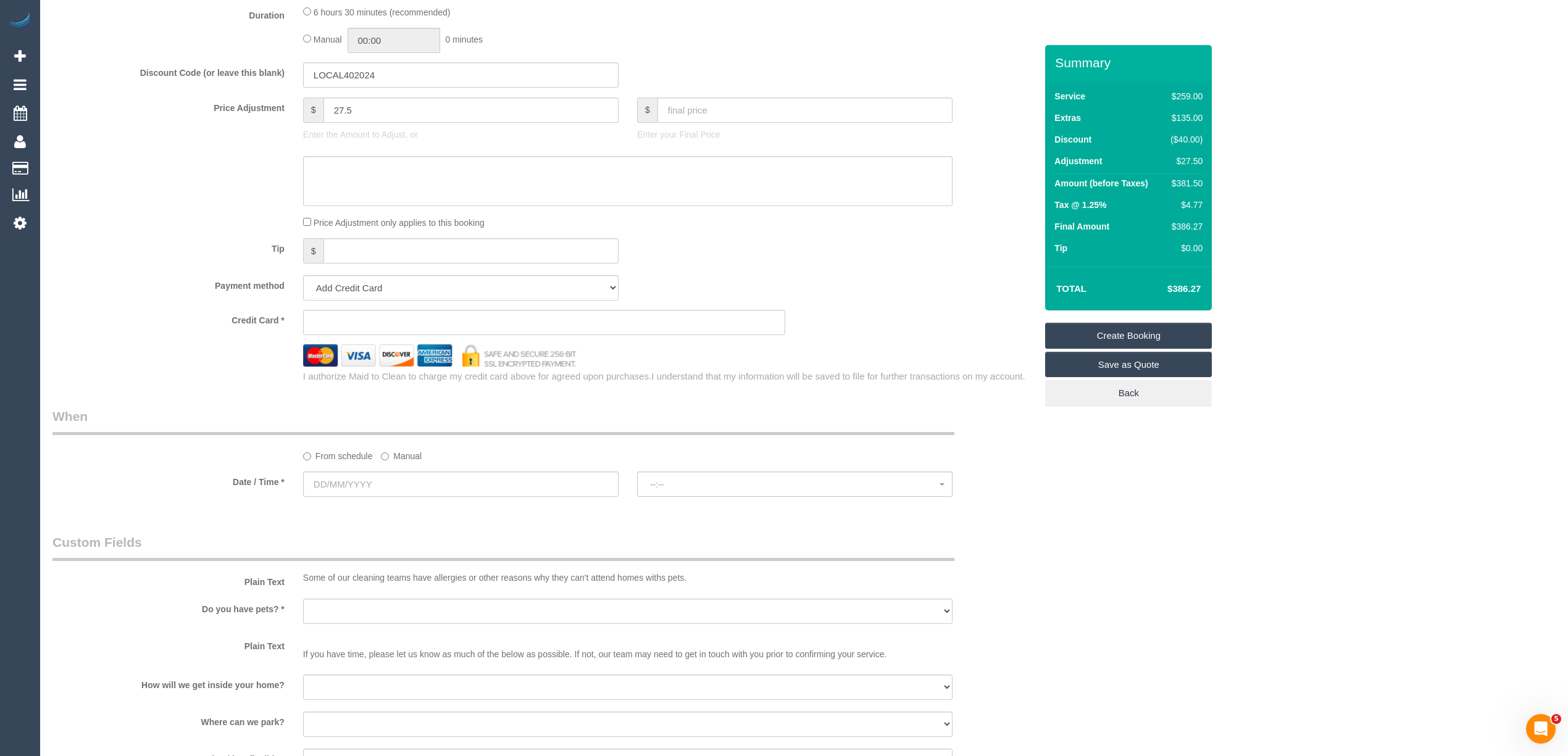
scroll to position [1023, 0]
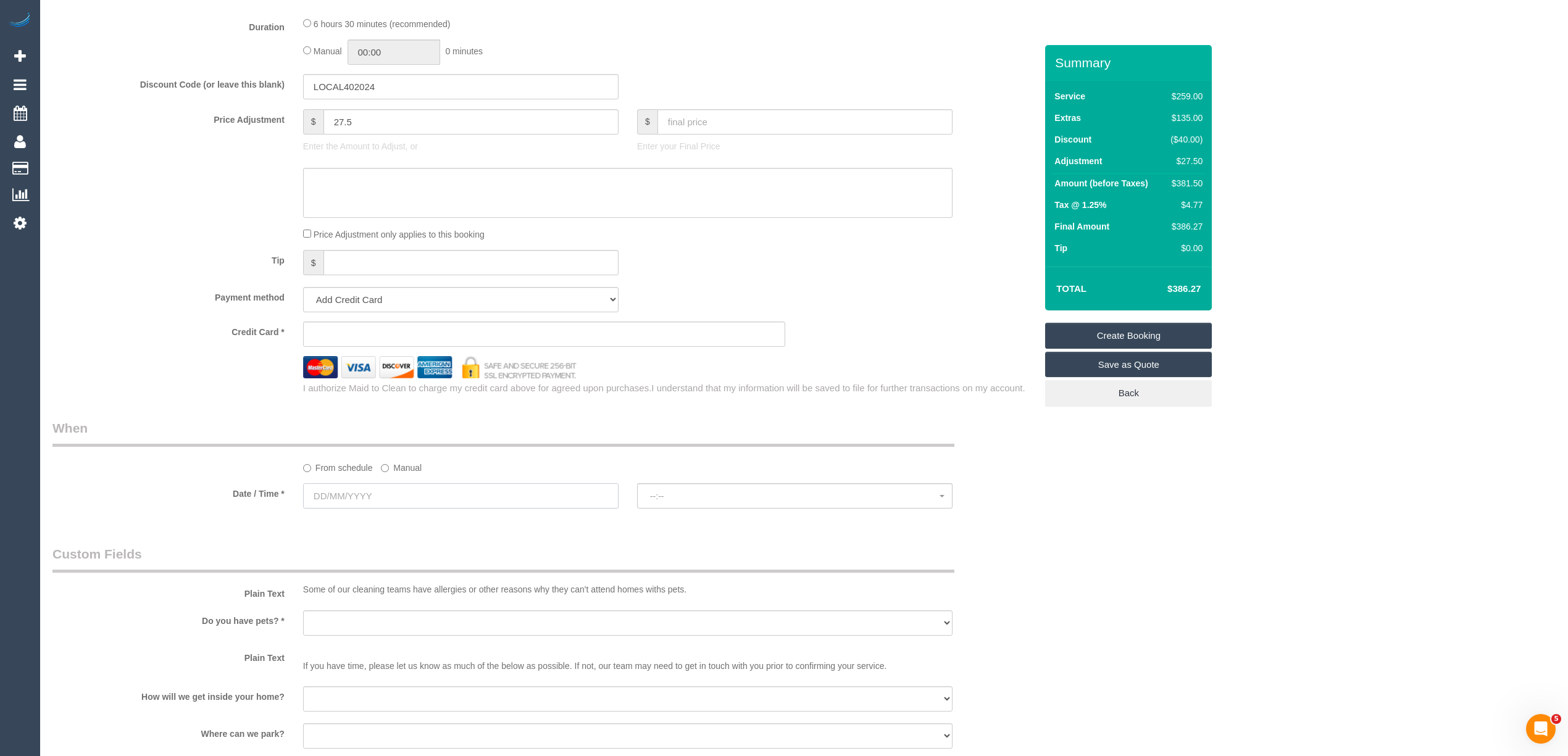
click at [336, 492] on input "text" at bounding box center [461, 496] width 316 height 26
click at [456, 620] on link "25" at bounding box center [452, 622] width 21 height 16
type input "25/10/2025"
click at [688, 492] on span "--:--" at bounding box center [794, 496] width 289 height 10
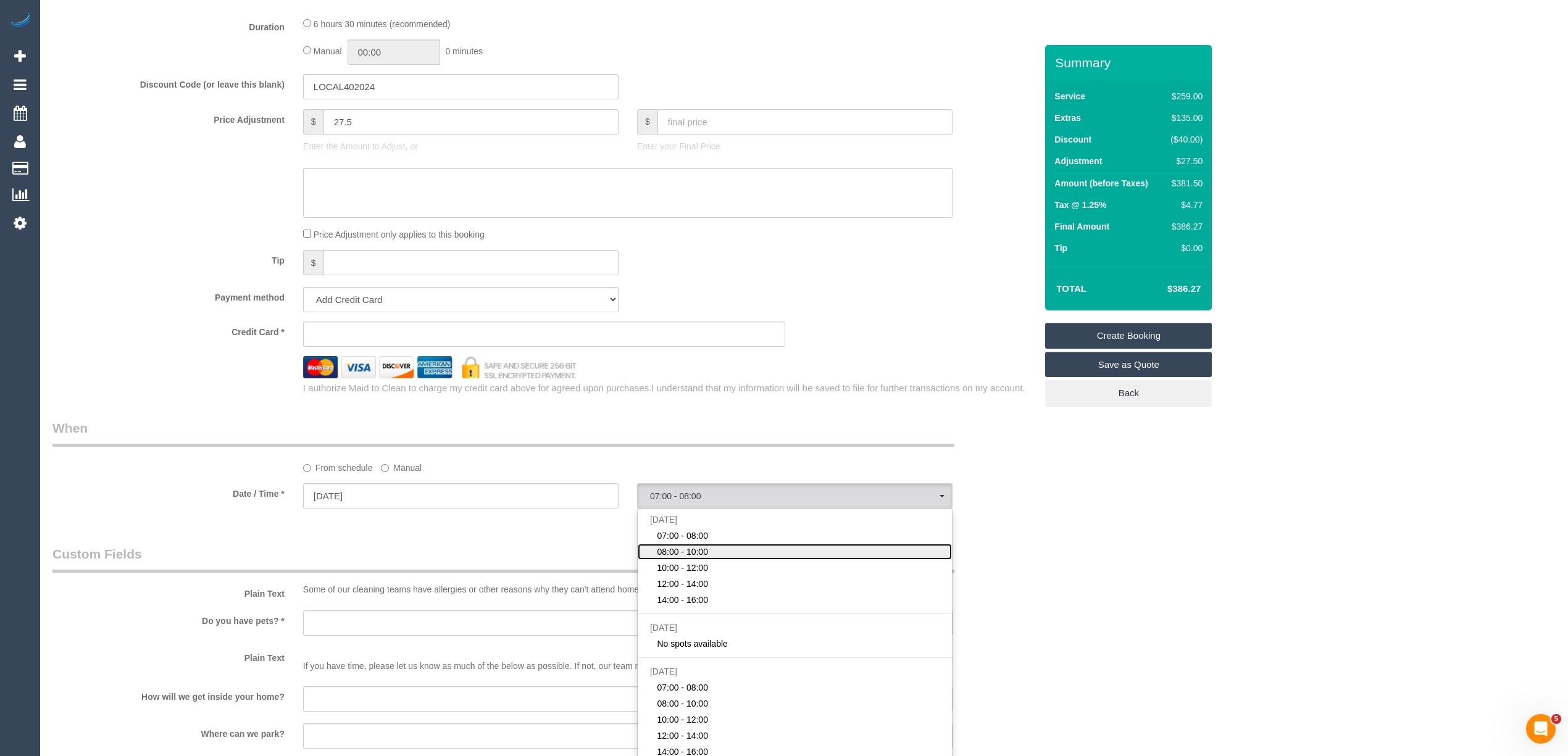
click at [701, 554] on span "08:00 - 10:00" at bounding box center [682, 551] width 51 height 12
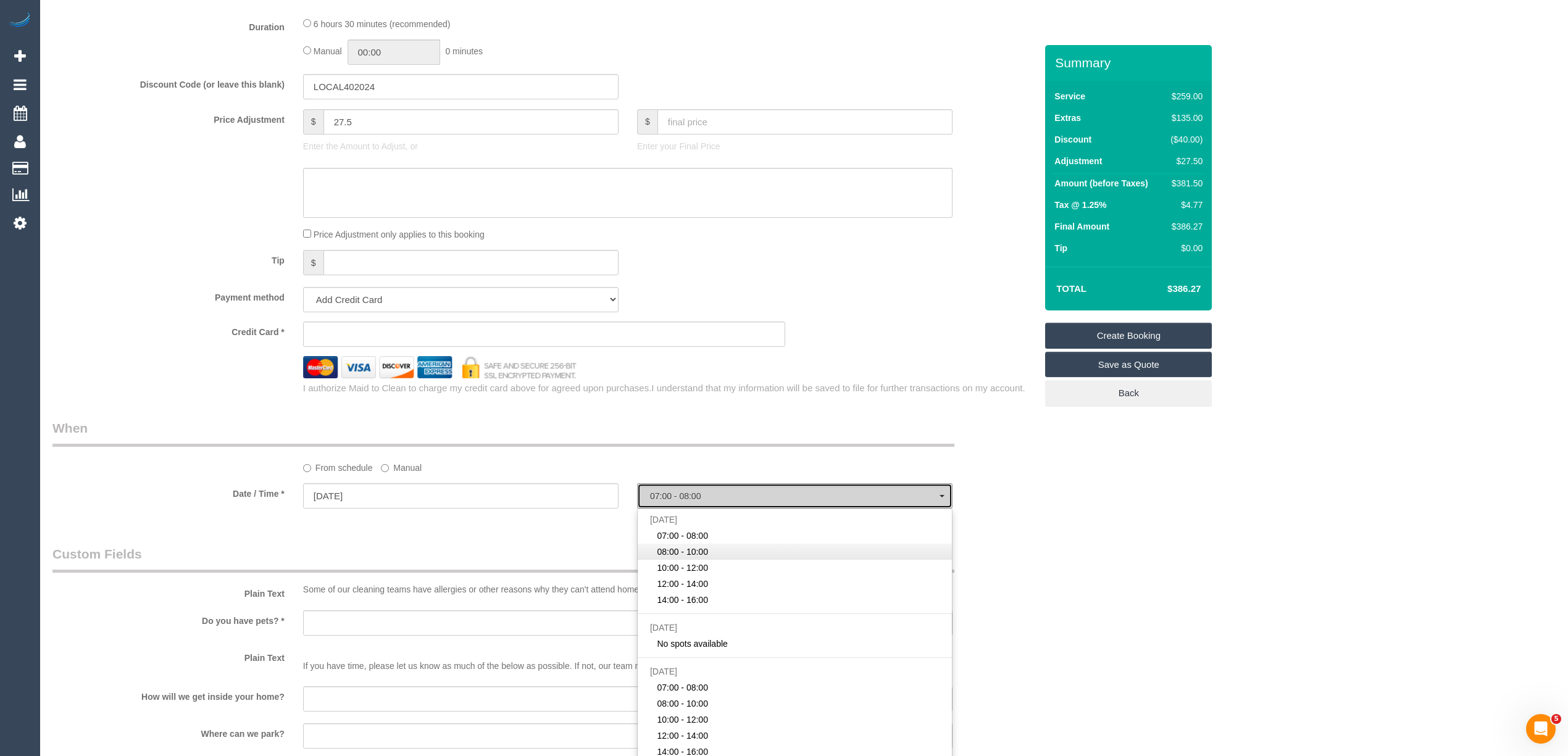
select select "spot2"
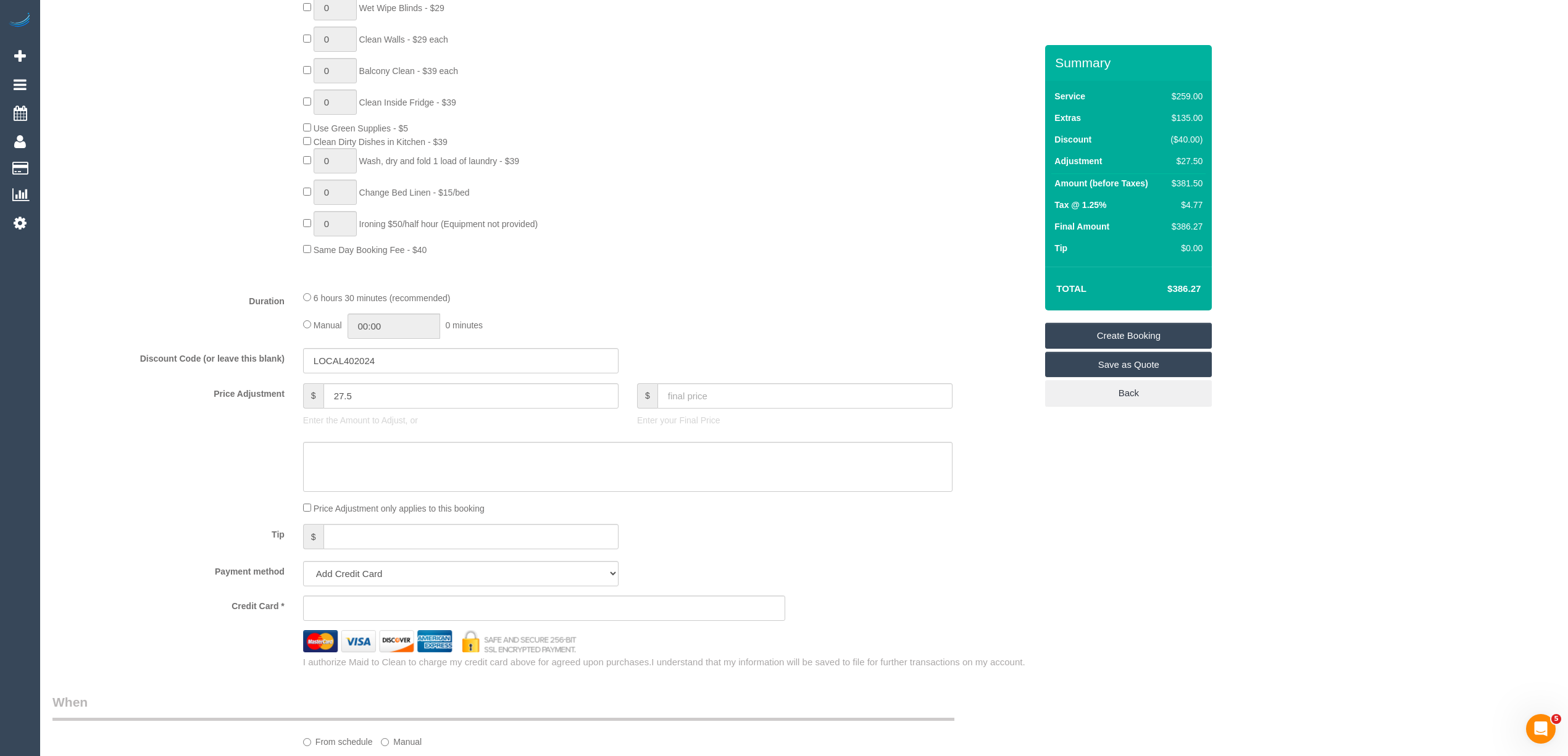
scroll to position [0, 0]
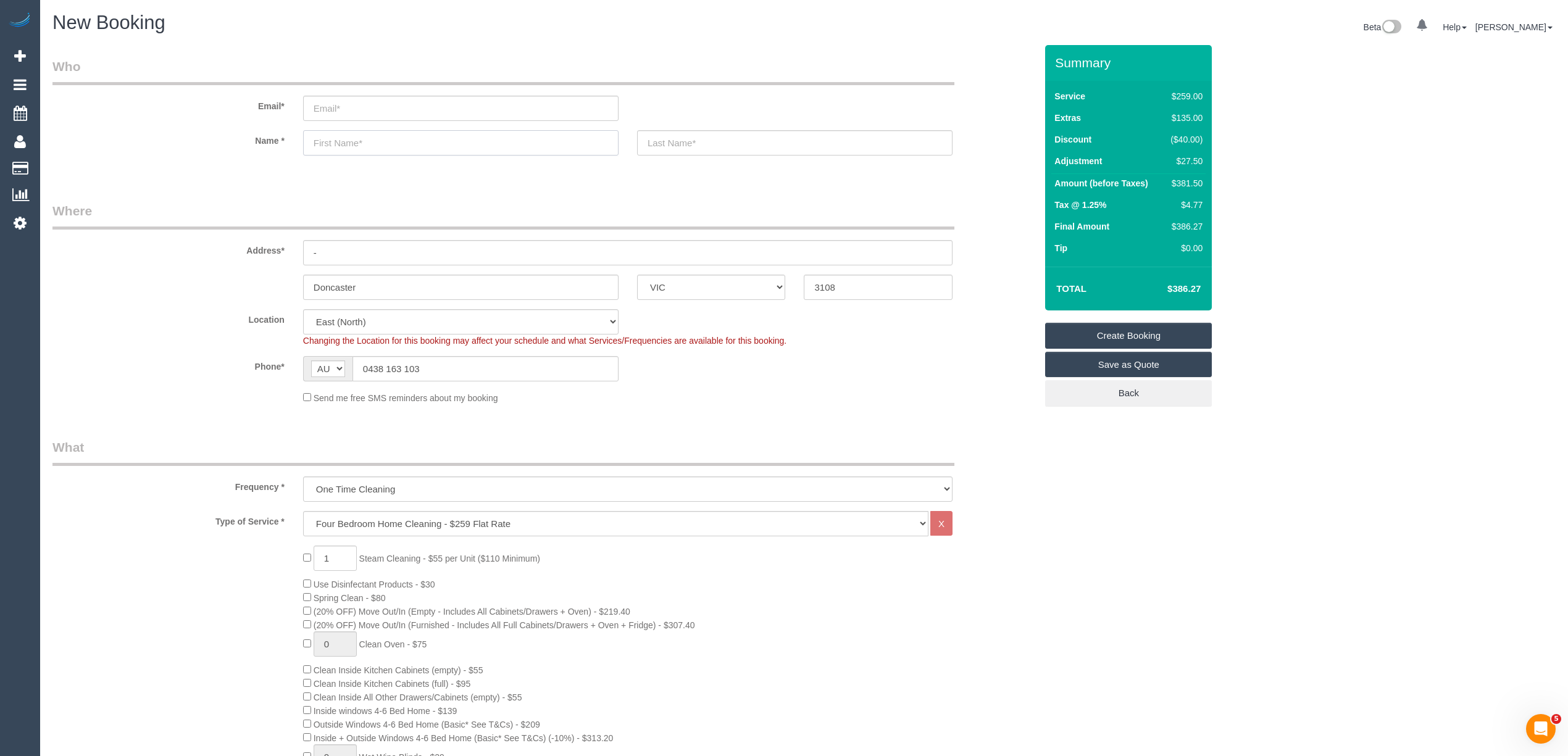
click at [329, 139] on input "text" at bounding box center [461, 142] width 316 height 26
click at [196, 254] on label "Address*" at bounding box center [168, 248] width 250 height 16
click at [377, 102] on input "email" at bounding box center [461, 108] width 316 height 26
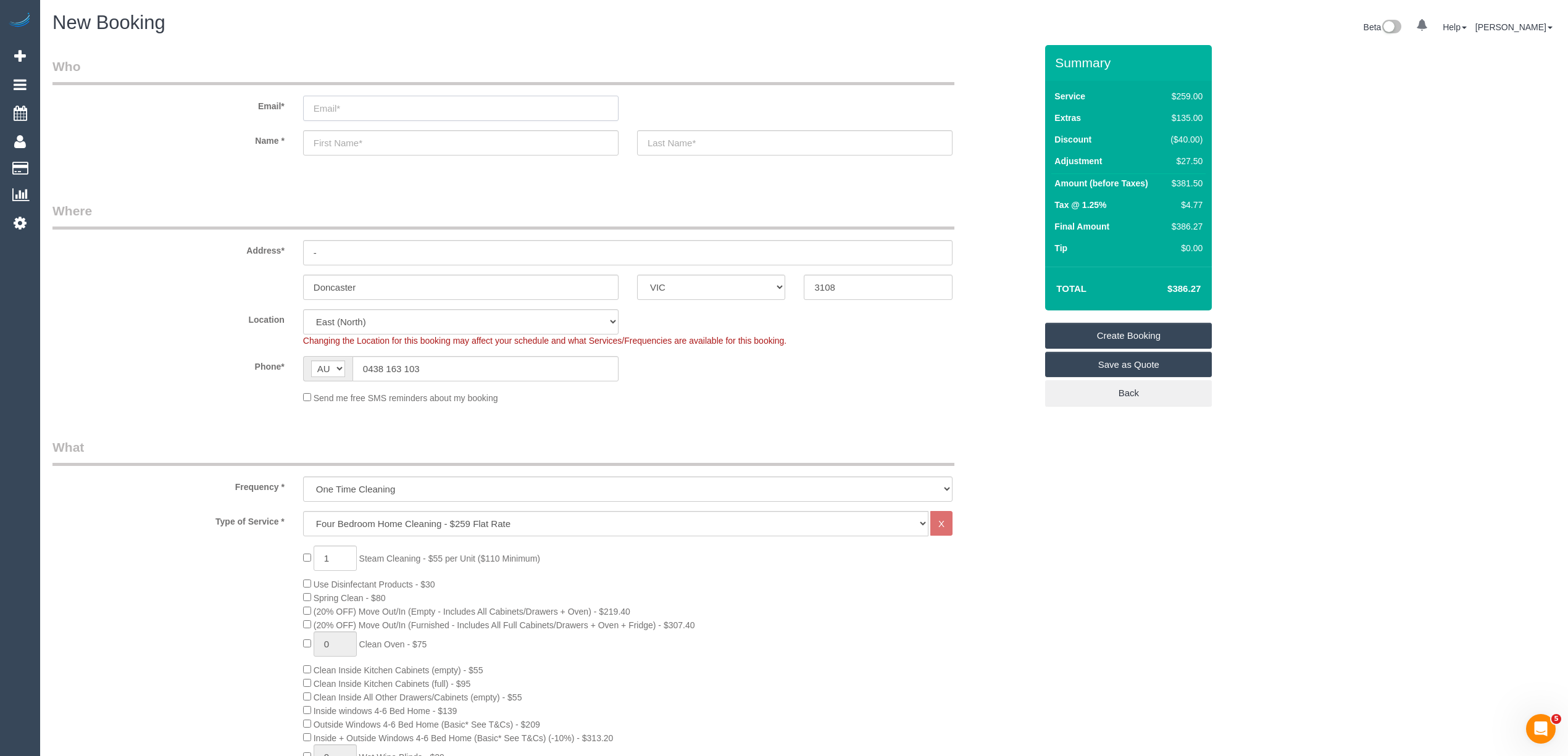
click at [346, 105] on input "email" at bounding box center [461, 108] width 316 height 26
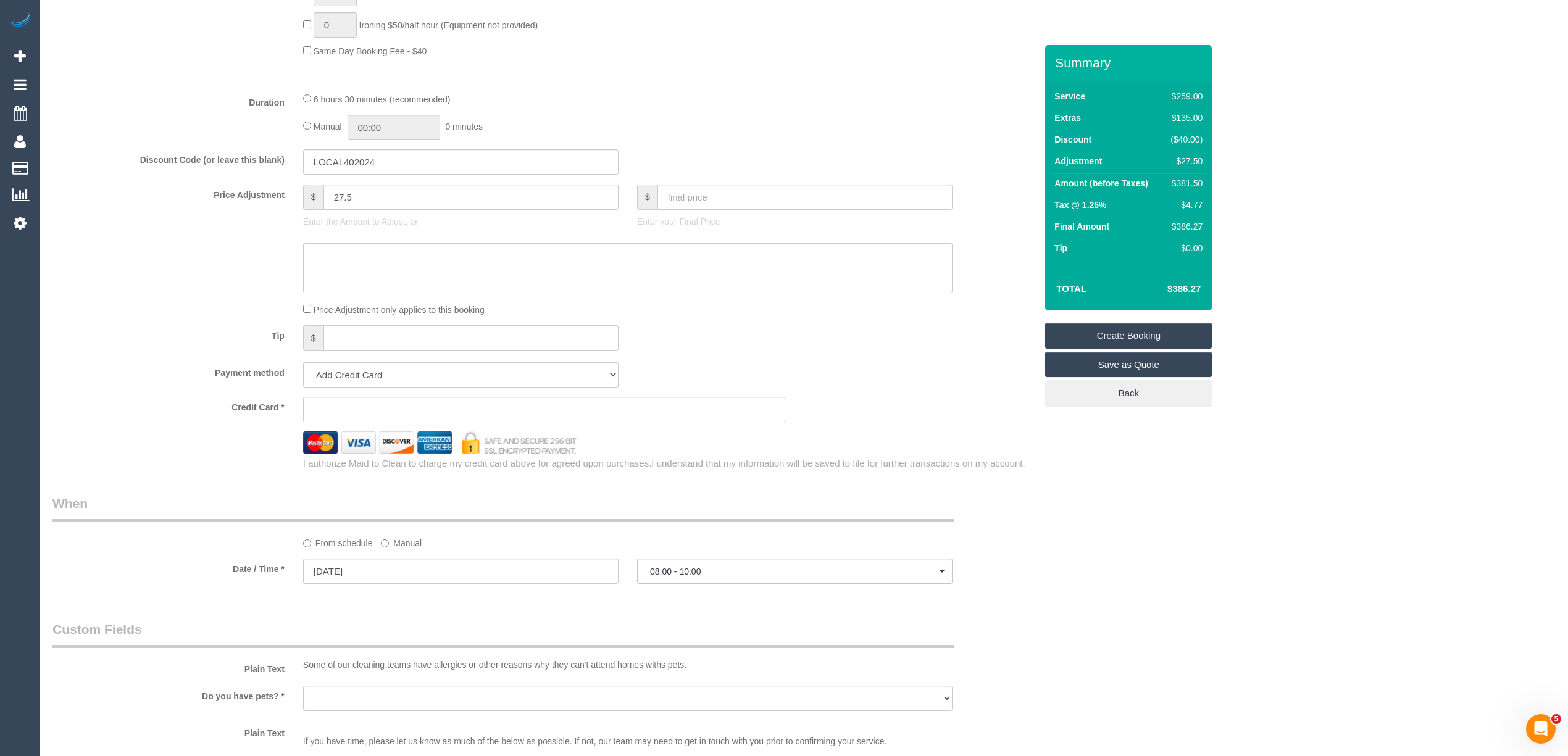
scroll to position [960, 0]
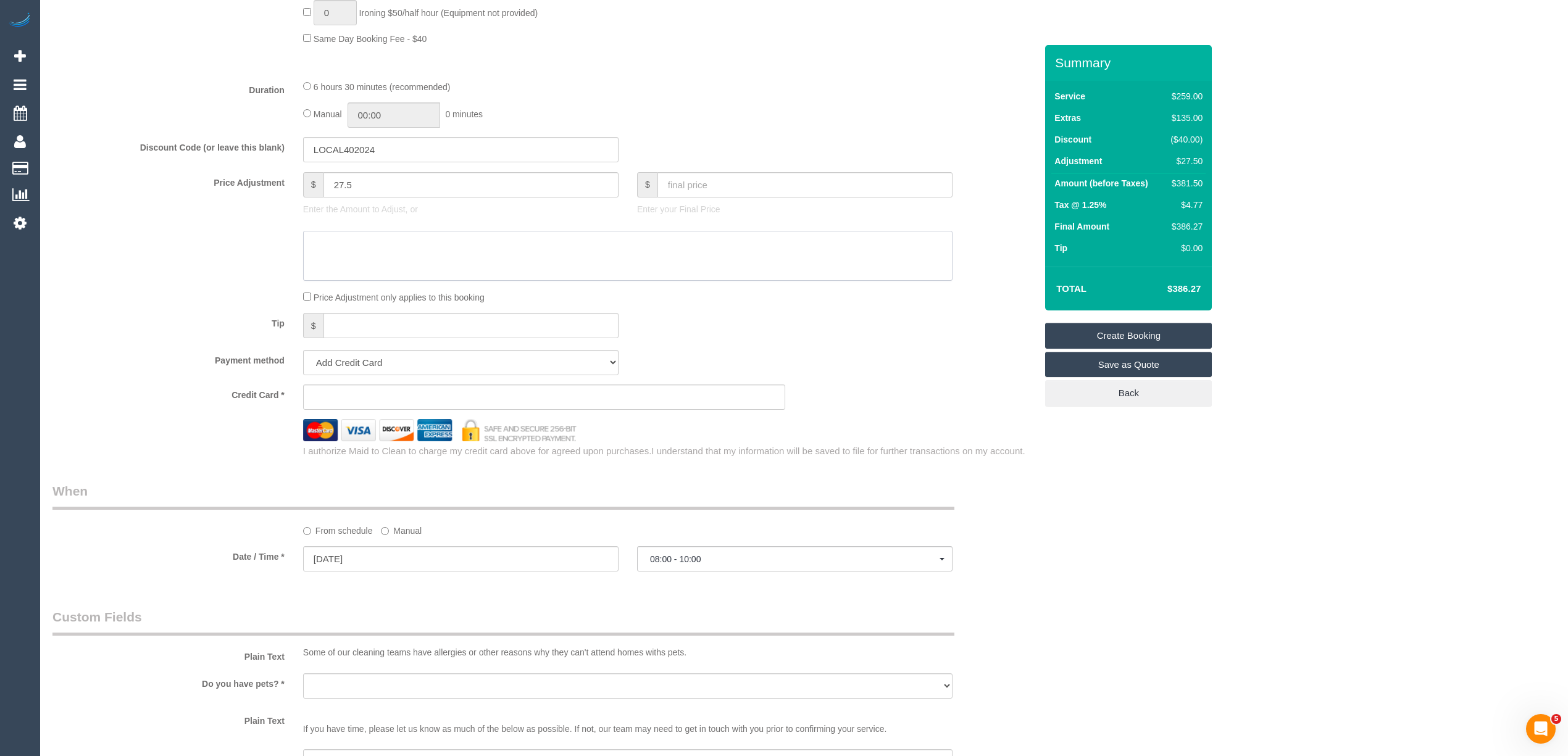
click at [372, 254] on textarea at bounding box center [628, 255] width 649 height 50
type textarea "$"
select select "spot22"
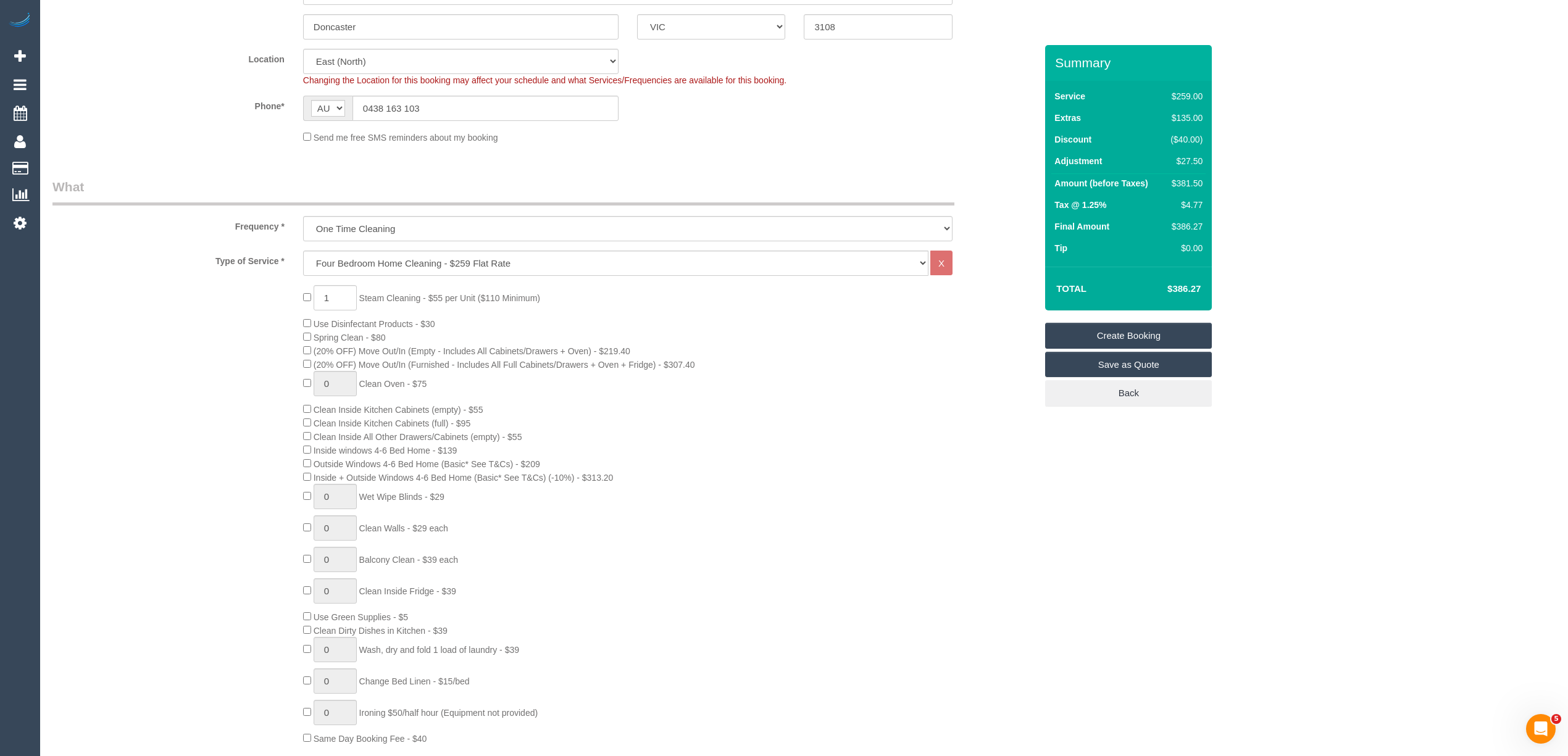
scroll to position [0, 0]
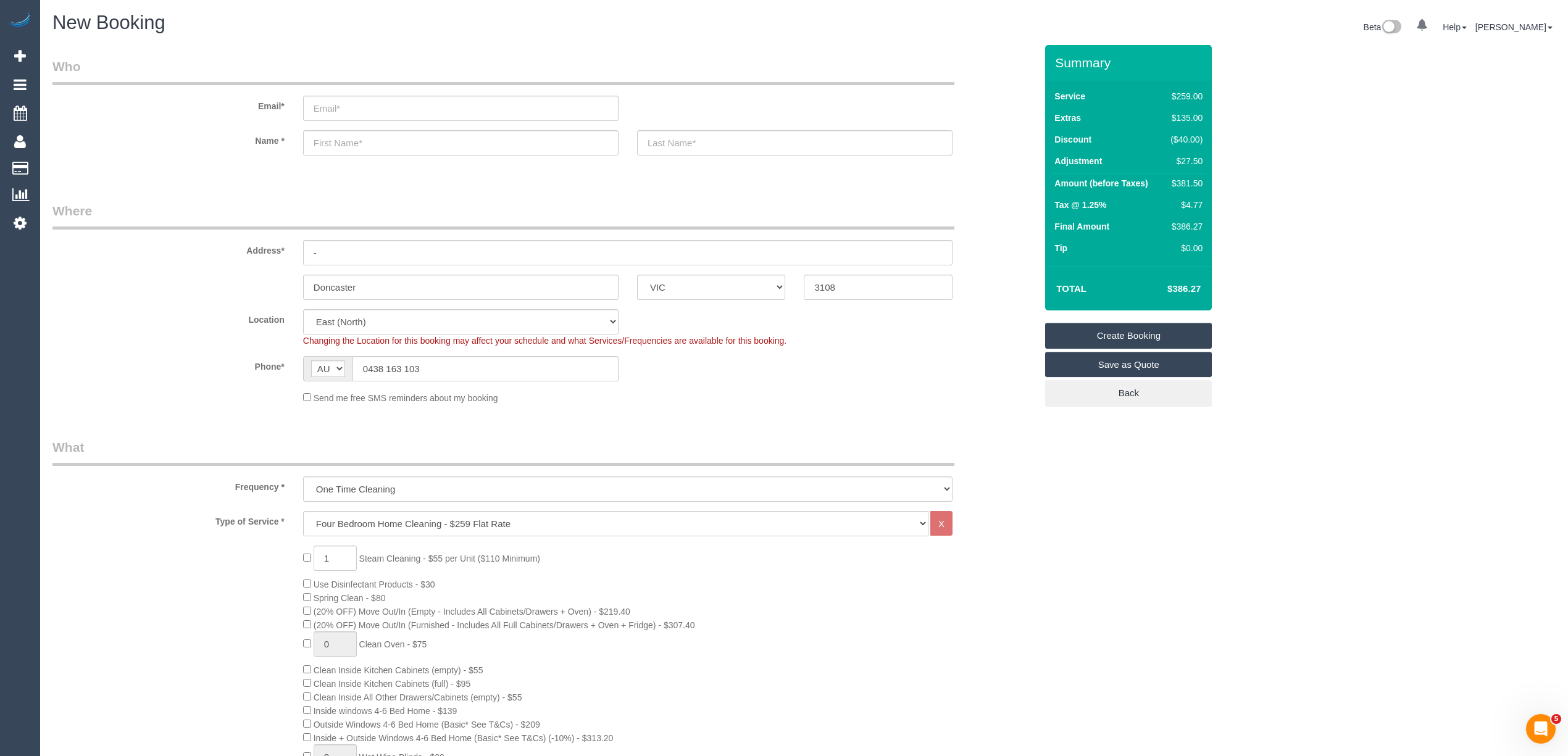
type textarea "$27.50 for steam cleaning of landing - CG"
click at [331, 247] on input "-" at bounding box center [628, 252] width 649 height 26
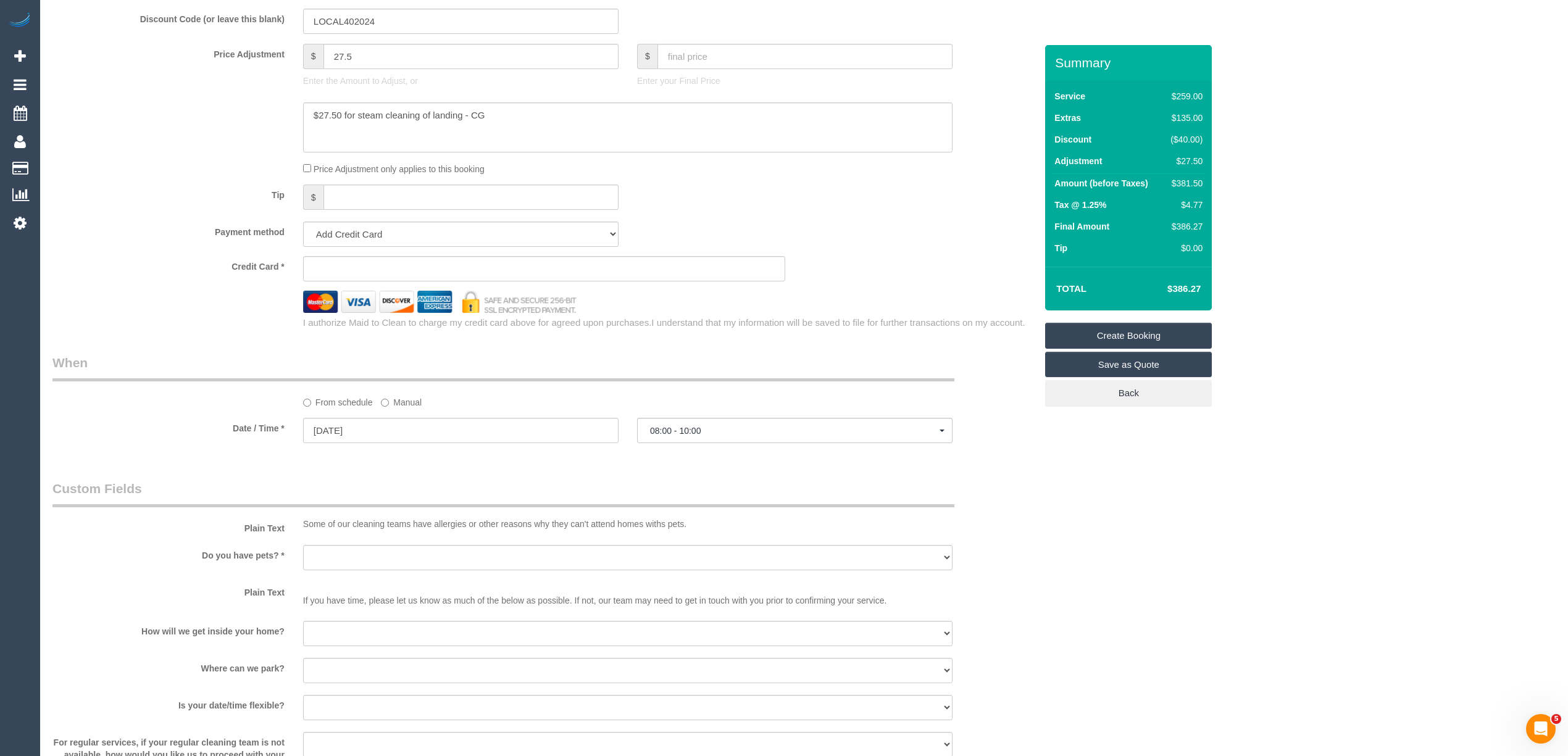
scroll to position [1096, 0]
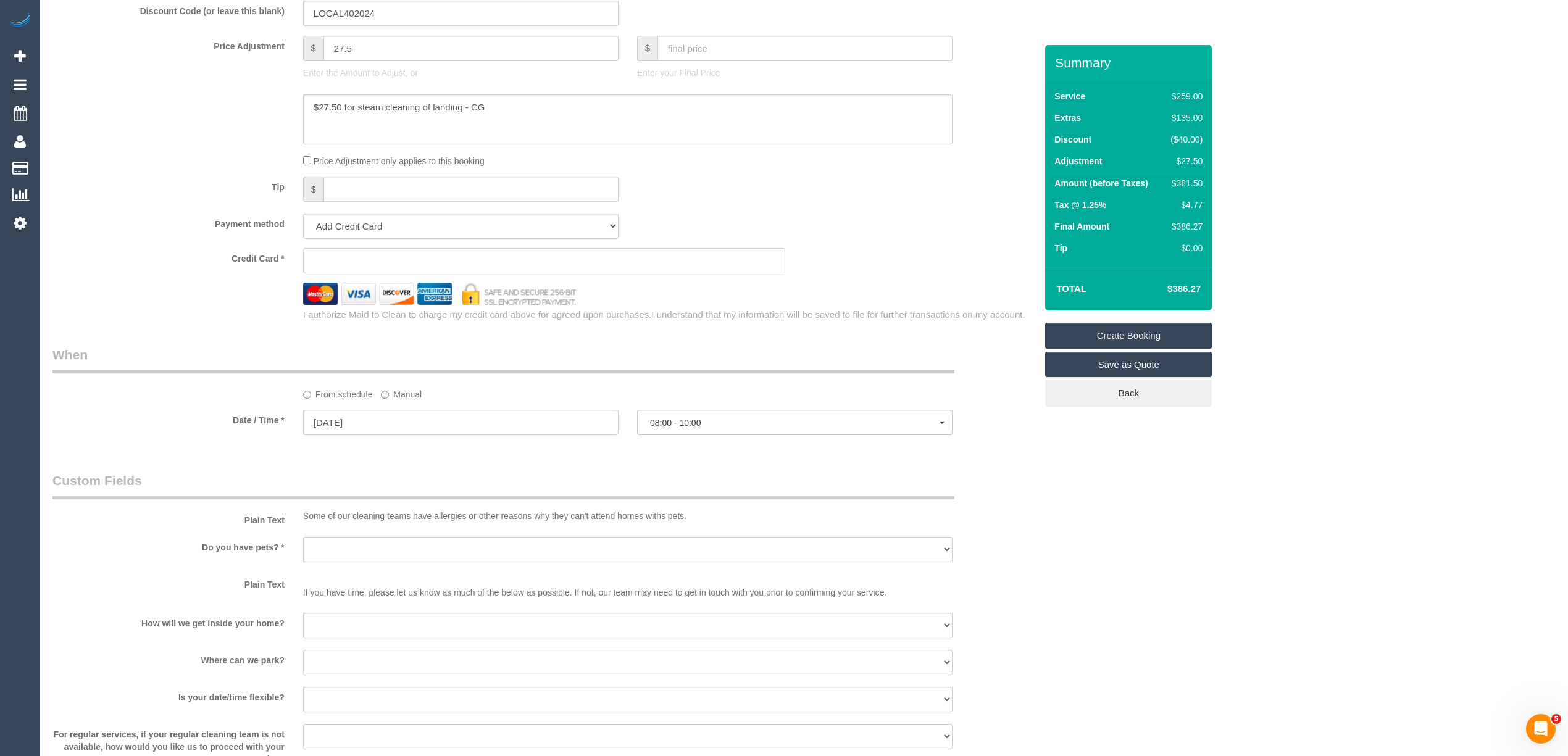
type input "-"
click at [386, 421] on input "25/10/2025" at bounding box center [461, 422] width 316 height 26
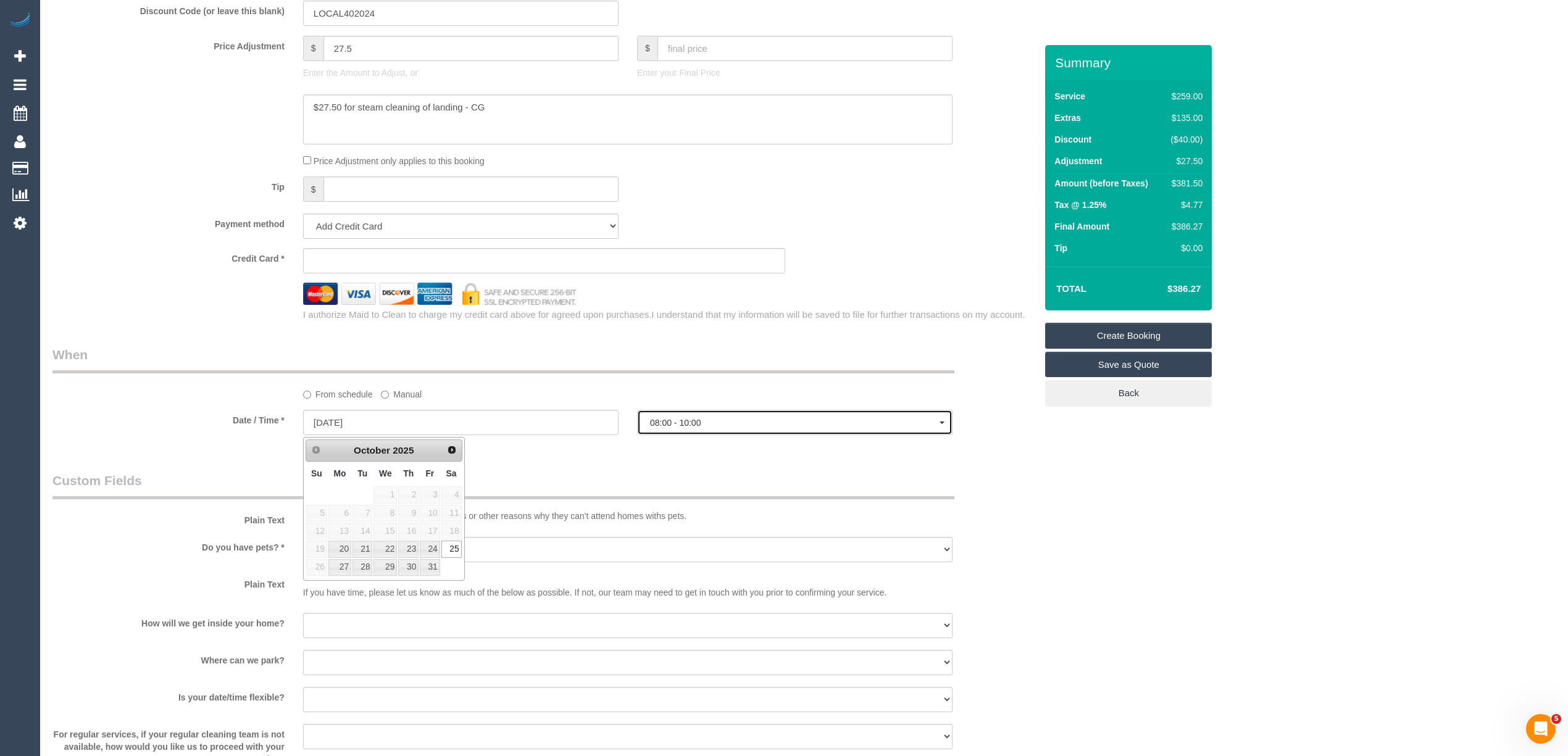
click at [701, 414] on button "08:00 - 10:00" at bounding box center [794, 422] width 316 height 26
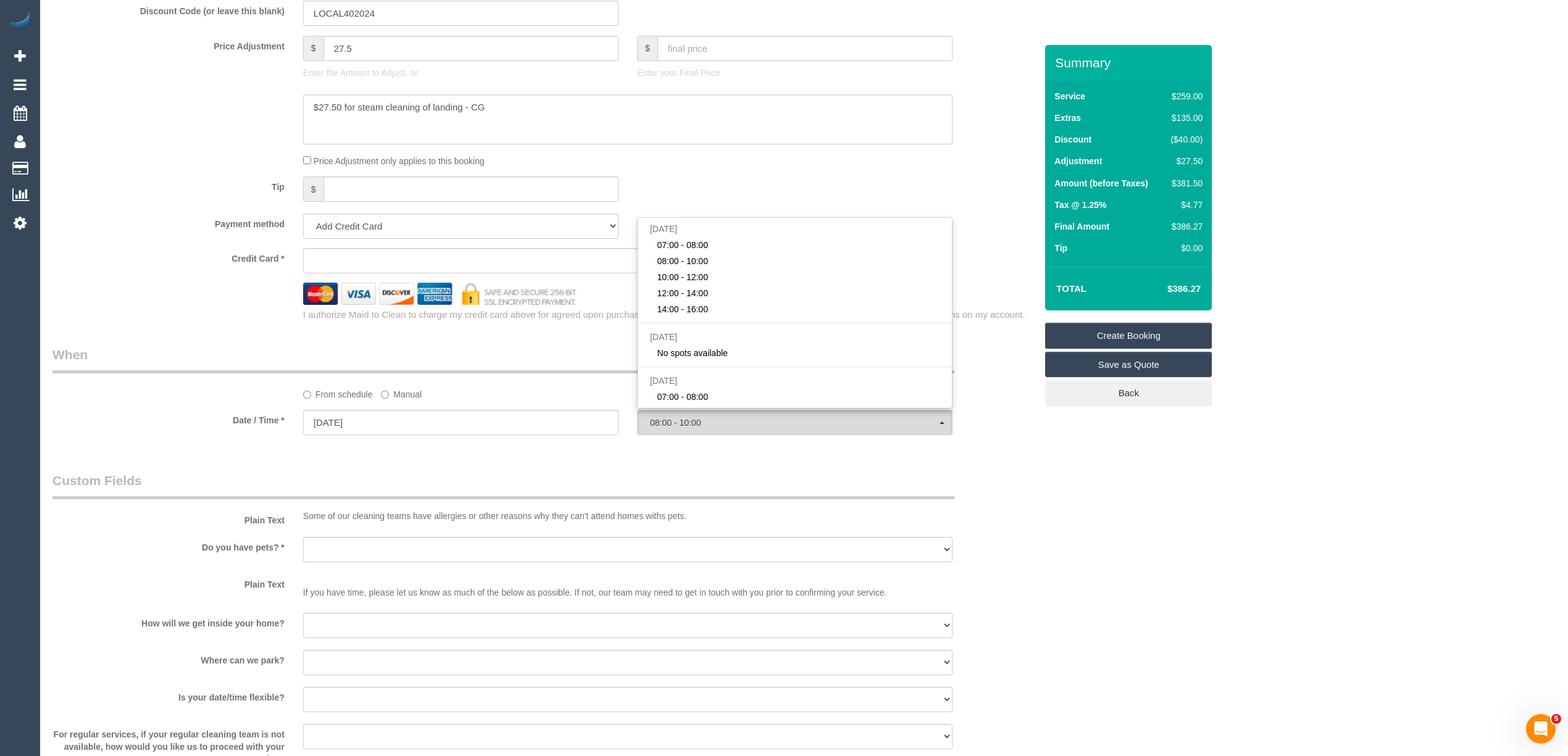
click at [1290, 518] on div "Who Email* Name * Where Address* - Doncaster ACT NSW NT QLD SA TAS VIC WA 3108 …" at bounding box center [804, 68] width 1503 height 2238
click at [676, 412] on button "08:00 - 10:00" at bounding box center [794, 422] width 316 height 26
click at [697, 254] on link "08:00 - 10:00" at bounding box center [794, 260] width 314 height 16
click at [685, 419] on span "08:00 - 10:00" at bounding box center [794, 422] width 289 height 10
click at [695, 272] on span "10:00 - 12:00" at bounding box center [682, 277] width 51 height 12
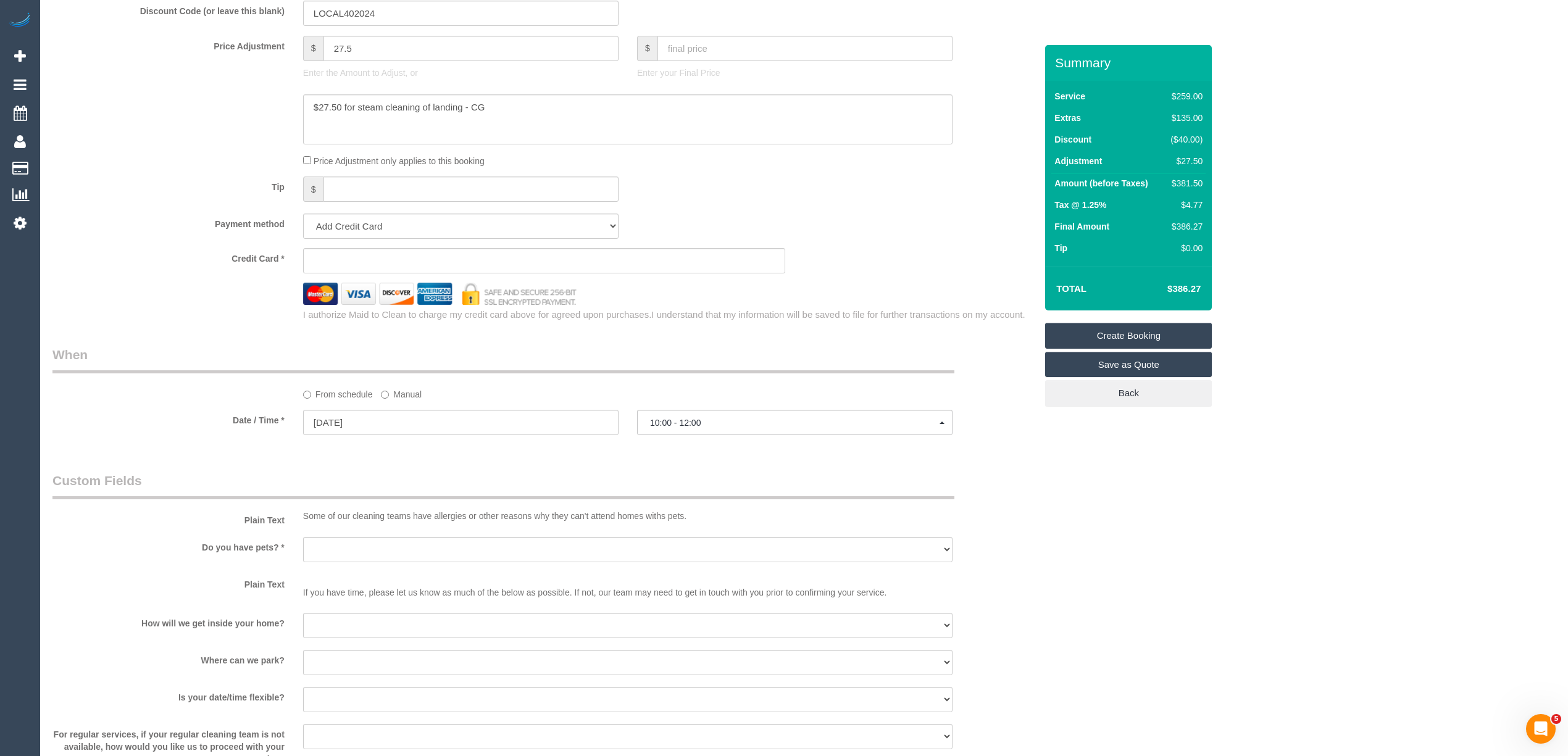
click at [1172, 517] on div "Who Email* Name * Where Address* - Doncaster ACT NSW NT QLD SA TAS VIC WA 3108 …" at bounding box center [804, 68] width 1503 height 2238
click at [719, 425] on span "10:00 - 12:00" at bounding box center [794, 422] width 289 height 10
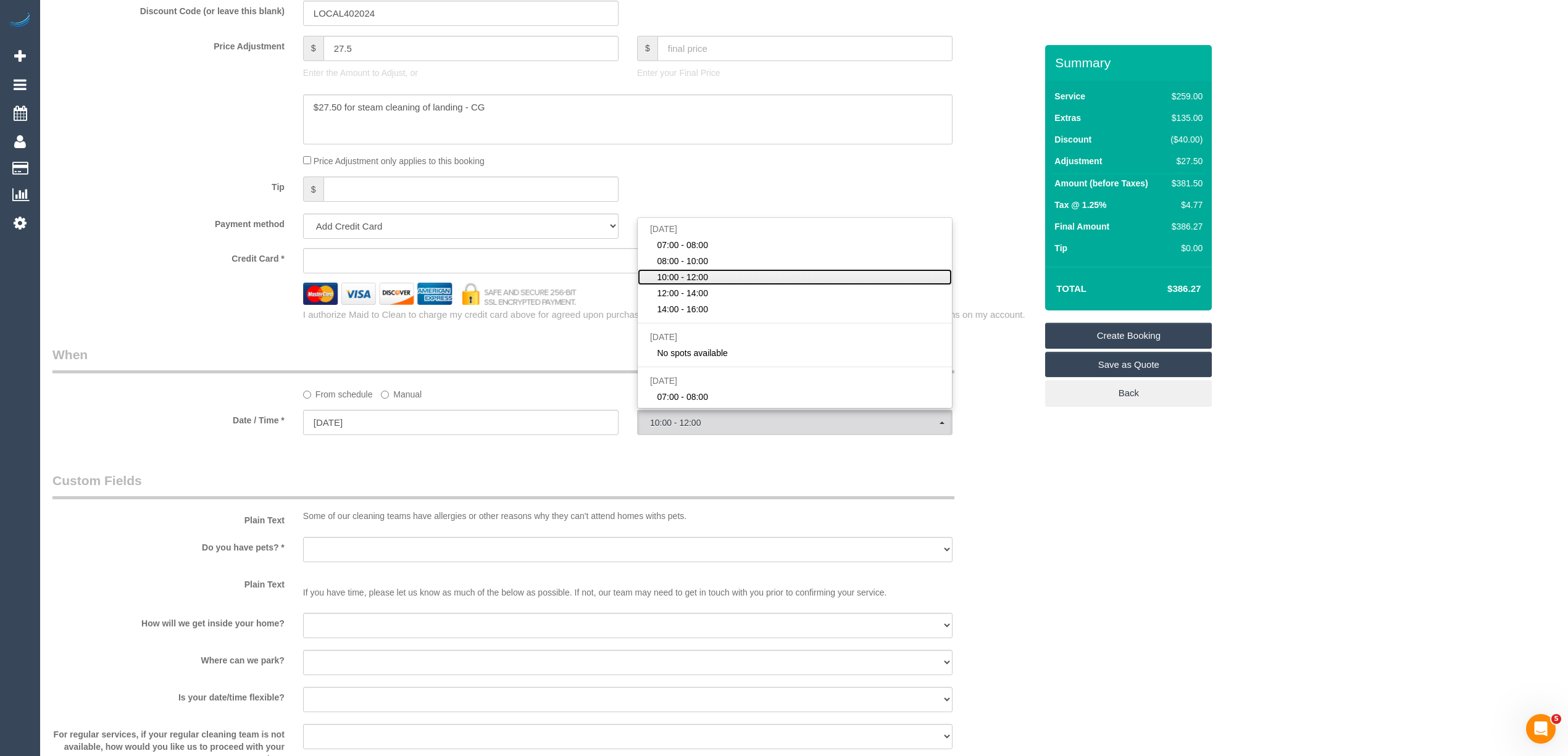
click at [700, 277] on span "10:00 - 12:00" at bounding box center [682, 277] width 51 height 12
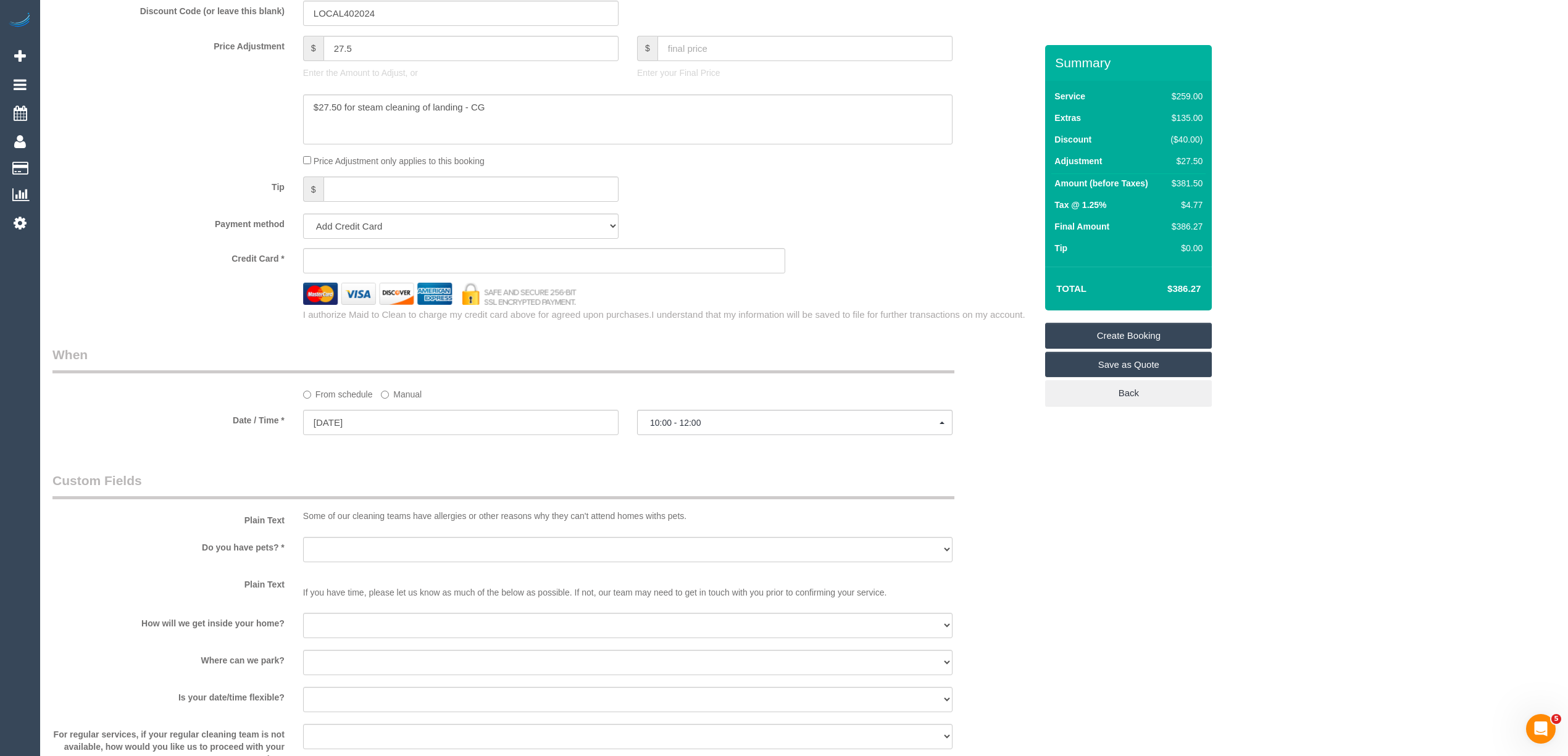
click at [1020, 456] on div "Who Email* Name * Where Address* - Doncaster ACT NSW NT QLD SA TAS VIC WA 3108 …" at bounding box center [544, 68] width 1002 height 2238
click at [676, 418] on button "10:00 - 12:00" at bounding box center [794, 422] width 316 height 26
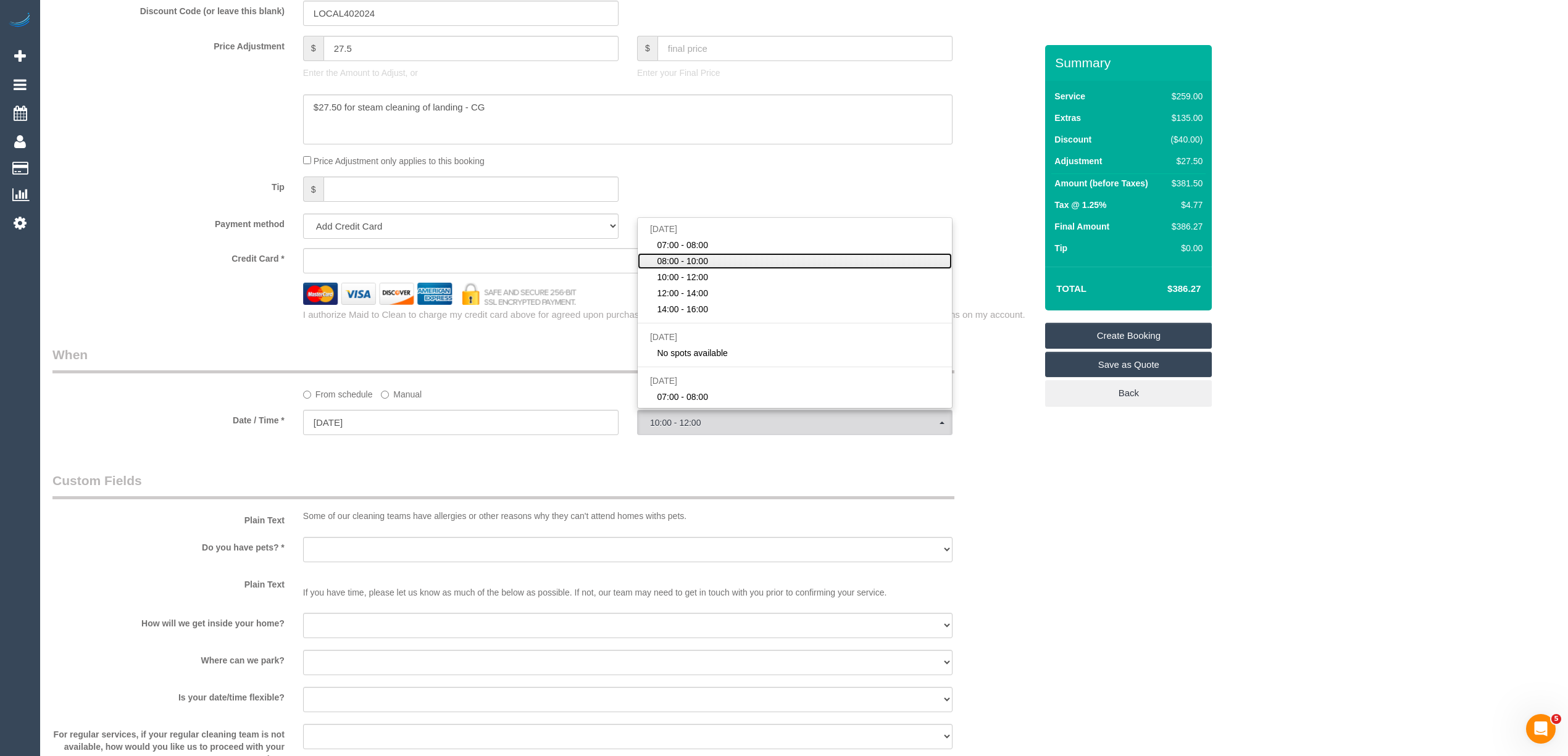
click at [677, 258] on span "08:00 - 10:00" at bounding box center [682, 260] width 51 height 12
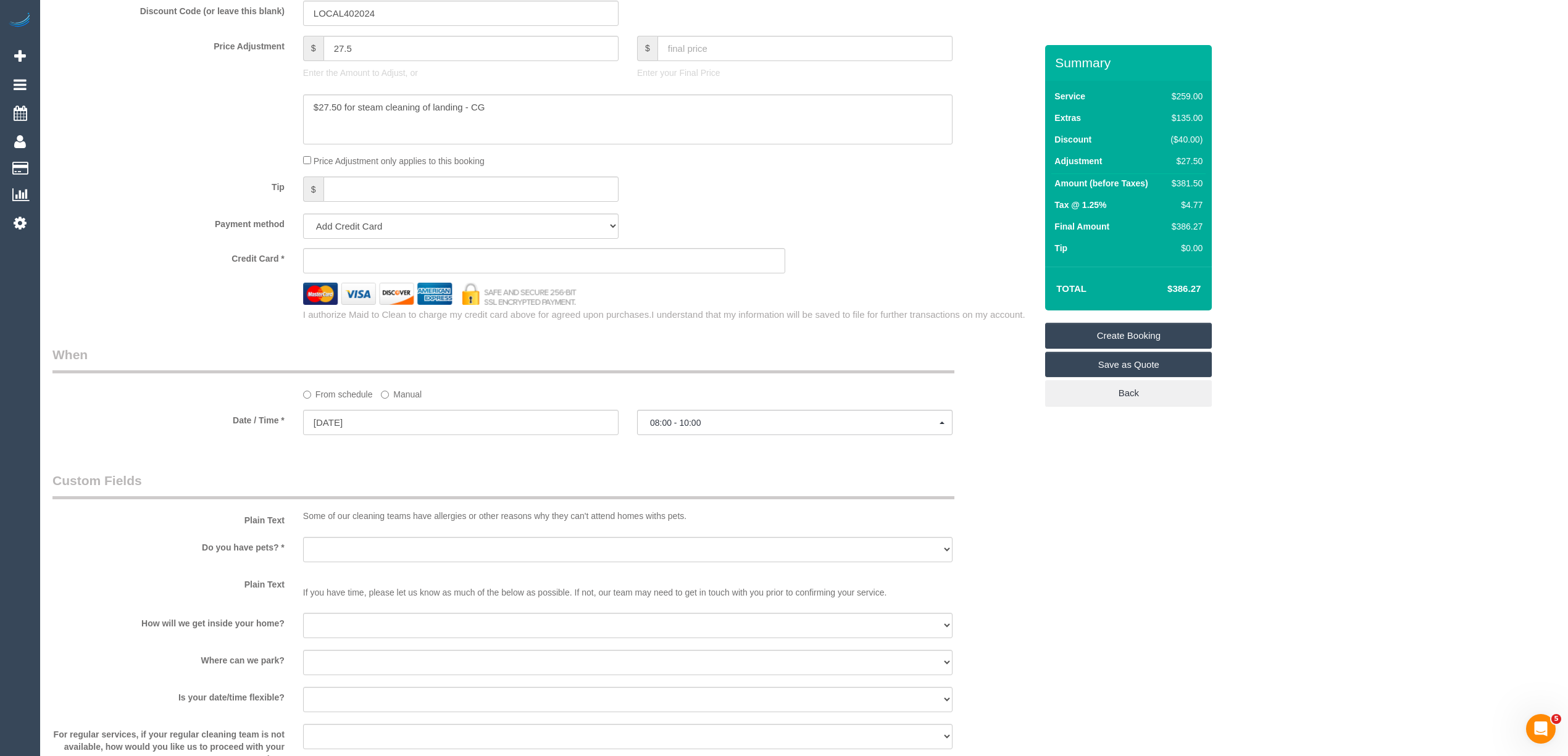
click at [1047, 450] on div "Who Email* Name * Where Address* - Doncaster ACT NSW NT QLD SA TAS VIC WA 3108 …" at bounding box center [804, 68] width 1503 height 2238
click at [691, 417] on button "08:00 - 10:00" at bounding box center [794, 422] width 316 height 26
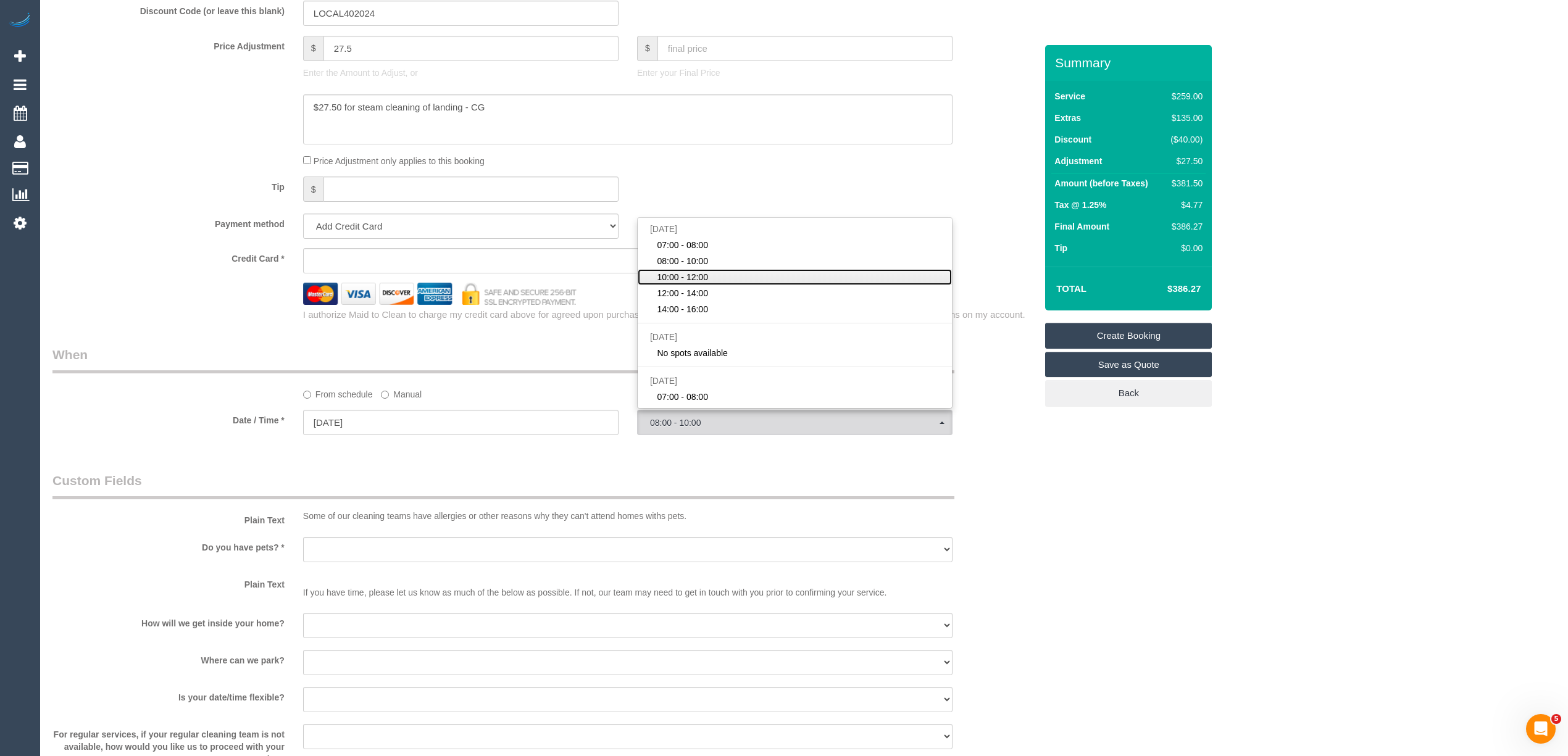
click at [709, 278] on link "10:00 - 12:00" at bounding box center [794, 277] width 314 height 16
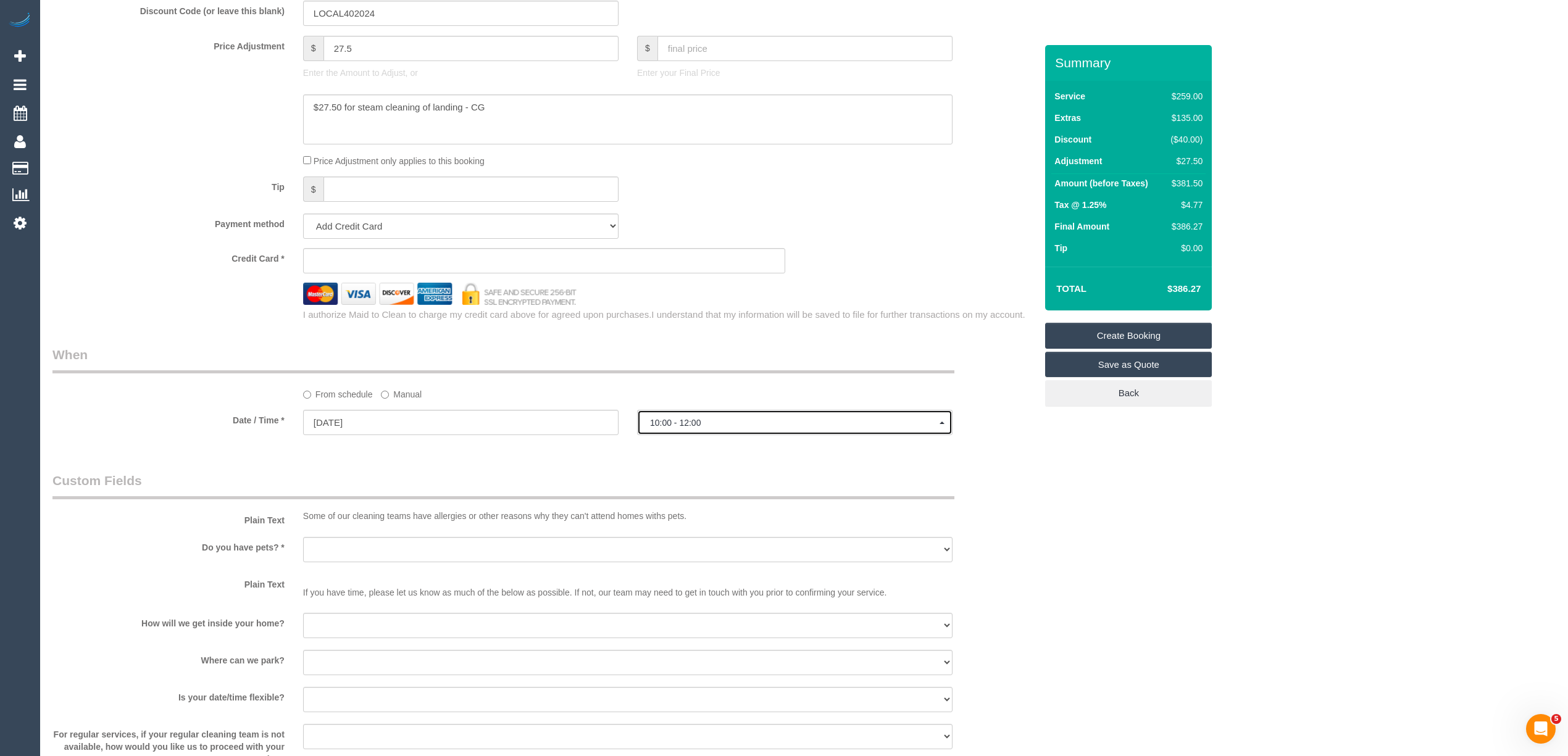
click at [695, 422] on span "10:00 - 12:00" at bounding box center [794, 422] width 289 height 10
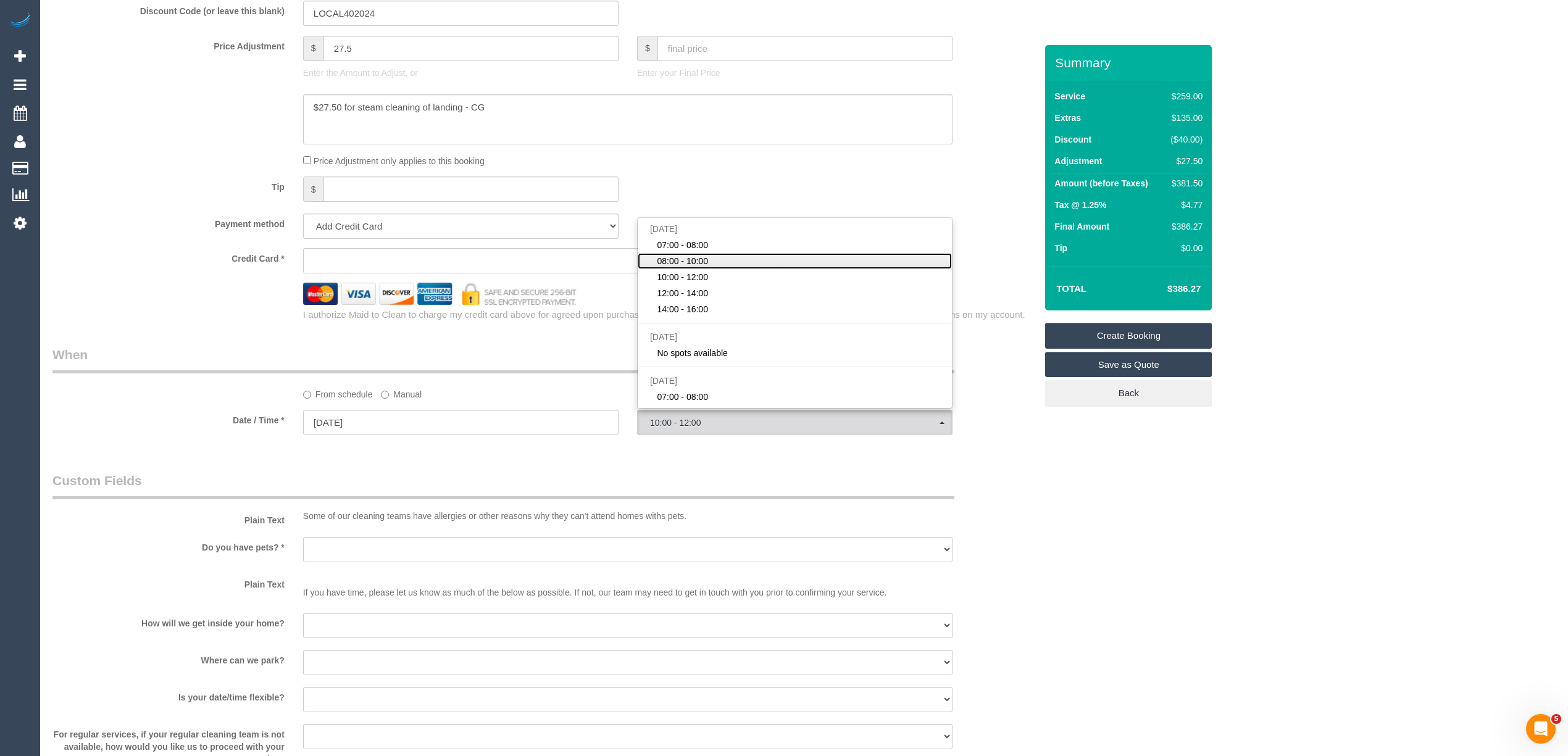
click at [674, 257] on span "08:00 - 10:00" at bounding box center [682, 260] width 51 height 12
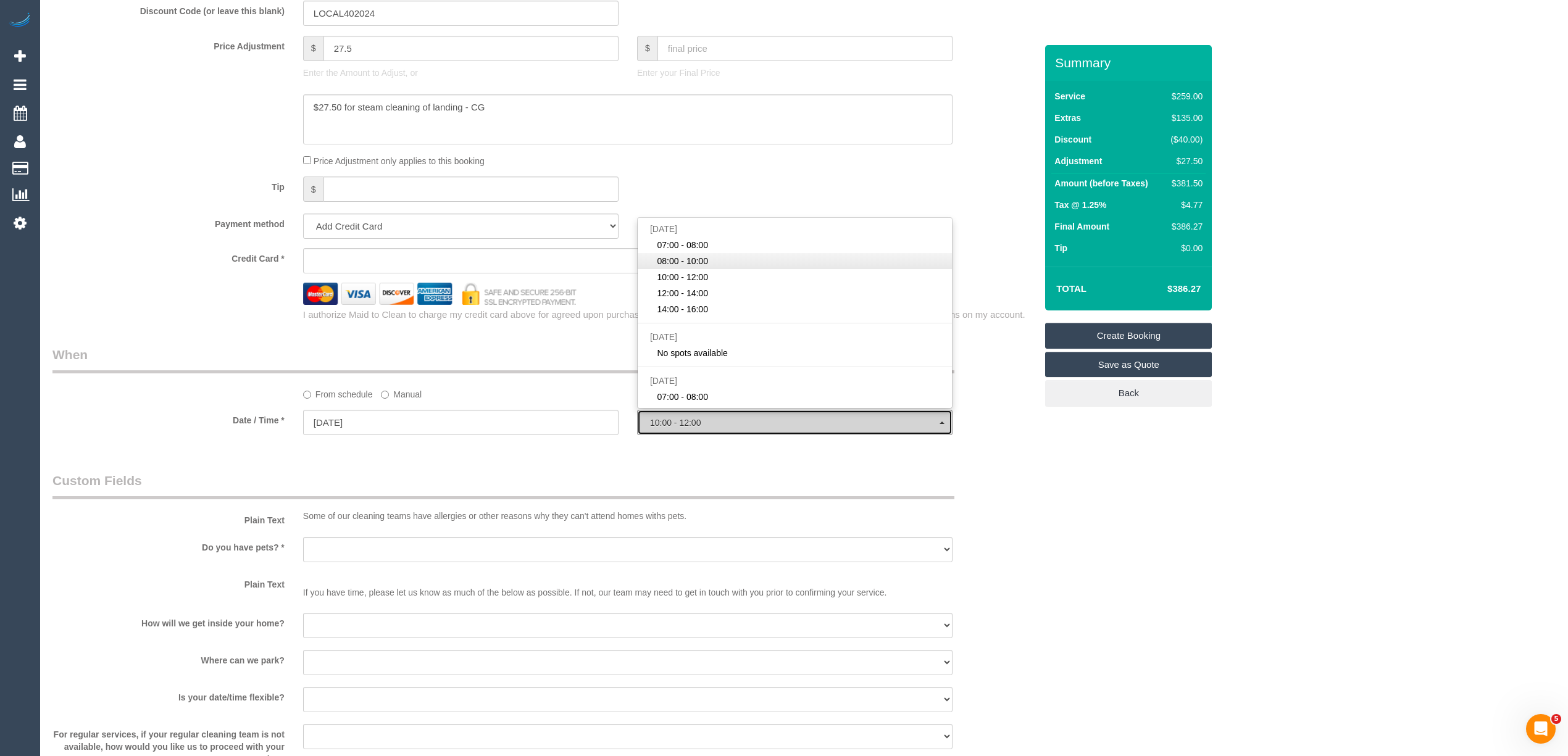
select select "spot22"
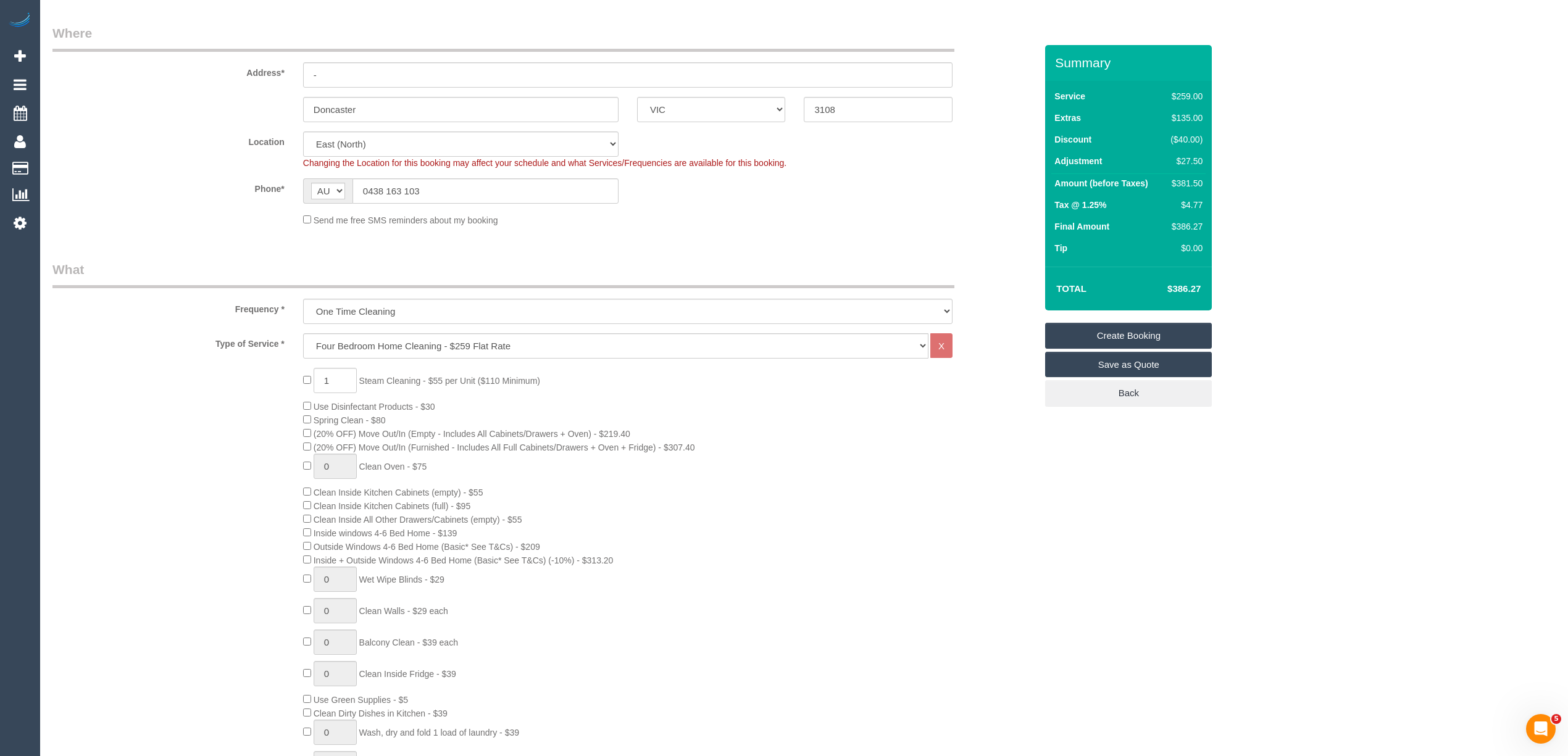
scroll to position [0, 0]
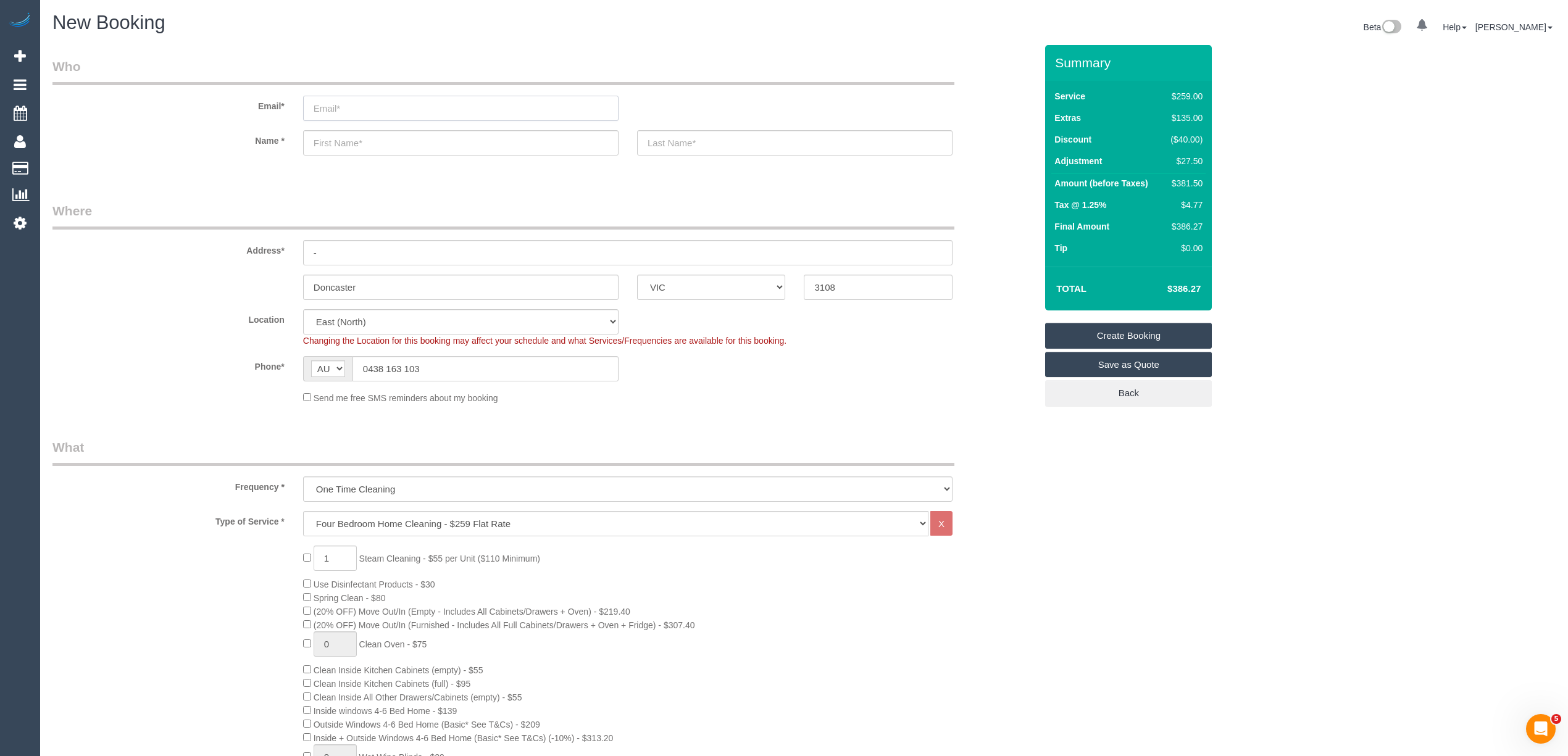
click at [366, 105] on input "email" at bounding box center [461, 108] width 316 height 26
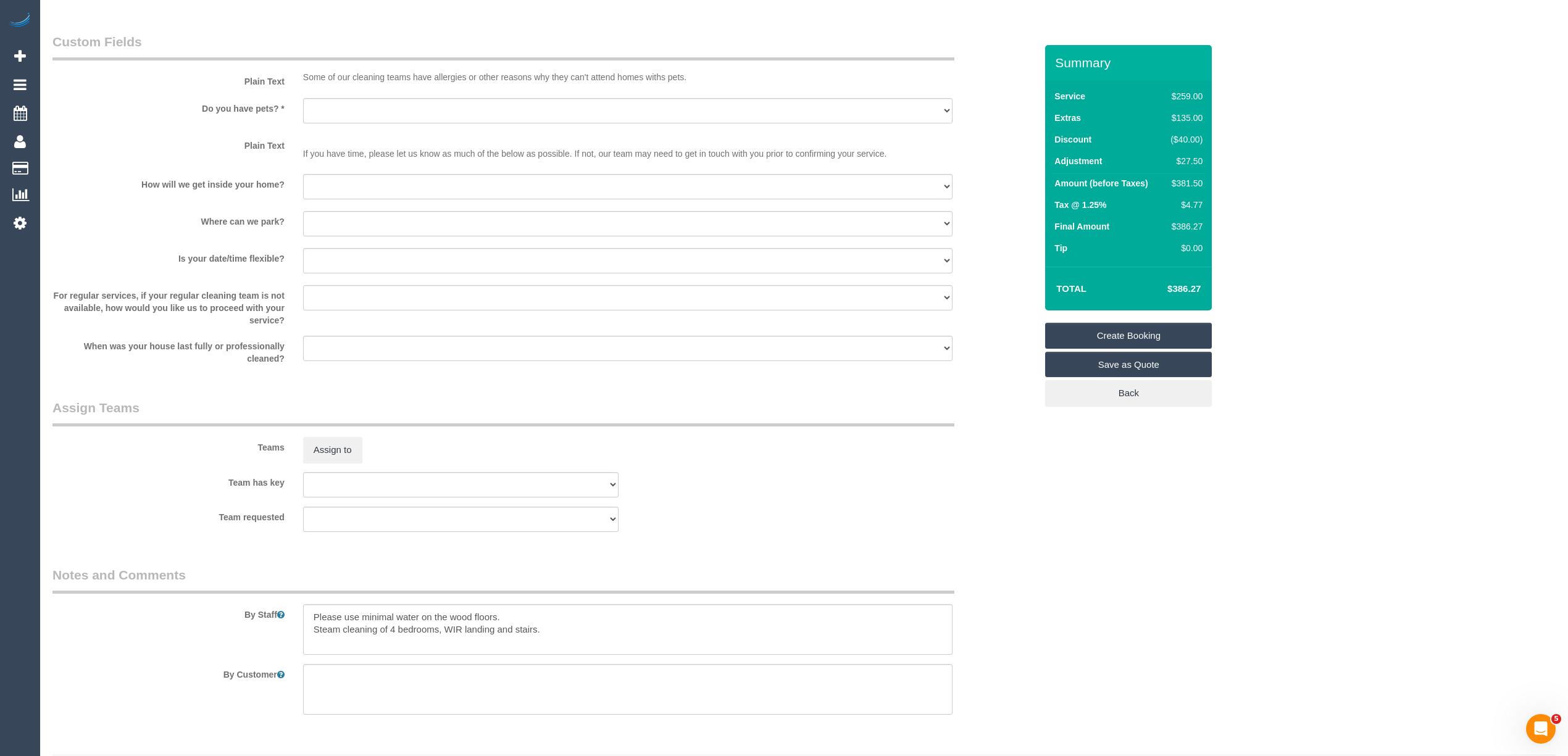
scroll to position [1572, 0]
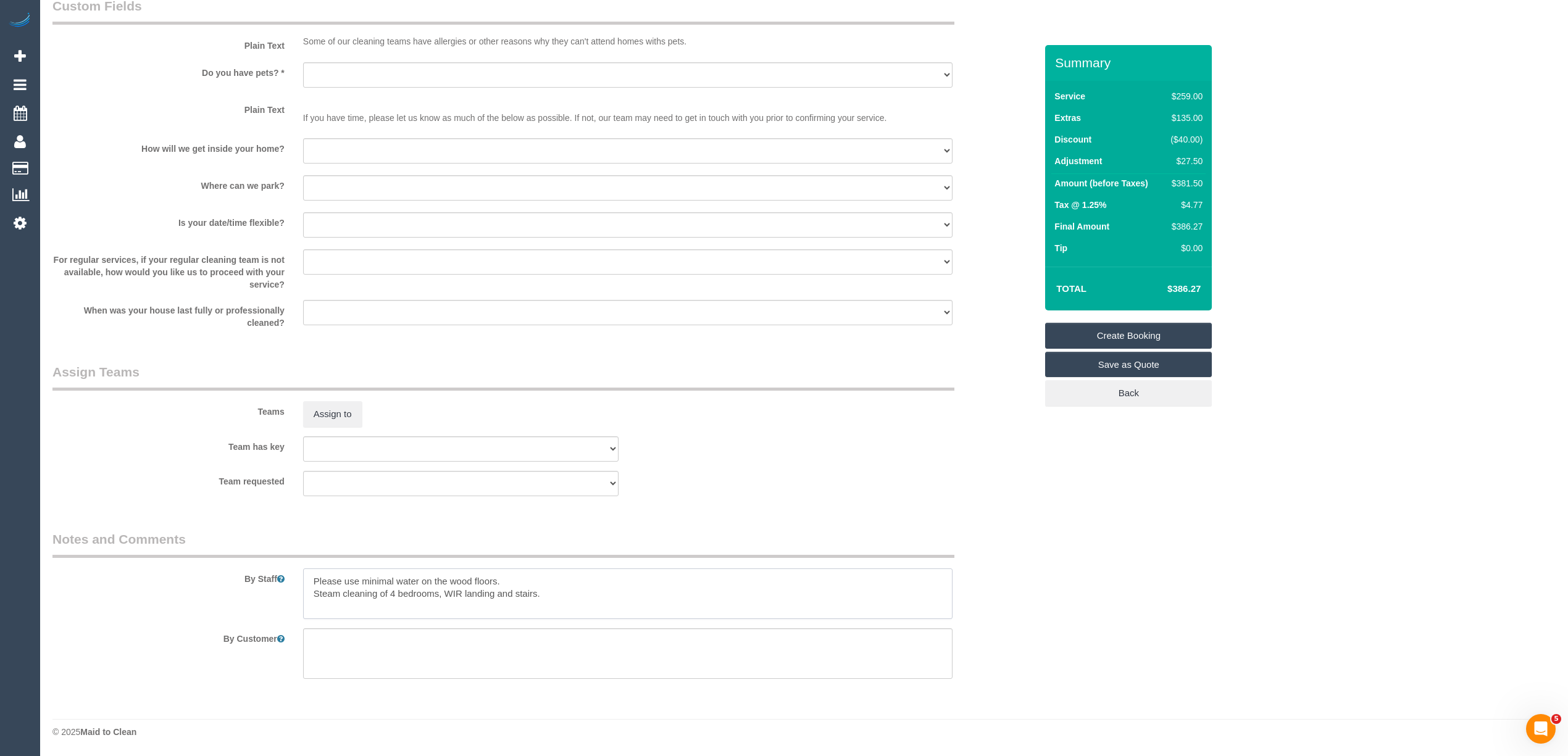
drag, startPoint x: 312, startPoint y: 576, endPoint x: 329, endPoint y: 557, distance: 25.5
click at [312, 576] on textarea at bounding box center [628, 593] width 649 height 50
paste textarea "61438163103"
click at [524, 575] on textarea at bounding box center [628, 593] width 649 height 50
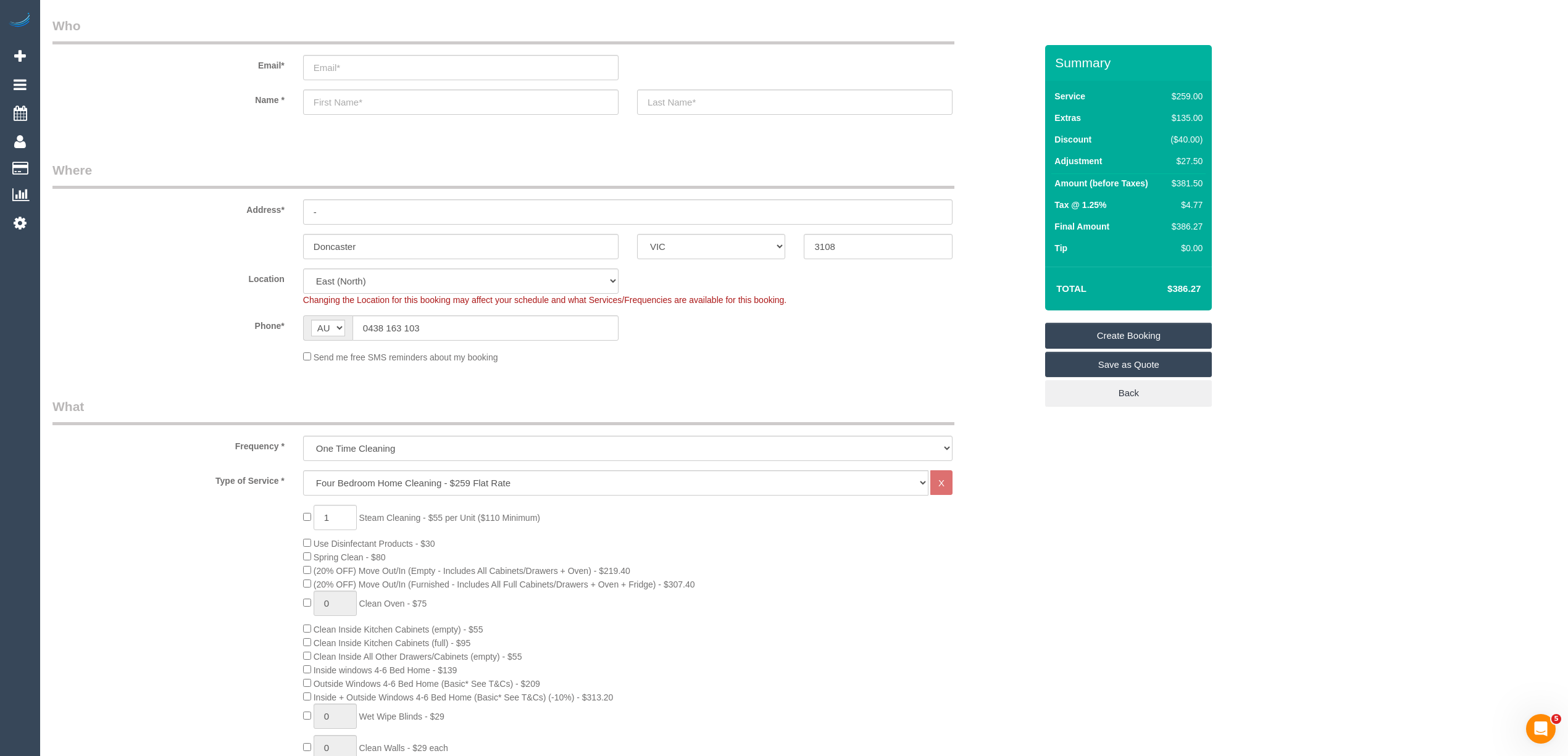
scroll to position [0, 0]
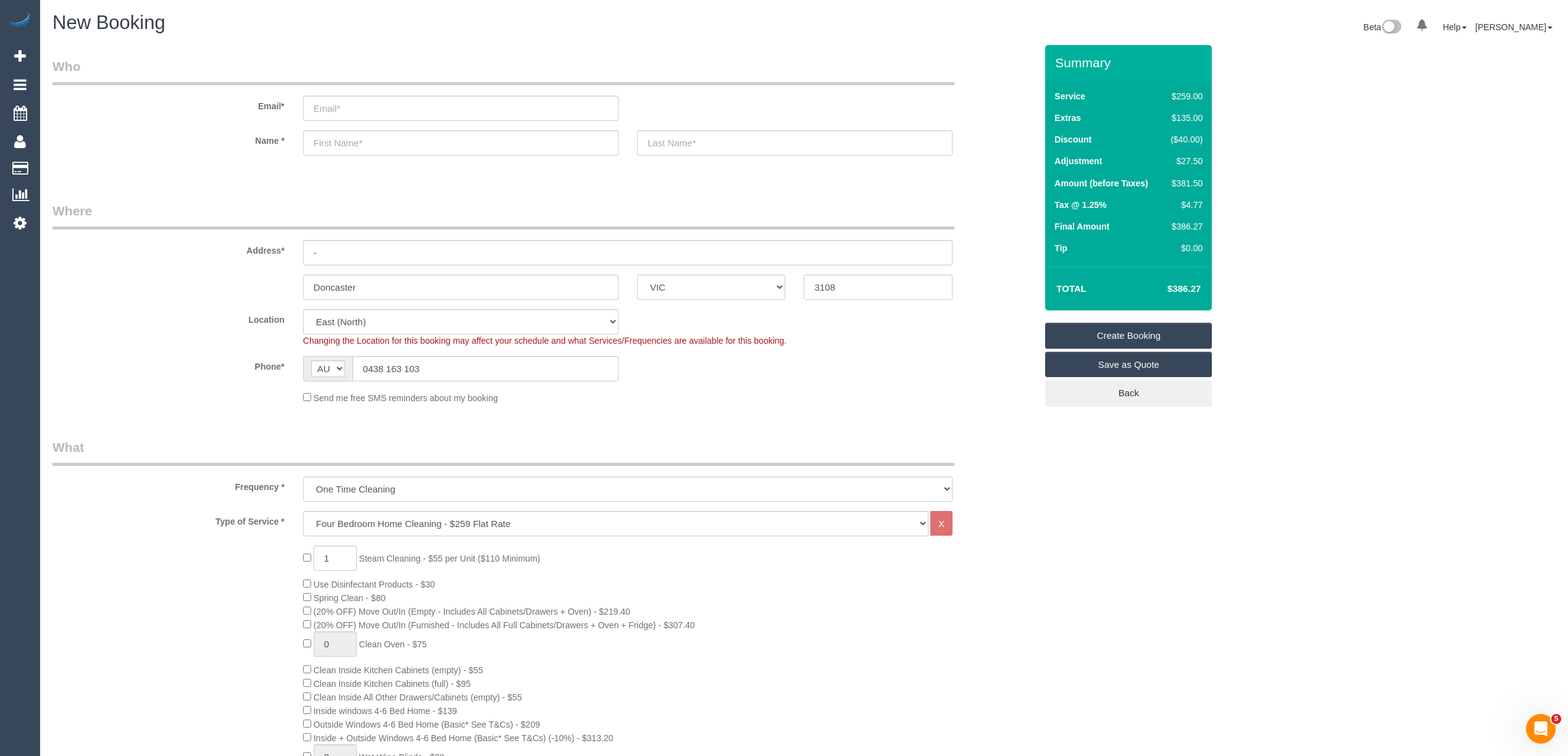
type textarea "Please text customer when you are on the way - 0438163103 Please use minimal wa…"
click at [352, 110] on input "email" at bounding box center [461, 108] width 316 height 26
click at [332, 99] on input "email" at bounding box center [461, 108] width 316 height 26
click at [349, 96] on input "email" at bounding box center [461, 108] width 316 height 26
click at [351, 99] on input "email" at bounding box center [461, 108] width 316 height 26
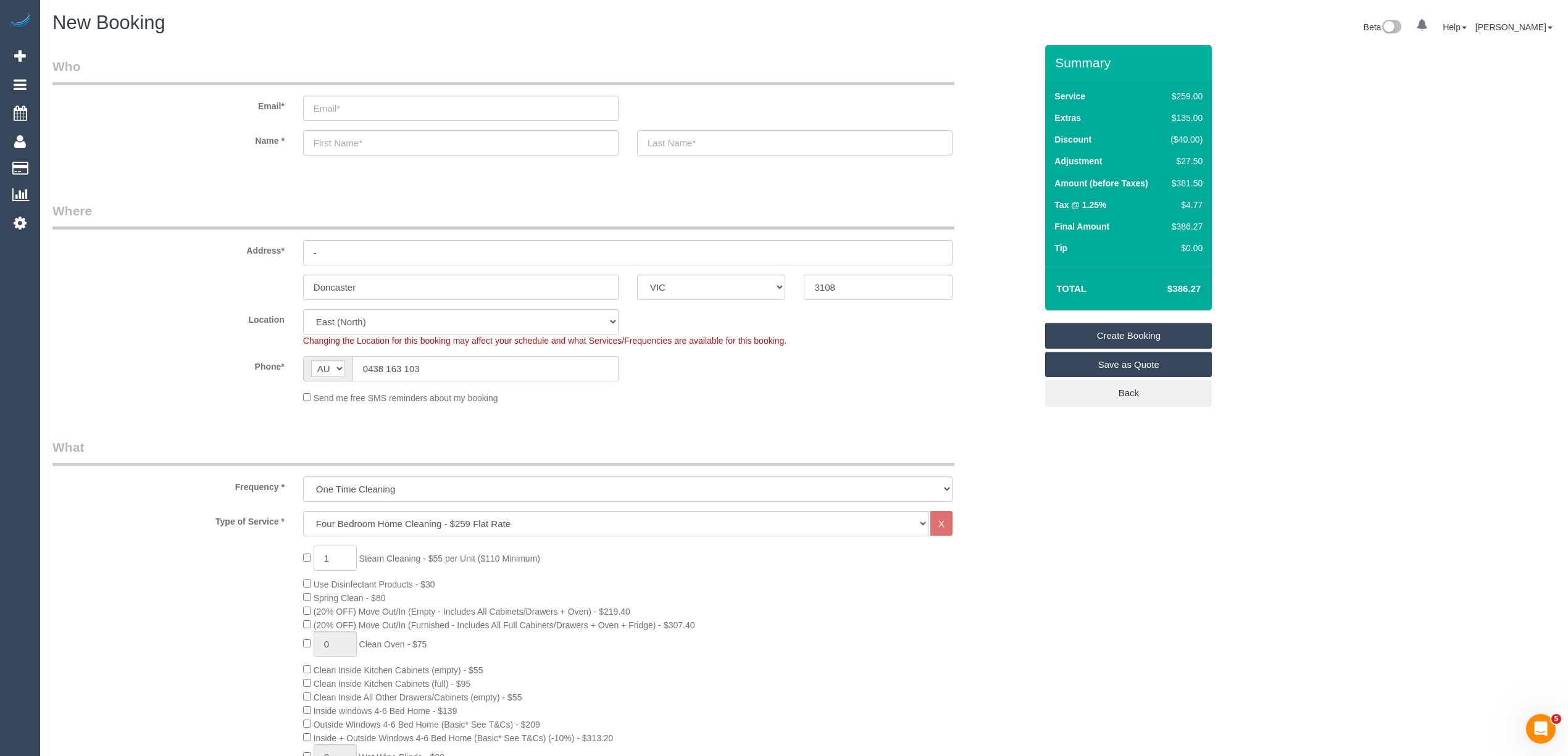
drag, startPoint x: 329, startPoint y: 556, endPoint x: 297, endPoint y: 556, distance: 32.0
type input "6"
click at [152, 223] on legend "Where" at bounding box center [503, 216] width 901 height 28
click at [161, 163] on sui-booking-customer "Email* Name *" at bounding box center [544, 113] width 983 height 110
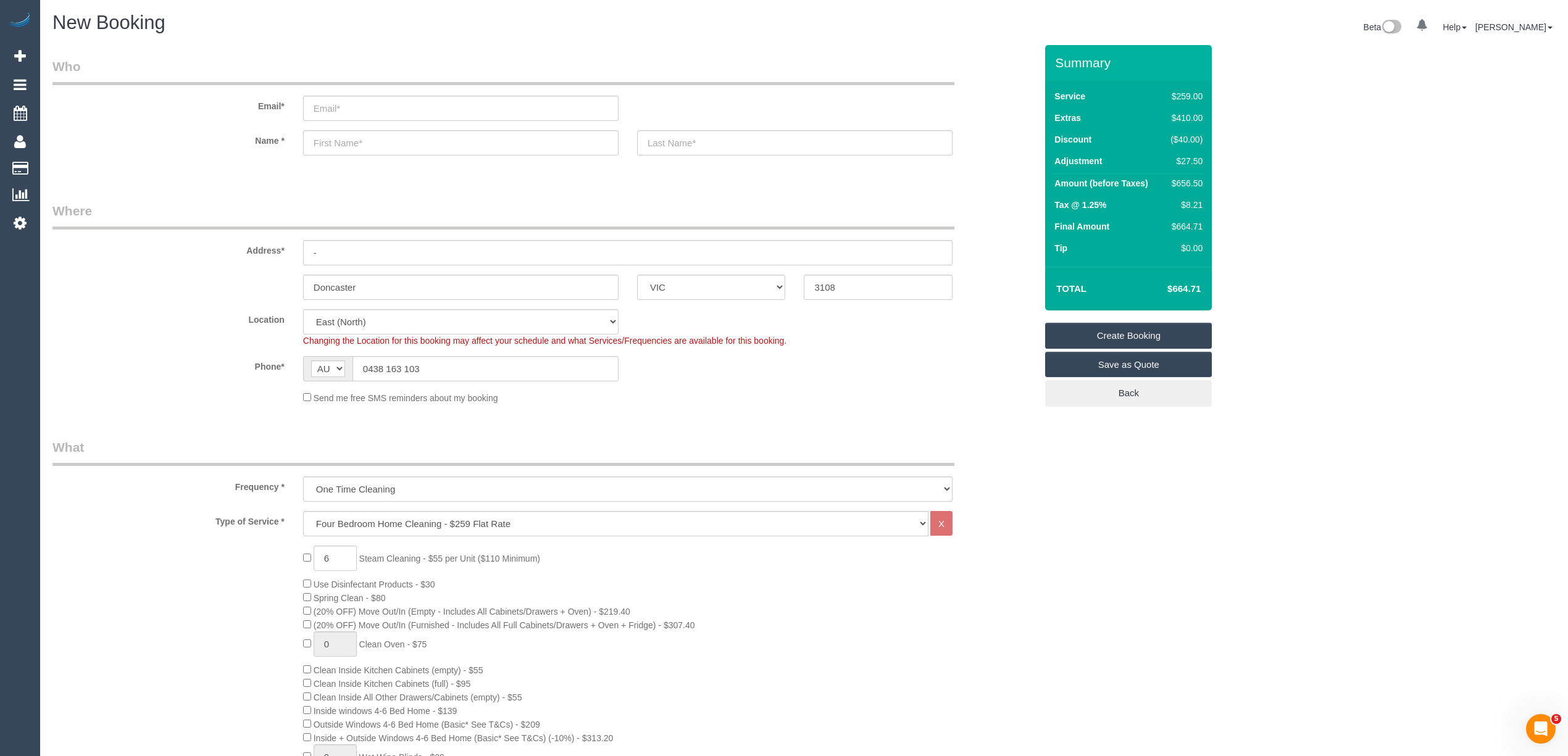
select select "spot42"
click at [342, 112] on input "email" at bounding box center [461, 108] width 316 height 26
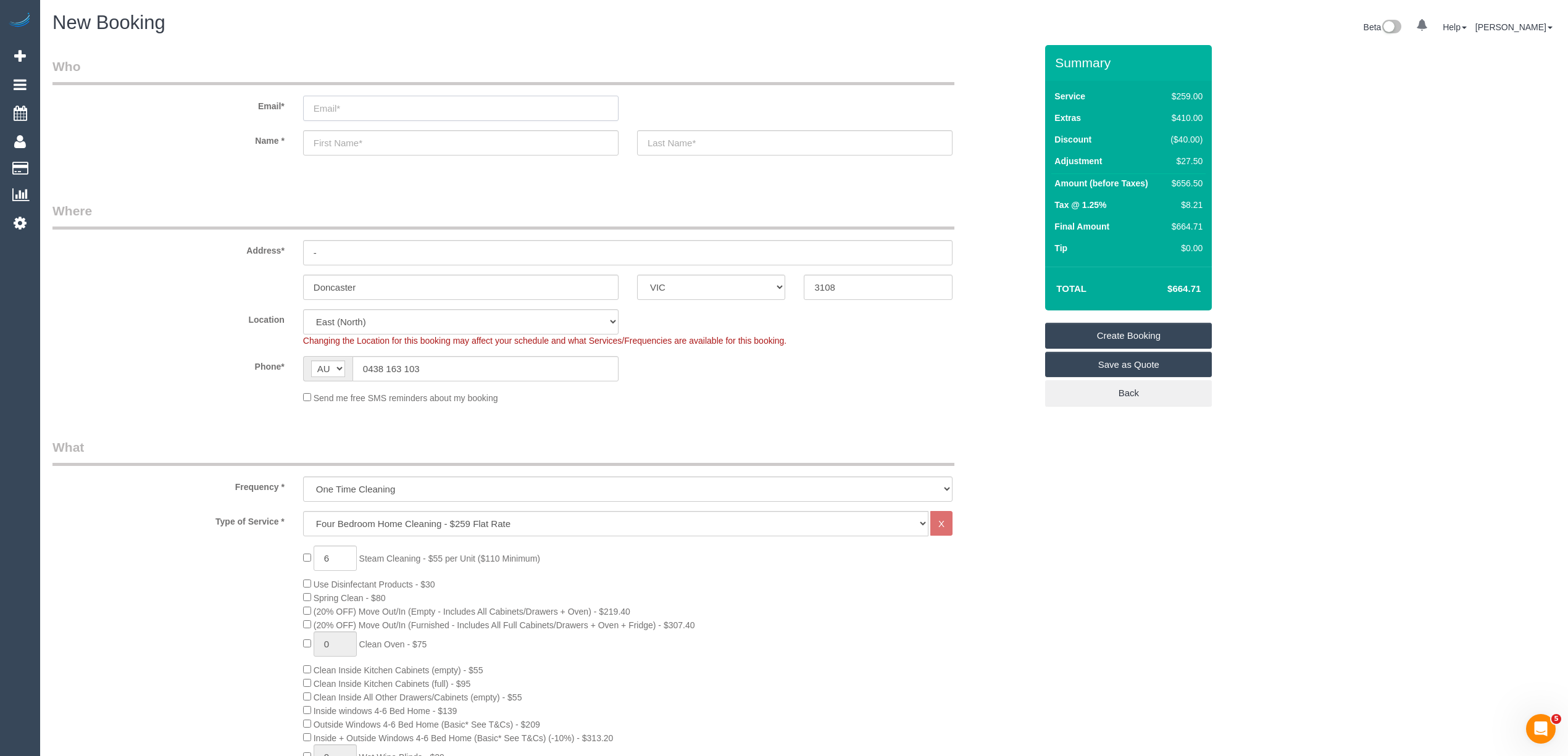
click at [344, 99] on input "email" at bounding box center [461, 108] width 316 height 26
click at [329, 101] on input "email" at bounding box center [461, 108] width 316 height 26
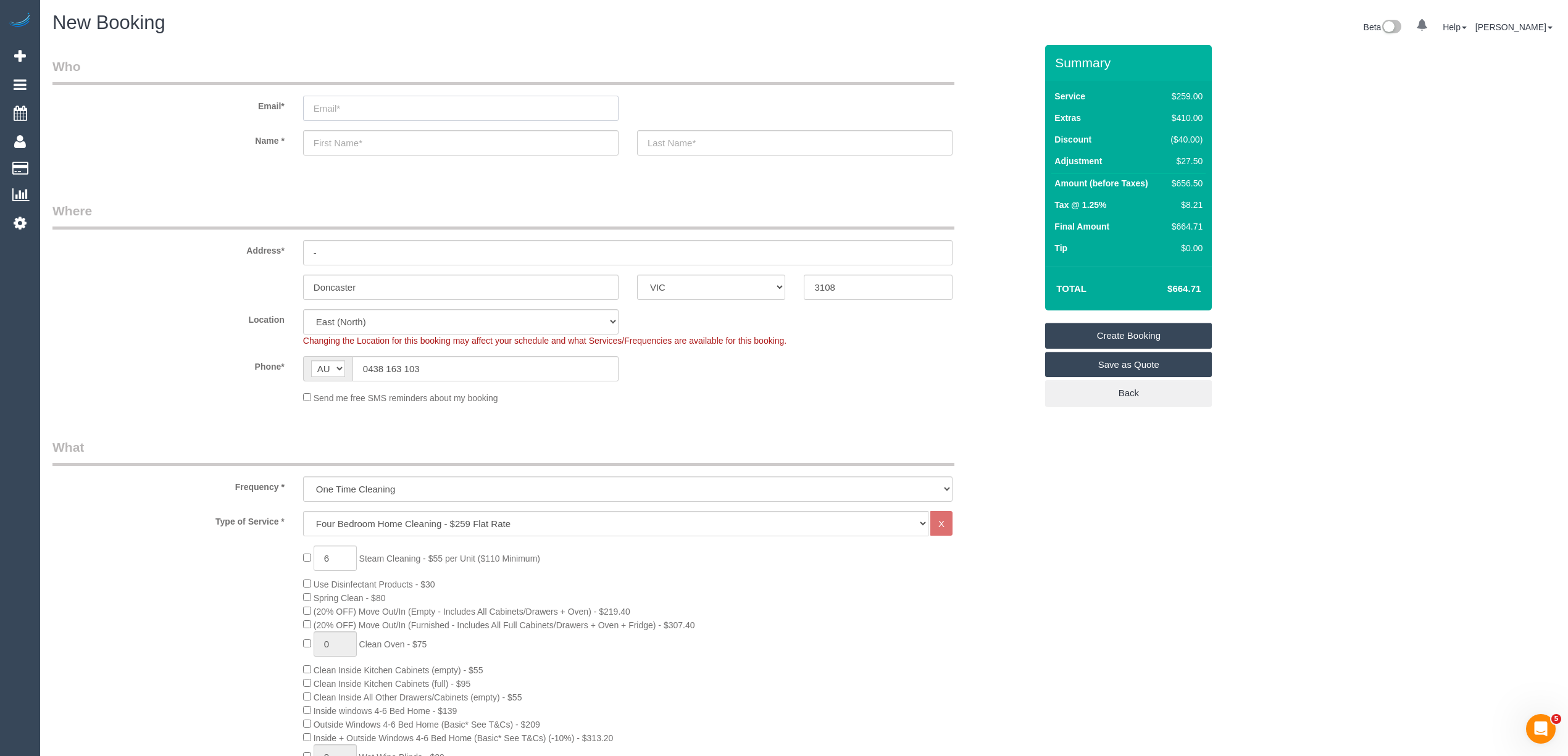
click at [329, 101] on input "email" at bounding box center [461, 108] width 316 height 26
type input "dy555@hotmail.com"
click at [334, 139] on input "text" at bounding box center [461, 142] width 316 height 26
select select "spot62"
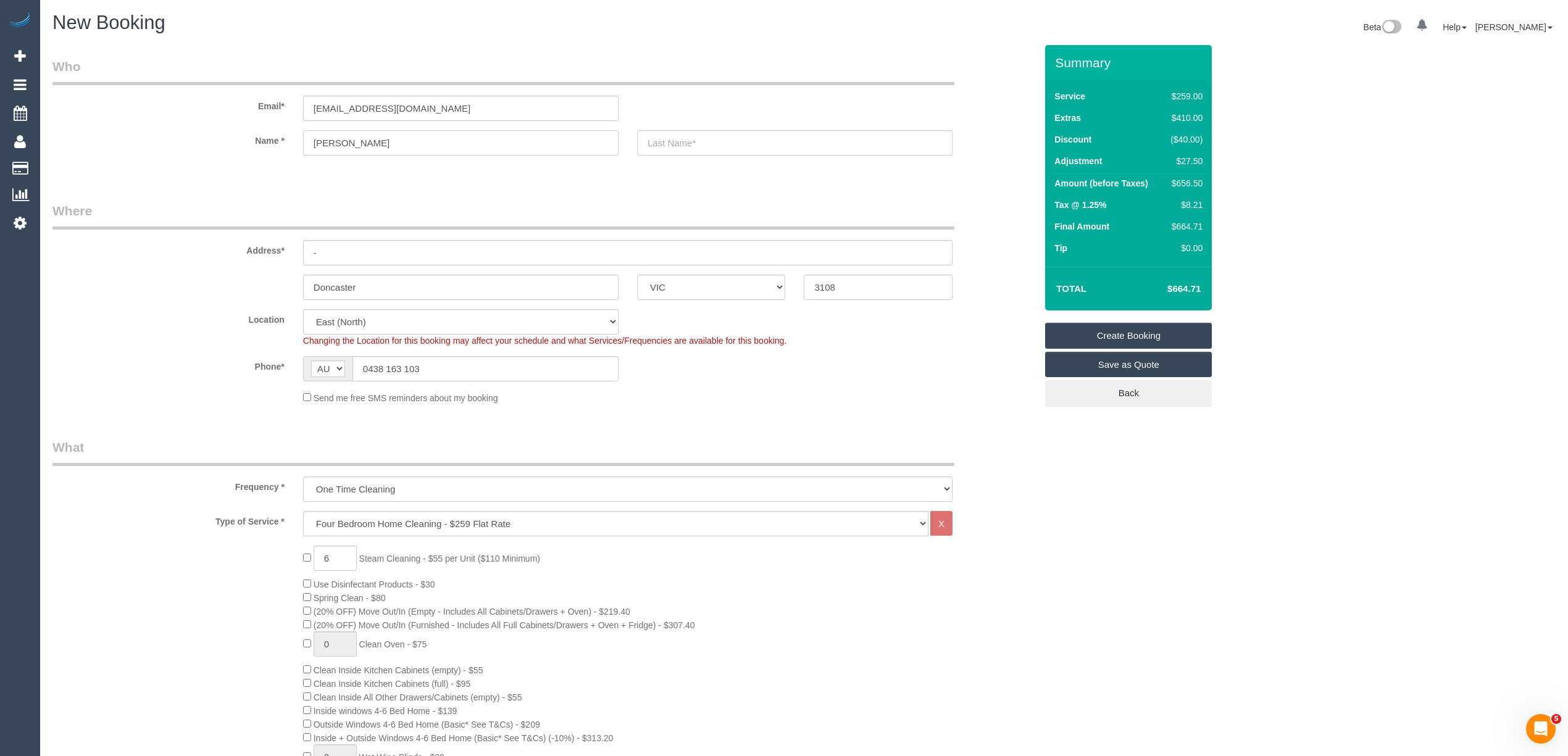
type input "David"
type input "Yung"
drag, startPoint x: 355, startPoint y: 248, endPoint x: 309, endPoint y: 252, distance: 46.2
click at [309, 252] on input "-" at bounding box center [628, 252] width 649 height 26
type input "6/1 Adelle Court"
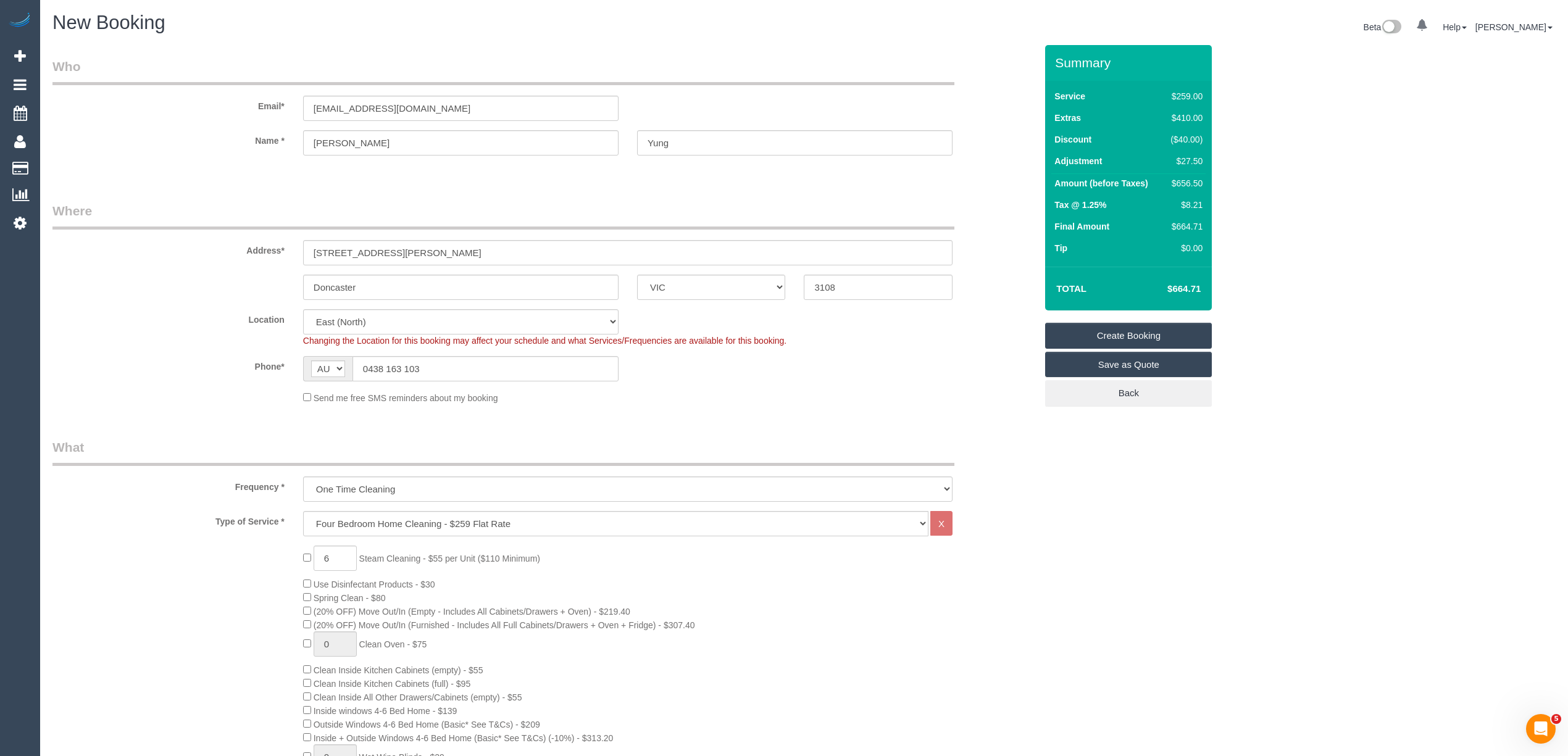
click at [57, 305] on fieldset "Where Address* 6/1 Adelle Court Doncaster ACT NSW NT QLD SA TAS VIC WA 3108 Loc…" at bounding box center [544, 307] width 983 height 212
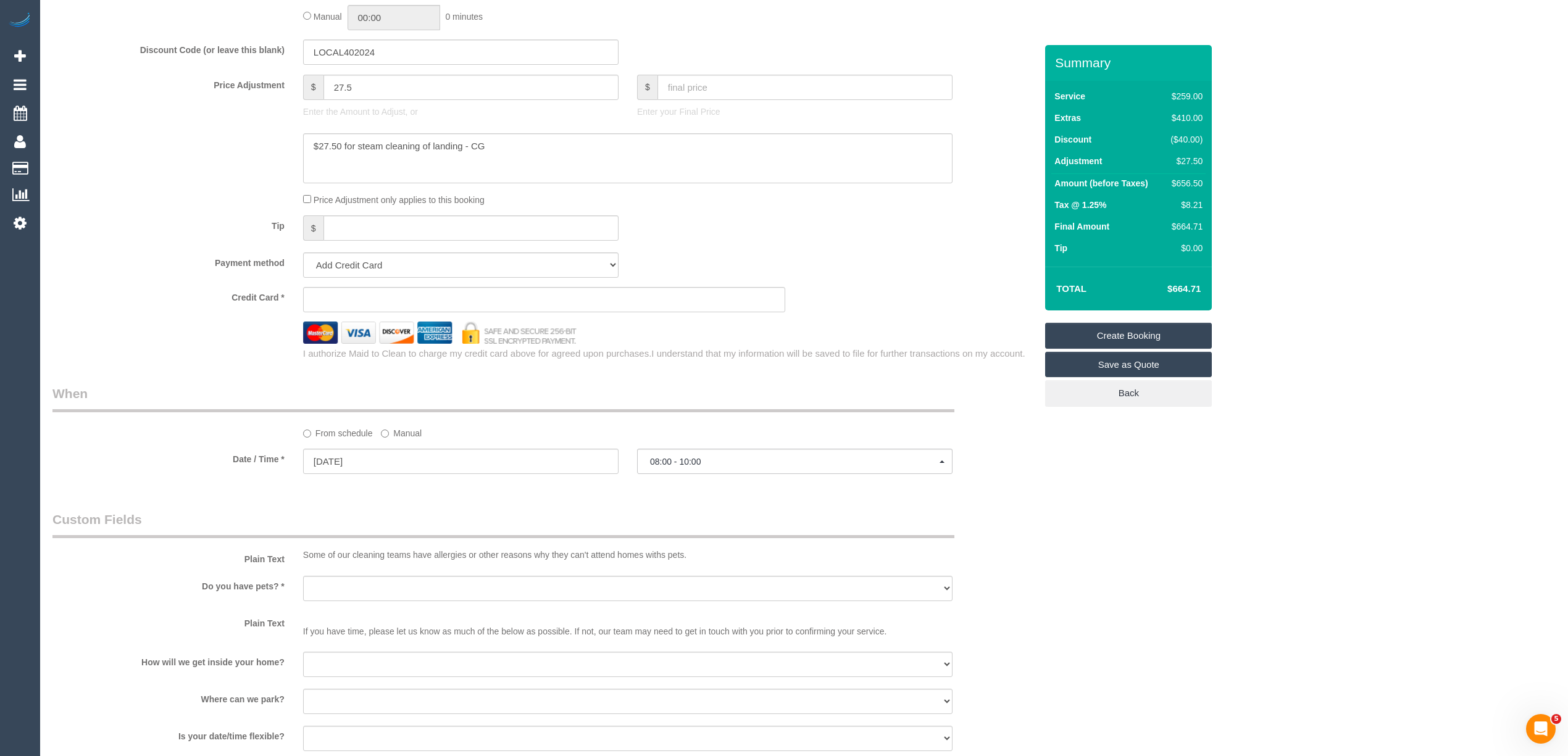
scroll to position [1234, 0]
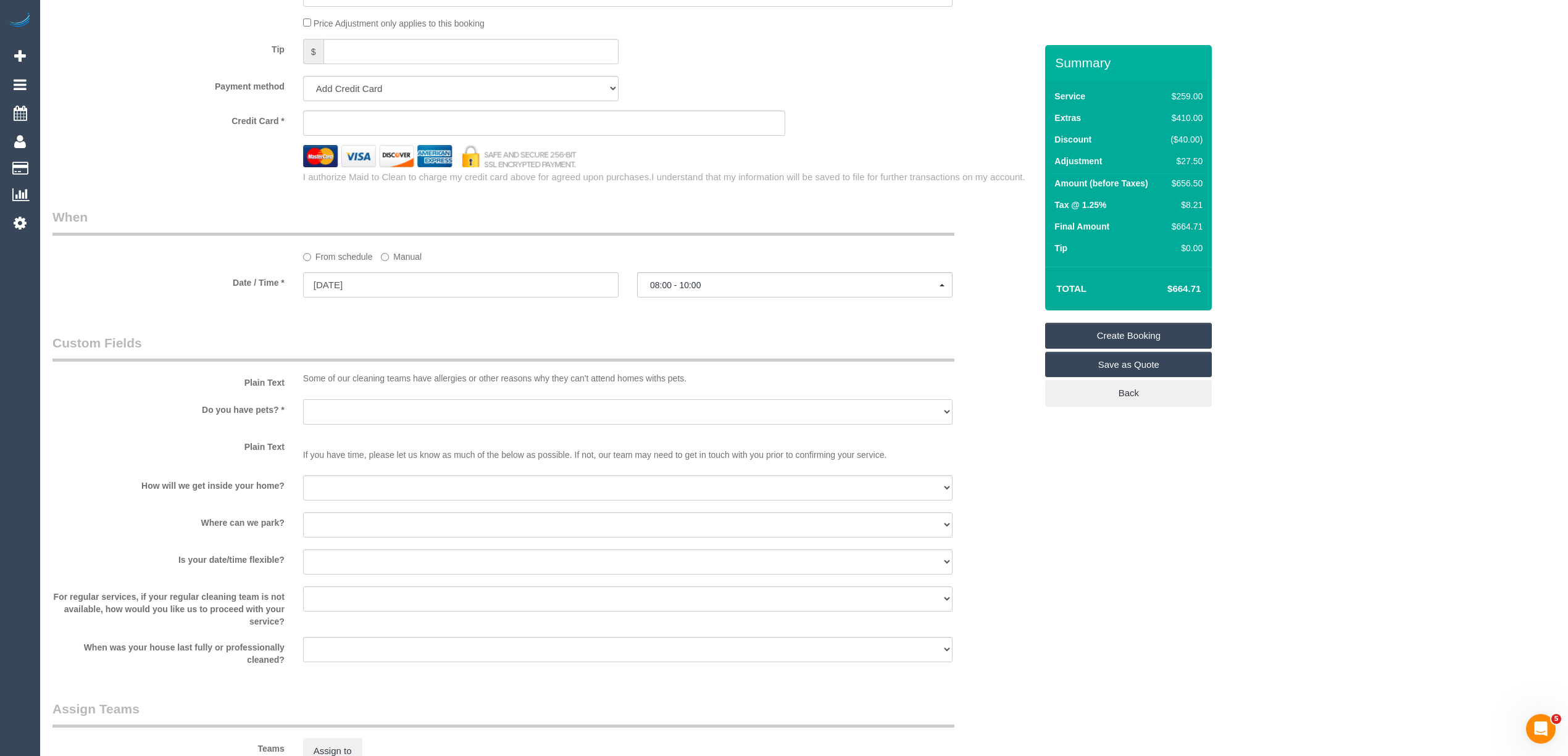
click at [321, 405] on select "Yes - Cats Yes - Dogs No pets Yes - Dogs and Cats Yes - Other" at bounding box center [628, 412] width 649 height 26
select select "number:28"
click at [303, 399] on select "Yes - Cats Yes - Dogs No pets Yes - Dogs and Cats Yes - Other" at bounding box center [628, 412] width 649 height 26
click at [344, 492] on select "I will be home Key will be left (please provide details below) Lock box/Access …" at bounding box center [628, 488] width 649 height 26
select select "number:14"
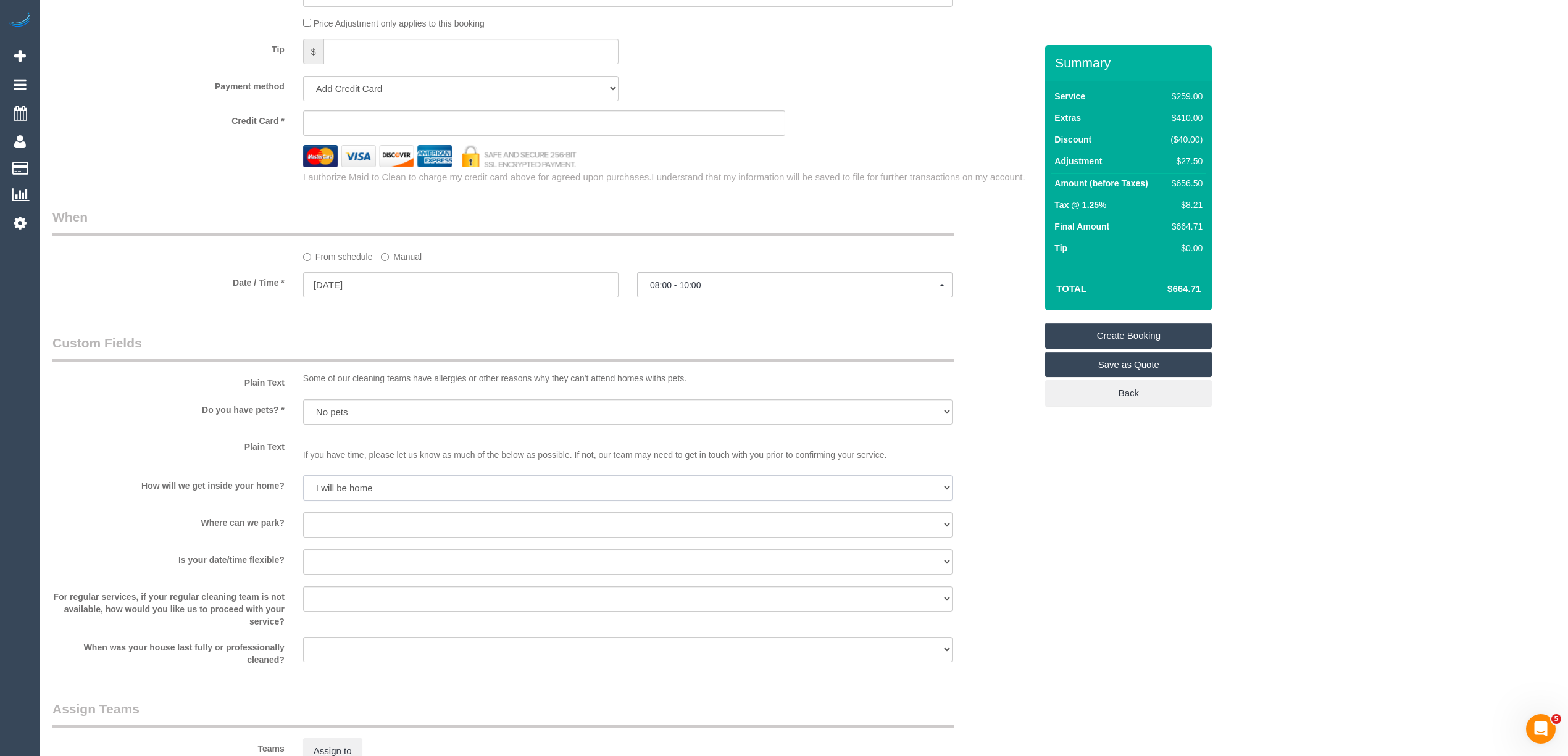
click at [303, 476] on select "I will be home Key will be left (please provide details below) Lock box/Access …" at bounding box center [628, 488] width 649 height 26
click at [352, 525] on select "I will provide parking on-site Free street parking Paid street parking (cost wi…" at bounding box center [628, 525] width 649 height 26
select select "number:18"
click at [303, 513] on select "I will provide parking on-site Free street parking Paid street parking (cost wi…" at bounding box center [628, 525] width 649 height 26
click at [363, 567] on select "Yes - date and time Yes - date but not time Yes - time but not date No - No fle…" at bounding box center [628, 562] width 649 height 26
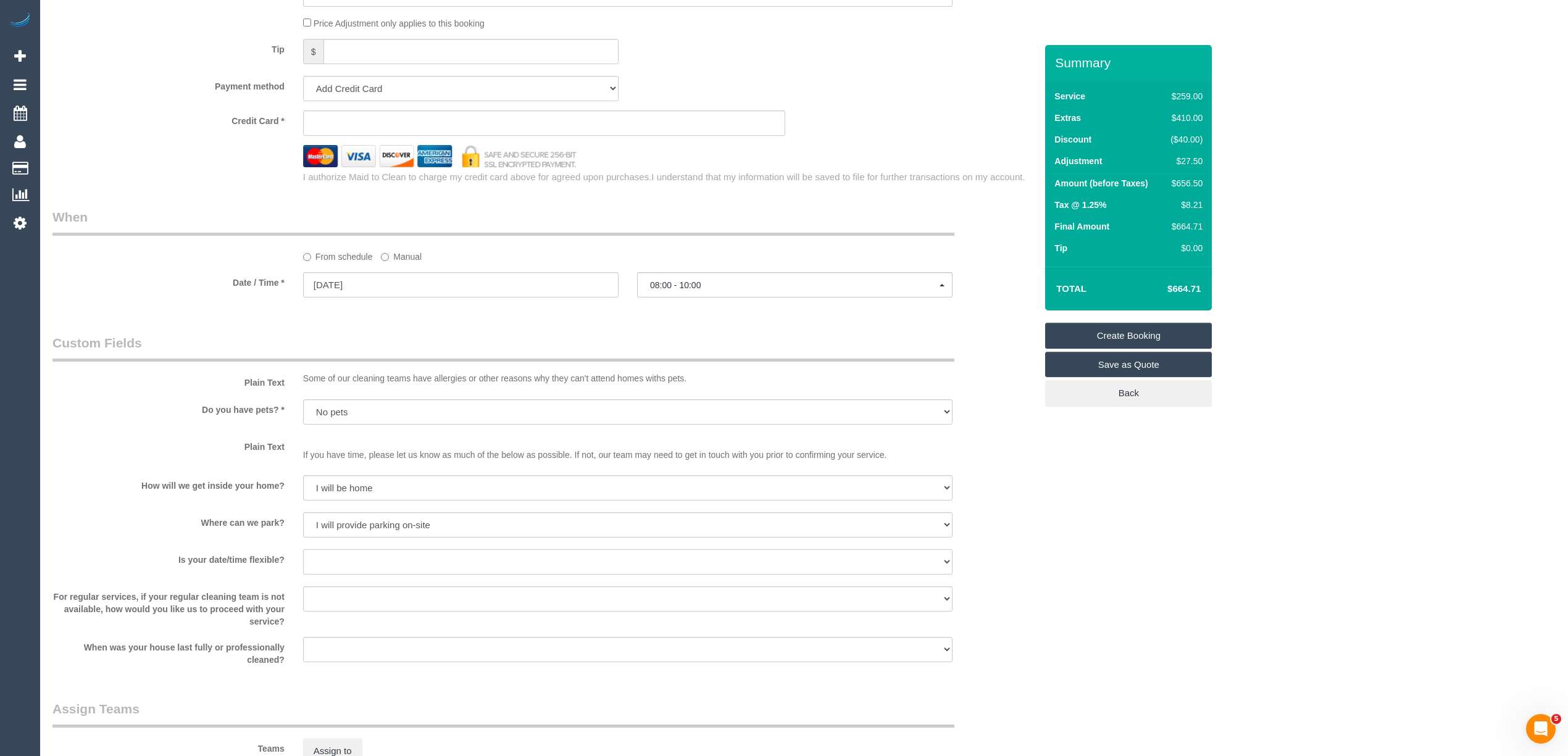
select select "number:24"
click at [303, 550] on select "Yes - date and time Yes - date but not time Yes - time but not date No - No fle…" at bounding box center [628, 562] width 649 height 26
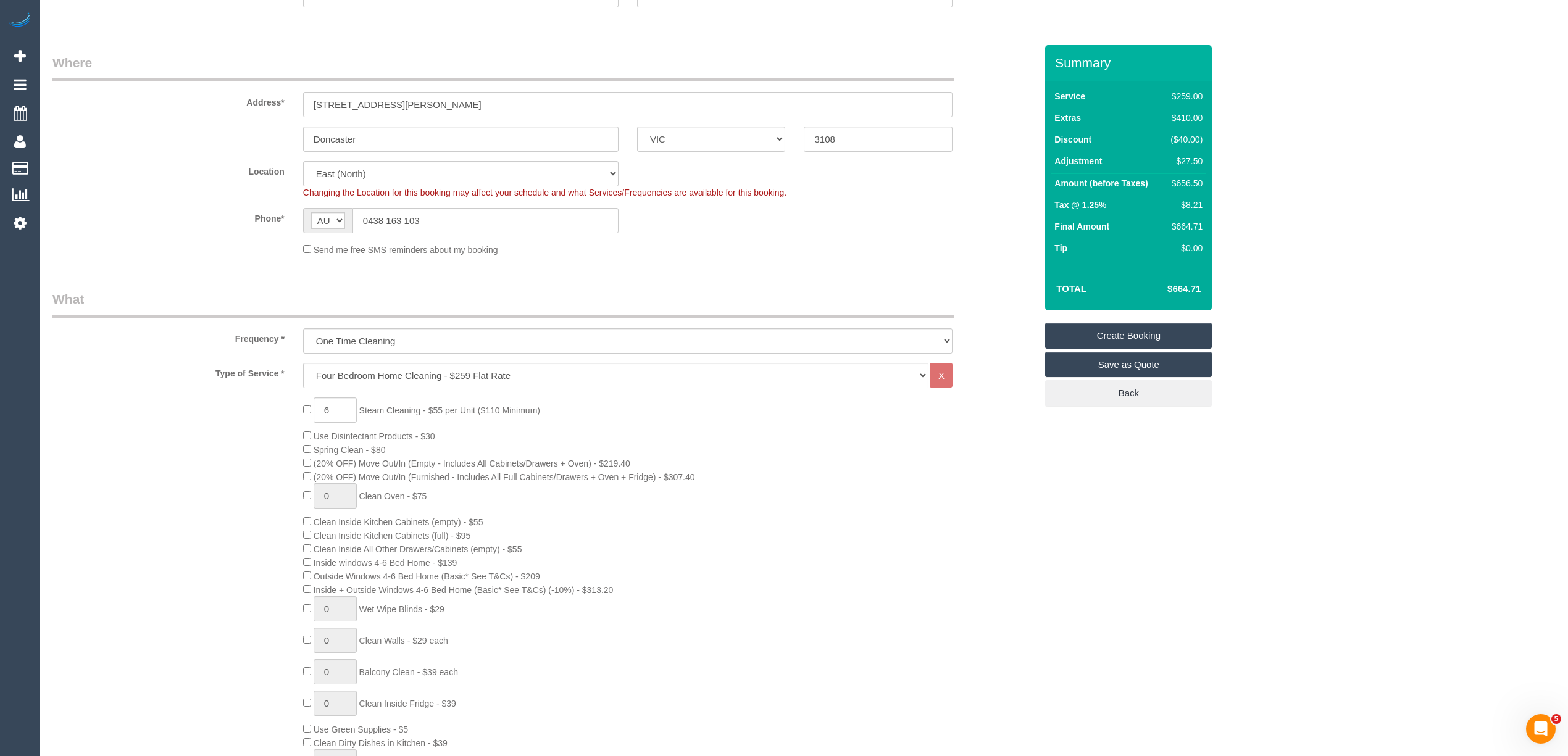
scroll to position [0, 0]
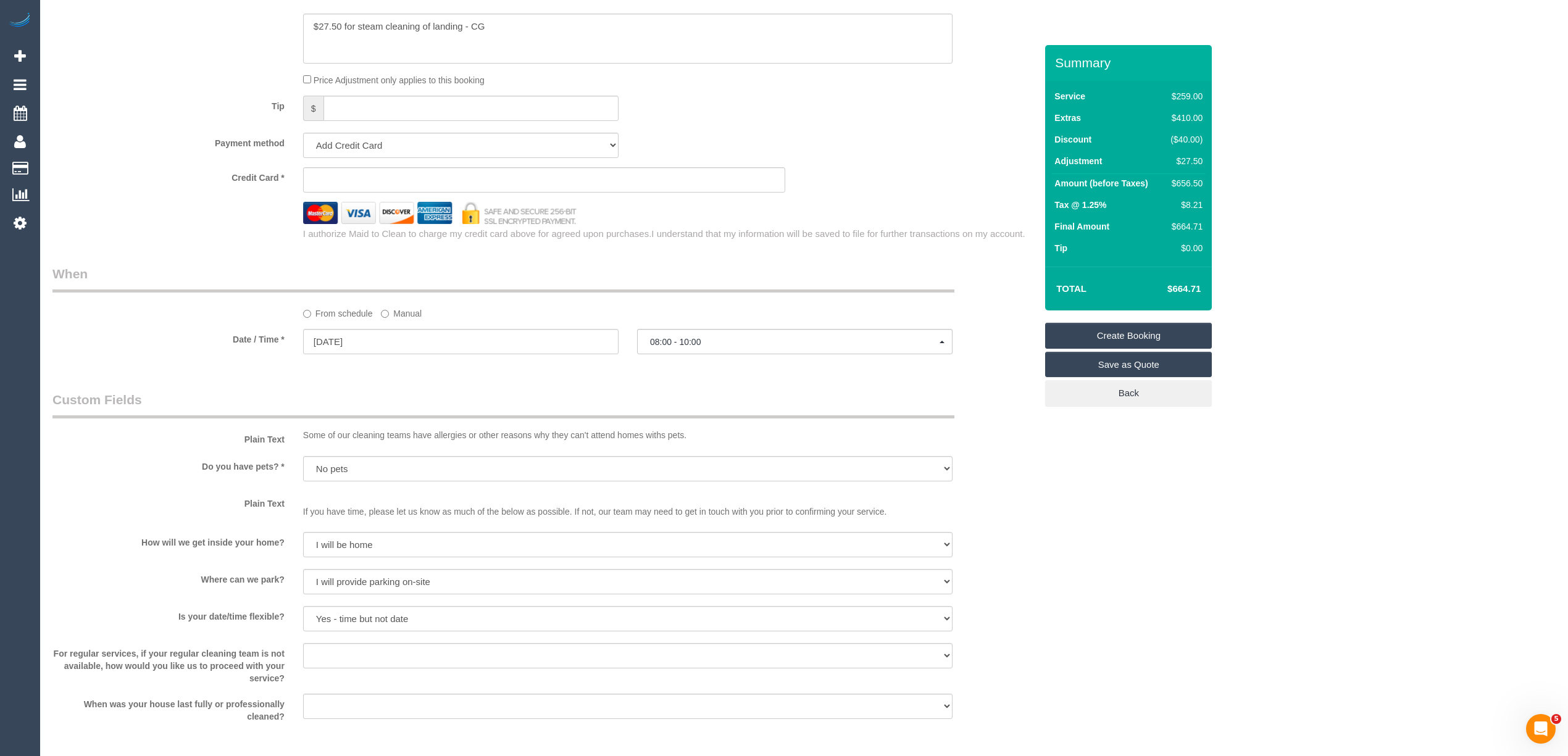
scroll to position [1572, 0]
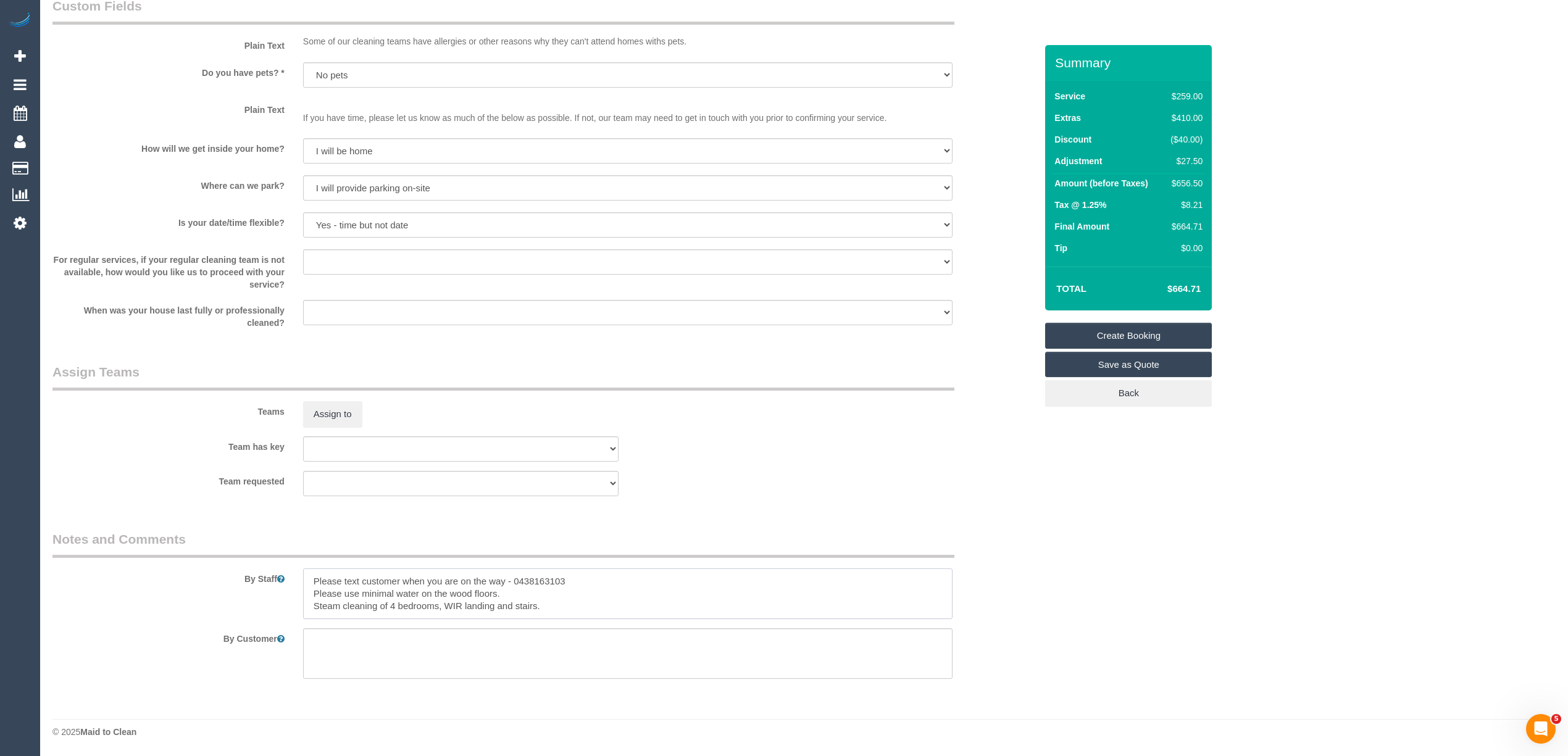
click at [522, 593] on textarea at bounding box center [628, 593] width 649 height 50
click at [559, 603] on textarea at bounding box center [628, 593] width 649 height 50
drag, startPoint x: 501, startPoint y: 590, endPoint x: 718, endPoint y: 592, distance: 217.0
click at [718, 592] on textarea at bounding box center [628, 593] width 649 height 50
click at [578, 607] on textarea at bounding box center [628, 593] width 649 height 50
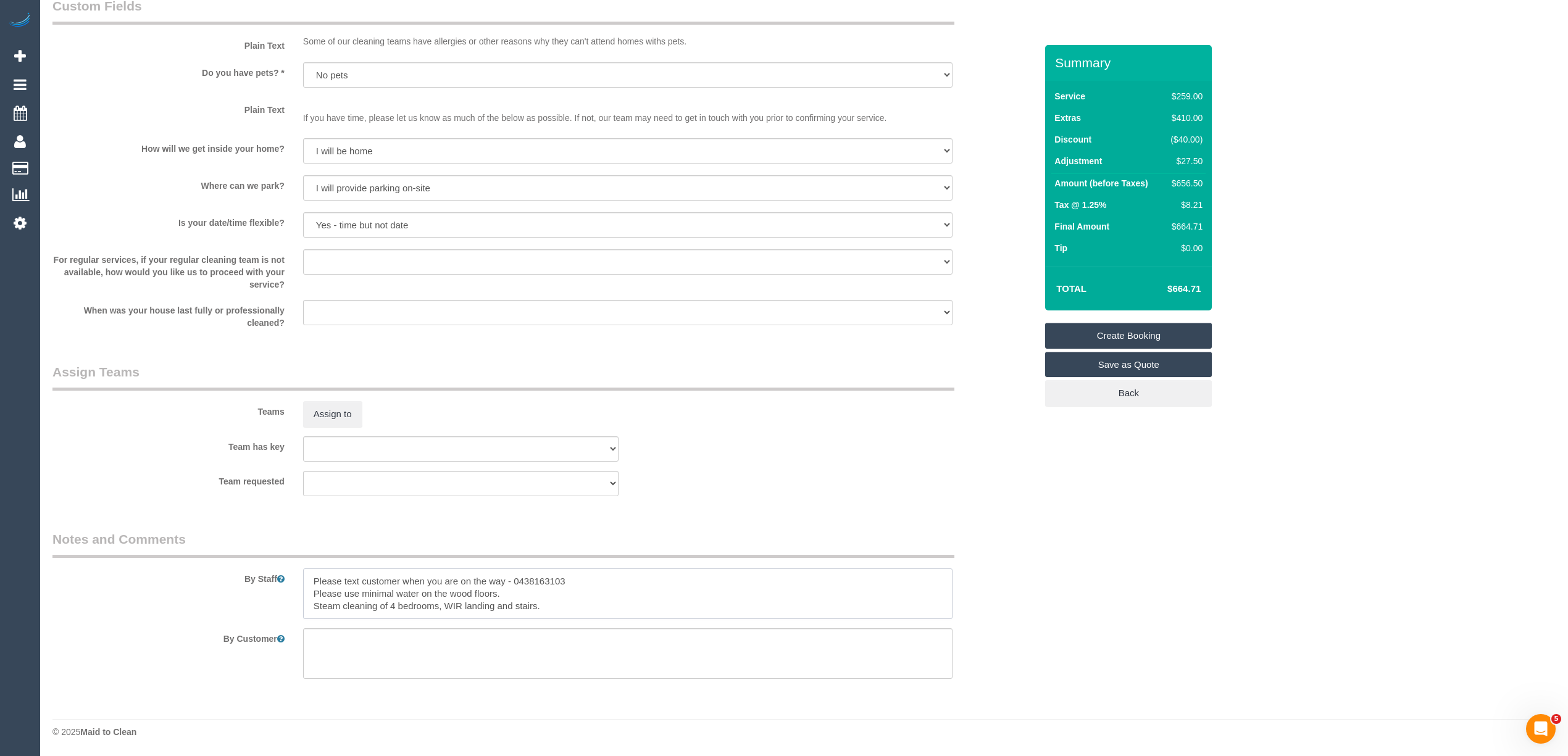
paste textarea "Please do not use deodoriser for steam cleaning."
click at [545, 601] on textarea at bounding box center [628, 593] width 649 height 50
click at [771, 606] on textarea at bounding box center [628, 593] width 649 height 50
click at [518, 590] on textarea at bounding box center [628, 593] width 649 height 50
type textarea "Please text customer when you are on the way - 0438163103 Please use minimal wa…"
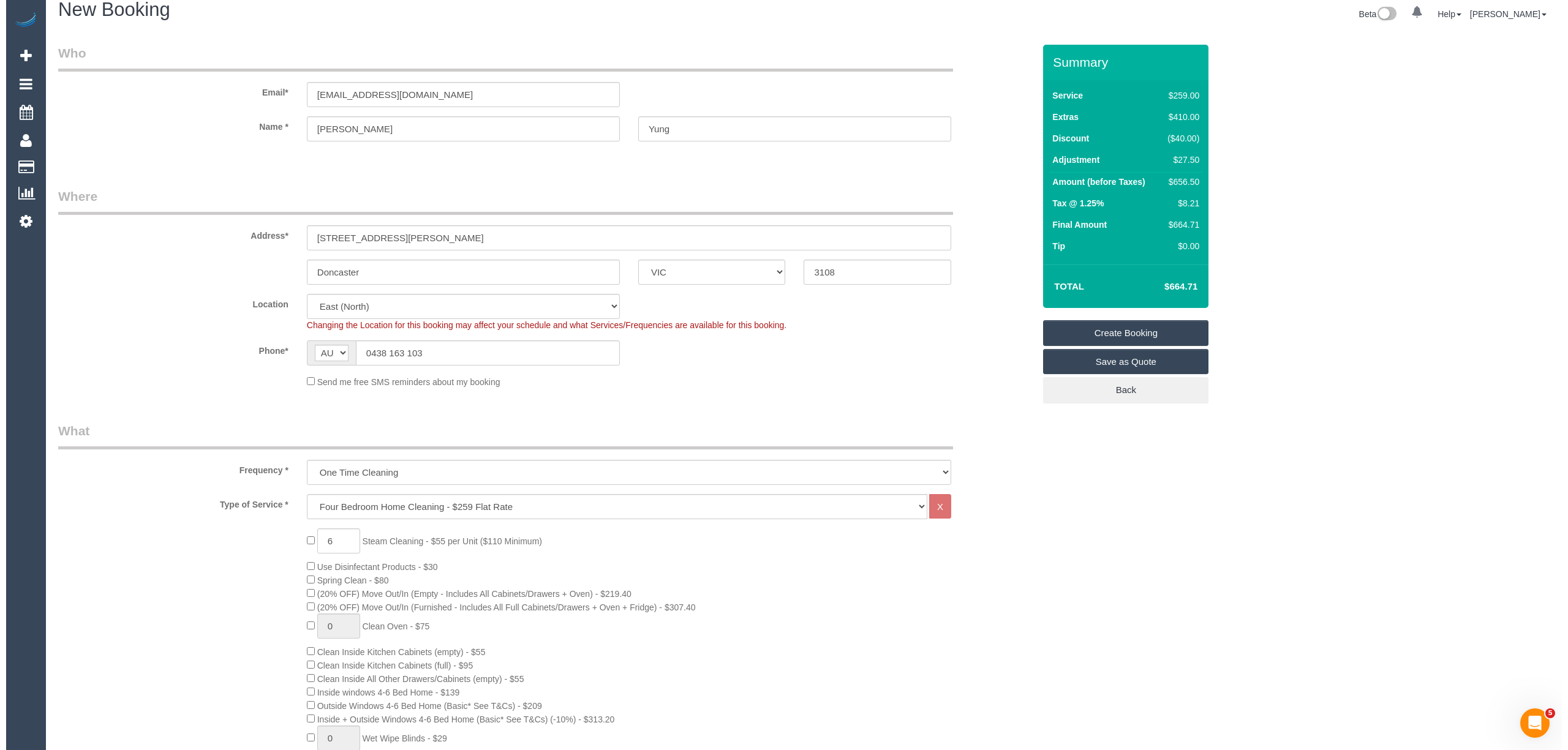
scroll to position [0, 0]
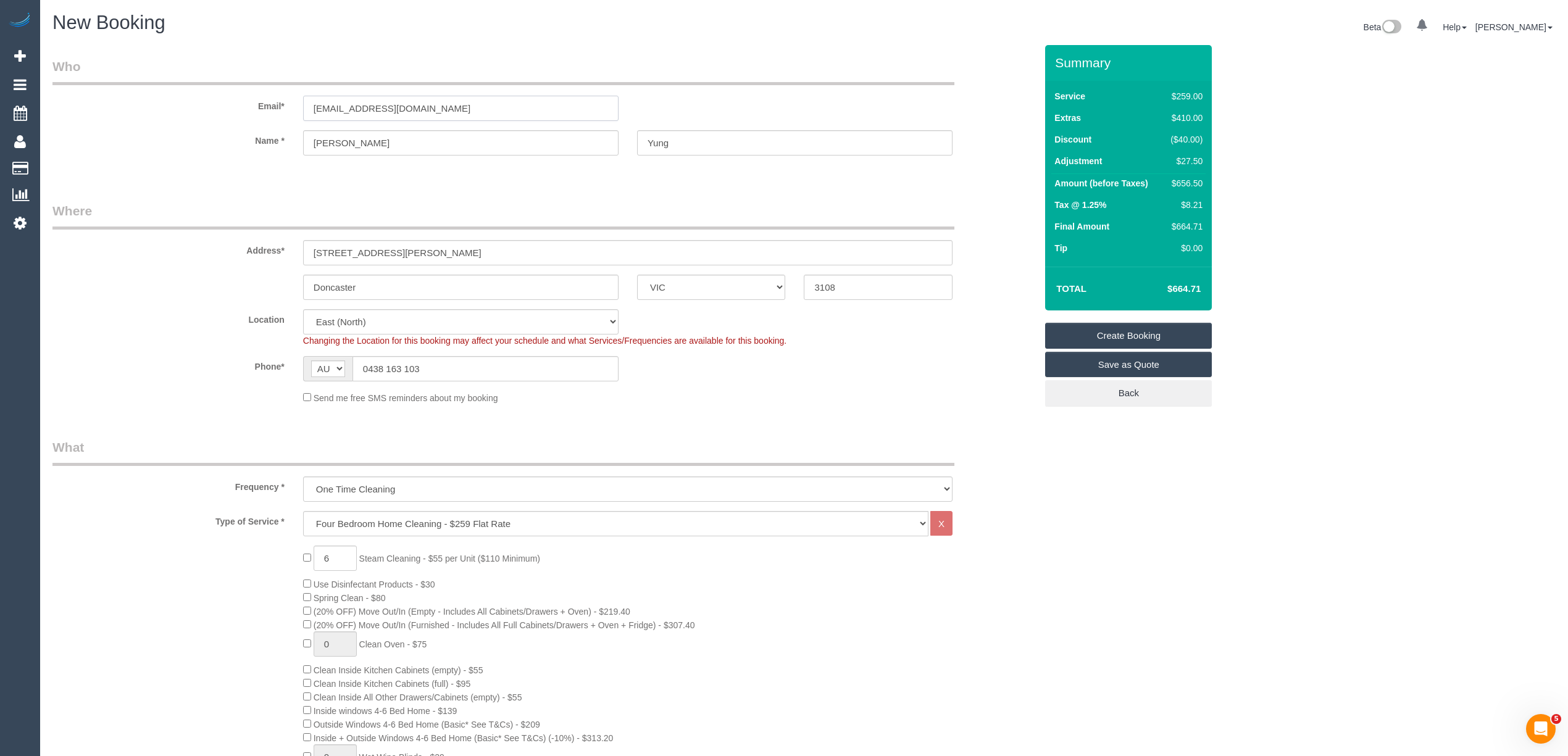
drag, startPoint x: 460, startPoint y: 105, endPoint x: 143, endPoint y: 43, distance: 323.0
click at [1169, 332] on link "Create Booking" at bounding box center [1128, 335] width 166 height 26
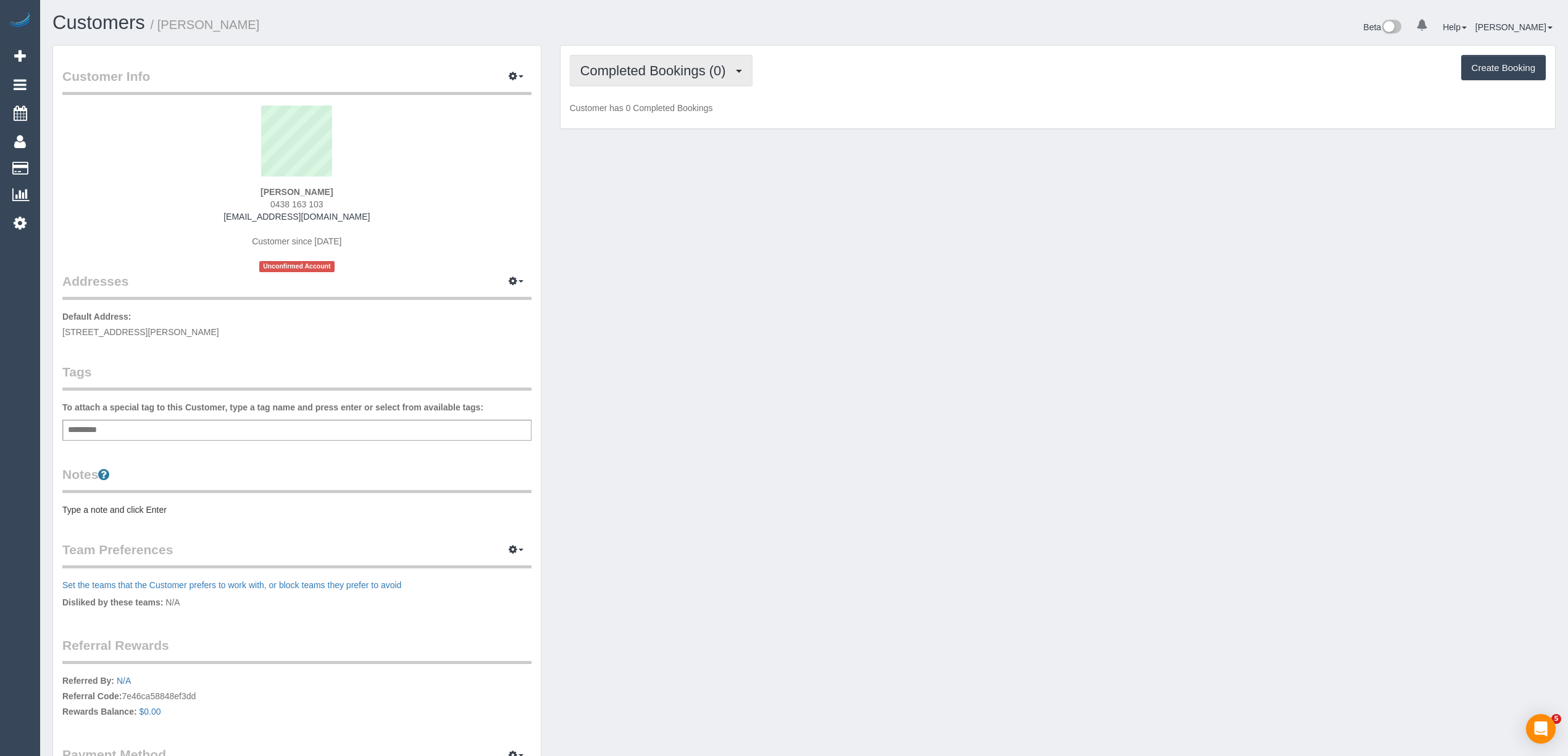
click at [635, 77] on button "Completed Bookings (0)" at bounding box center [661, 71] width 183 height 31
click at [663, 114] on link "Upcoming Bookings (1)" at bounding box center [634, 114] width 129 height 16
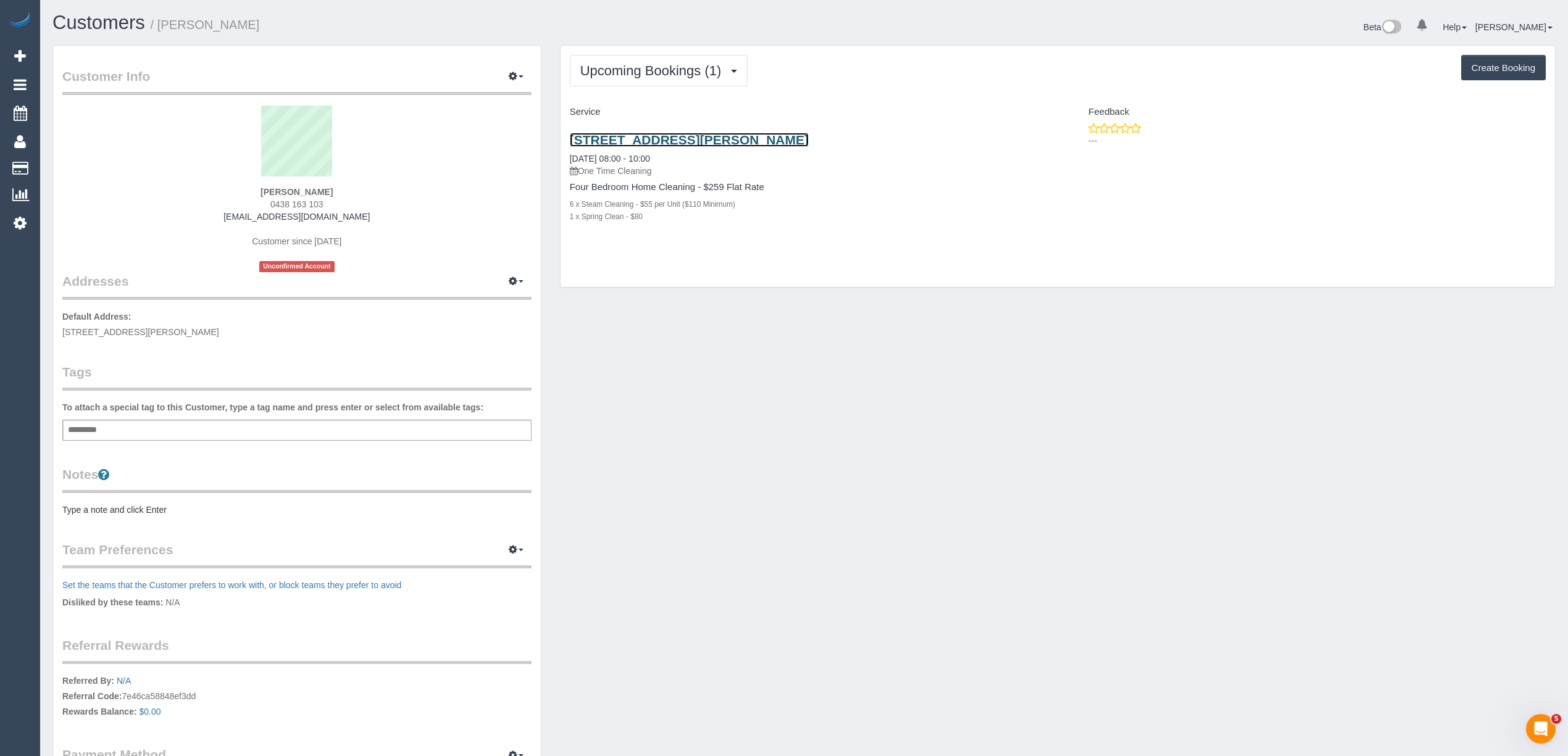
click at [682, 133] on link "[STREET_ADDRESS][PERSON_NAME]" at bounding box center [689, 139] width 239 height 14
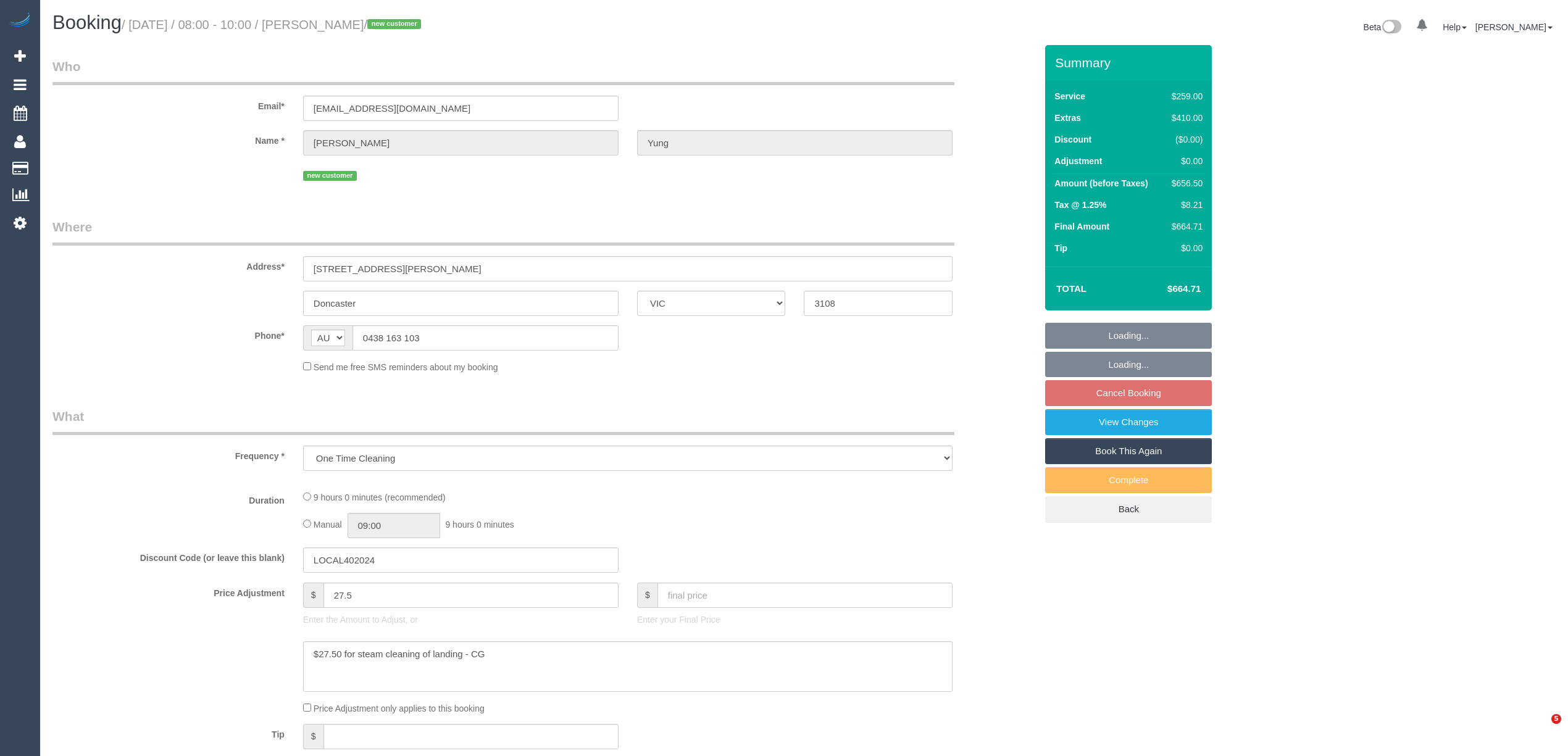
select select "VIC"
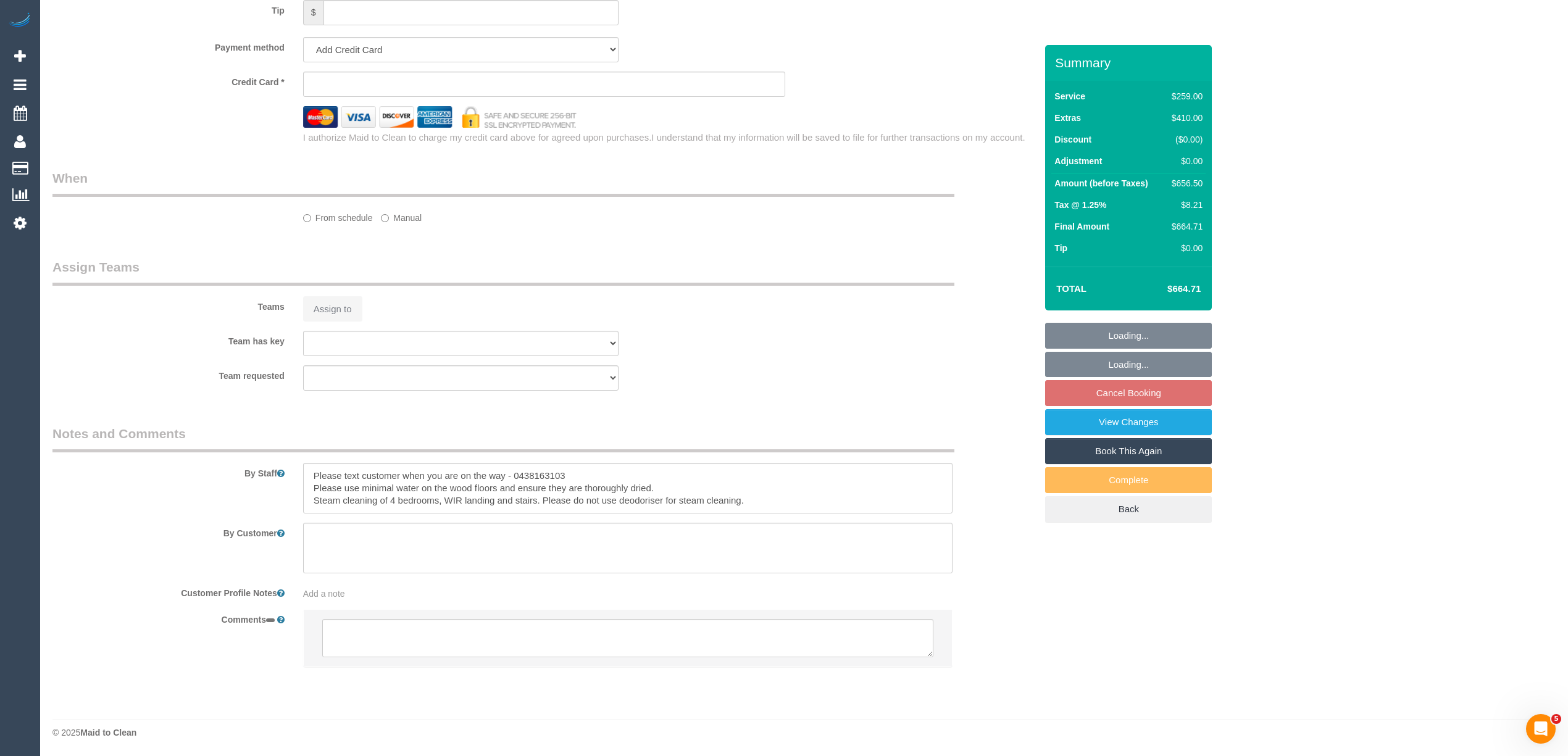
select select "string:stripe-pm_1SHexX2GScqysDRVypSulMMG"
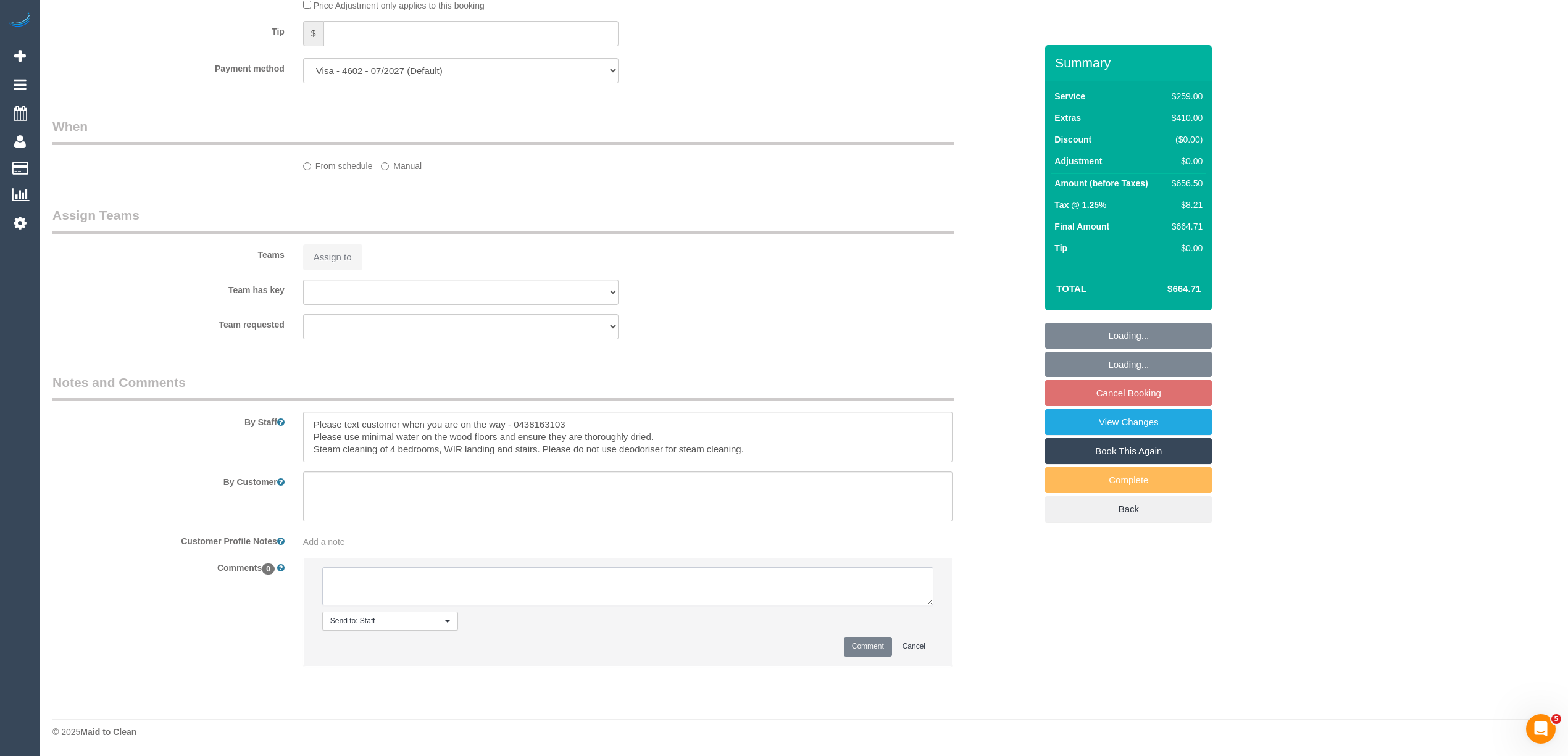
click at [377, 642] on li "Send to: Staff Nothing selected Send to: Staff Send to: Customer Send to: Team …" at bounding box center [628, 611] width 648 height 107
select select "spot2"
select select "number:28"
select select "number:14"
select select "number:18"
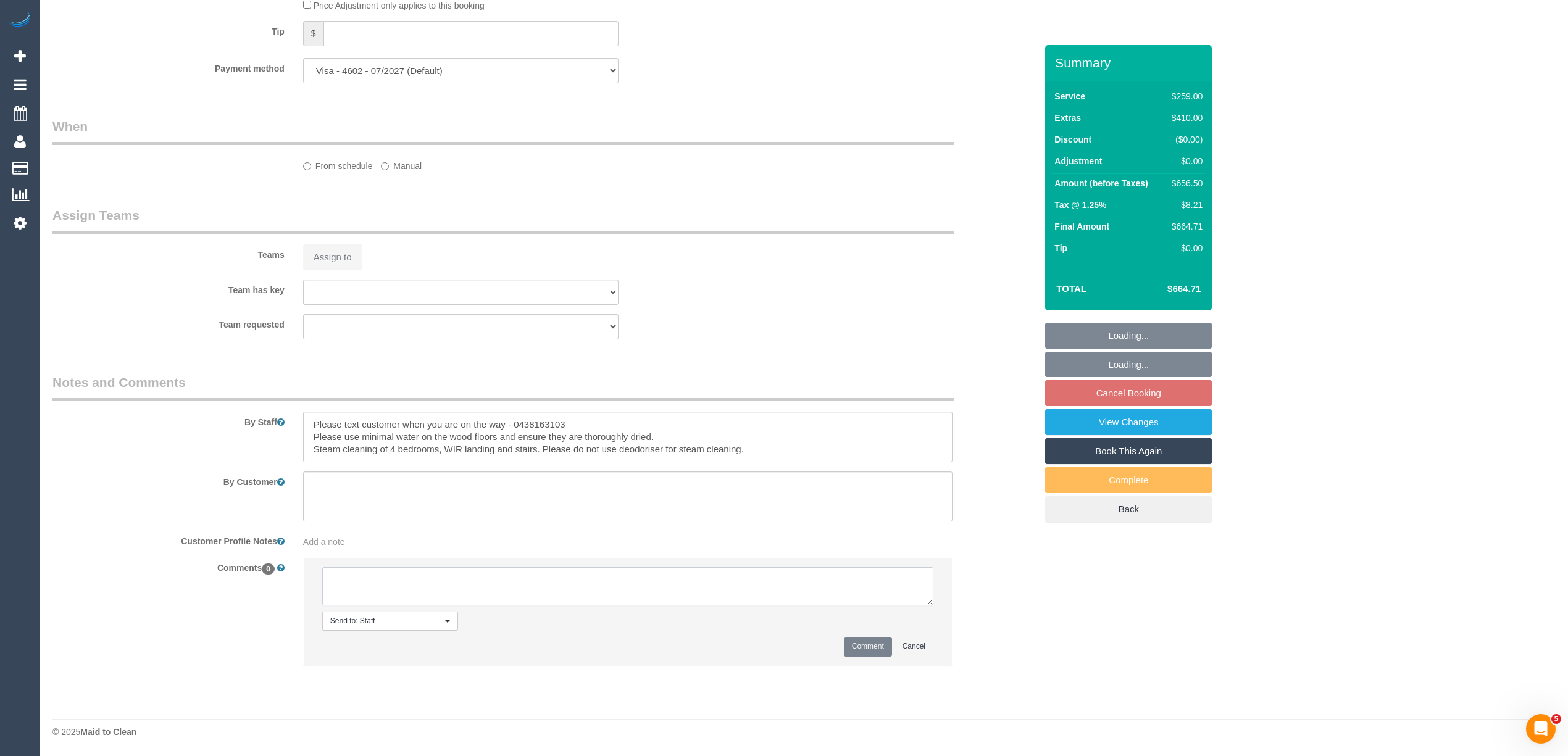
select select "number:24"
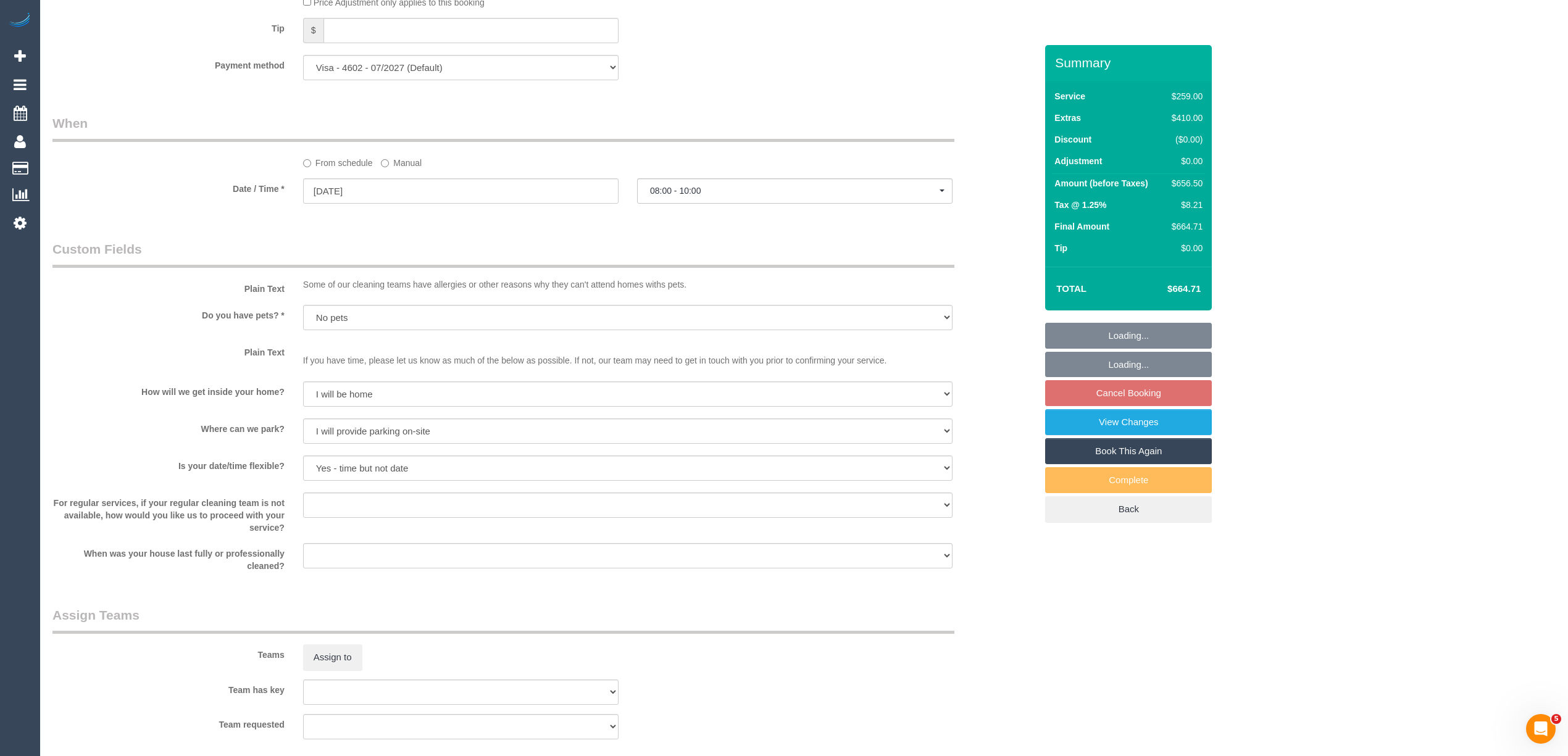
type textarea "-"
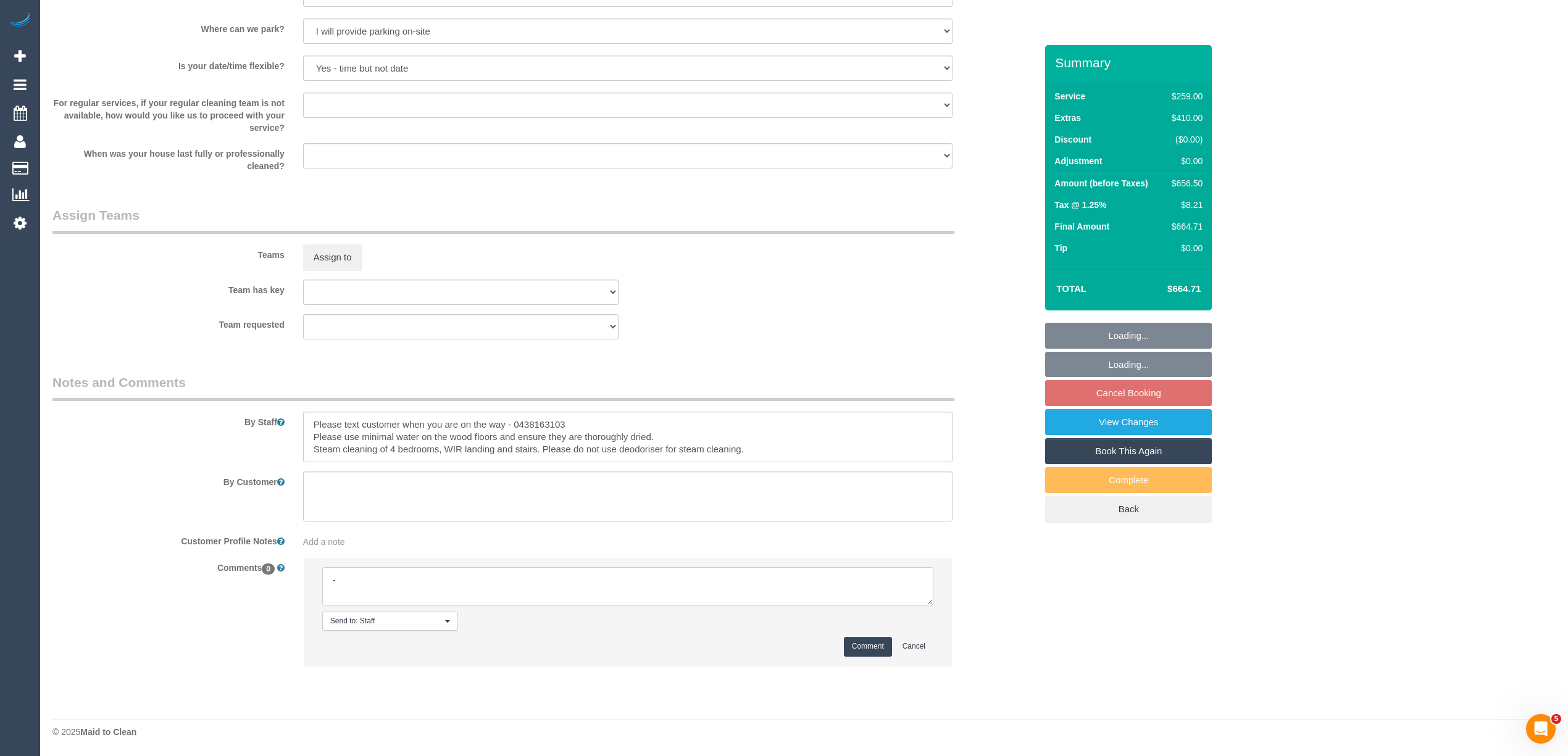
select select "object:1203"
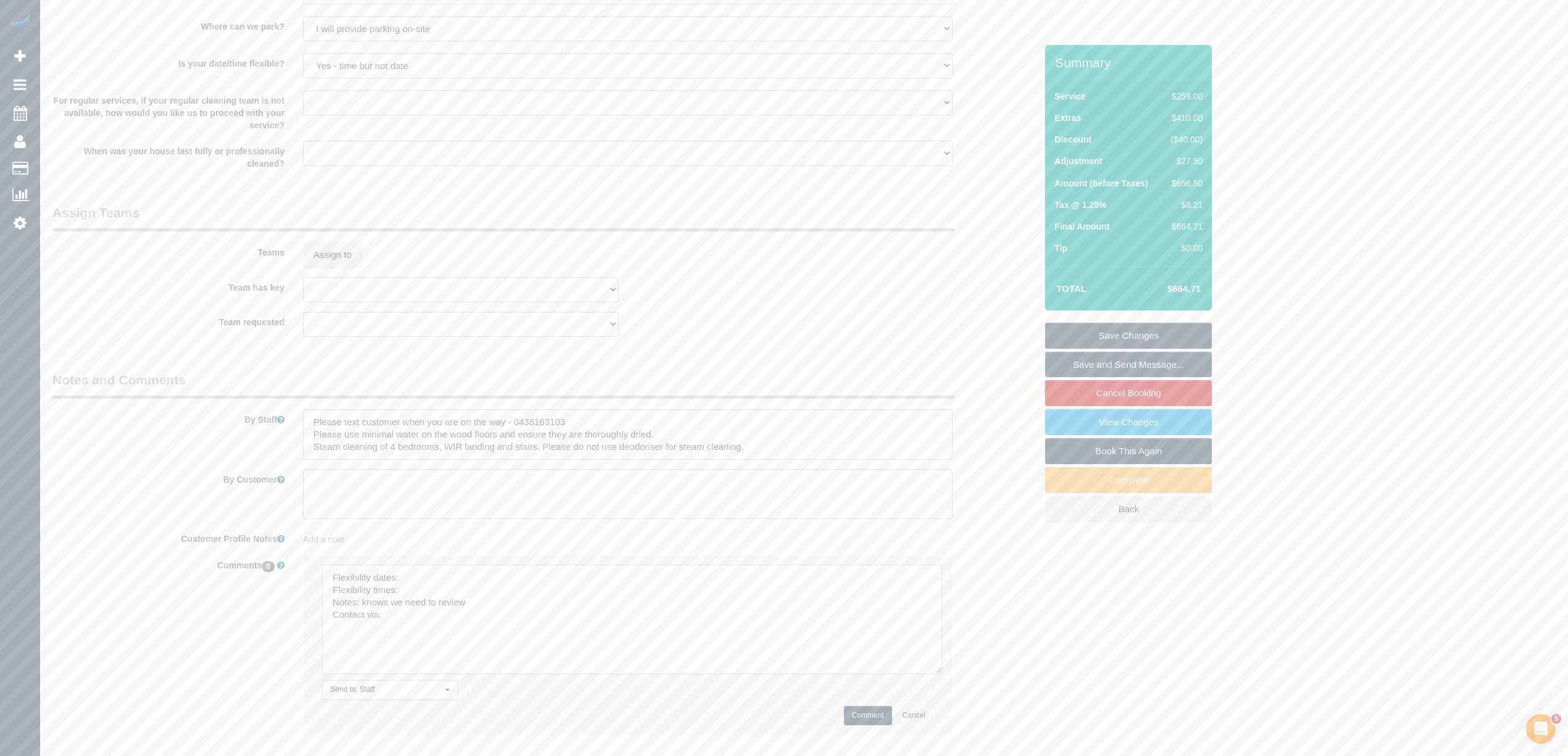
drag, startPoint x: 921, startPoint y: 594, endPoint x: 900, endPoint y: 659, distance: 68.3
click at [922, 665] on textarea at bounding box center [632, 618] width 620 height 110
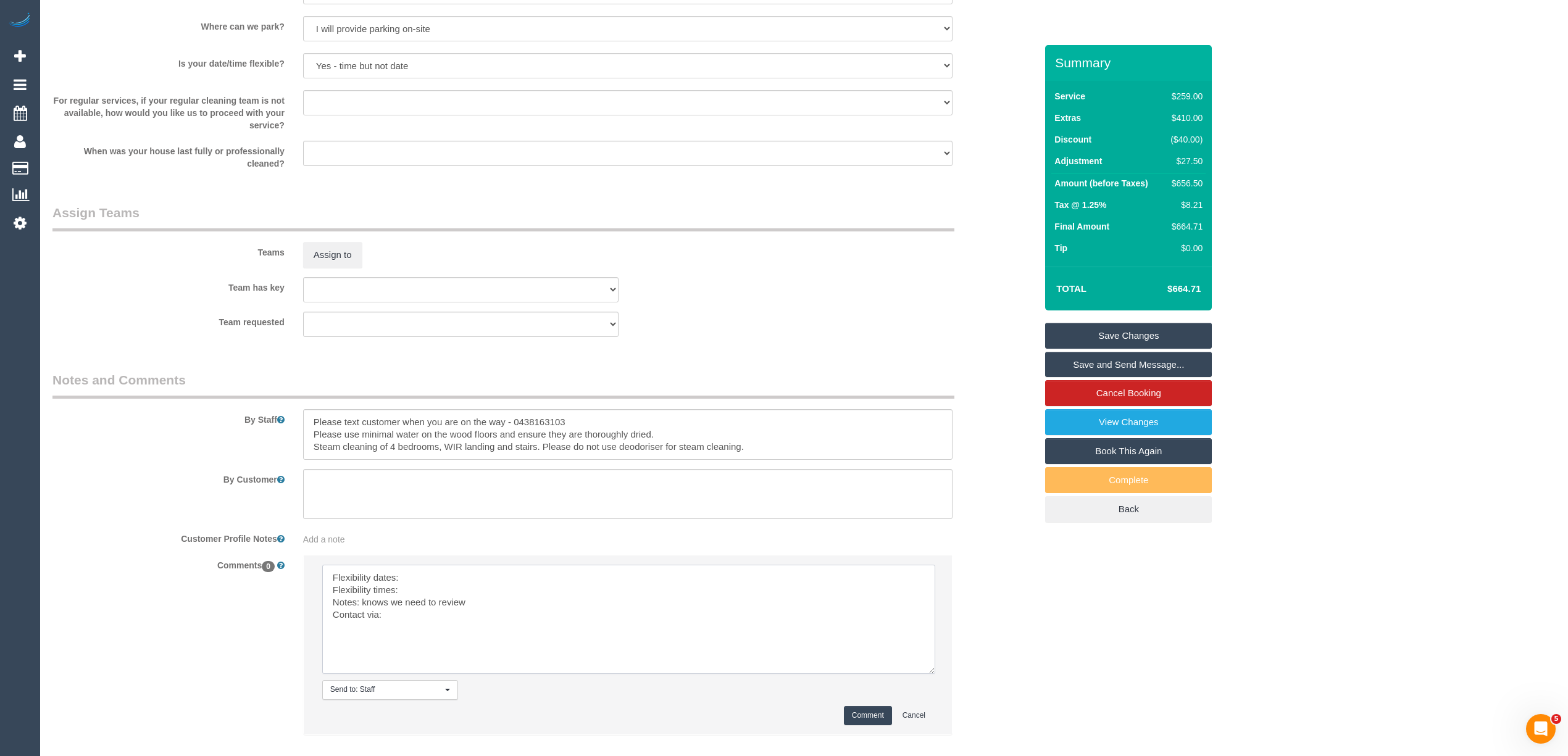
click at [408, 576] on textarea at bounding box center [629, 618] width 613 height 110
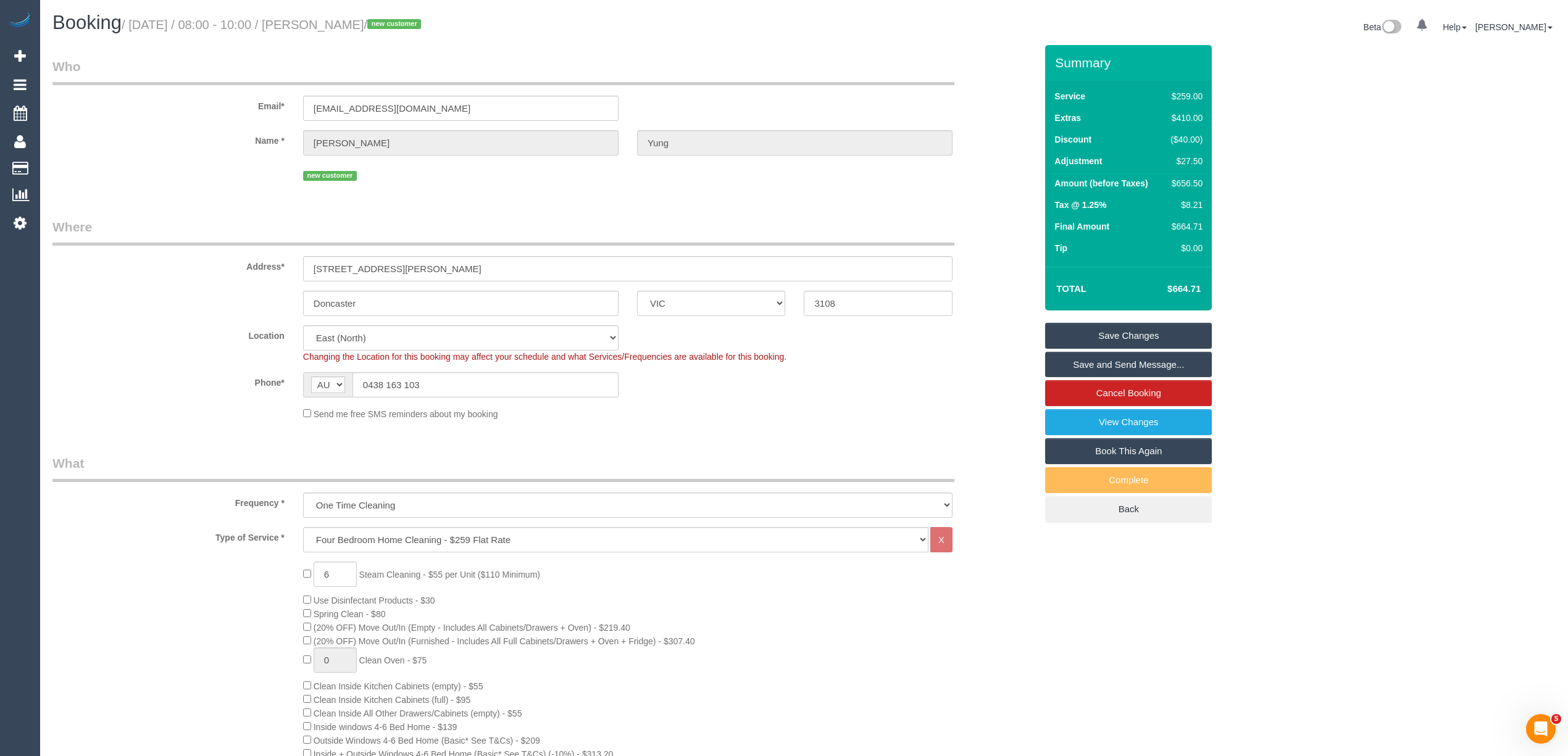
scroll to position [1745, 0]
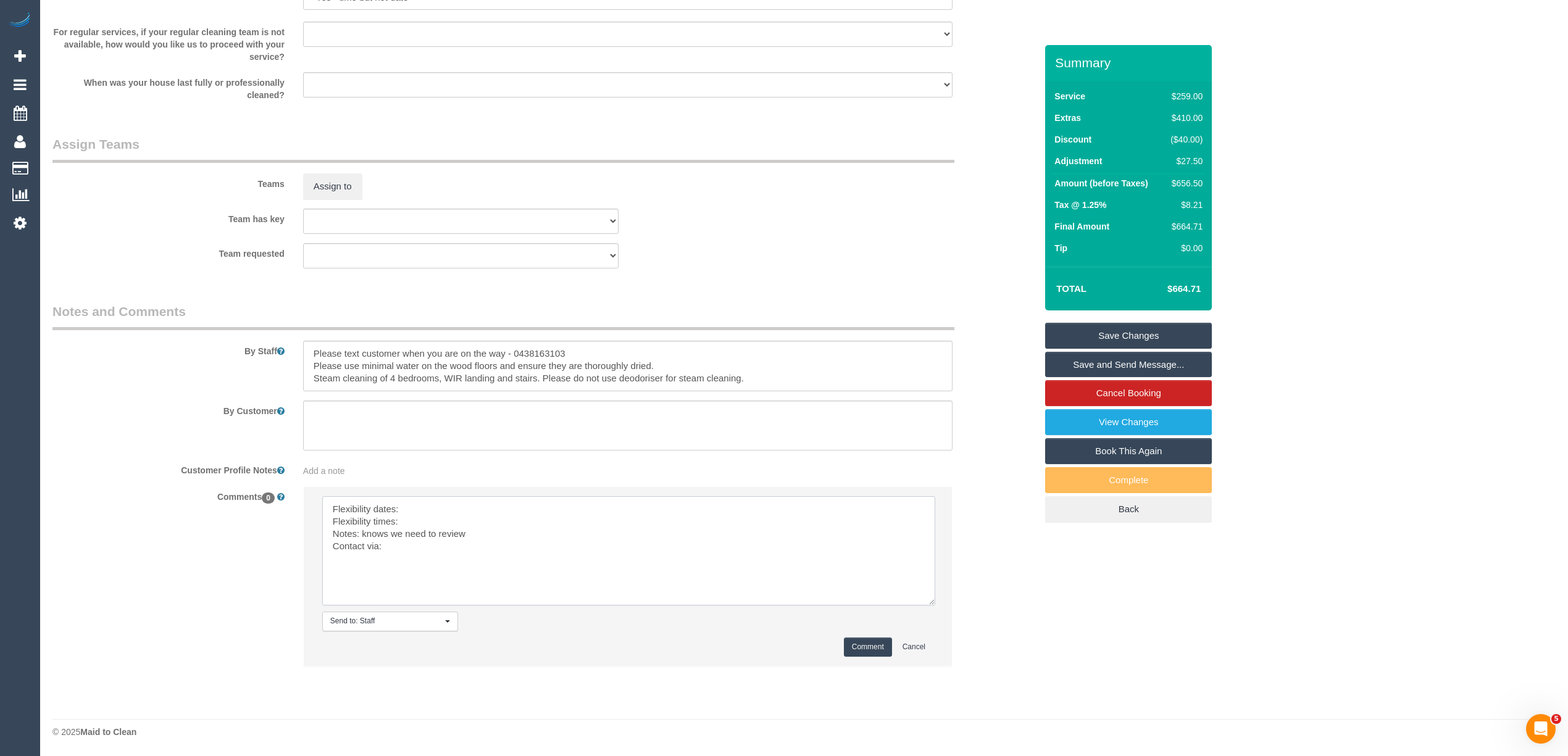
click at [423, 510] on textarea at bounding box center [629, 550] width 613 height 110
click at [460, 509] on textarea at bounding box center [629, 550] width 613 height 110
click at [419, 516] on textarea at bounding box center [629, 550] width 613 height 110
click at [531, 538] on textarea at bounding box center [629, 550] width 613 height 110
click at [401, 539] on textarea at bounding box center [629, 550] width 613 height 110
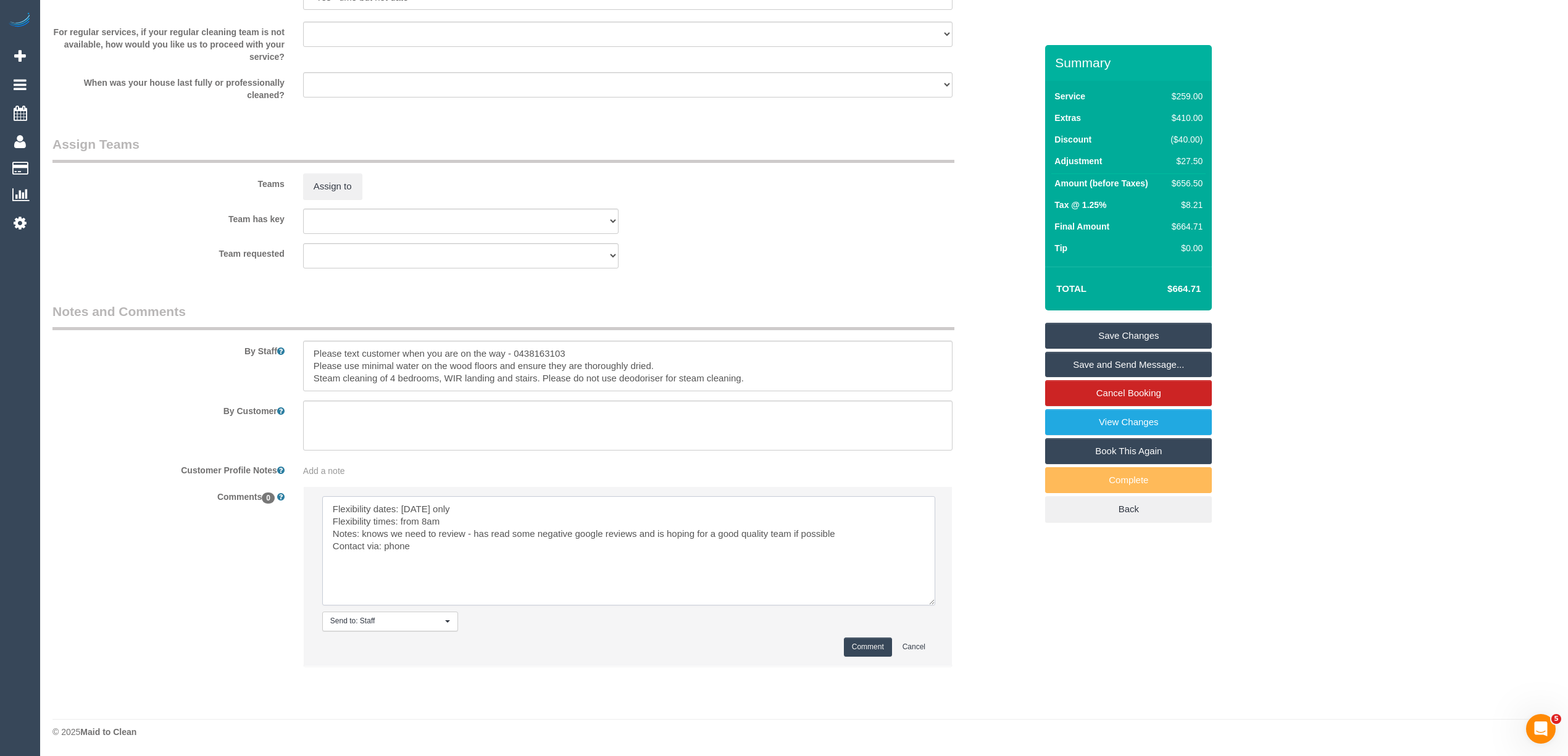
type textarea "Flexibility dates: Saturday only Flexibility times: from 8am Notes: knows we ne…"
click at [870, 641] on button "Comment" at bounding box center [868, 646] width 48 height 19
